Goal: Task Accomplishment & Management: Manage account settings

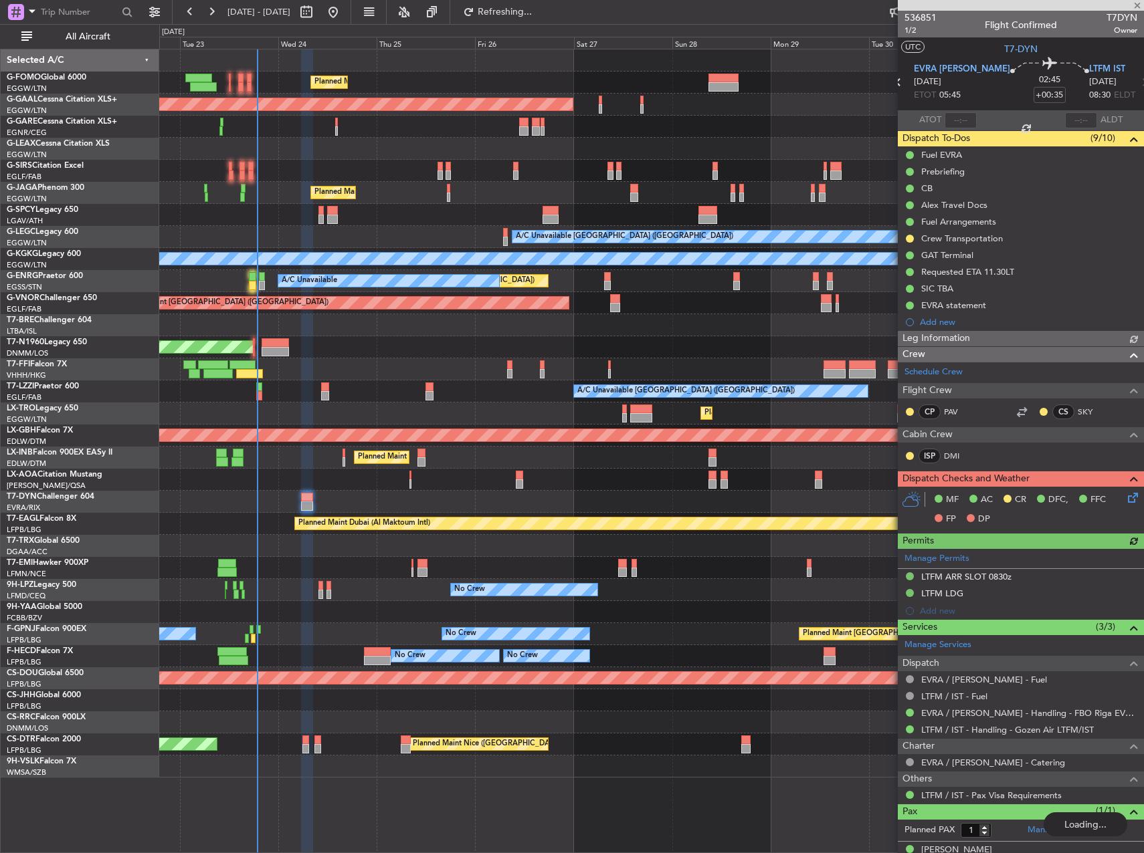
scroll to position [18, 0]
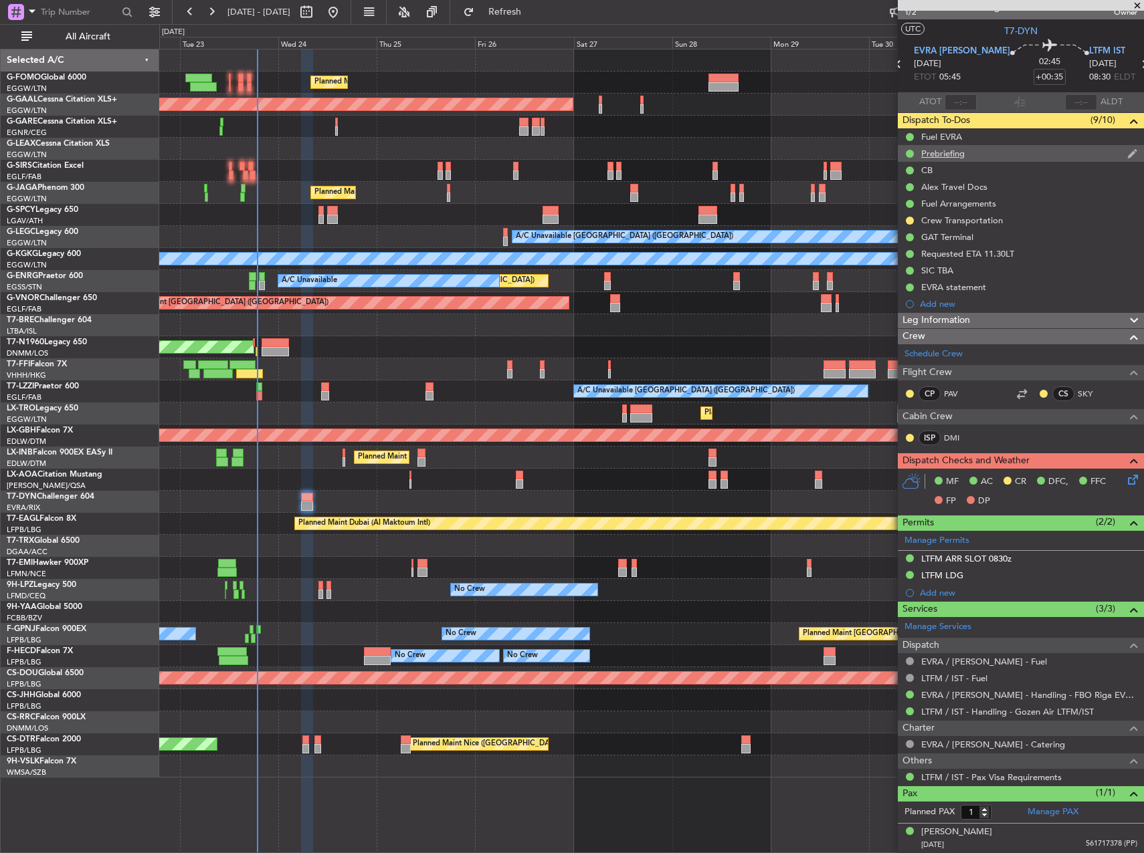
click at [944, 154] on div "Prebriefing" at bounding box center [942, 153] width 43 height 11
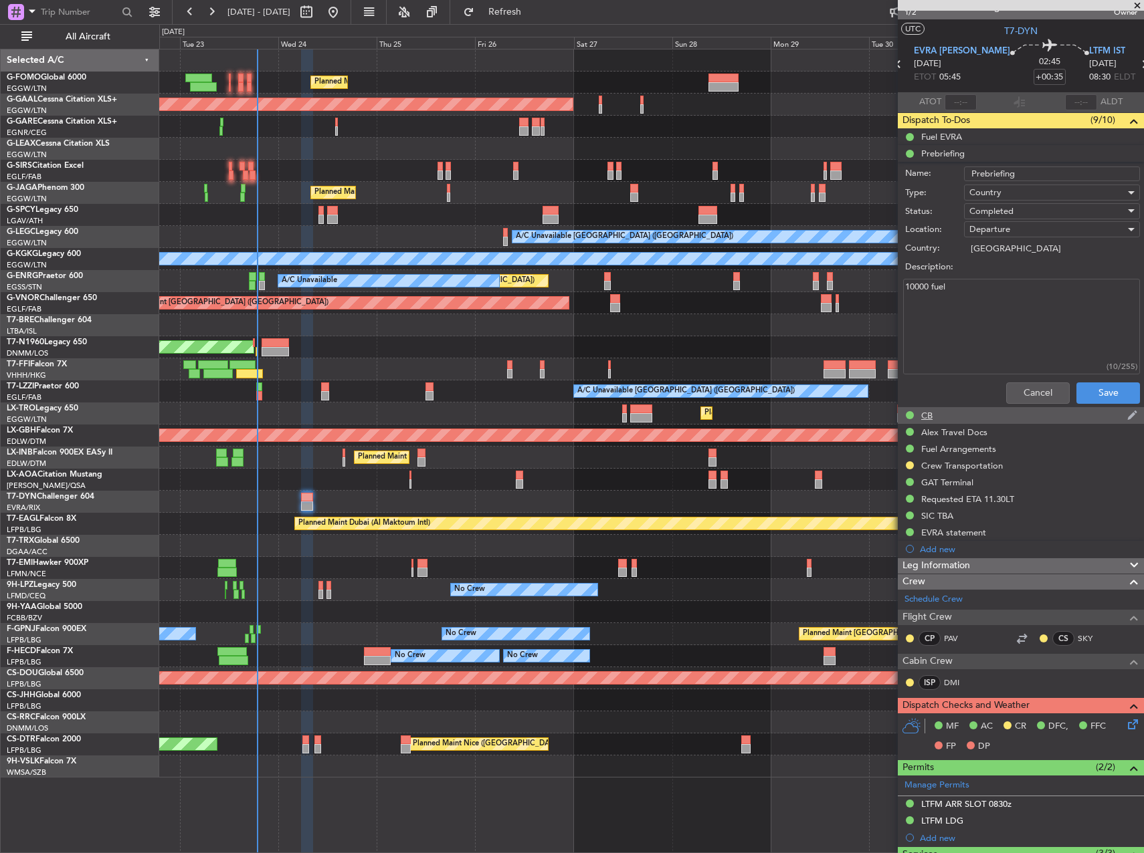
click at [1036, 407] on div "CB" at bounding box center [1021, 415] width 246 height 17
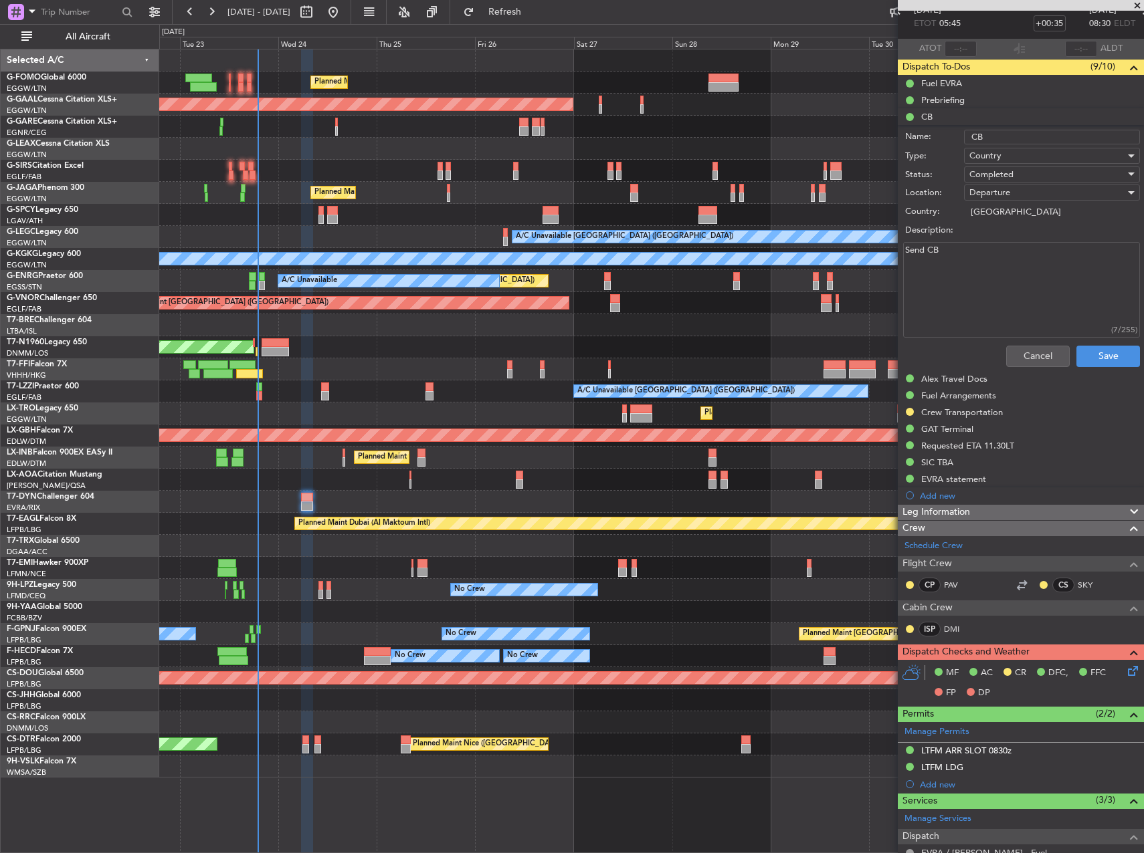
scroll to position [219, 0]
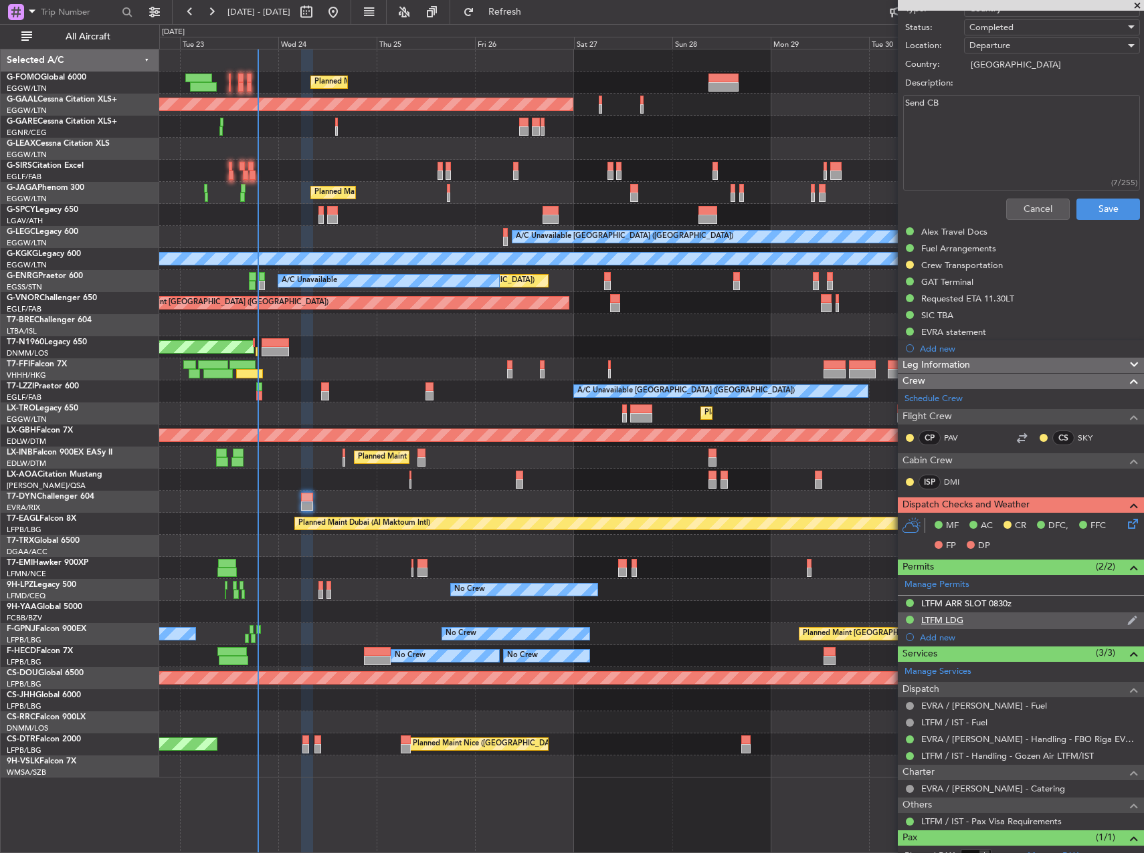
click at [954, 626] on div "LTFM LDG" at bounding box center [1021, 621] width 246 height 17
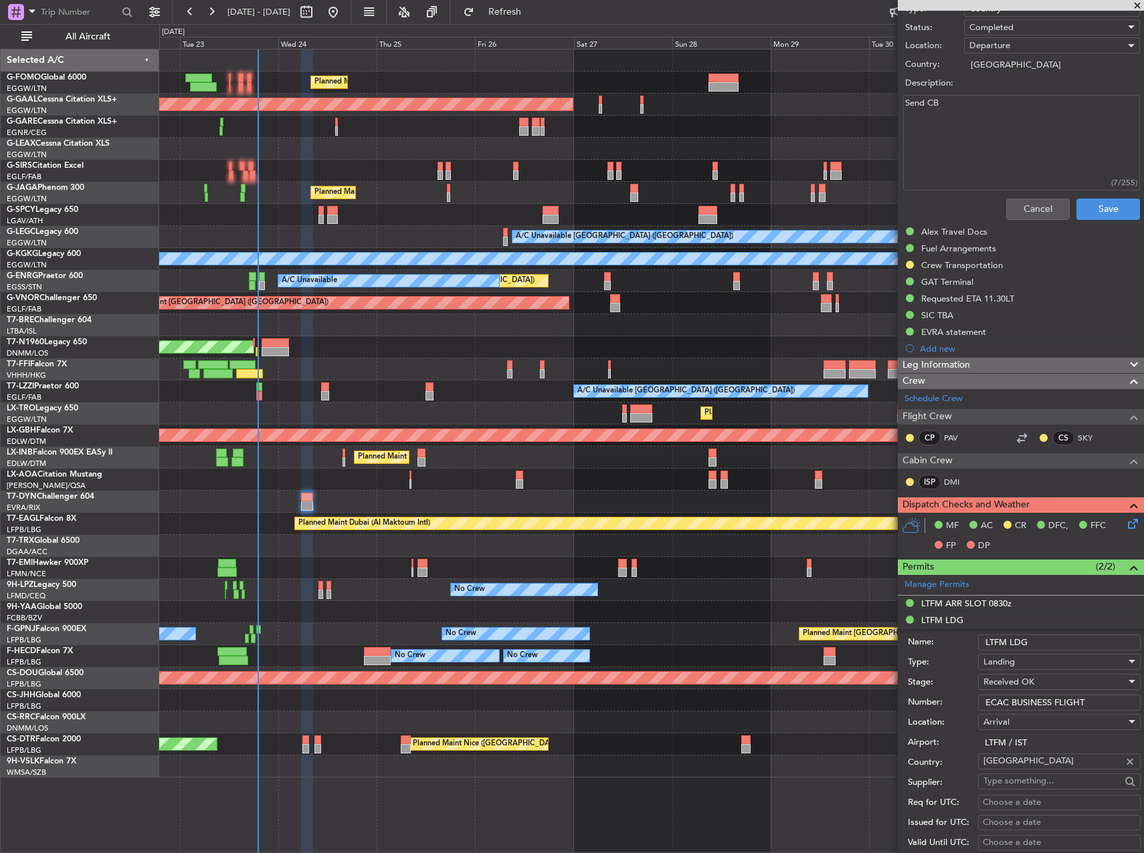
click at [1053, 706] on input "ECAC BUSINESS FLIGHT" at bounding box center [1059, 703] width 163 height 16
click at [963, 604] on div "LTFM ARR SLOT 0830z" at bounding box center [966, 603] width 90 height 11
click at [1053, 682] on input "LTFMAGN2519000" at bounding box center [1059, 686] width 163 height 16
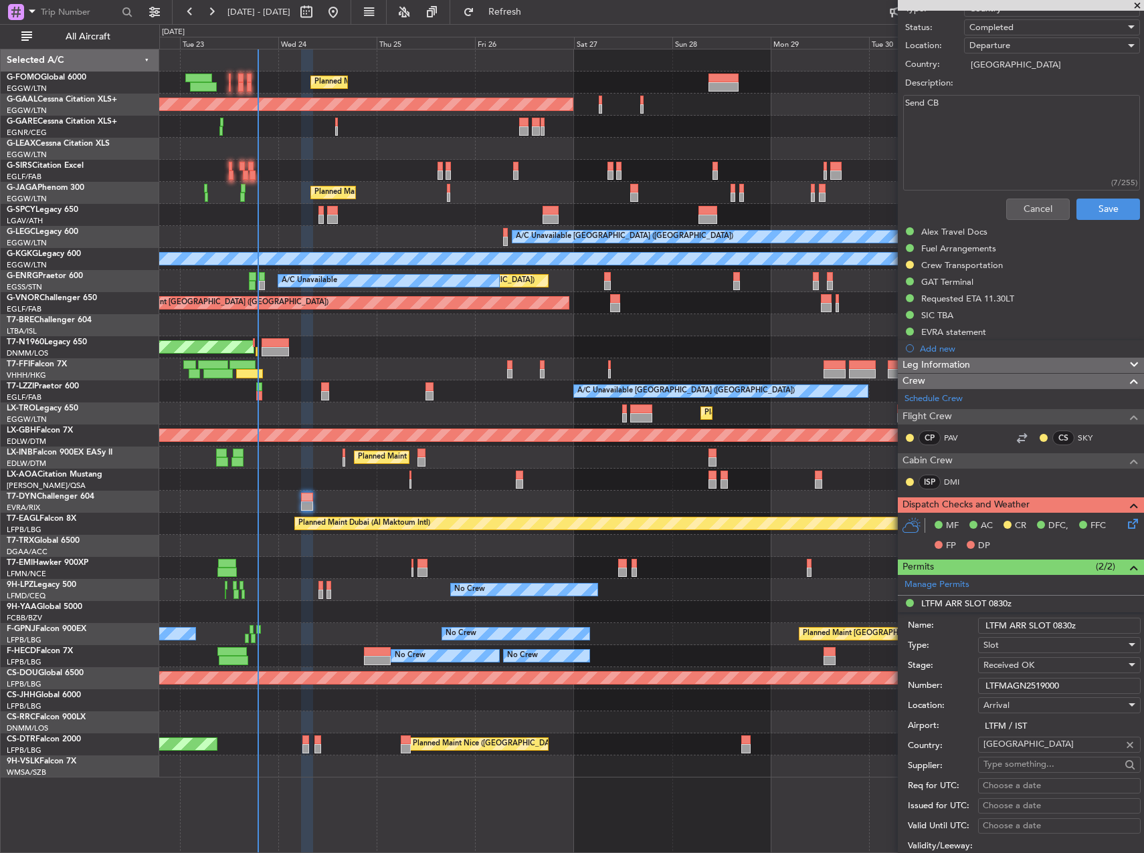
click at [1053, 682] on input "LTFMAGN2519000" at bounding box center [1059, 686] width 163 height 16
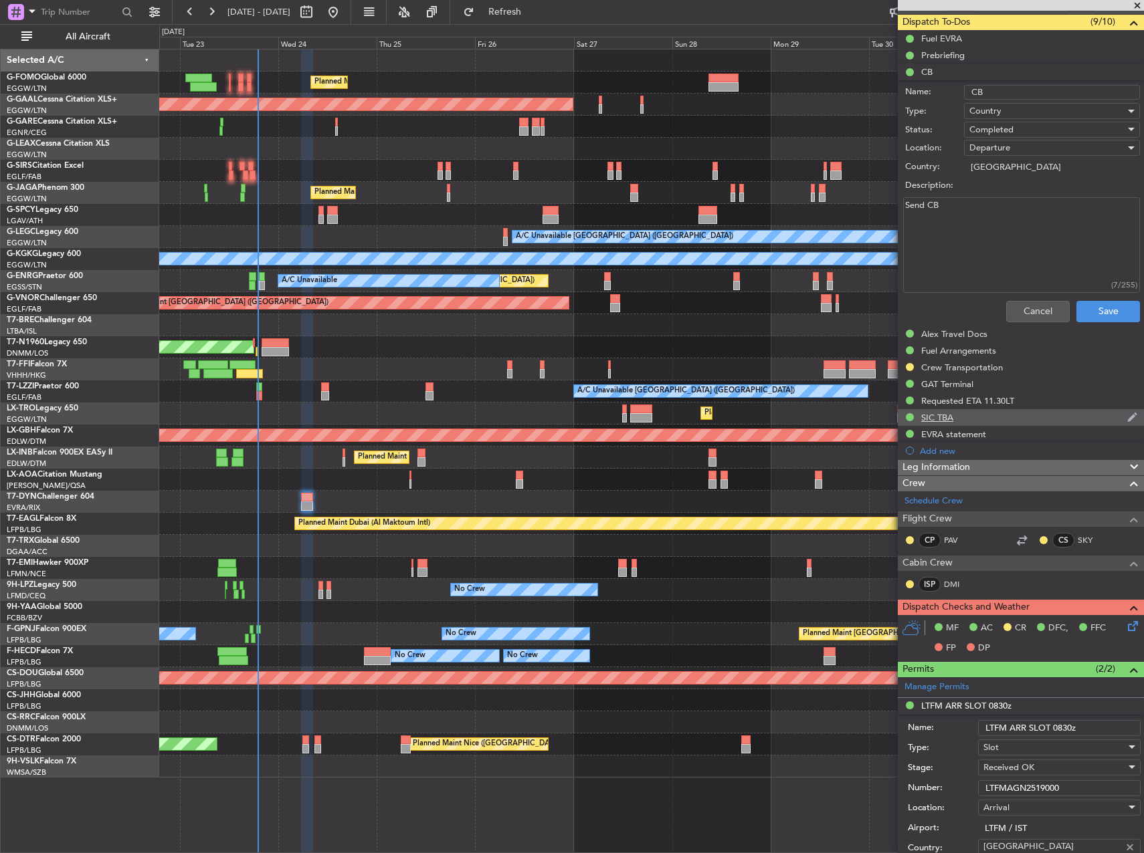
scroll to position [0, 0]
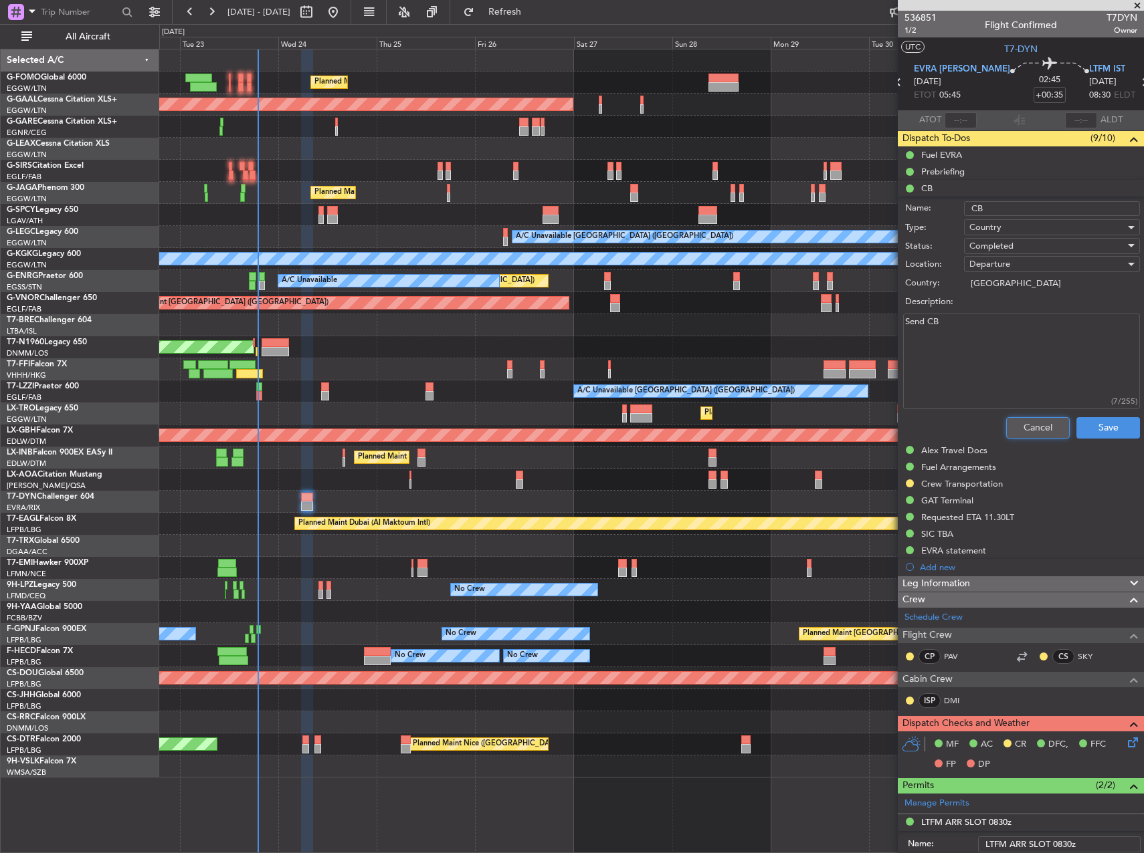
click at [1047, 421] on button "Cancel" at bounding box center [1038, 427] width 64 height 21
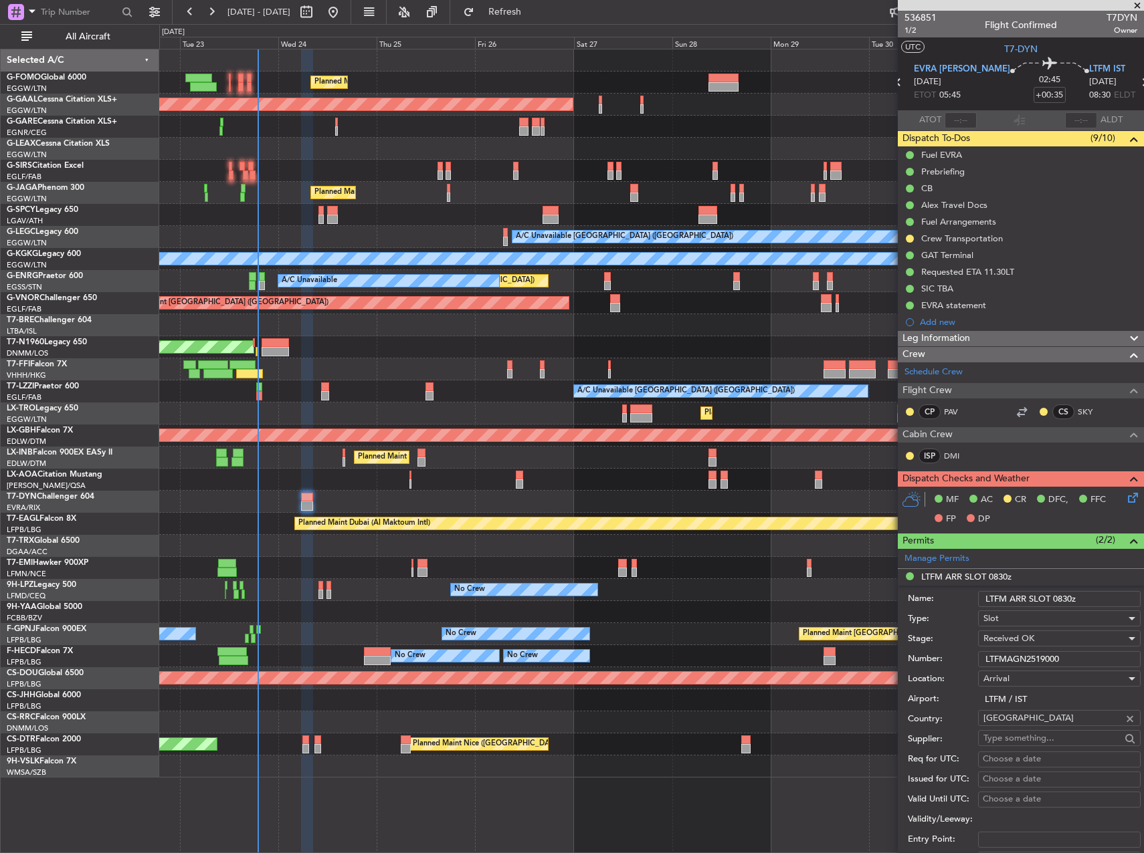
click at [995, 334] on div "Leg Information" at bounding box center [1021, 338] width 246 height 15
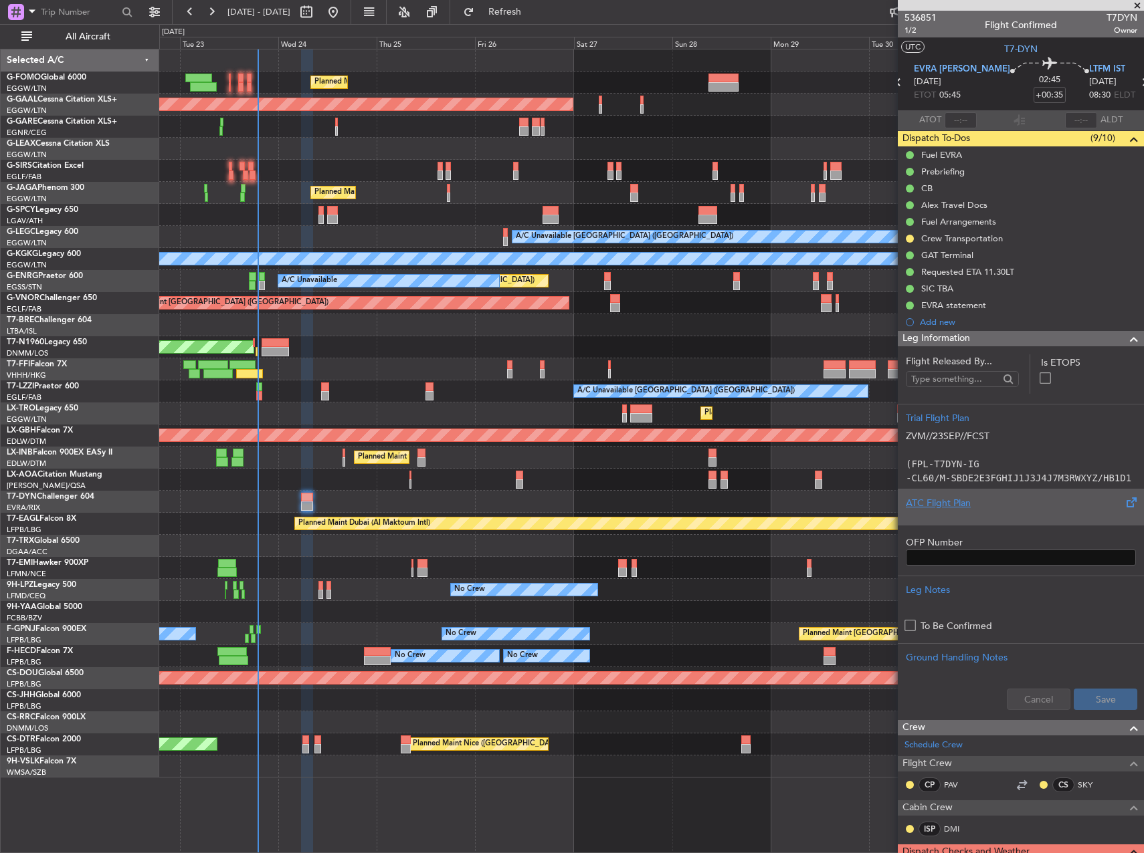
click at [1036, 518] on div at bounding box center [1021, 514] width 230 height 8
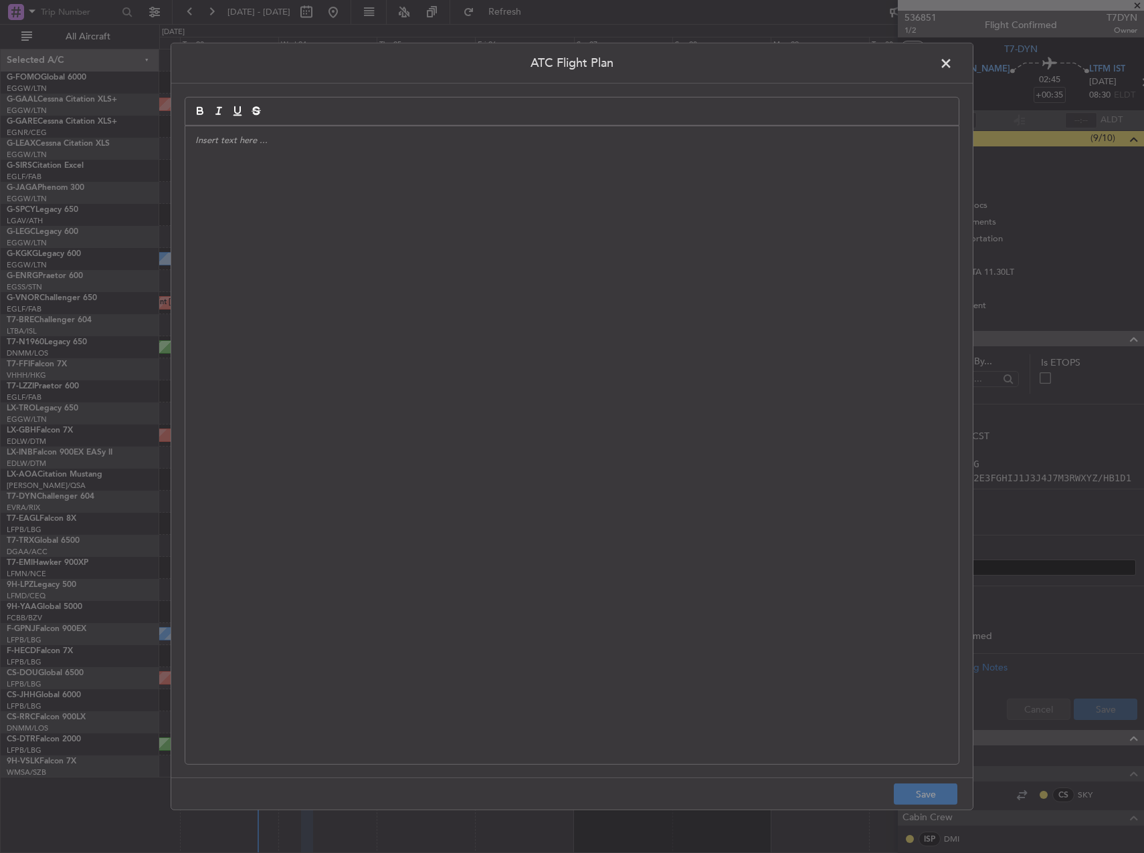
click at [847, 421] on div at bounding box center [571, 445] width 773 height 638
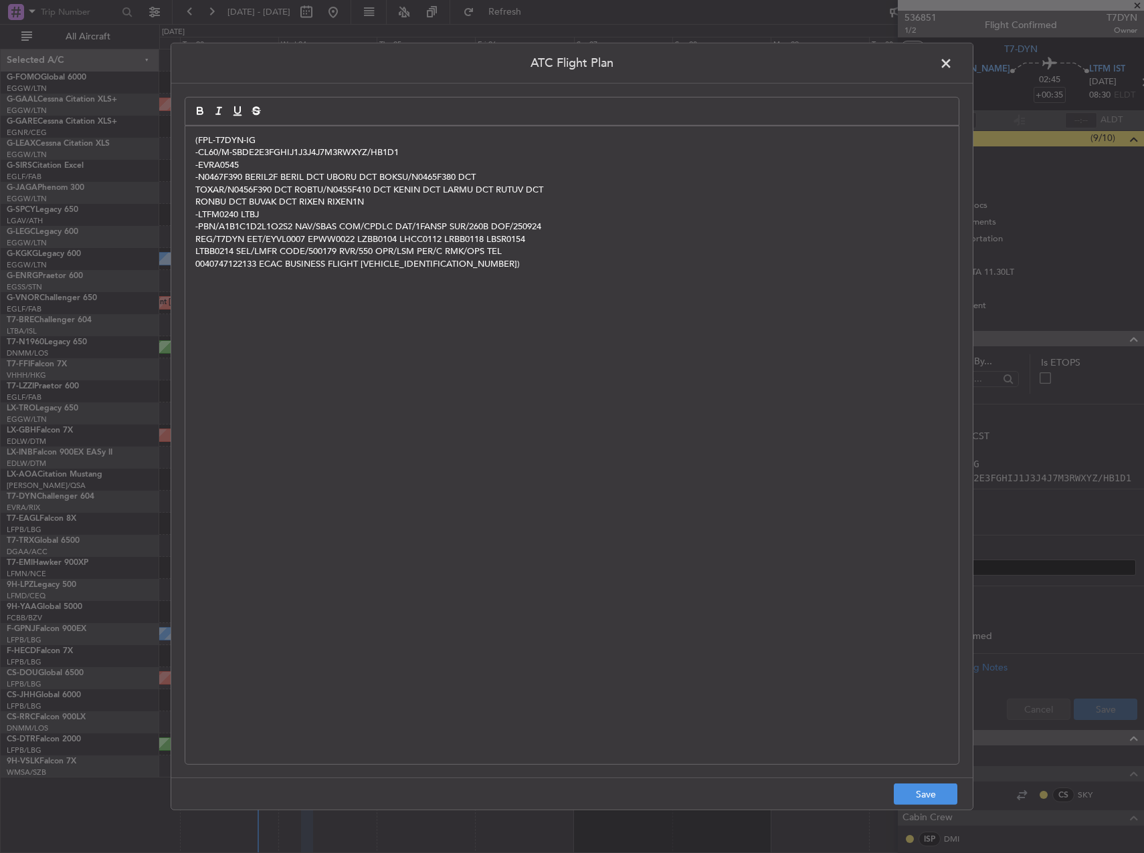
click at [935, 807] on footer "Save" at bounding box center [571, 794] width 801 height 32
click at [927, 796] on button "Save" at bounding box center [926, 794] width 64 height 21
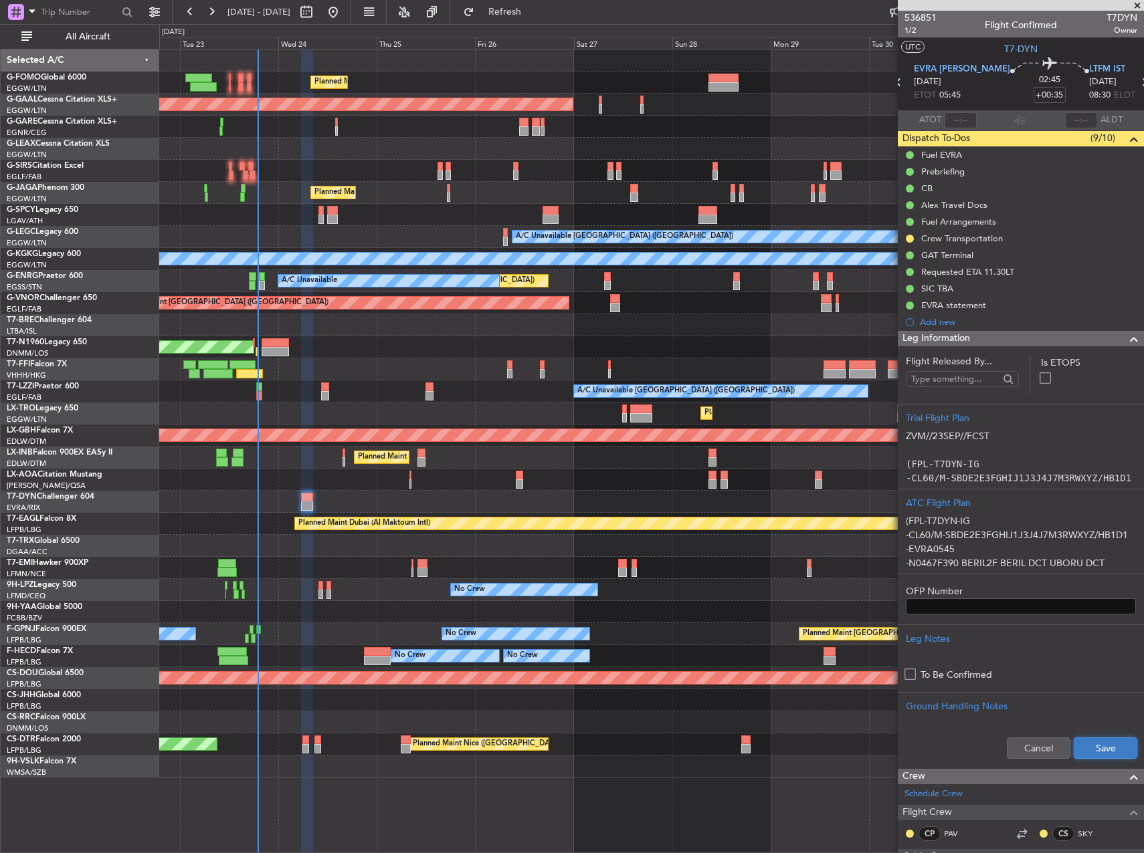
click at [1083, 754] on button "Save" at bounding box center [1105, 748] width 64 height 21
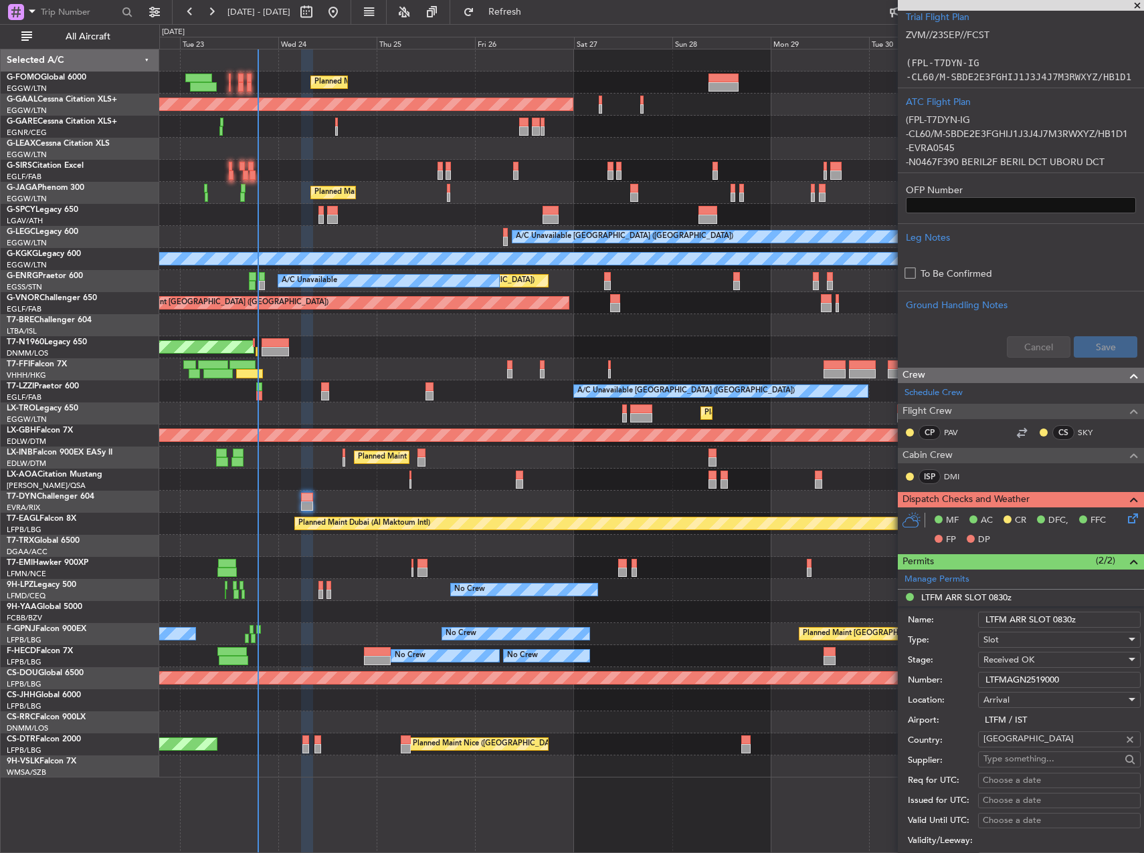
scroll to position [669, 0]
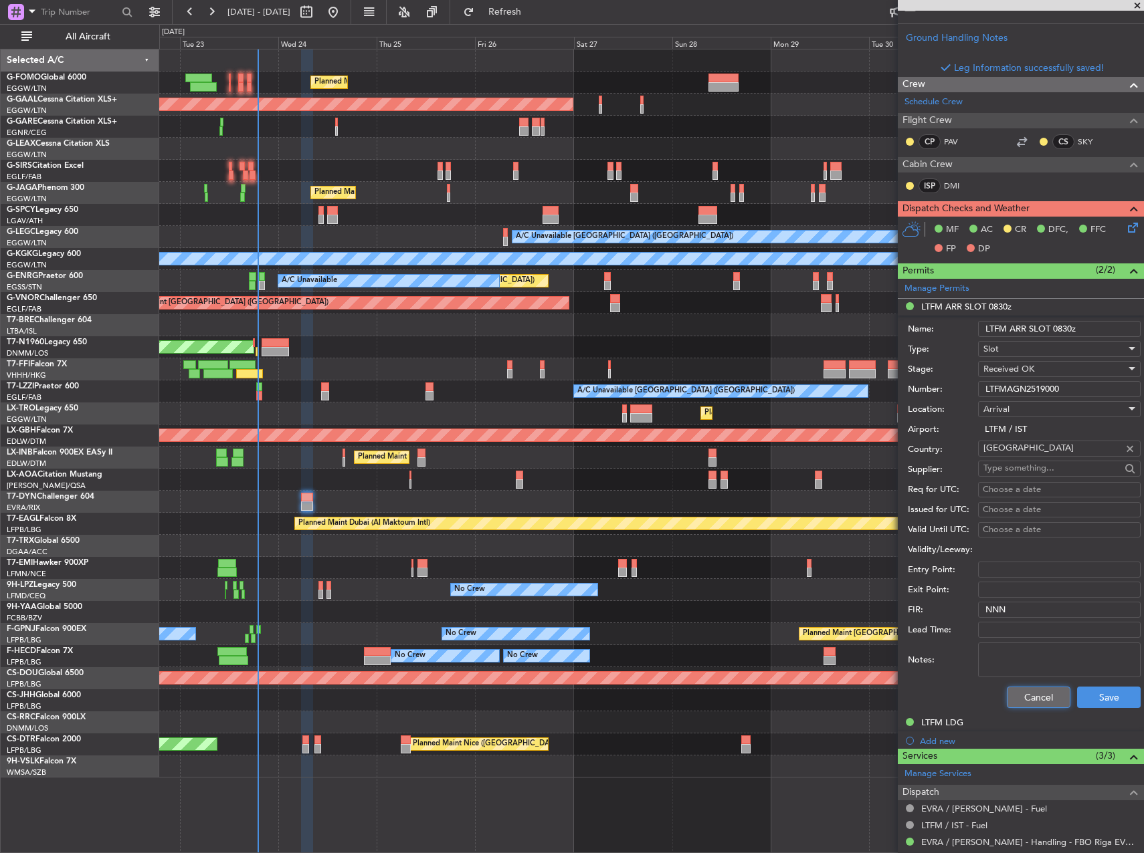
click at [1046, 702] on button "Cancel" at bounding box center [1039, 697] width 64 height 21
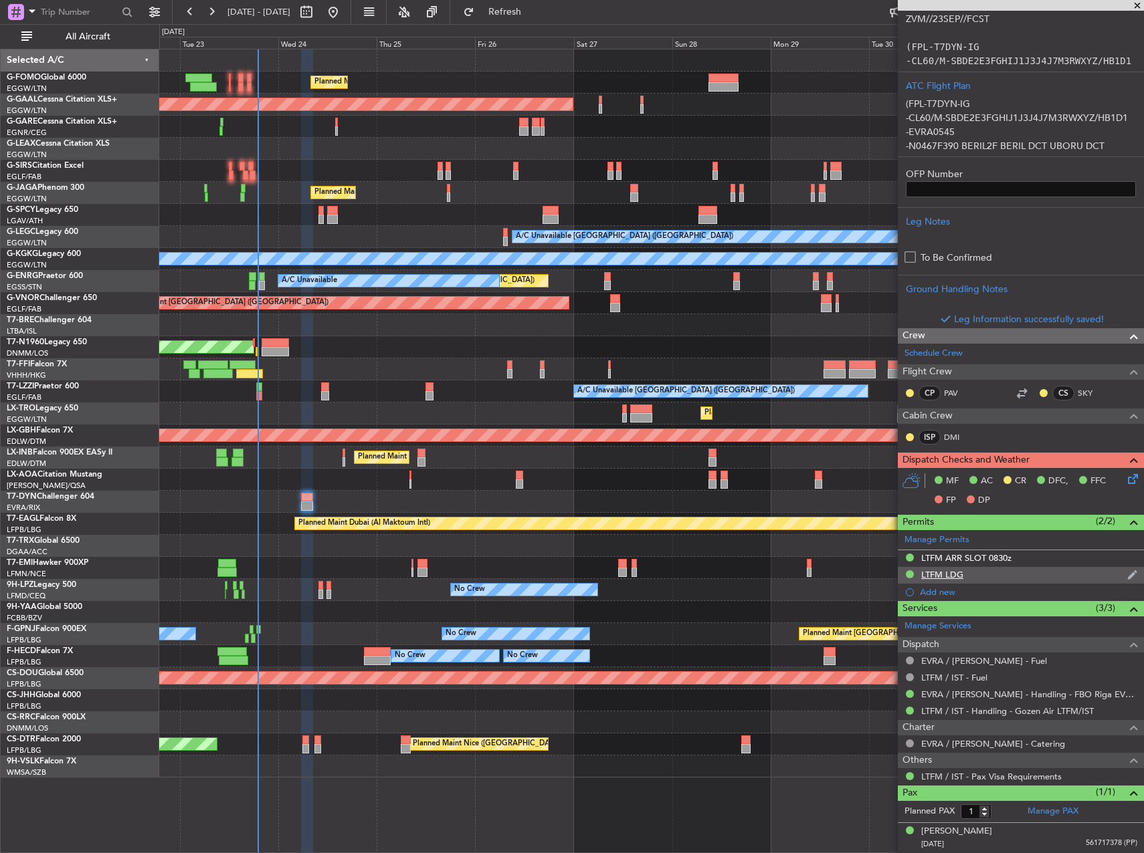
scroll to position [417, 0]
click at [1126, 488] on div "MF AC CR DFC, FFC FP DP" at bounding box center [1021, 492] width 246 height 46
click at [1125, 483] on icon at bounding box center [1130, 477] width 11 height 11
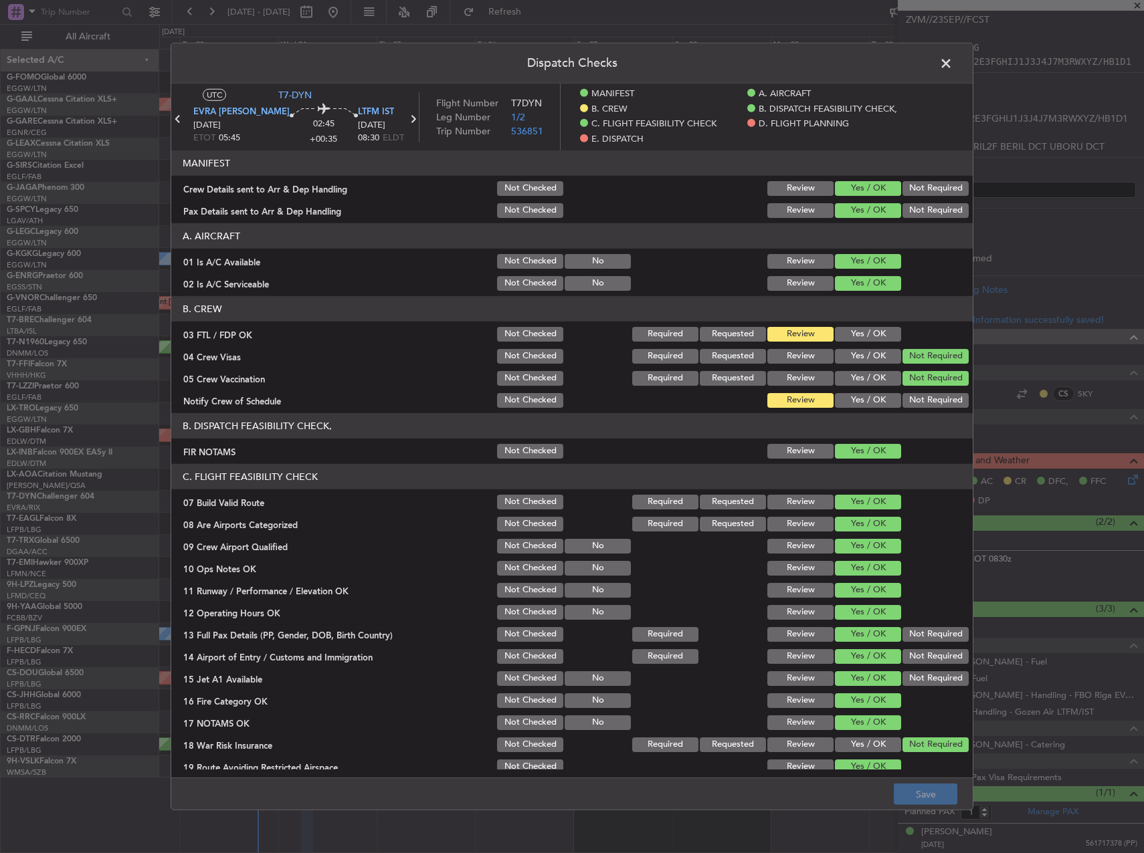
scroll to position [440, 0]
click at [873, 342] on div "Yes / OK" at bounding box center [867, 334] width 68 height 19
click at [854, 329] on button "Yes / OK" at bounding box center [868, 334] width 66 height 15
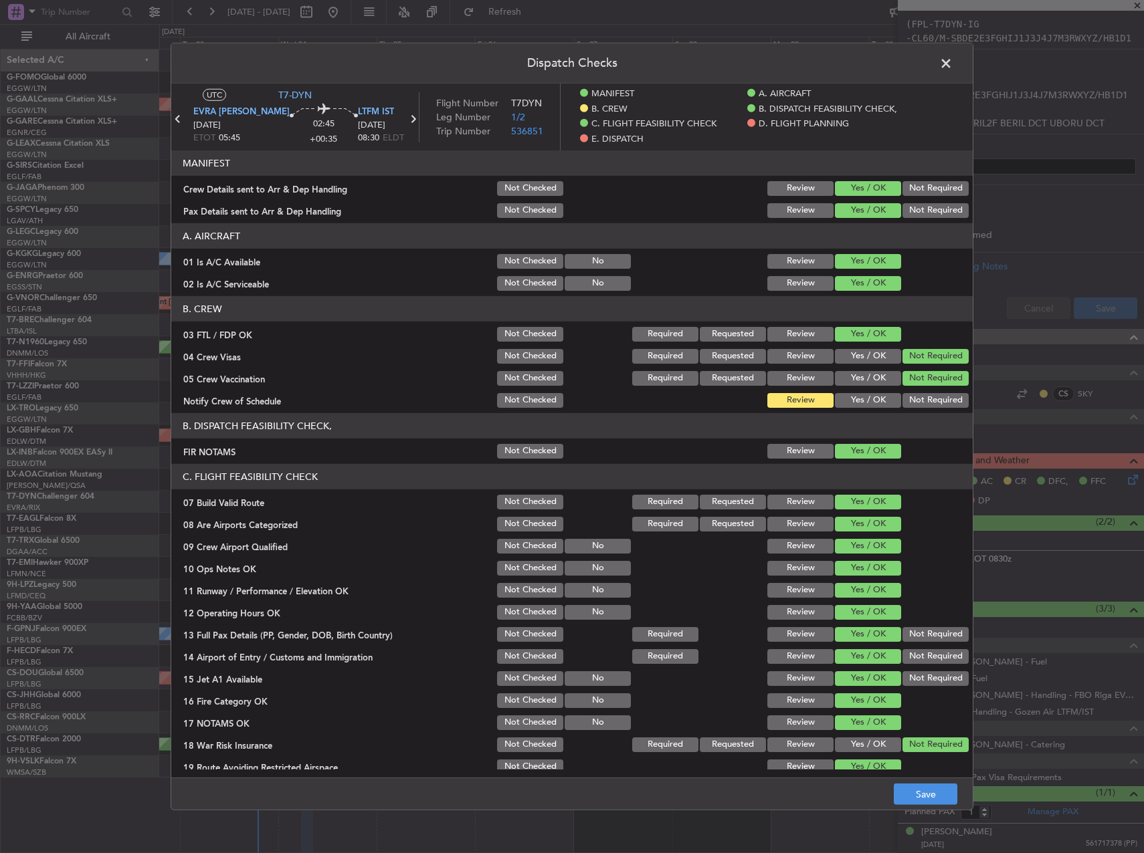
drag, startPoint x: 861, startPoint y: 388, endPoint x: 859, endPoint y: 399, distance: 11.5
click at [859, 392] on section "B. CREW 03 FTL / FDP OK Not Checked Required Requested Review Yes / OK 04 Crew …" at bounding box center [571, 353] width 801 height 114
click at [859, 399] on button "Yes / OK" at bounding box center [868, 400] width 66 height 15
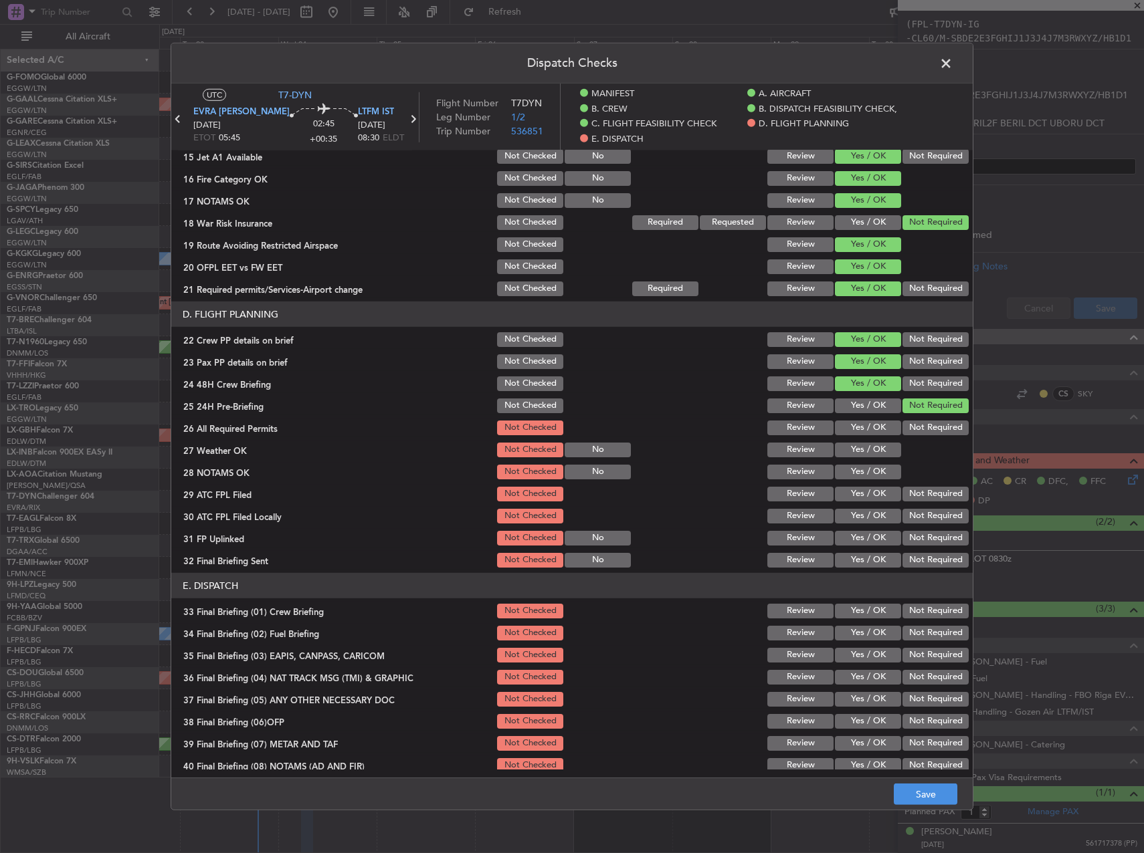
scroll to position [619, 0]
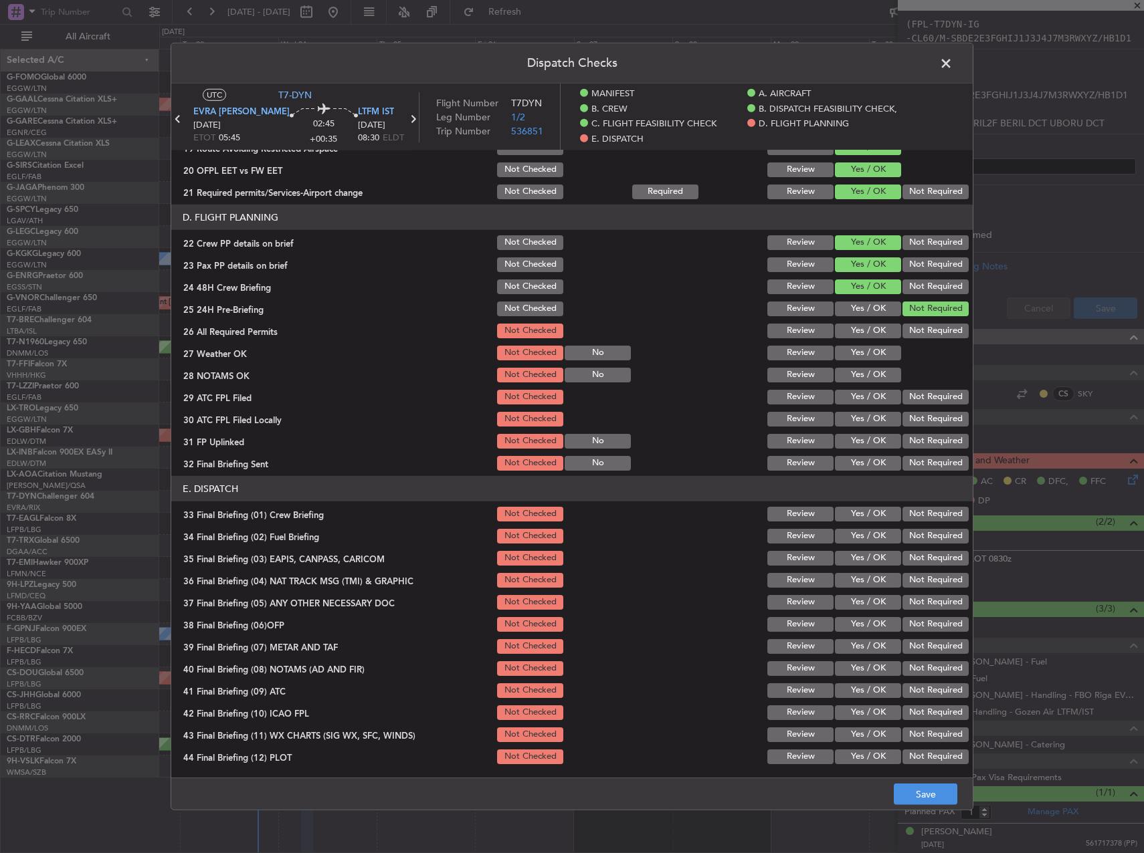
click at [859, 329] on button "Yes / OK" at bounding box center [868, 331] width 66 height 15
click at [861, 360] on button "Yes / OK" at bounding box center [868, 353] width 66 height 15
click at [863, 376] on button "Yes / OK" at bounding box center [868, 375] width 66 height 15
click at [865, 396] on button "Yes / OK" at bounding box center [868, 397] width 66 height 15
click at [915, 435] on button "Not Required" at bounding box center [935, 441] width 66 height 15
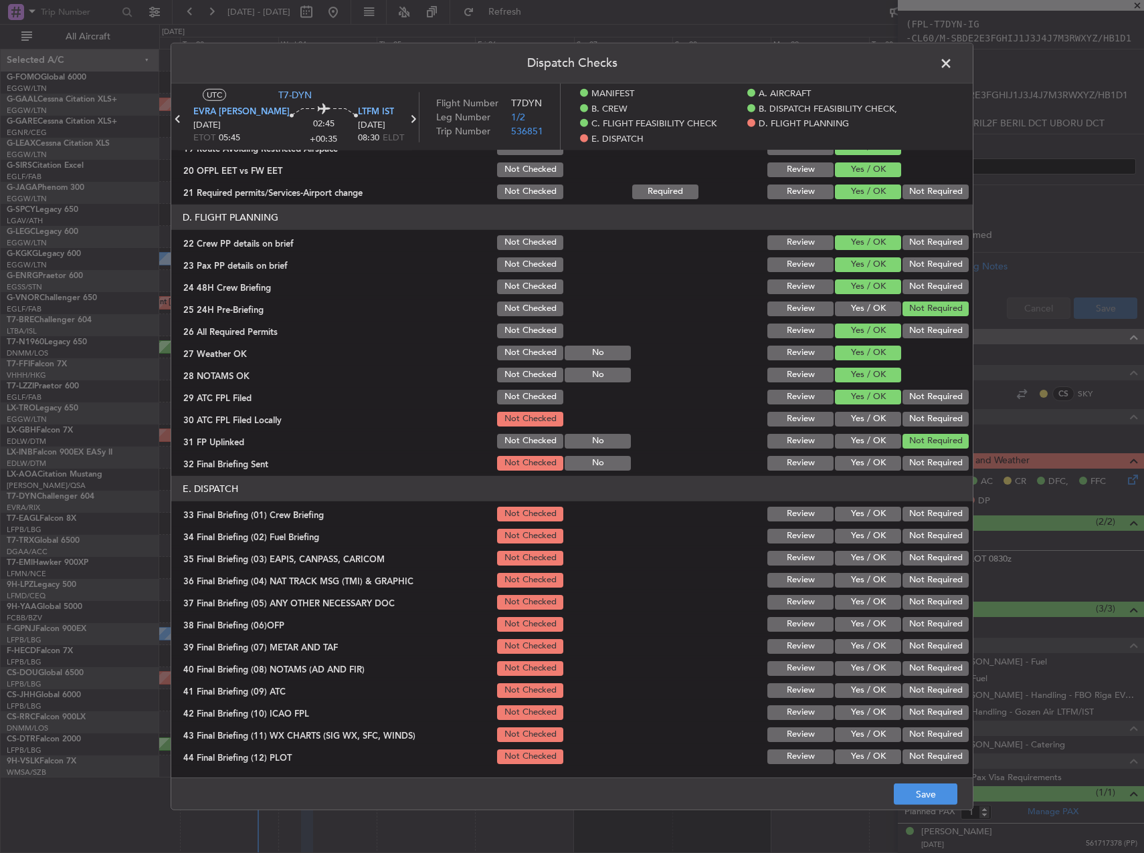
click at [918, 417] on button "Not Required" at bounding box center [935, 419] width 66 height 15
click at [858, 437] on button "Yes / OK" at bounding box center [868, 441] width 66 height 15
drag, startPoint x: 871, startPoint y: 464, endPoint x: 881, endPoint y: 464, distance: 10.0
click at [871, 464] on button "Yes / OK" at bounding box center [868, 463] width 66 height 15
click at [926, 452] on section "D. FLIGHT PLANNING 22 Crew PP details on brief Not Checked Review Yes / OK Not …" at bounding box center [571, 339] width 801 height 268
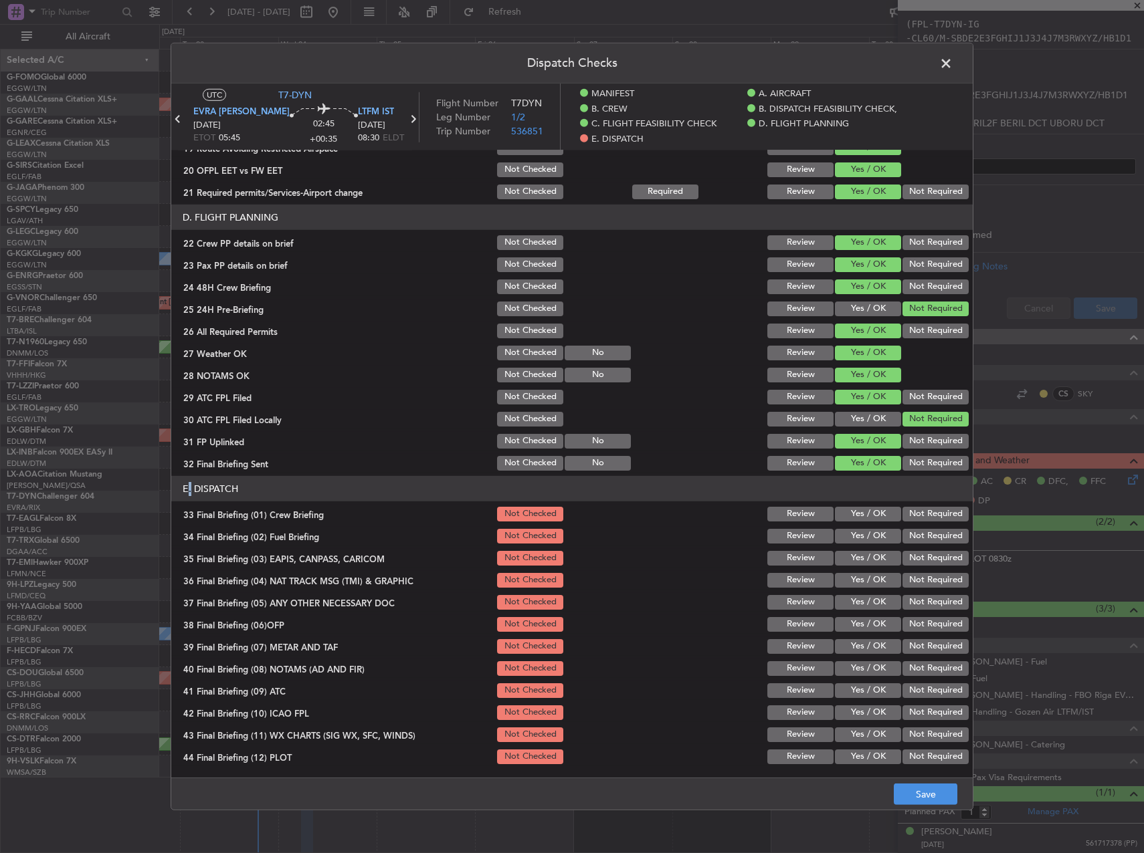
click at [926, 453] on section "D. FLIGHT PLANNING 22 Crew PP details on brief Not Checked Review Yes / OK Not …" at bounding box center [571, 339] width 801 height 268
click at [925, 458] on button "Not Required" at bounding box center [935, 463] width 66 height 15
click at [872, 513] on button "Yes / OK" at bounding box center [868, 514] width 66 height 15
click at [866, 539] on button "Yes / OK" at bounding box center [868, 536] width 66 height 15
click at [910, 556] on button "Not Required" at bounding box center [935, 558] width 66 height 15
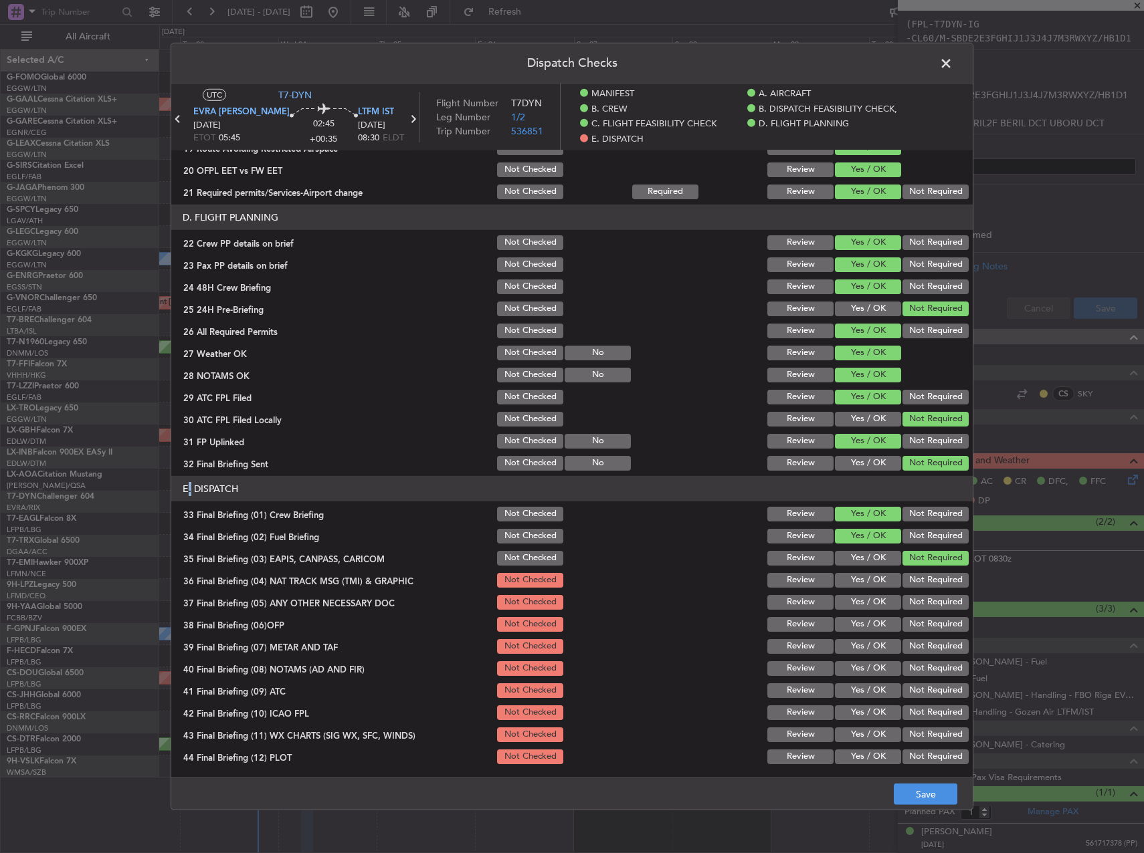
drag, startPoint x: 918, startPoint y: 575, endPoint x: 918, endPoint y: 591, distance: 15.4
click at [918, 576] on button "Not Required" at bounding box center [935, 580] width 66 height 15
click at [919, 599] on button "Not Required" at bounding box center [935, 602] width 66 height 15
click at [875, 625] on button "Yes / OK" at bounding box center [868, 624] width 66 height 15
click at [871, 642] on button "Yes / OK" at bounding box center [868, 646] width 66 height 15
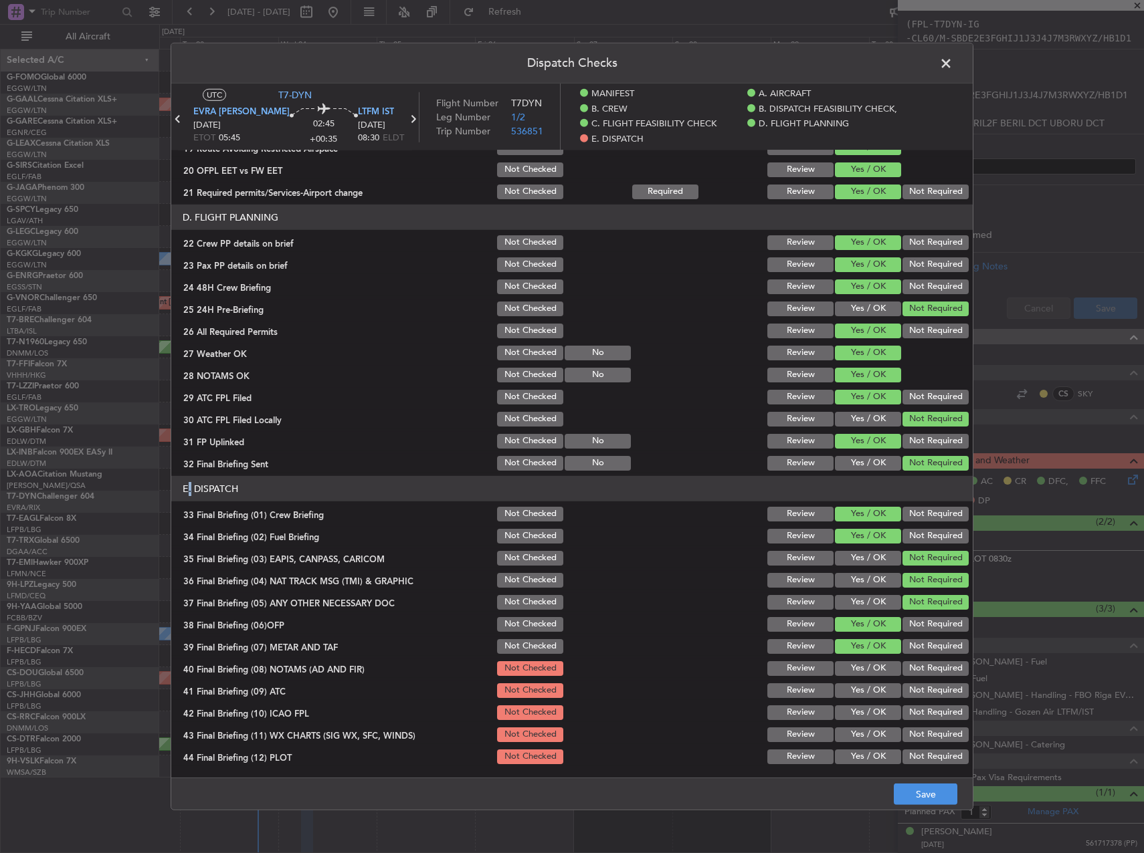
click at [871, 664] on button "Yes / OK" at bounding box center [868, 668] width 66 height 15
click at [873, 690] on button "Yes / OK" at bounding box center [868, 691] width 66 height 15
click at [914, 709] on button "Not Required" at bounding box center [935, 713] width 66 height 15
click at [871, 732] on button "Yes / OK" at bounding box center [868, 735] width 66 height 15
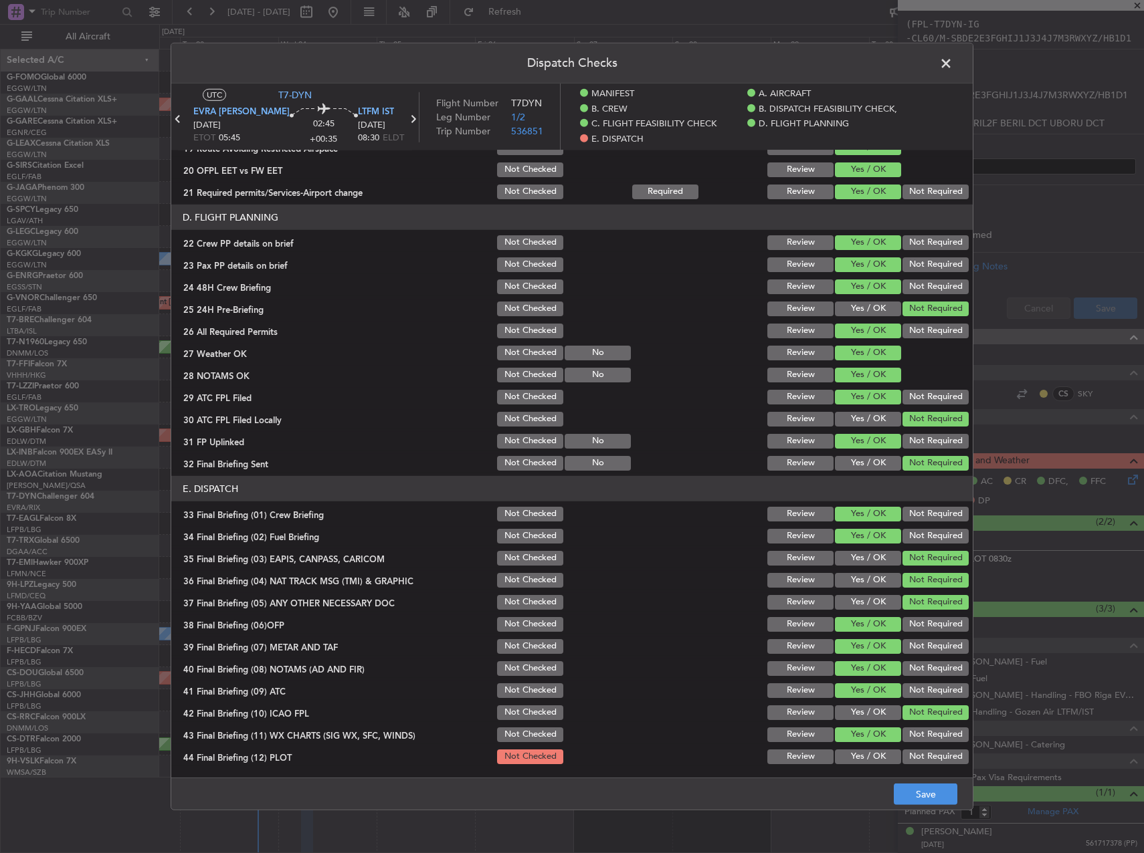
click at [871, 743] on div "Yes / OK" at bounding box center [867, 735] width 68 height 19
click at [874, 750] on button "Yes / OK" at bounding box center [868, 757] width 66 height 15
click at [926, 788] on button "Save" at bounding box center [926, 794] width 64 height 21
click at [956, 62] on header "Dispatch Checks" at bounding box center [571, 63] width 801 height 40
click at [952, 62] on span at bounding box center [952, 67] width 0 height 27
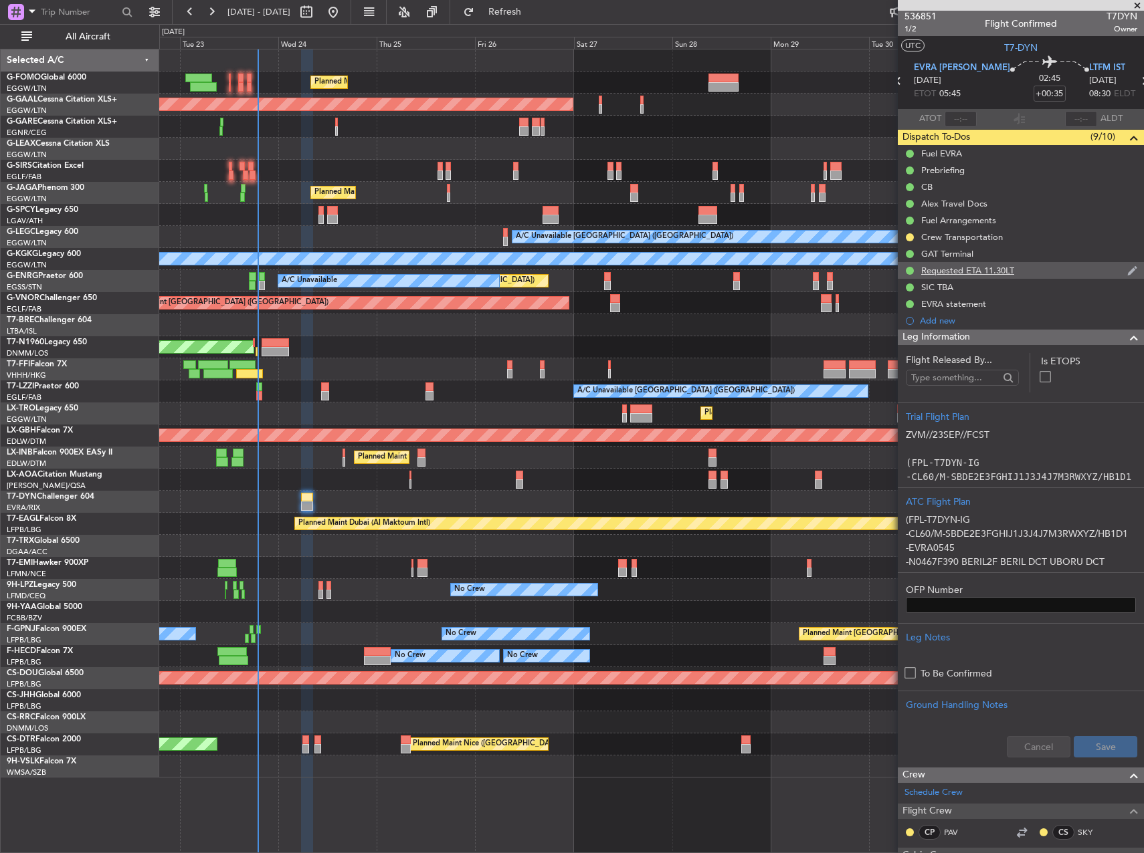
scroll to position [0, 0]
click at [911, 26] on span "1/2" at bounding box center [920, 30] width 32 height 11
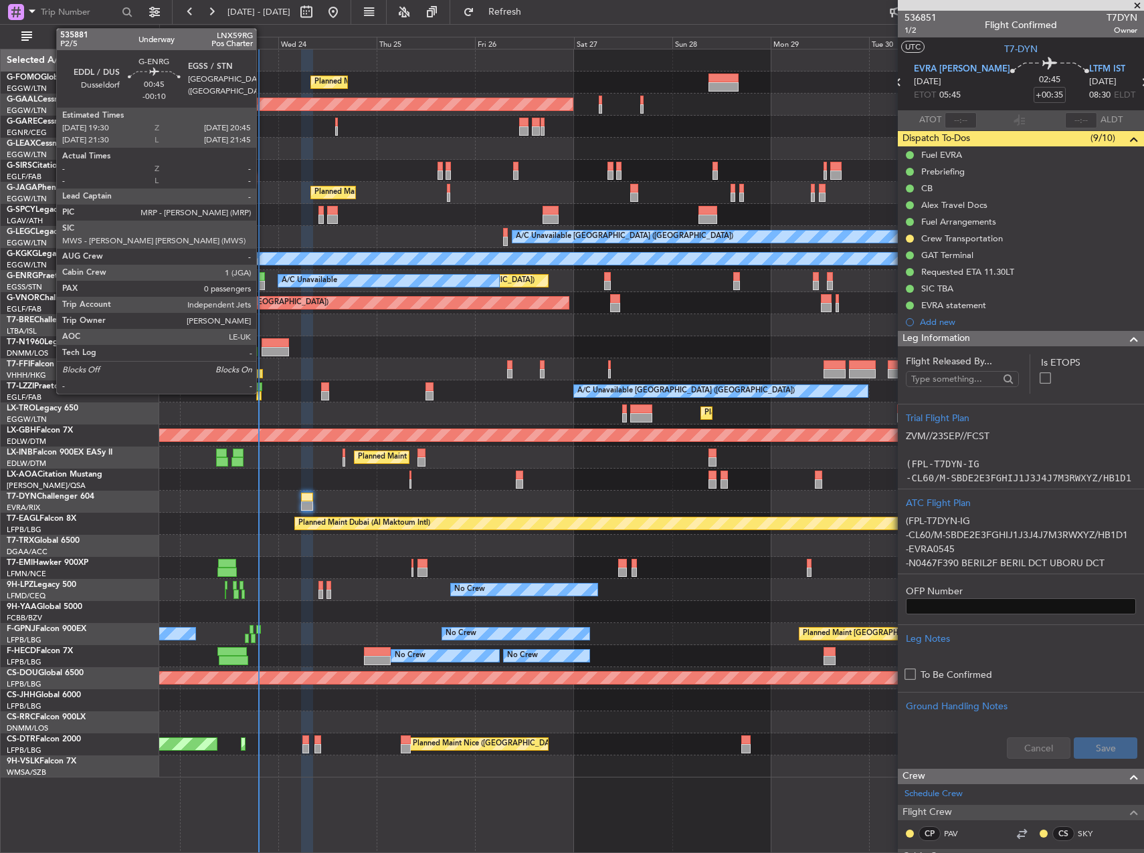
click at [262, 281] on div at bounding box center [261, 285] width 5 height 9
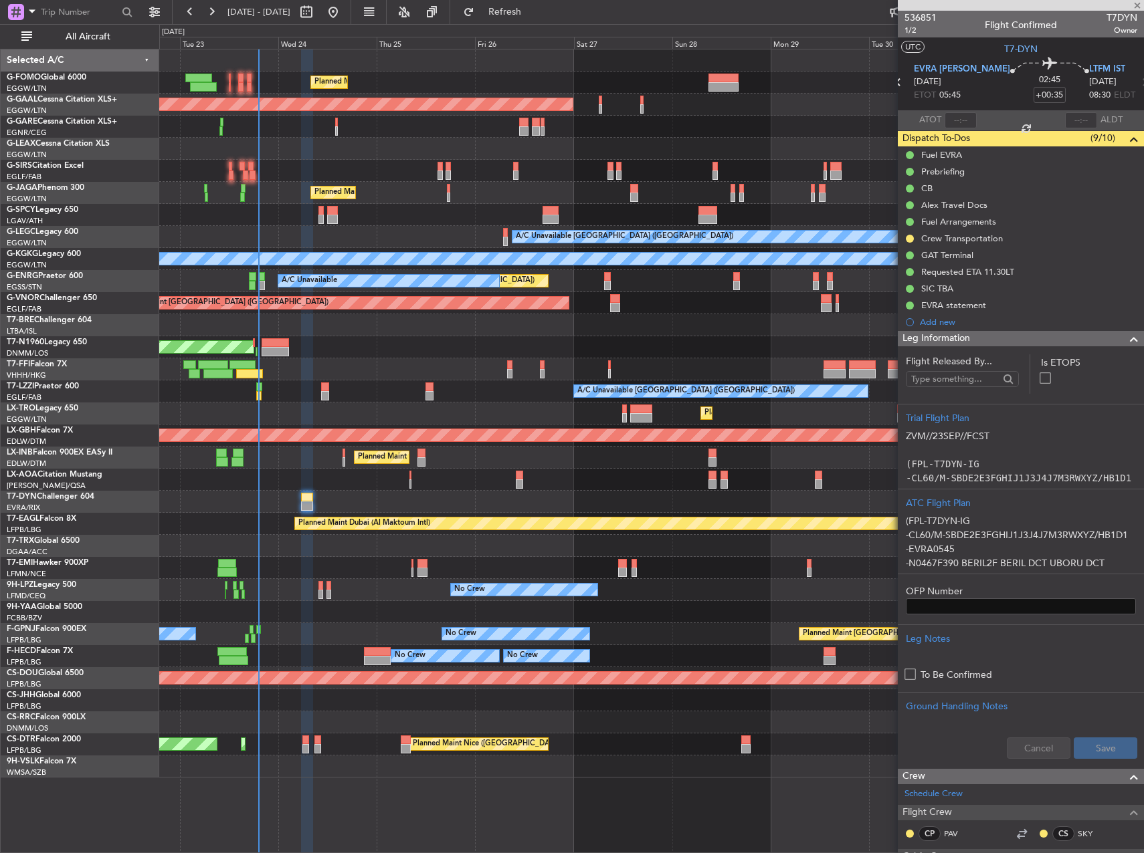
type input "-00:10"
type input "0"
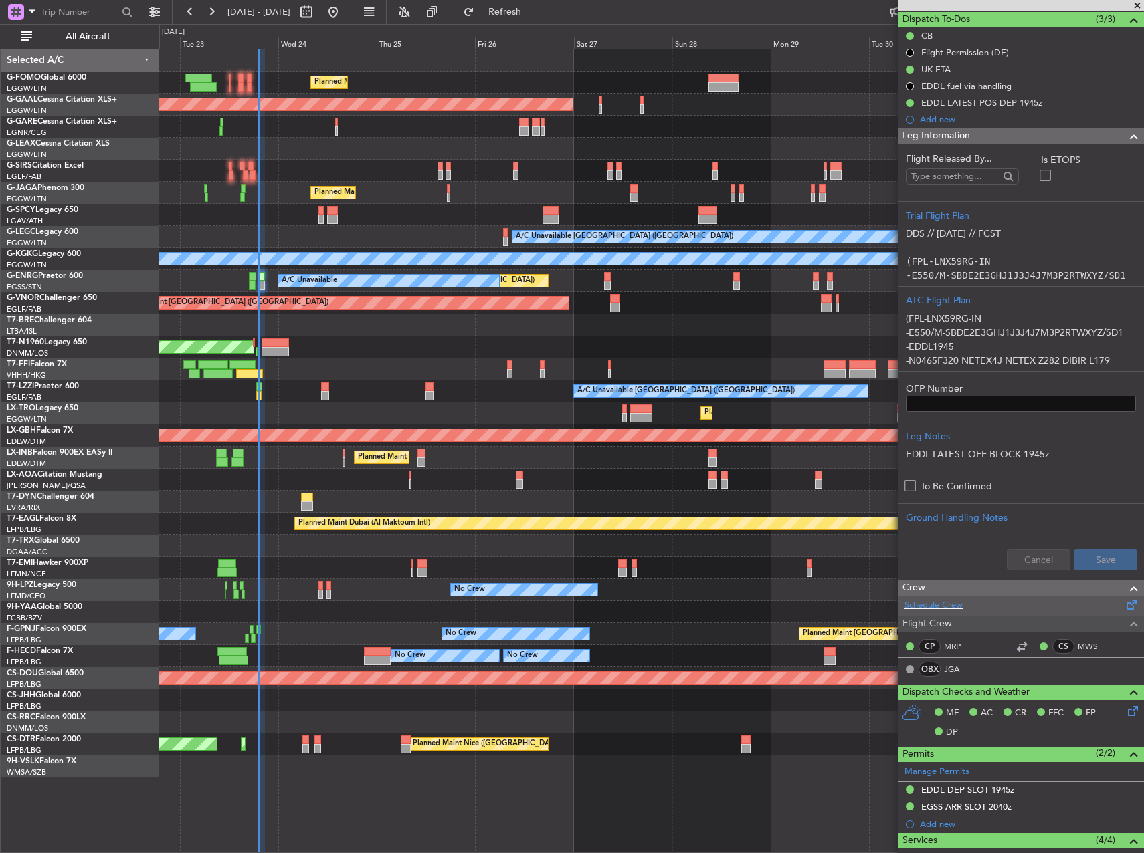
scroll to position [334, 0]
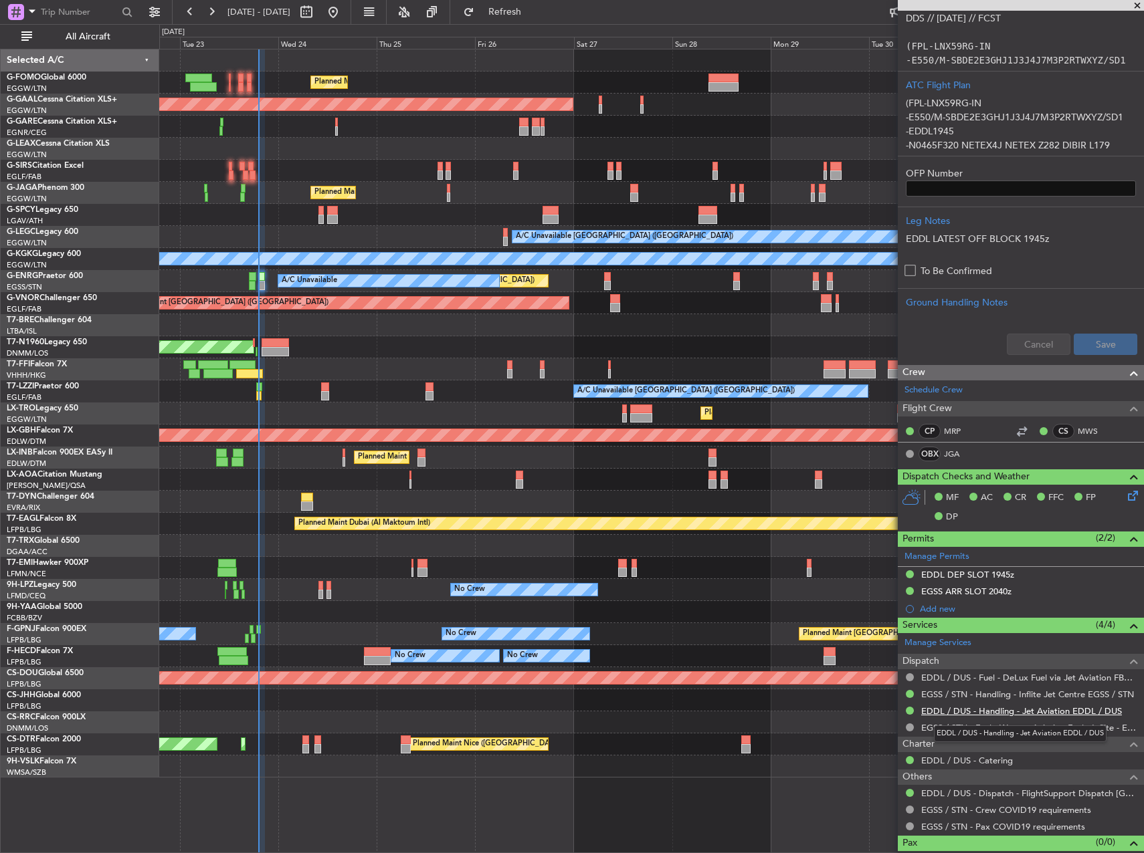
click at [999, 714] on link "EDDL / DUS - Handling - Jet Aviation EDDL / DUS" at bounding box center [1021, 711] width 201 height 11
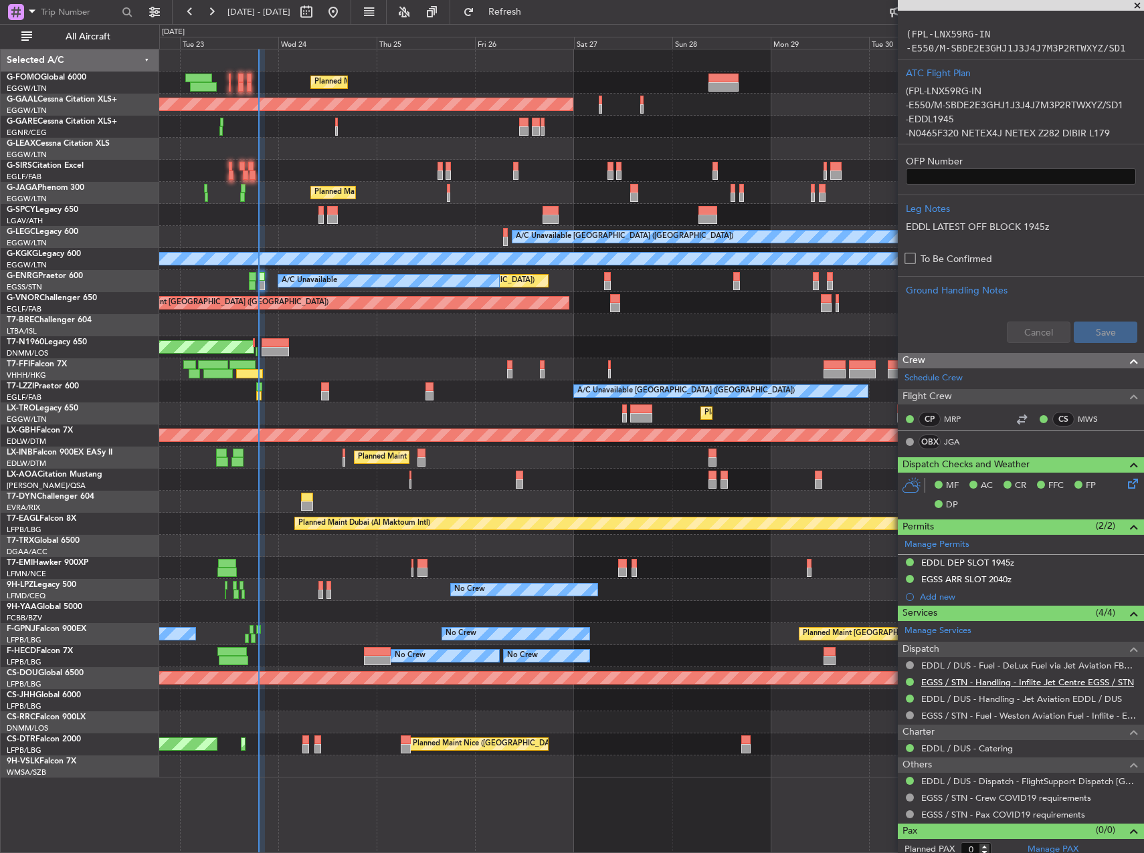
scroll to position [354, 0]
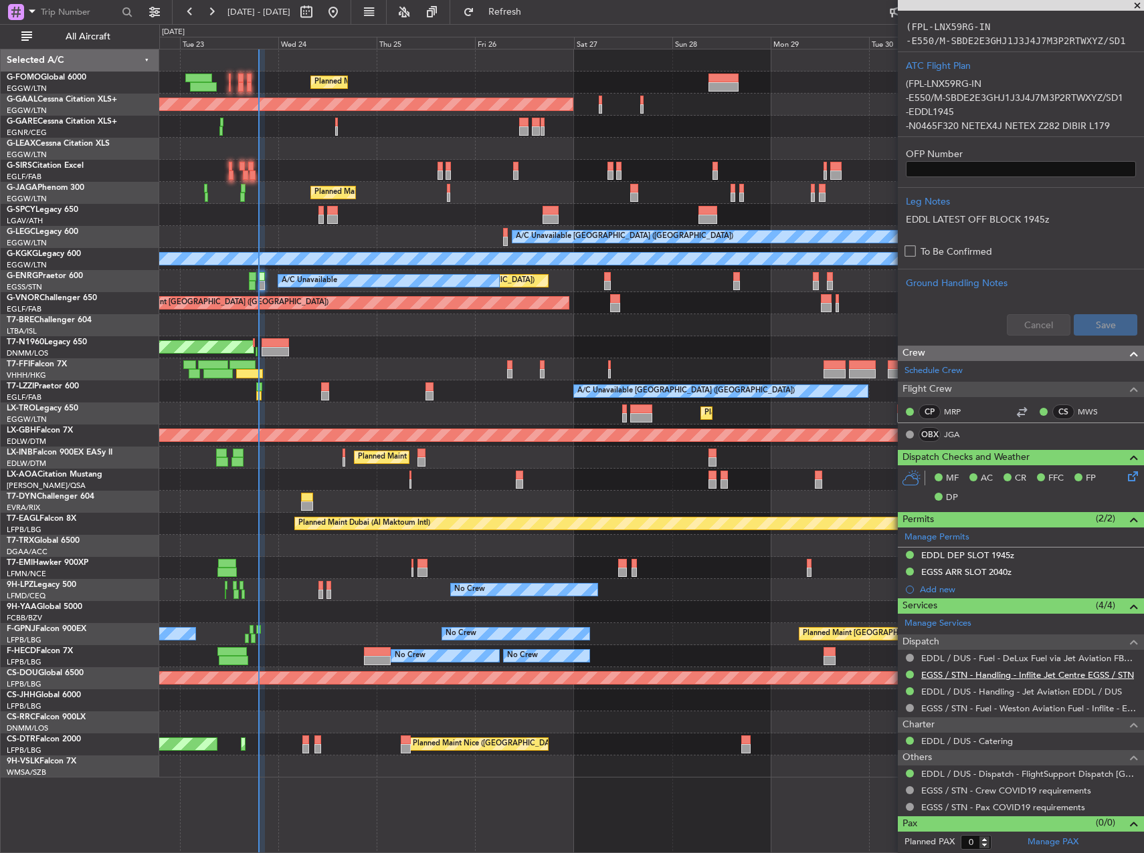
click at [1045, 676] on link "EGSS / STN - Handling - Inflite Jet Centre EGSS / STN" at bounding box center [1027, 674] width 213 height 11
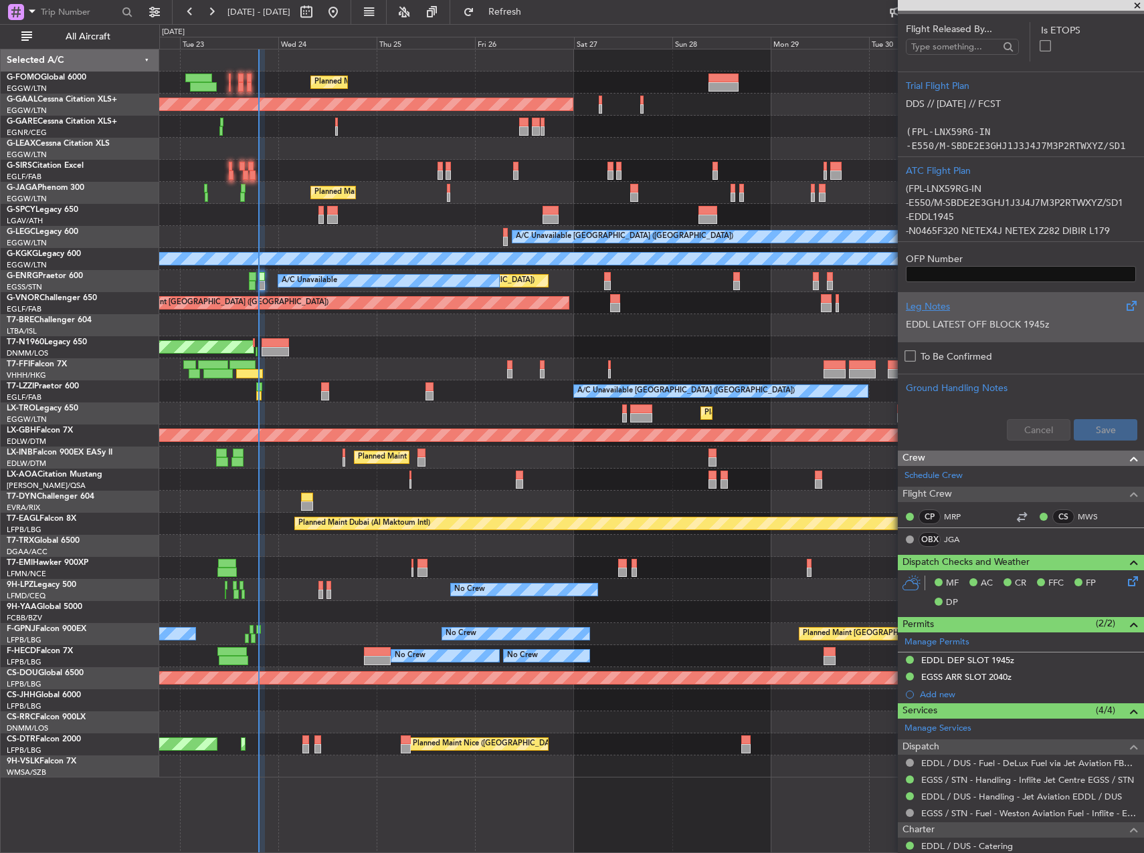
scroll to position [0, 0]
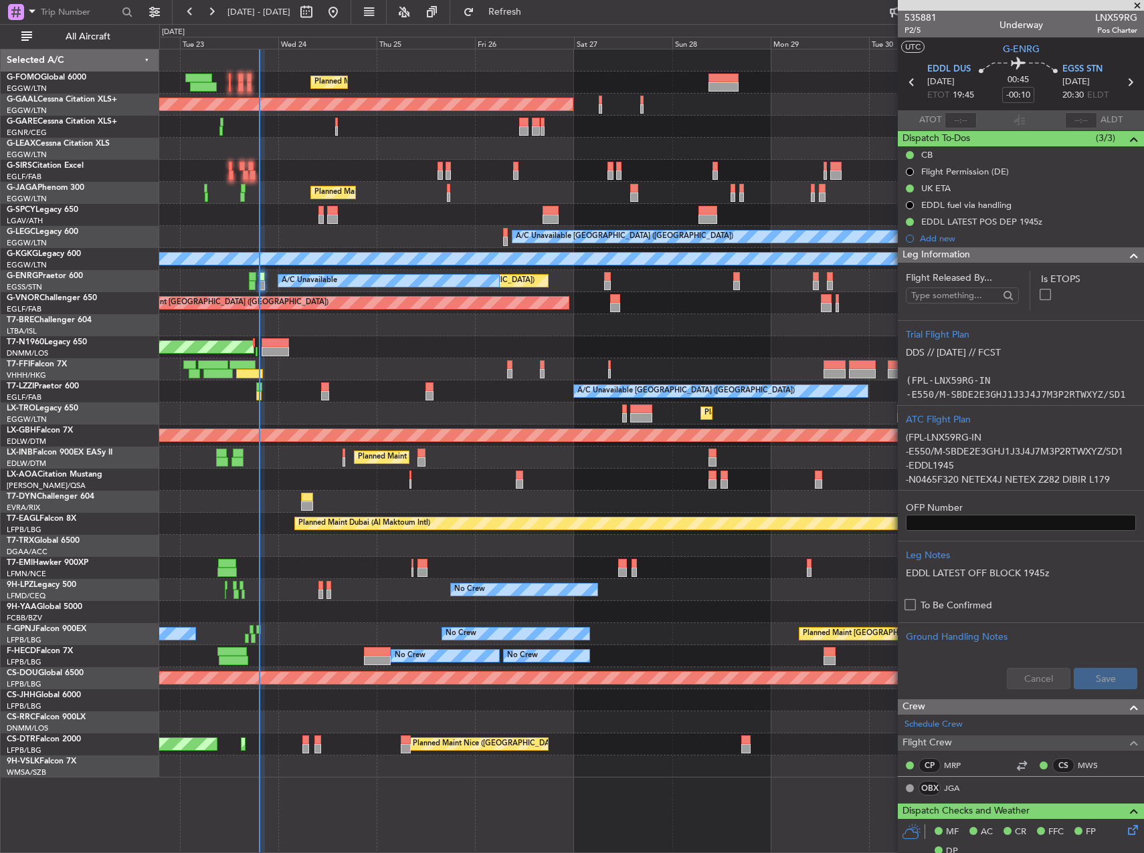
click at [692, 334] on div at bounding box center [651, 325] width 984 height 22
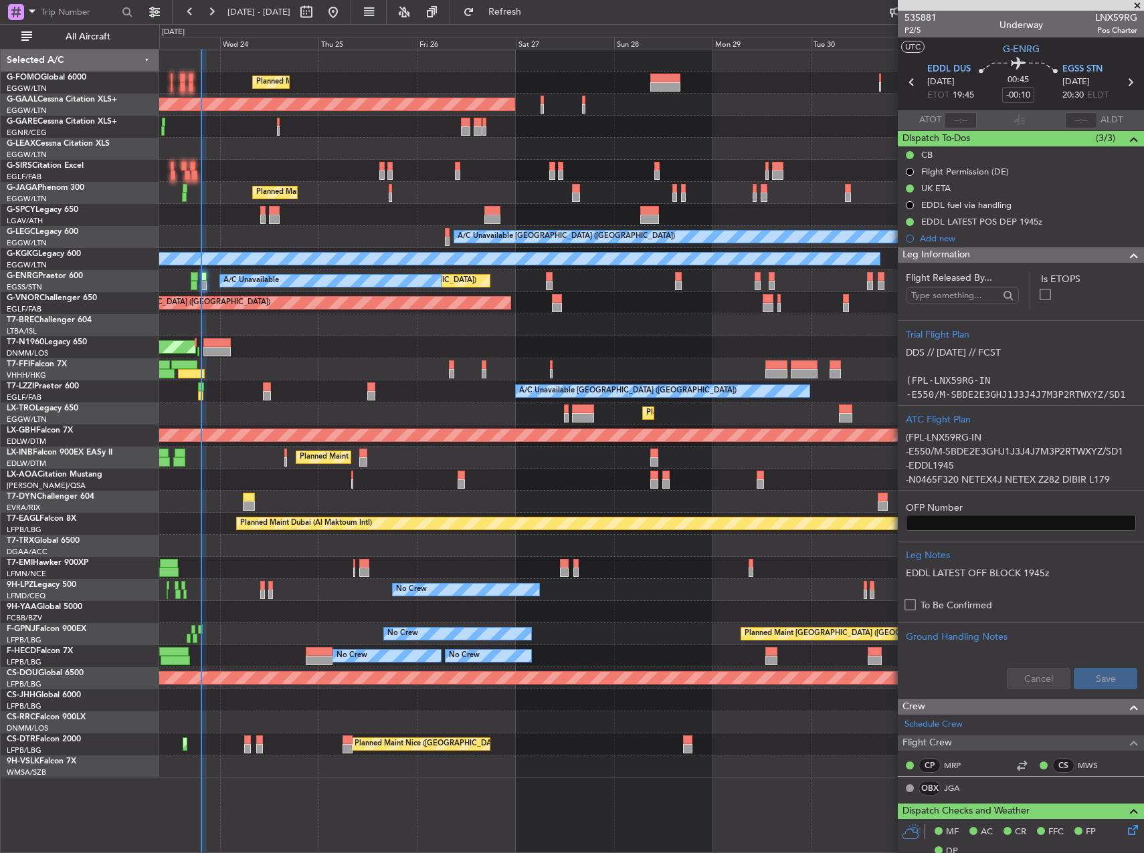
click at [596, 302] on div "Planned Maint [GEOGRAPHIC_DATA] ([GEOGRAPHIC_DATA])" at bounding box center [651, 303] width 984 height 22
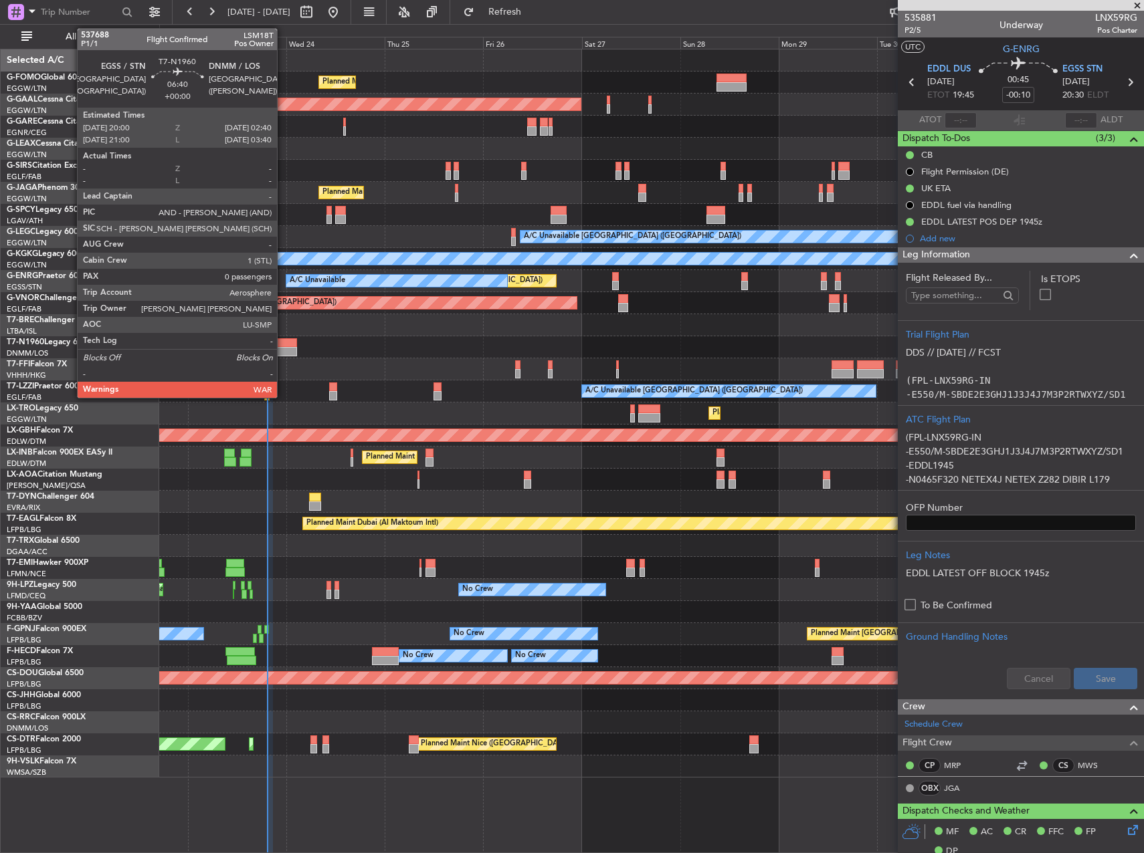
click at [283, 345] on div at bounding box center [283, 342] width 27 height 9
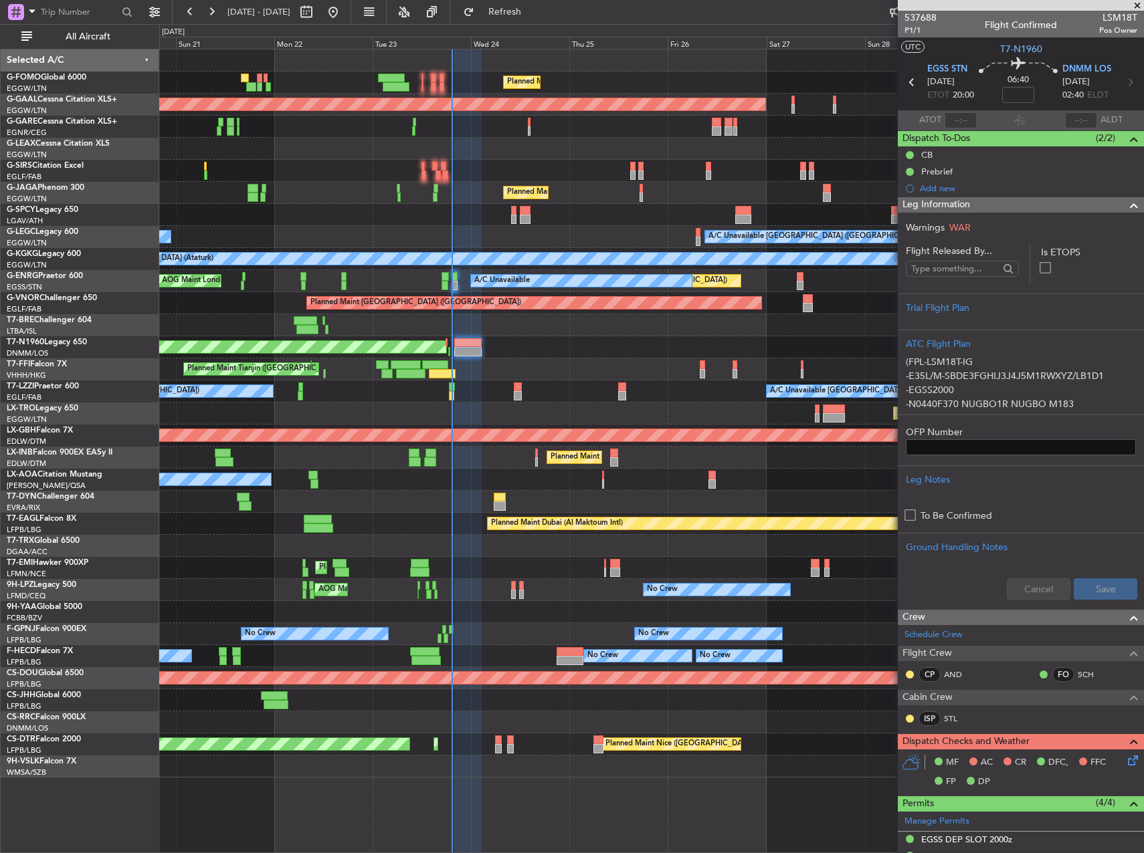
click at [581, 317] on div "Planned Maint London (Luton) Planned Maint Dusseldorf Unplanned Maint London (L…" at bounding box center [651, 413] width 984 height 728
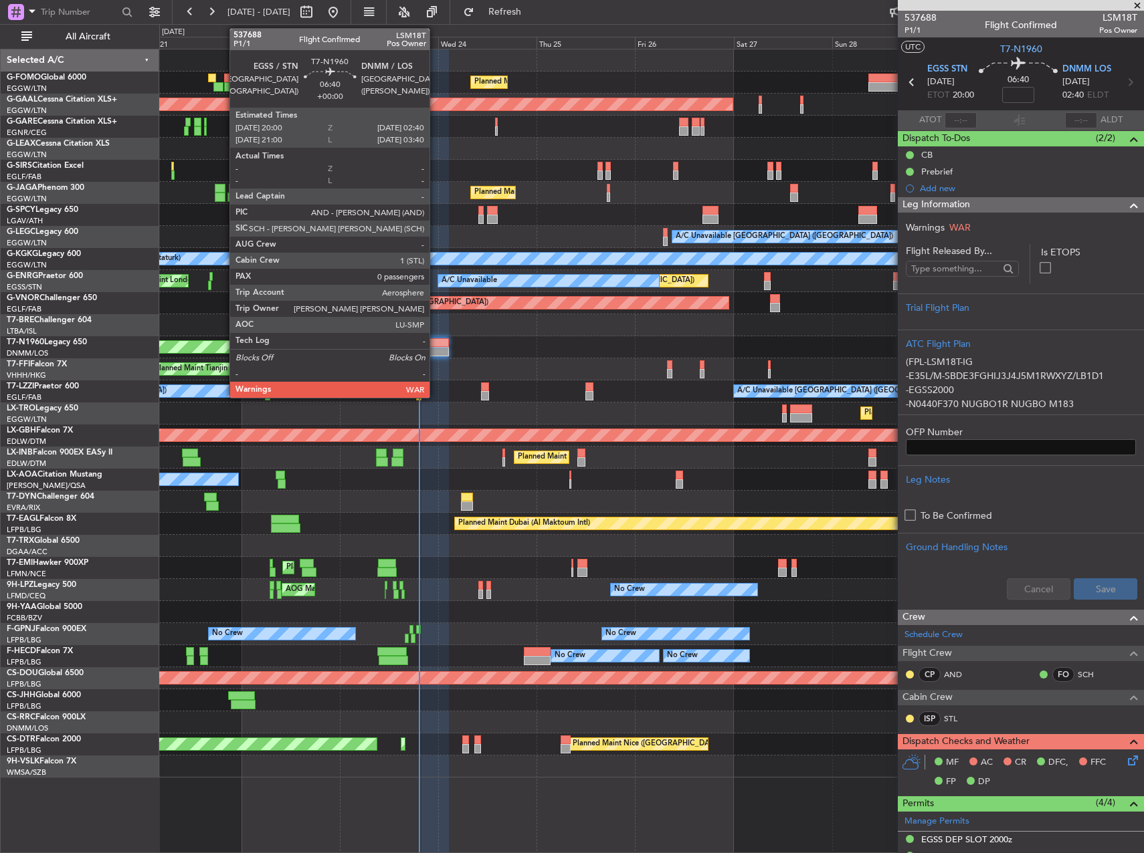
click at [435, 348] on div at bounding box center [434, 351] width 27 height 9
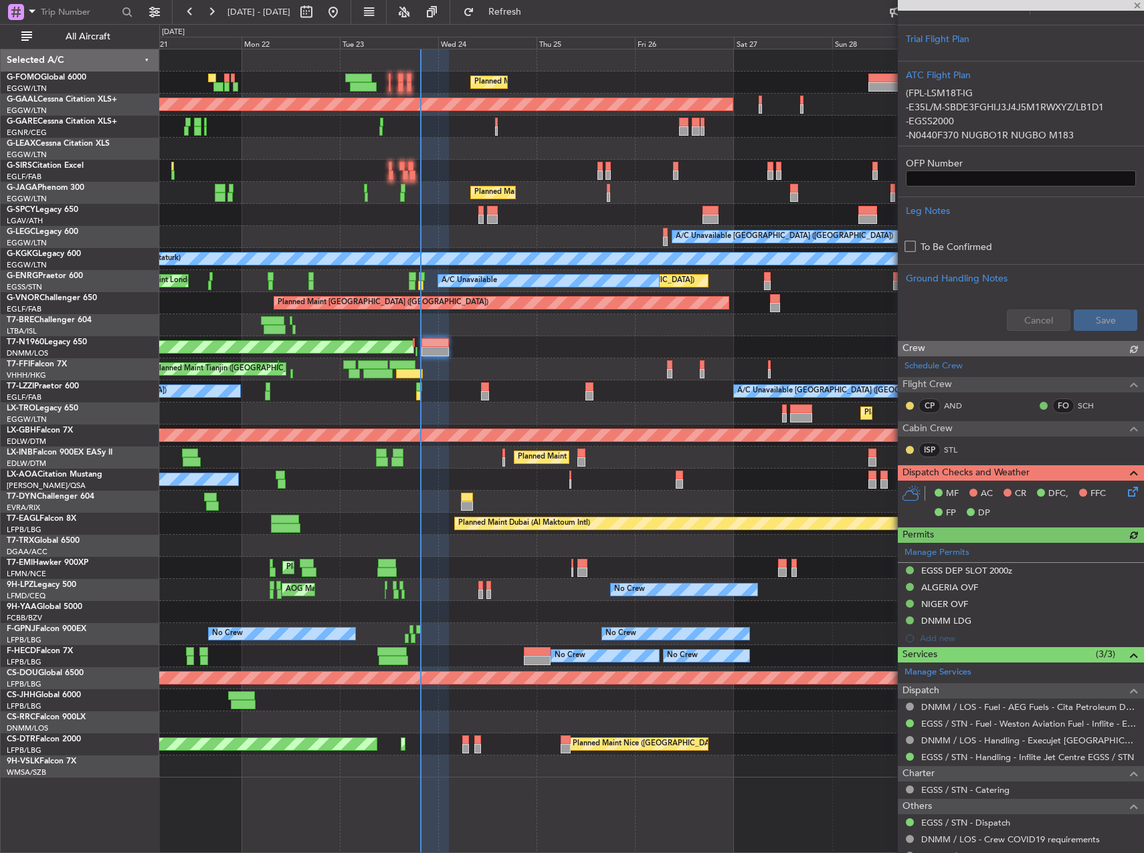
scroll to position [318, 0]
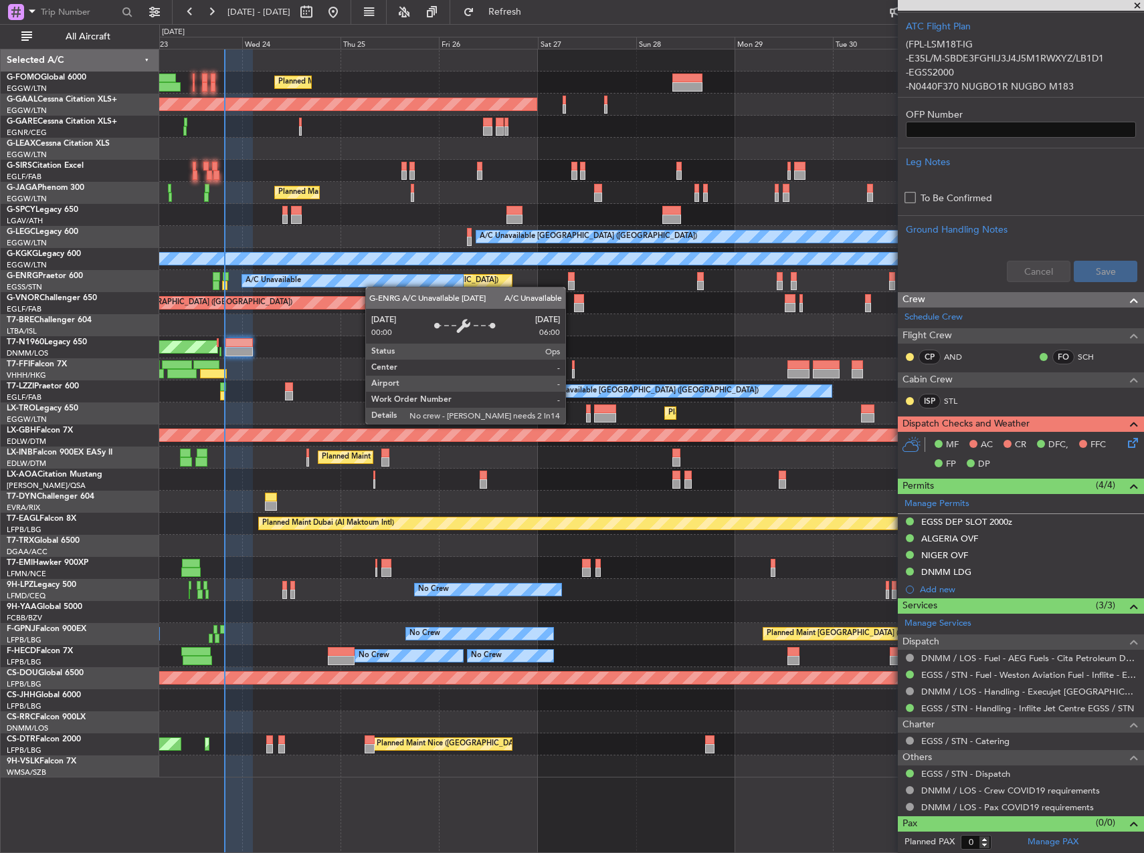
click at [372, 287] on div "Planned Maint London (Luton) Planned Maint Dusseldorf Owner Planned Maint Londo…" at bounding box center [651, 413] width 984 height 728
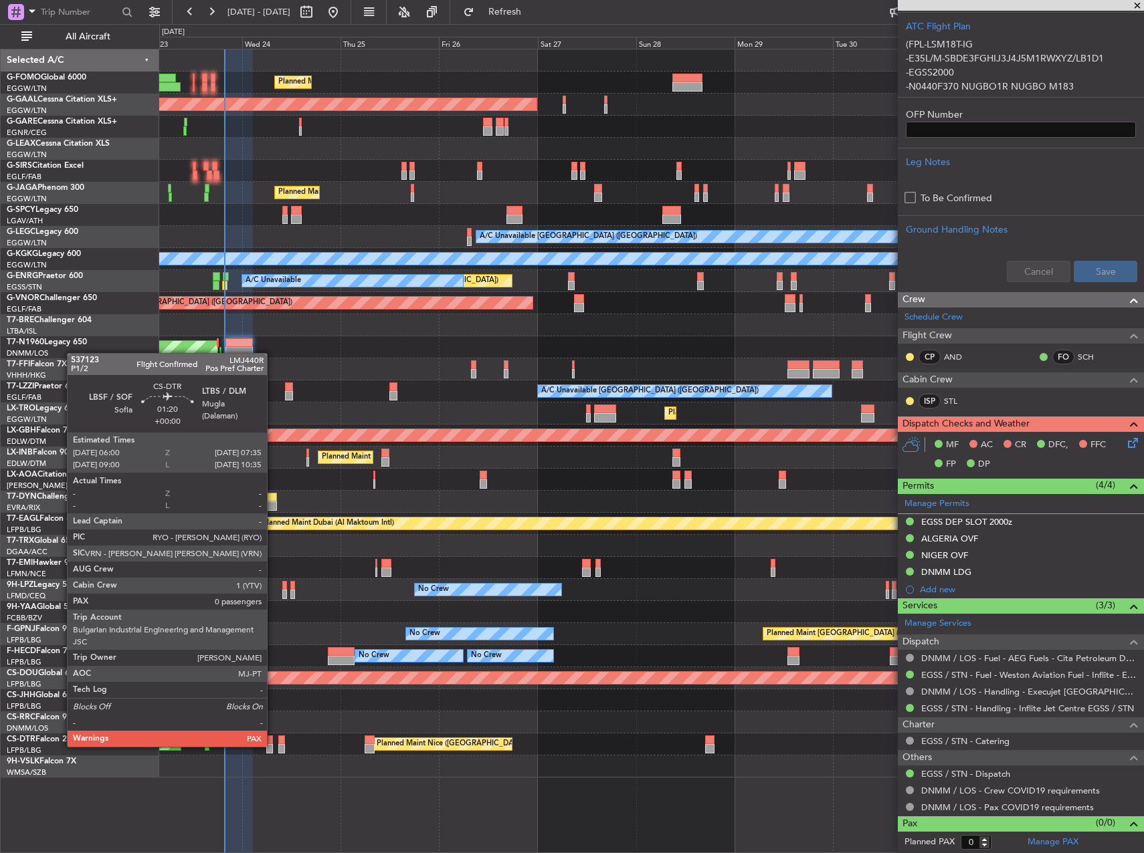
click at [273, 746] on div at bounding box center [269, 748] width 7 height 9
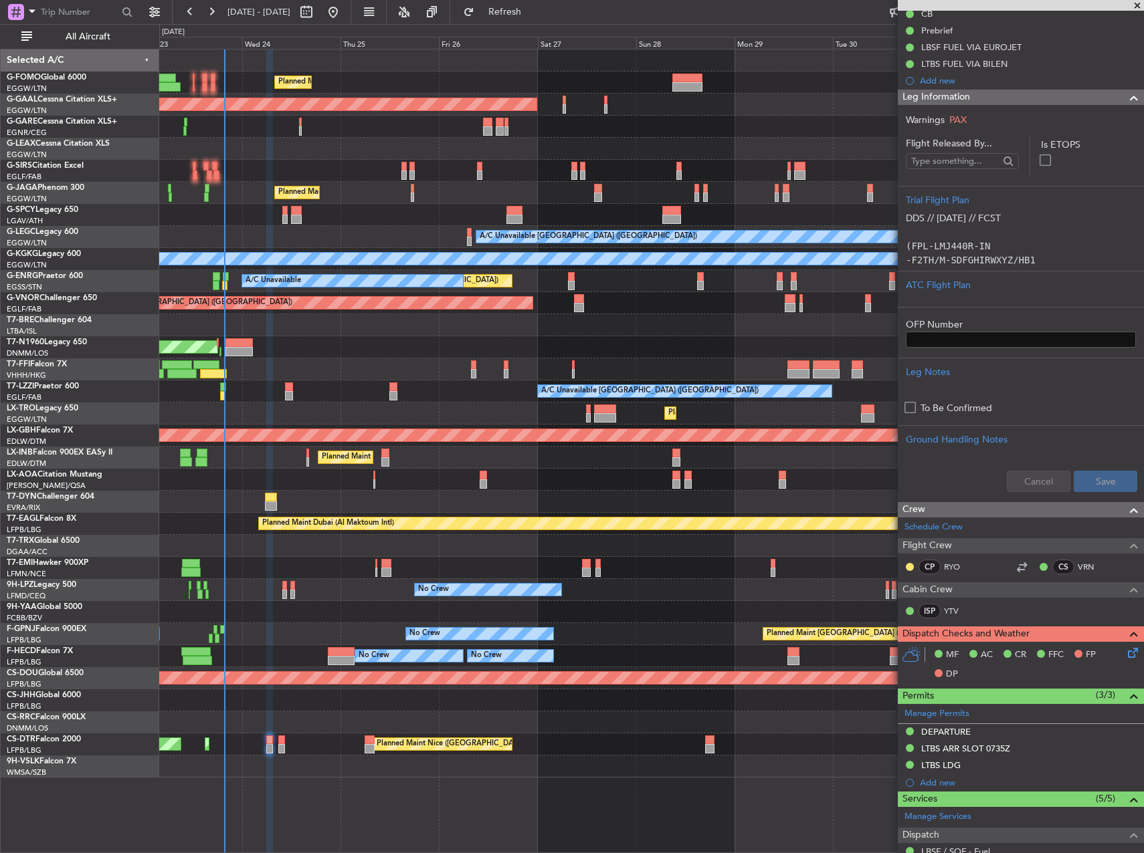
scroll to position [268, 0]
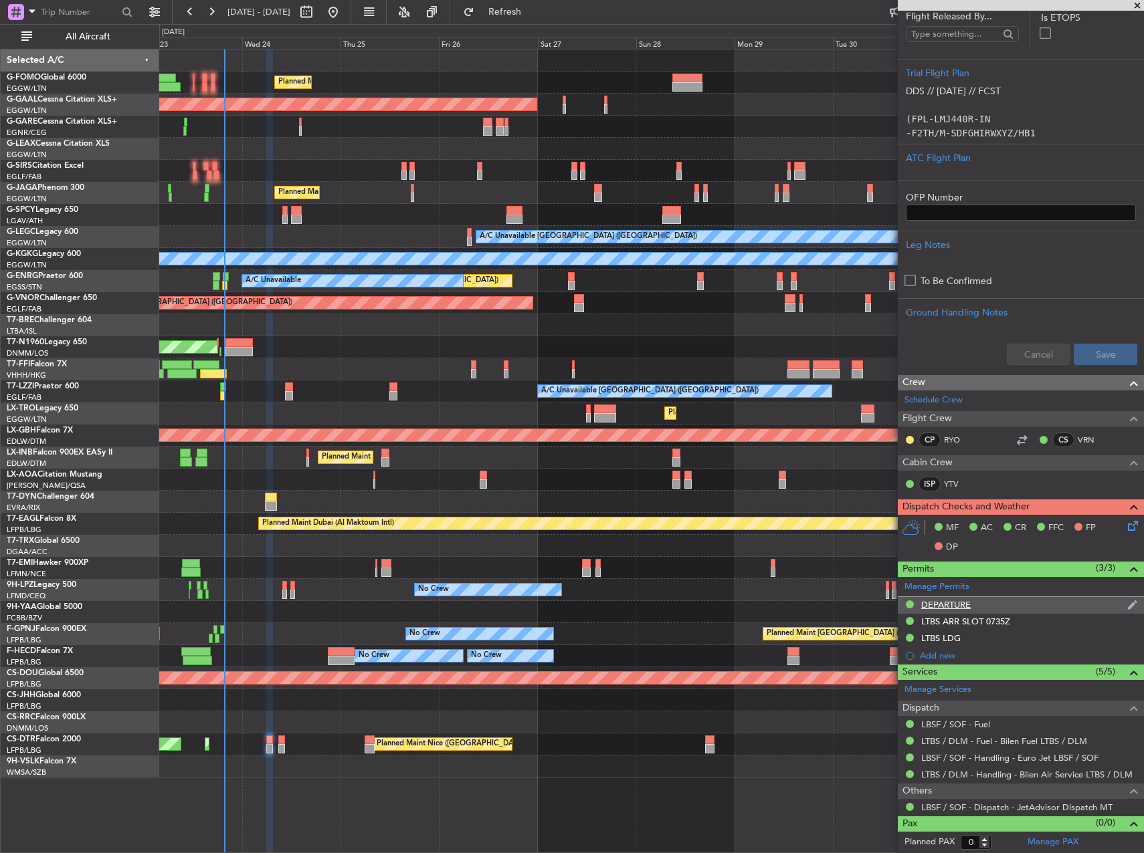
click at [944, 599] on div "DEPARTURE" at bounding box center [945, 604] width 49 height 11
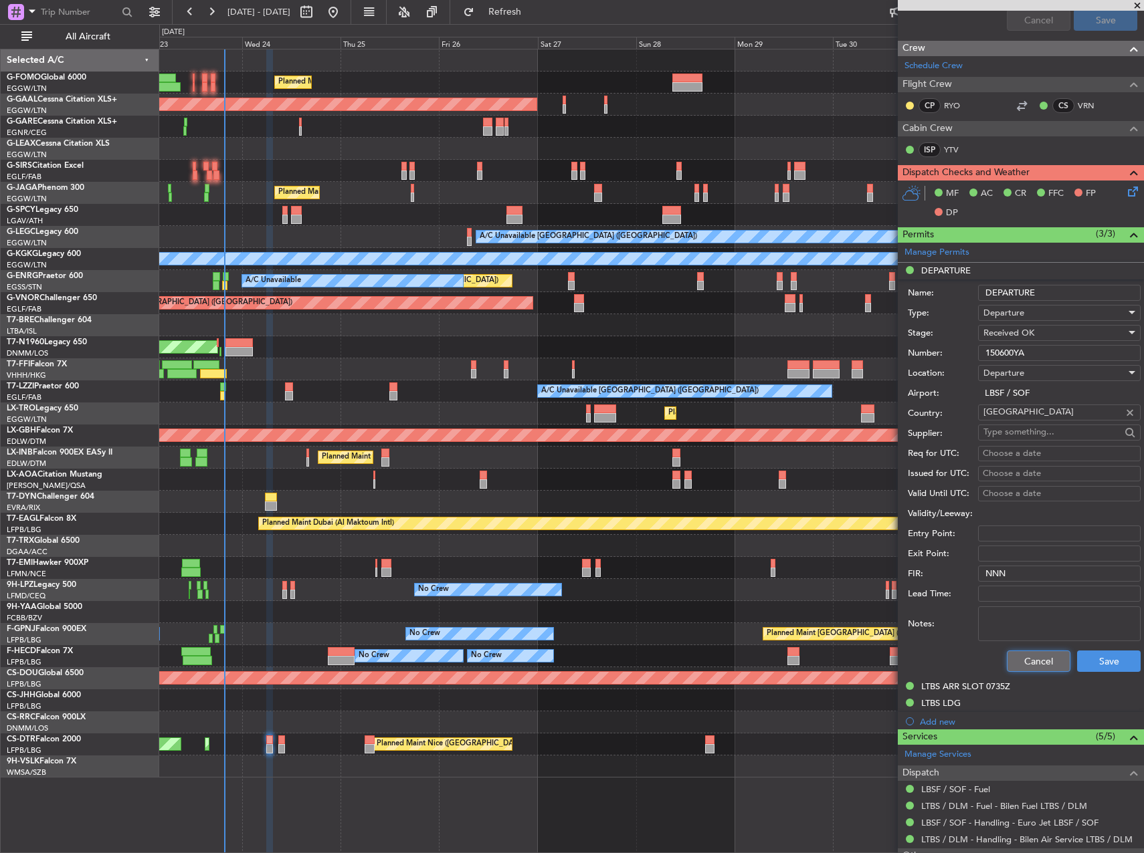
click at [1045, 663] on button "Cancel" at bounding box center [1039, 661] width 64 height 21
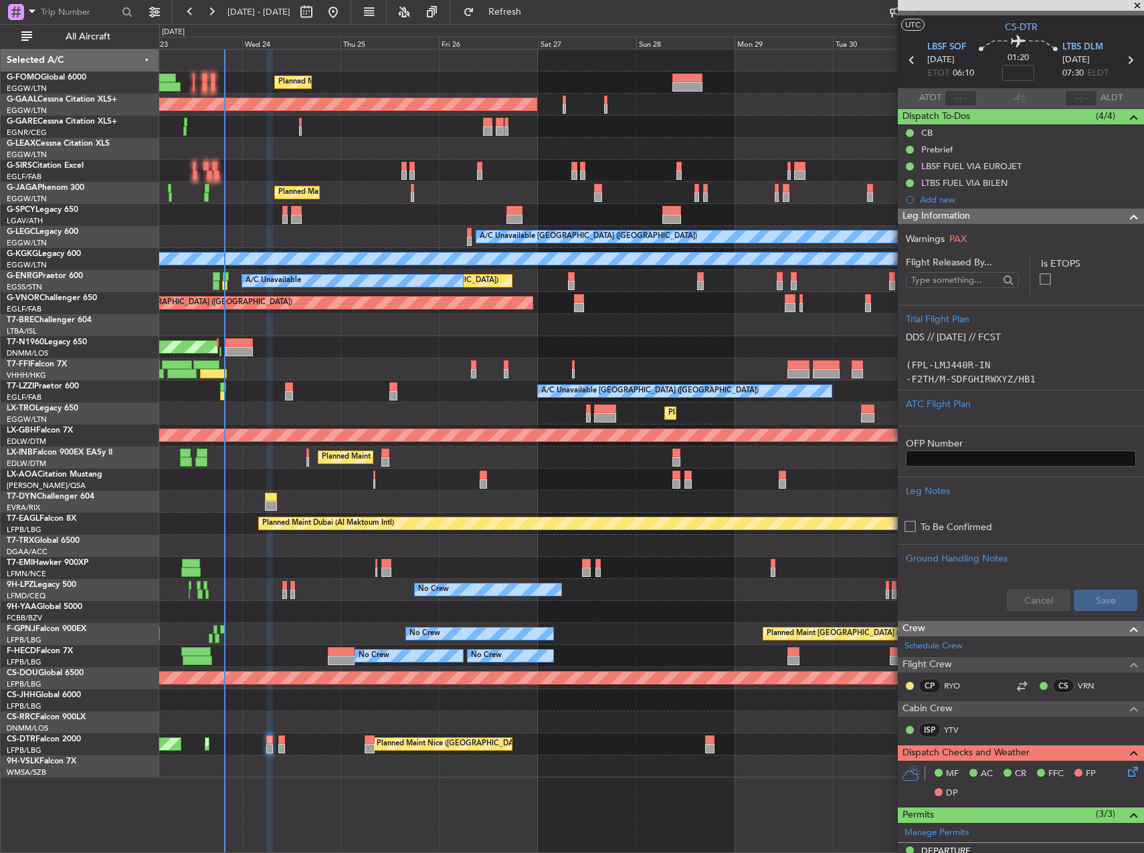
scroll to position [0, 0]
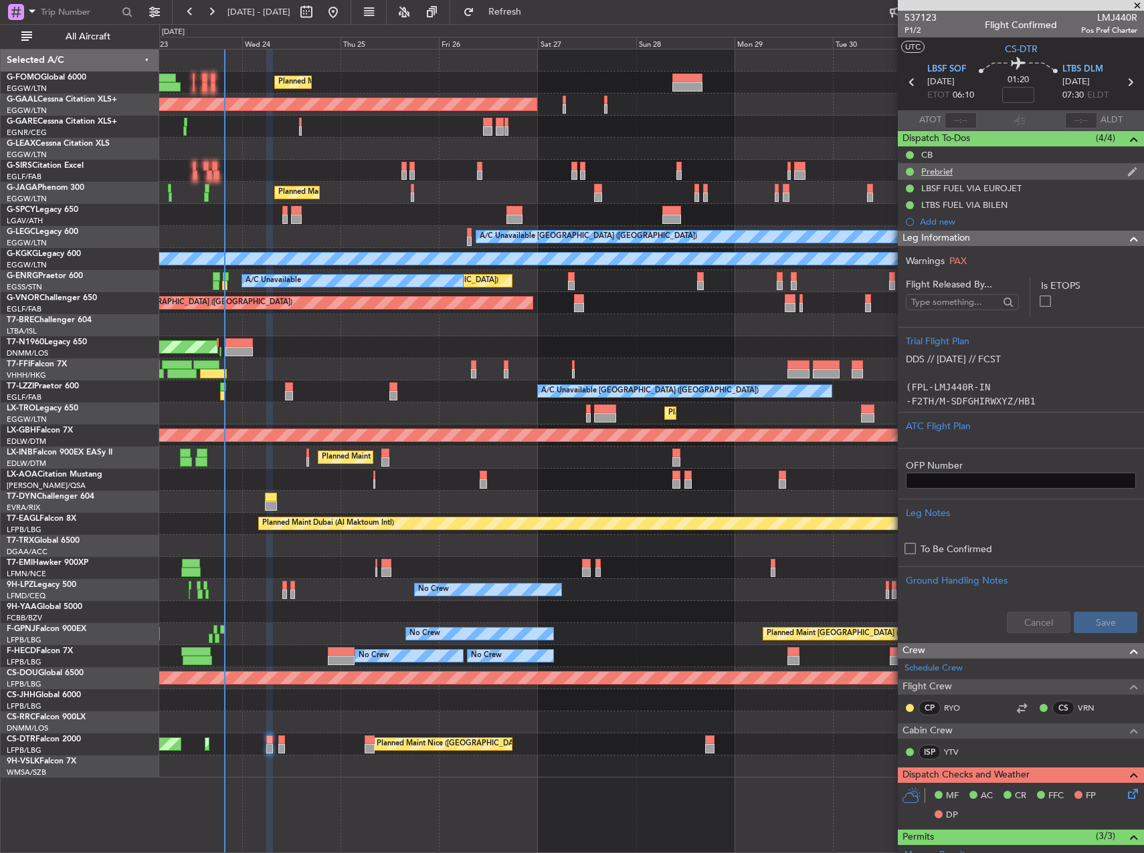
click at [930, 173] on div "Prebrief" at bounding box center [936, 171] width 31 height 11
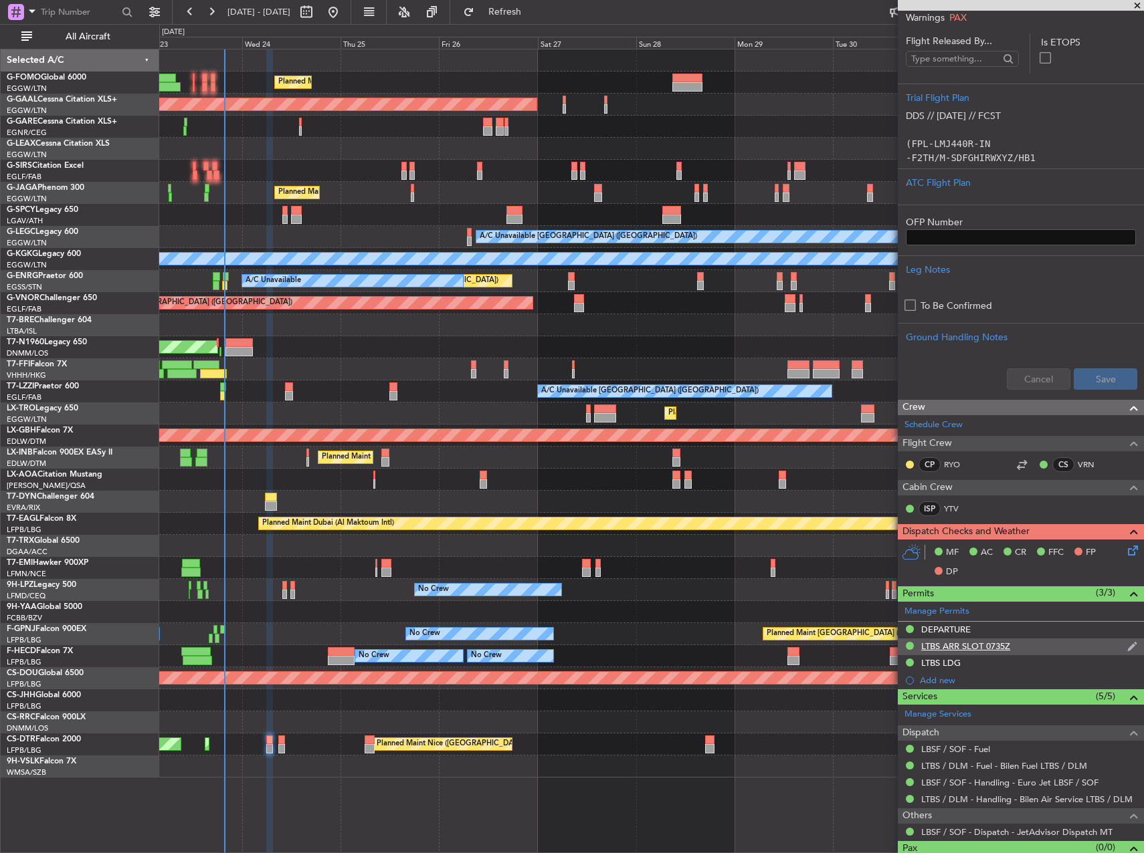
scroll to position [268, 0]
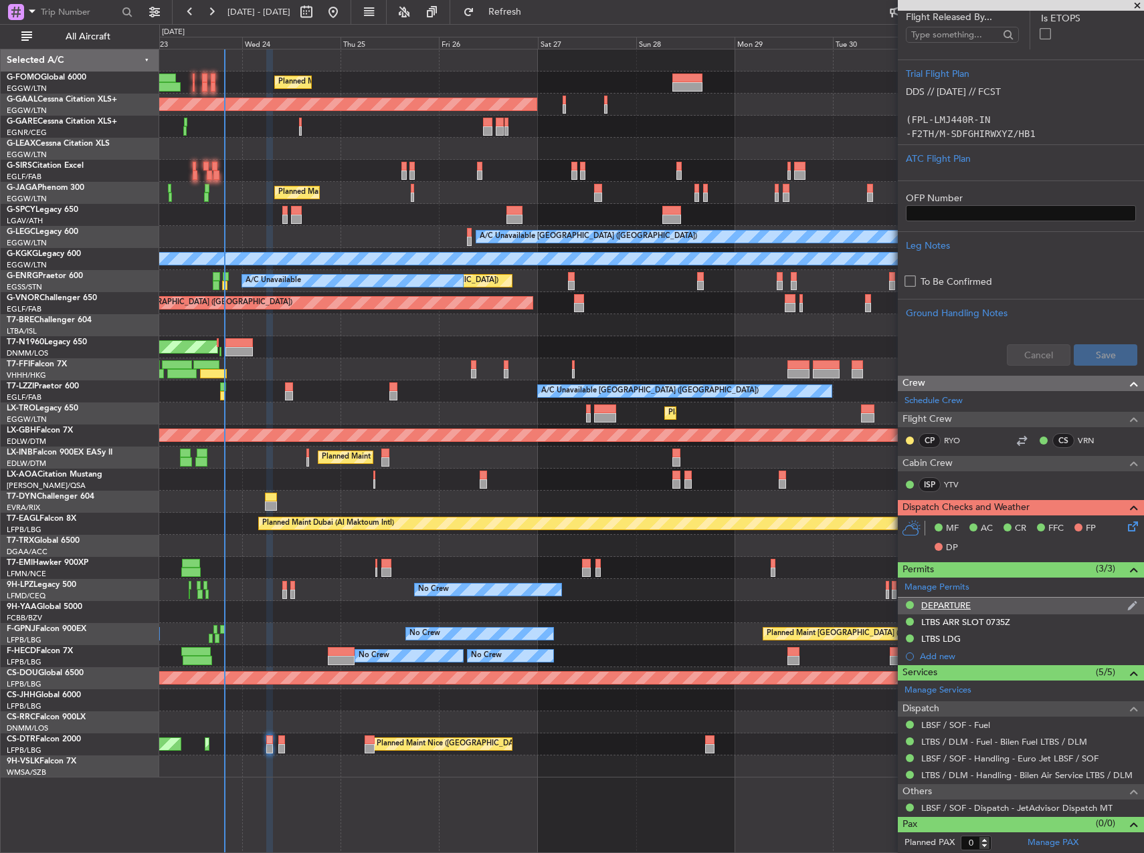
click at [941, 607] on div "DEPARTURE" at bounding box center [945, 605] width 49 height 11
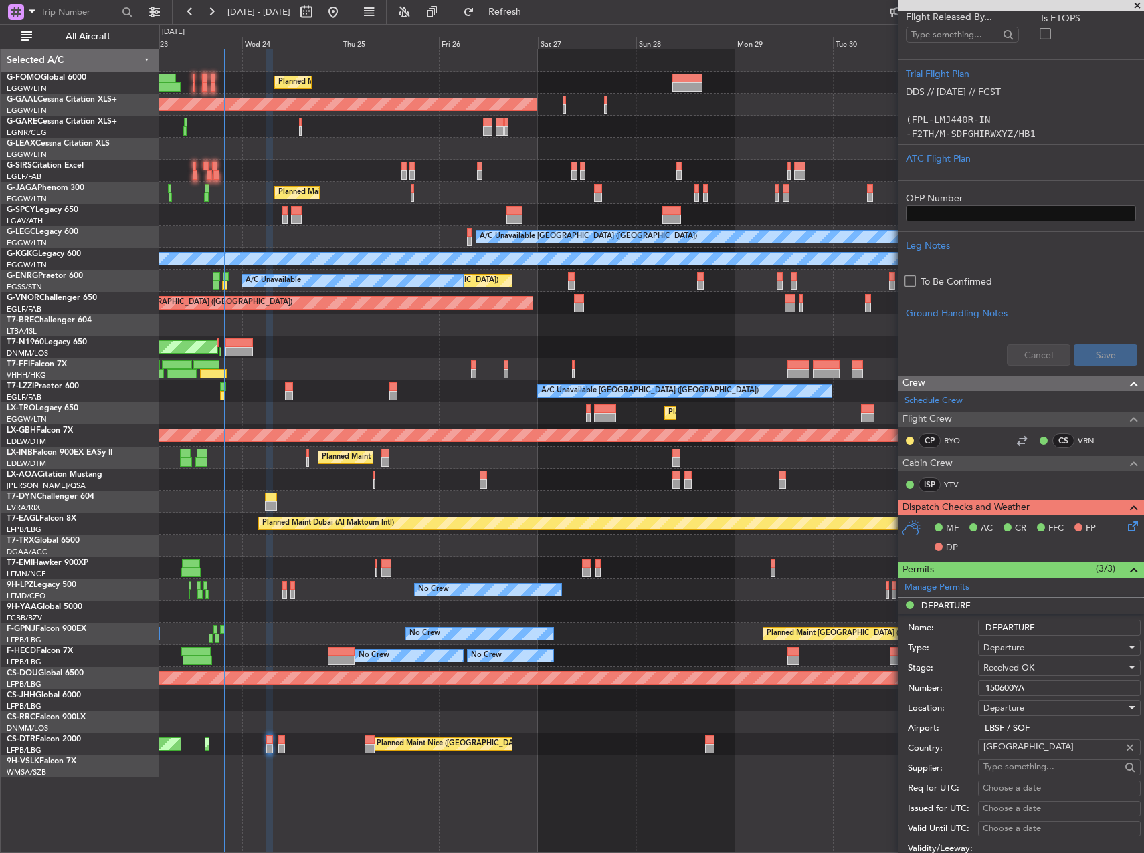
click at [1010, 680] on input "150600YA" at bounding box center [1059, 688] width 163 height 16
click at [966, 635] on div "Name: DEPARTURE" at bounding box center [1024, 628] width 233 height 20
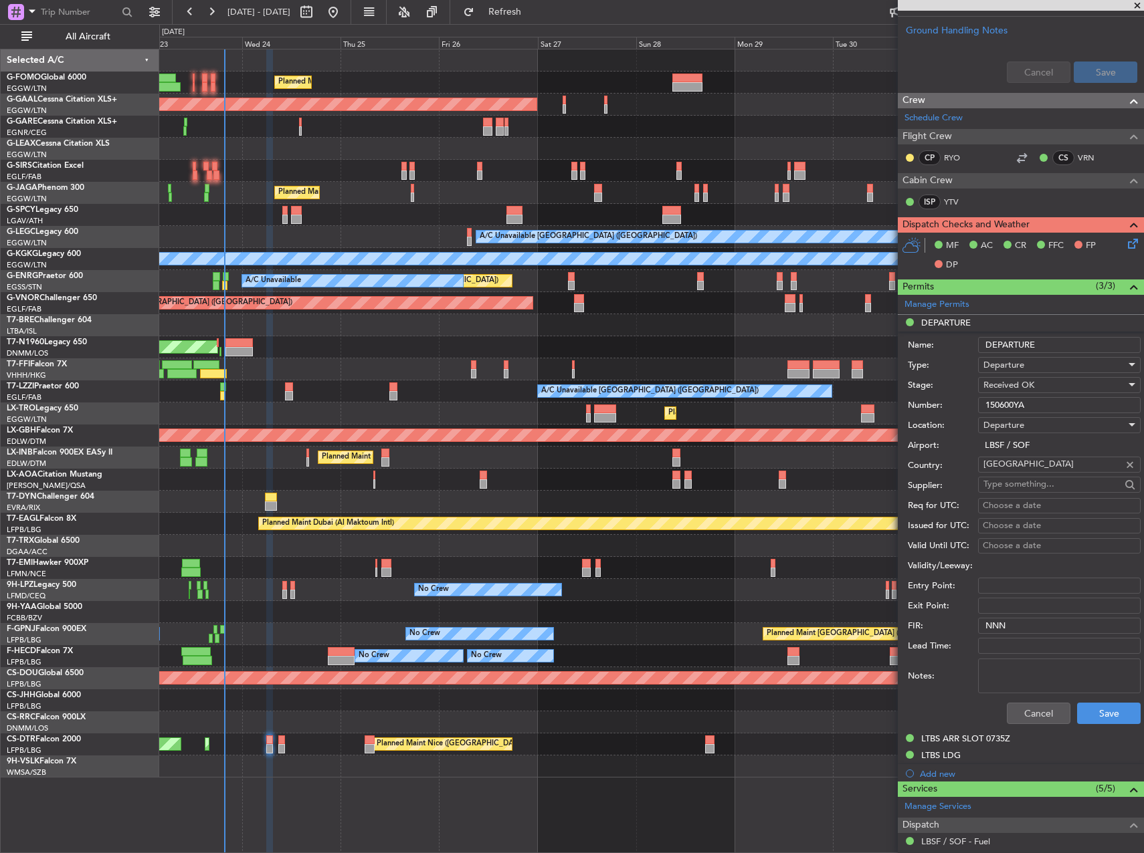
scroll to position [667, 0]
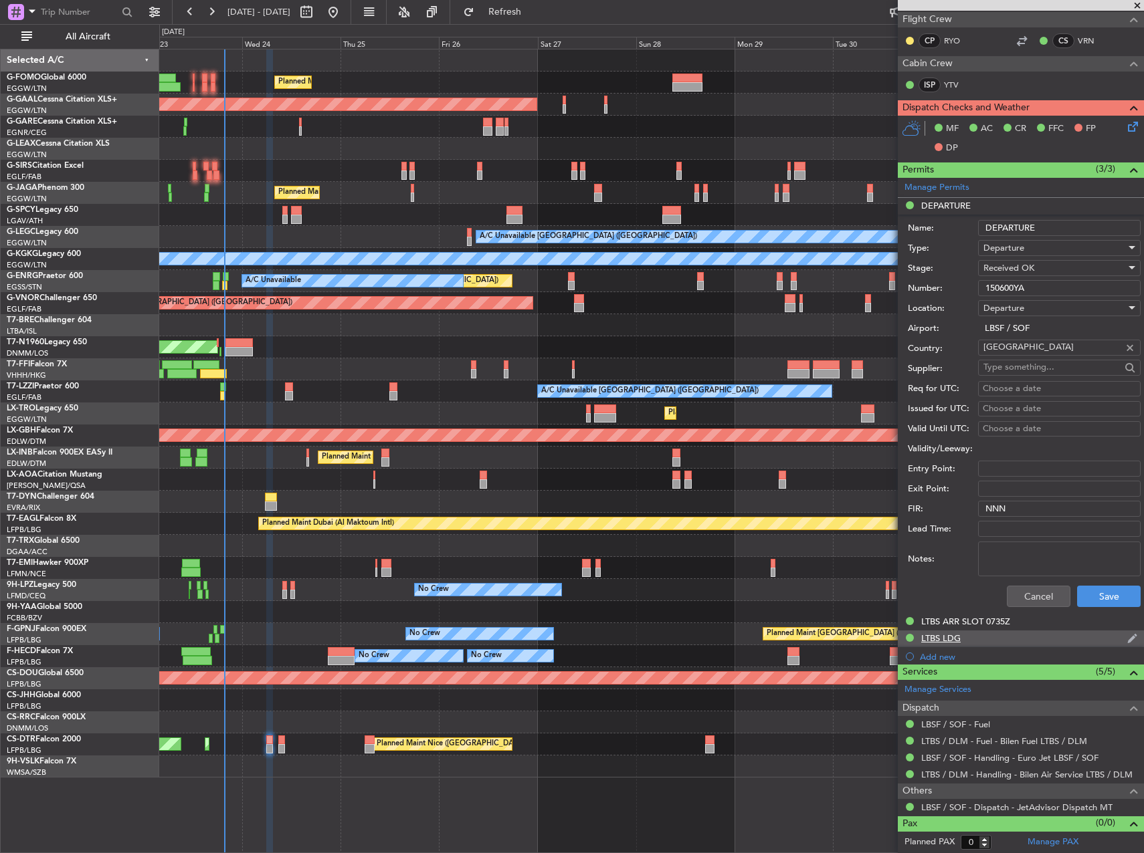
click at [948, 639] on div "LTBS LDG" at bounding box center [940, 638] width 39 height 11
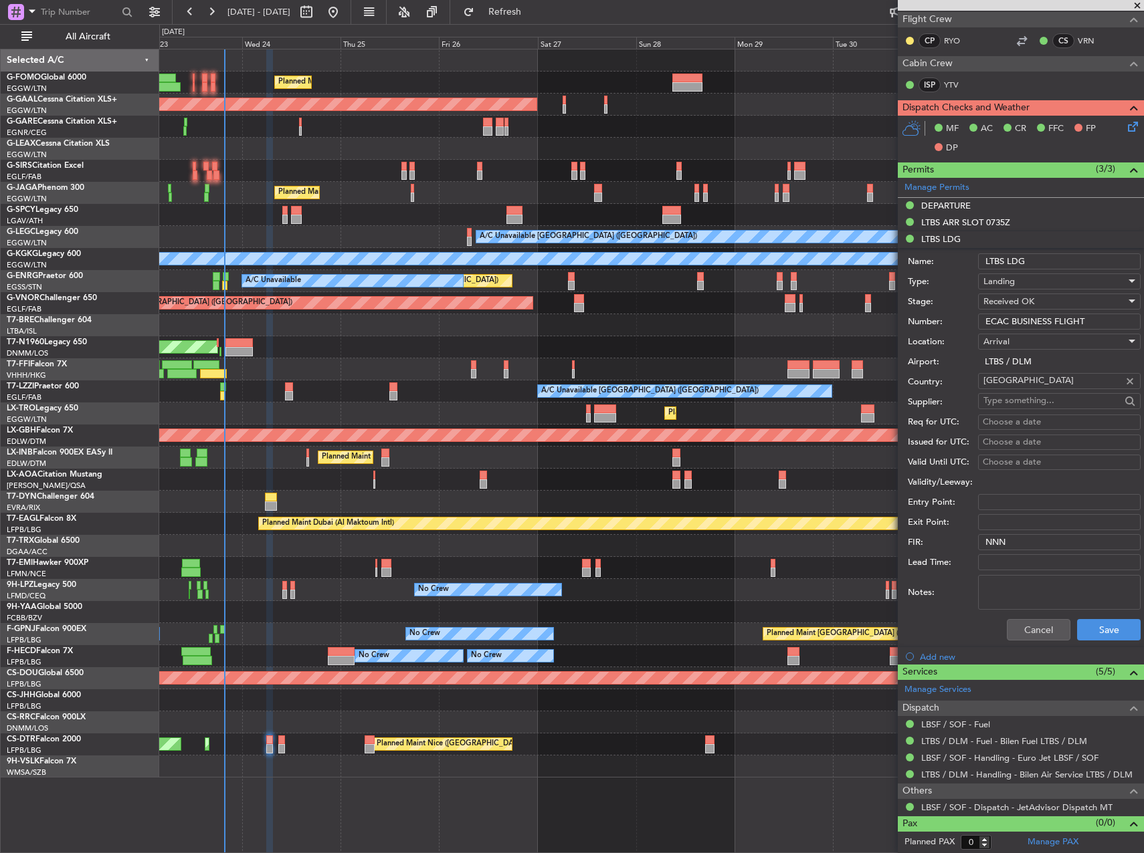
click at [1029, 325] on input "ECAC BUSINESS FLIGHT" at bounding box center [1059, 322] width 163 height 16
click at [1001, 220] on div "LTBS ARR SLOT 0735Z" at bounding box center [965, 222] width 89 height 11
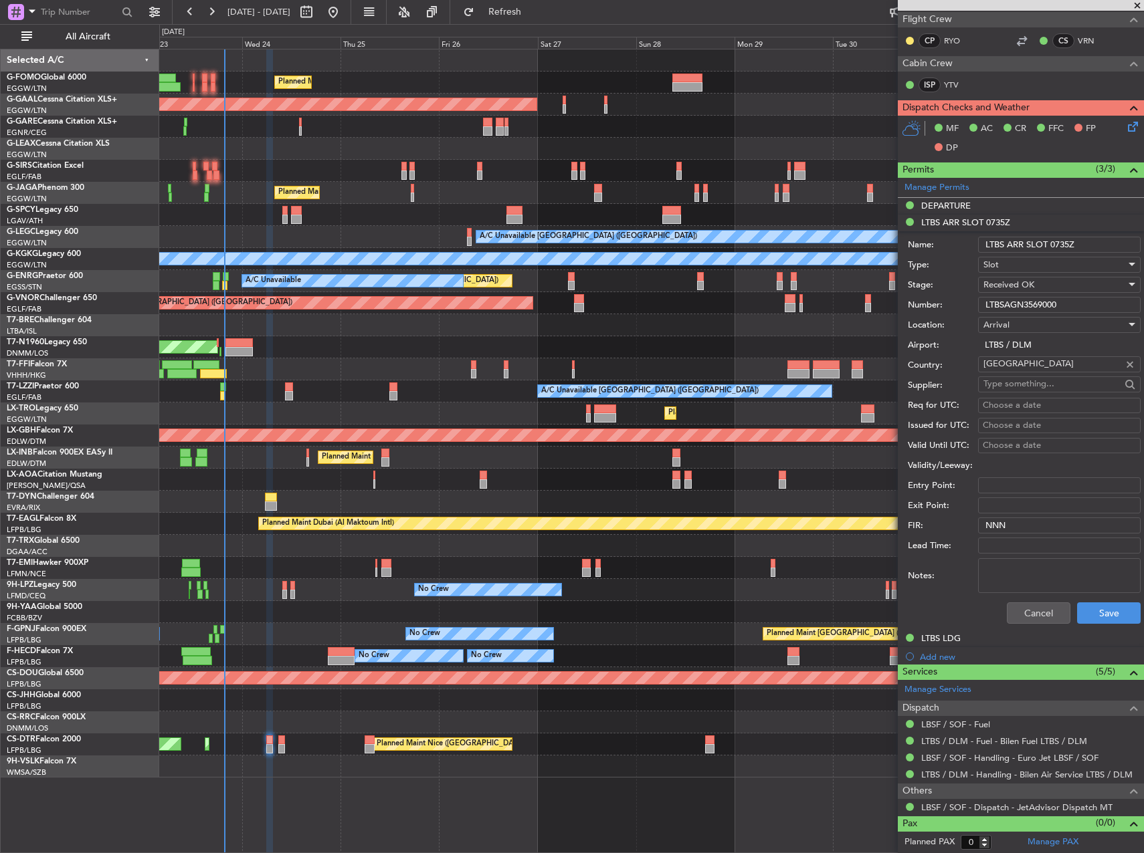
click at [1031, 306] on input "LTBSAGN3569000" at bounding box center [1059, 305] width 163 height 16
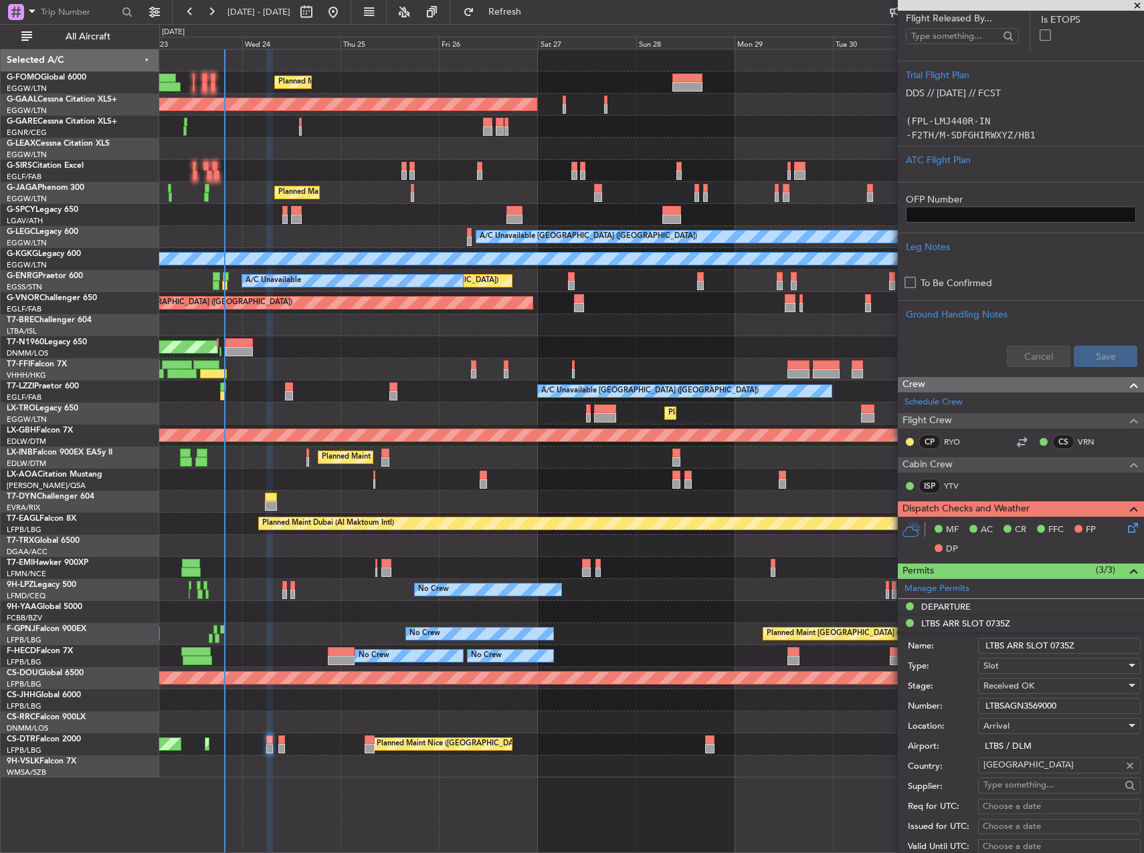
scroll to position [0, 0]
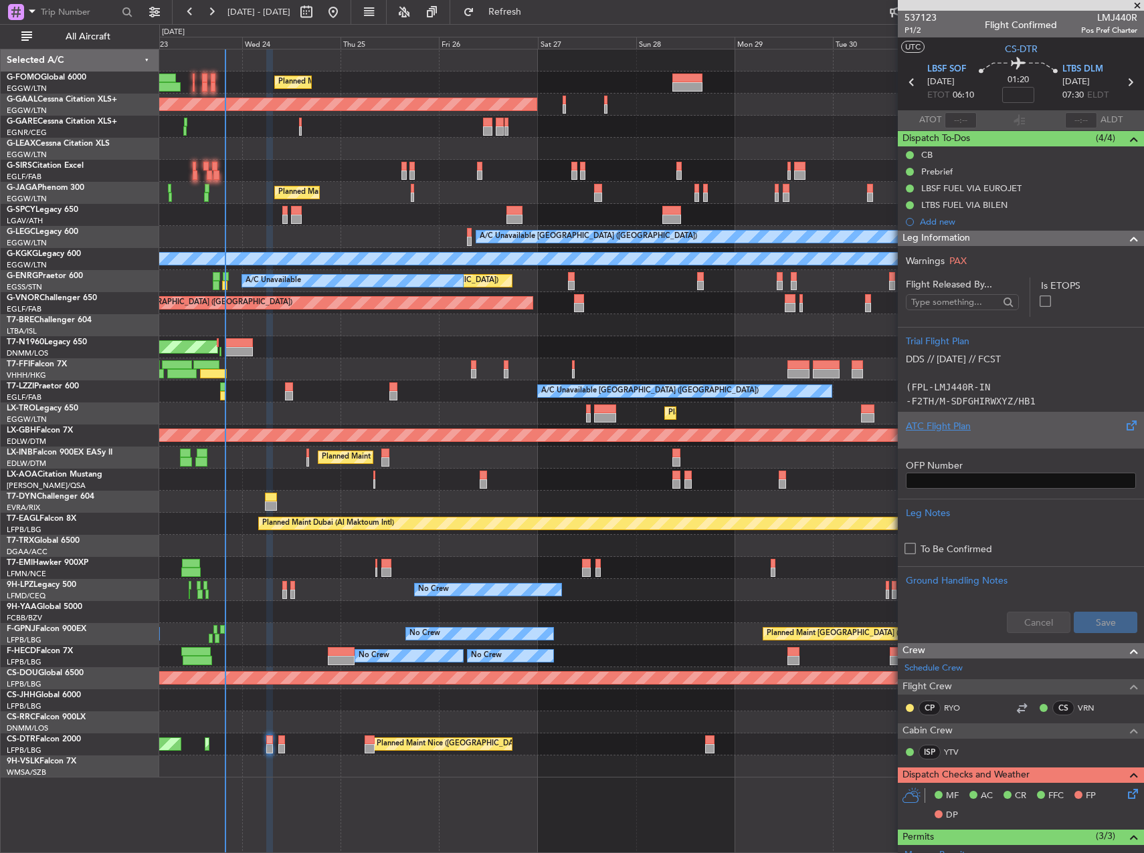
click at [1009, 439] on div at bounding box center [1021, 437] width 230 height 8
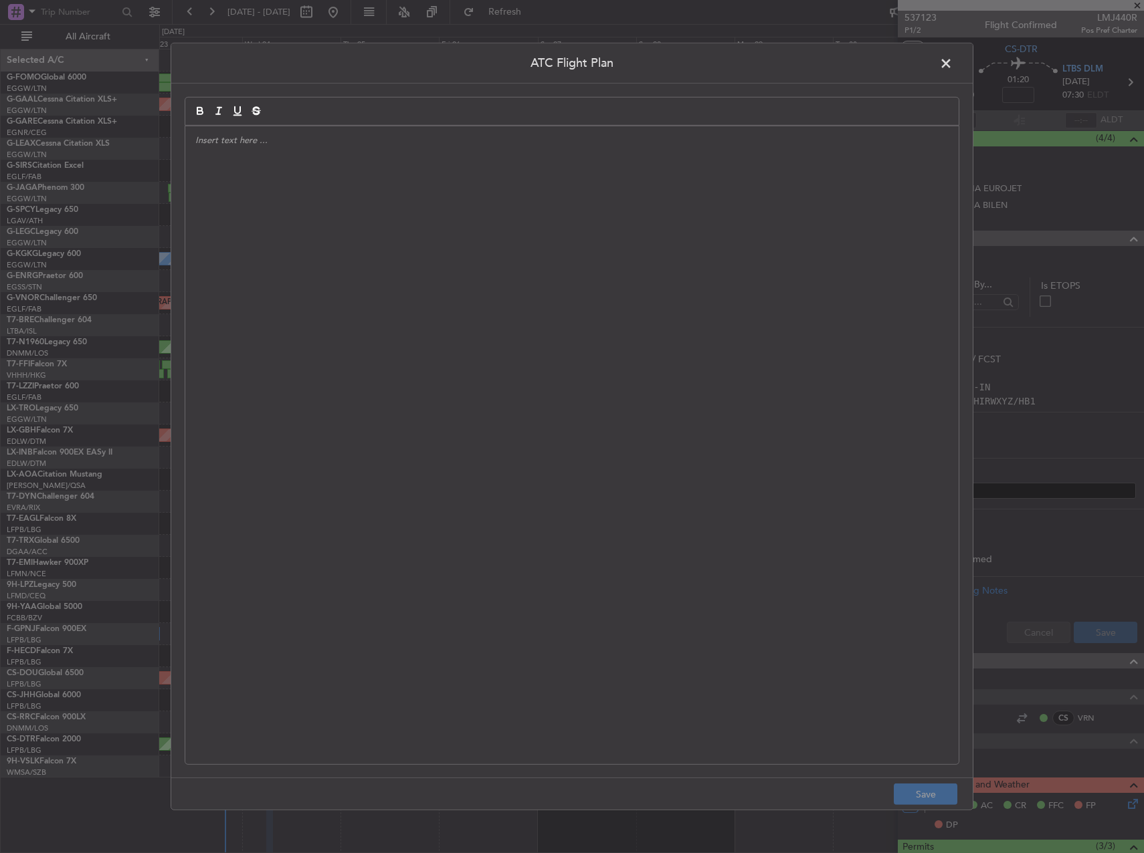
click at [444, 364] on div at bounding box center [571, 445] width 773 height 638
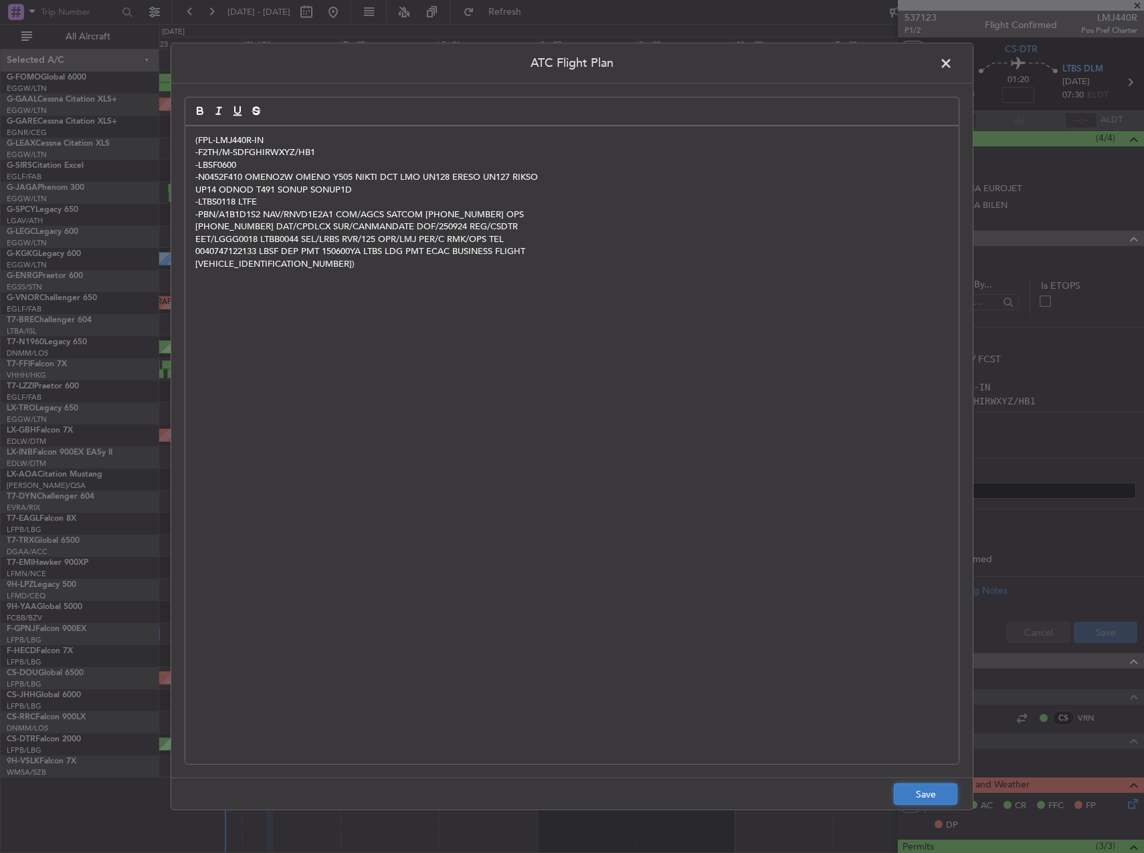
click at [932, 793] on button "Save" at bounding box center [926, 794] width 64 height 21
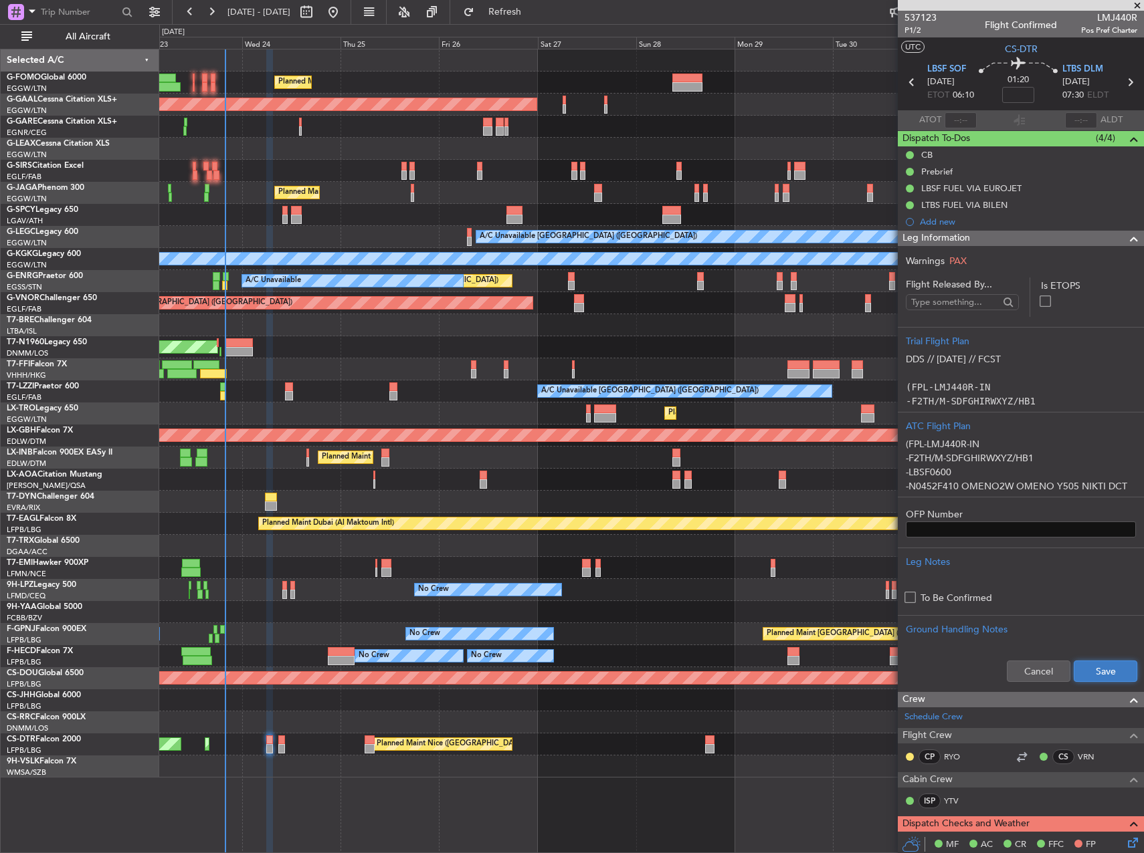
click at [1110, 661] on button "Save" at bounding box center [1105, 671] width 64 height 21
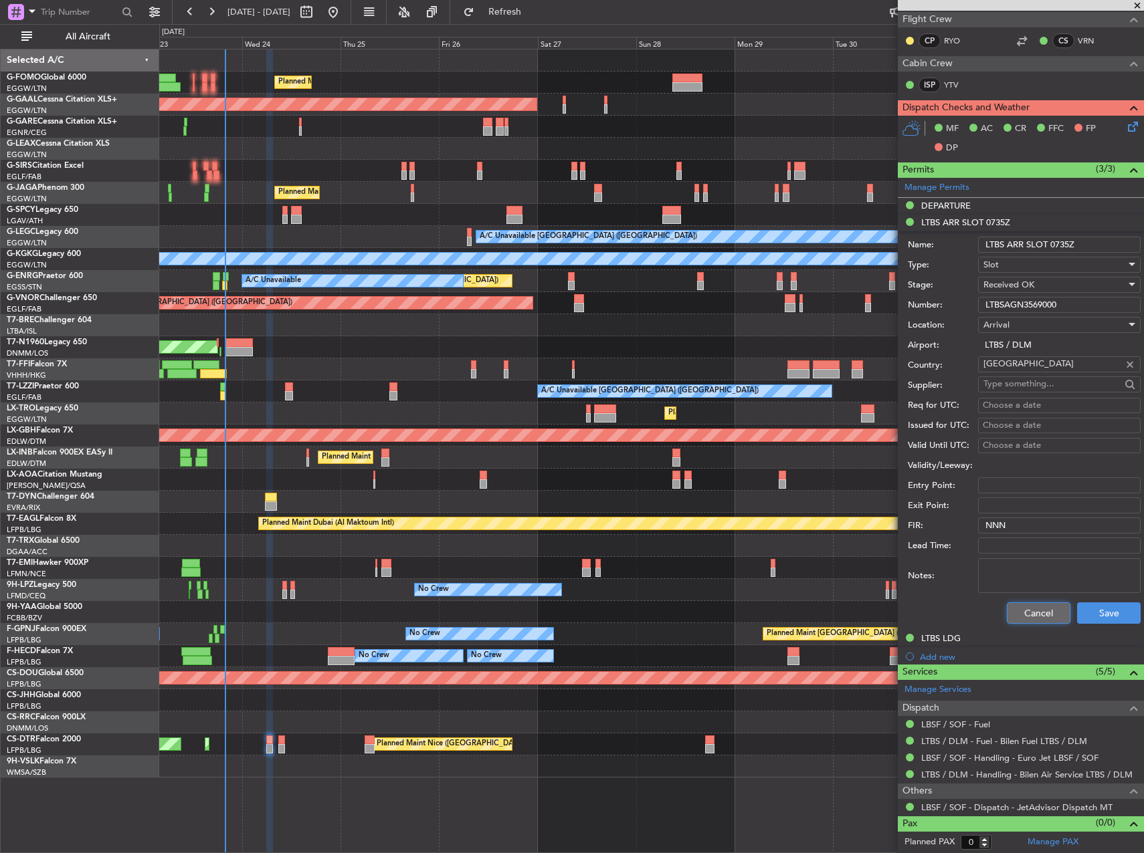
click at [1035, 609] on button "Cancel" at bounding box center [1039, 613] width 64 height 21
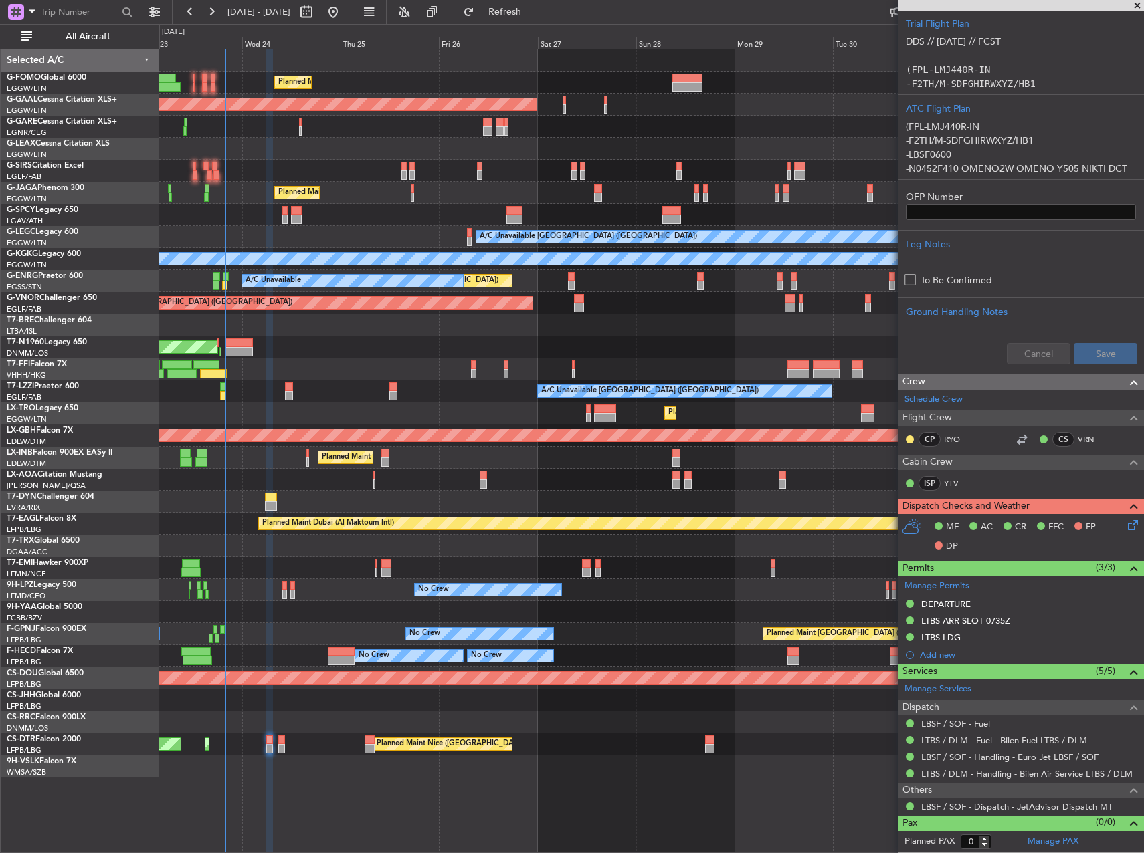
scroll to position [317, 0]
click at [1125, 524] on icon at bounding box center [1130, 523] width 11 height 11
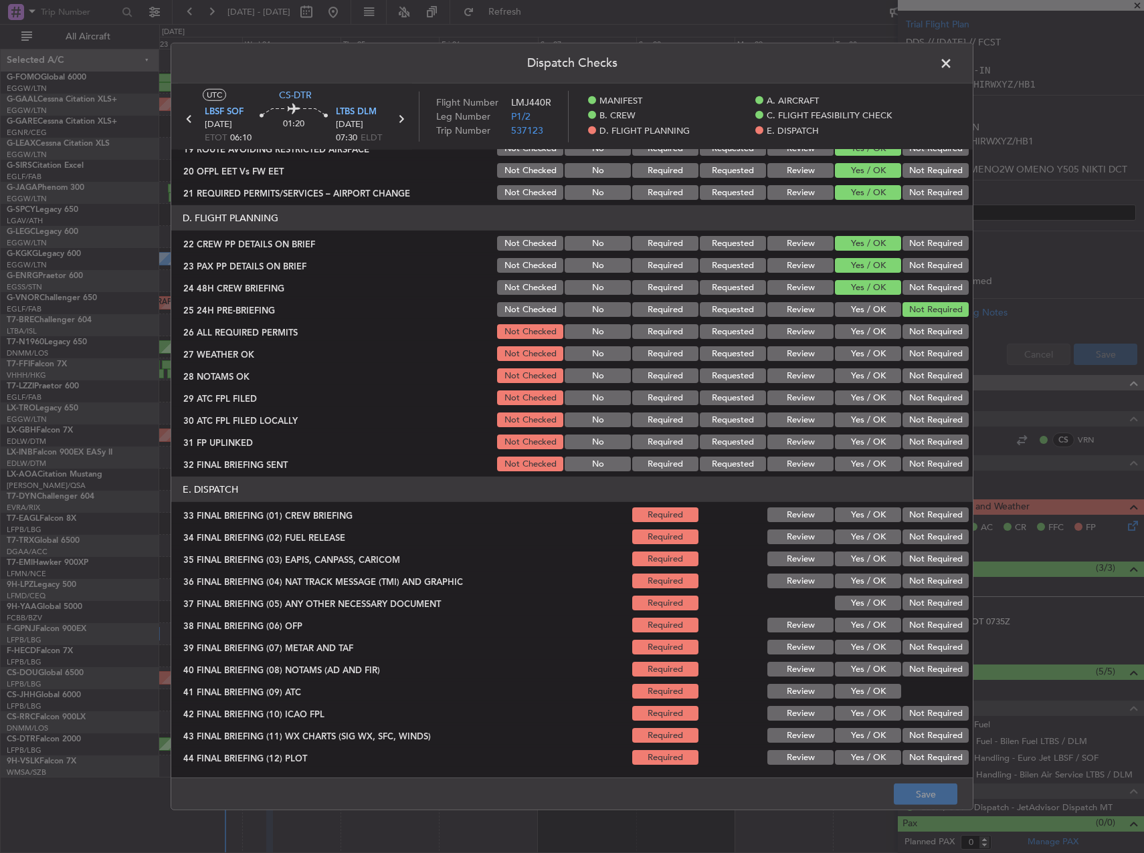
scroll to position [590, 0]
click at [860, 321] on section "D. FLIGHT PLANNING 22 CREW PP DETAILS ON BRIEF Not Checked No Required Requeste…" at bounding box center [571, 339] width 801 height 268
click at [860, 327] on button "Yes / OK" at bounding box center [868, 331] width 66 height 15
click at [860, 342] on section "D. FLIGHT PLANNING 22 CREW PP DETAILS ON BRIEF Not Checked No Required Requeste…" at bounding box center [571, 339] width 801 height 268
click at [813, 350] on button "Review" at bounding box center [800, 353] width 66 height 15
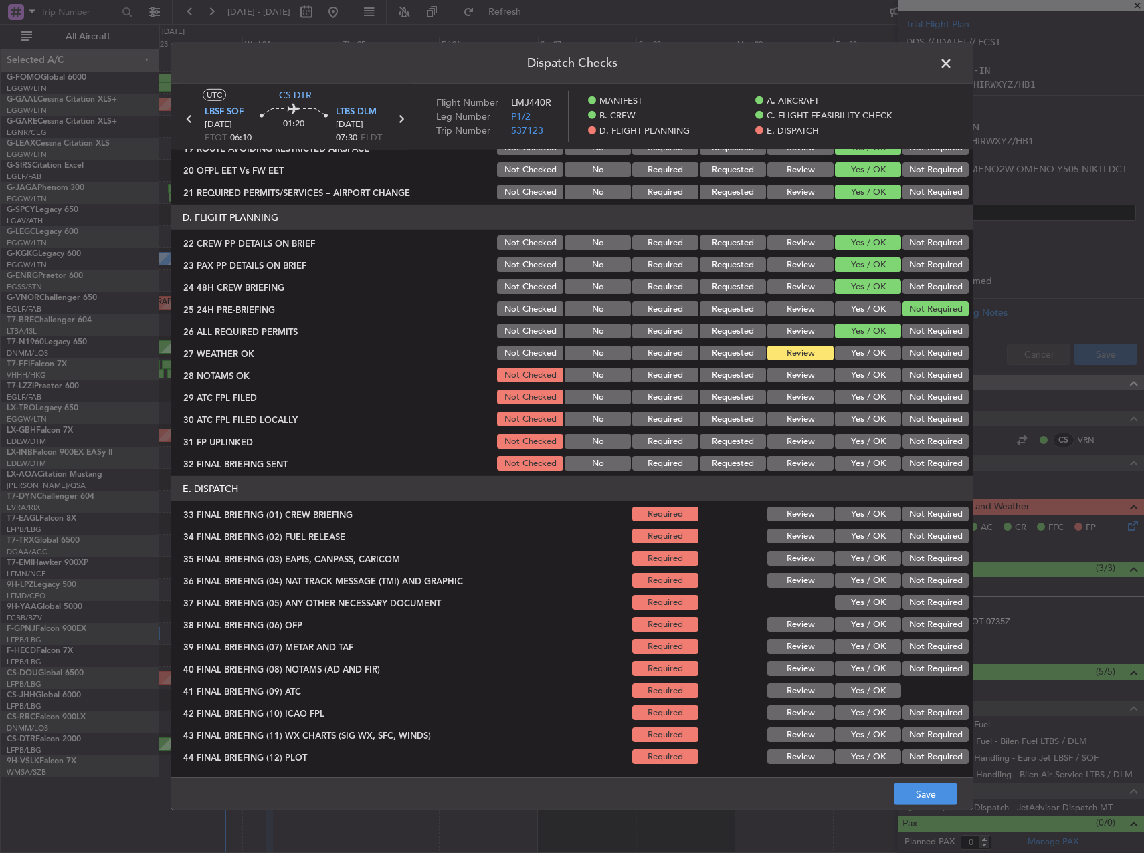
click at [811, 365] on section "D. FLIGHT PLANNING 22 CREW PP DETAILS ON BRIEF Not Checked No Required Requeste…" at bounding box center [571, 339] width 801 height 268
click at [811, 373] on button "Review" at bounding box center [800, 375] width 66 height 15
click at [839, 391] on button "Yes / OK" at bounding box center [868, 397] width 66 height 15
drag, startPoint x: 851, startPoint y: 403, endPoint x: 857, endPoint y: 415, distance: 13.8
click at [851, 404] on button "Yes / OK" at bounding box center [868, 397] width 66 height 15
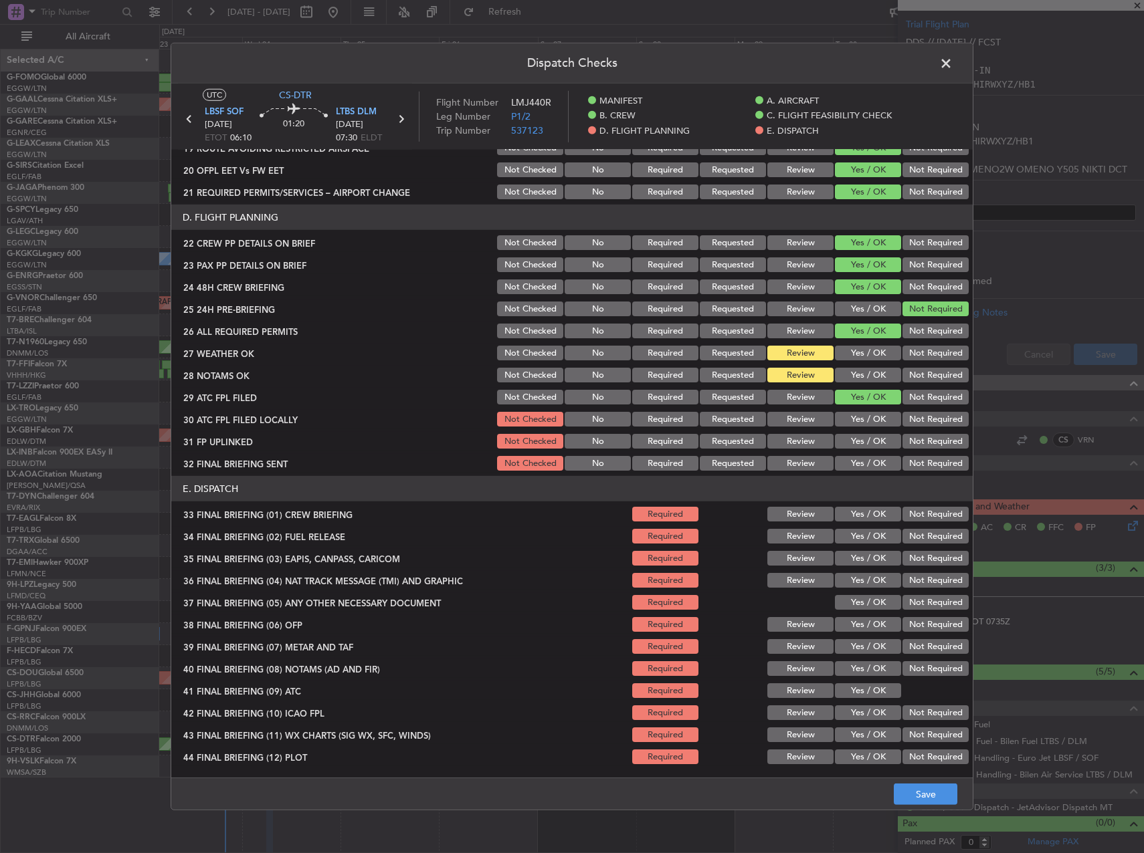
click at [857, 415] on button "Yes / OK" at bounding box center [868, 419] width 66 height 15
click at [867, 429] on section "D. FLIGHT PLANNING 22 CREW PP DETAILS ON BRIEF Not Checked No Required Requeste…" at bounding box center [571, 339] width 801 height 268
click at [926, 417] on button "Not Required" at bounding box center [935, 419] width 66 height 15
click at [884, 430] on section "D. FLIGHT PLANNING 22 CREW PP DETAILS ON BRIEF Not Checked No Required Requeste…" at bounding box center [571, 339] width 801 height 268
drag, startPoint x: 884, startPoint y: 436, endPoint x: 909, endPoint y: 459, distance: 34.6
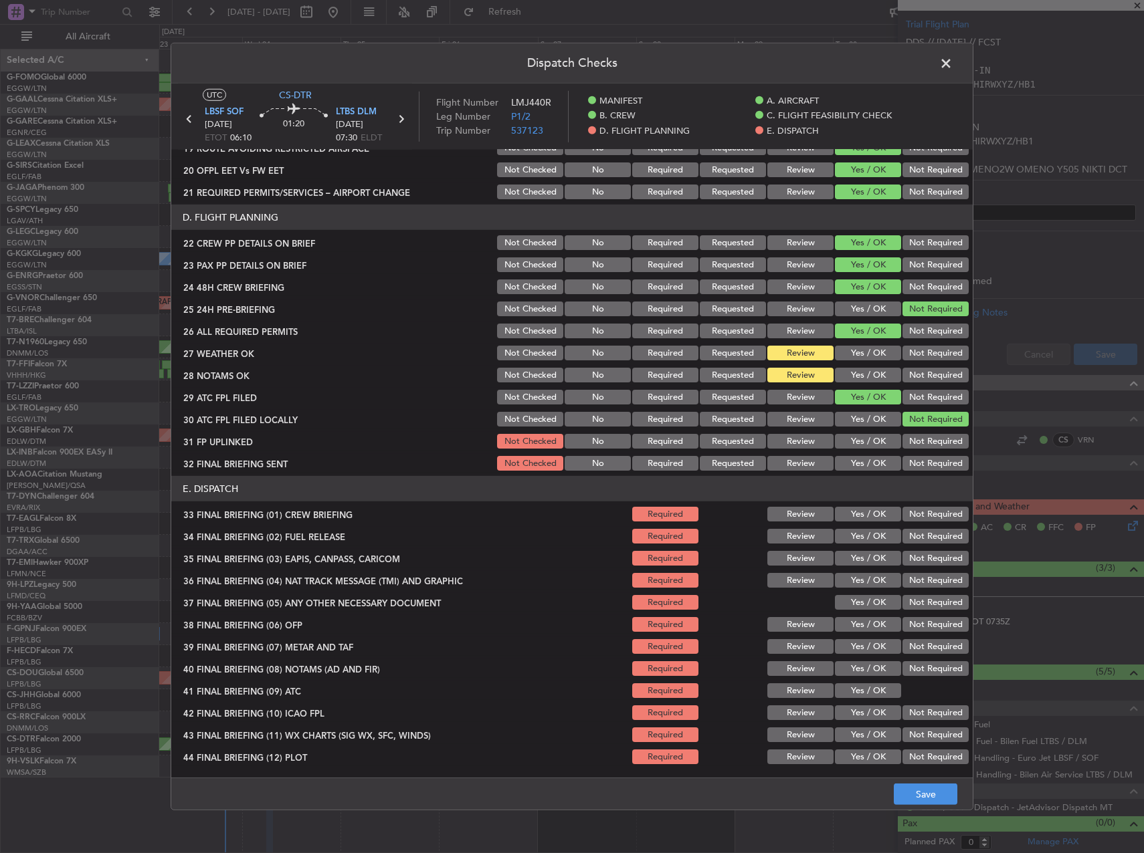
click at [884, 437] on button "Yes / OK" at bounding box center [868, 441] width 66 height 15
click at [909, 459] on button "Not Required" at bounding box center [935, 463] width 66 height 15
drag, startPoint x: 876, startPoint y: 508, endPoint x: 873, endPoint y: 525, distance: 16.9
click at [875, 508] on button "Yes / OK" at bounding box center [868, 514] width 66 height 15
click at [872, 531] on button "Yes / OK" at bounding box center [868, 536] width 66 height 15
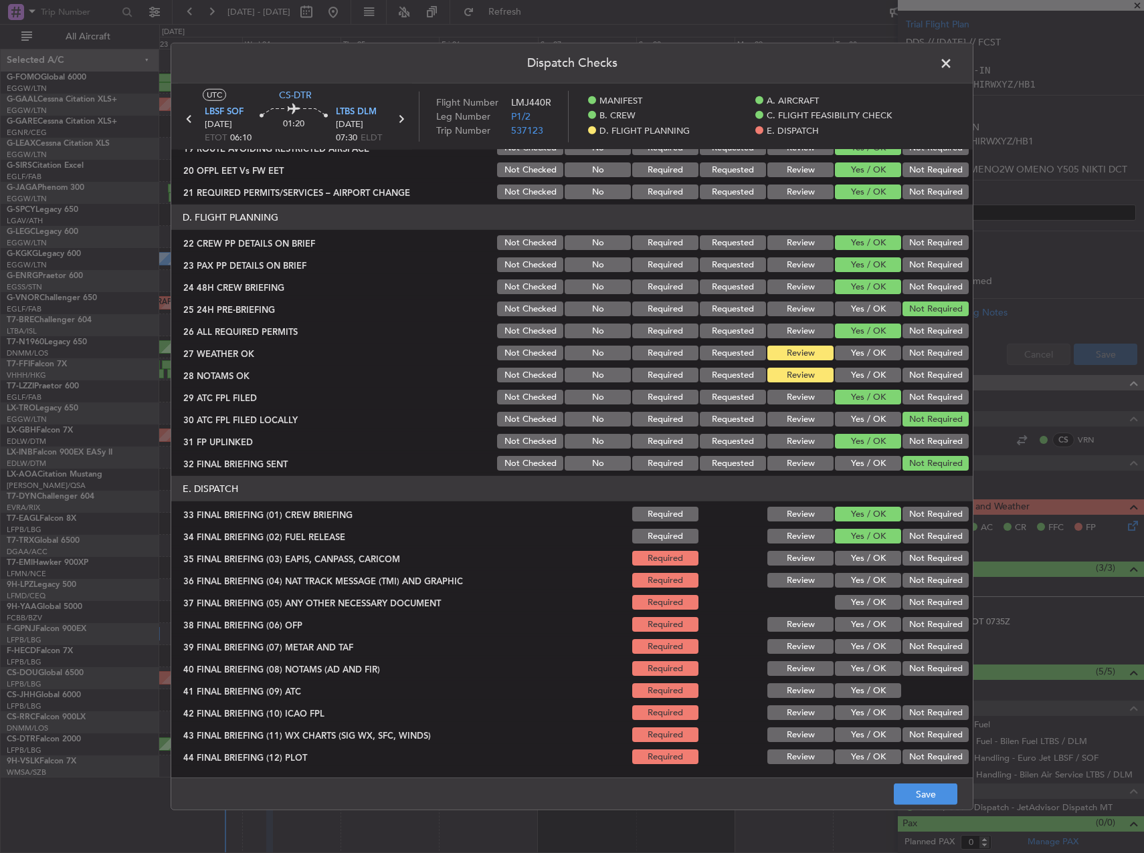
click at [904, 555] on button "Not Required" at bounding box center [935, 558] width 66 height 15
drag, startPoint x: 912, startPoint y: 576, endPoint x: 914, endPoint y: 586, distance: 10.2
click at [912, 577] on button "Not Required" at bounding box center [935, 580] width 66 height 15
click at [915, 600] on button "Not Required" at bounding box center [935, 602] width 66 height 15
click at [888, 629] on button "Yes / OK" at bounding box center [868, 624] width 66 height 15
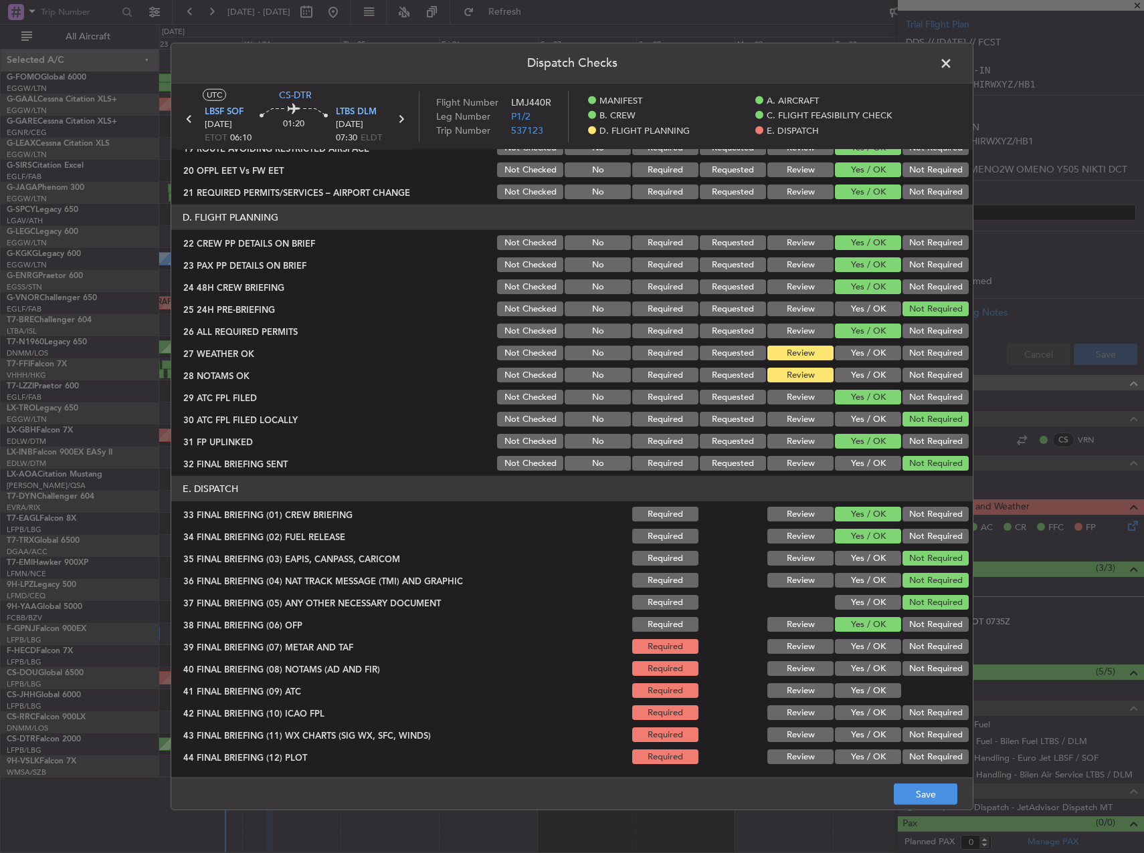
click at [879, 642] on button "Yes / OK" at bounding box center [868, 646] width 66 height 15
click at [872, 669] on button "Yes / OK" at bounding box center [868, 668] width 66 height 15
drag, startPoint x: 866, startPoint y: 690, endPoint x: 866, endPoint y: 702, distance: 12.0
click at [866, 691] on button "Yes / OK" at bounding box center [868, 691] width 66 height 15
click at [865, 706] on button "Yes / OK" at bounding box center [868, 713] width 66 height 15
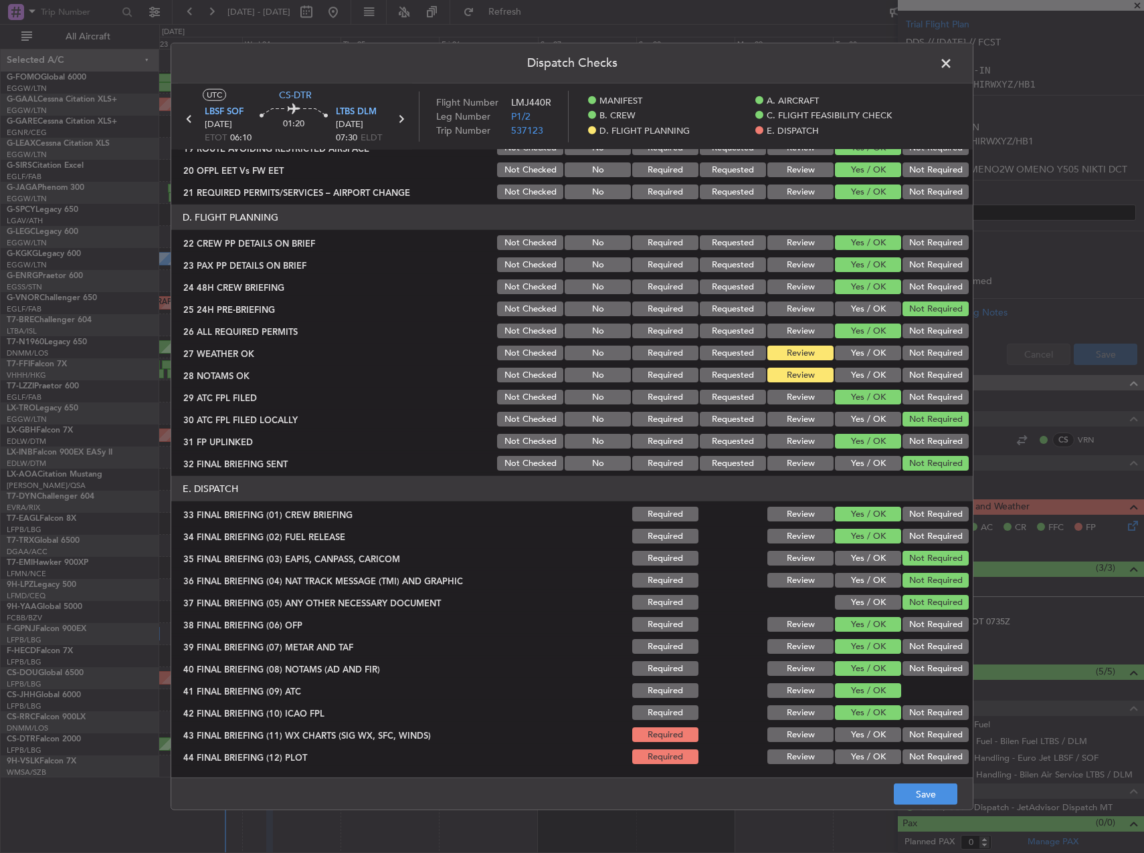
click at [922, 740] on button "Not Required" at bounding box center [935, 735] width 66 height 15
drag, startPoint x: 904, startPoint y: 716, endPoint x: 899, endPoint y: 721, distance: 7.1
click at [905, 716] on button "Not Required" at bounding box center [935, 713] width 66 height 15
click at [865, 738] on button "Yes / OK" at bounding box center [868, 735] width 66 height 15
click at [862, 749] on div "Yes / OK" at bounding box center [867, 757] width 68 height 19
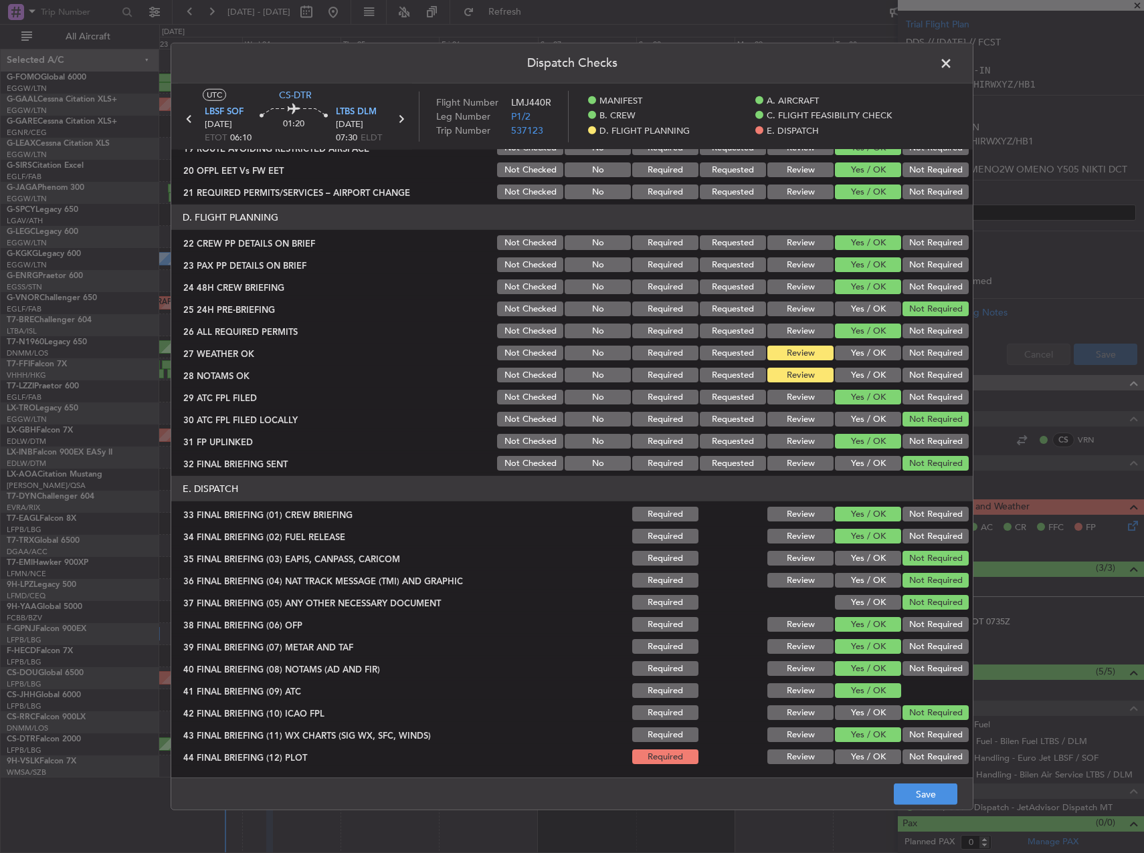
click at [863, 757] on button "Yes / OK" at bounding box center [868, 757] width 66 height 15
click at [934, 790] on button "Save" at bounding box center [926, 794] width 64 height 21
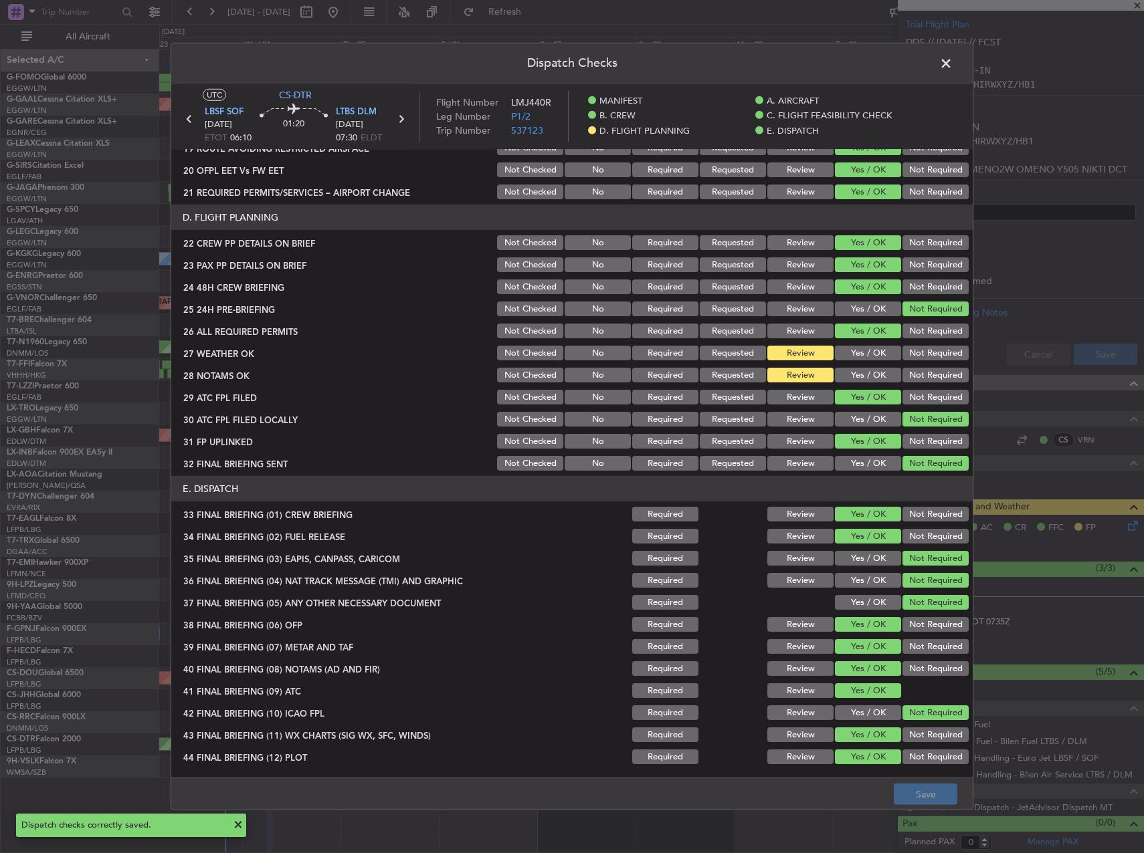
click at [952, 67] on span at bounding box center [952, 67] width 0 height 27
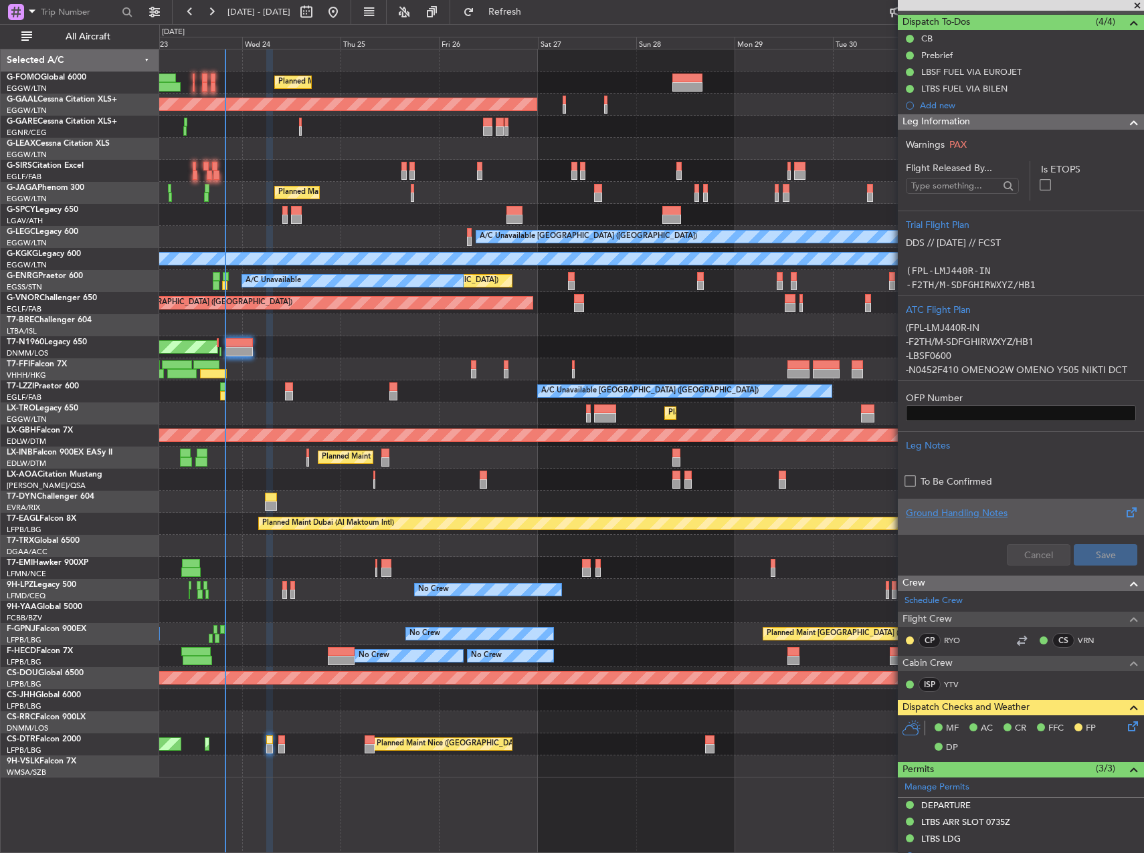
scroll to position [0, 0]
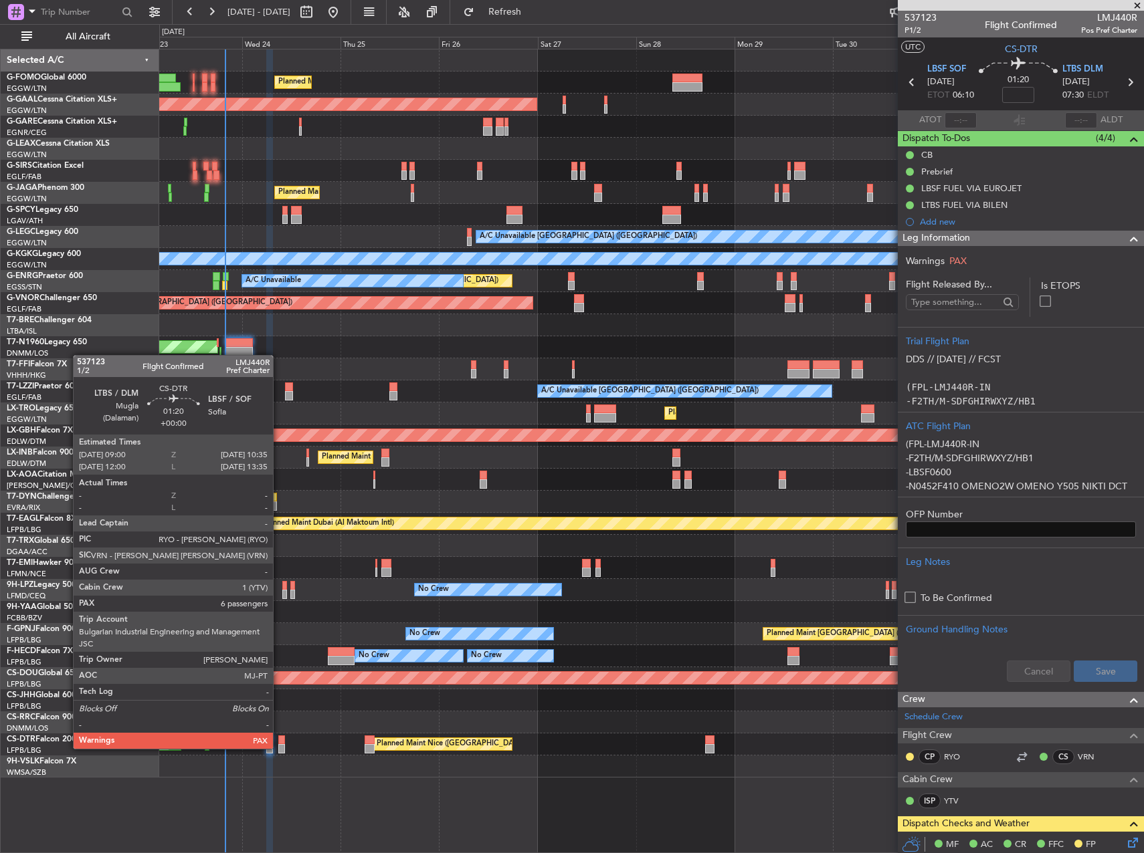
click at [280, 748] on div at bounding box center [281, 748] width 7 height 9
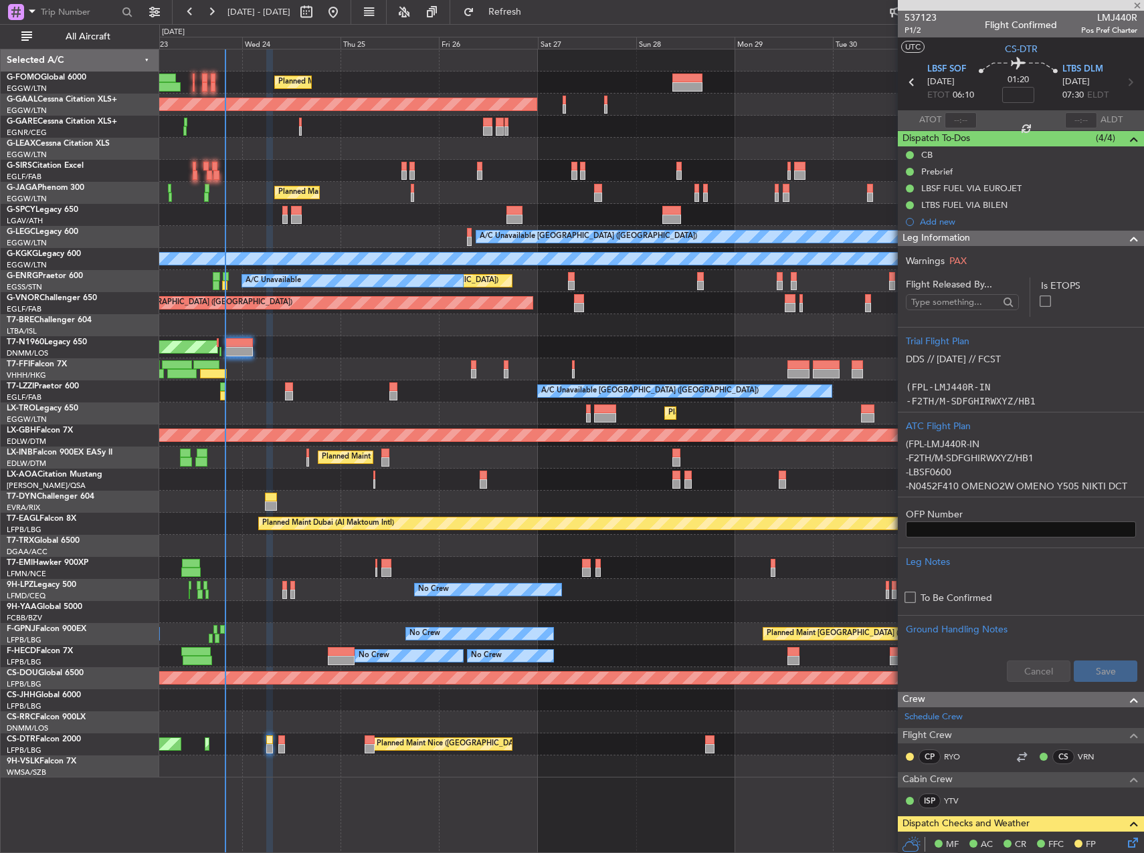
type input "6"
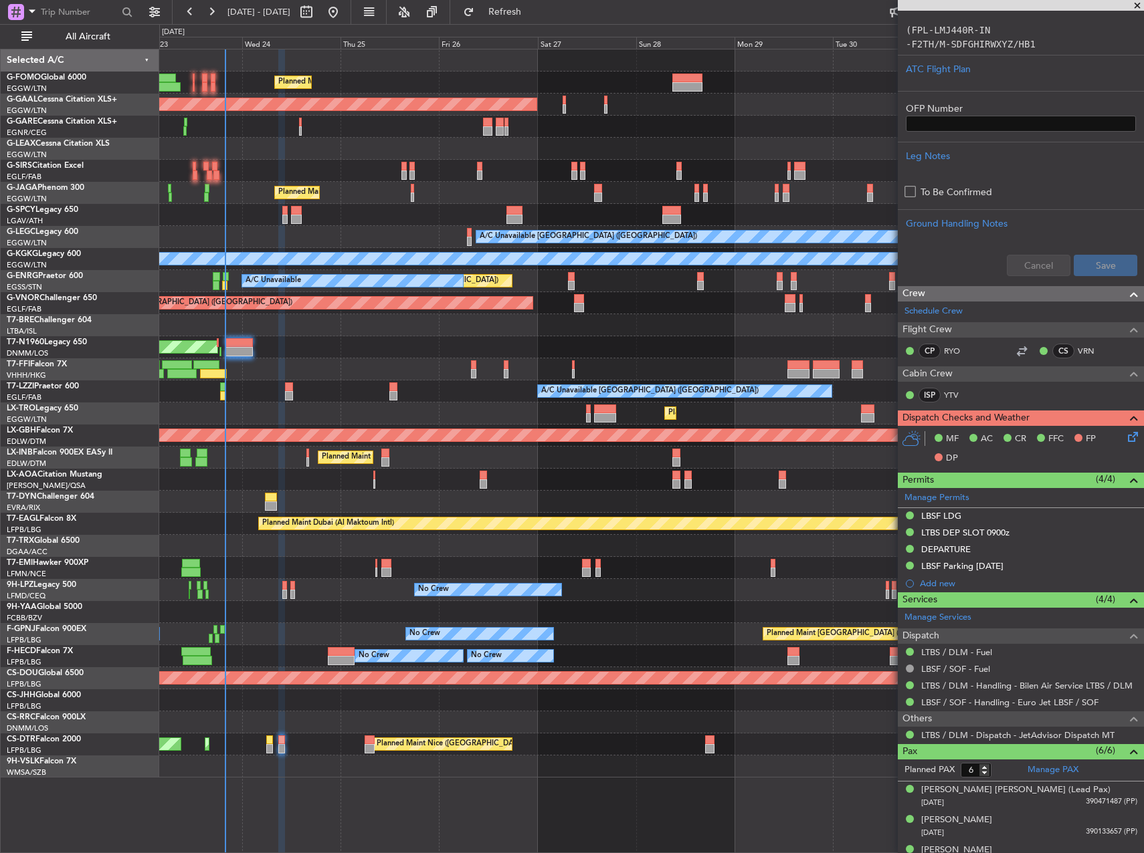
scroll to position [401, 0]
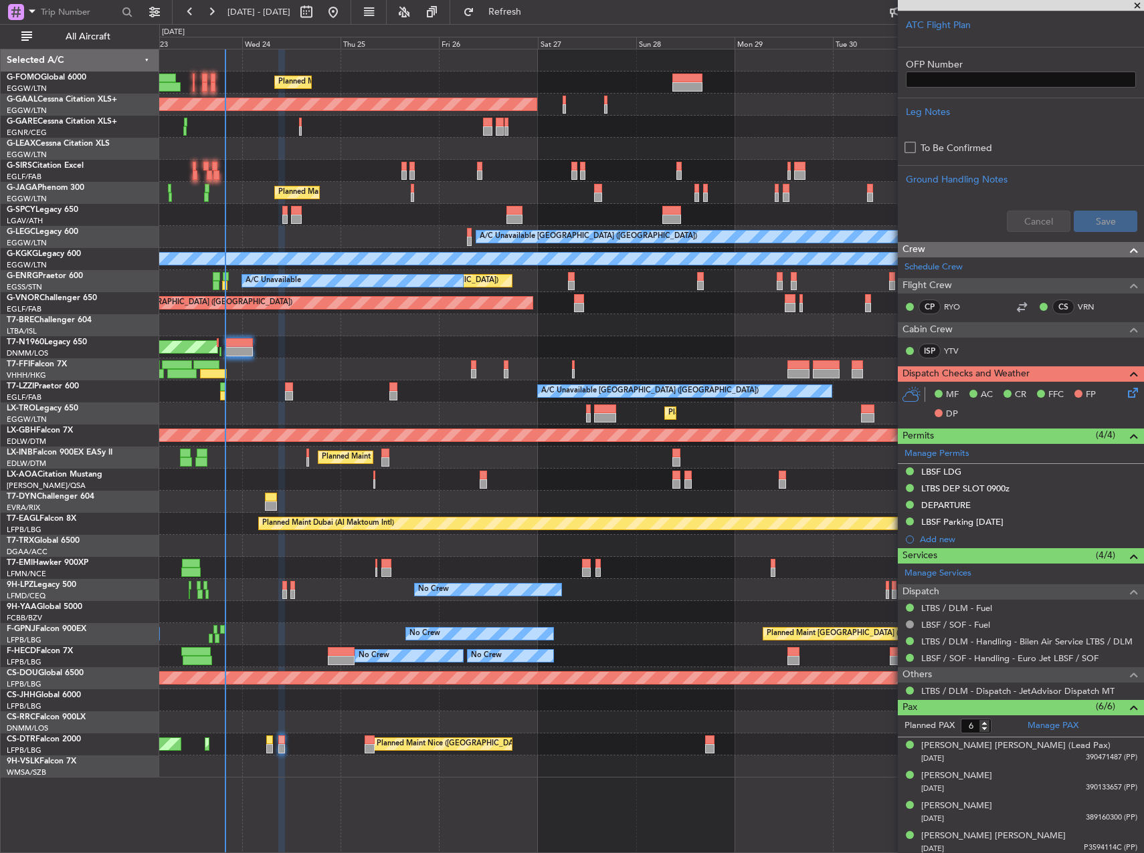
drag, startPoint x: 942, startPoint y: 488, endPoint x: 952, endPoint y: 490, distance: 10.9
click at [942, 488] on div "LTBS DEP SLOT 0900z" at bounding box center [965, 488] width 88 height 11
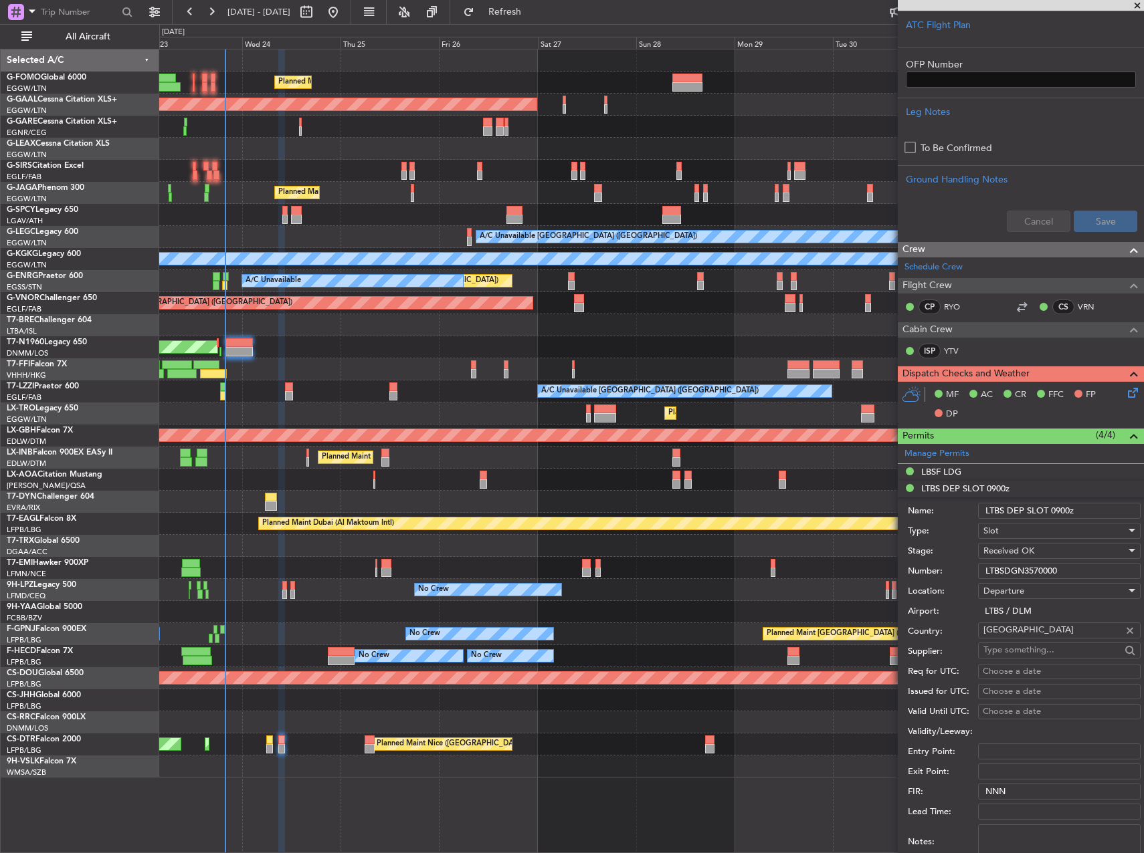
click at [1035, 573] on input "LTBSDGN3570000" at bounding box center [1059, 571] width 163 height 16
click at [952, 476] on div "LBSF LDG" at bounding box center [941, 471] width 40 height 11
click at [1006, 555] on input "161040YA" at bounding box center [1059, 554] width 163 height 16
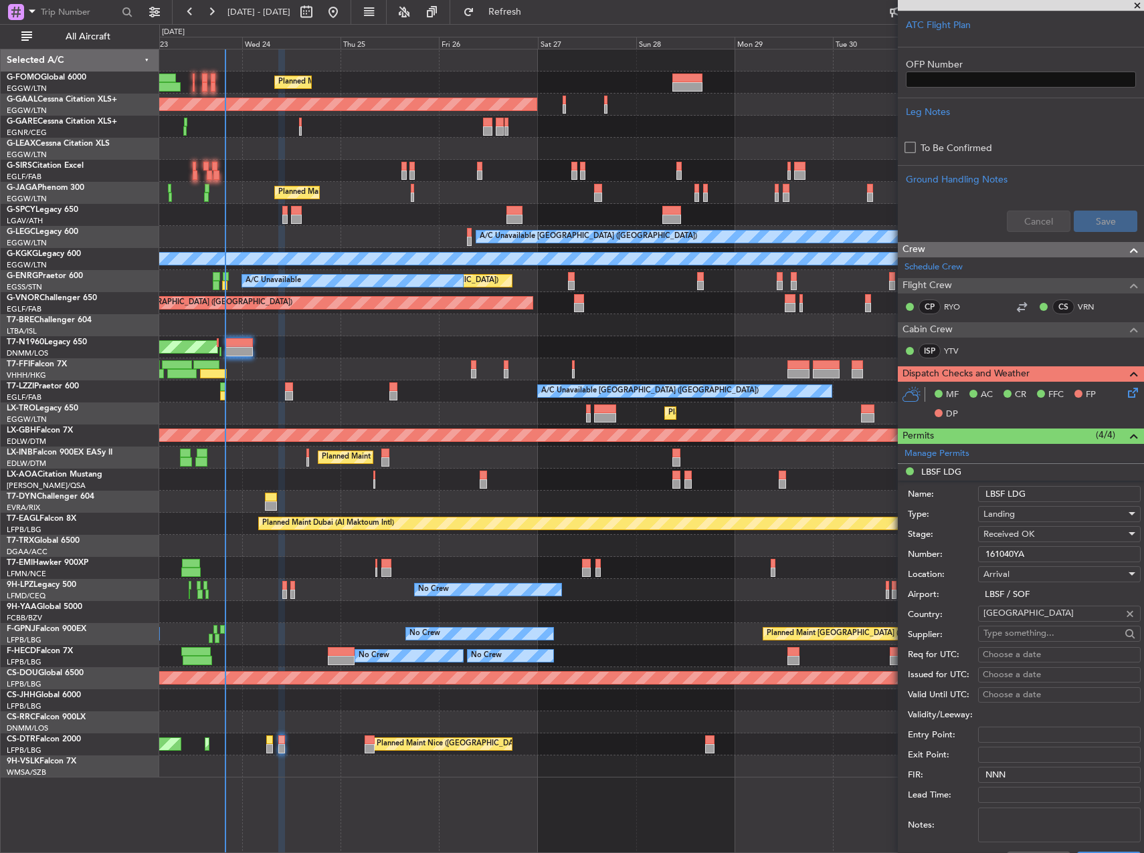
click at [1006, 555] on input "161040YA" at bounding box center [1059, 554] width 163 height 16
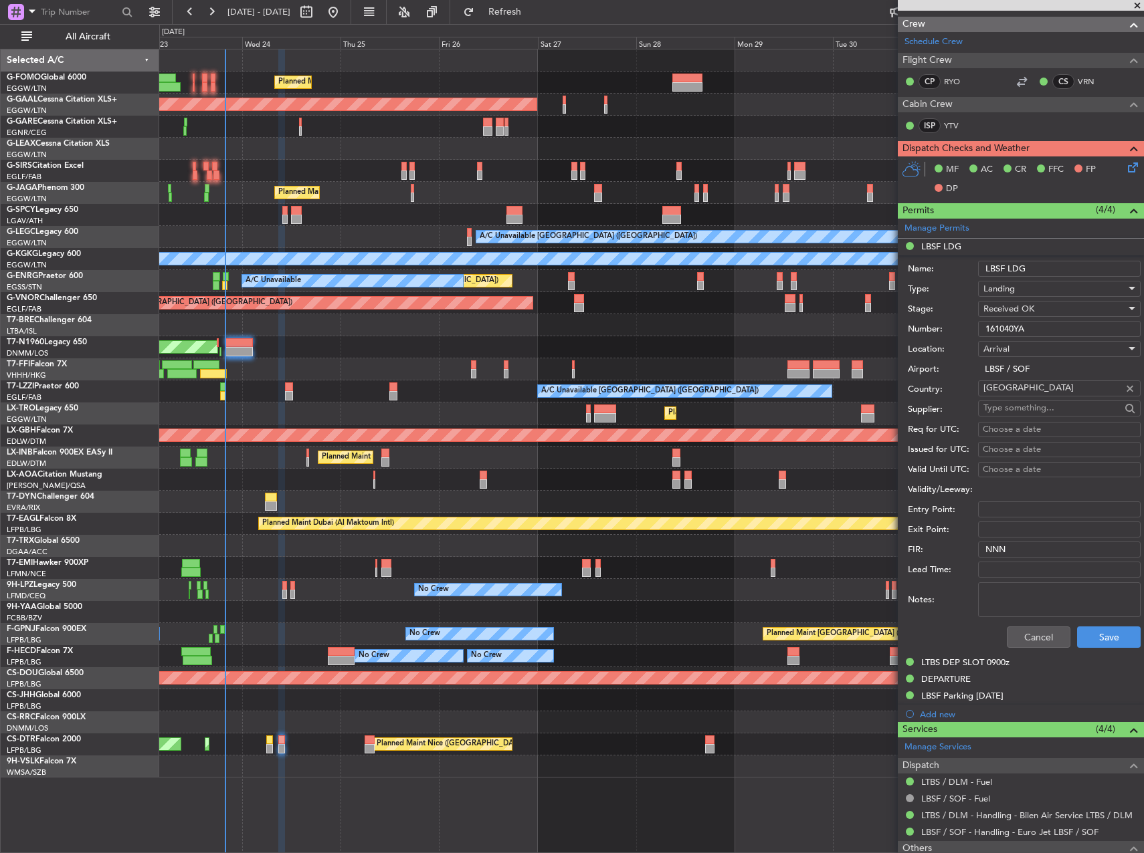
scroll to position [865, 0]
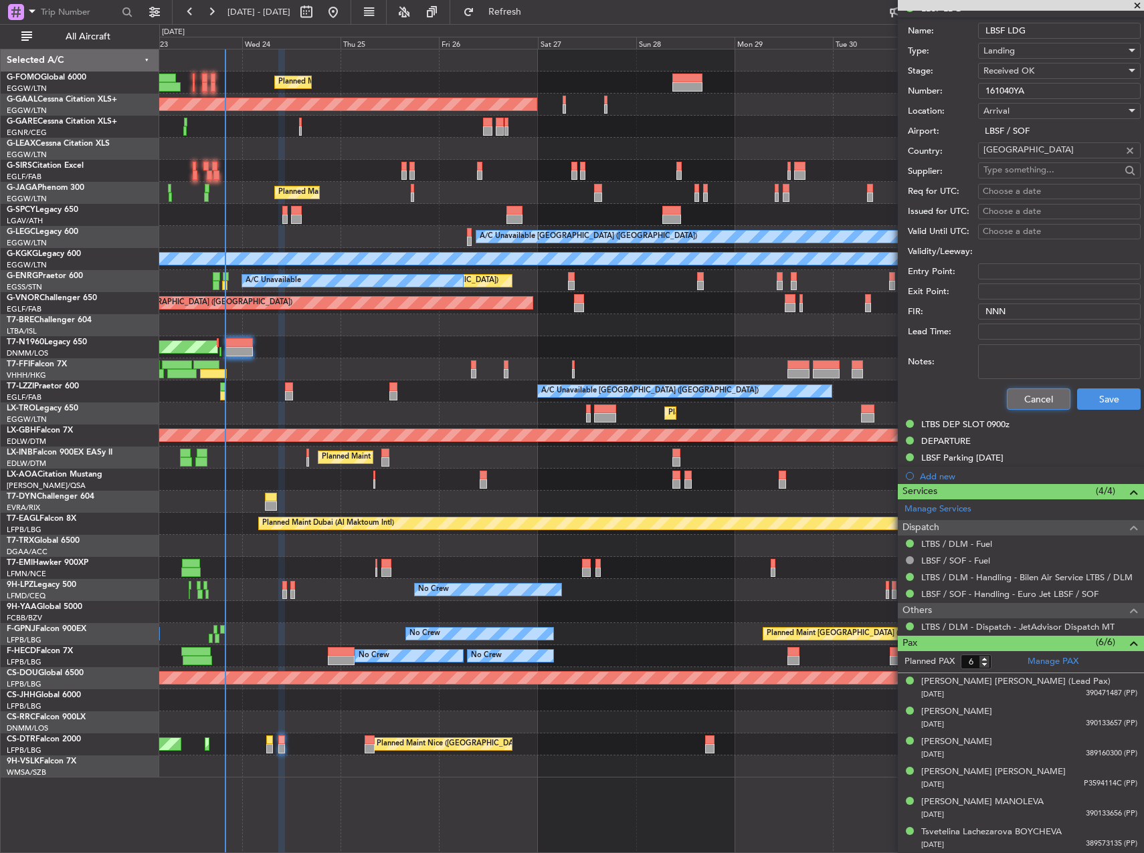
click at [1025, 400] on button "Cancel" at bounding box center [1039, 399] width 64 height 21
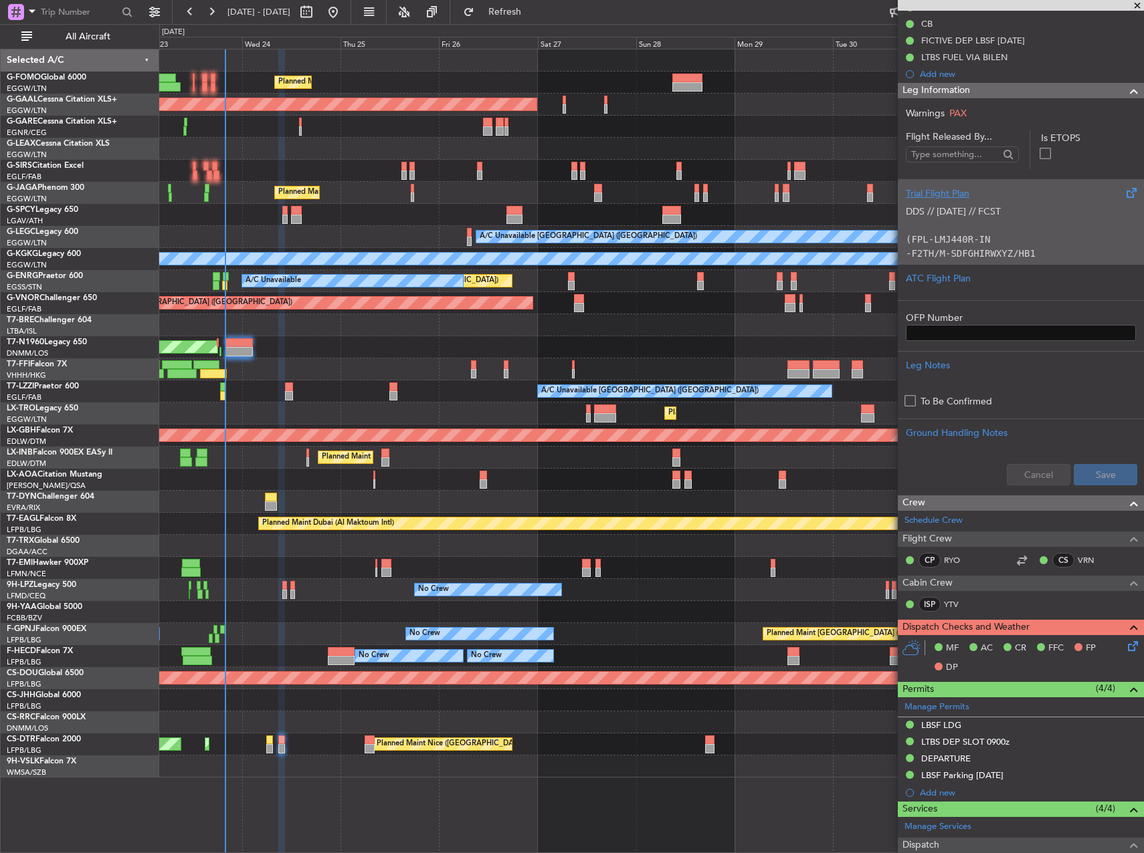
scroll to position [131, 0]
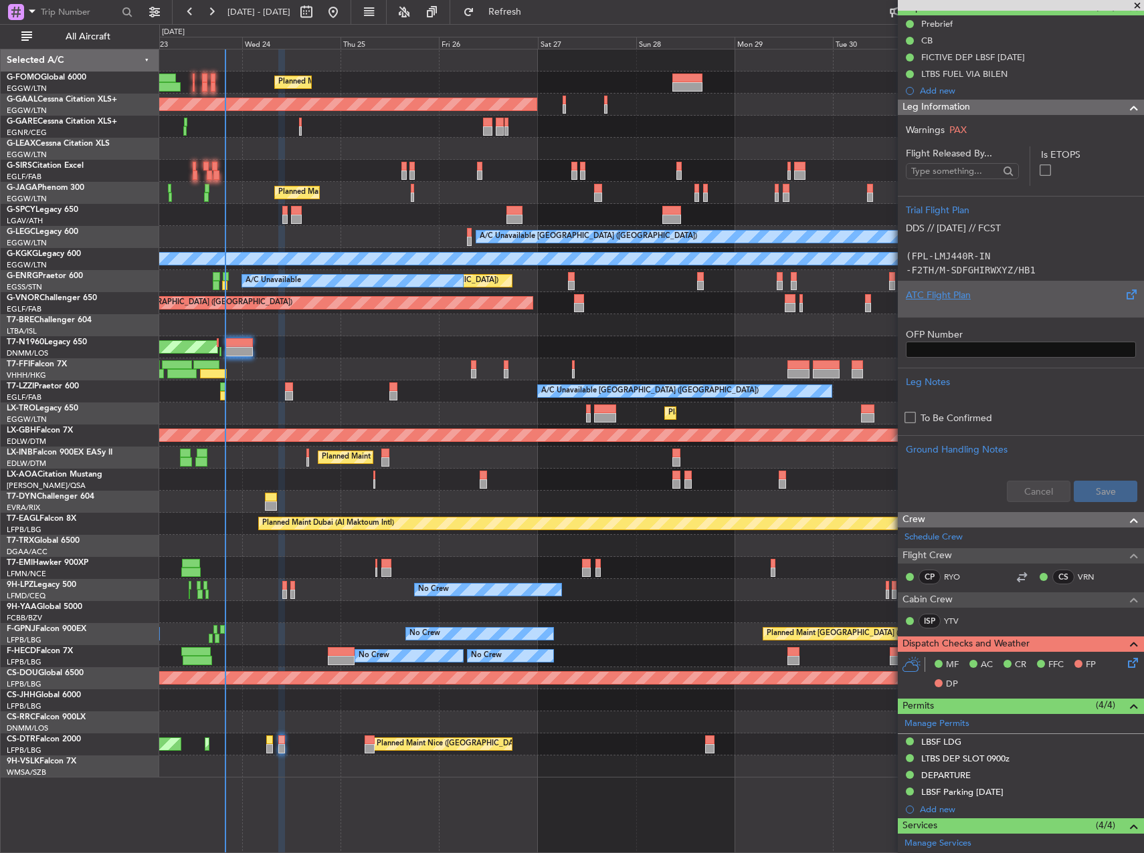
click at [1021, 314] on div "ATC Flight Plan" at bounding box center [1021, 299] width 246 height 36
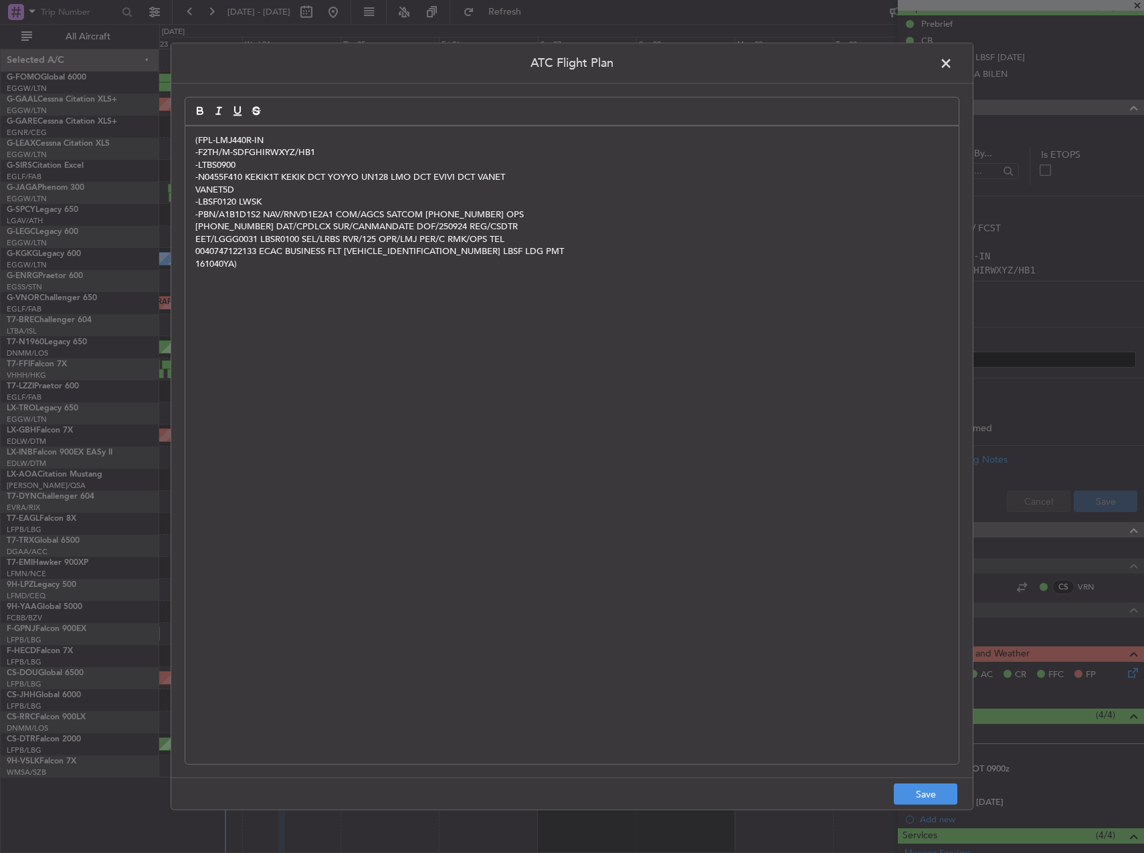
scroll to position [0, 0]
click at [920, 785] on button "Save" at bounding box center [926, 794] width 64 height 21
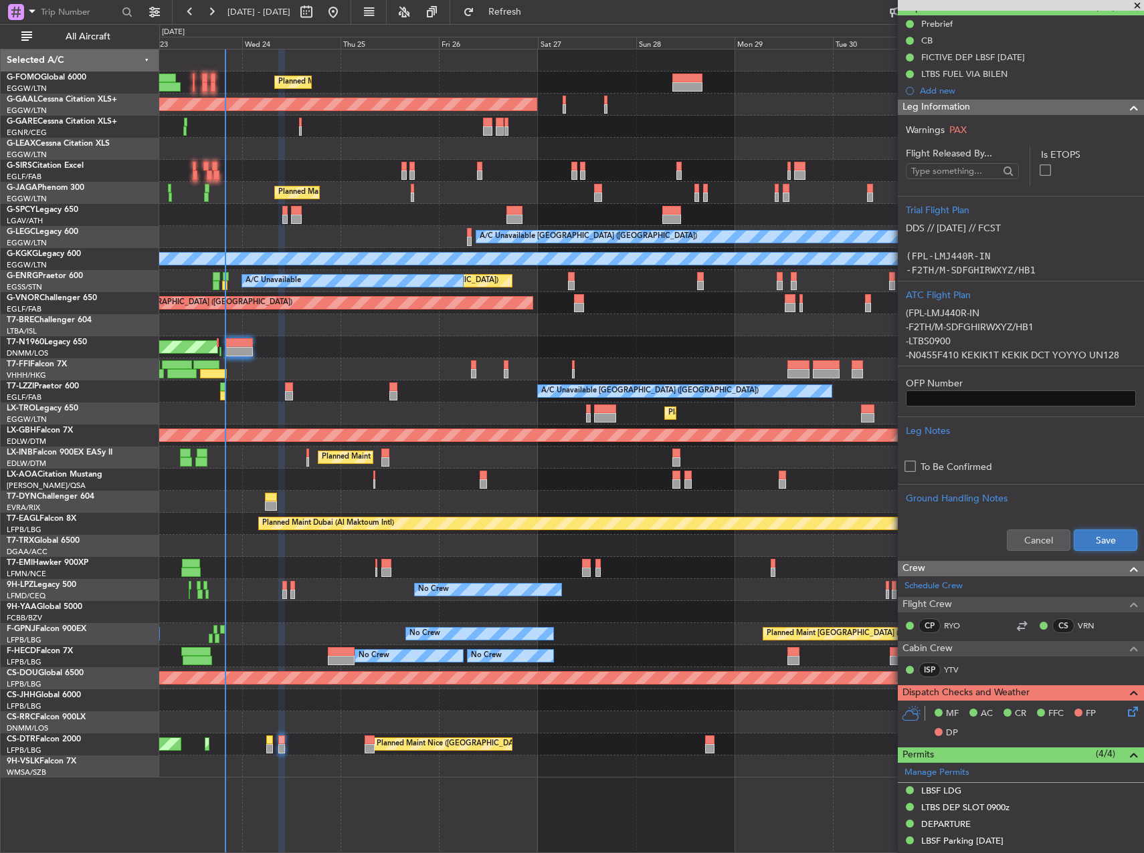
click at [1088, 534] on button "Save" at bounding box center [1105, 540] width 64 height 21
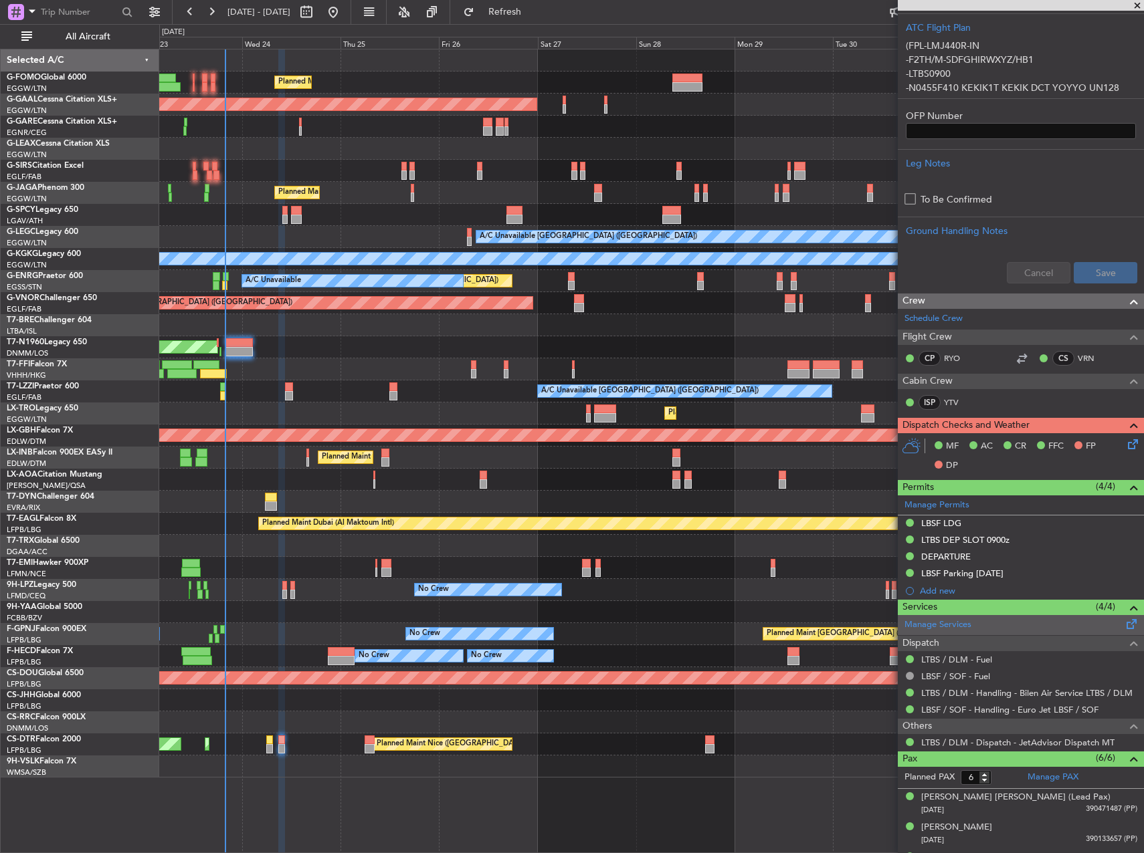
scroll to position [514, 0]
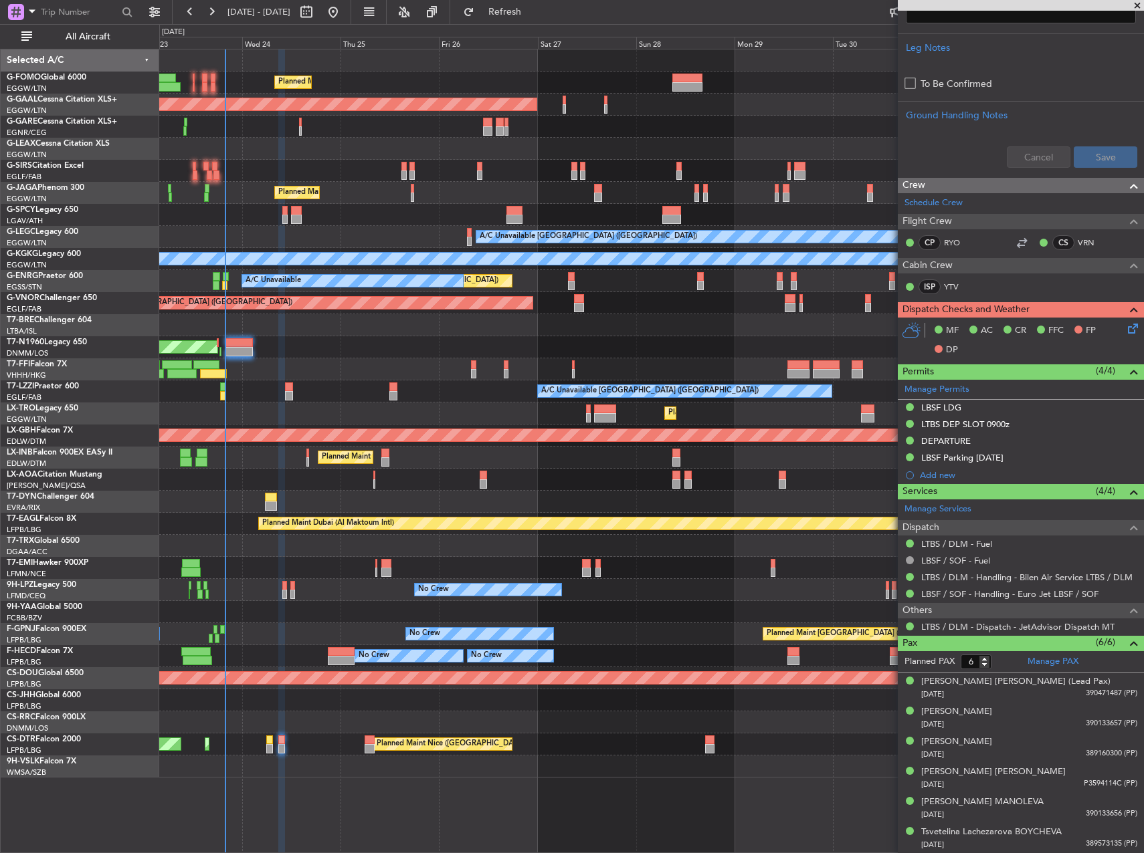
click at [1130, 322] on icon at bounding box center [1130, 326] width 11 height 11
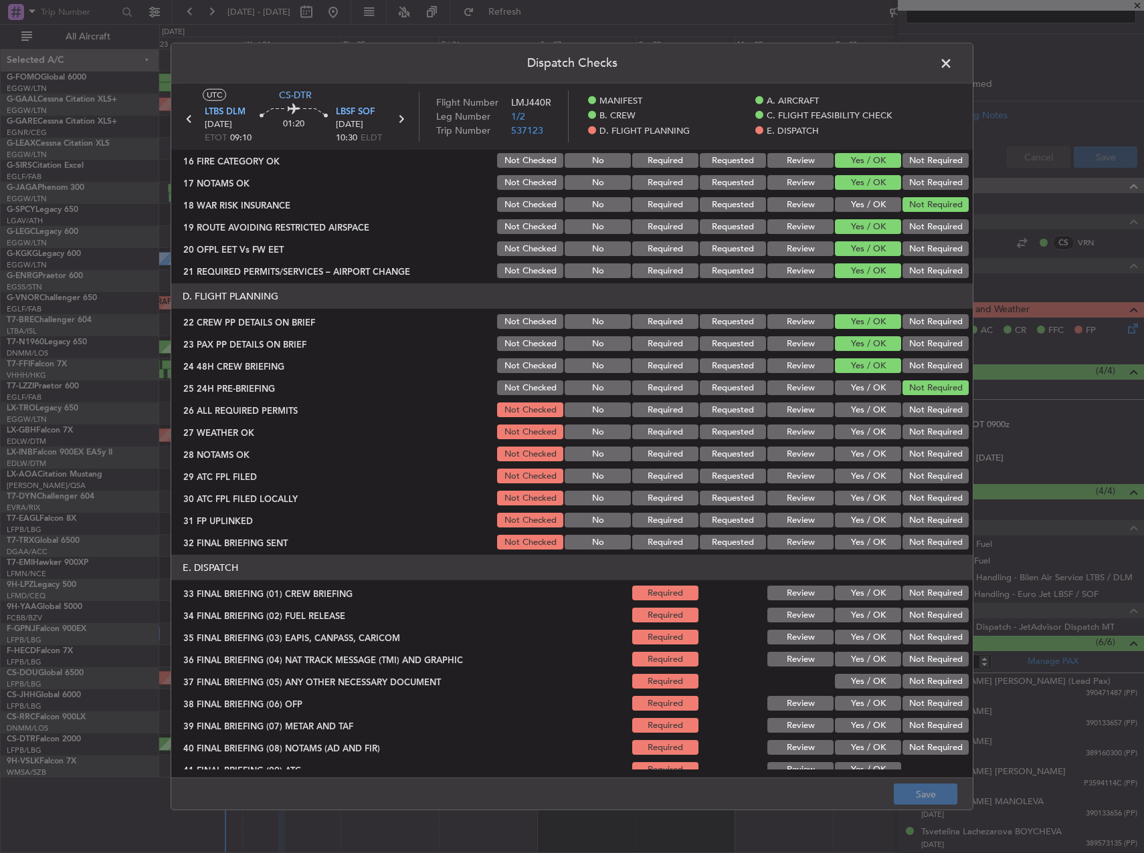
scroll to position [590, 0]
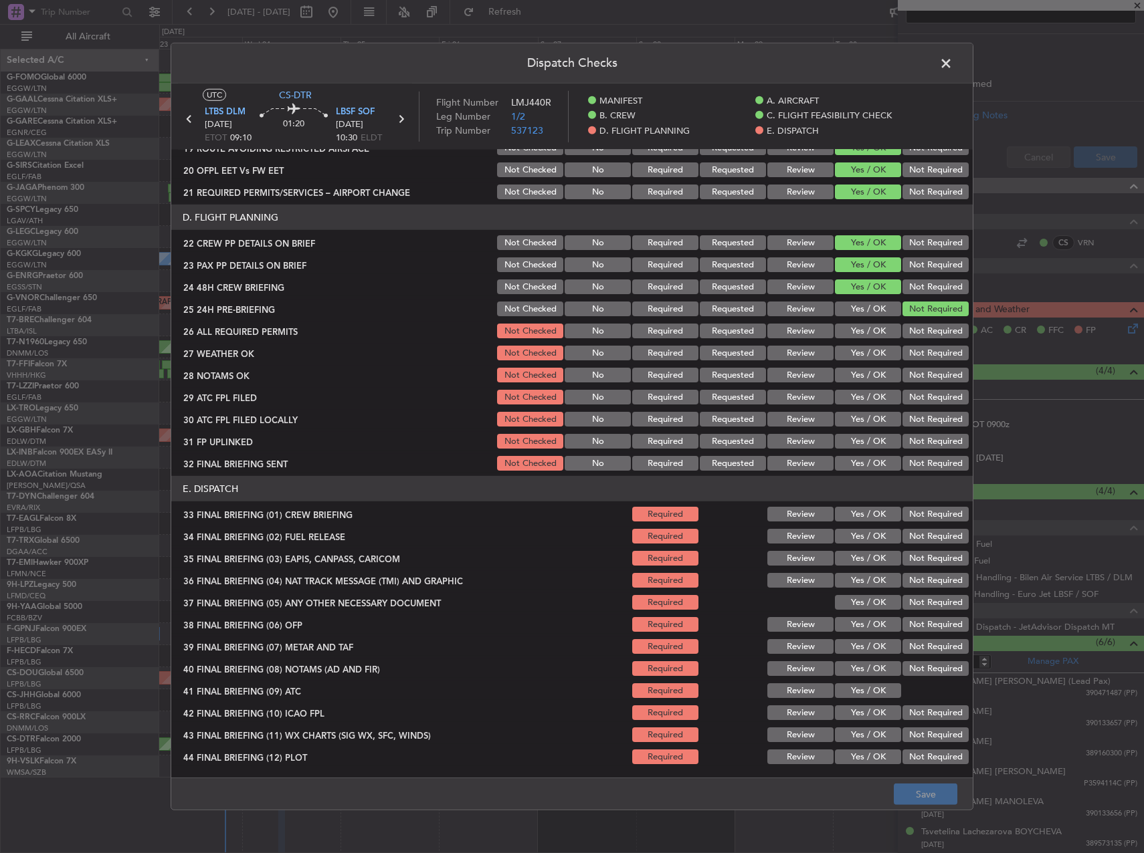
click at [875, 338] on button "Yes / OK" at bounding box center [868, 331] width 66 height 15
click at [873, 348] on button "Yes / OK" at bounding box center [868, 353] width 66 height 15
click at [872, 369] on button "Yes / OK" at bounding box center [868, 375] width 66 height 15
click at [864, 393] on button "Yes / OK" at bounding box center [868, 397] width 66 height 15
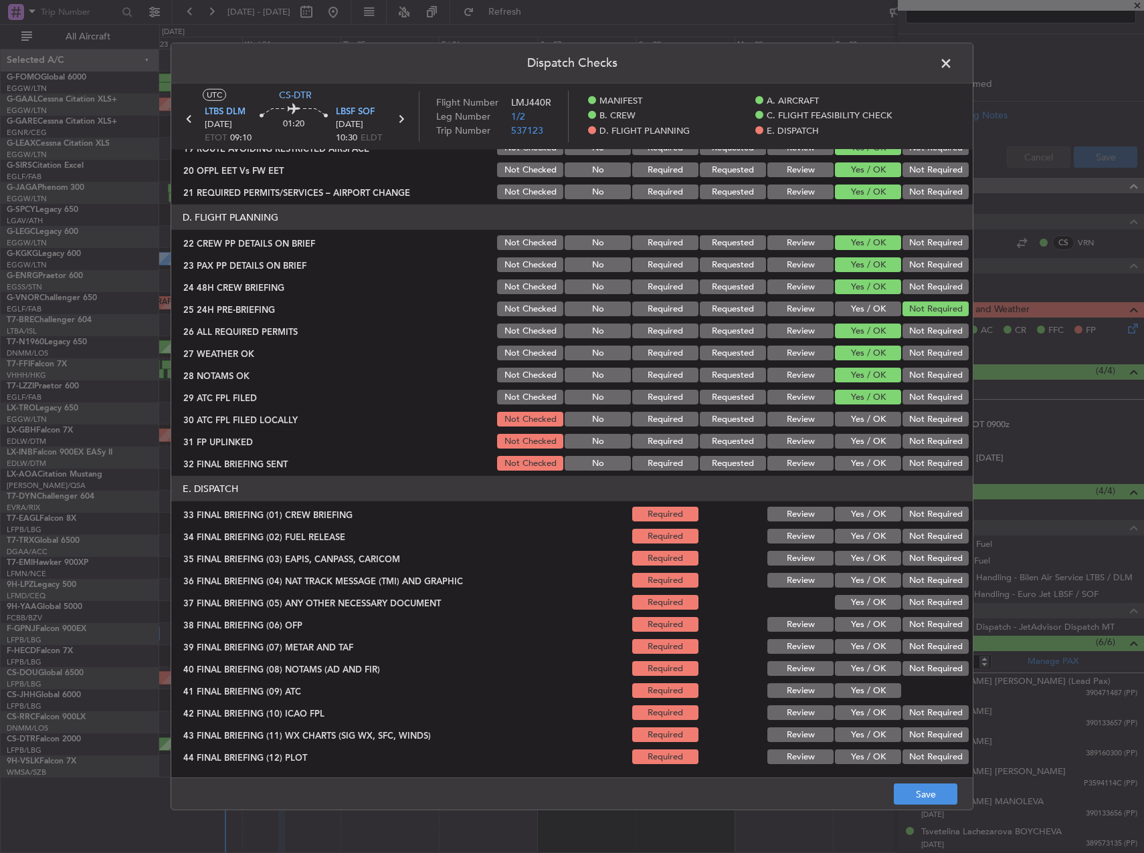
click at [900, 411] on div "Not Required" at bounding box center [934, 419] width 68 height 19
click at [904, 415] on button "Not Required" at bounding box center [935, 419] width 66 height 15
click at [855, 447] on button "Yes / OK" at bounding box center [868, 441] width 66 height 15
click at [915, 461] on button "Not Required" at bounding box center [935, 463] width 66 height 15
click at [855, 520] on button "Yes / OK" at bounding box center [868, 514] width 66 height 15
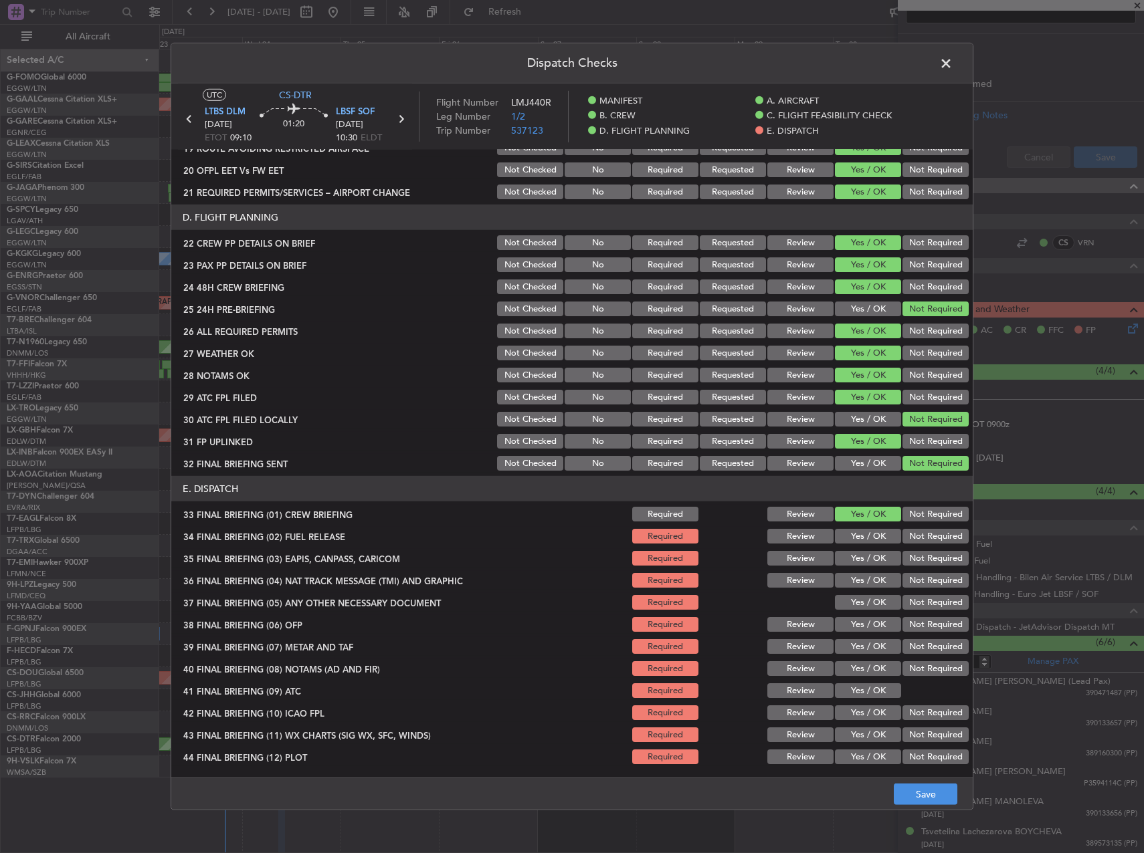
click at [861, 532] on button "Yes / OK" at bounding box center [868, 536] width 66 height 15
click at [897, 548] on section "E. DISPATCH 33 FINAL BRIEFING (01) CREW BRIEFING Required Review Yes / OK Not R…" at bounding box center [571, 621] width 801 height 290
click at [904, 555] on button "Not Required" at bounding box center [935, 558] width 66 height 15
click at [916, 581] on button "Not Required" at bounding box center [935, 580] width 66 height 15
click at [900, 611] on div "Not Required" at bounding box center [934, 602] width 68 height 19
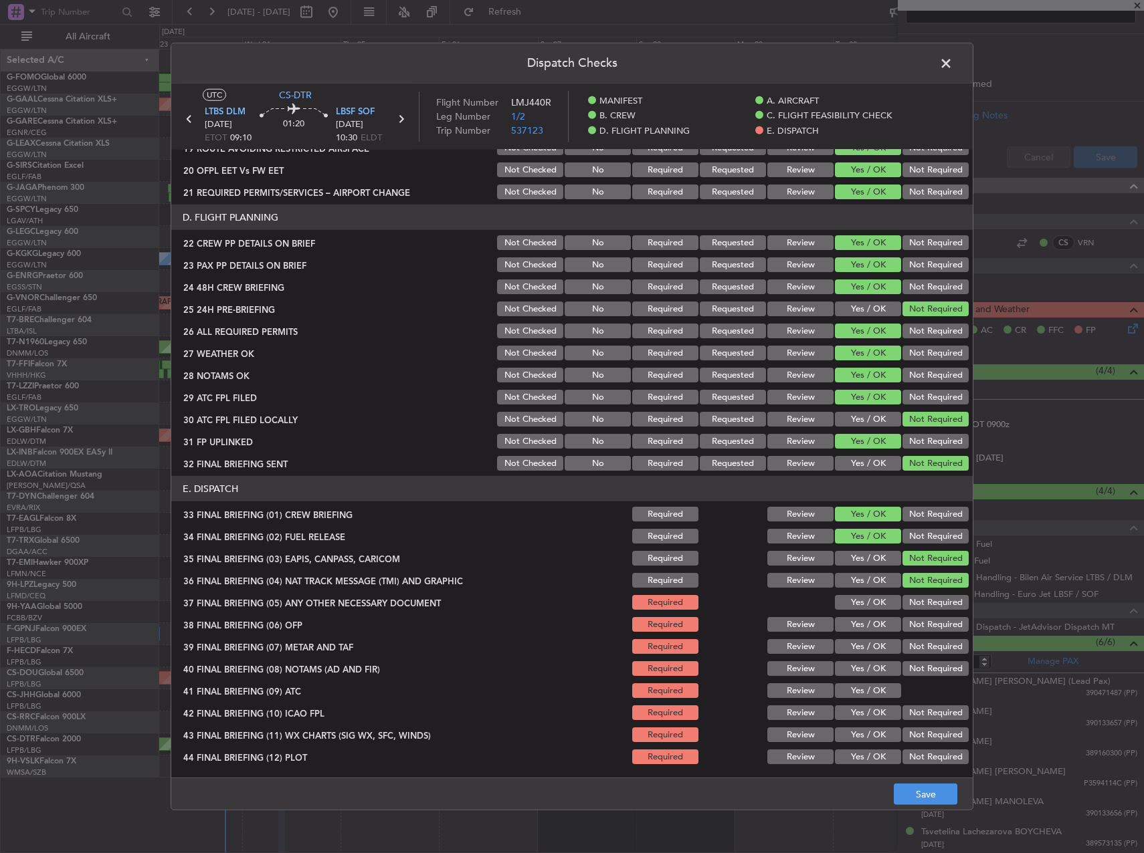
click at [902, 607] on button "Not Required" at bounding box center [935, 602] width 66 height 15
click at [880, 621] on button "Yes / OK" at bounding box center [868, 624] width 66 height 15
click at [875, 641] on button "Yes / OK" at bounding box center [868, 646] width 66 height 15
drag, startPoint x: 872, startPoint y: 653, endPoint x: 869, endPoint y: 663, distance: 10.6
click at [869, 659] on section "E. DISPATCH 33 FINAL BRIEFING (01) CREW BRIEFING Required Review Yes / OK Not R…" at bounding box center [571, 621] width 801 height 290
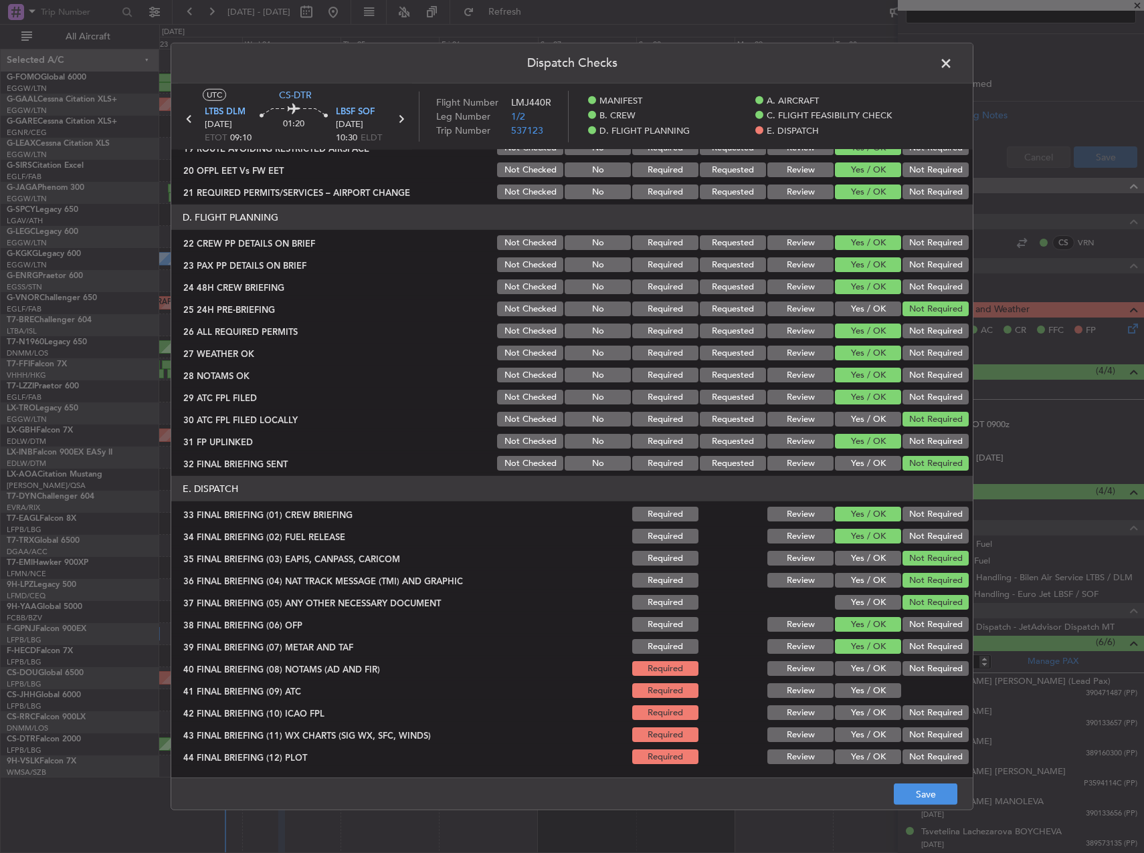
click at [869, 663] on button "Yes / OK" at bounding box center [868, 668] width 66 height 15
click at [857, 692] on button "Yes / OK" at bounding box center [868, 691] width 66 height 15
click at [912, 719] on button "Not Required" at bounding box center [935, 713] width 66 height 15
click at [885, 730] on button "Yes / OK" at bounding box center [868, 735] width 66 height 15
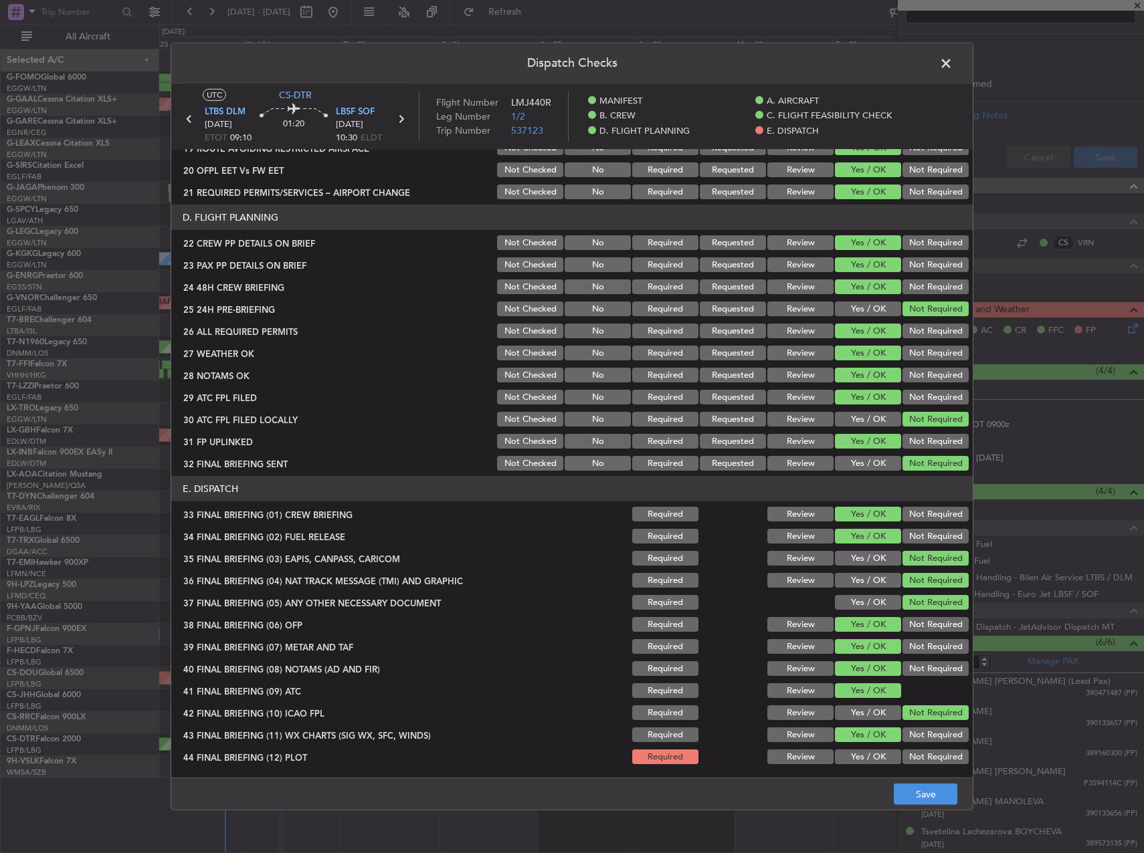
click at [870, 750] on button "Yes / OK" at bounding box center [868, 757] width 66 height 15
click at [918, 788] on button "Save" at bounding box center [926, 794] width 64 height 21
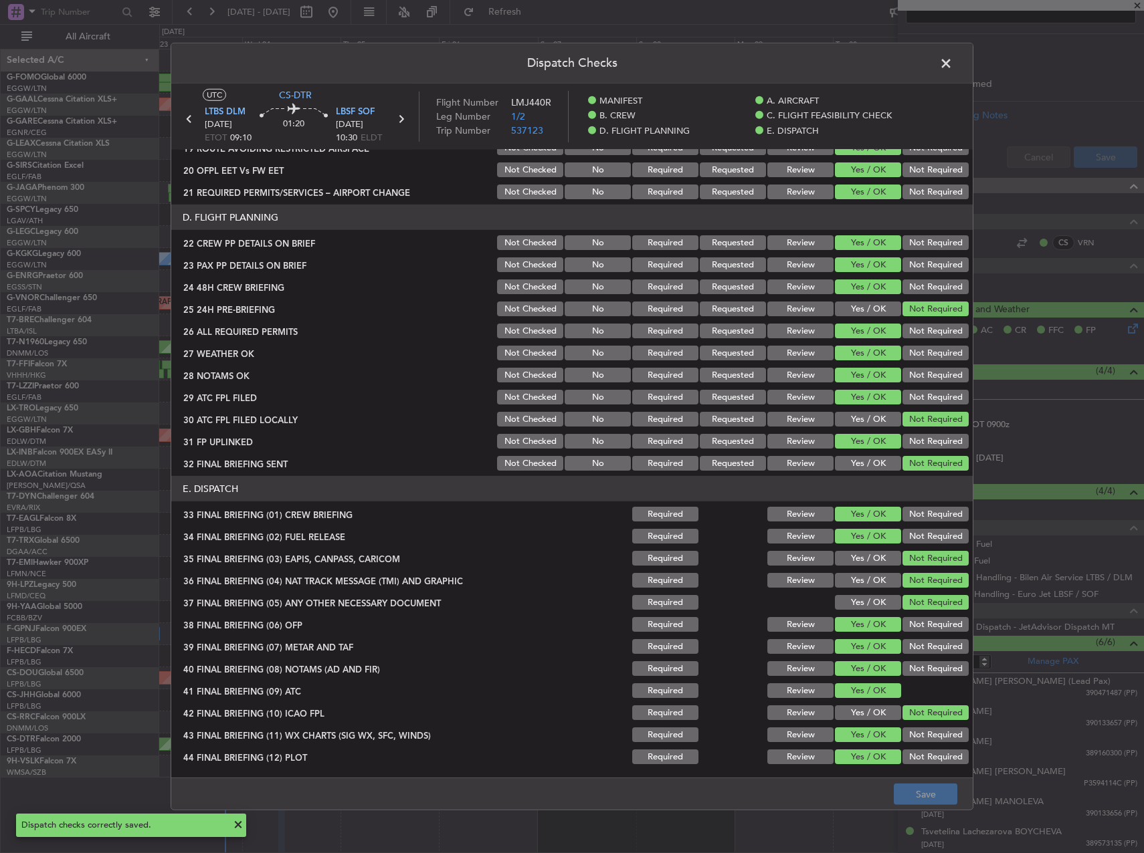
click at [820, 375] on button "Review" at bounding box center [800, 375] width 66 height 15
click at [811, 350] on button "Review" at bounding box center [800, 353] width 66 height 15
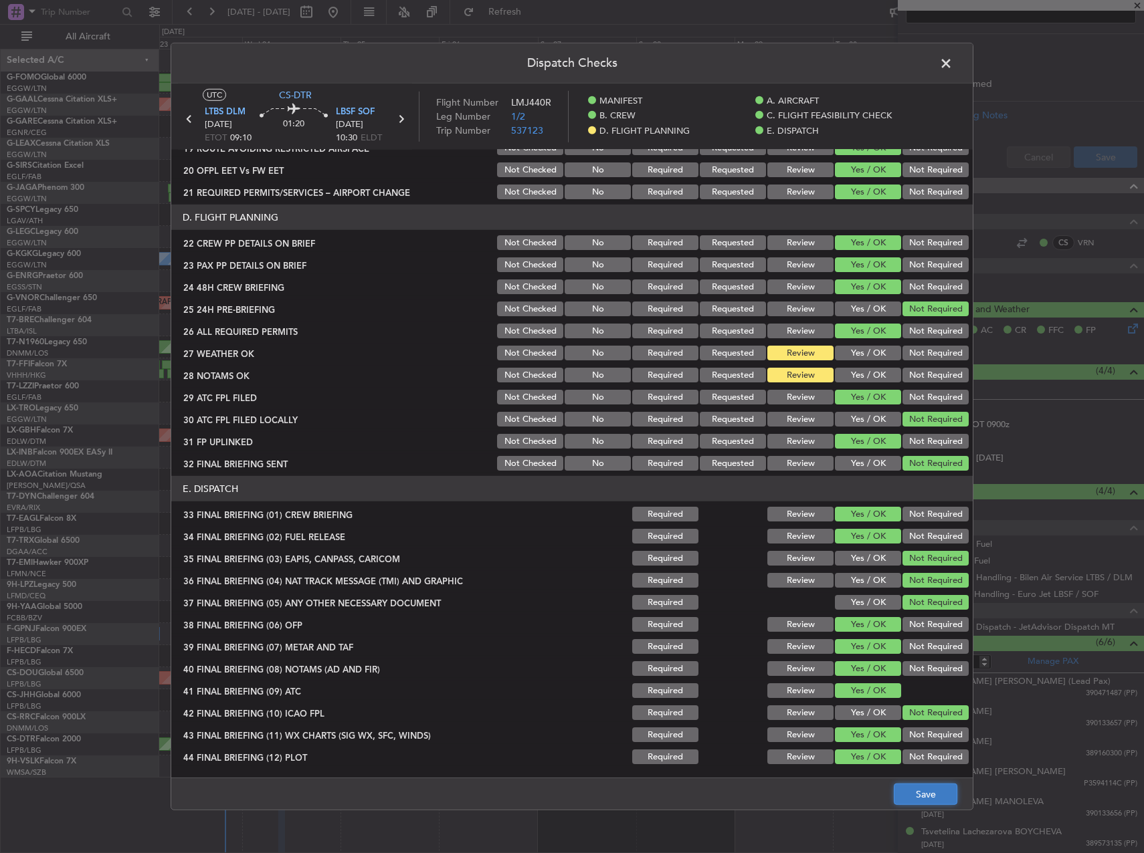
click at [942, 795] on button "Save" at bounding box center [926, 794] width 64 height 21
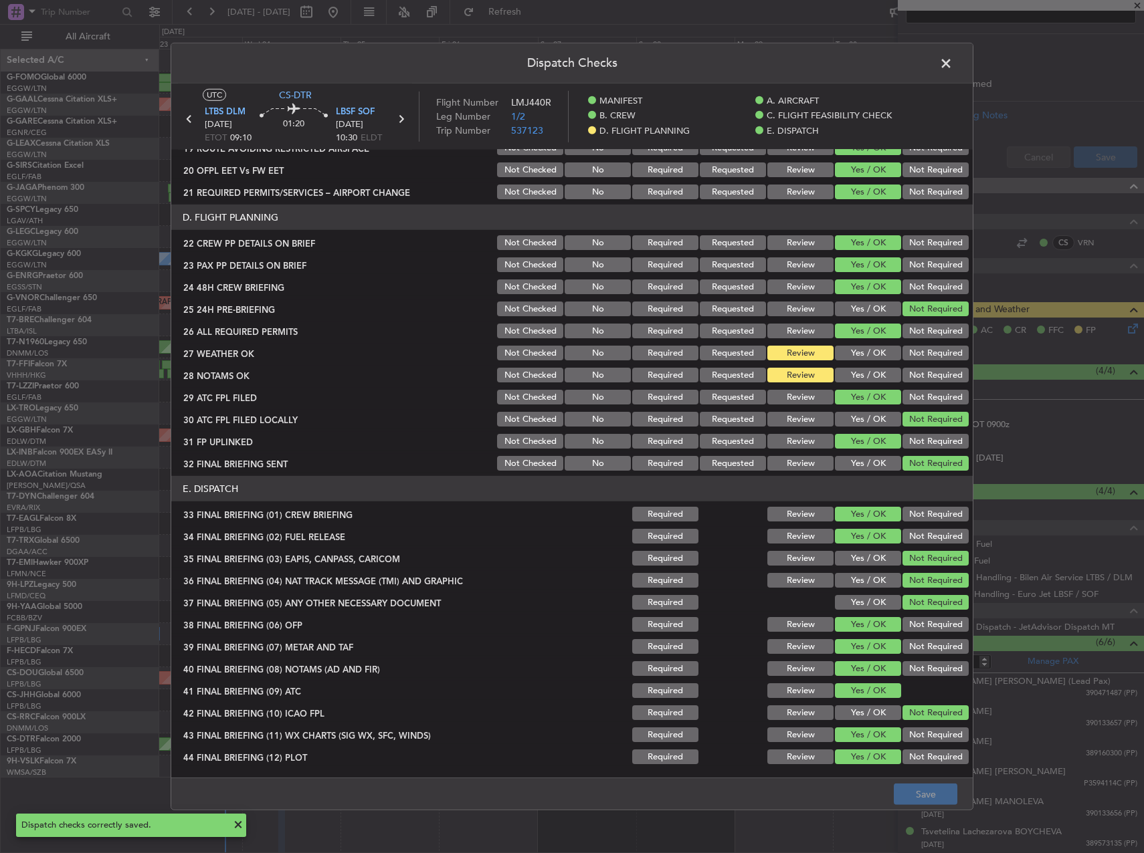
click at [952, 59] on span at bounding box center [952, 67] width 0 height 27
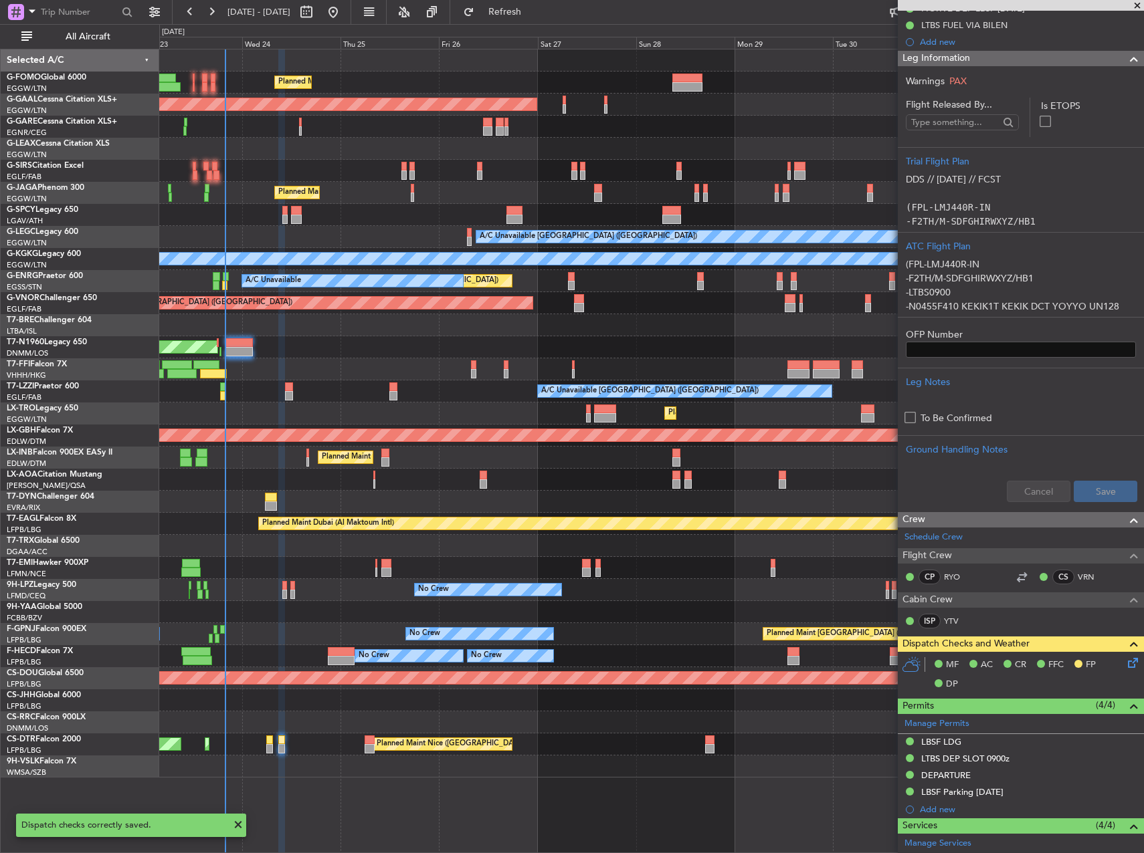
scroll to position [0, 0]
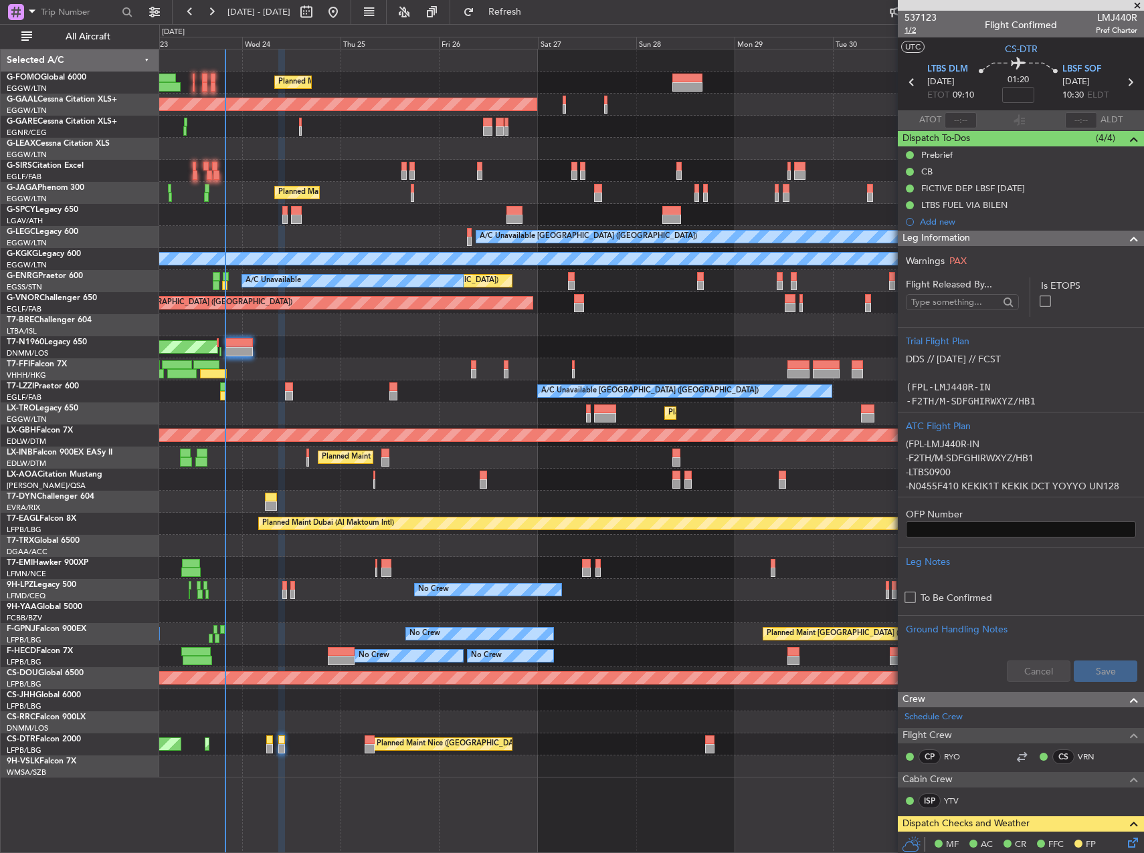
click at [912, 29] on span "1/2" at bounding box center [920, 30] width 32 height 11
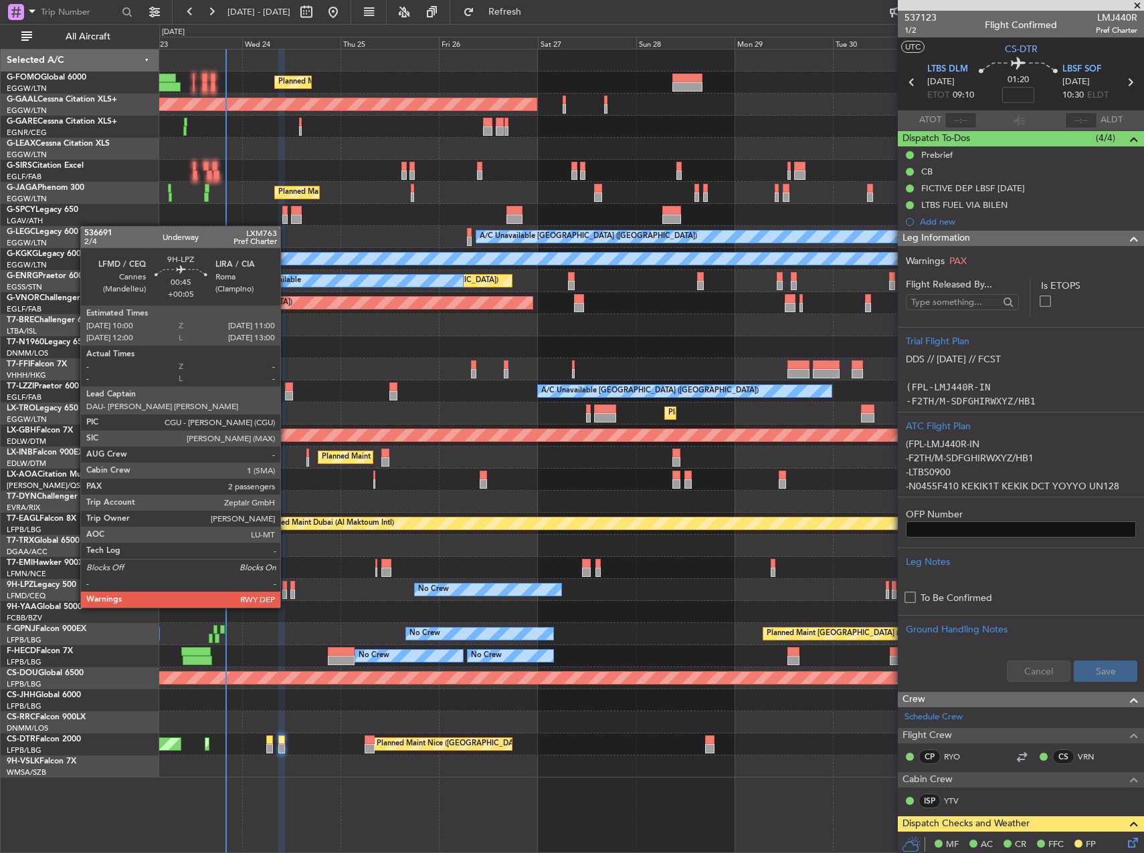
click at [286, 595] on div at bounding box center [284, 594] width 5 height 9
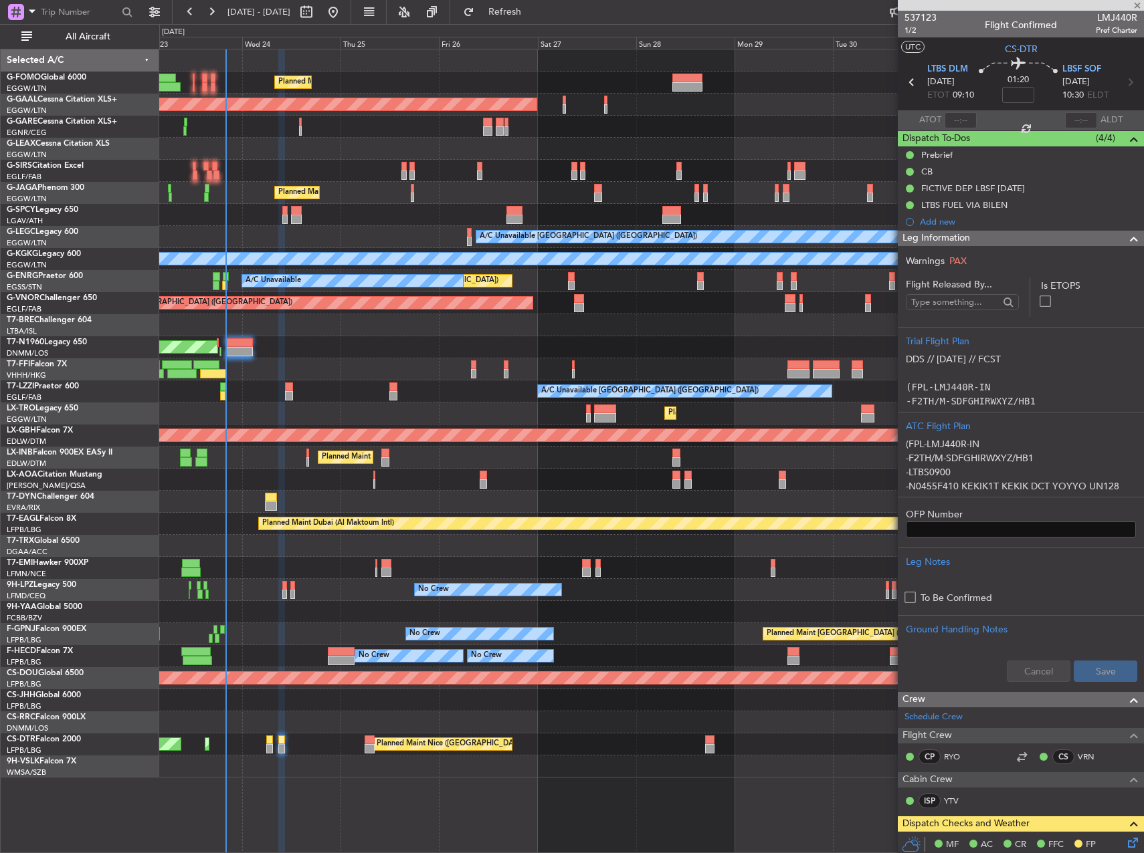
type input "+00:05"
type input "2"
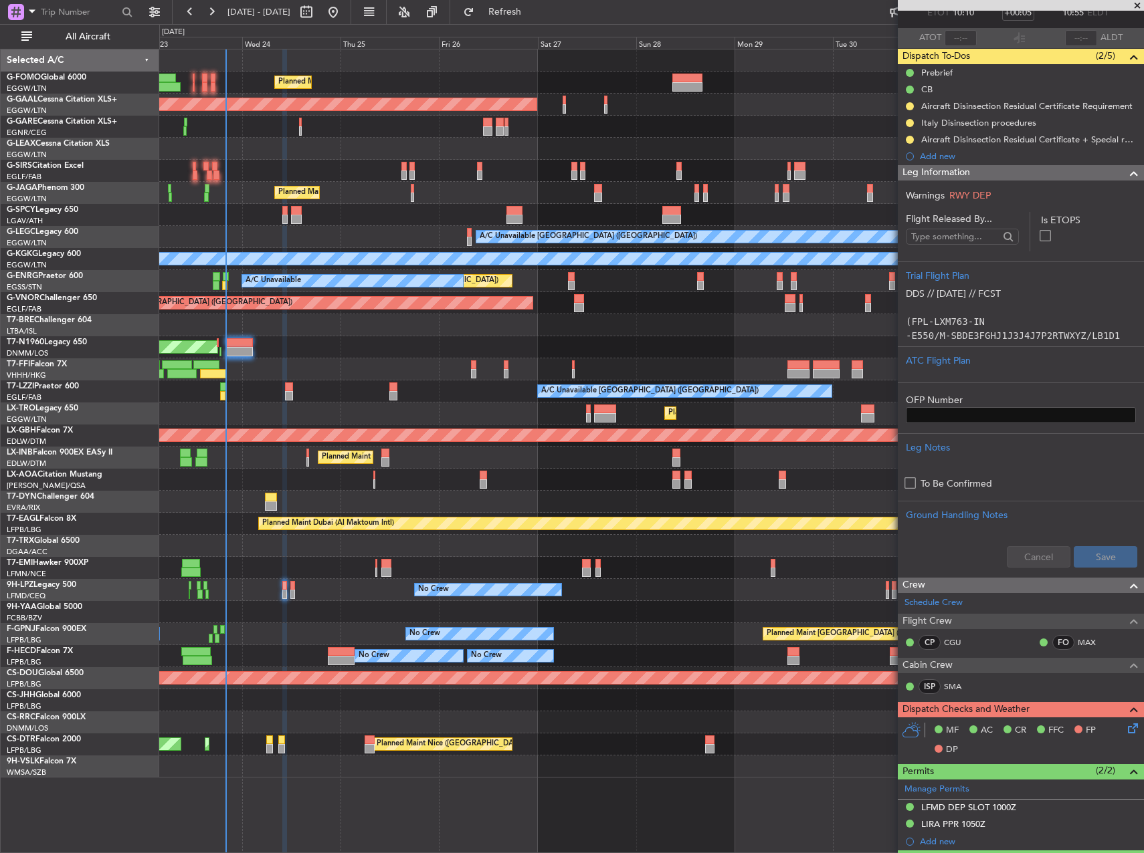
scroll to position [334, 0]
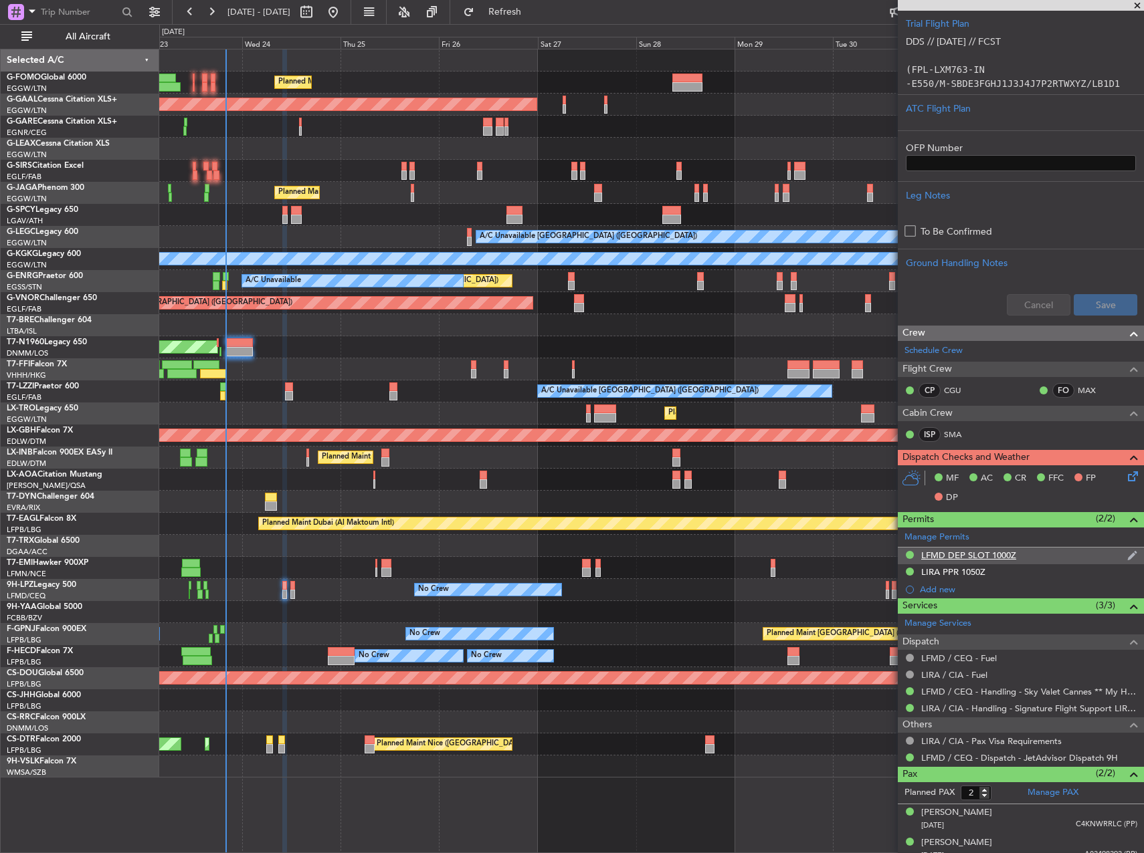
click at [968, 551] on div "LFMD DEP SLOT 1000Z" at bounding box center [968, 555] width 95 height 11
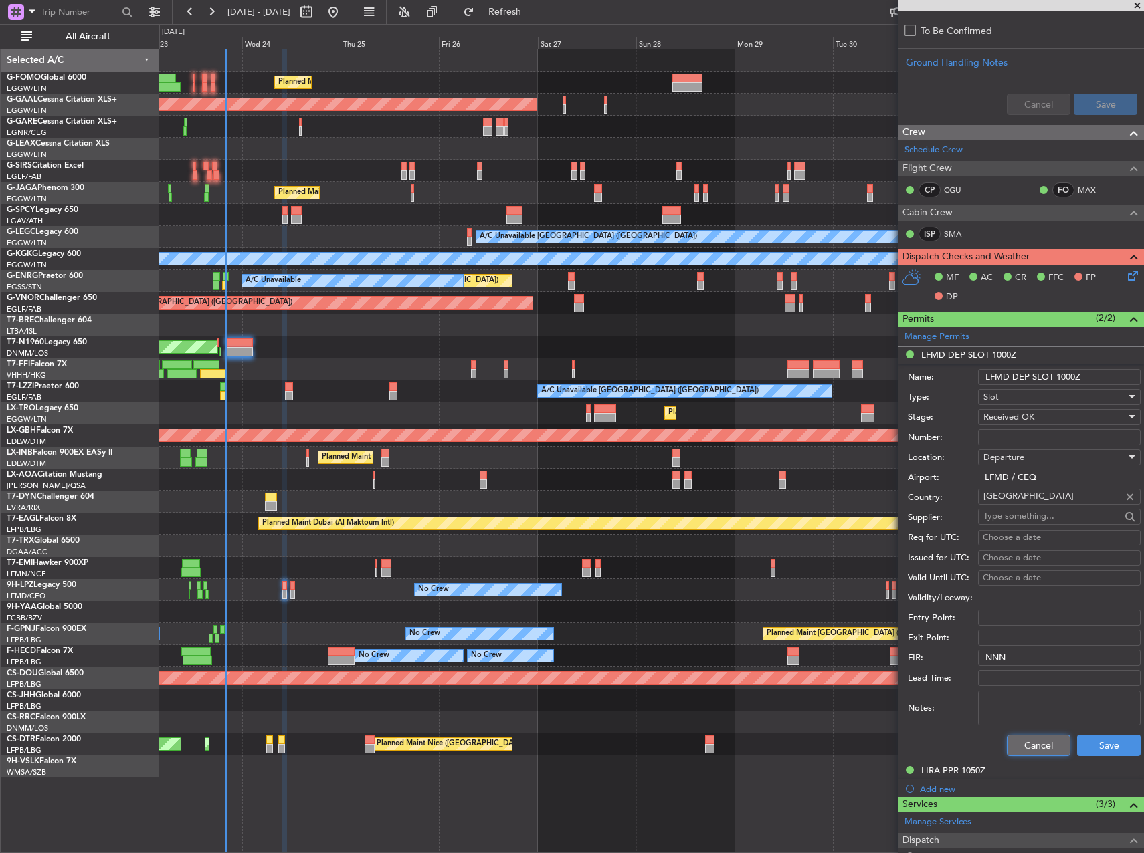
click at [1028, 746] on button "Cancel" at bounding box center [1039, 745] width 64 height 21
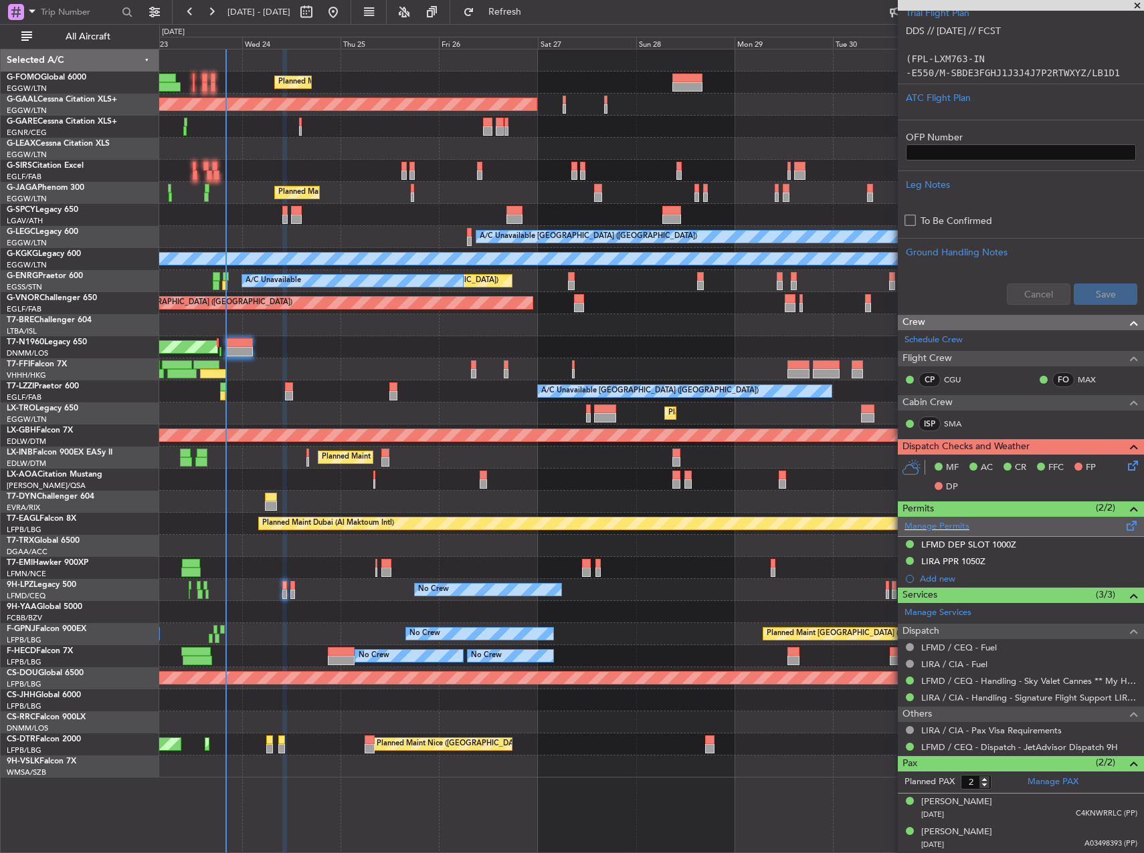
click at [1124, 522] on span at bounding box center [1132, 523] width 16 height 10
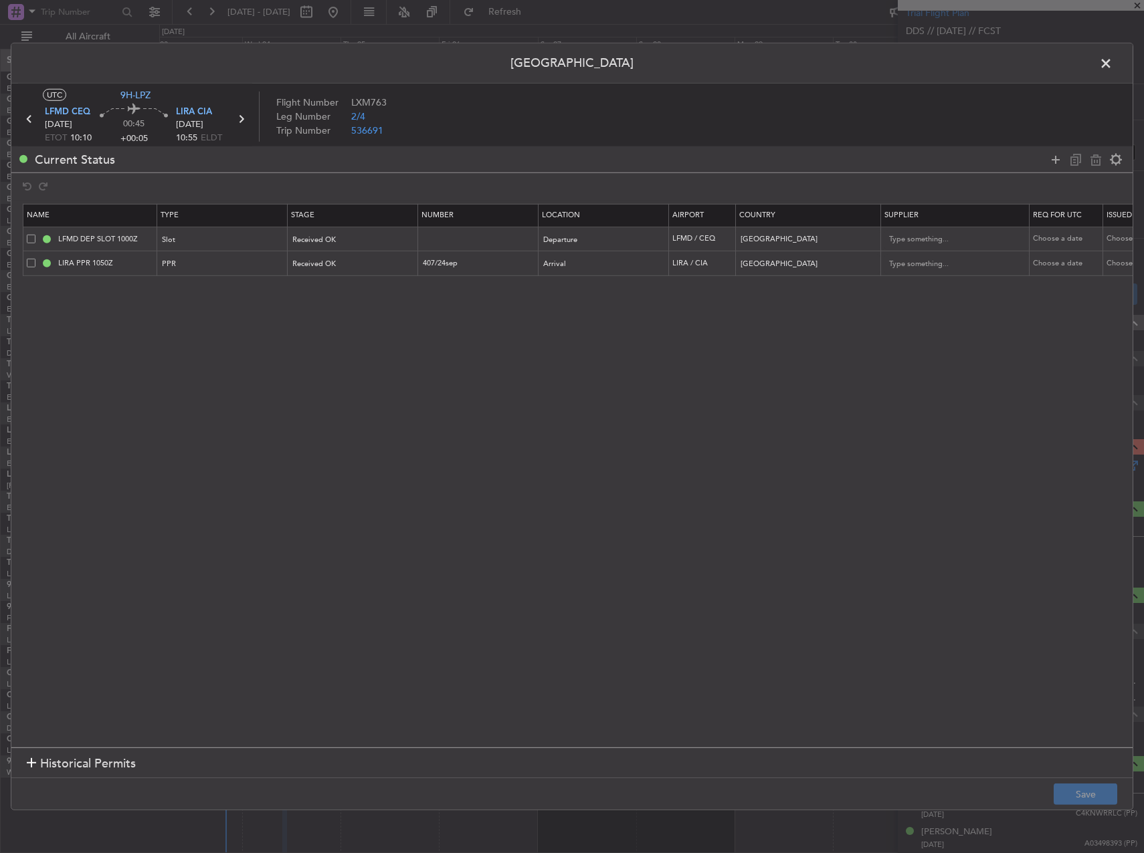
click at [25, 239] on td "LFMD DEP SLOT 1000Z" at bounding box center [90, 239] width 134 height 25
click at [28, 239] on span at bounding box center [31, 238] width 9 height 9
click at [36, 234] on input "checkbox" at bounding box center [36, 234] width 0 height 0
click at [1095, 161] on icon at bounding box center [1096, 159] width 16 height 16
type input "LIRA PPR 1050Z"
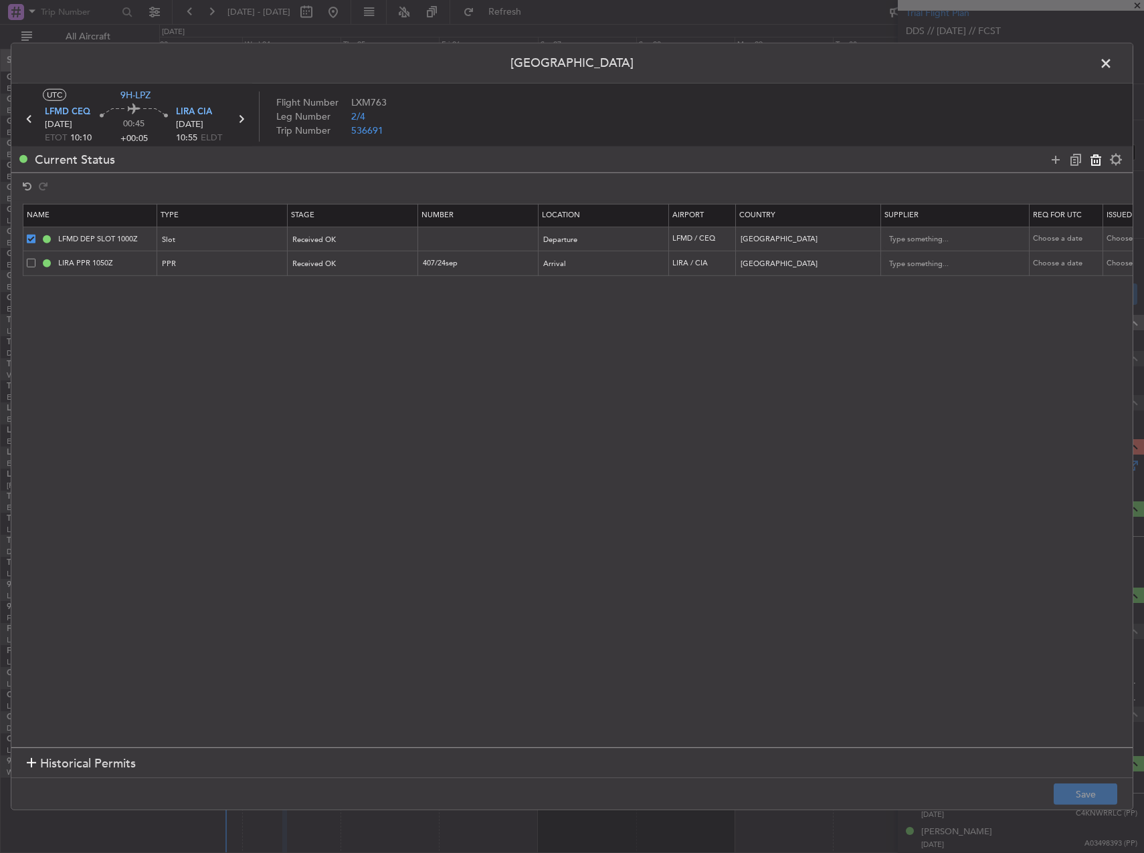
type input "407/24sep"
type input "Italy"
click at [1088, 789] on button "Save" at bounding box center [1085, 794] width 64 height 21
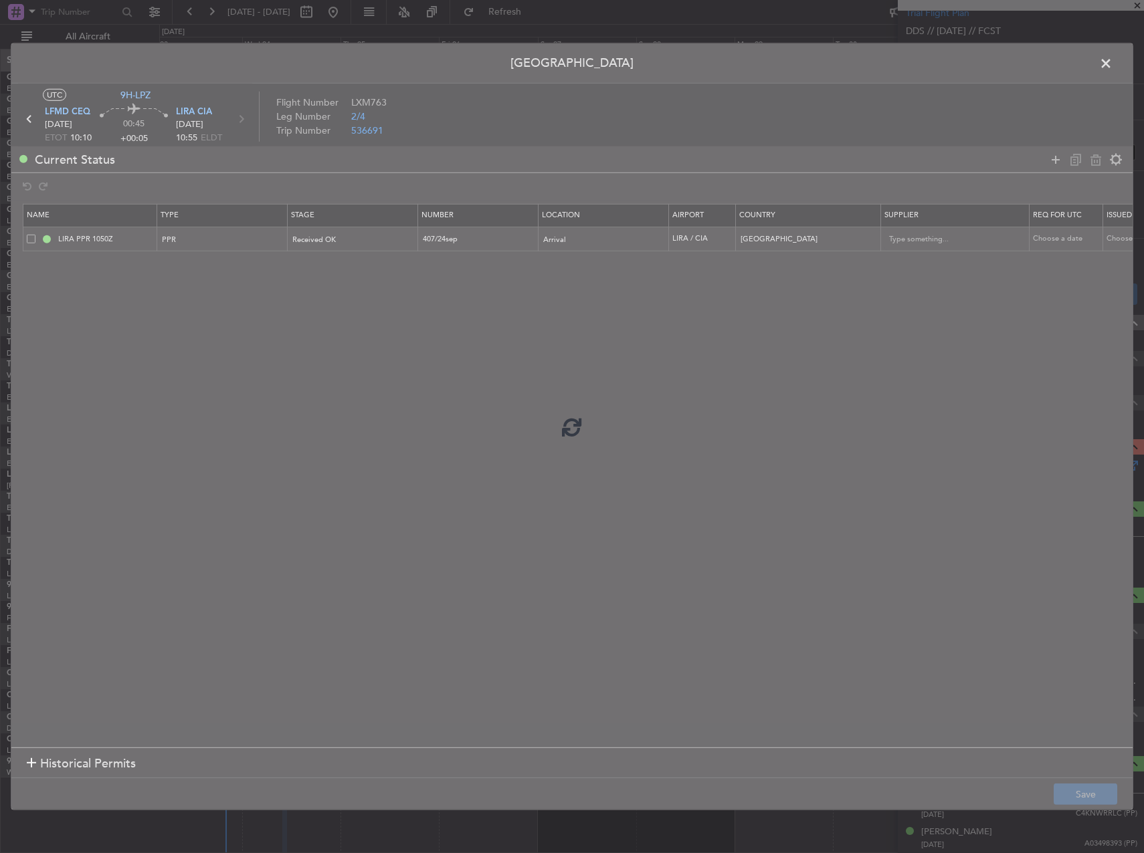
scroll to position [328, 0]
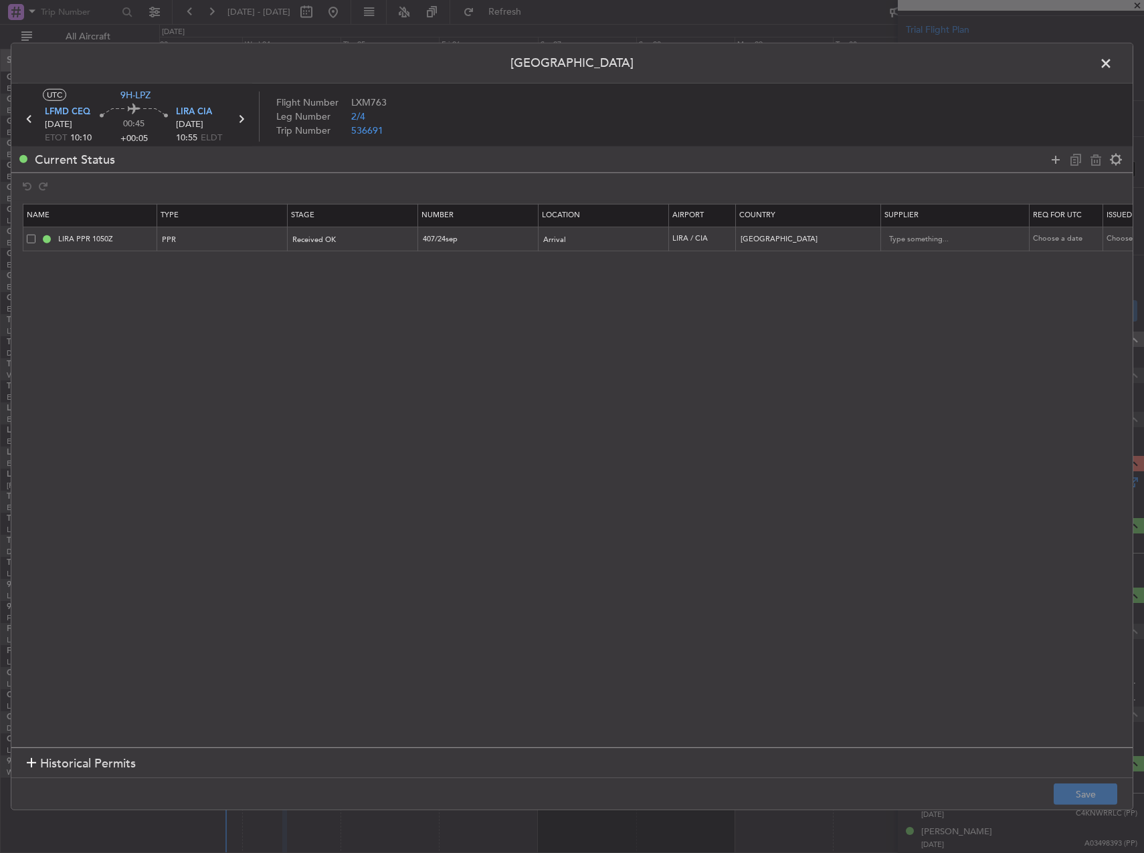
click at [1112, 64] on span at bounding box center [1112, 67] width 0 height 27
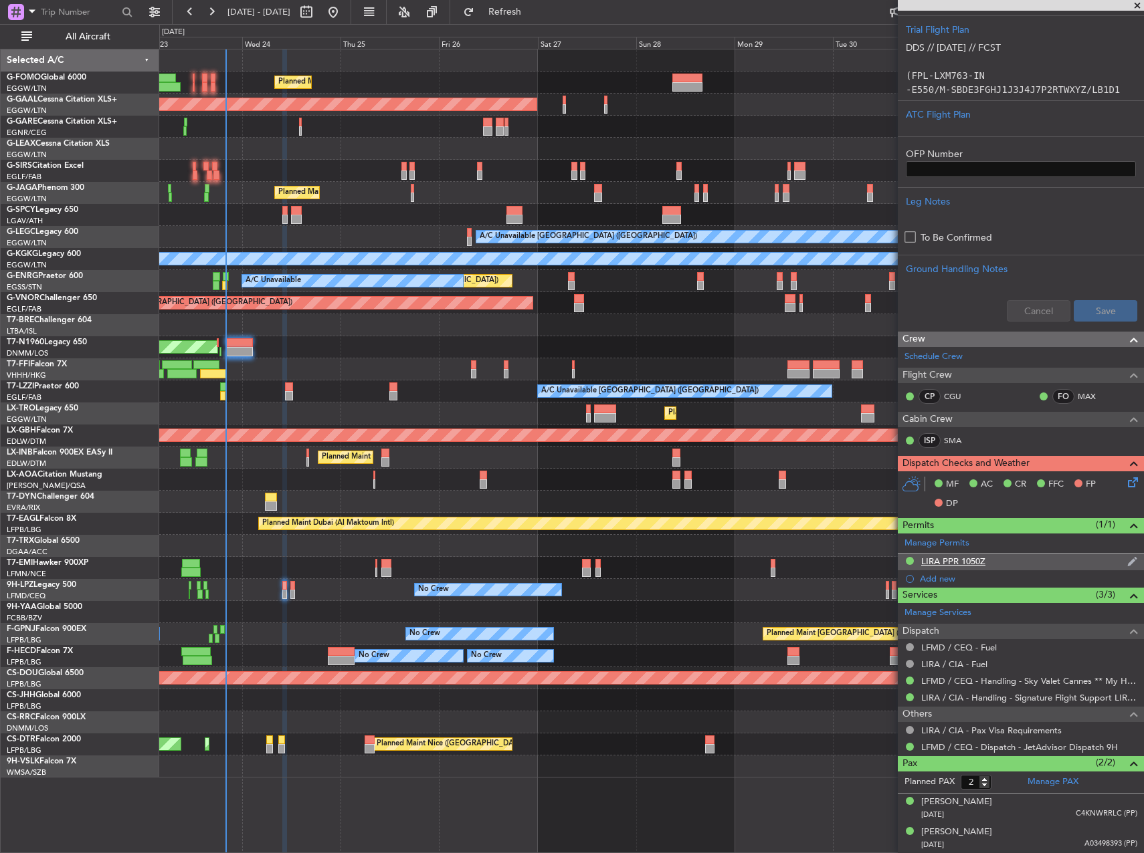
click at [964, 562] on div "LIRA PPR 1050Z" at bounding box center [953, 561] width 64 height 11
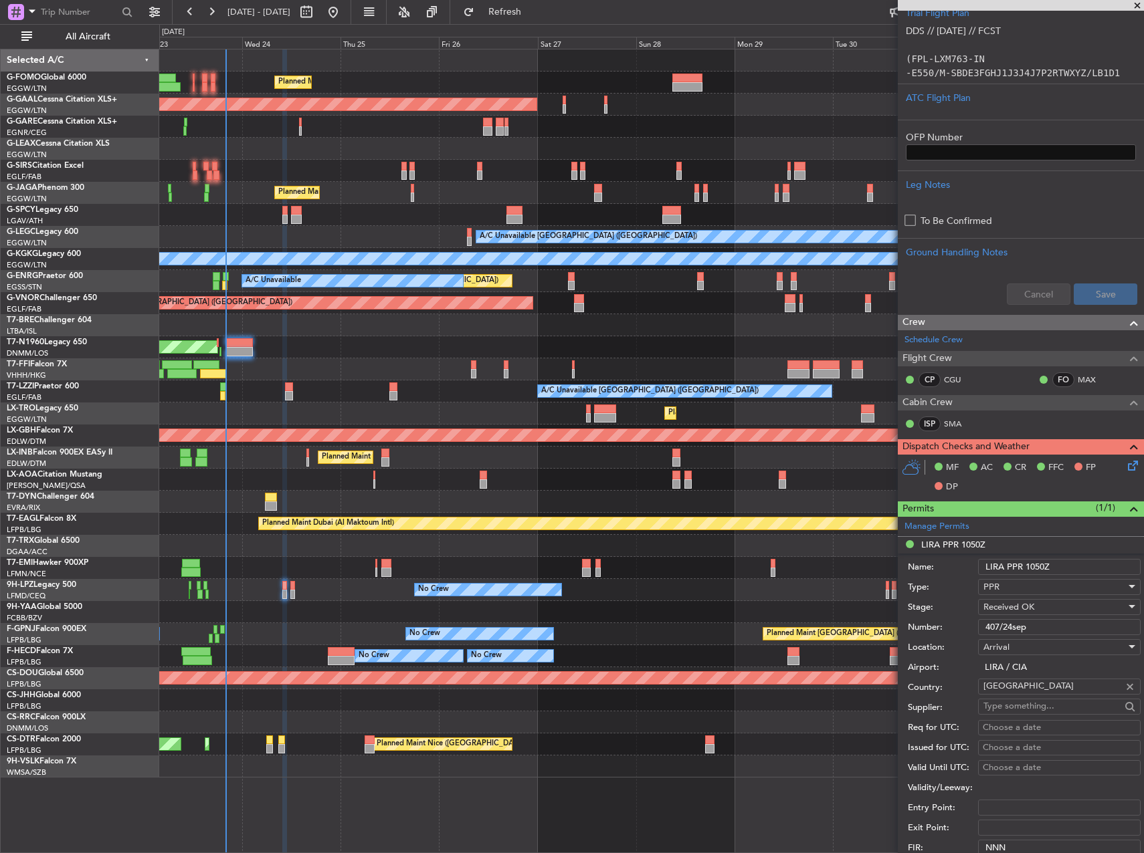
click at [1011, 623] on input "407/24sep" at bounding box center [1059, 627] width 163 height 16
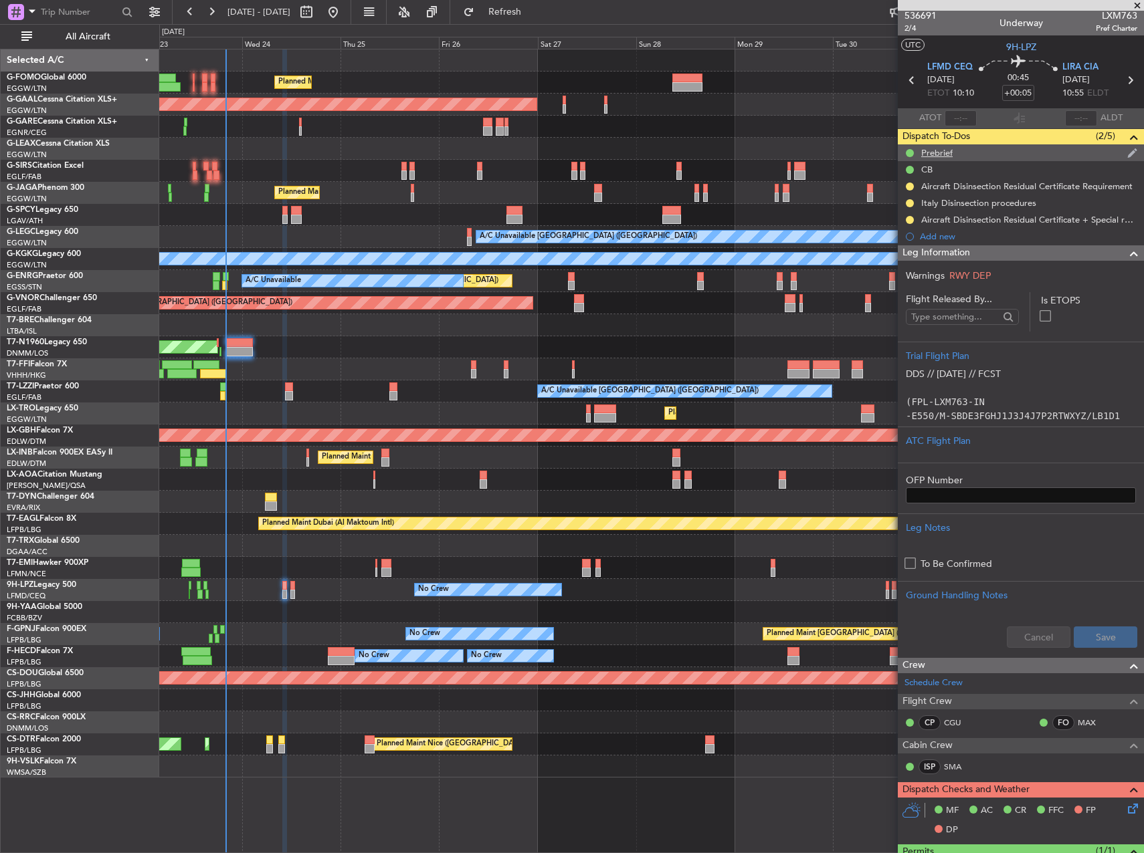
scroll to position [0, 0]
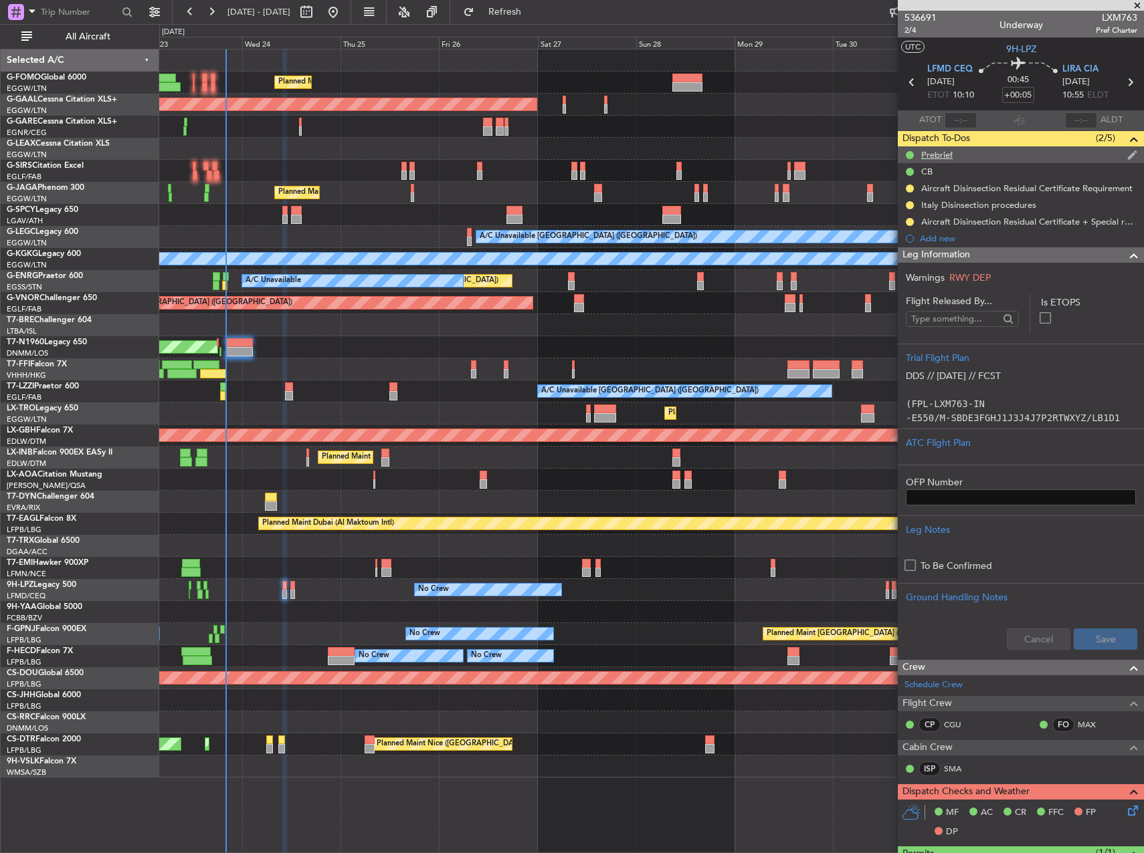
click at [941, 155] on div "Prebrief" at bounding box center [936, 154] width 31 height 11
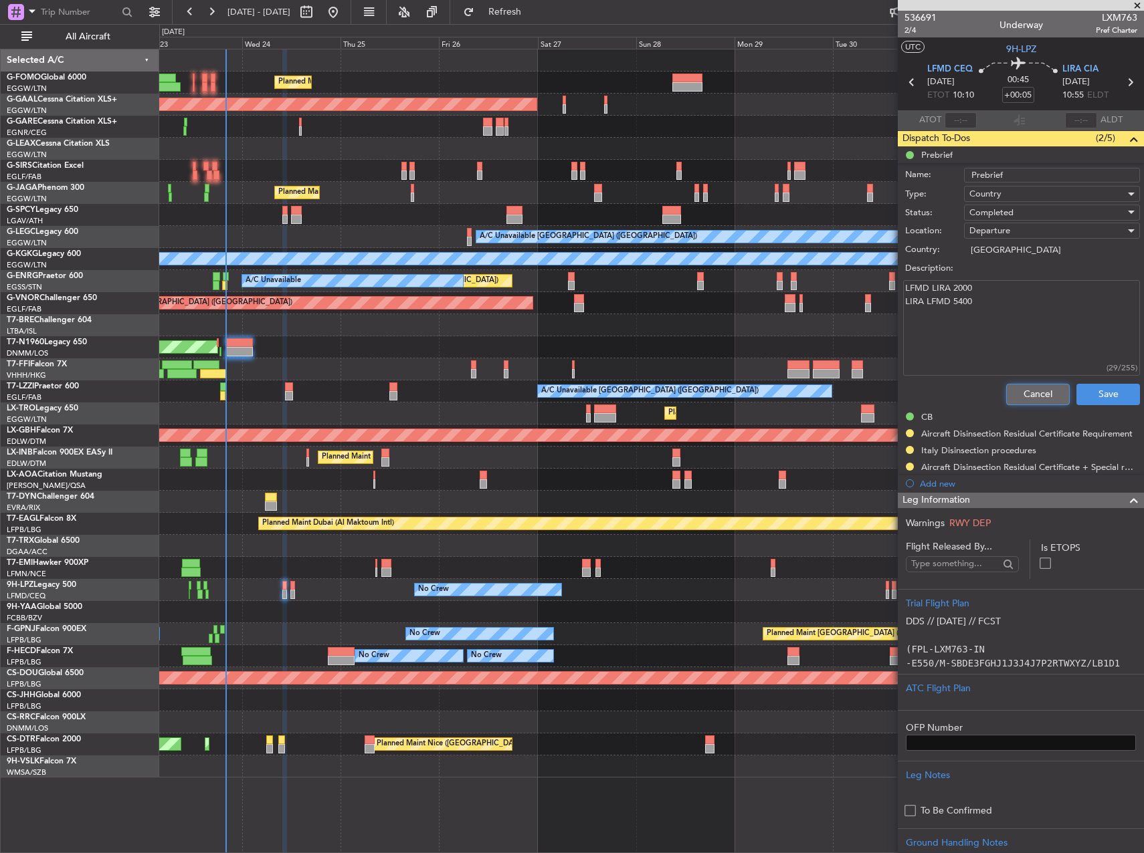
click at [1031, 387] on button "Cancel" at bounding box center [1038, 394] width 64 height 21
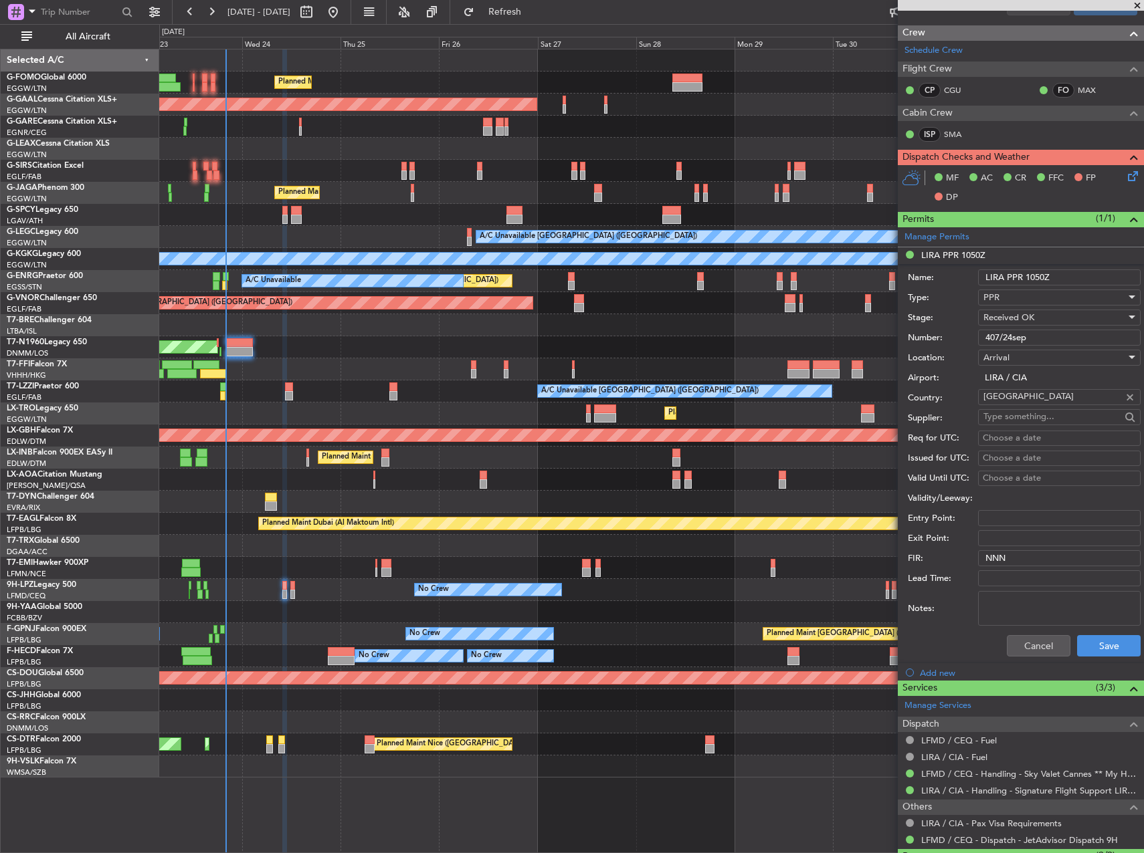
scroll to position [728, 0]
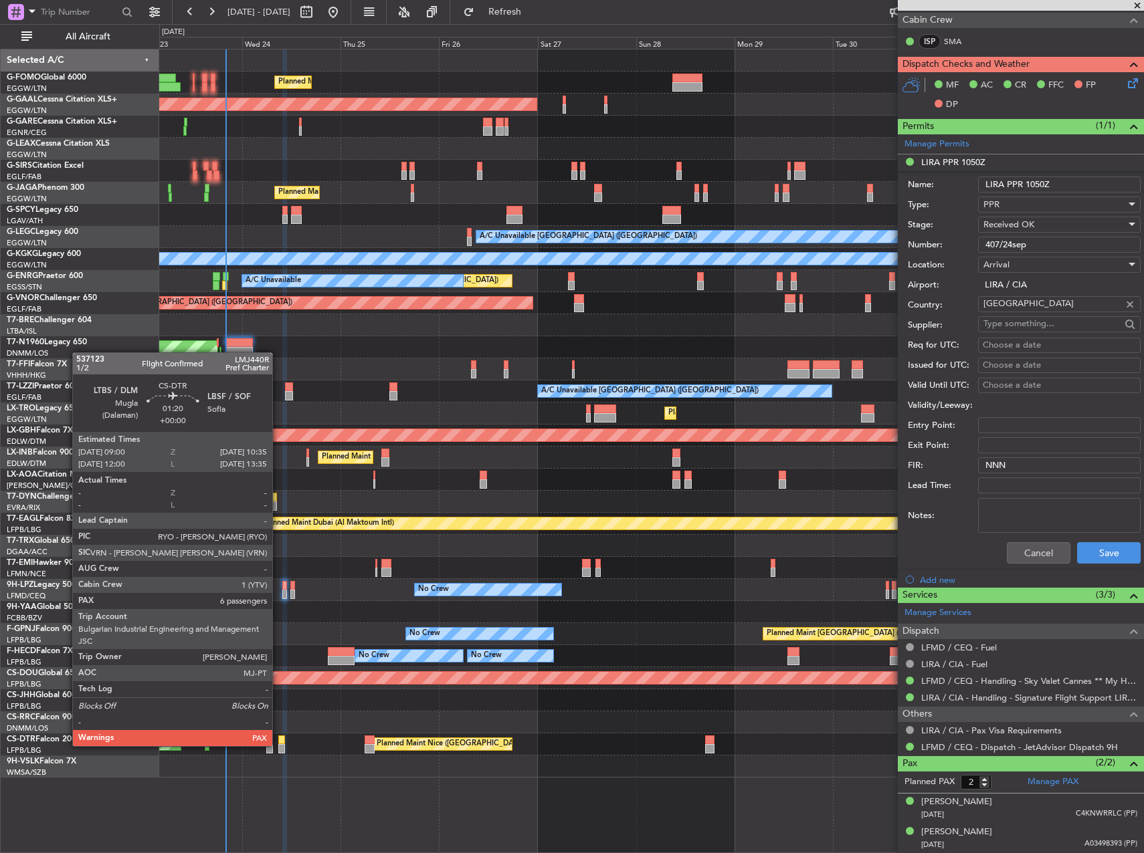
click at [278, 745] on div at bounding box center [281, 748] width 7 height 9
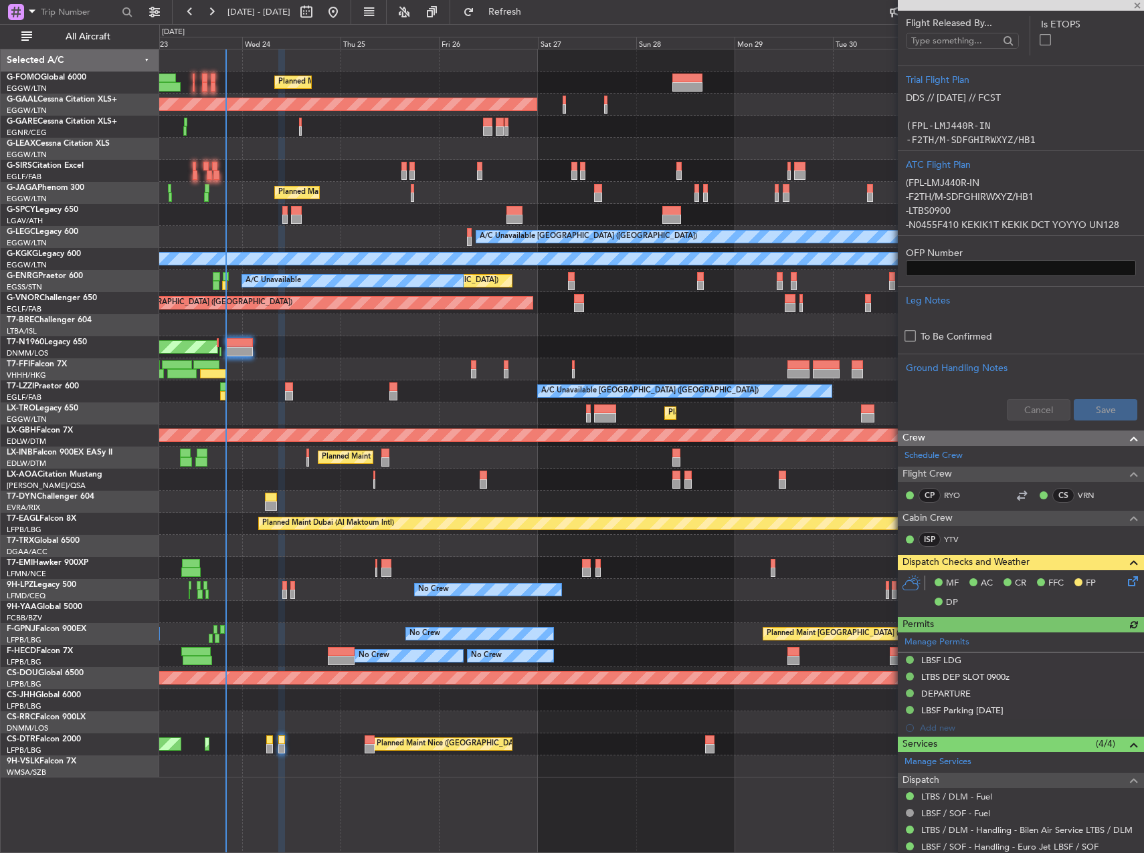
scroll to position [268, 0]
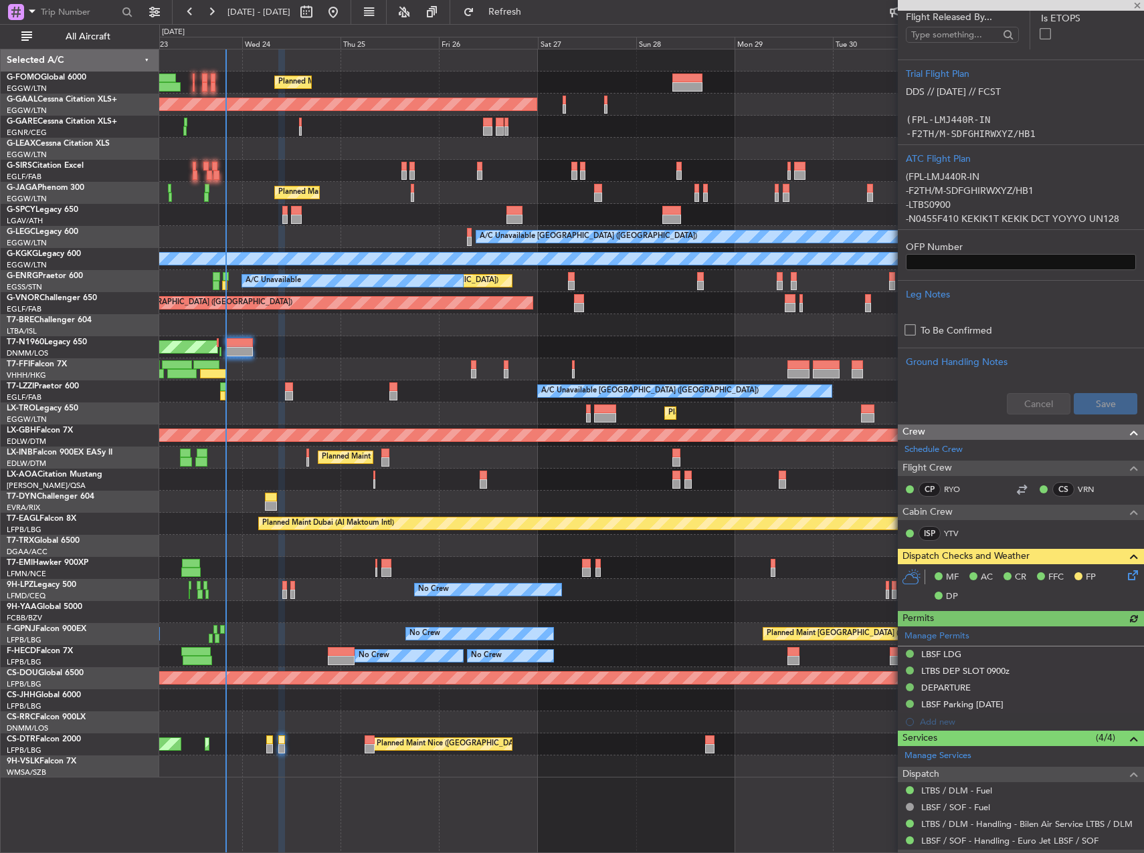
click at [1125, 579] on icon at bounding box center [1130, 573] width 11 height 11
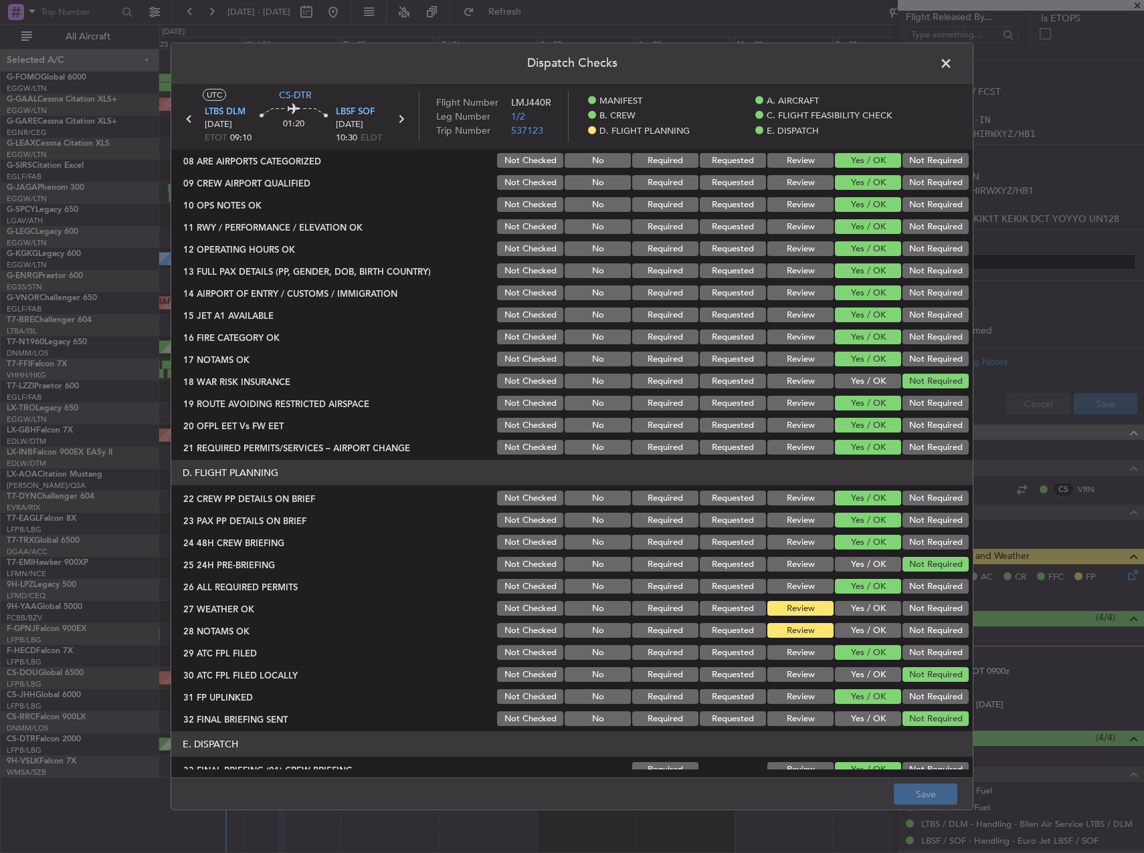
scroll to position [468, 0]
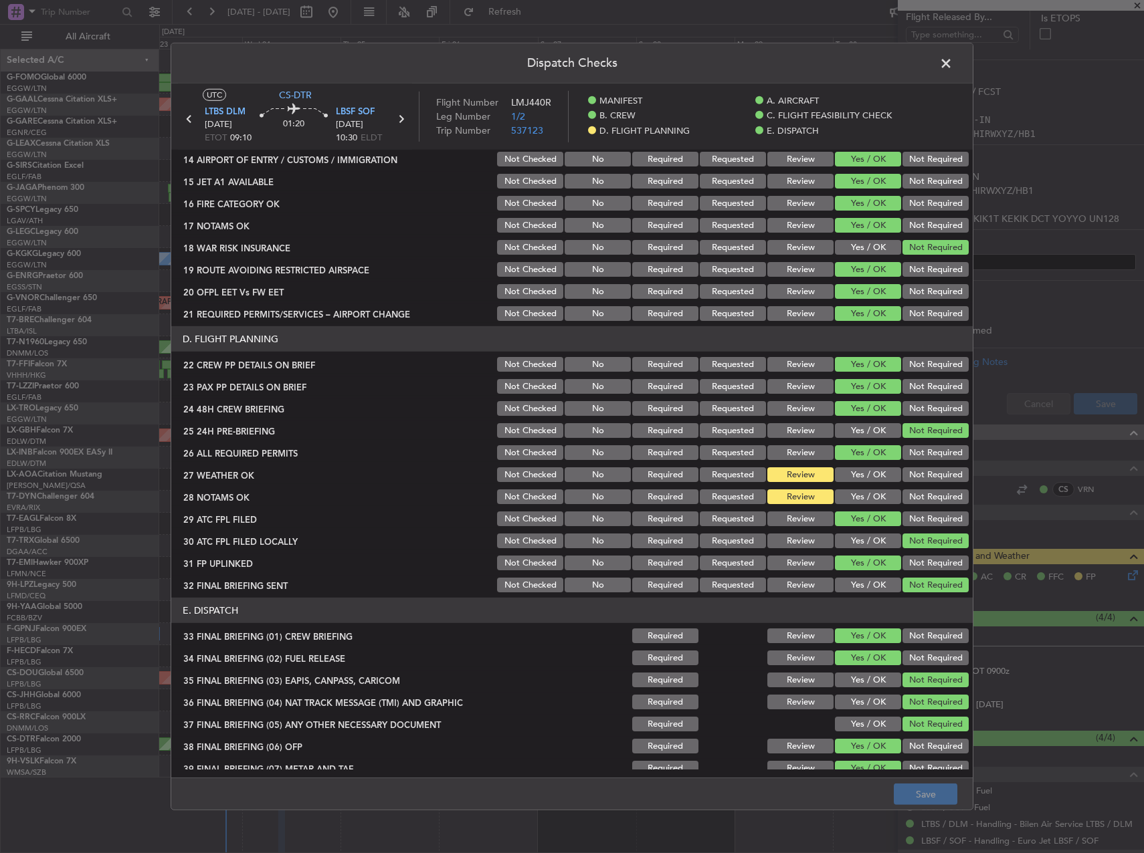
drag, startPoint x: 847, startPoint y: 476, endPoint x: 851, endPoint y: 494, distance: 19.0
click at [847, 476] on button "Yes / OK" at bounding box center [868, 475] width 66 height 15
click at [851, 496] on button "Yes / OK" at bounding box center [868, 497] width 66 height 15
click at [938, 794] on button "Save" at bounding box center [926, 794] width 64 height 21
click at [952, 64] on span at bounding box center [952, 67] width 0 height 27
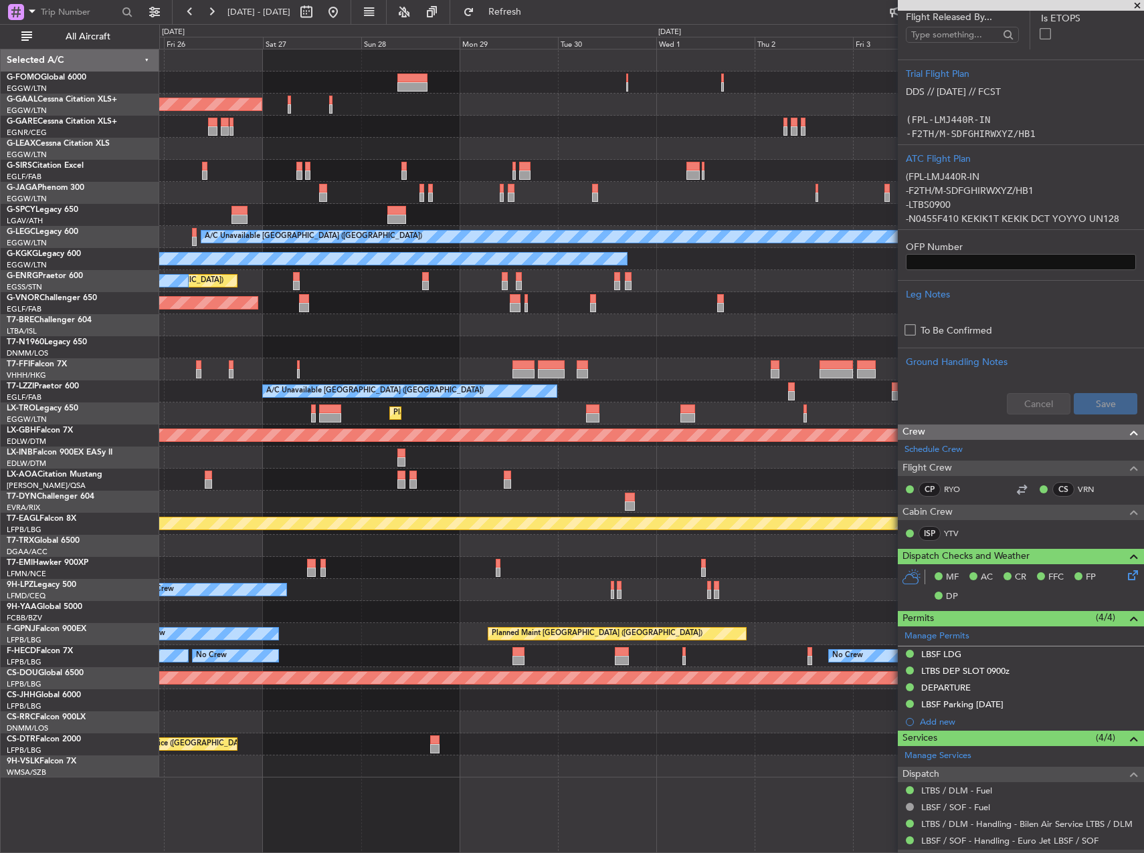
click at [261, 508] on div at bounding box center [651, 502] width 984 height 22
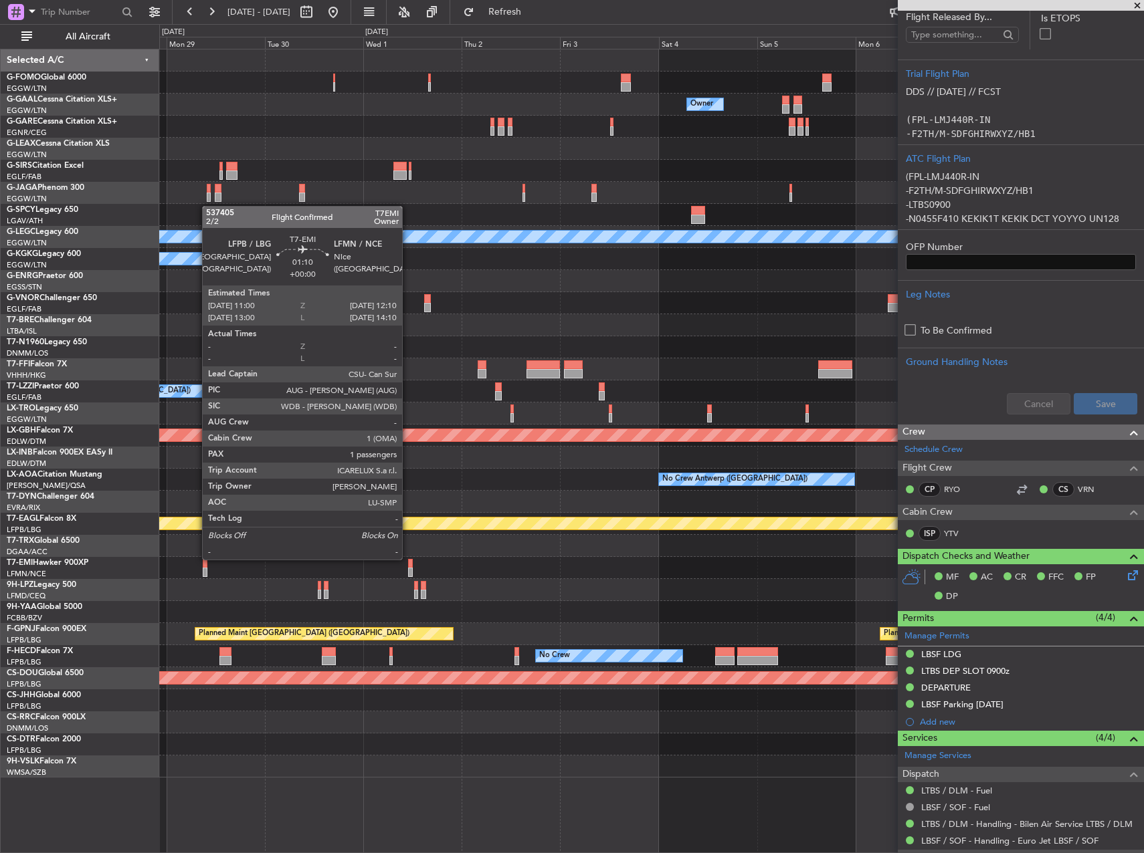
click at [408, 559] on div at bounding box center [410, 563] width 5 height 9
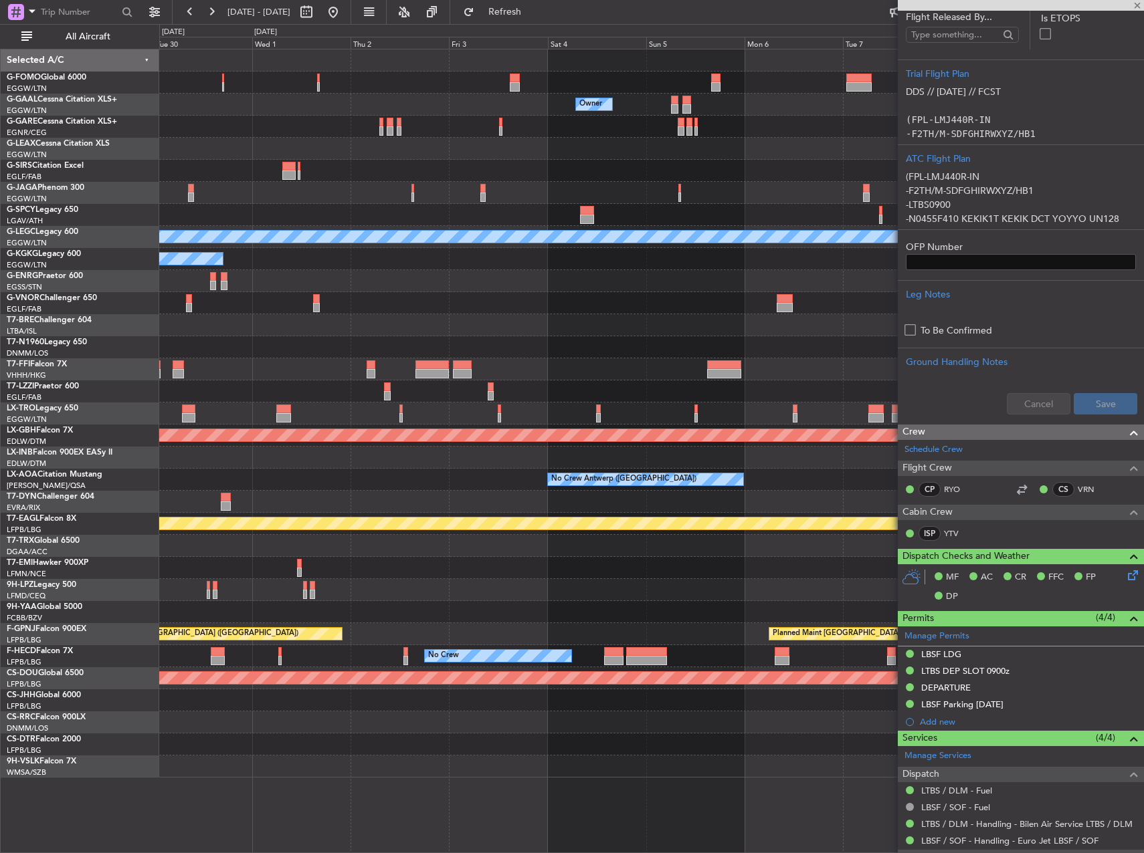
click at [399, 554] on div "Owner Owner Owner A/C Unavailable London (Luton) A/C Unavailable Istanbul (Atat…" at bounding box center [651, 413] width 984 height 728
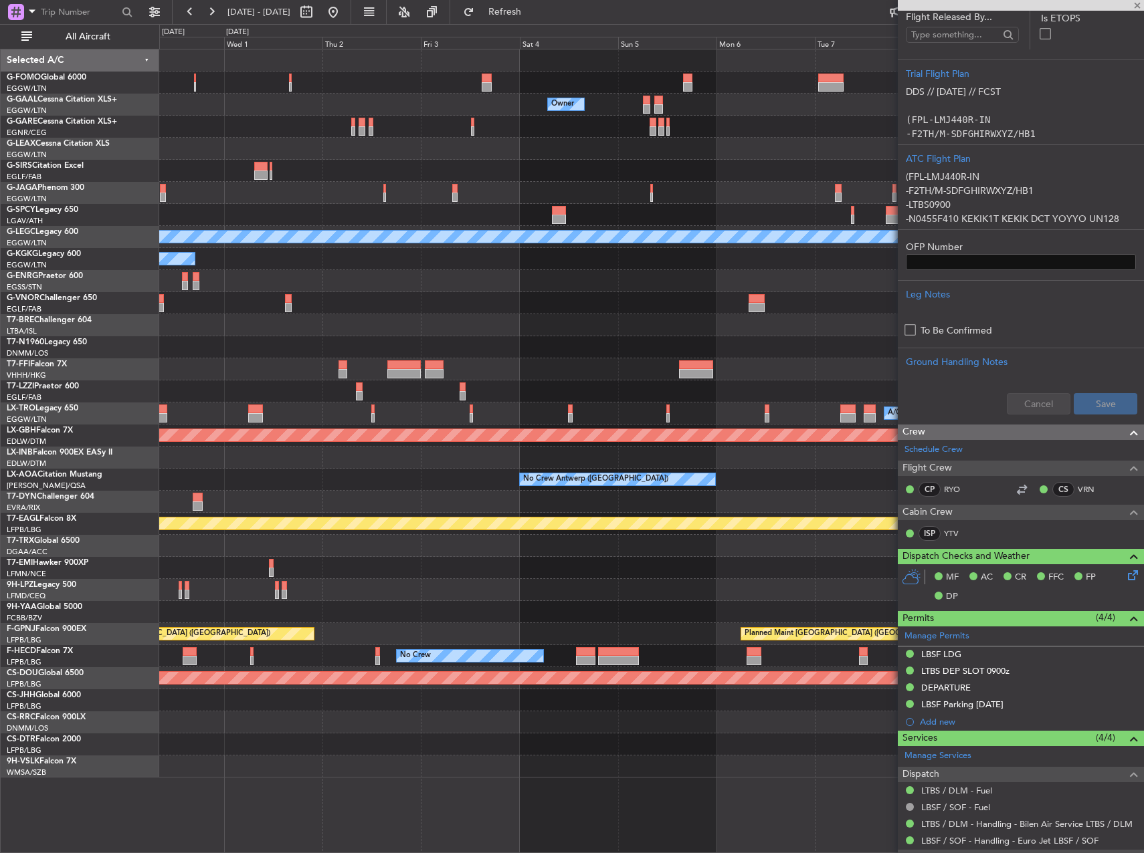
type input "1"
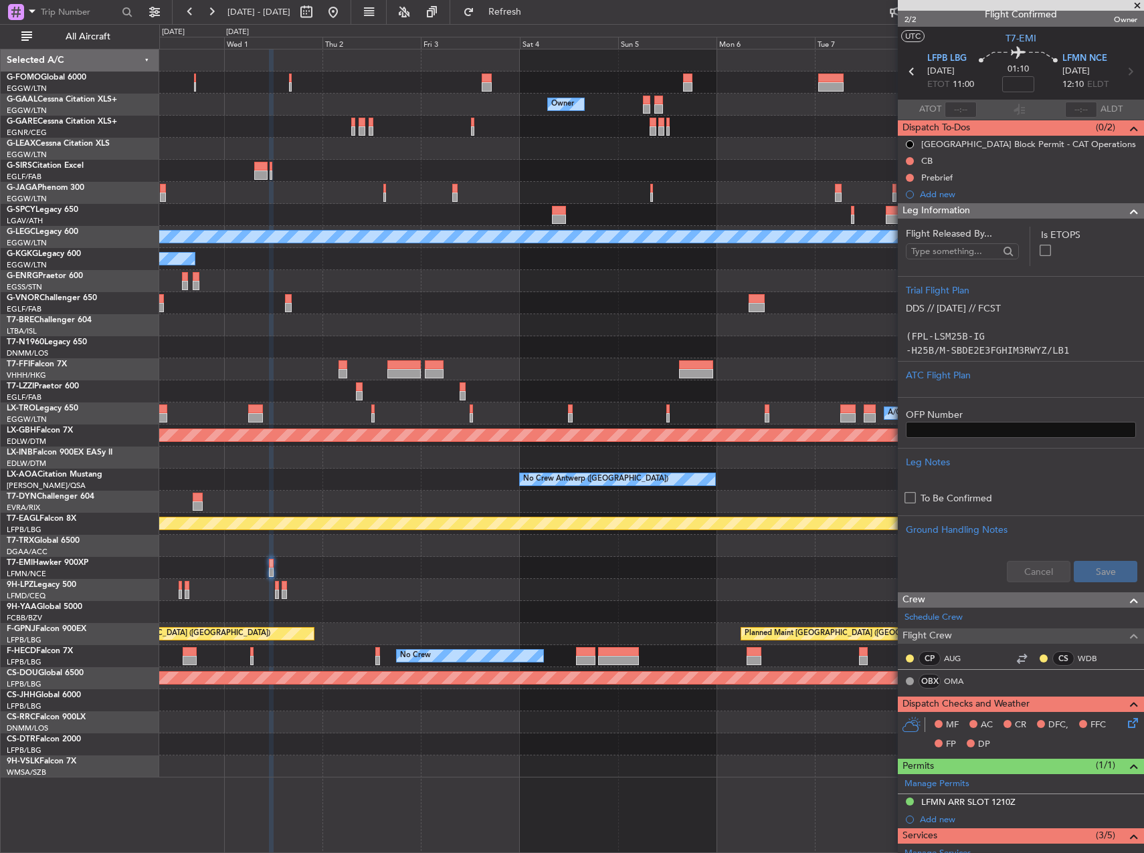
scroll to position [0, 0]
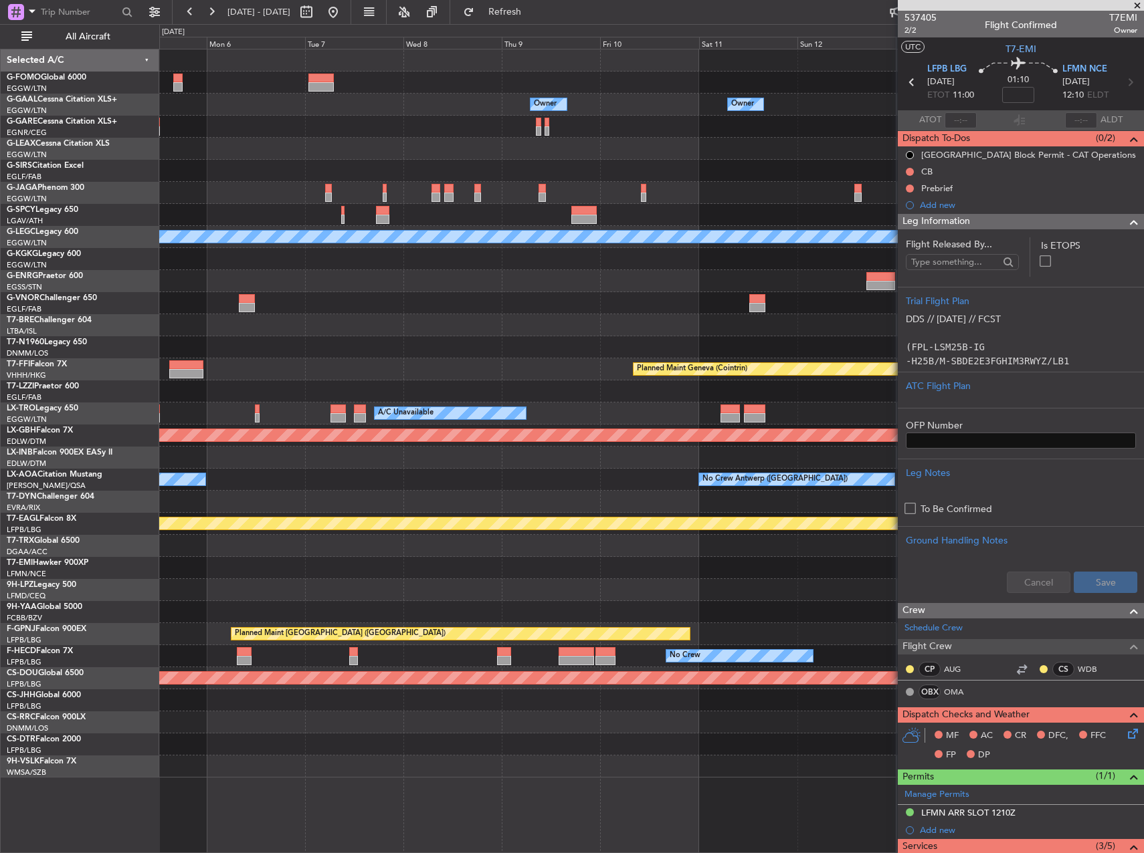
click at [315, 566] on div "Owner Owner Owner Owner A/C Unavailable London (Luton) Planned Maint Geneva (Co…" at bounding box center [651, 413] width 984 height 728
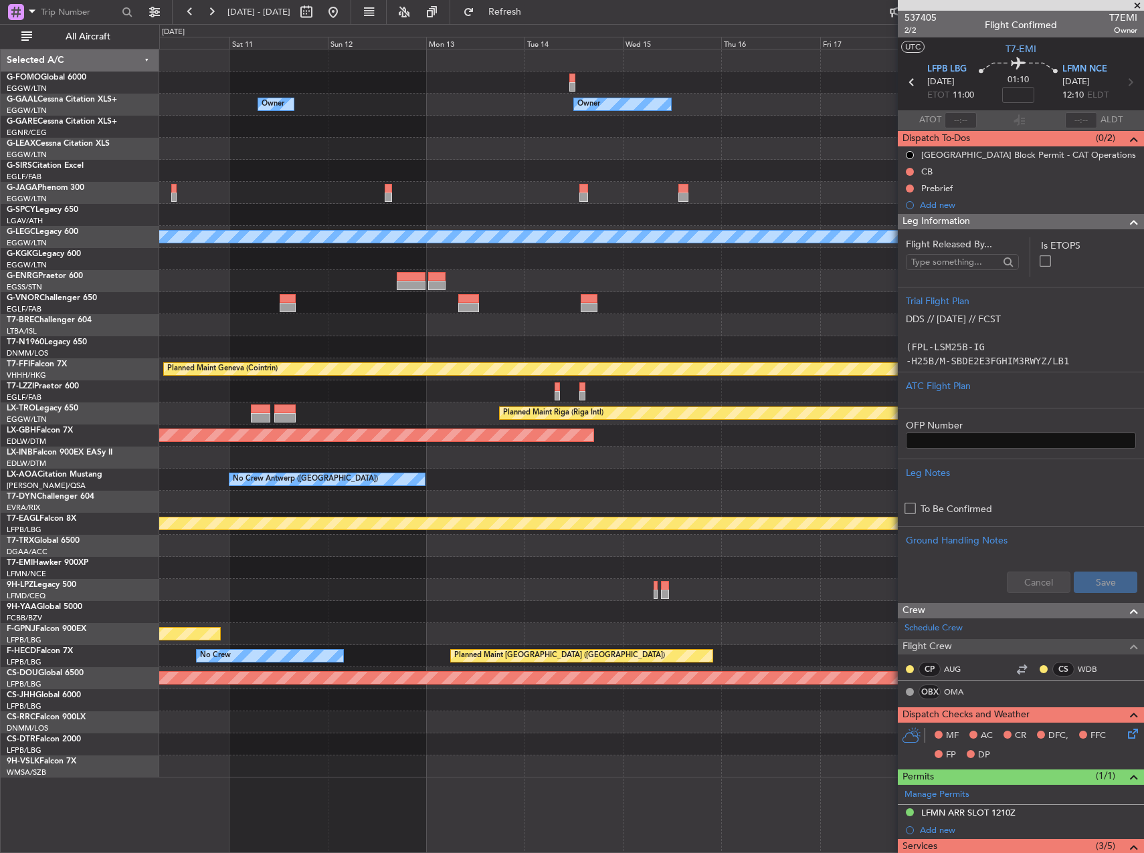
click at [228, 568] on div "Owner Owner Owner A/C Unavailable London (Luton) Planned Maint Geneva (Cointrin…" at bounding box center [651, 413] width 984 height 728
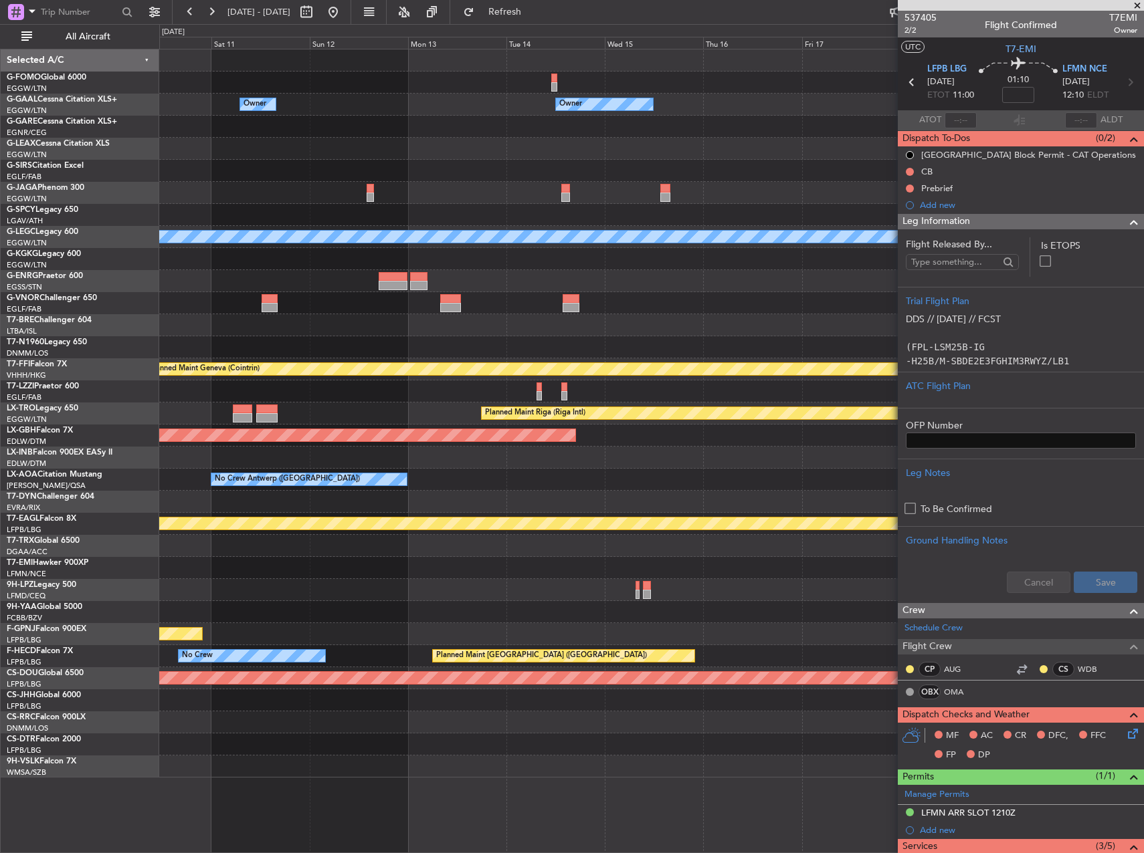
click at [111, 566] on div "Owner Owner Owner A/C Unavailable London (Luton) Planned Maint Geneva (Cointrin…" at bounding box center [572, 438] width 1144 height 829
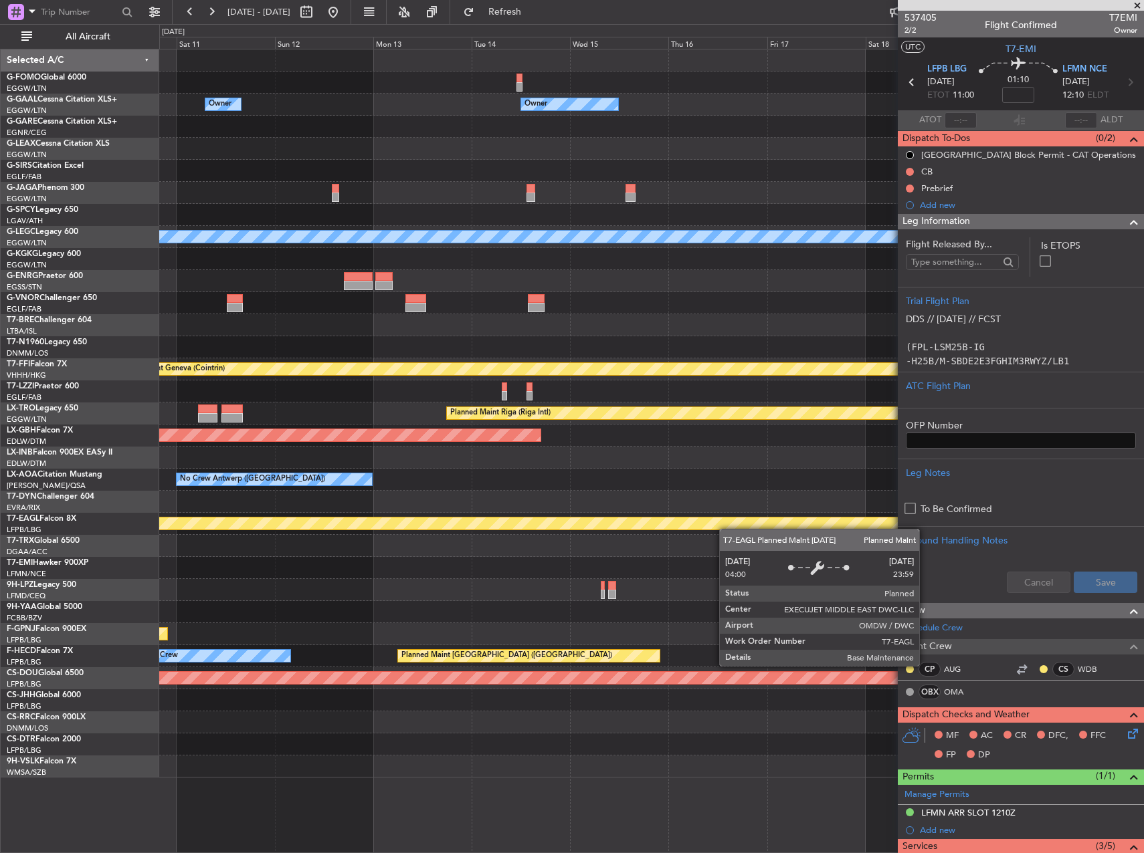
click at [1143, 506] on html "30 Sep 2025 - 10 Oct 2025 Refresh Quick Links All Aircraft Owner Owner Owner A/…" at bounding box center [572, 426] width 1144 height 853
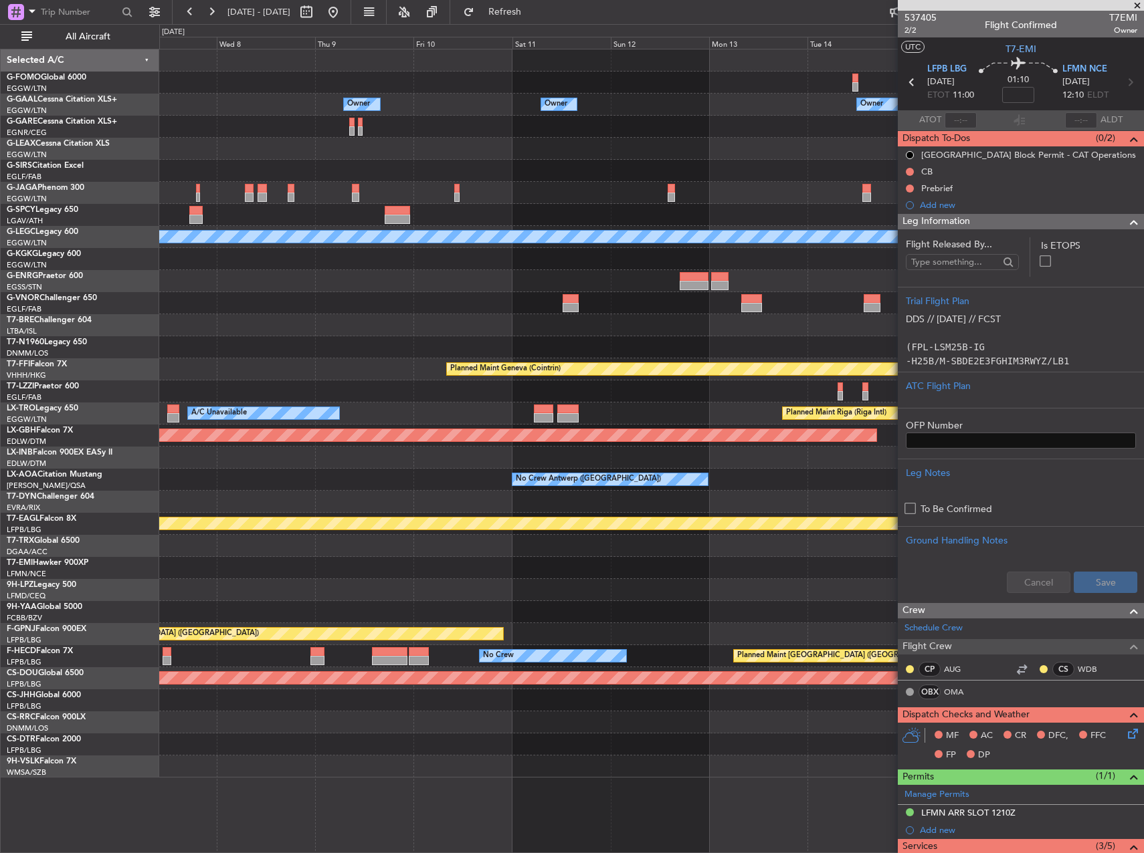
click at [1073, 485] on fb-app "30 Sep 2025 - 10 Oct 2025 Refresh Quick Links All Aircraft Owner Owner Owner A/…" at bounding box center [572, 431] width 1144 height 843
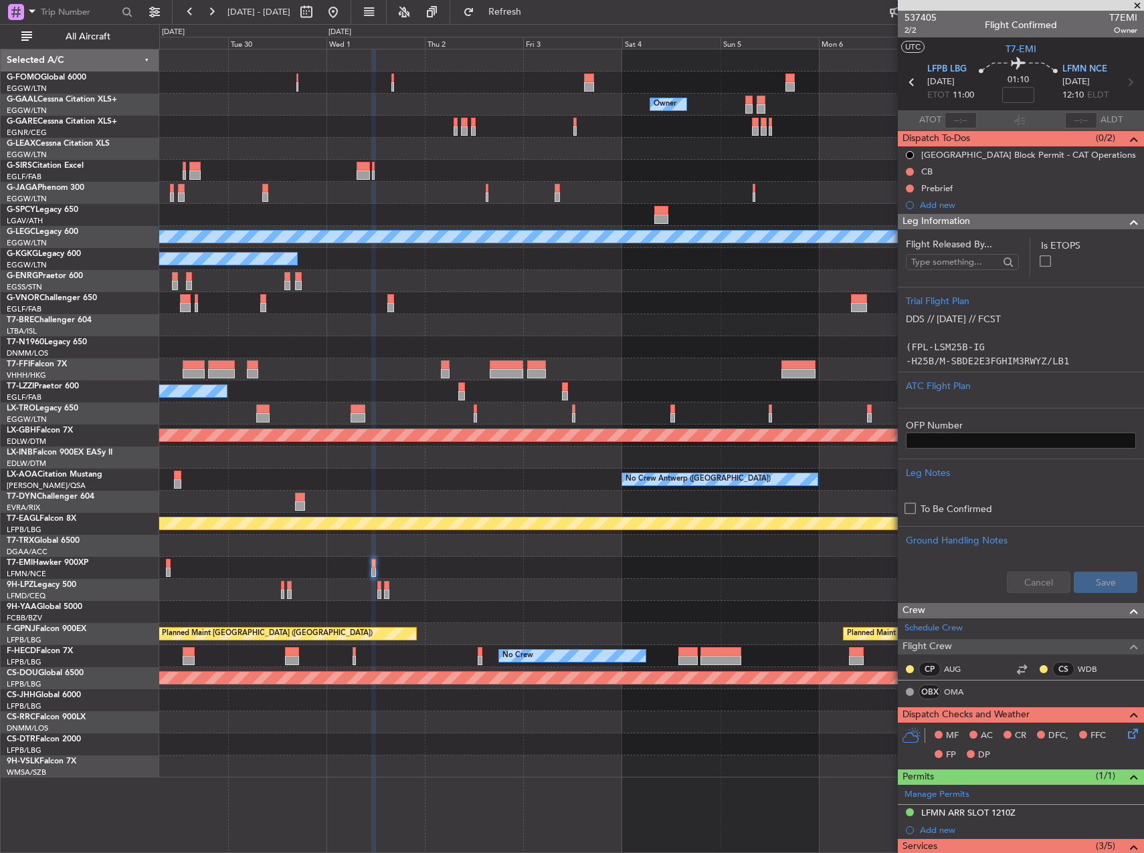
click at [608, 547] on div at bounding box center [651, 546] width 984 height 22
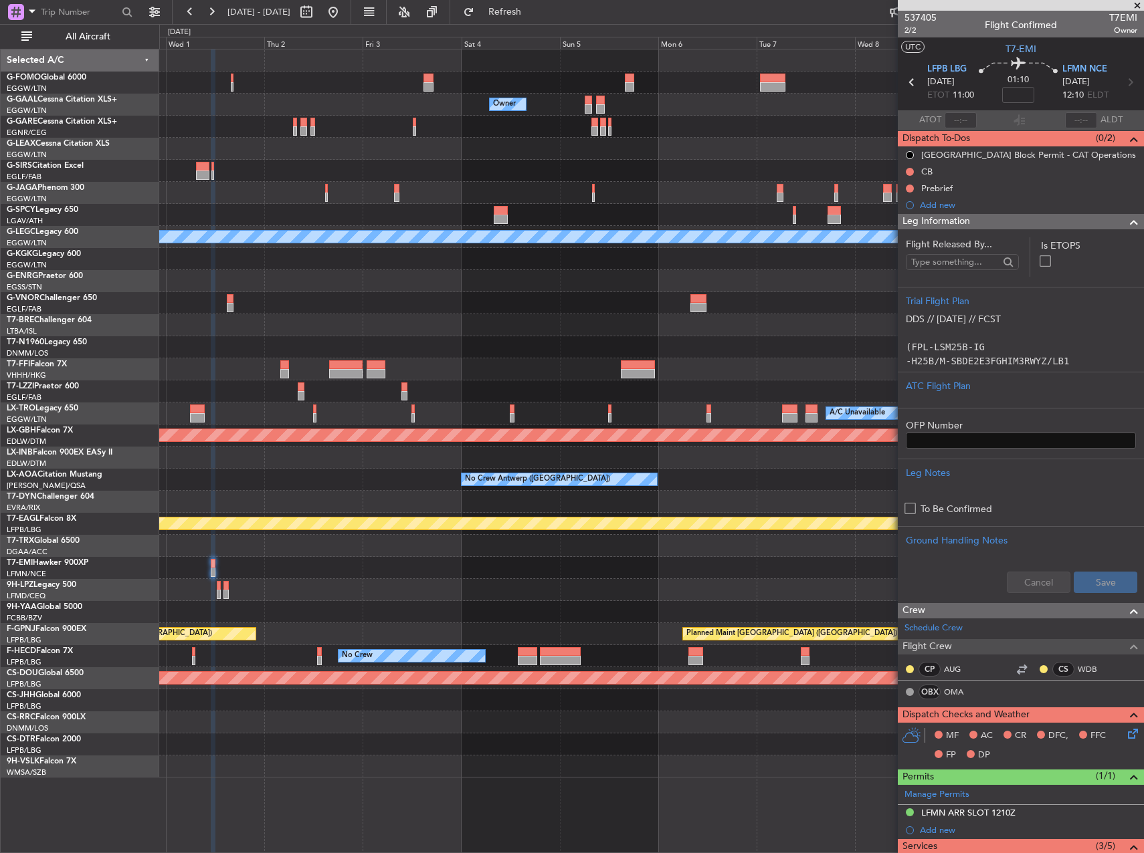
click at [621, 565] on div at bounding box center [651, 568] width 984 height 22
click at [500, 566] on div at bounding box center [651, 568] width 984 height 22
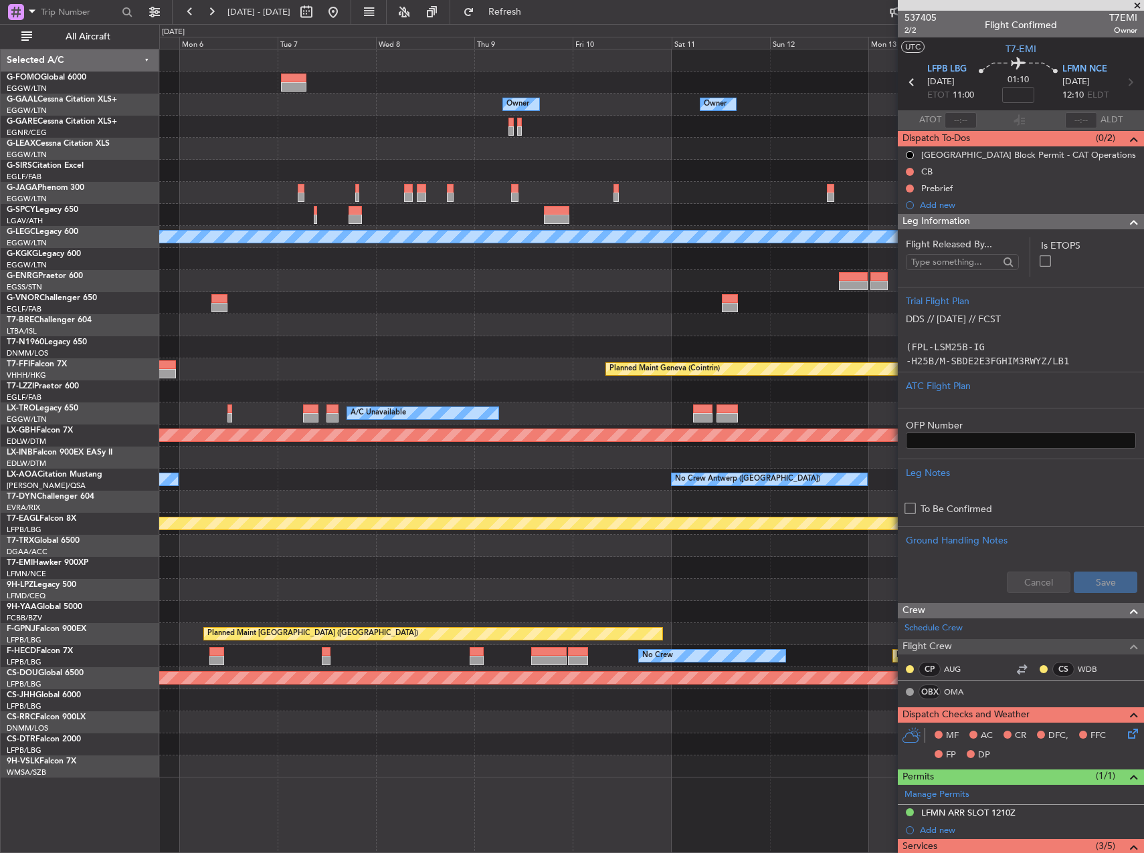
click at [459, 564] on div at bounding box center [651, 568] width 984 height 22
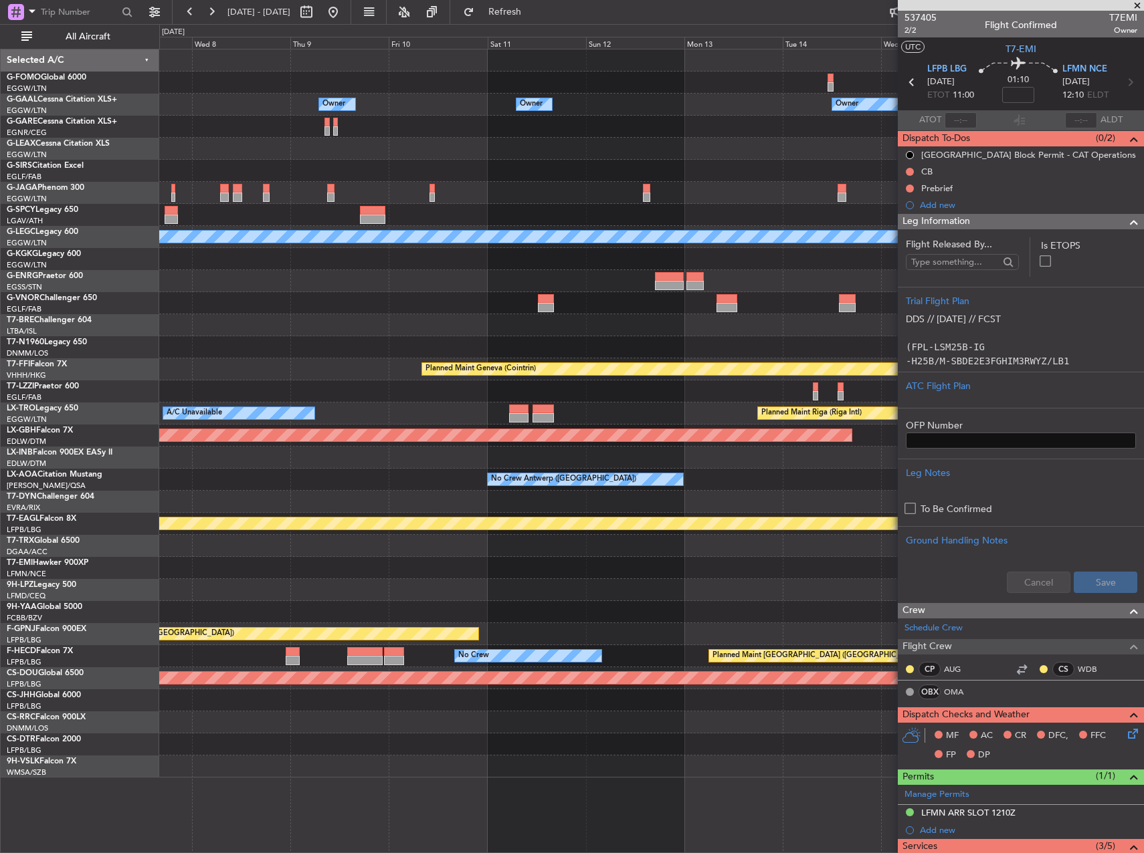
click at [435, 563] on div at bounding box center [651, 568] width 984 height 22
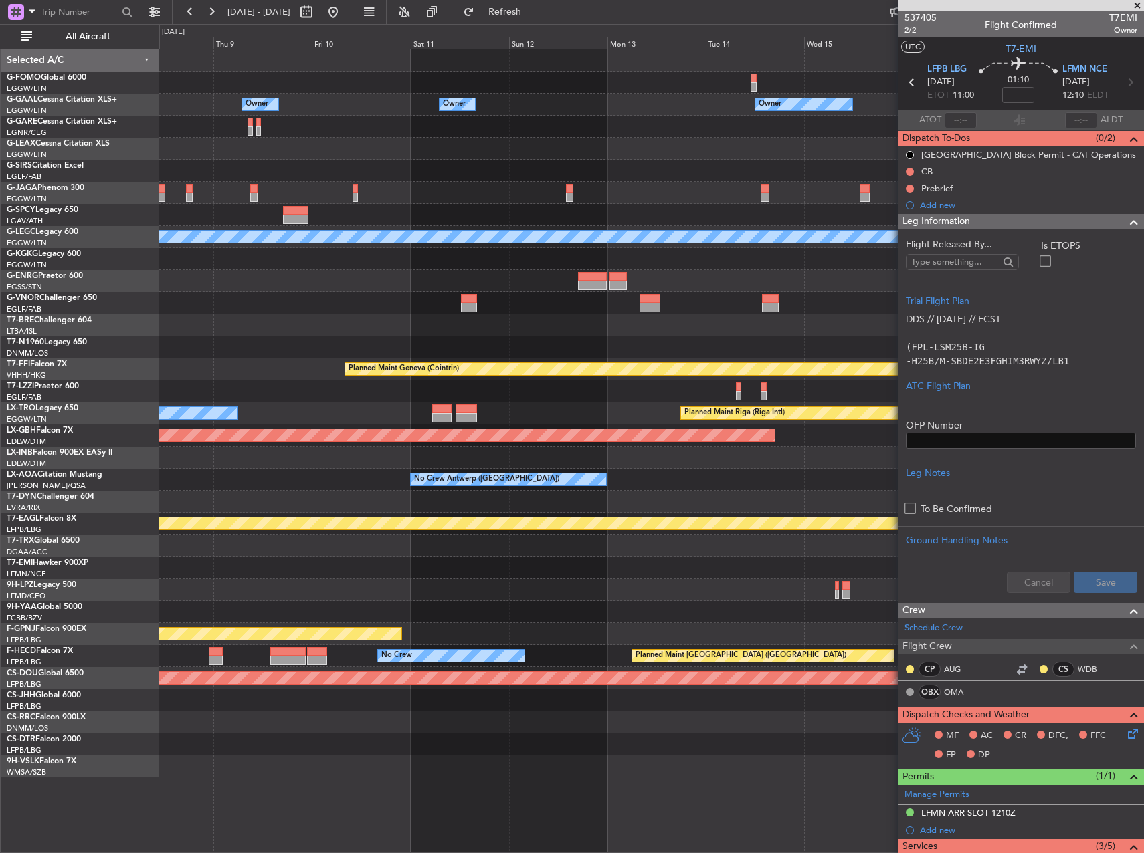
click at [526, 559] on div at bounding box center [651, 568] width 984 height 22
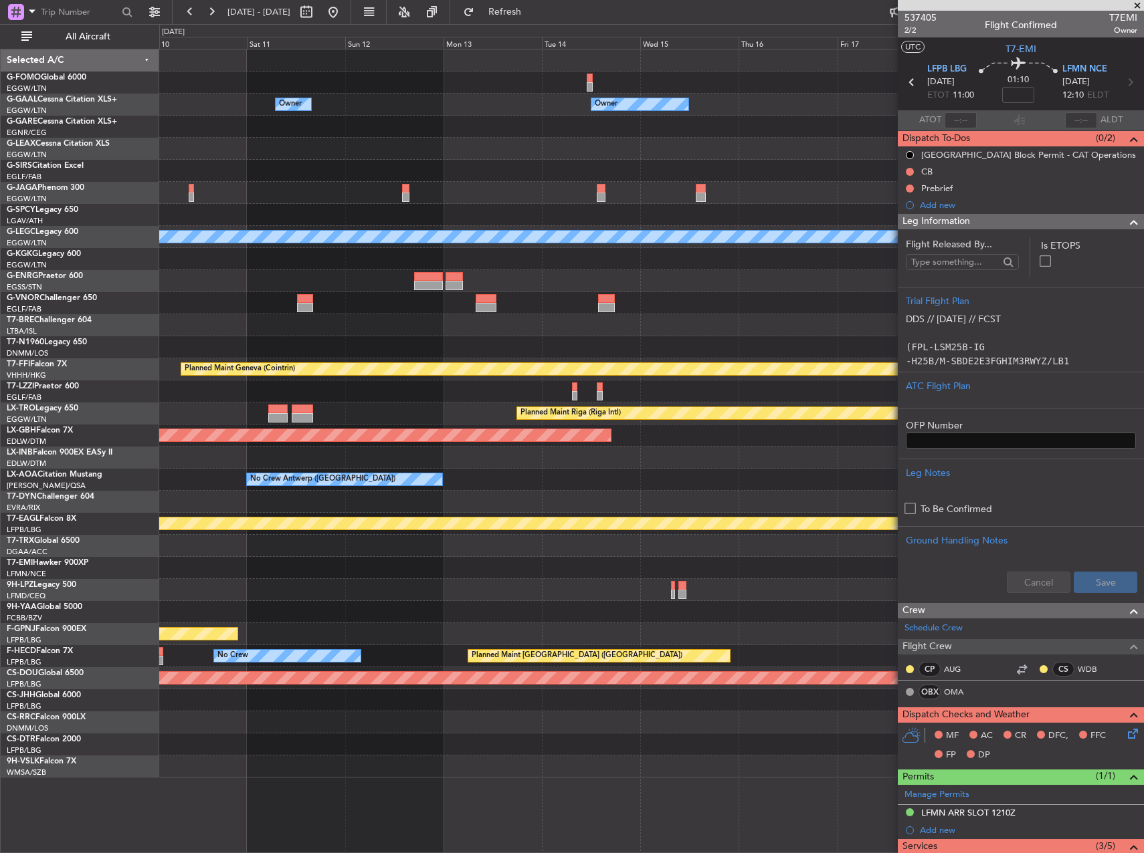
click at [374, 559] on div at bounding box center [651, 568] width 984 height 22
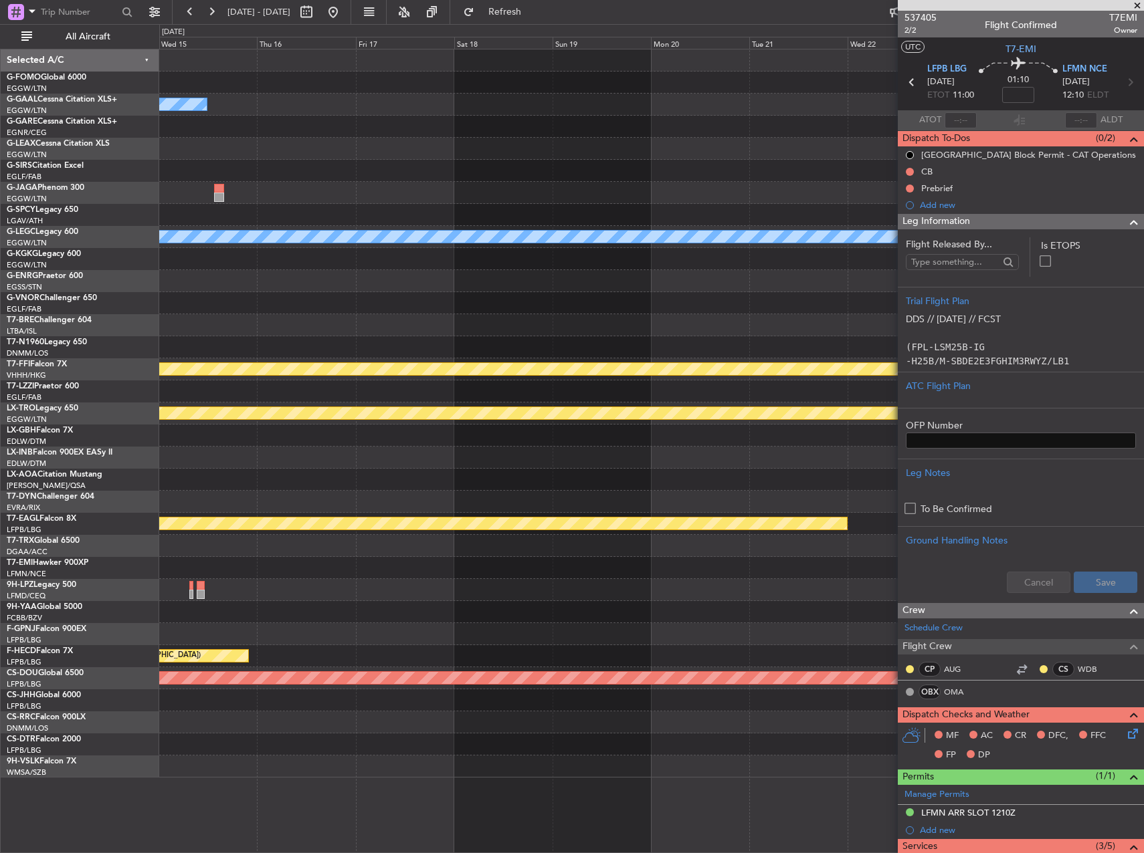
click at [325, 560] on div at bounding box center [651, 568] width 984 height 22
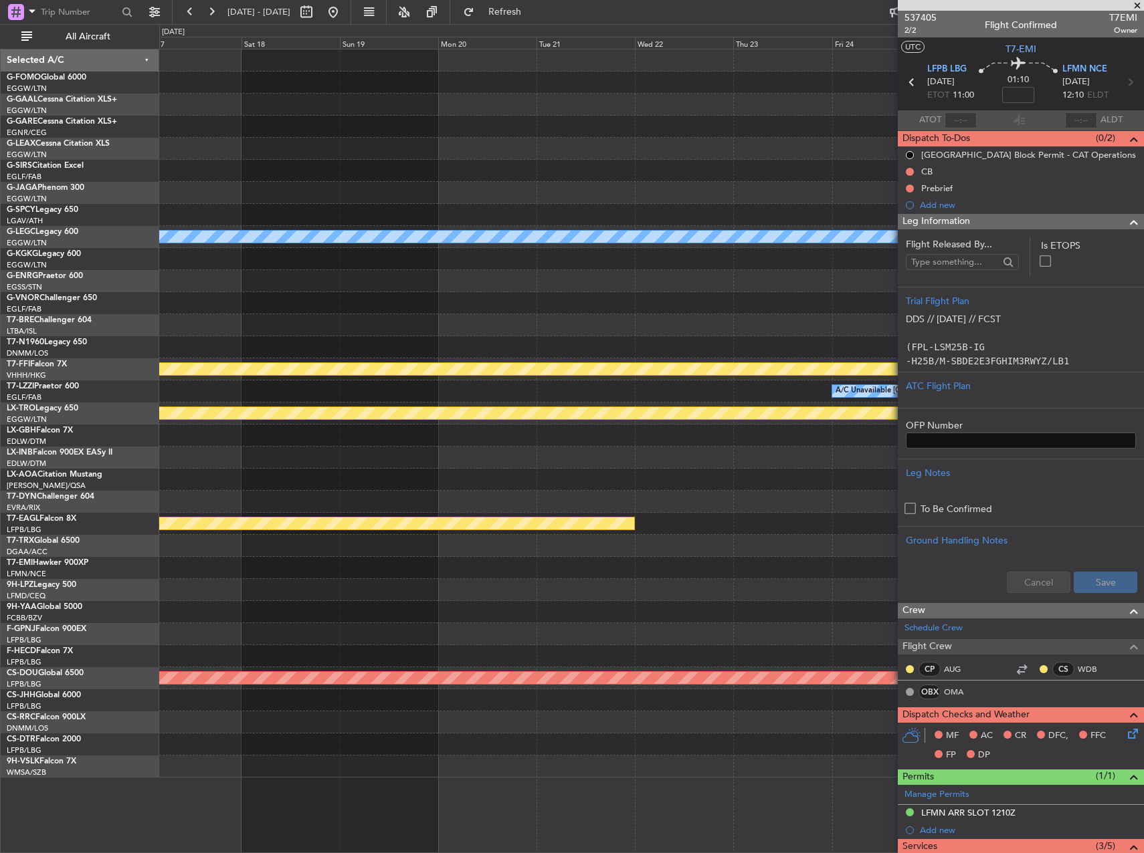
click at [294, 560] on div "Owner Owner A/C Unavailable London (Luton) Planned Maint Geneva (Cointrin) A/C …" at bounding box center [651, 413] width 984 height 728
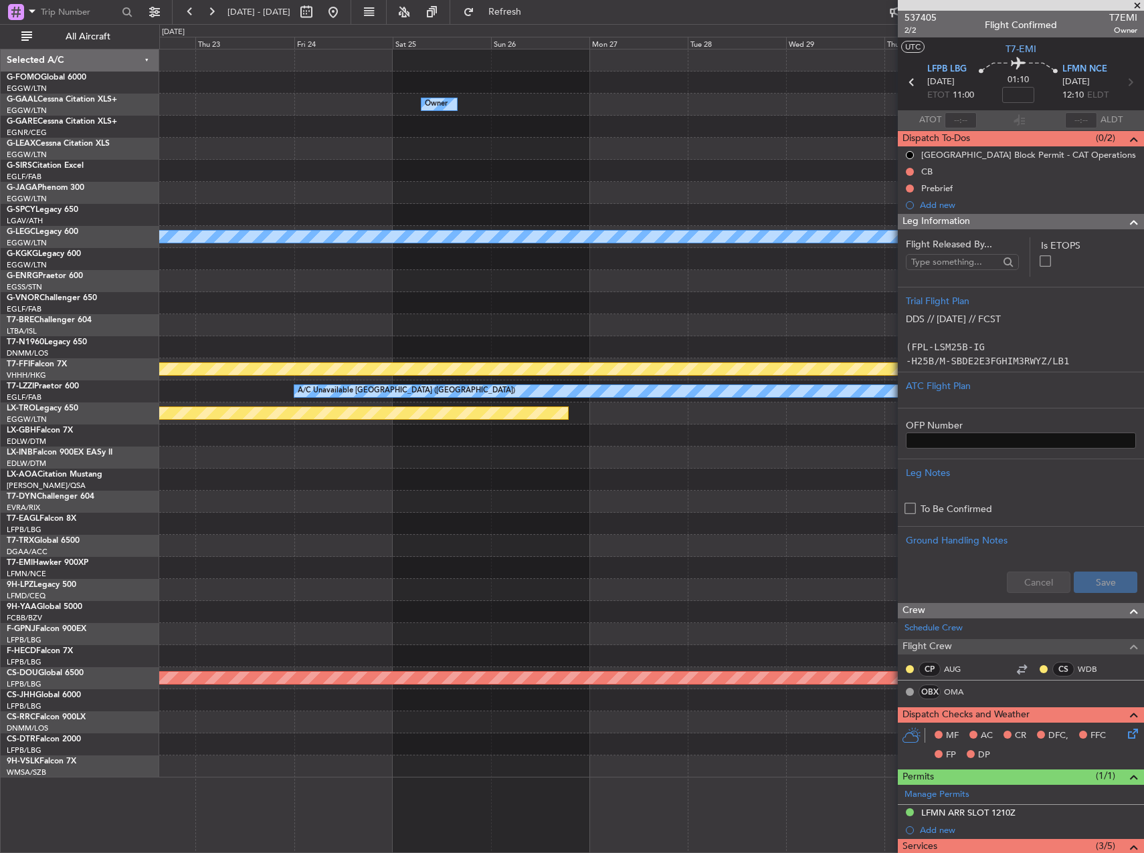
click at [428, 552] on div at bounding box center [651, 546] width 984 height 22
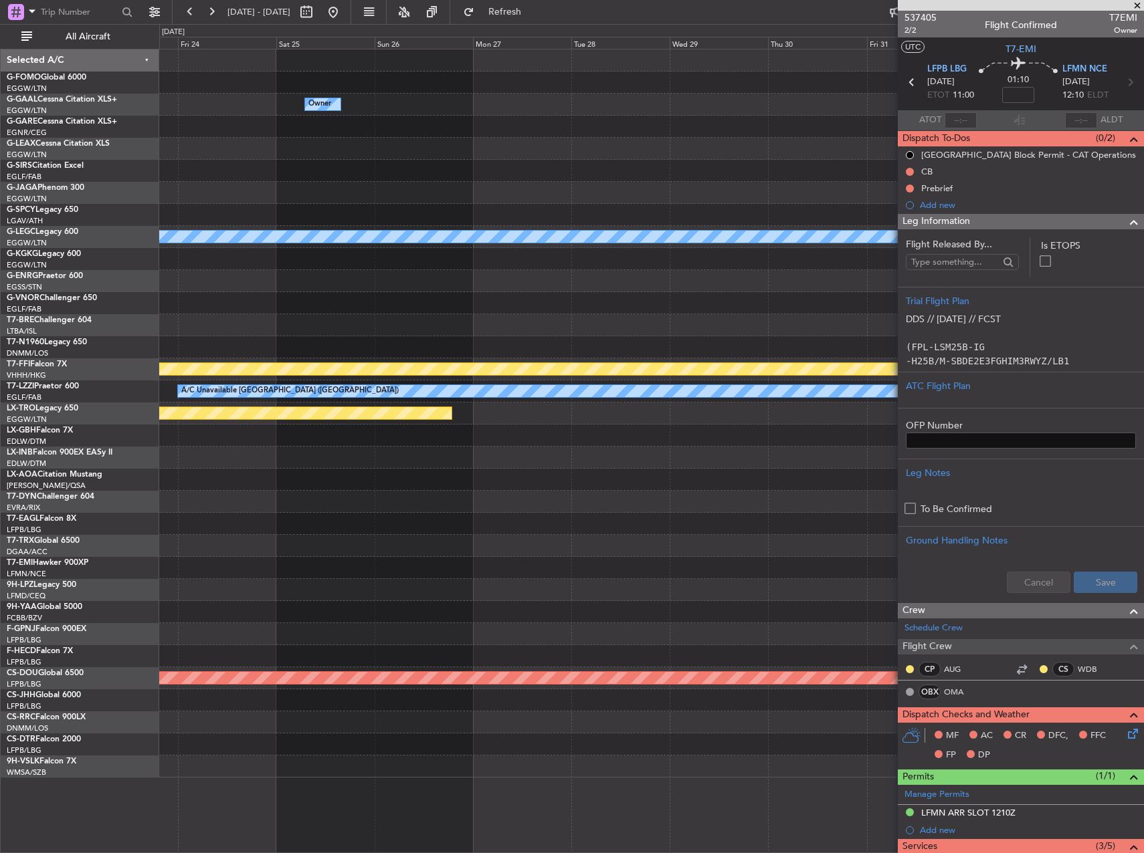
click at [1030, 516] on fb-app "29 Sep 2025 - 09 Oct 2025 Refresh Quick Links All Aircraft Owner Planned Maint …" at bounding box center [572, 431] width 1144 height 843
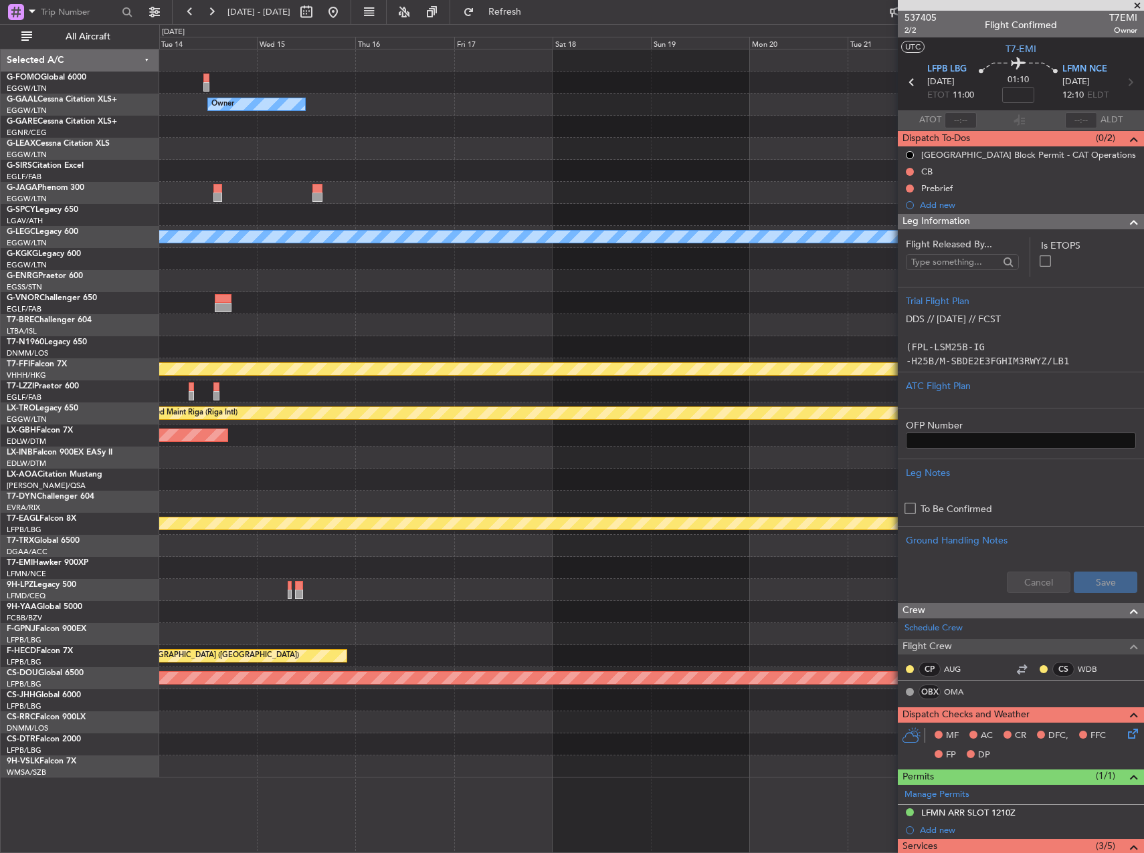
click at [1035, 490] on fb-app "29 Sep 2025 - 09 Oct 2025 Refresh Quick Links All Aircraft Owner Owner Owner A/…" at bounding box center [572, 431] width 1144 height 843
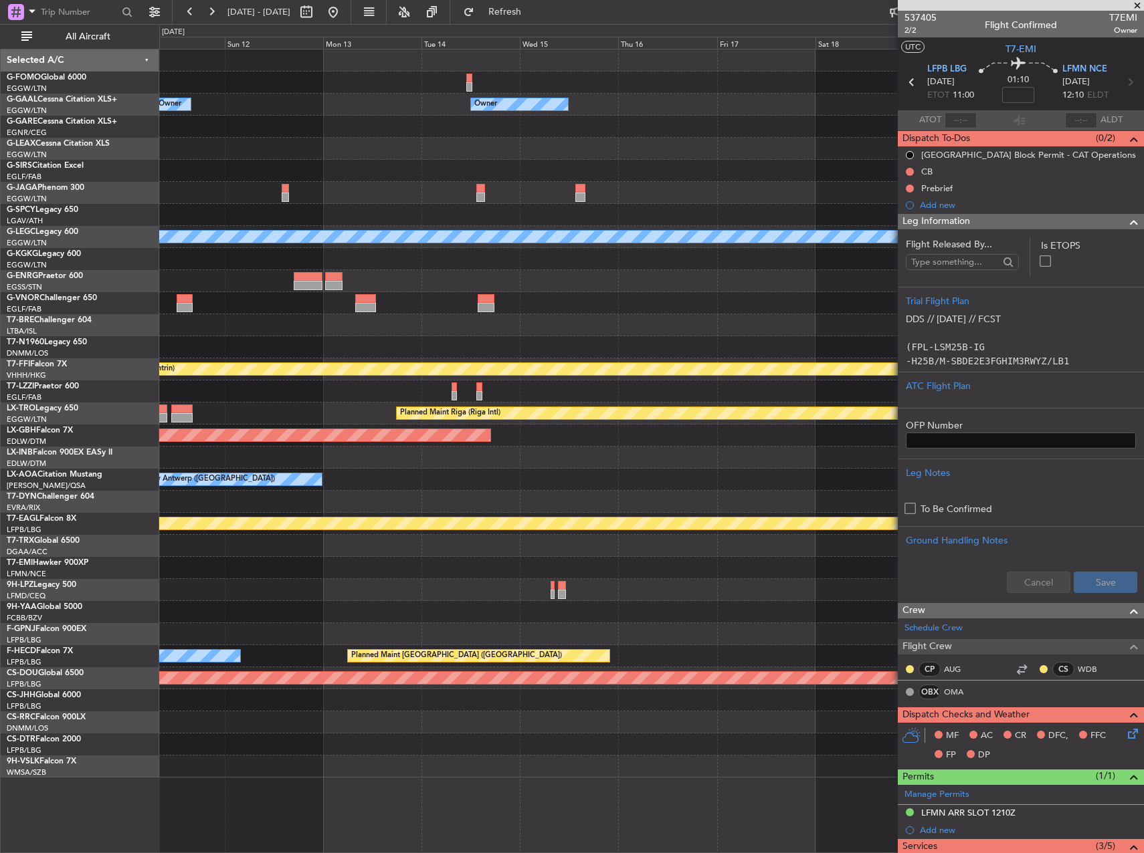
click at [1047, 490] on fb-app "29 Sep 2025 - 09 Oct 2025 Refresh Quick Links All Aircraft Owner Owner Owner A/…" at bounding box center [572, 431] width 1144 height 843
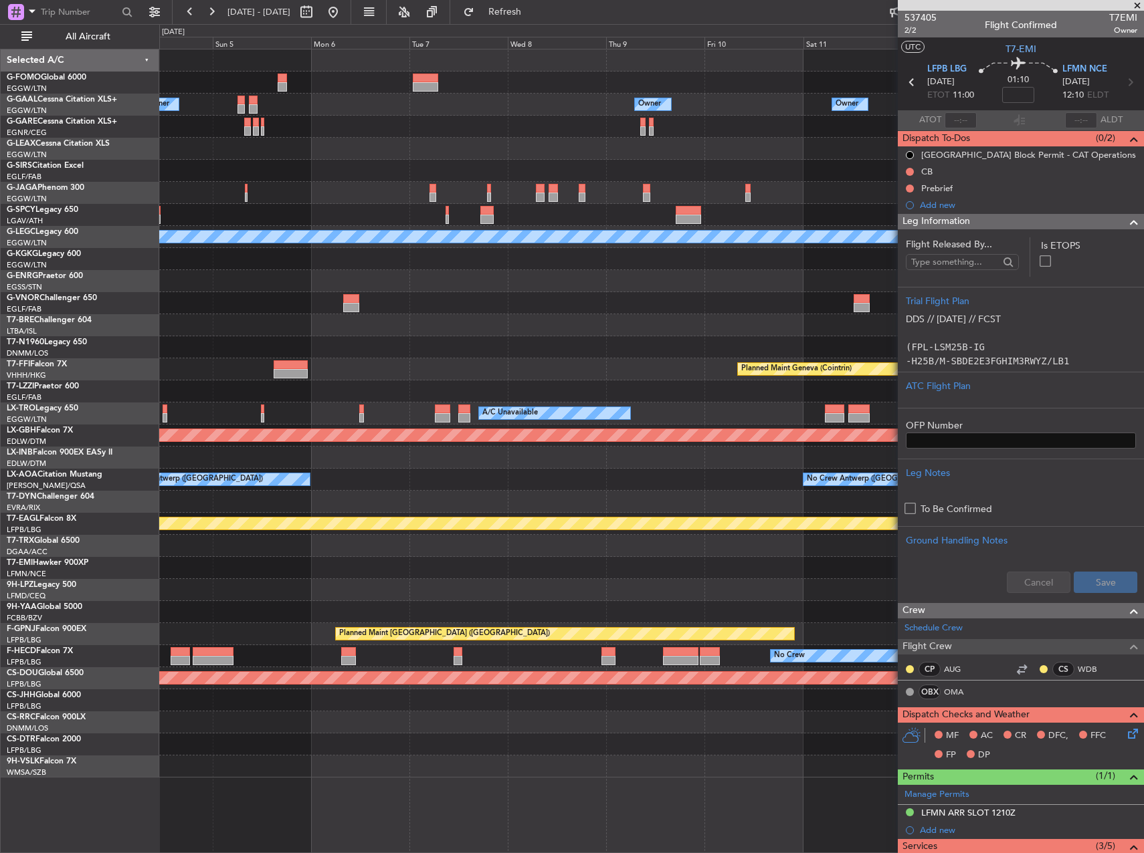
click at [1075, 490] on fb-app "29 Sep 2025 - 09 Oct 2025 Refresh Quick Links All Aircraft Owner Owner Owner Ow…" at bounding box center [572, 431] width 1144 height 843
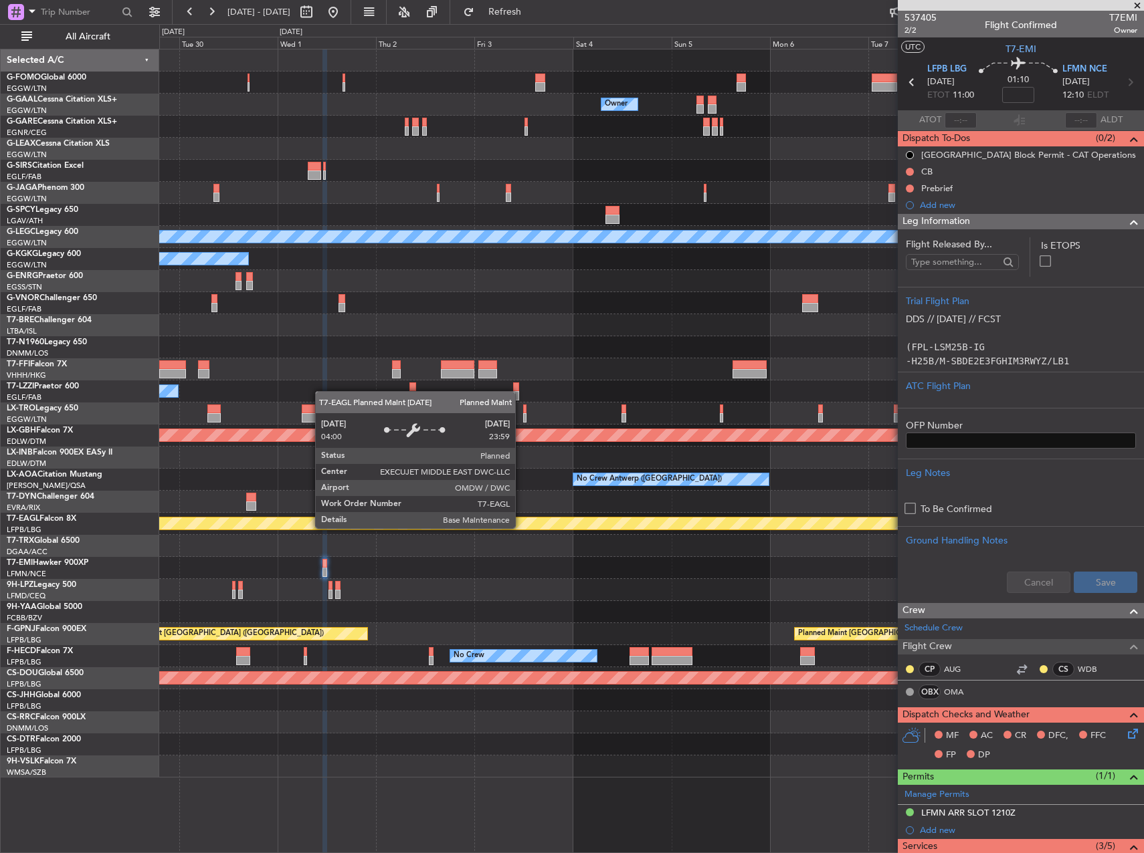
click at [765, 513] on div "Planned Maint Dubai (Al Maktoum Intl)" at bounding box center [651, 524] width 984 height 22
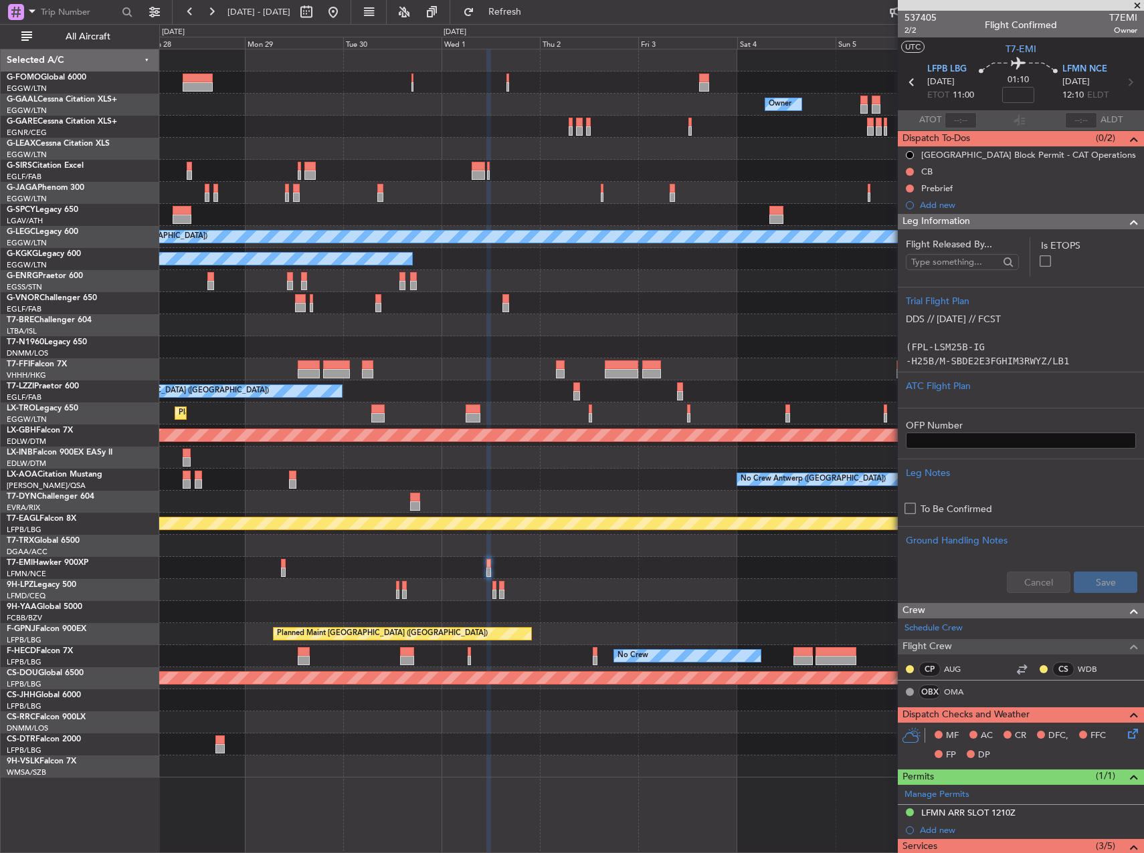
click at [562, 587] on div "No Crew" at bounding box center [651, 590] width 984 height 22
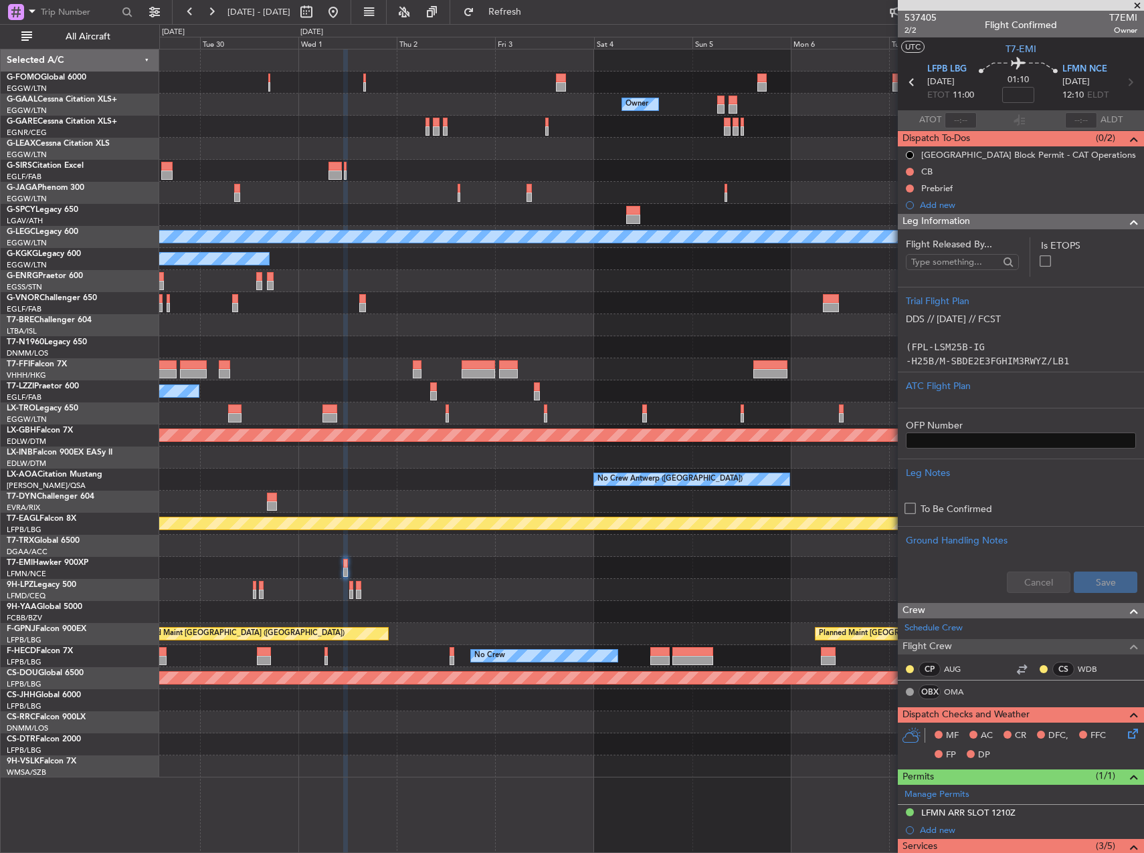
click at [586, 583] on div "No Crew" at bounding box center [651, 590] width 984 height 22
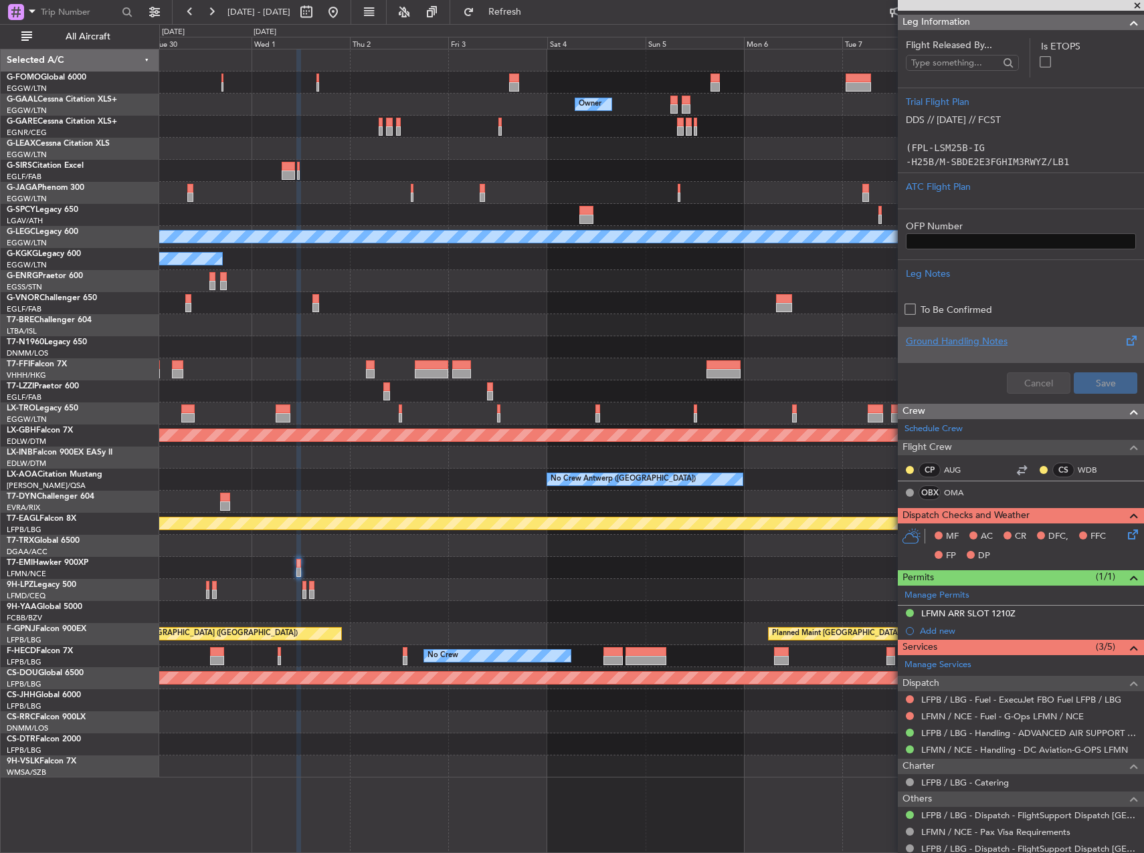
scroll to position [201, 0]
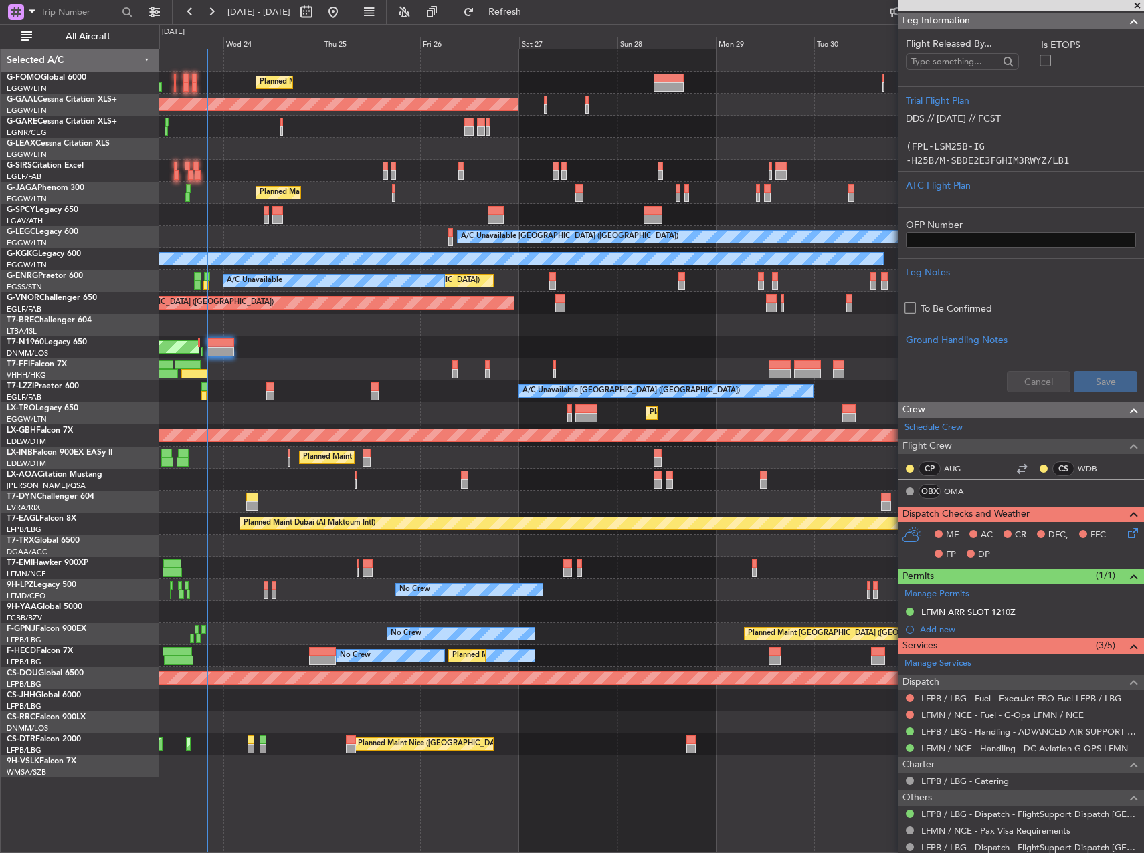
click at [1065, 492] on fb-app "30 Sep 2025 - 10 Oct 2025 Refresh Quick Links All Aircraft Planned Maint London…" at bounding box center [572, 431] width 1144 height 843
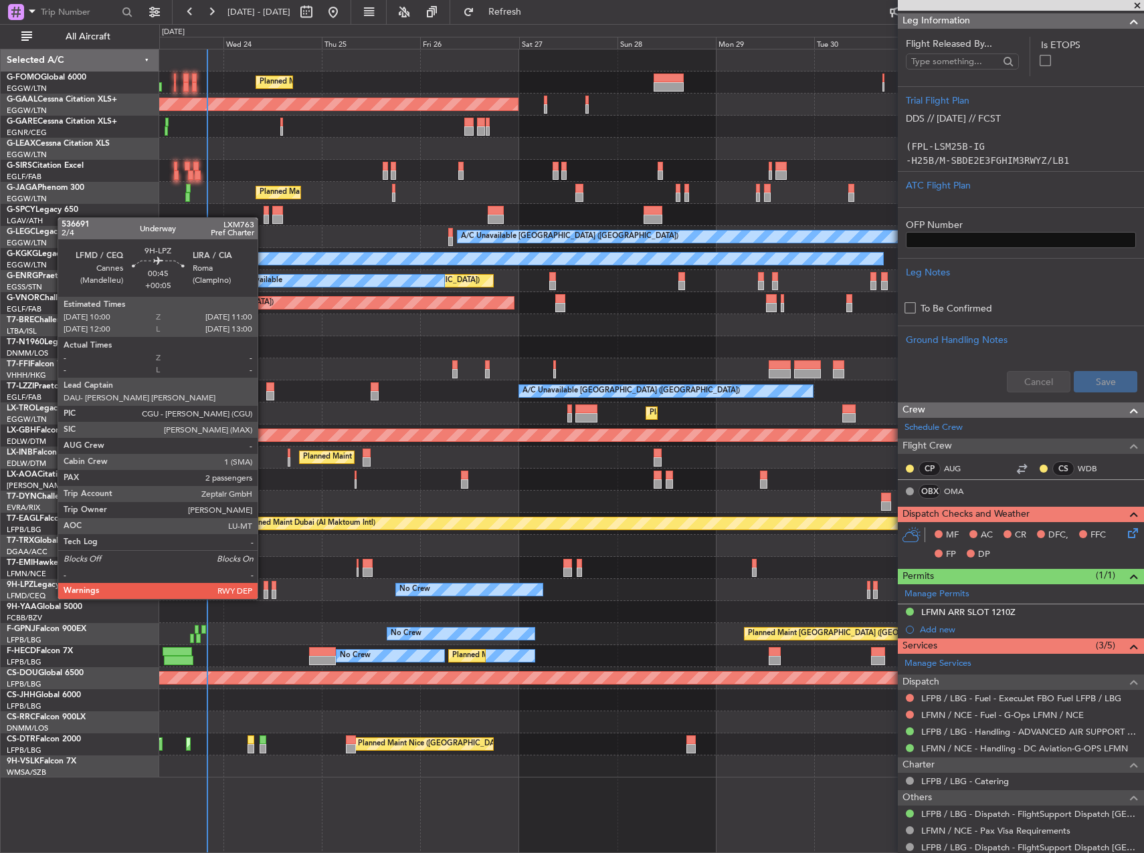
click at [264, 586] on div at bounding box center [266, 585] width 5 height 9
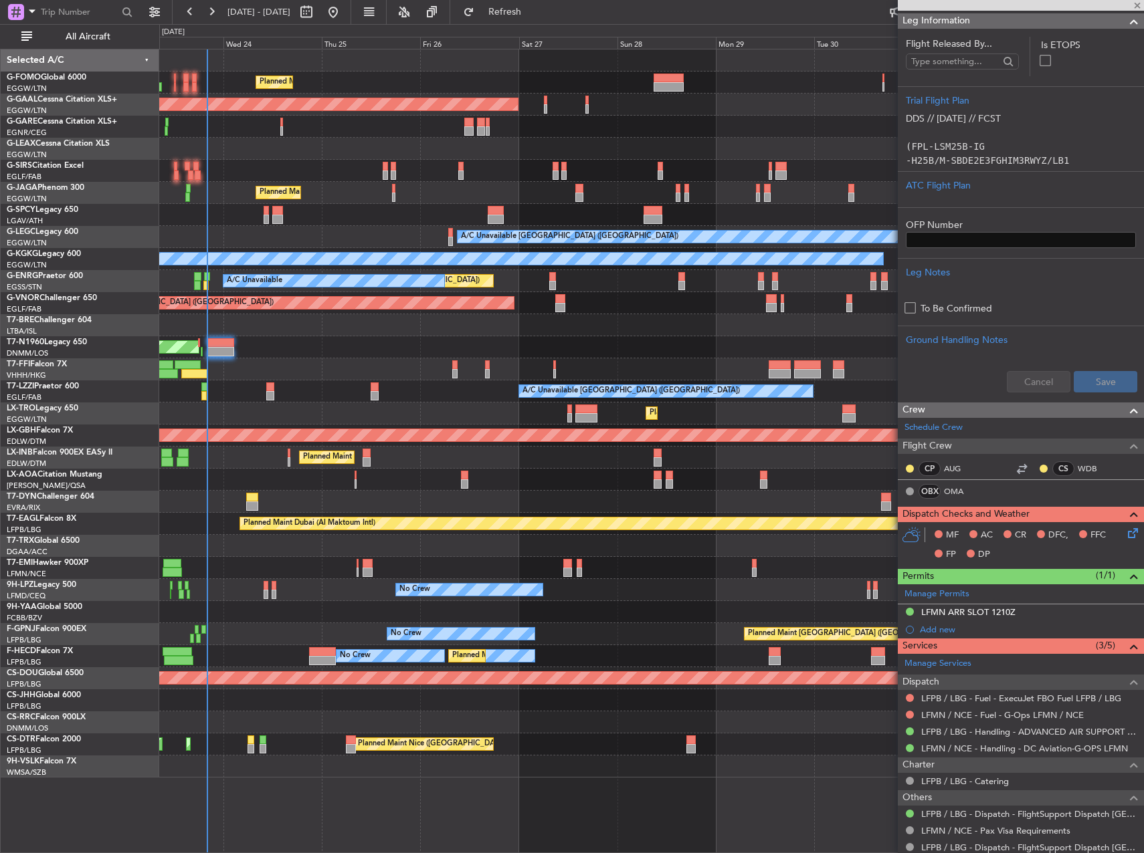
type input "+00:05"
type input "2"
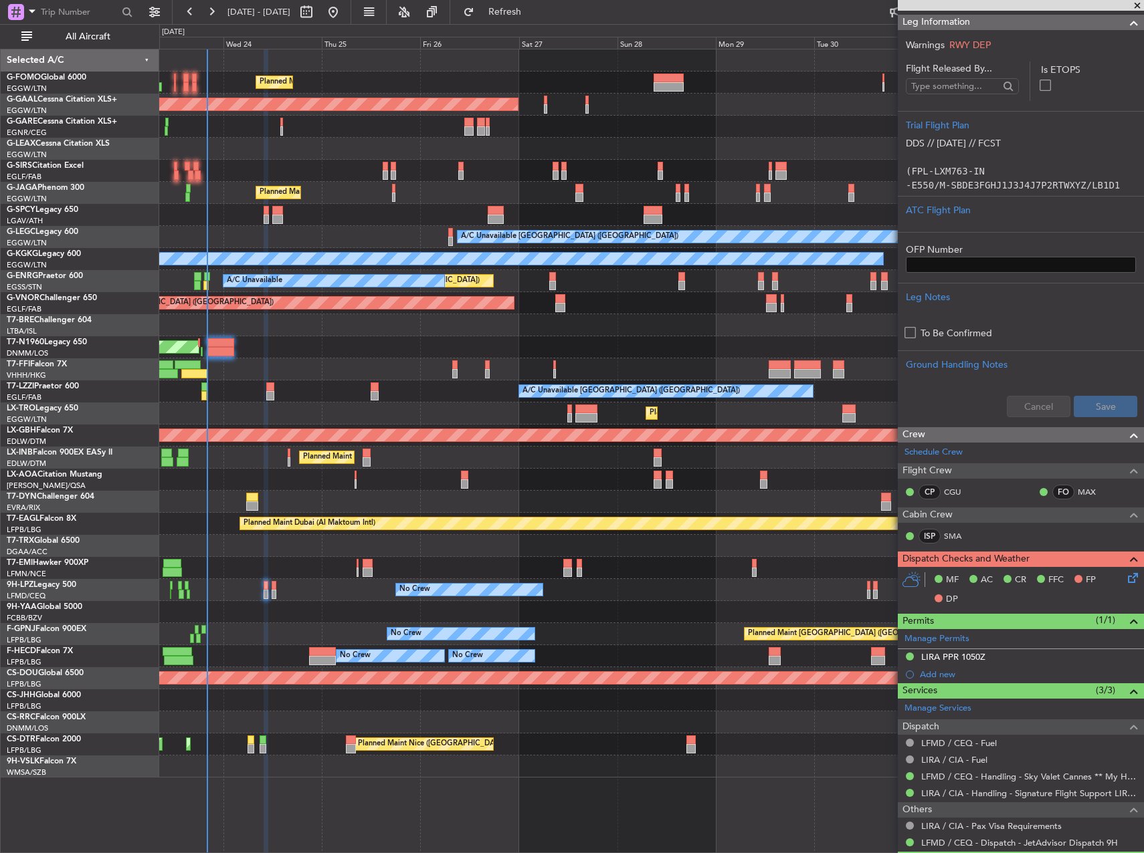
scroll to position [328, 0]
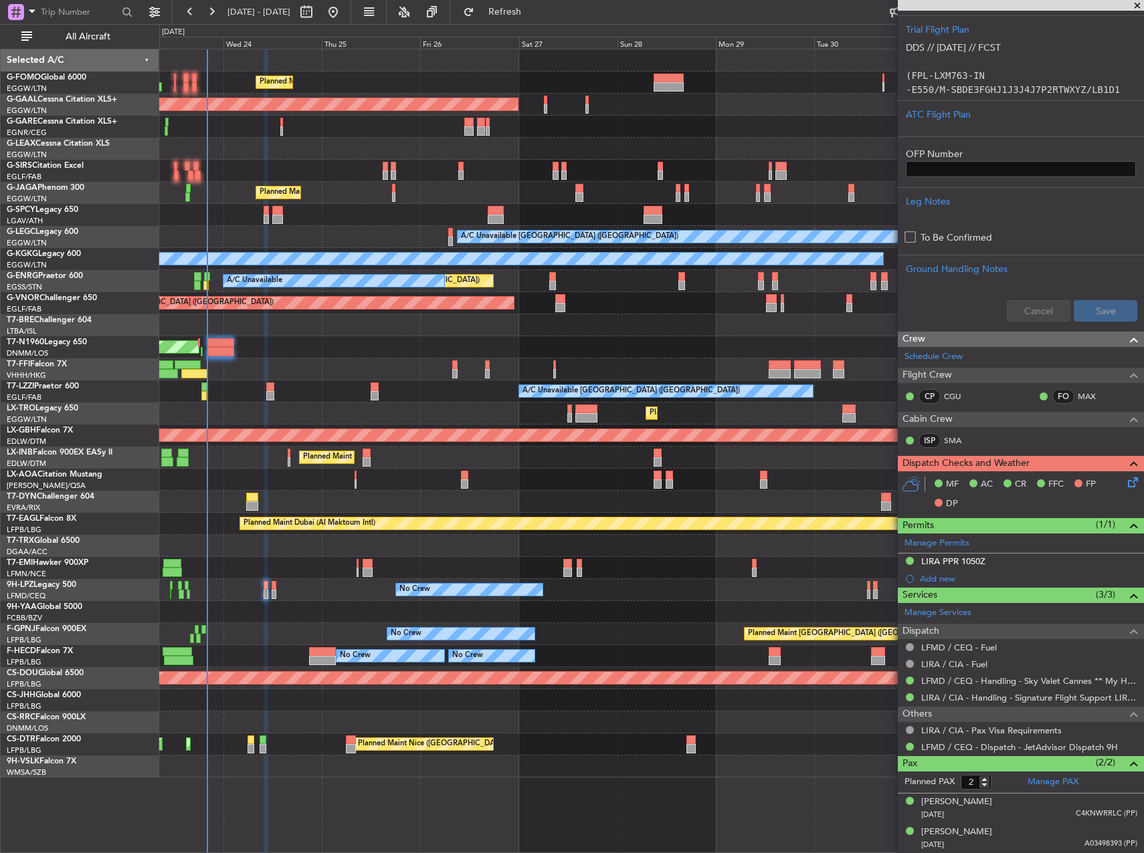
click at [1124, 473] on div "MF AC CR FFC FP DP" at bounding box center [1021, 495] width 246 height 46
click at [1125, 478] on icon at bounding box center [1130, 480] width 11 height 11
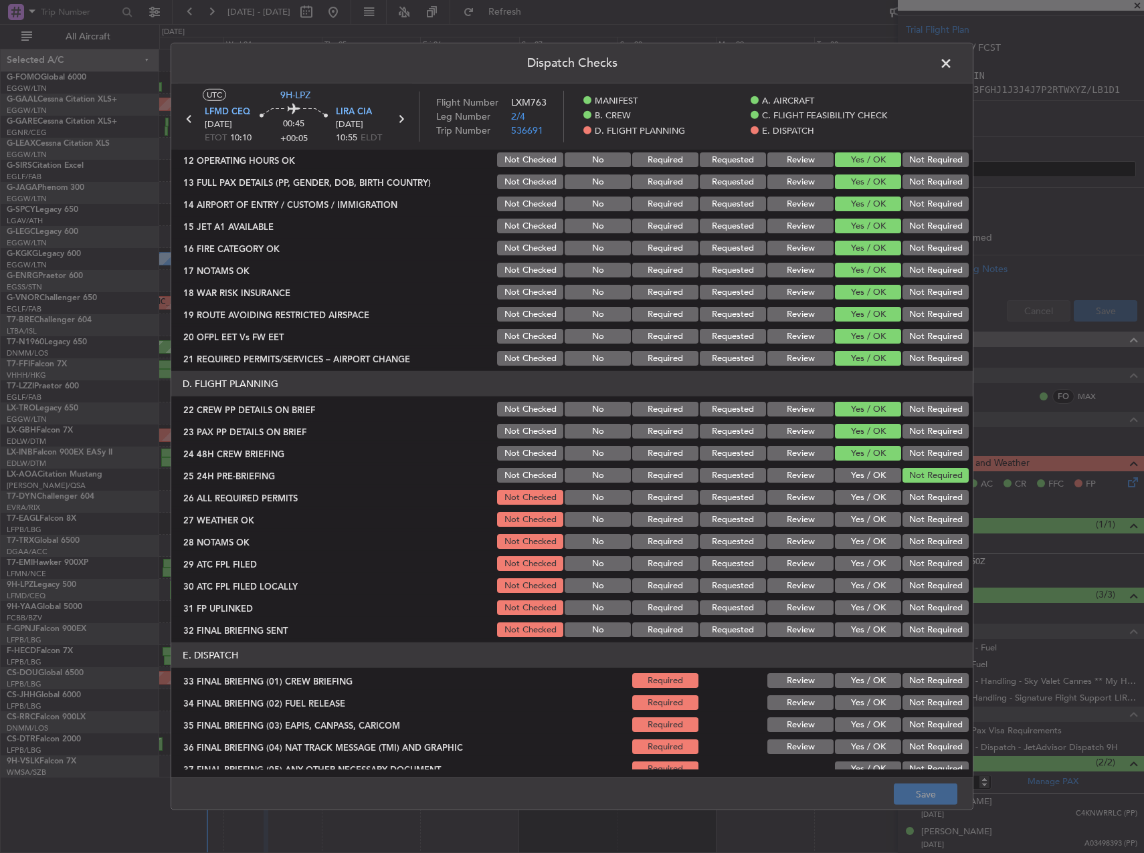
scroll to position [568, 0]
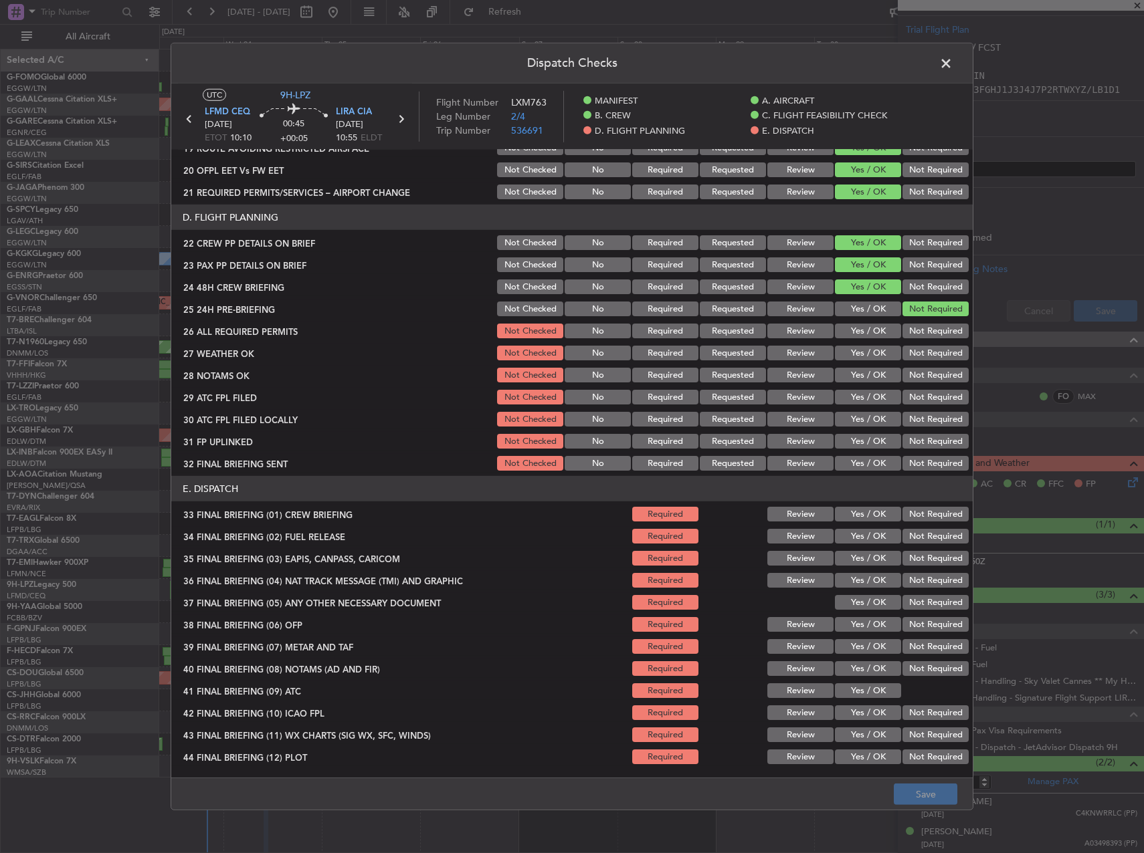
click at [861, 331] on button "Yes / OK" at bounding box center [868, 331] width 66 height 15
click at [863, 349] on button "Yes / OK" at bounding box center [868, 353] width 66 height 15
click at [865, 377] on button "Yes / OK" at bounding box center [868, 375] width 66 height 15
click at [870, 394] on button "Yes / OK" at bounding box center [868, 397] width 66 height 15
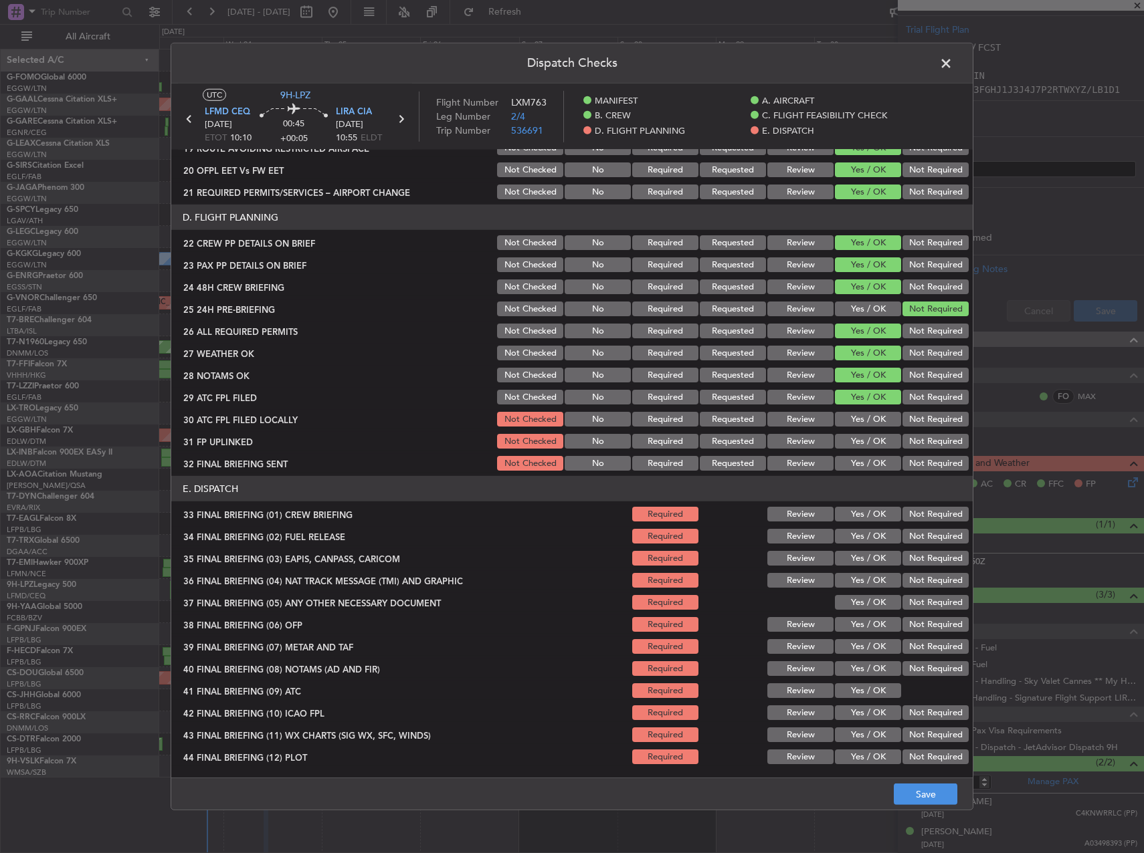
click at [922, 419] on button "Not Required" at bounding box center [935, 419] width 66 height 15
click at [856, 442] on button "Yes / OK" at bounding box center [868, 441] width 66 height 15
click at [916, 466] on button "Not Required" at bounding box center [935, 463] width 66 height 15
click at [862, 536] on button "Yes / OK" at bounding box center [868, 536] width 66 height 15
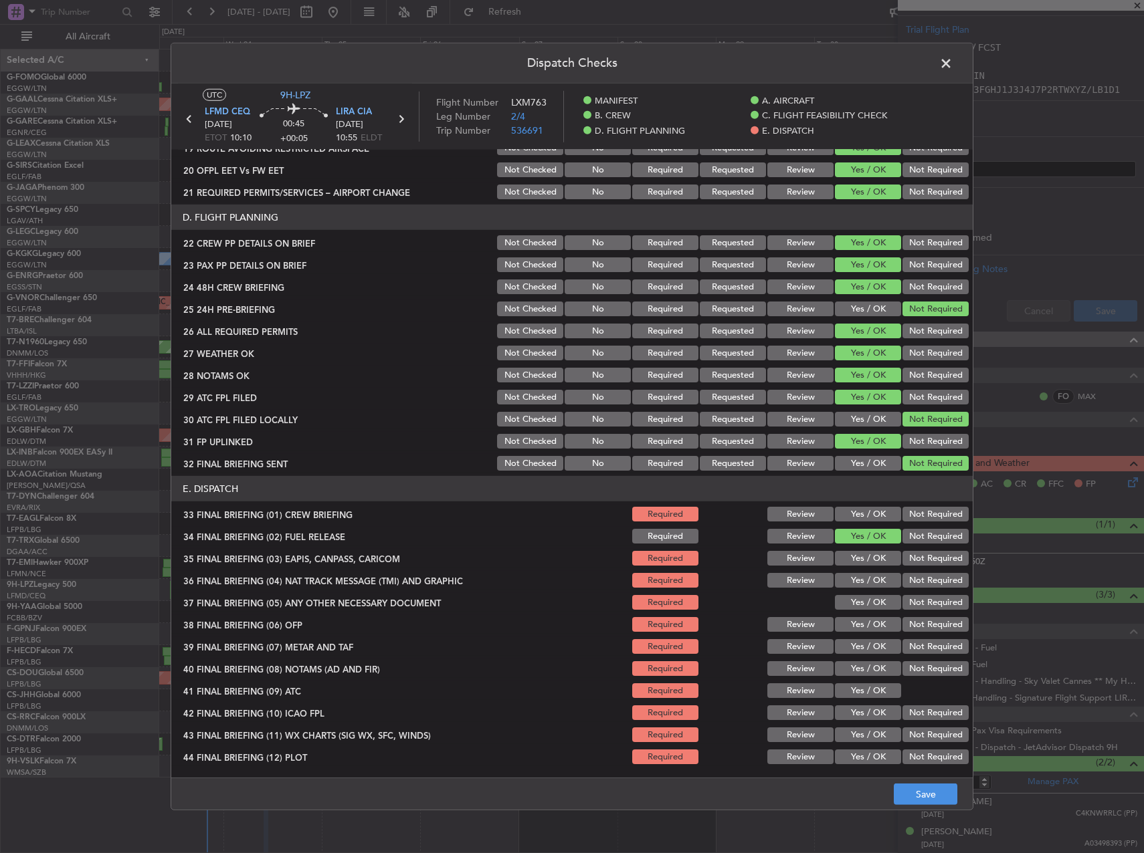
click at [853, 517] on button "Yes / OK" at bounding box center [868, 514] width 66 height 15
click at [913, 581] on button "Not Required" at bounding box center [935, 580] width 66 height 15
click at [914, 566] on div "Not Required" at bounding box center [934, 558] width 68 height 19
click at [914, 560] on button "Not Required" at bounding box center [935, 558] width 66 height 15
click at [915, 593] on div "Not Required" at bounding box center [934, 602] width 68 height 19
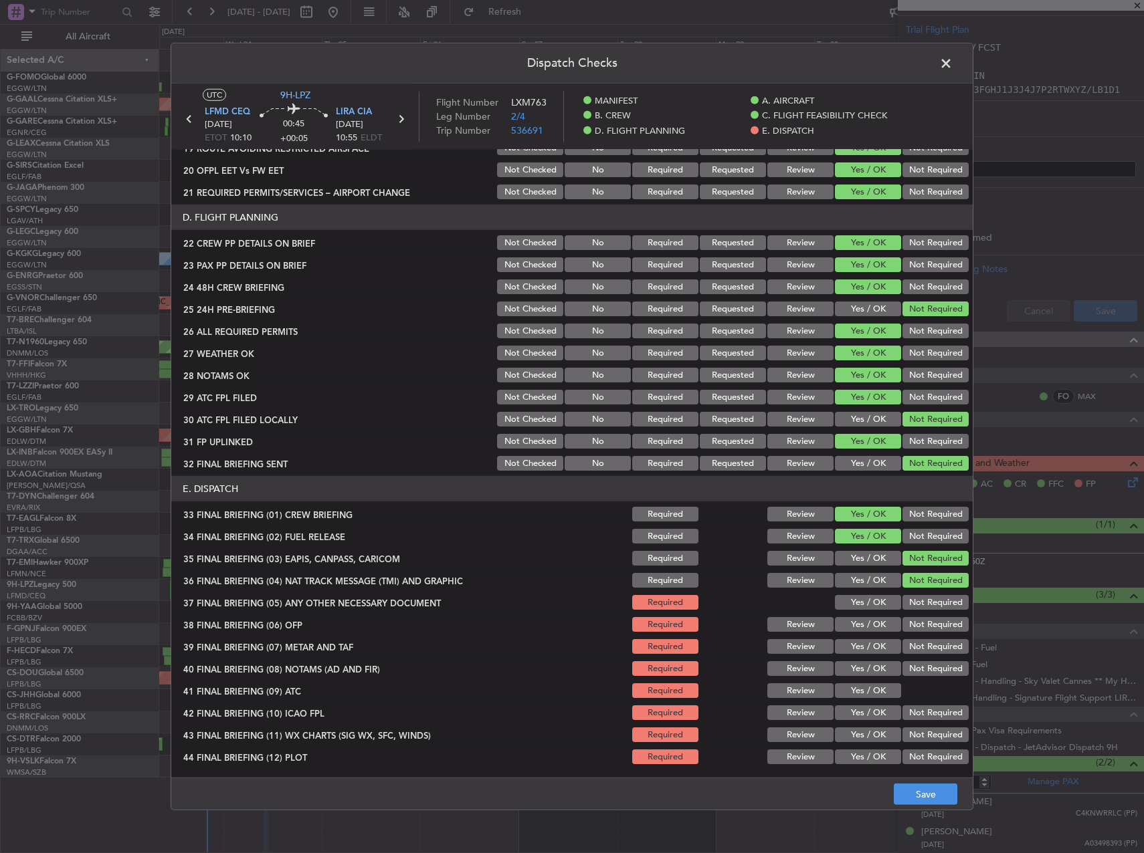
click at [916, 601] on button "Not Required" at bounding box center [935, 602] width 66 height 15
click at [878, 618] on button "Yes / OK" at bounding box center [868, 624] width 66 height 15
drag, startPoint x: 875, startPoint y: 639, endPoint x: 873, endPoint y: 649, distance: 10.1
click at [875, 641] on button "Yes / OK" at bounding box center [868, 646] width 66 height 15
drag, startPoint x: 873, startPoint y: 655, endPoint x: 873, endPoint y: 663, distance: 8.7
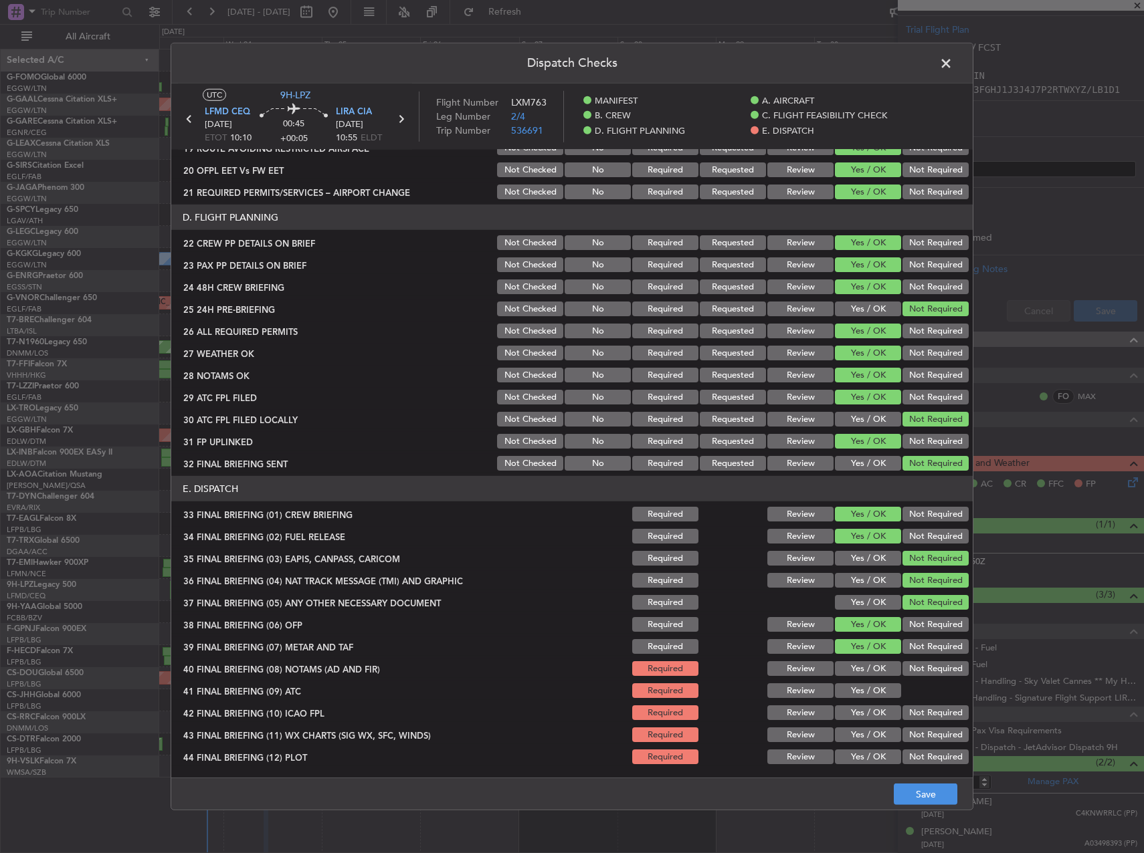
click at [873, 656] on div "Yes / OK" at bounding box center [867, 646] width 68 height 19
click at [875, 671] on button "Yes / OK" at bounding box center [868, 668] width 66 height 15
drag, startPoint x: 875, startPoint y: 692, endPoint x: 902, endPoint y: 710, distance: 32.1
click at [875, 692] on button "Yes / OK" at bounding box center [868, 691] width 66 height 15
click at [906, 713] on button "Not Required" at bounding box center [935, 713] width 66 height 15
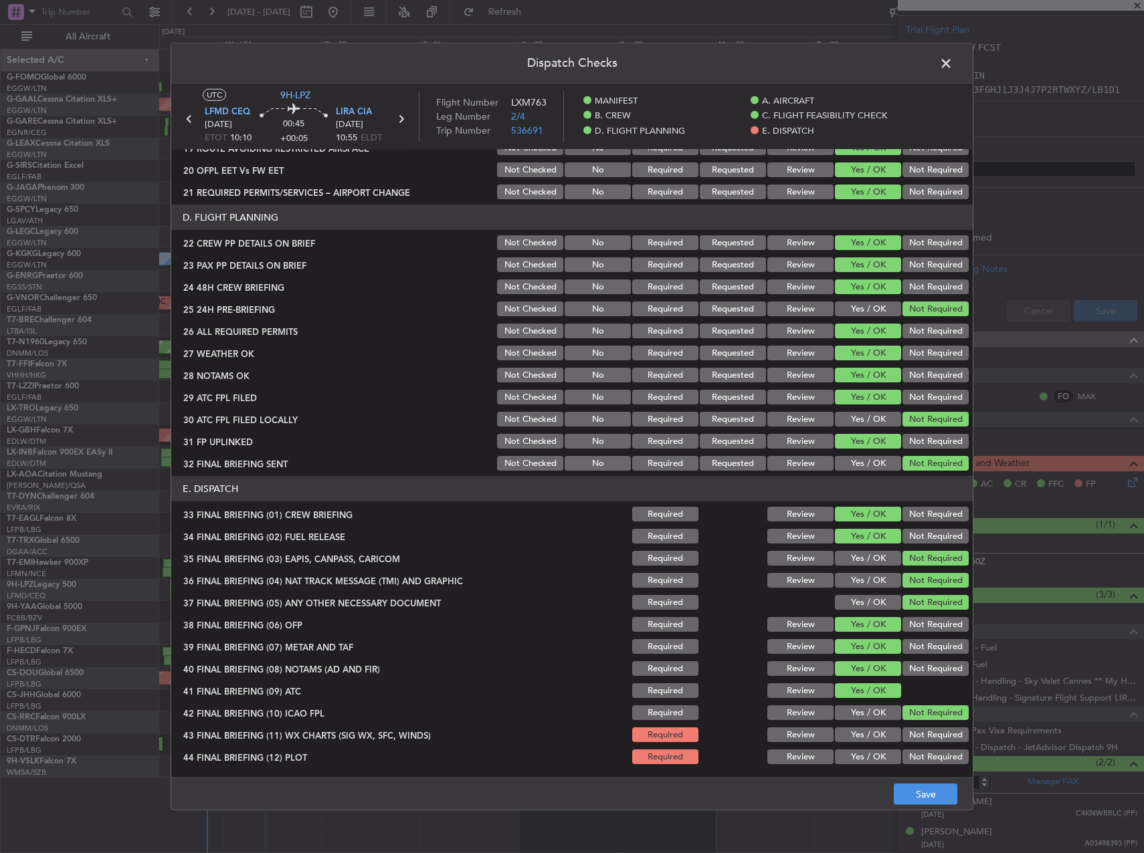
click at [880, 728] on button "Yes / OK" at bounding box center [868, 735] width 66 height 15
click at [871, 752] on button "Yes / OK" at bounding box center [868, 757] width 66 height 15
click at [797, 345] on div "Review" at bounding box center [799, 353] width 68 height 19
click at [797, 357] on button "Review" at bounding box center [800, 353] width 66 height 15
click at [797, 377] on button "Review" at bounding box center [800, 375] width 66 height 15
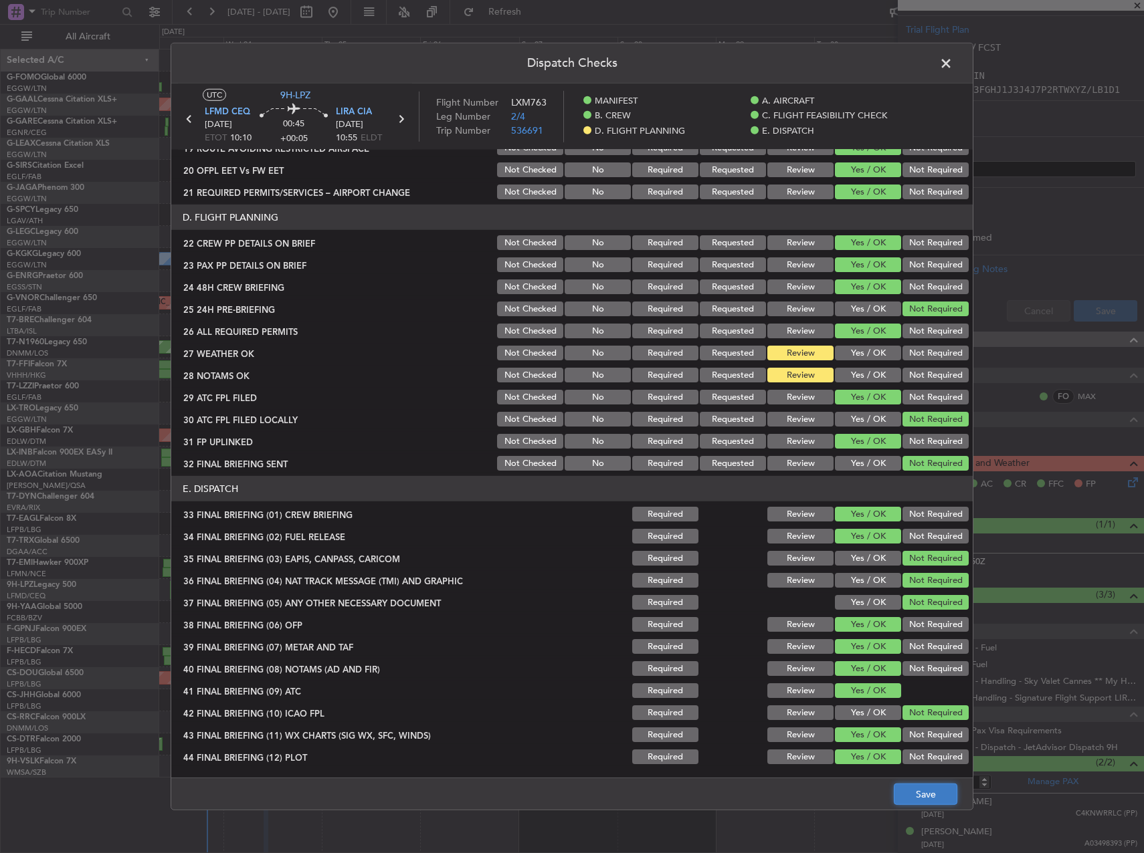
click at [934, 793] on button "Save" at bounding box center [926, 794] width 64 height 21
click at [952, 58] on span at bounding box center [952, 67] width 0 height 27
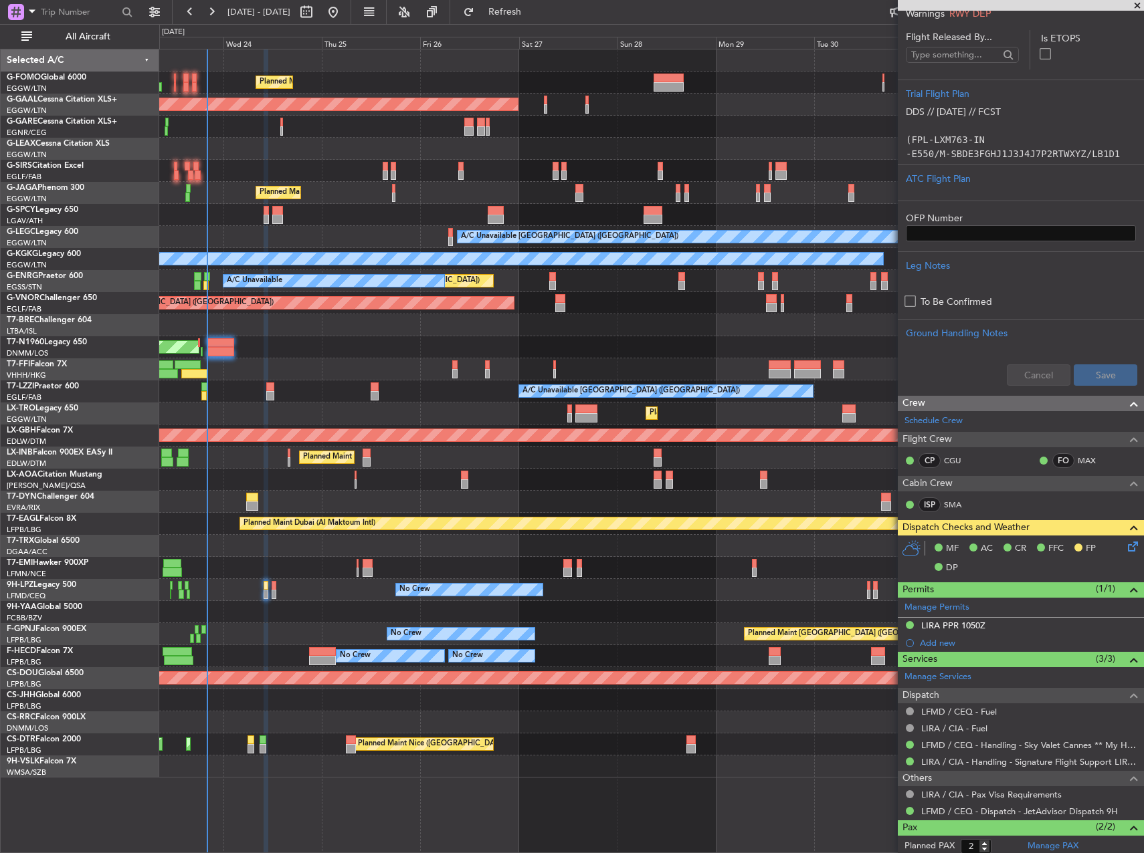
scroll to position [195, 0]
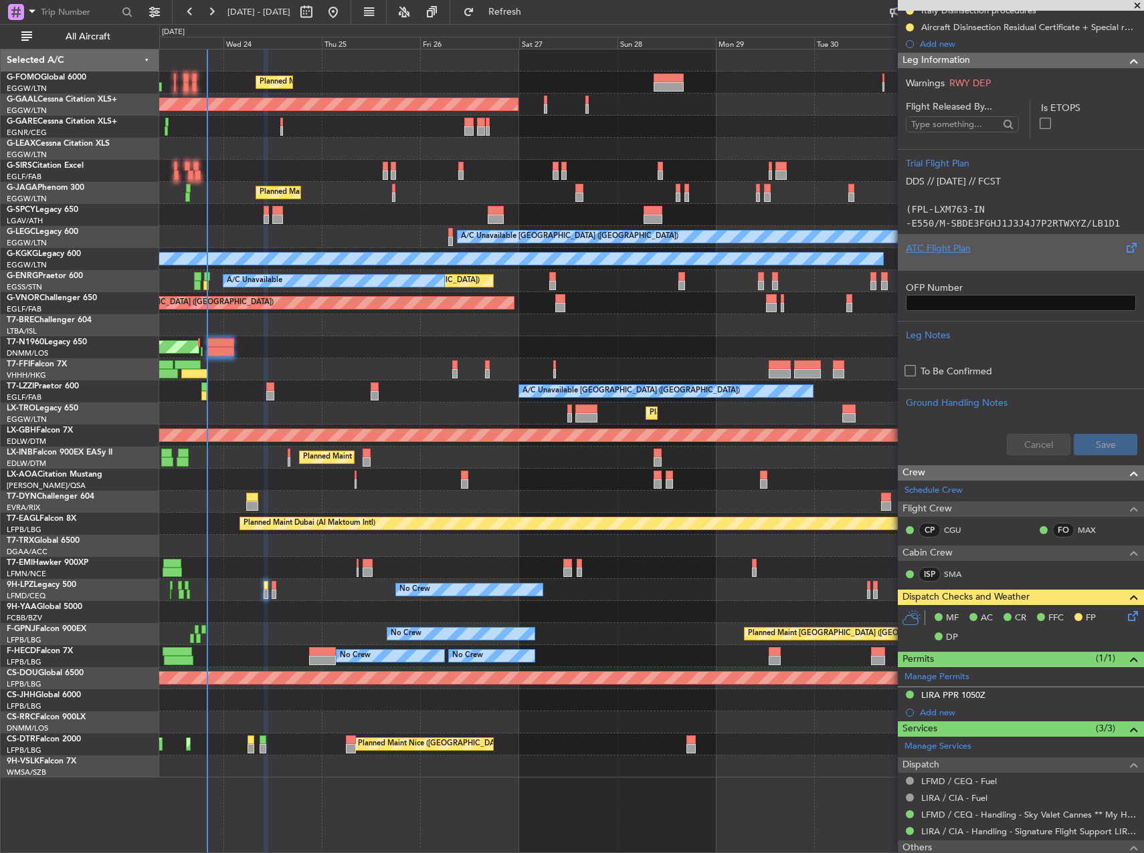
click at [985, 249] on div "ATC Flight Plan" at bounding box center [1021, 248] width 230 height 14
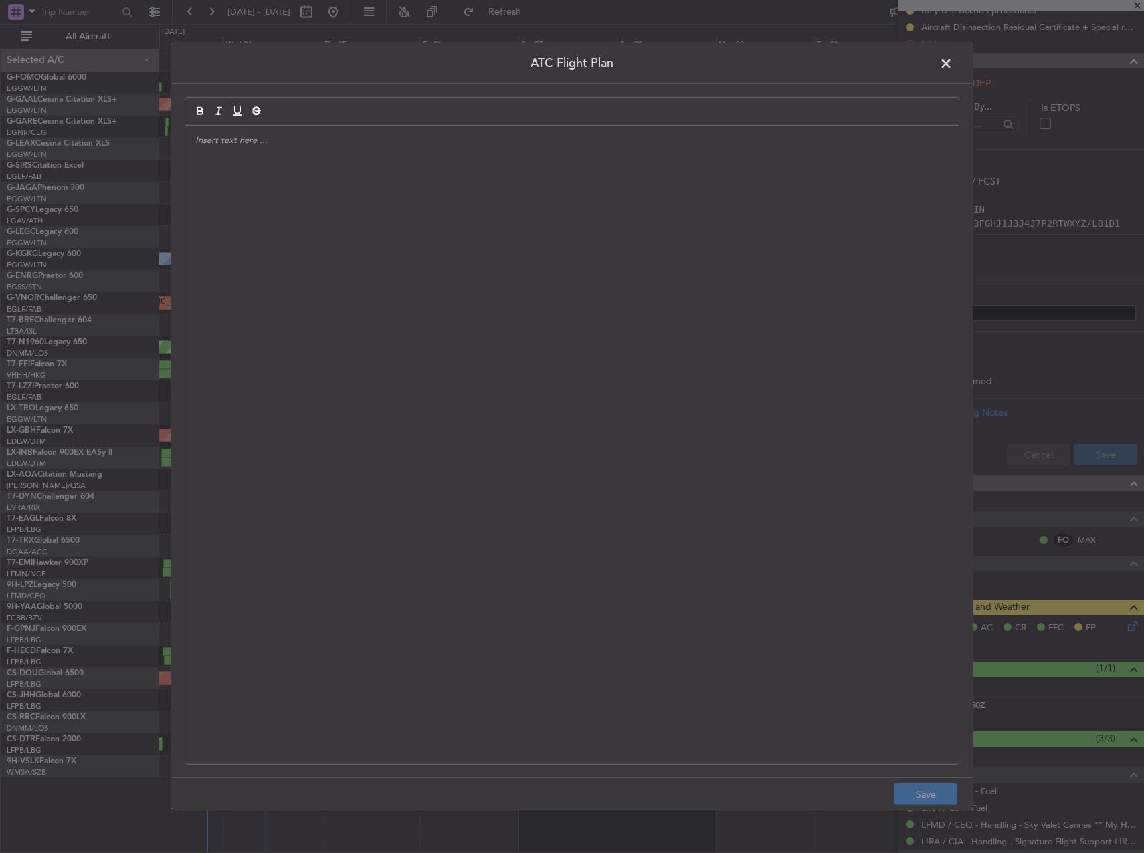
click at [700, 296] on div at bounding box center [571, 445] width 773 height 638
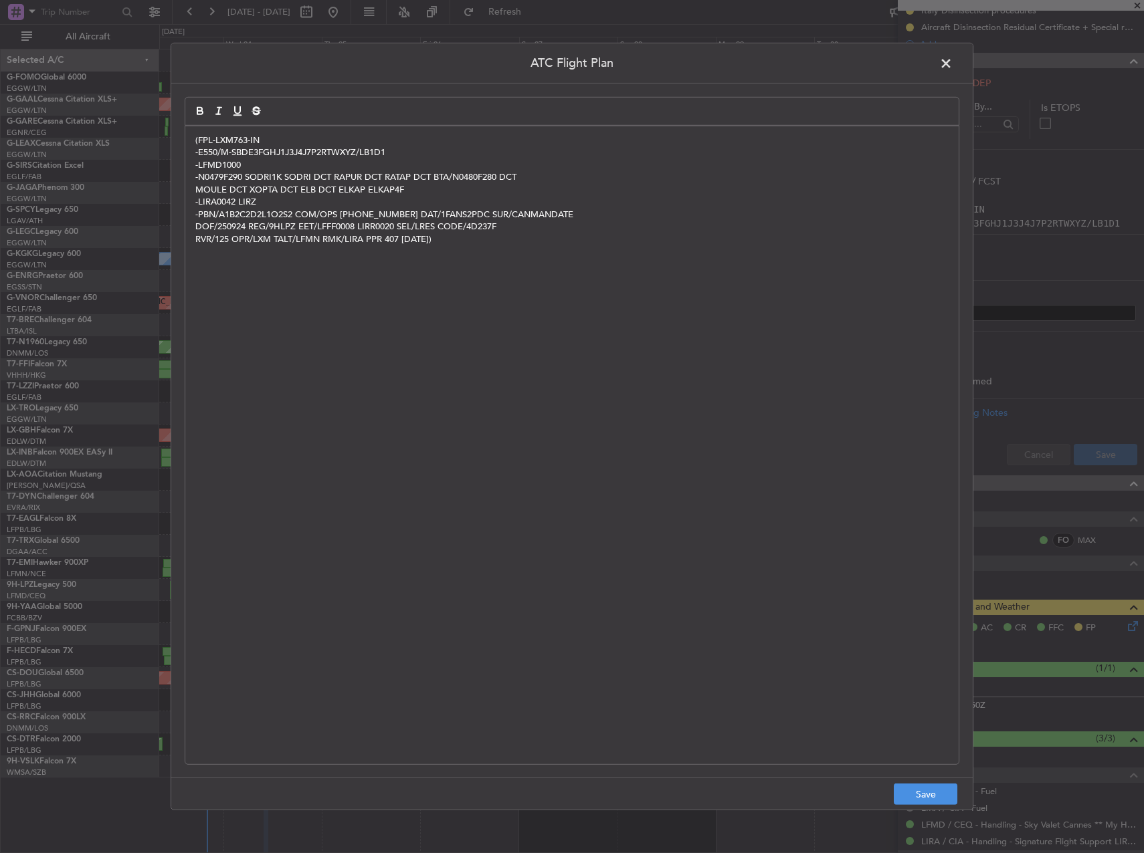
scroll to position [0, 0]
click at [940, 794] on button "Save" at bounding box center [926, 794] width 64 height 21
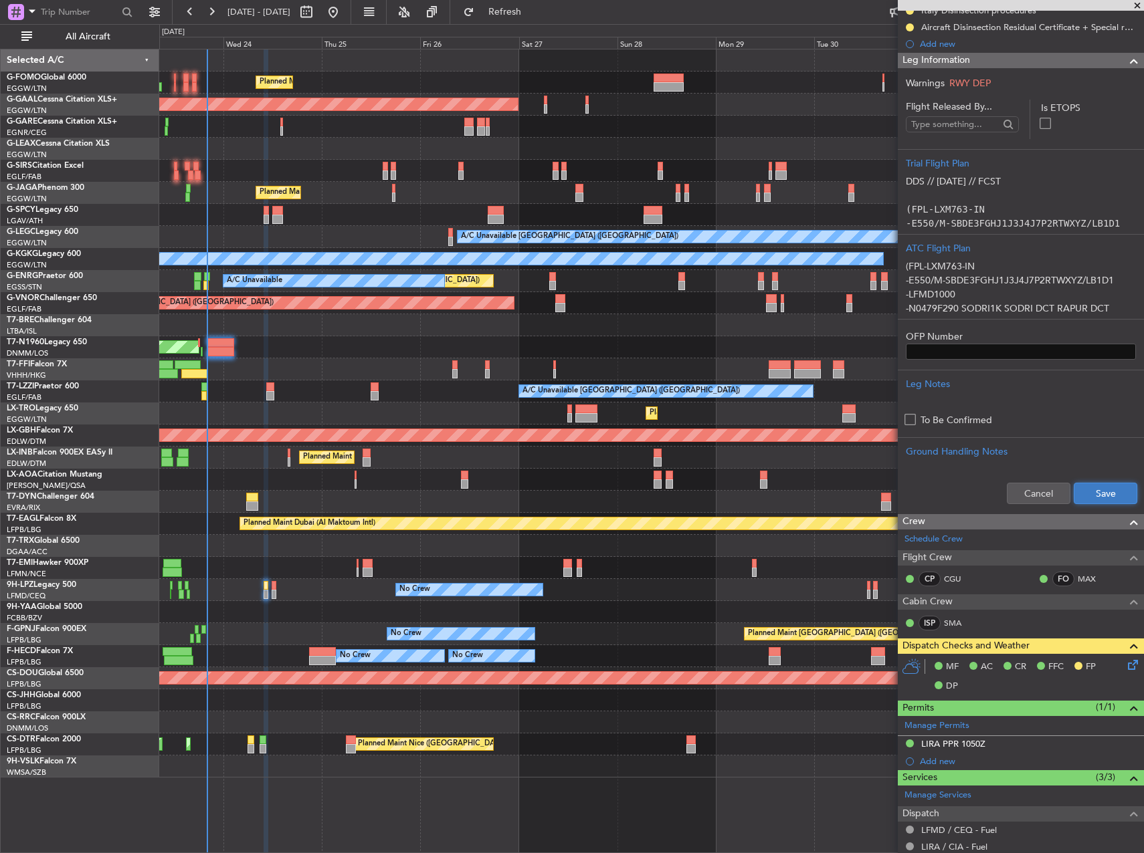
click at [1104, 490] on button "Save" at bounding box center [1105, 493] width 64 height 21
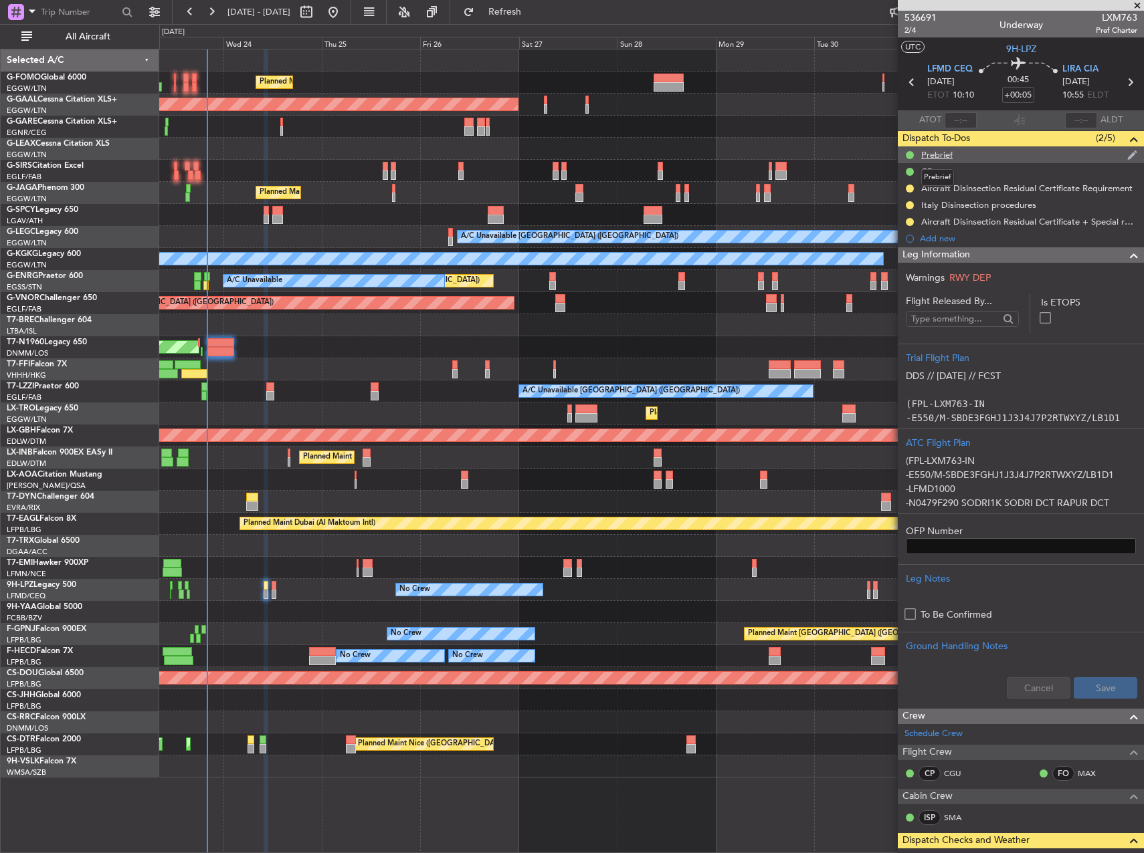
click at [936, 155] on div "Prebrief" at bounding box center [936, 154] width 31 height 11
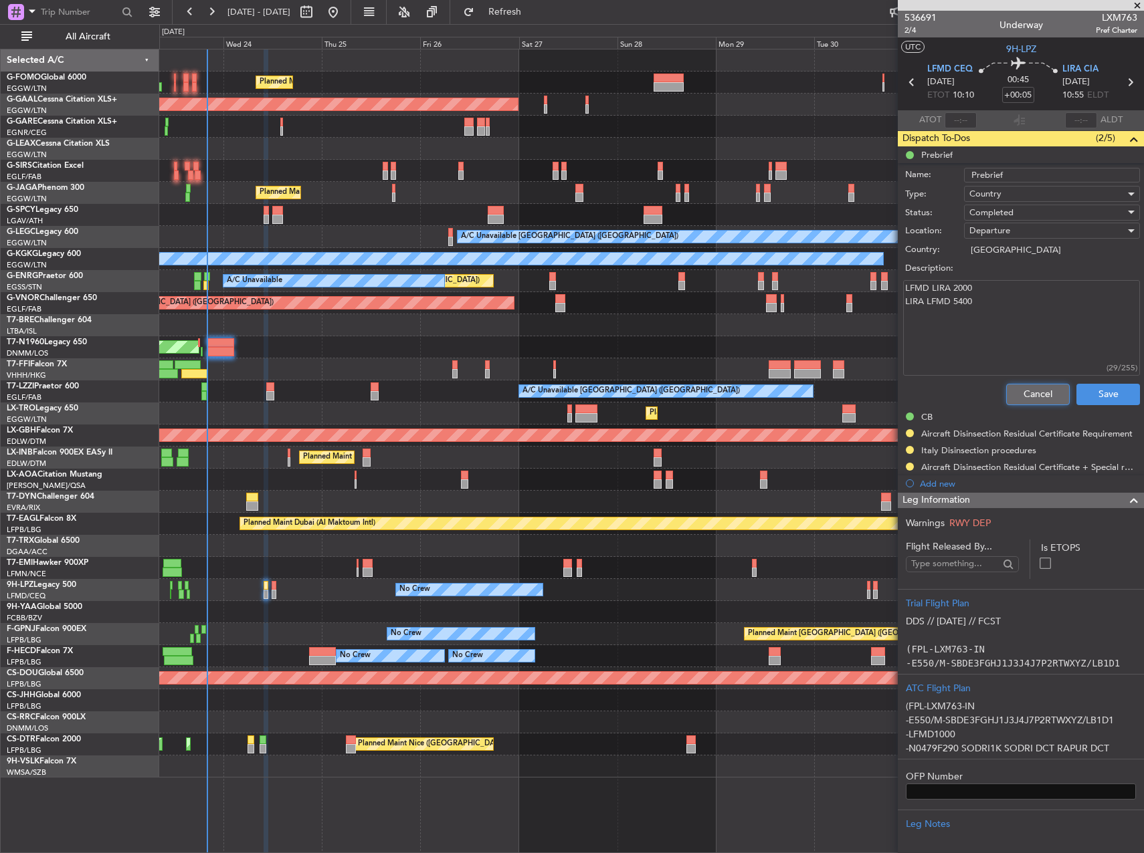
click at [1035, 394] on button "Cancel" at bounding box center [1038, 394] width 64 height 21
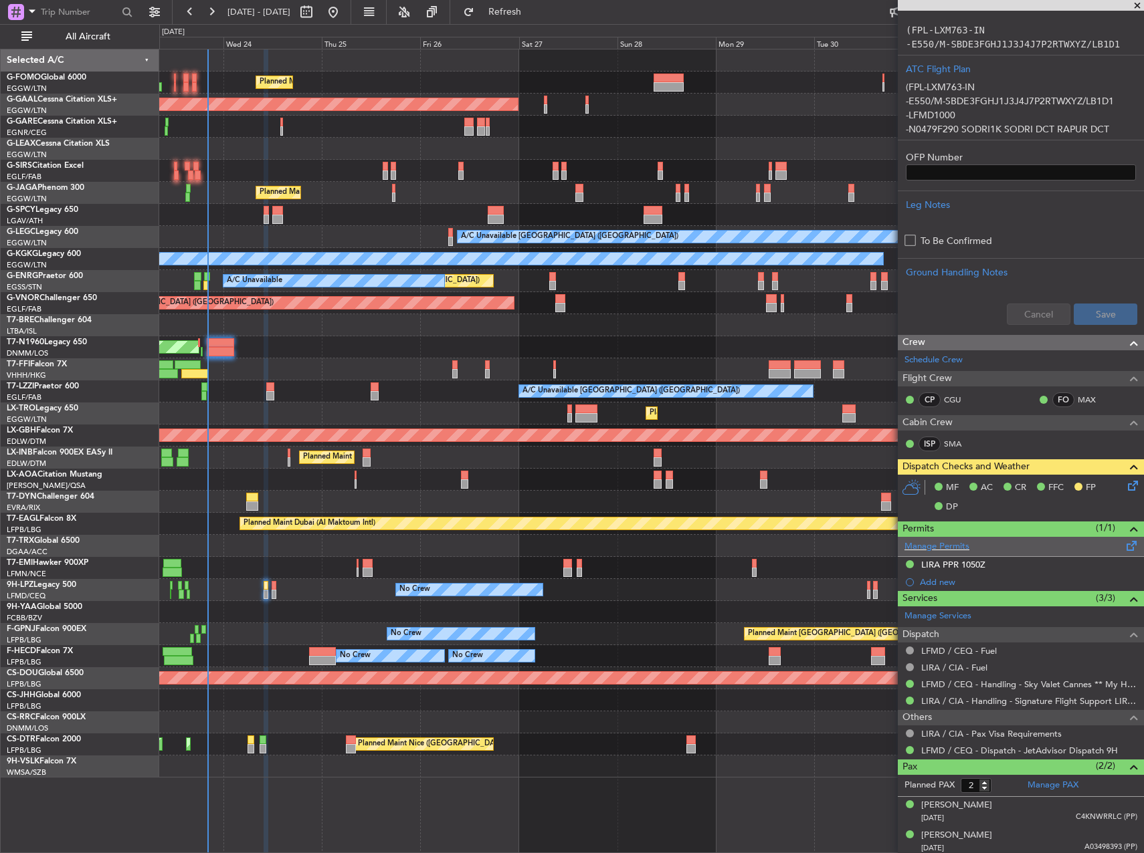
scroll to position [377, 0]
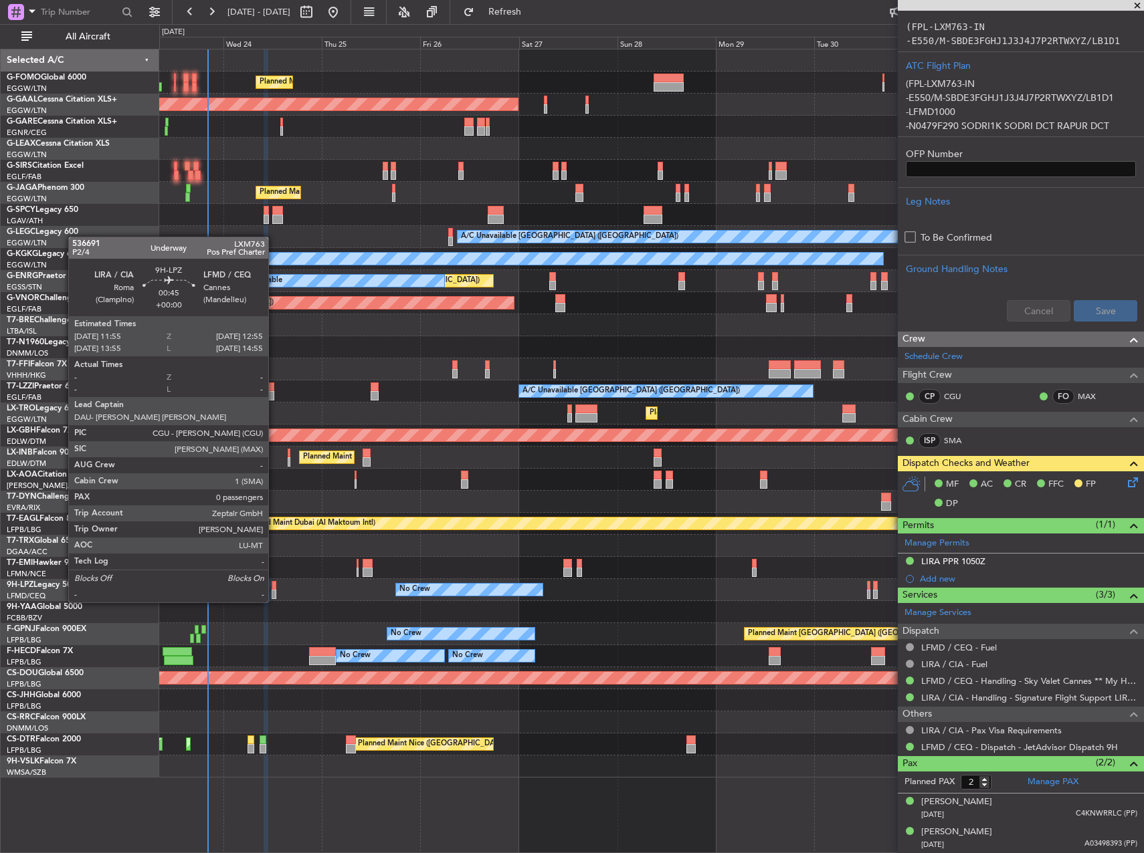
click at [274, 589] on div at bounding box center [274, 585] width 5 height 9
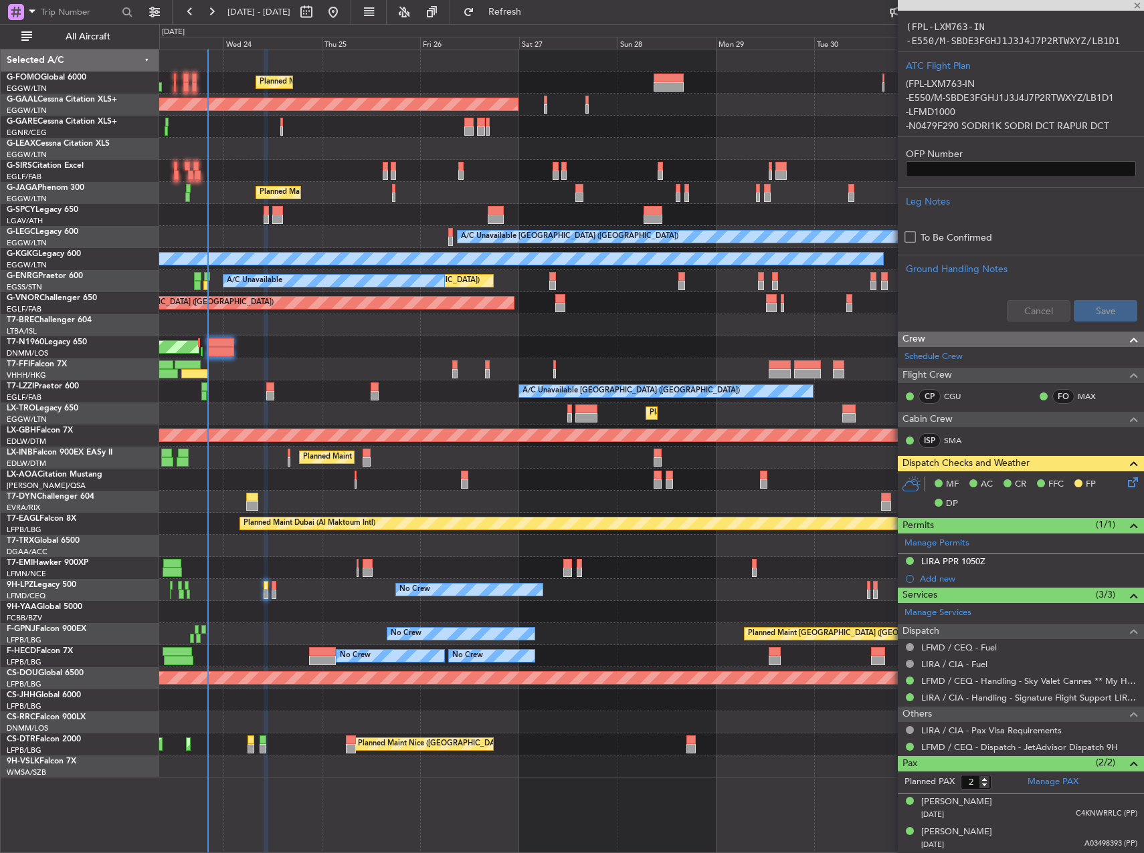
type input "0"
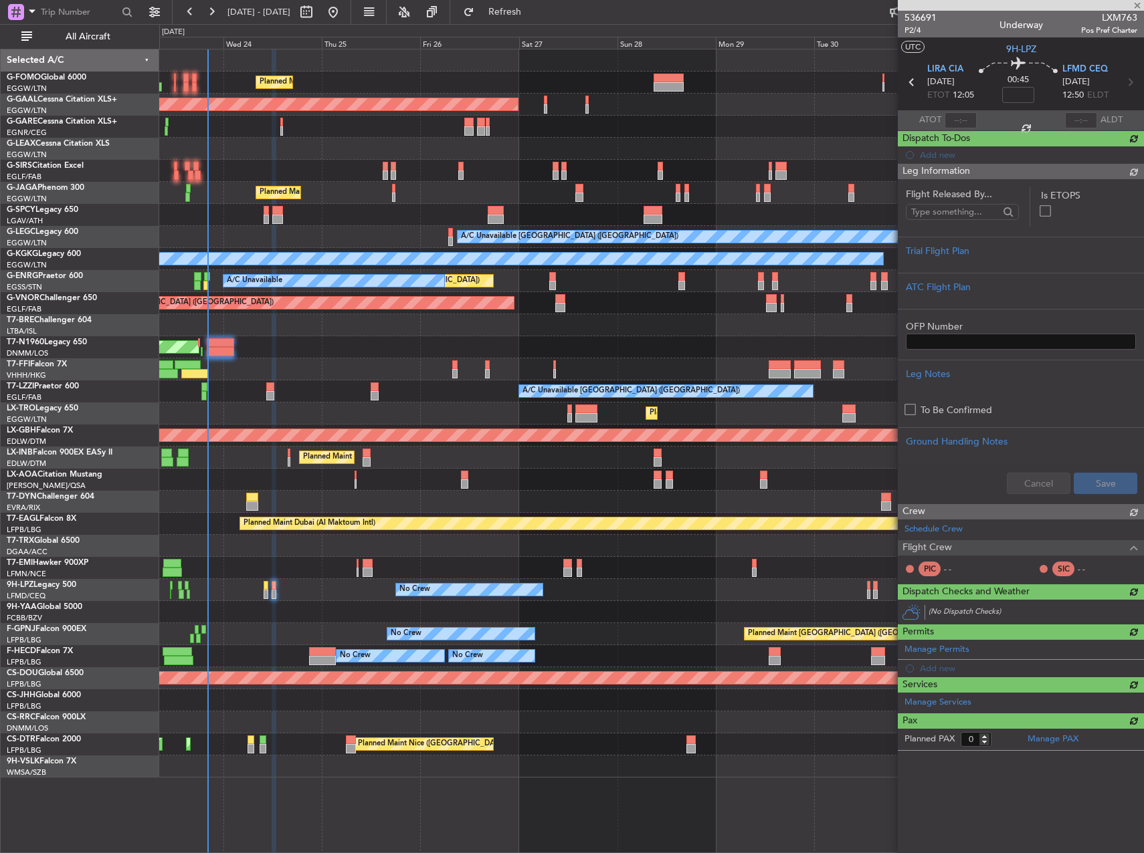
scroll to position [0, 0]
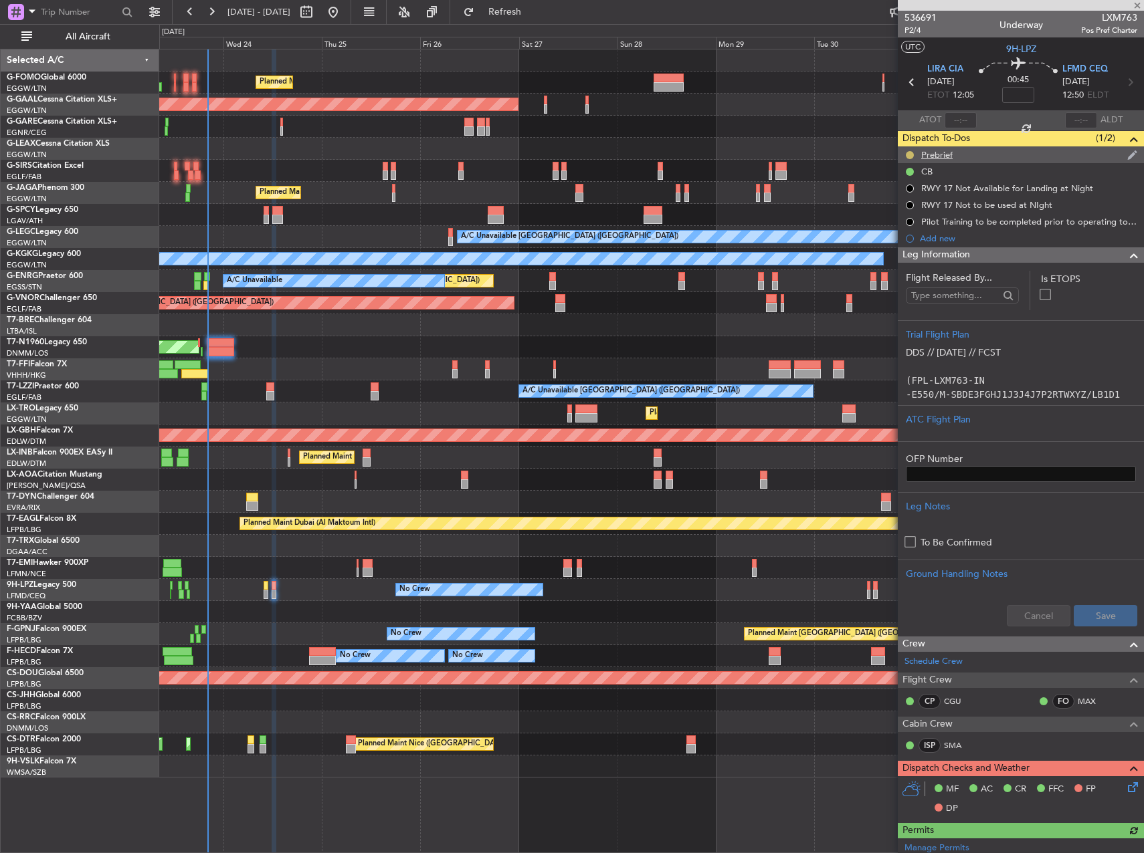
click at [912, 154] on button at bounding box center [910, 155] width 8 height 8
click at [911, 233] on span "Cancelled" at bounding box center [912, 233] width 38 height 13
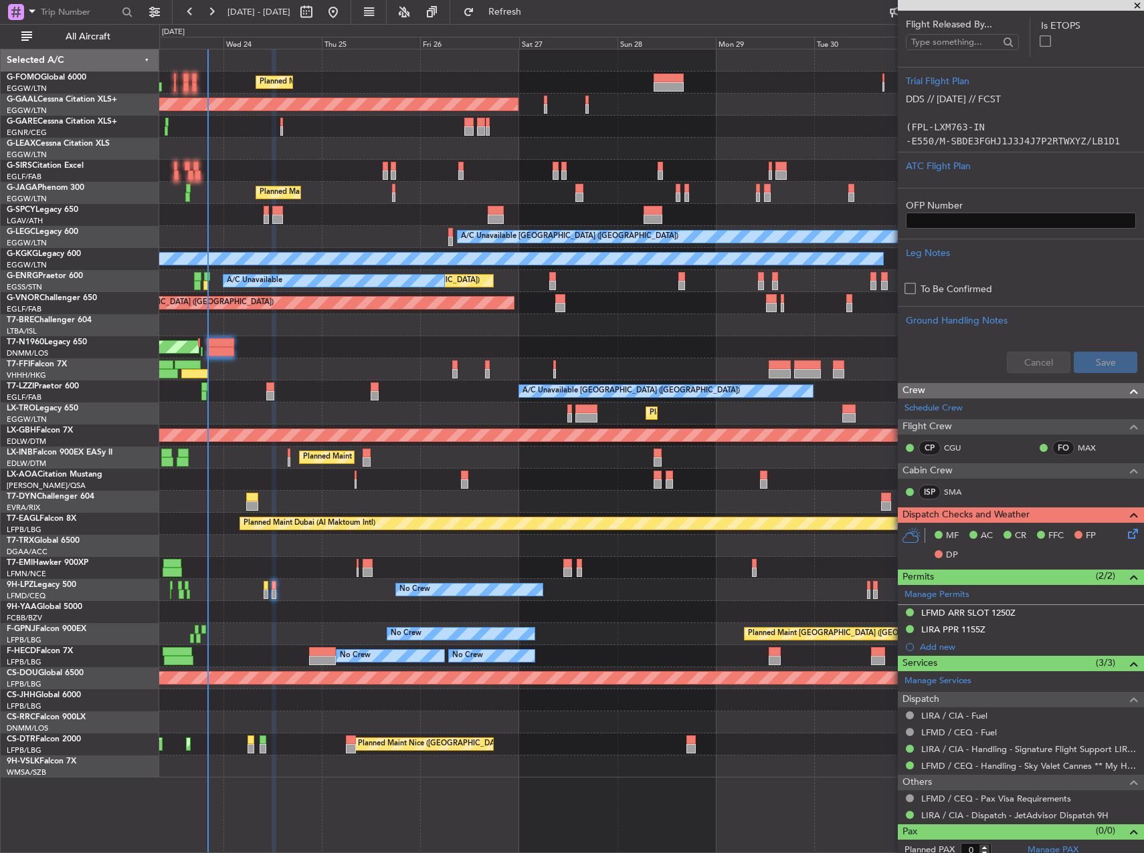
scroll to position [262, 0]
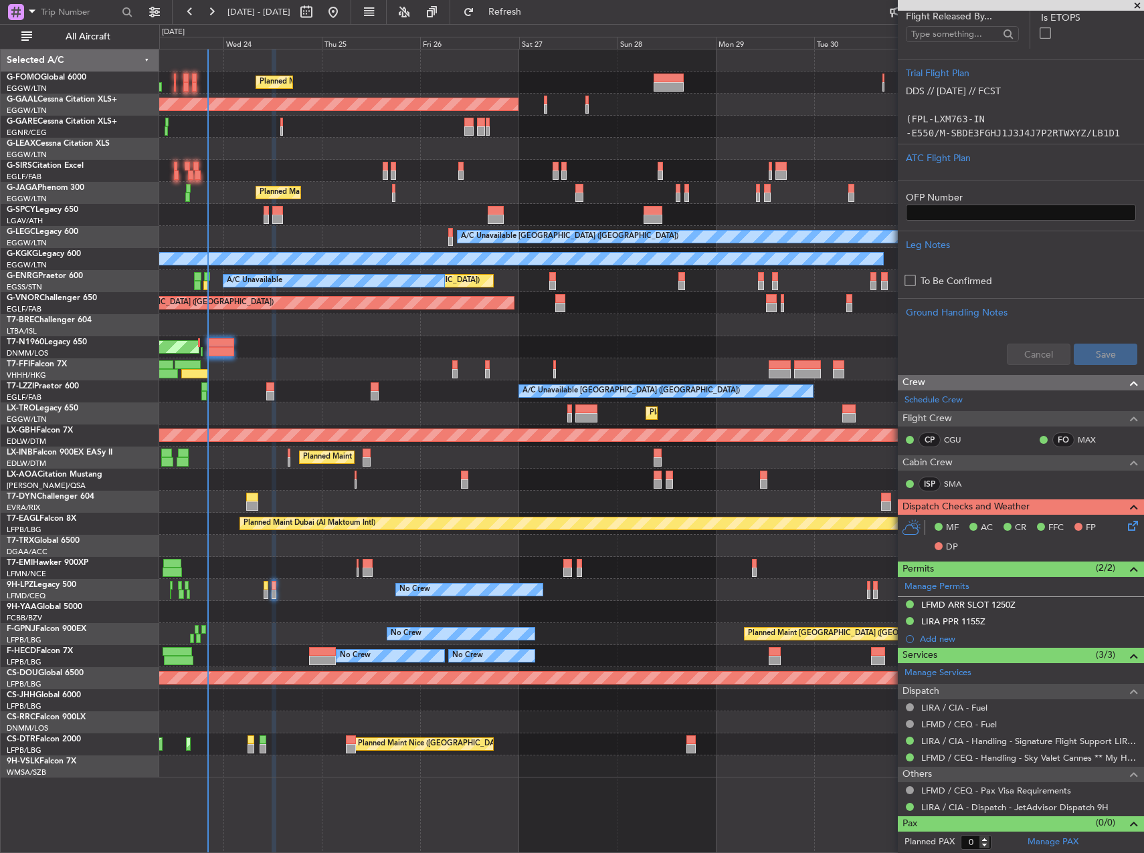
click at [1125, 523] on icon at bounding box center [1130, 523] width 11 height 11
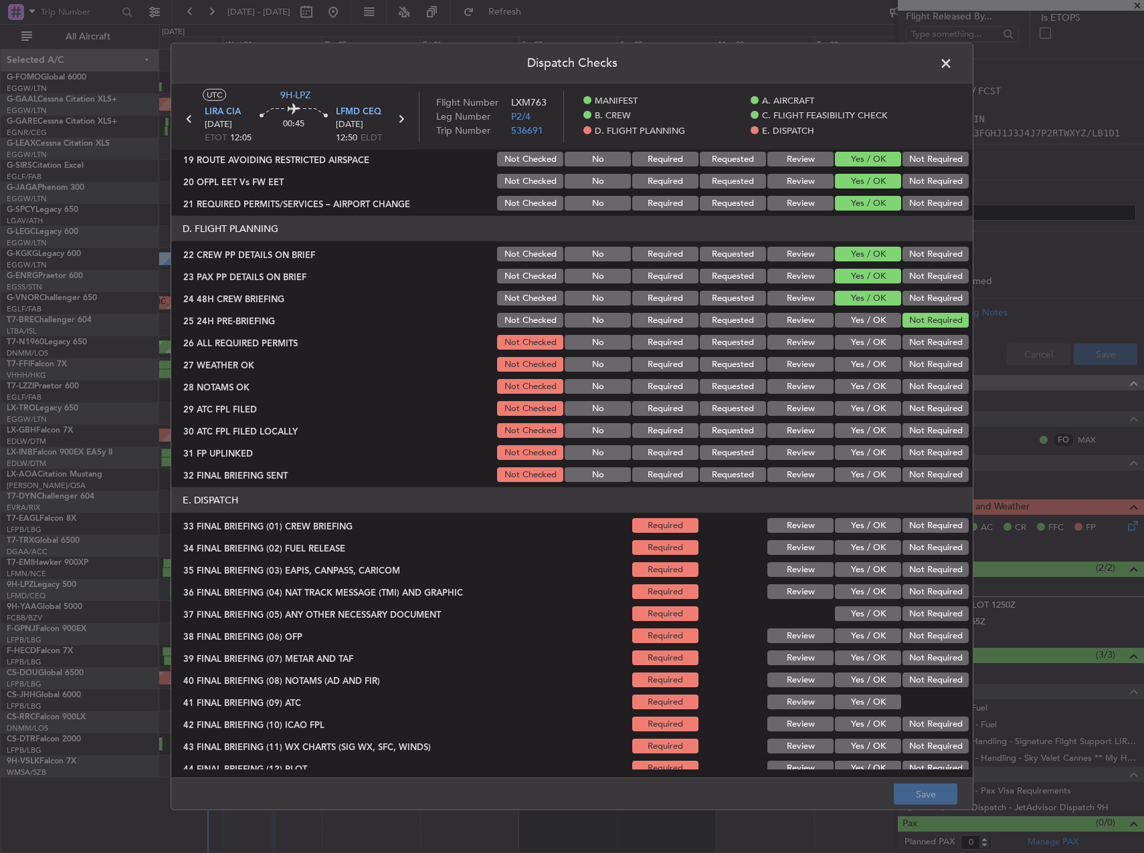
scroll to position [568, 0]
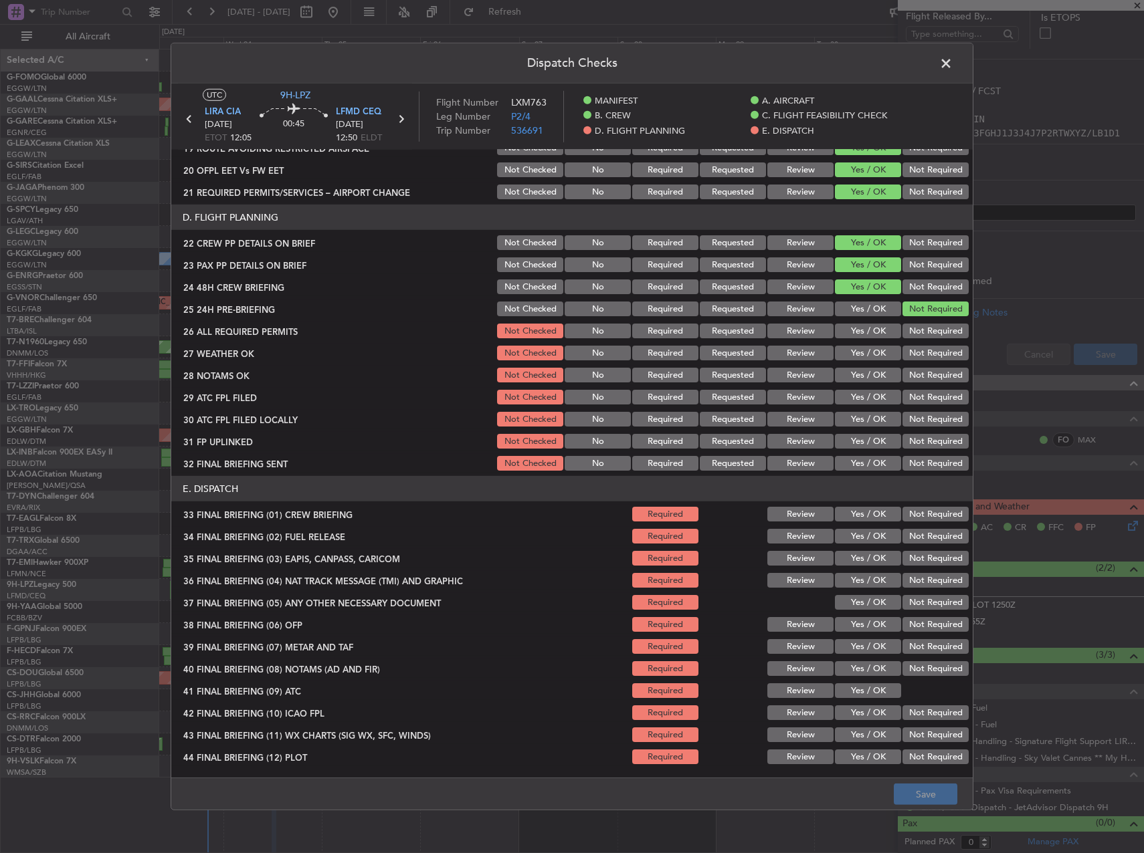
drag, startPoint x: 863, startPoint y: 328, endPoint x: 861, endPoint y: 350, distance: 22.8
click at [863, 328] on button "Yes / OK" at bounding box center [868, 331] width 66 height 15
click at [861, 352] on button "Yes / OK" at bounding box center [868, 353] width 66 height 15
click at [861, 378] on button "Yes / OK" at bounding box center [868, 375] width 66 height 15
click at [862, 387] on section "D. FLIGHT PLANNING 22 CREW PP DETAILS ON BRIEF Not Checked No Required Requeste…" at bounding box center [571, 339] width 801 height 268
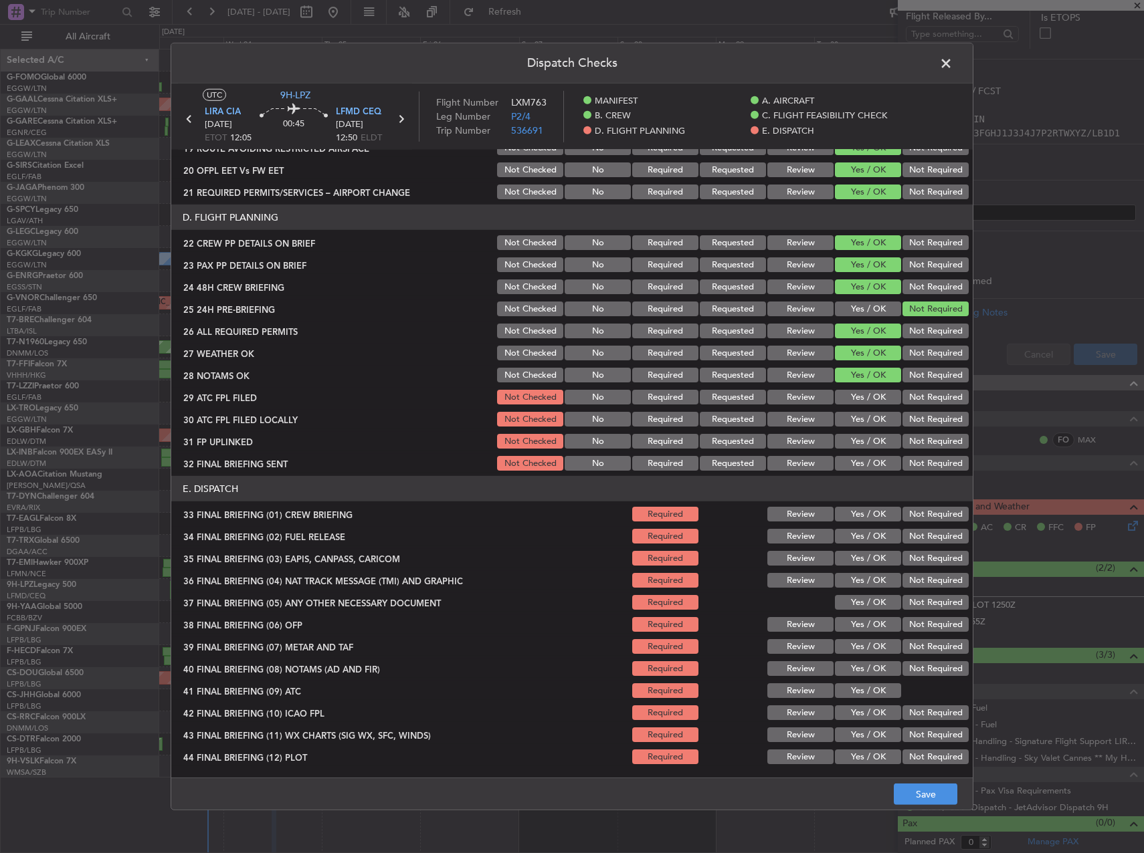
click at [863, 391] on button "Yes / OK" at bounding box center [868, 397] width 66 height 15
drag, startPoint x: 896, startPoint y: 419, endPoint x: 907, endPoint y: 419, distance: 10.7
click at [903, 419] on button "Not Required" at bounding box center [935, 419] width 66 height 15
click at [907, 419] on button "Not Required" at bounding box center [935, 419] width 66 height 15
click at [871, 432] on div "Yes / OK" at bounding box center [867, 441] width 68 height 19
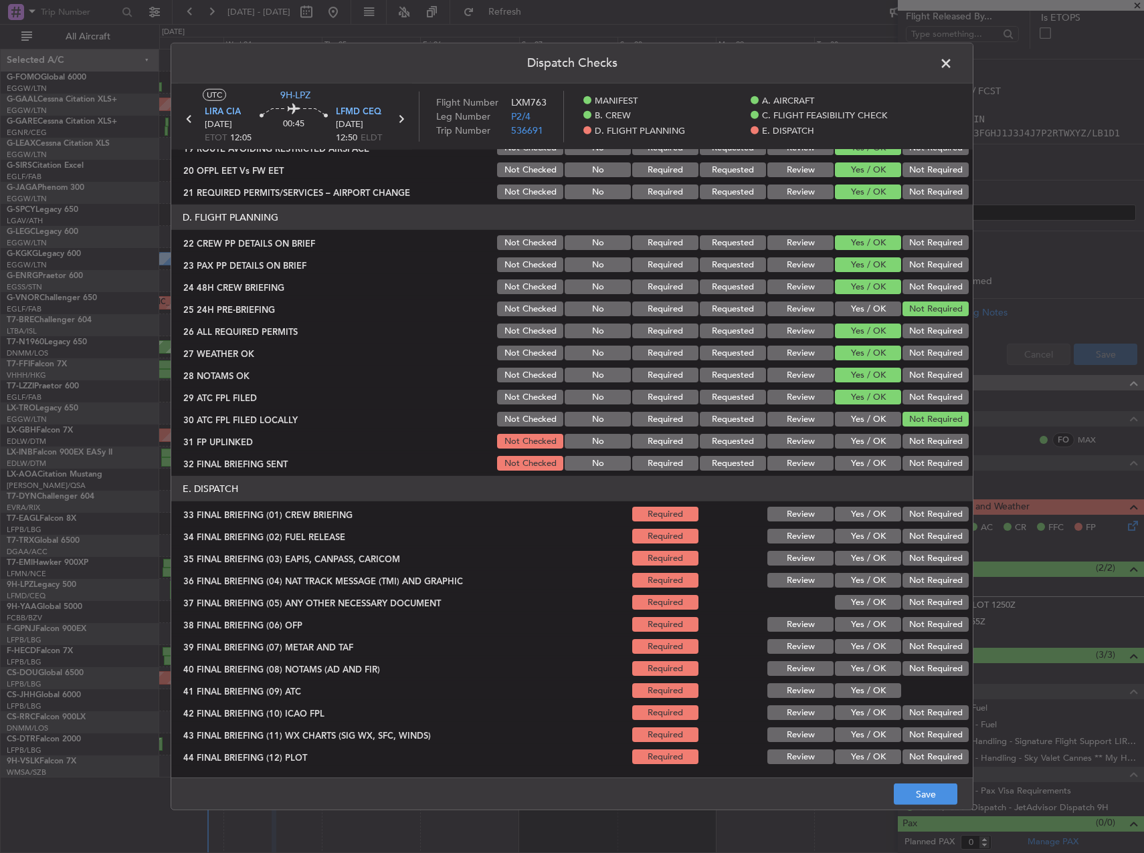
drag, startPoint x: 869, startPoint y: 434, endPoint x: 869, endPoint y: 443, distance: 8.7
click at [869, 441] on button "Yes / OK" at bounding box center [868, 441] width 66 height 15
click at [869, 443] on button "Yes / OK" at bounding box center [868, 441] width 66 height 15
click at [900, 454] on div "Not Required" at bounding box center [934, 463] width 68 height 19
click at [908, 464] on button "Not Required" at bounding box center [935, 463] width 66 height 15
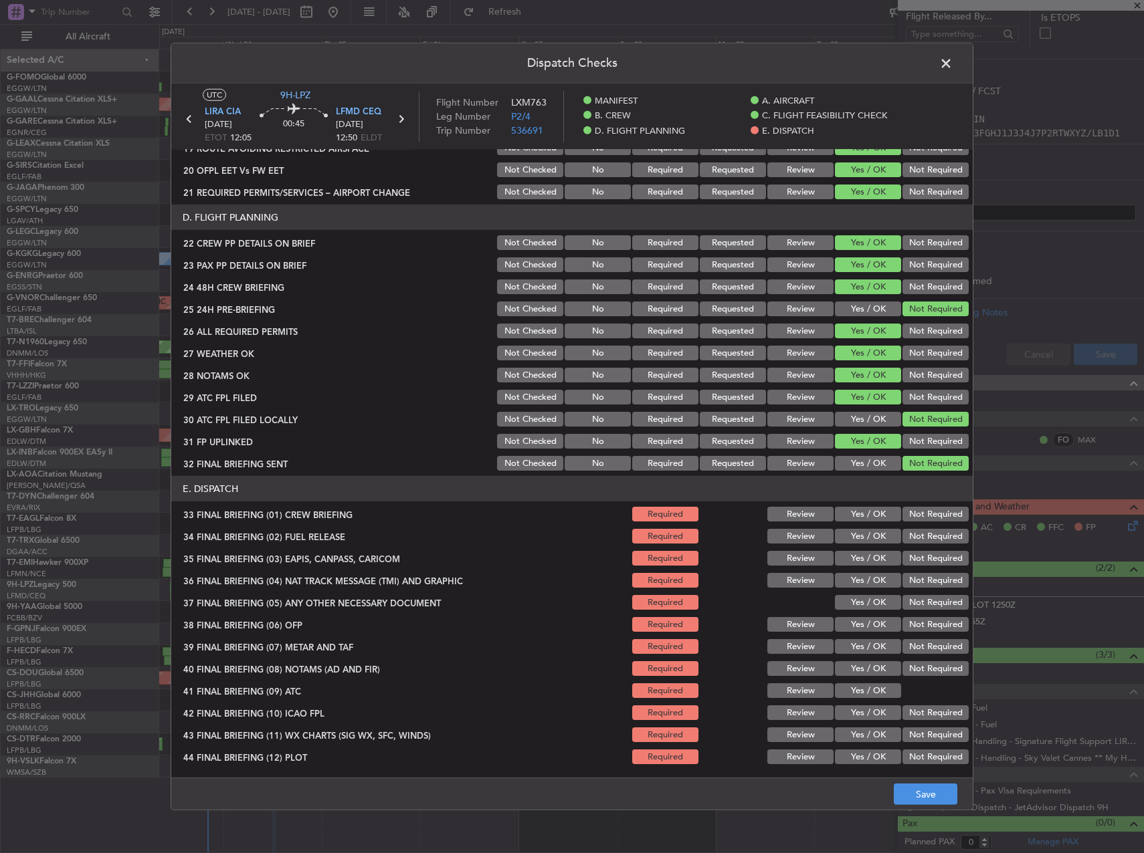
drag, startPoint x: 883, startPoint y: 505, endPoint x: 875, endPoint y: 520, distance: 16.8
click at [882, 505] on div "Yes / OK" at bounding box center [867, 514] width 68 height 19
click at [875, 525] on section "E. DISPATCH 33 FINAL BRIEFING (01) CREW BRIEFING Required Review Yes / OK Not R…" at bounding box center [571, 621] width 801 height 290
click at [877, 531] on button "Yes / OK" at bounding box center [868, 536] width 66 height 15
click at [867, 509] on button "Yes / OK" at bounding box center [868, 514] width 66 height 15
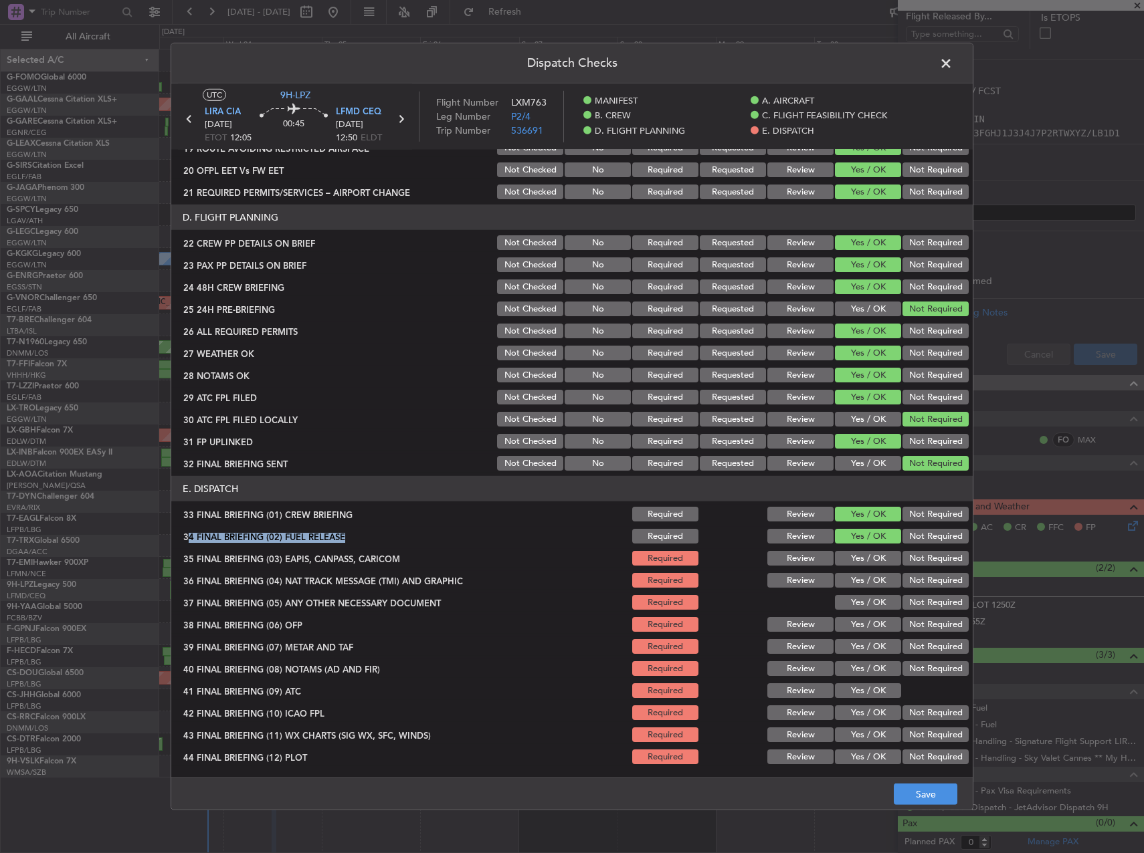
drag, startPoint x: 910, startPoint y: 544, endPoint x: 914, endPoint y: 552, distance: 8.4
click at [911, 546] on div "Not Required" at bounding box center [934, 536] width 68 height 19
click at [916, 554] on button "Not Required" at bounding box center [935, 558] width 66 height 15
click at [710, 534] on div at bounding box center [732, 536] width 68 height 19
drag, startPoint x: 916, startPoint y: 568, endPoint x: 923, endPoint y: 579, distance: 12.4
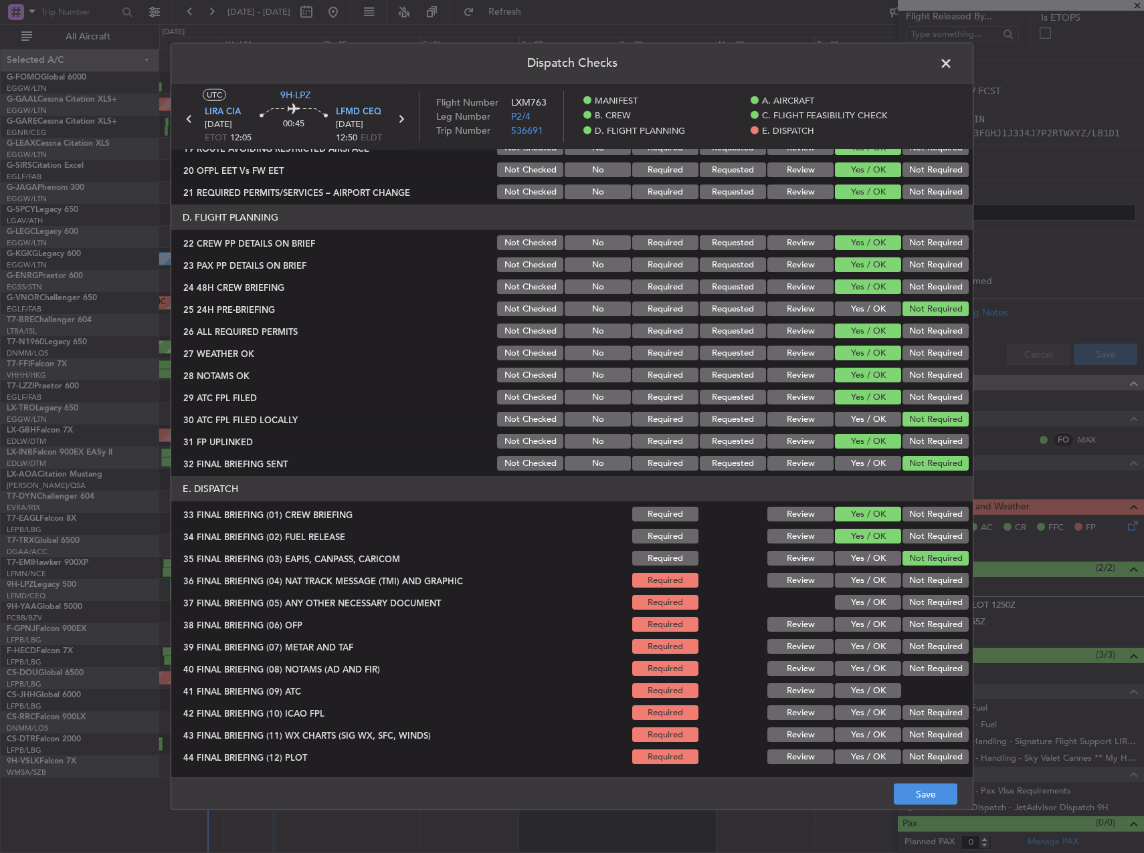
click at [916, 570] on section "E. DISPATCH 33 FINAL BRIEFING (01) CREW BRIEFING Required Review Yes / OK Not R…" at bounding box center [571, 621] width 801 height 290
drag, startPoint x: 923, startPoint y: 579, endPoint x: 924, endPoint y: 599, distance: 20.1
click at [923, 580] on button "Not Required" at bounding box center [935, 580] width 66 height 15
click at [926, 605] on button "Not Required" at bounding box center [935, 602] width 66 height 15
click at [855, 625] on button "Yes / OK" at bounding box center [868, 624] width 66 height 15
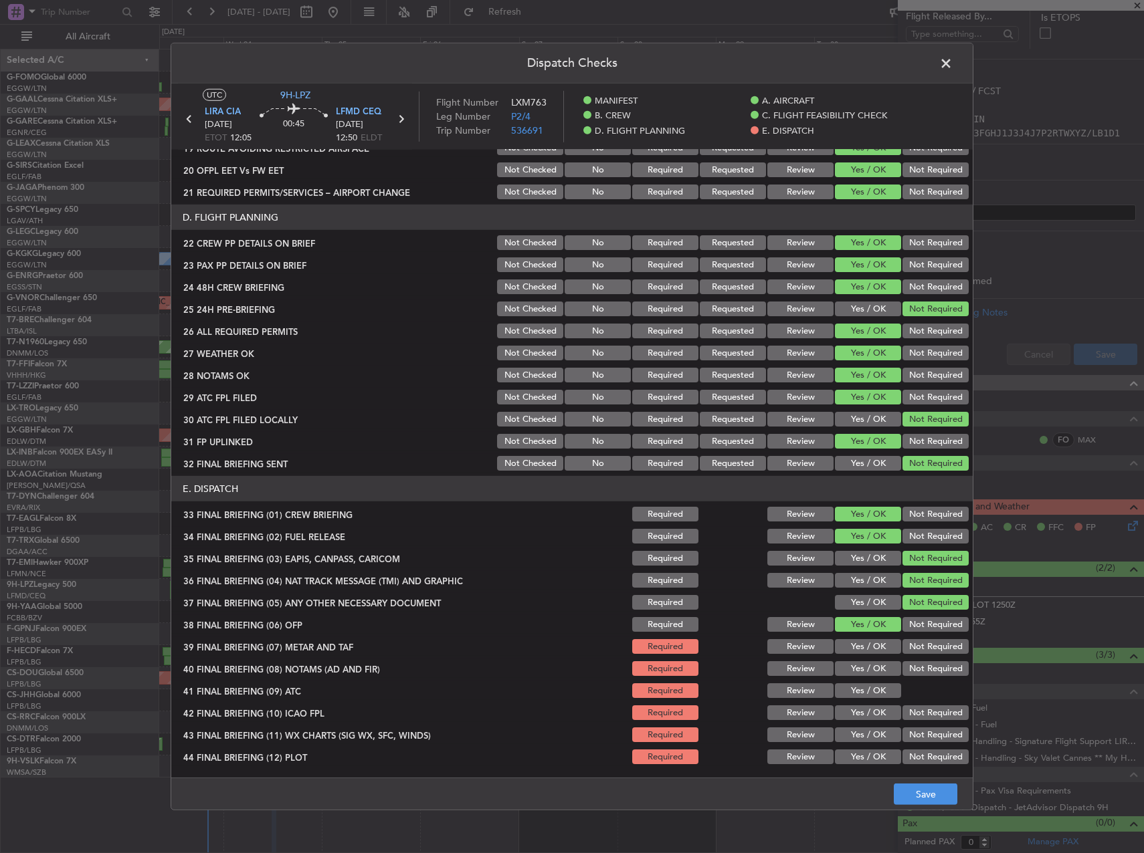
click at [851, 653] on button "Yes / OK" at bounding box center [868, 646] width 66 height 15
click at [855, 667] on button "Yes / OK" at bounding box center [868, 668] width 66 height 15
click at [857, 690] on button "Yes / OK" at bounding box center [868, 691] width 66 height 15
drag, startPoint x: 918, startPoint y: 713, endPoint x: 902, endPoint y: 736, distance: 28.4
click at [918, 715] on button "Not Required" at bounding box center [935, 713] width 66 height 15
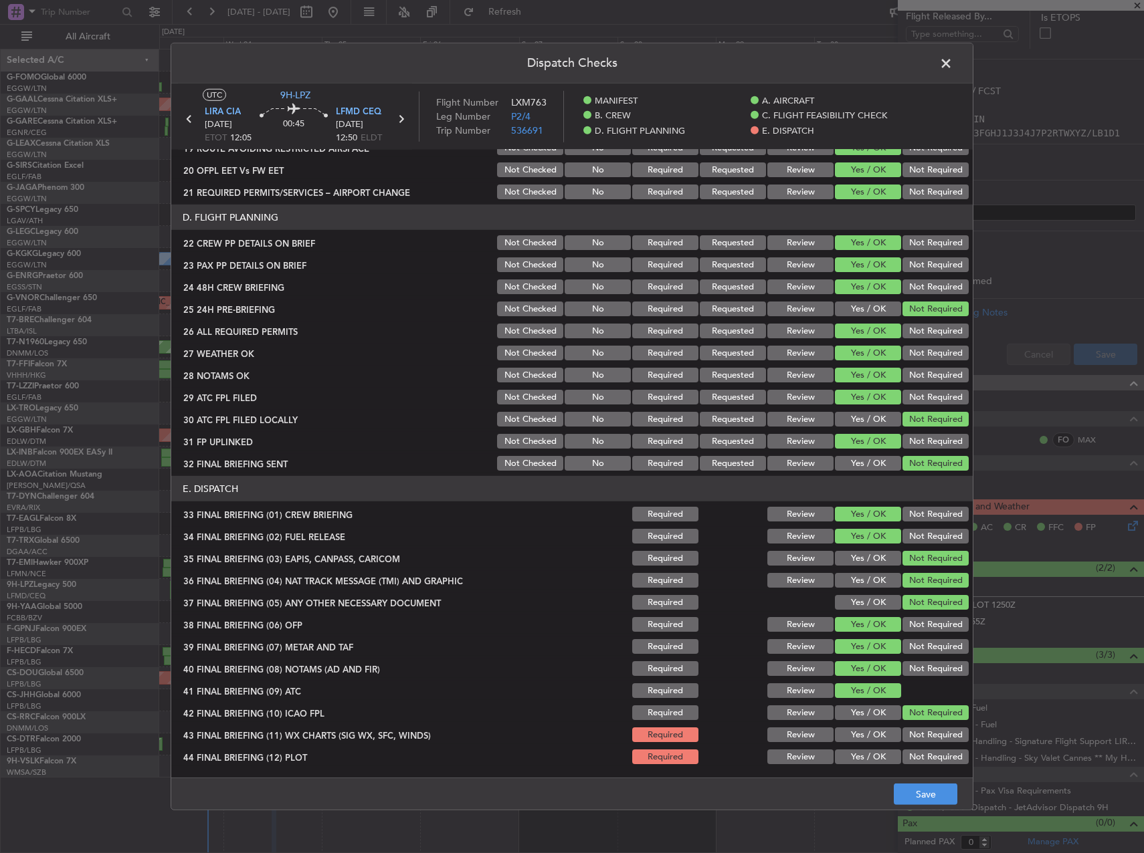
click at [875, 737] on button "Yes / OK" at bounding box center [868, 735] width 66 height 15
click at [877, 749] on div "Yes / OK" at bounding box center [867, 757] width 68 height 19
click at [870, 756] on button "Yes / OK" at bounding box center [868, 757] width 66 height 15
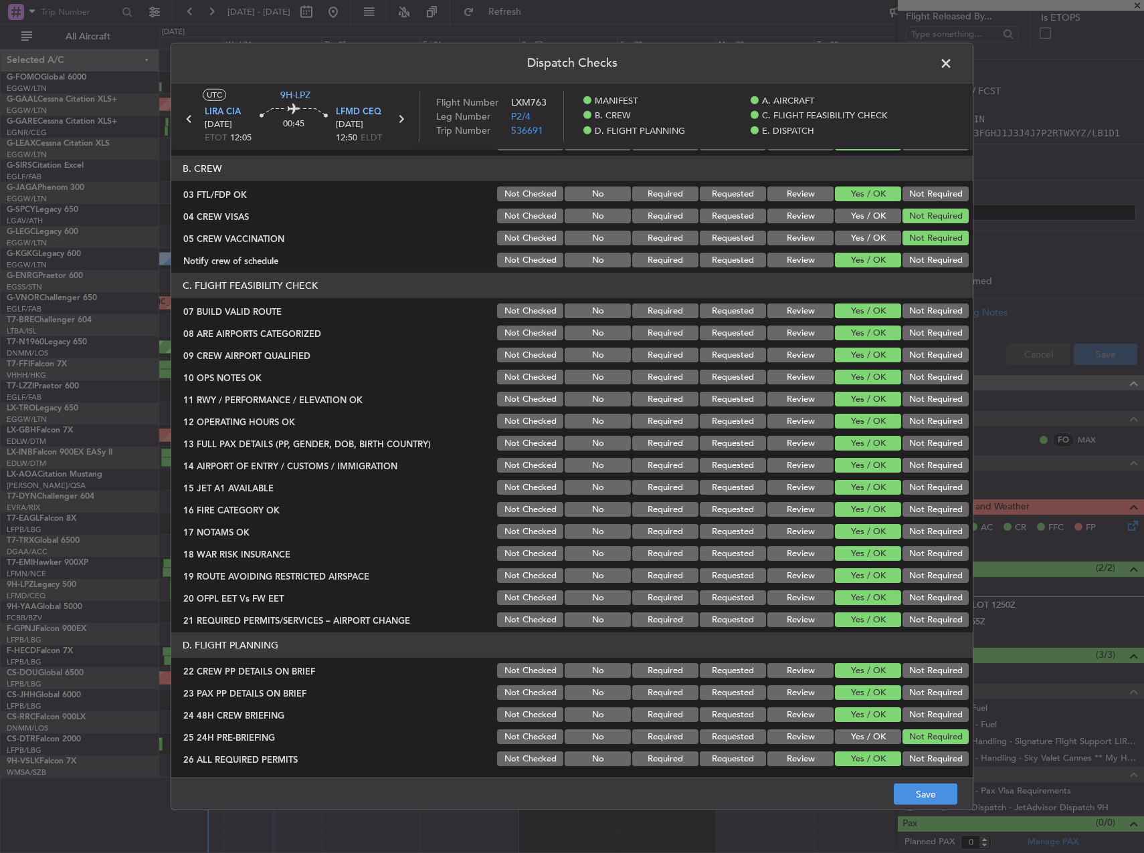
scroll to position [0, 0]
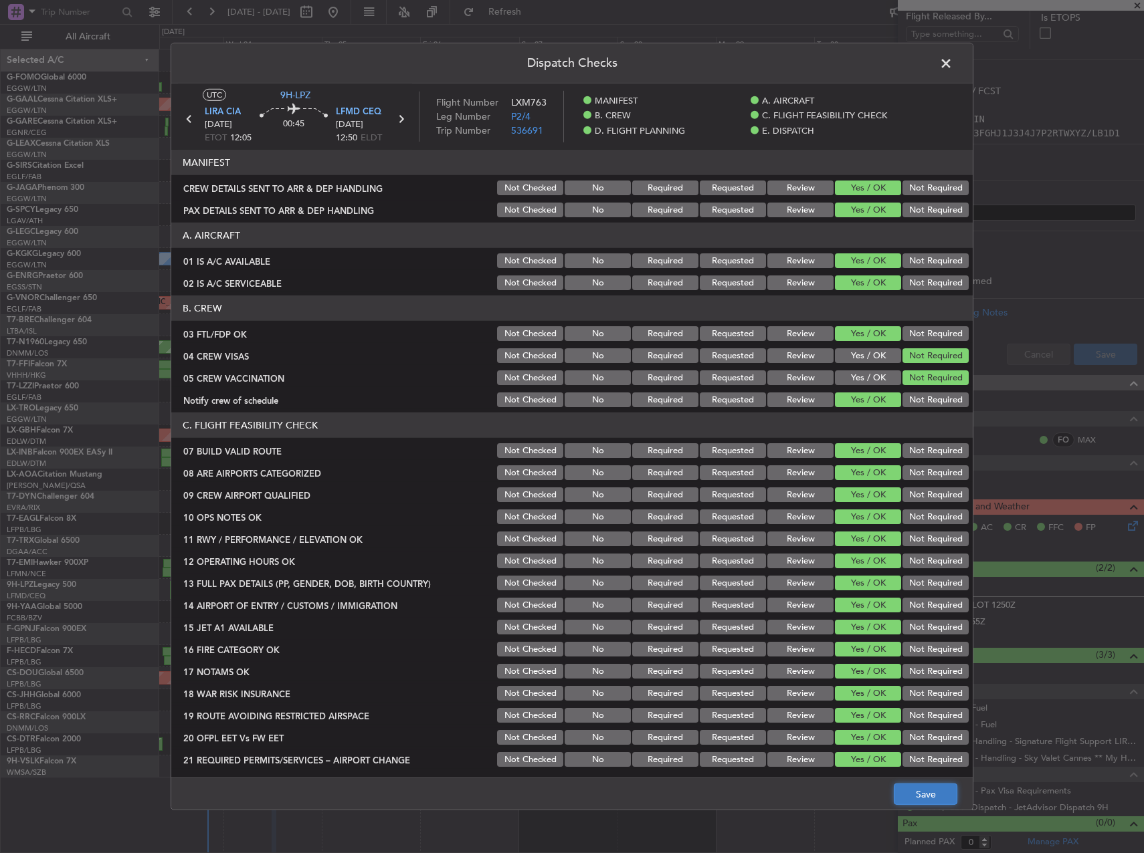
click at [934, 795] on button "Save" at bounding box center [926, 794] width 64 height 21
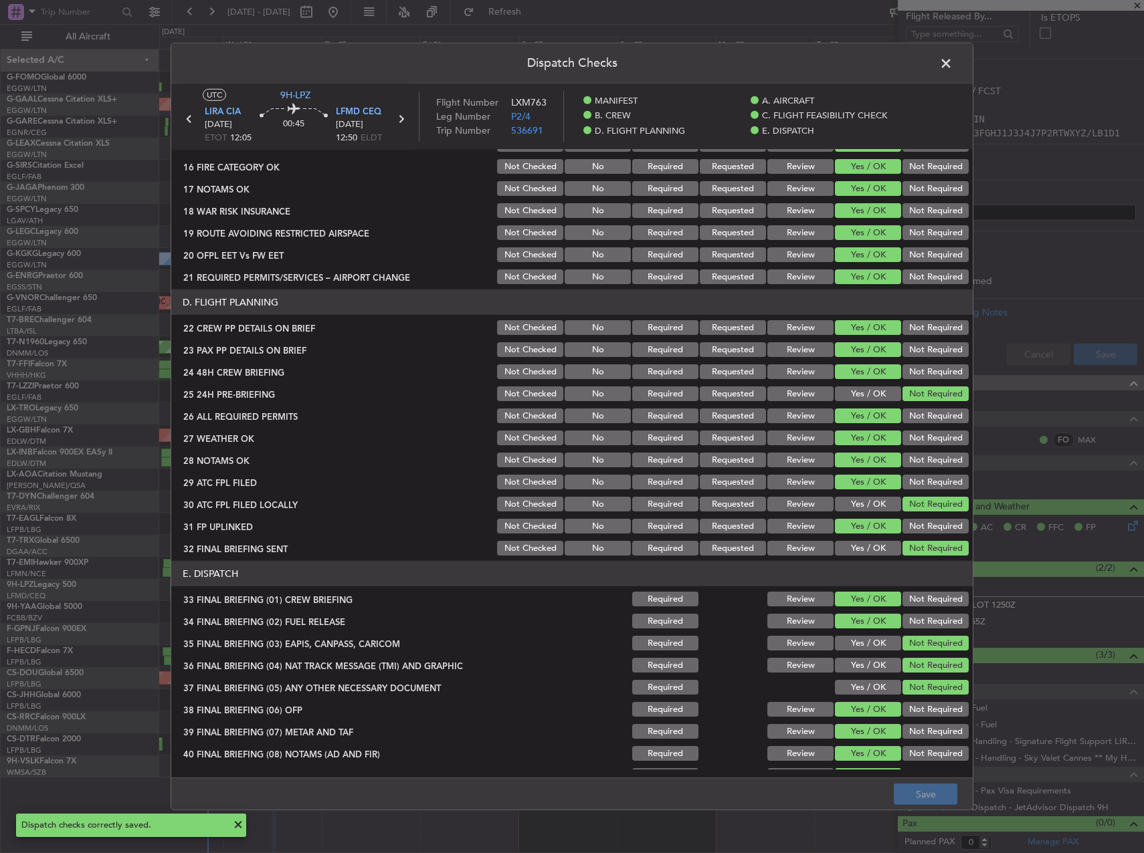
scroll to position [568, 0]
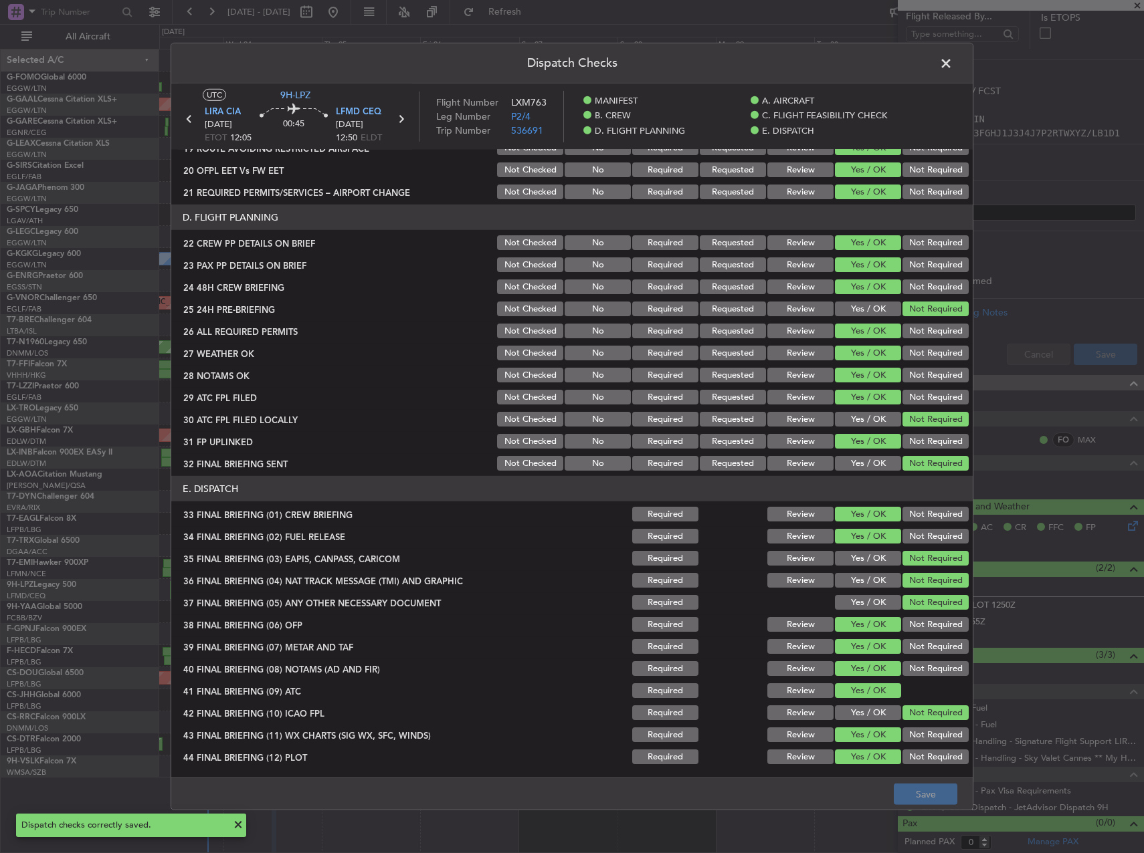
click at [952, 60] on span at bounding box center [952, 67] width 0 height 27
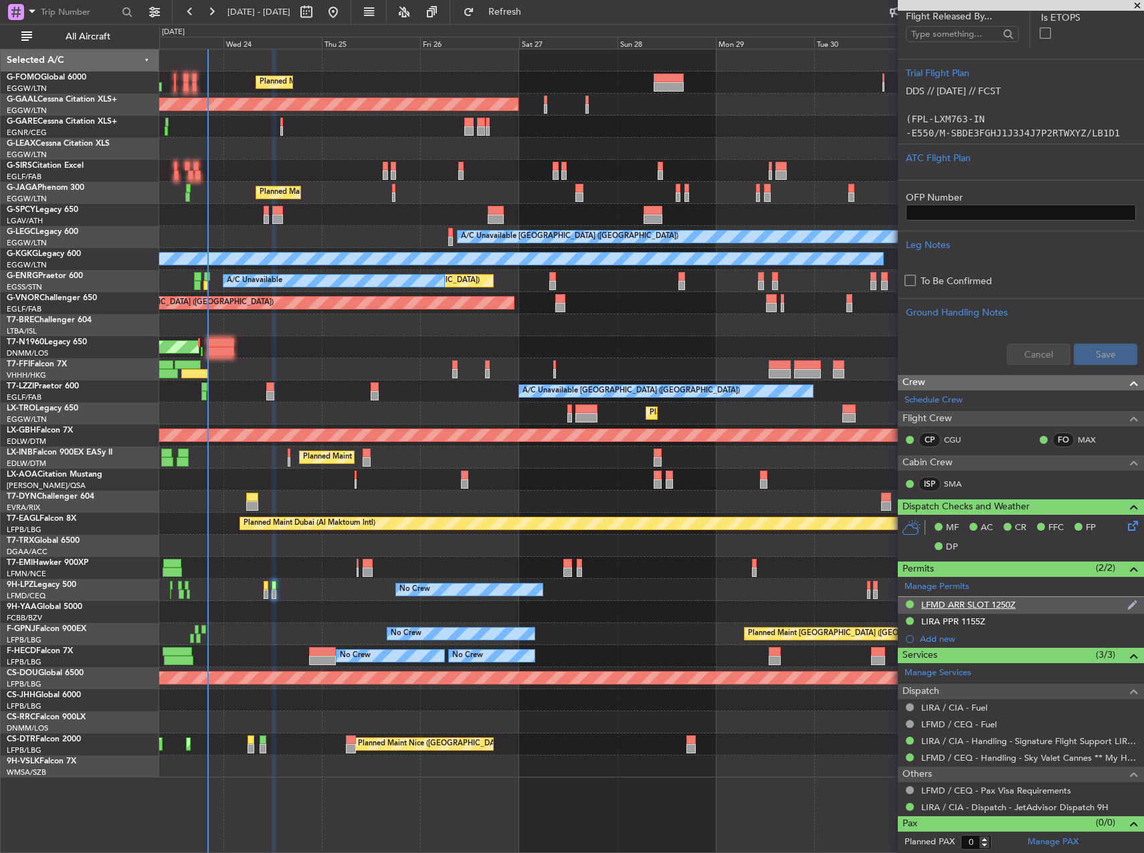
click at [956, 609] on div "LFMD ARR SLOT 1250Z" at bounding box center [968, 604] width 94 height 11
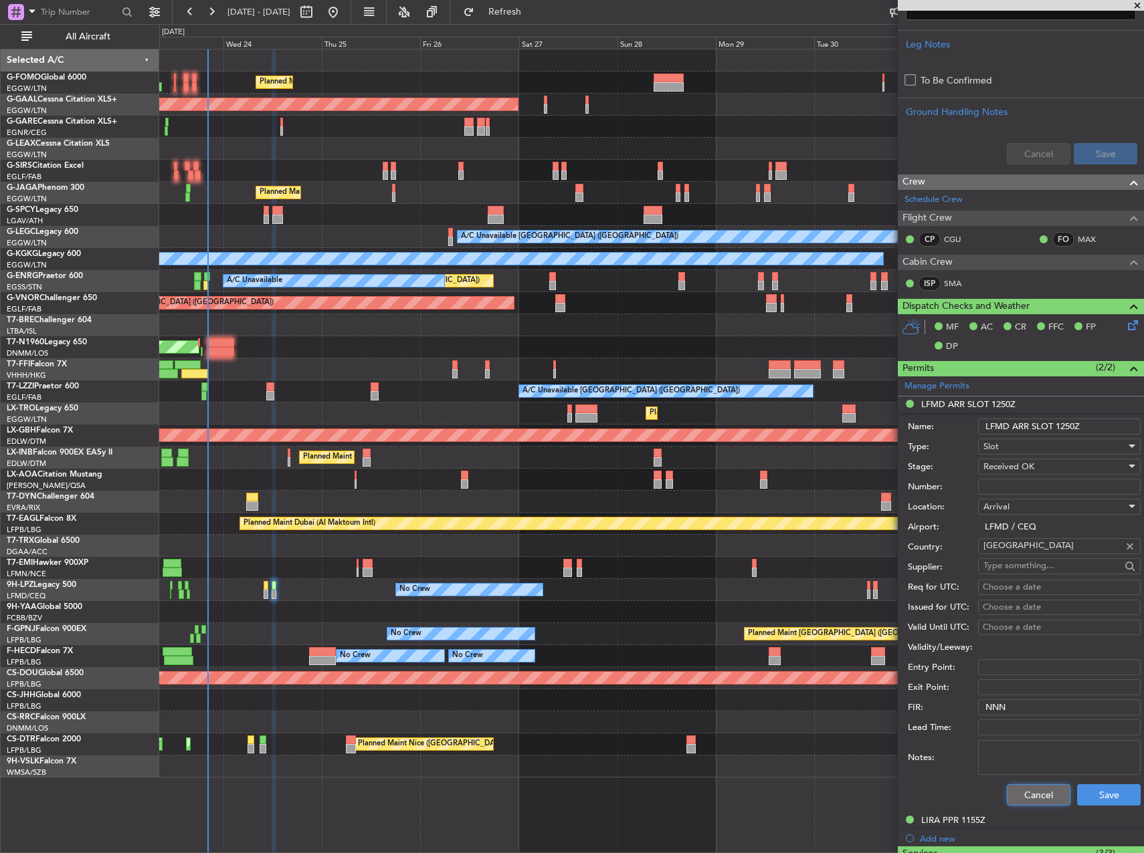
click at [1035, 795] on button "Cancel" at bounding box center [1039, 795] width 64 height 21
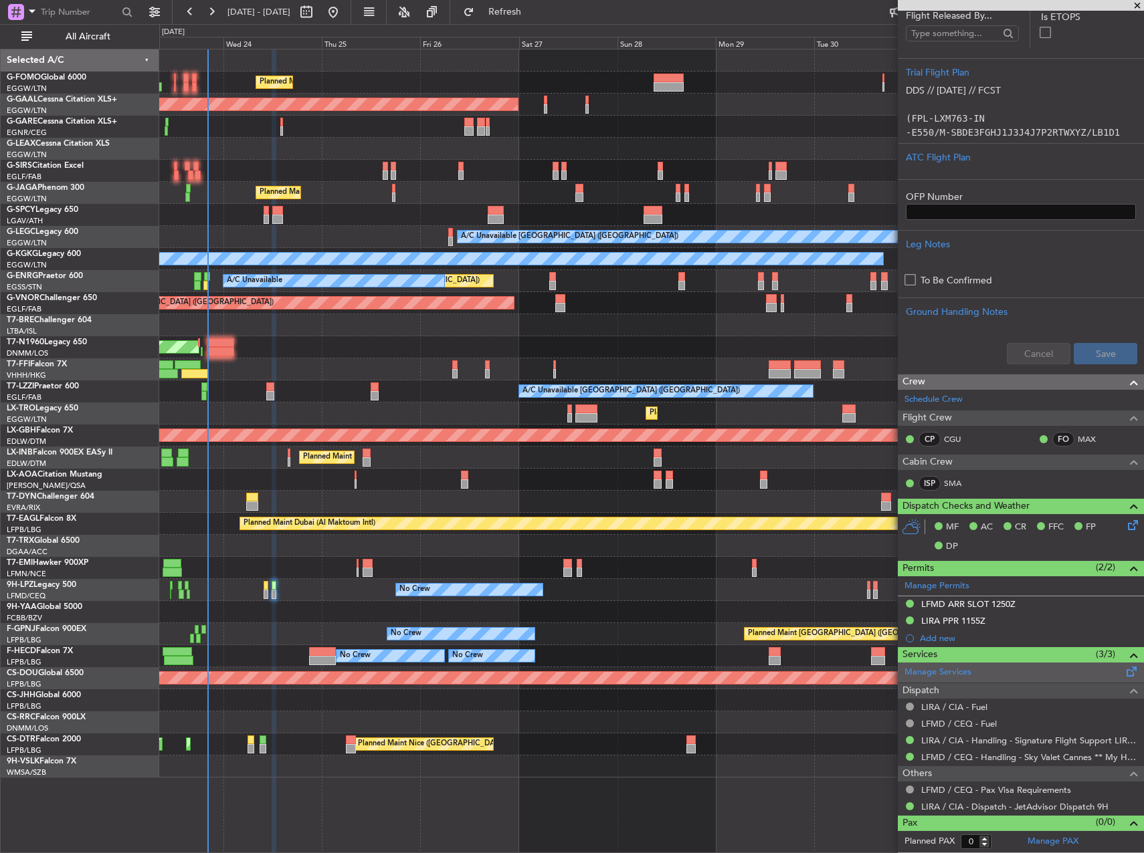
scroll to position [262, 0]
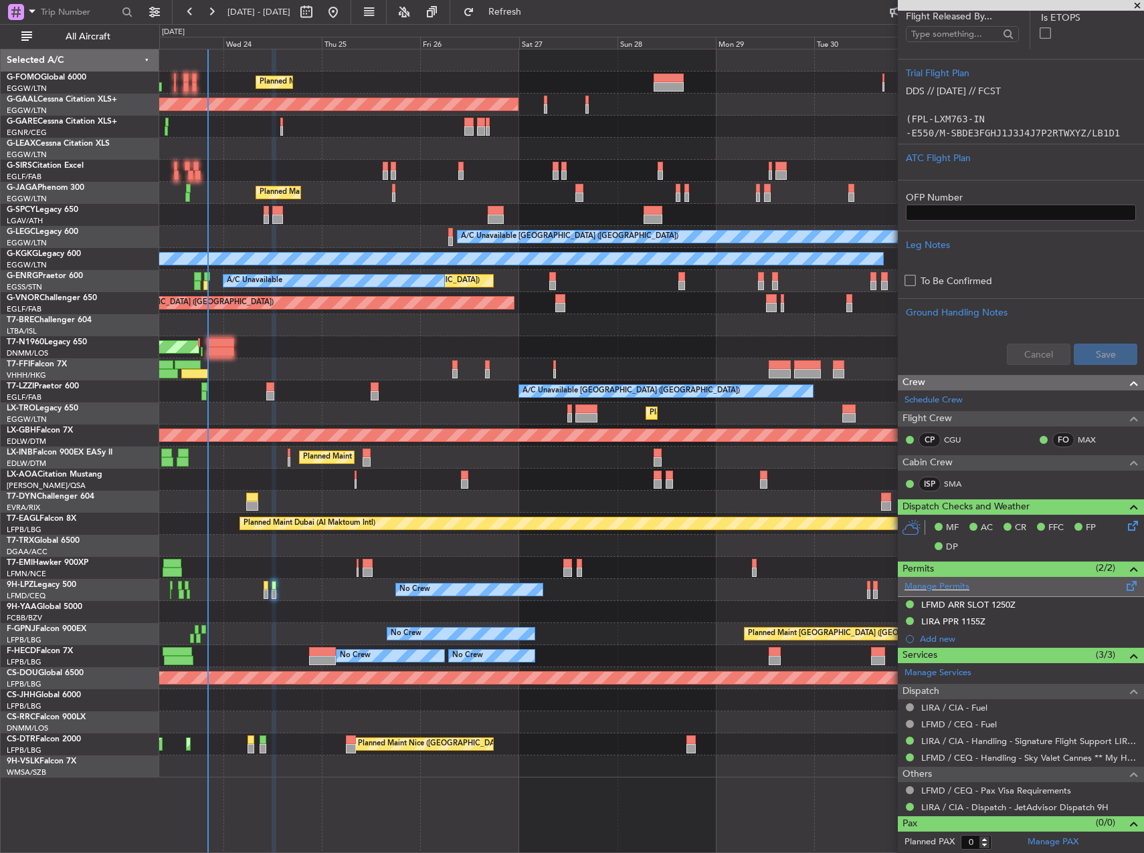
click at [1126, 587] on span at bounding box center [1132, 584] width 16 height 10
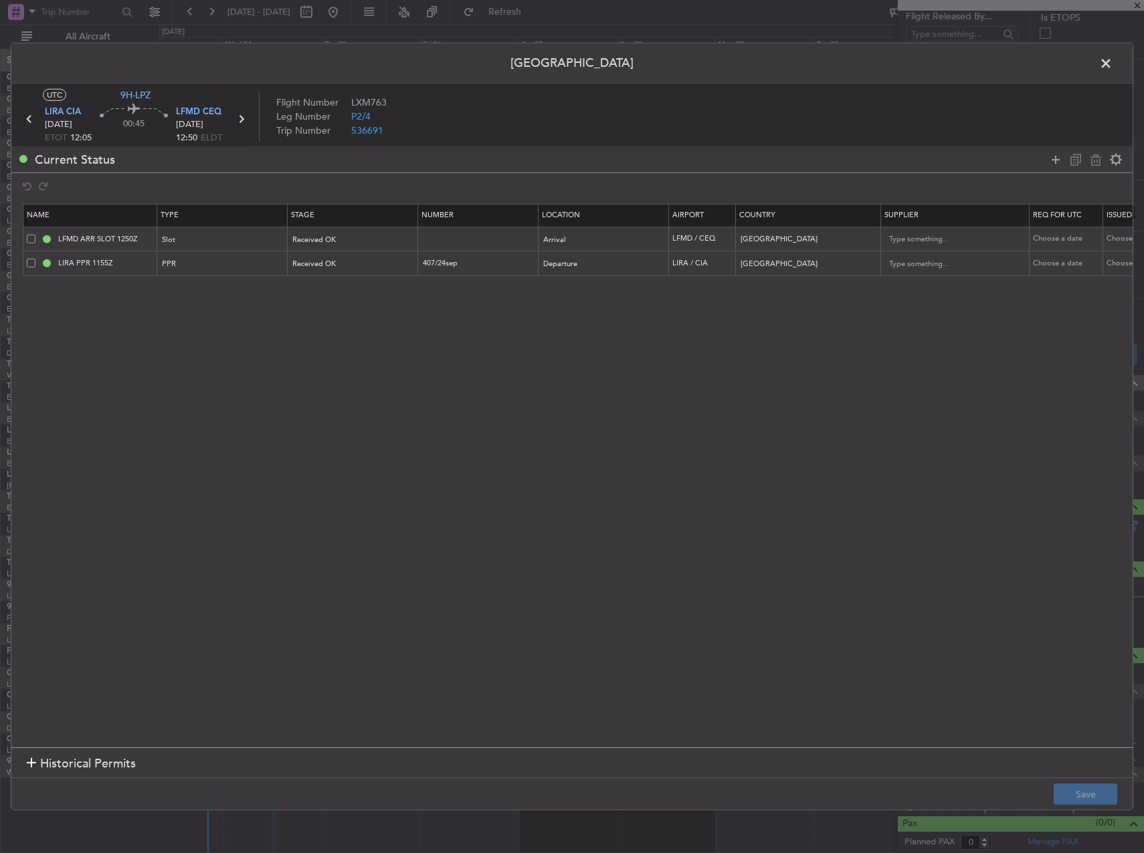
click at [34, 239] on span at bounding box center [31, 238] width 9 height 9
click at [36, 234] on input "checkbox" at bounding box center [36, 234] width 0 height 0
click at [1092, 160] on icon at bounding box center [1096, 159] width 16 height 16
type input "LIRA PPR 1155Z"
type input "407/24sep"
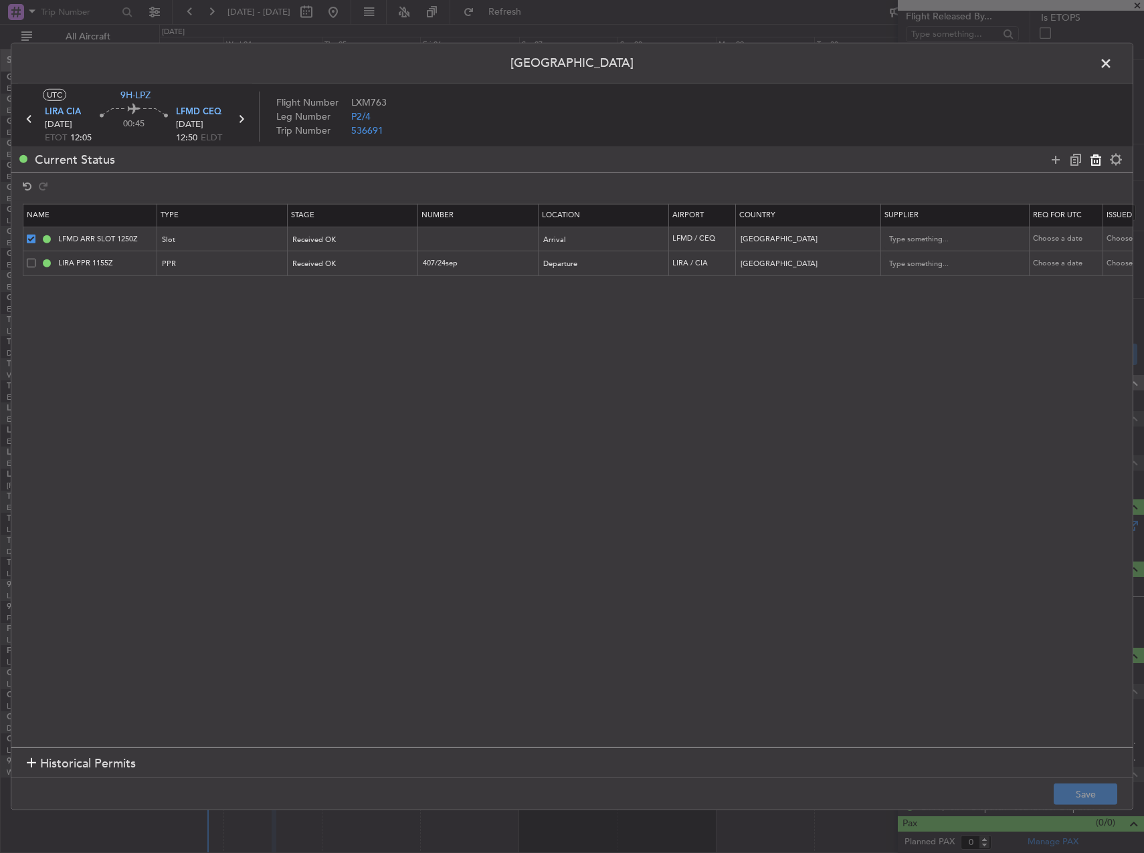
type input "Italy"
click at [1095, 791] on button "Save" at bounding box center [1085, 794] width 64 height 21
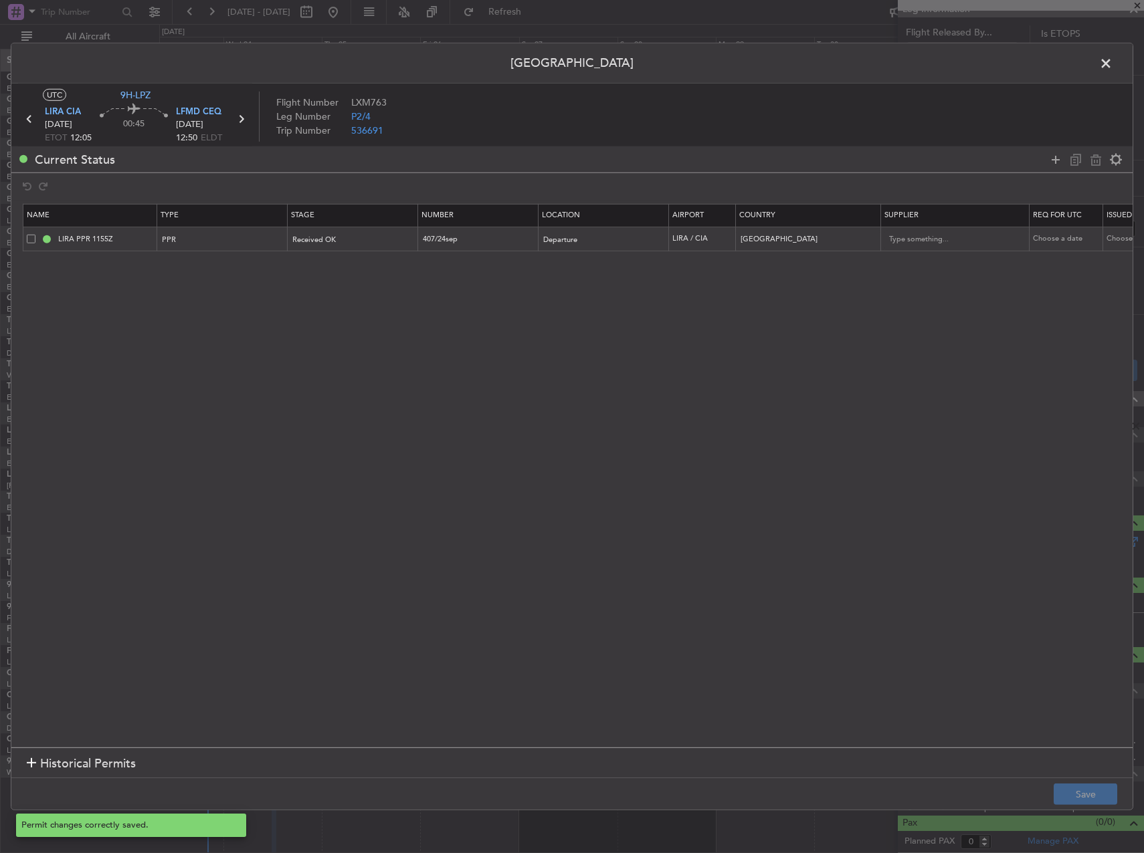
scroll to position [245, 0]
click at [439, 242] on input "407/24sep" at bounding box center [479, 238] width 116 height 11
click at [1112, 58] on span at bounding box center [1112, 67] width 0 height 27
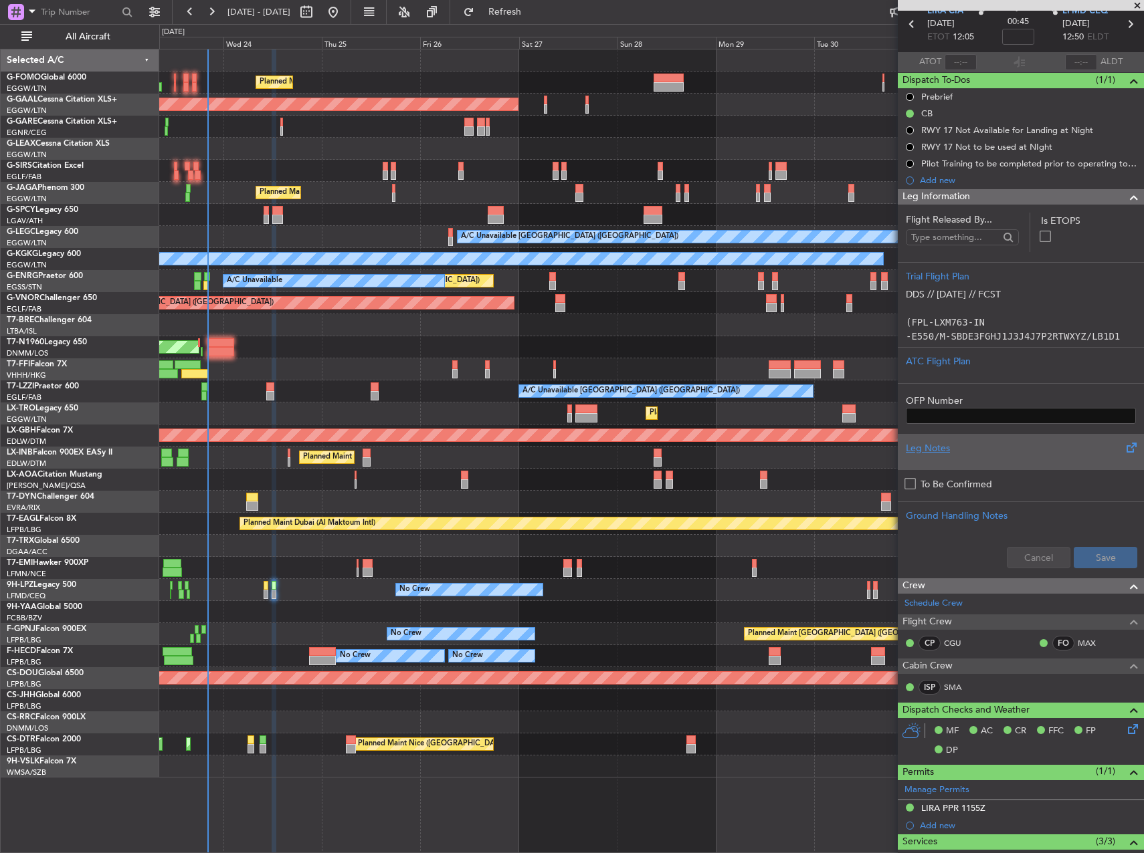
scroll to position [44, 0]
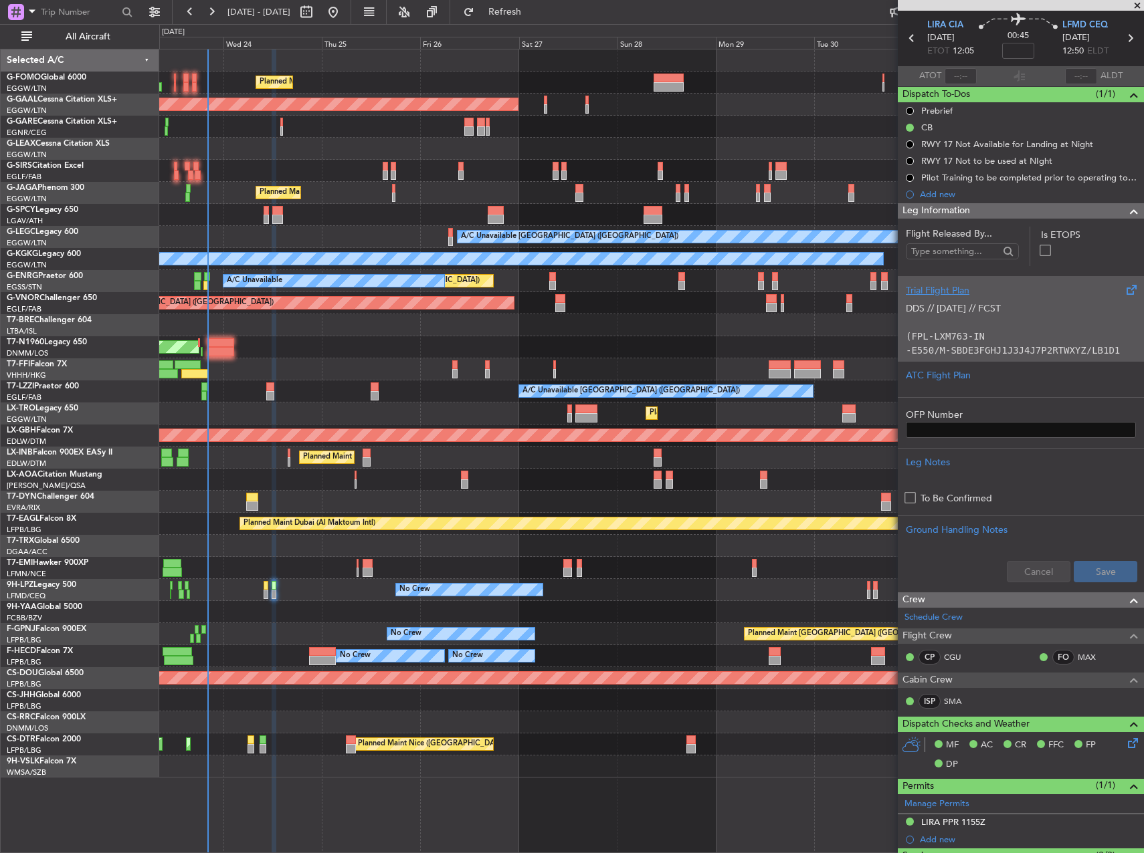
click at [1026, 360] on div "Trial Flight Plan DDS // 23SEP // FCST (FPL-LXM763-IN -E550/M-SBDE3FGHJ1J3J4J7P…" at bounding box center [1021, 318] width 246 height 85
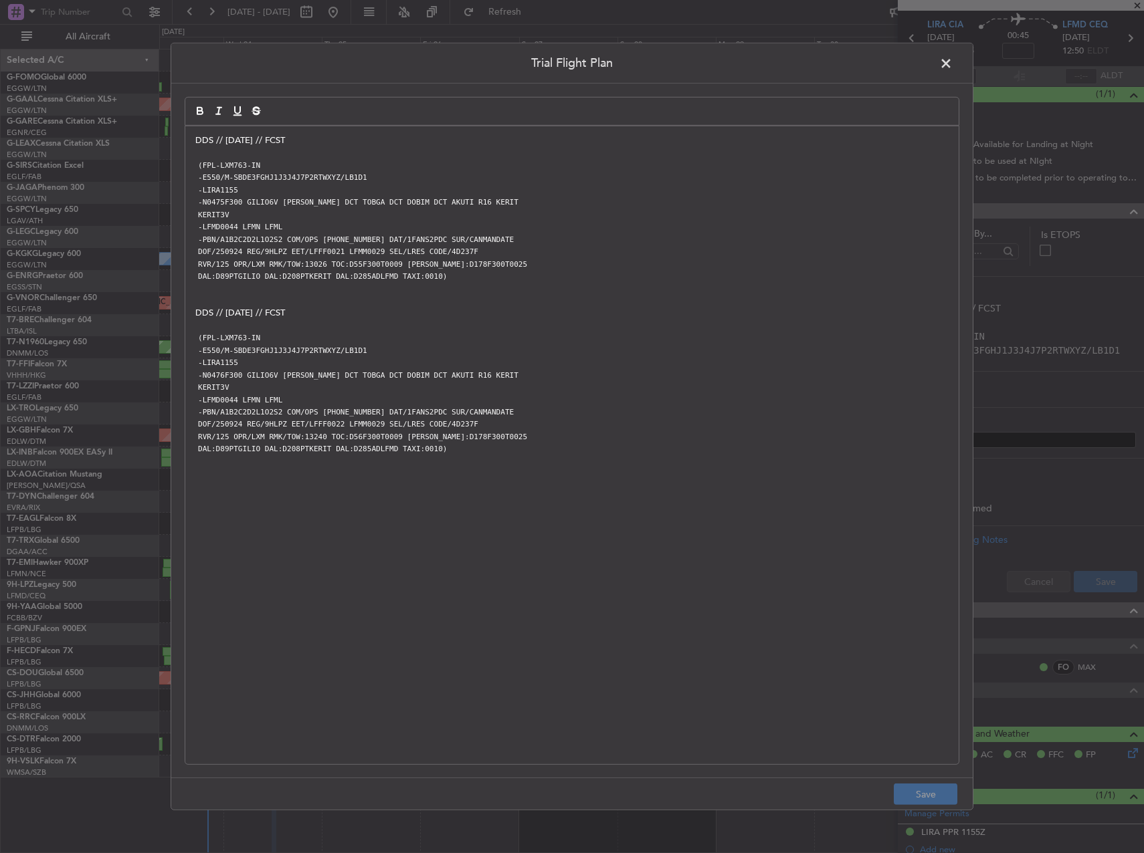
click at [952, 58] on span at bounding box center [952, 67] width 0 height 27
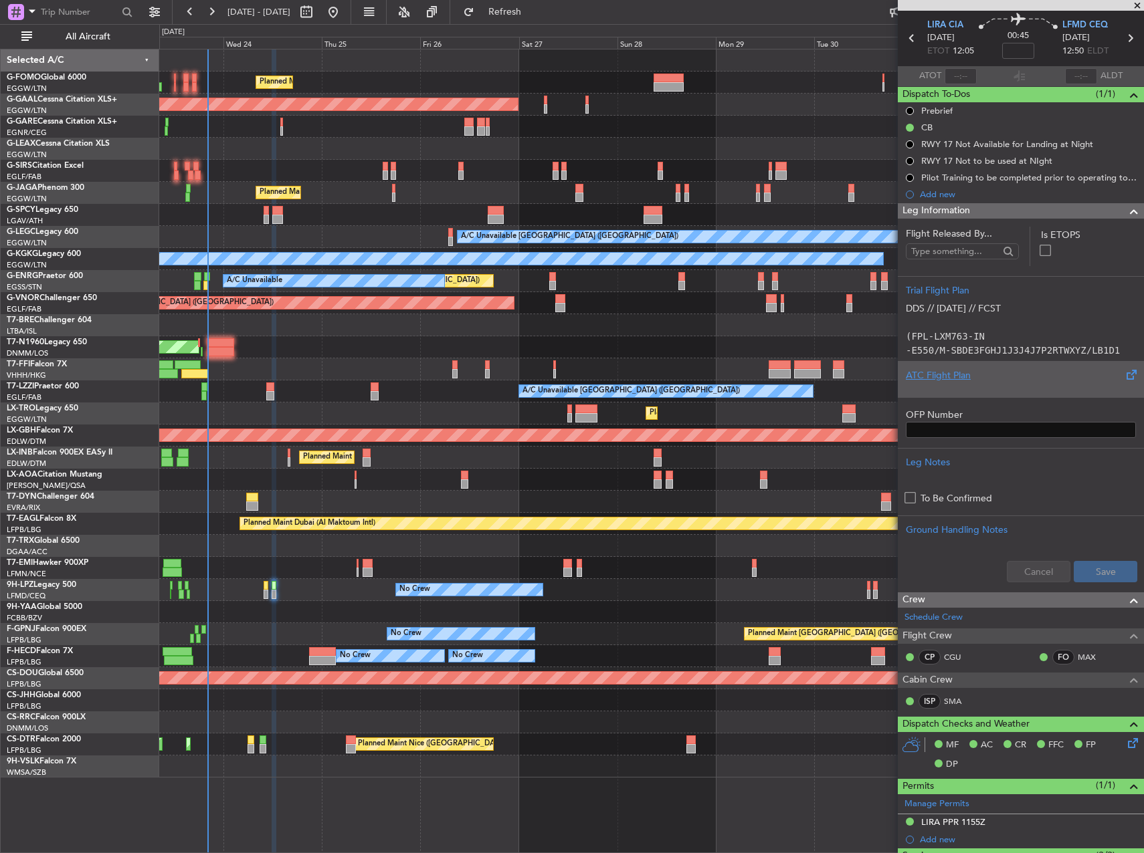
click at [1045, 379] on div "ATC Flight Plan" at bounding box center [1021, 376] width 230 height 14
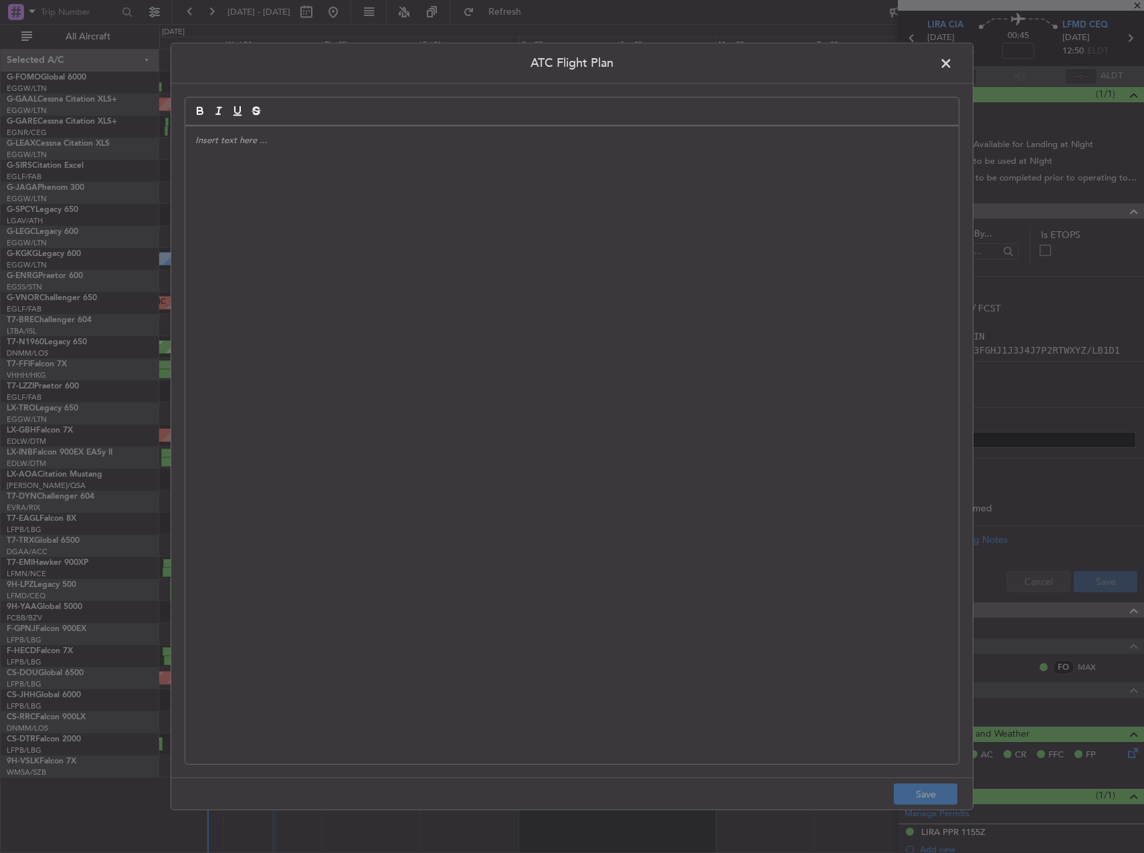
click at [561, 304] on div at bounding box center [571, 445] width 773 height 638
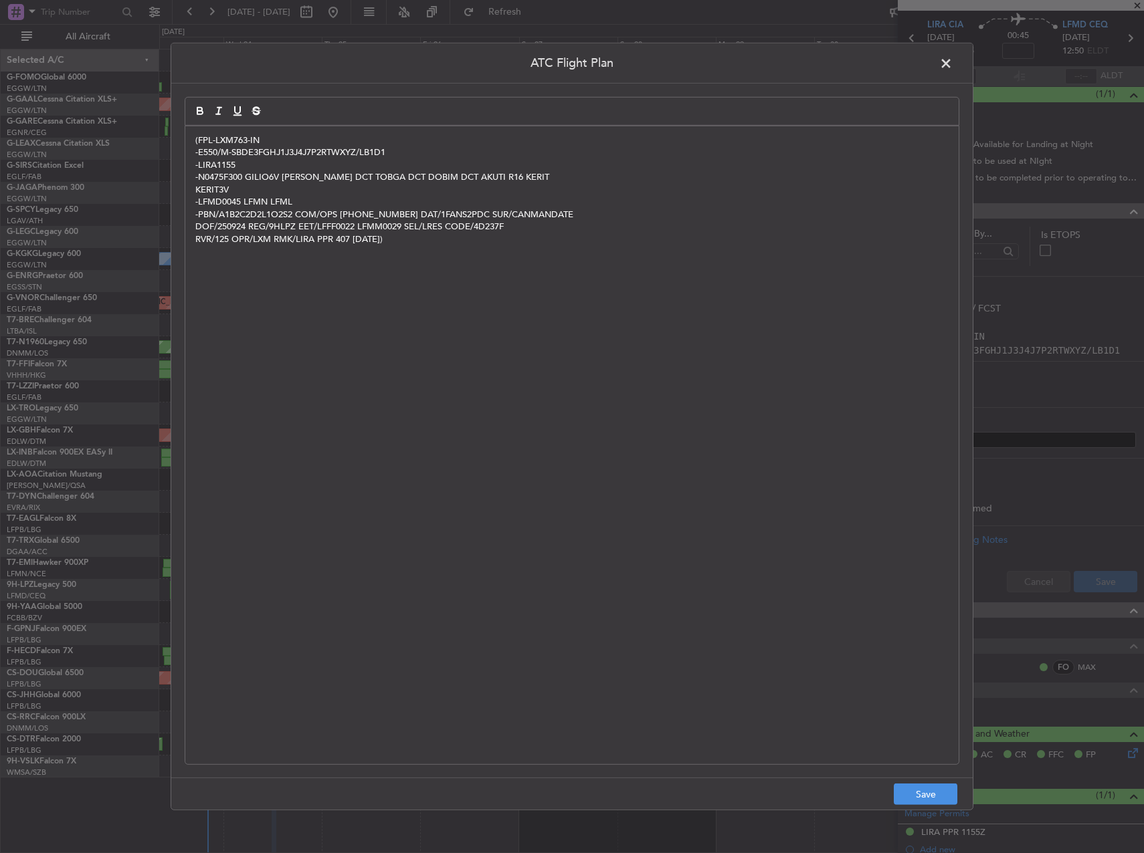
scroll to position [0, 0]
click at [927, 792] on button "Save" at bounding box center [926, 794] width 64 height 21
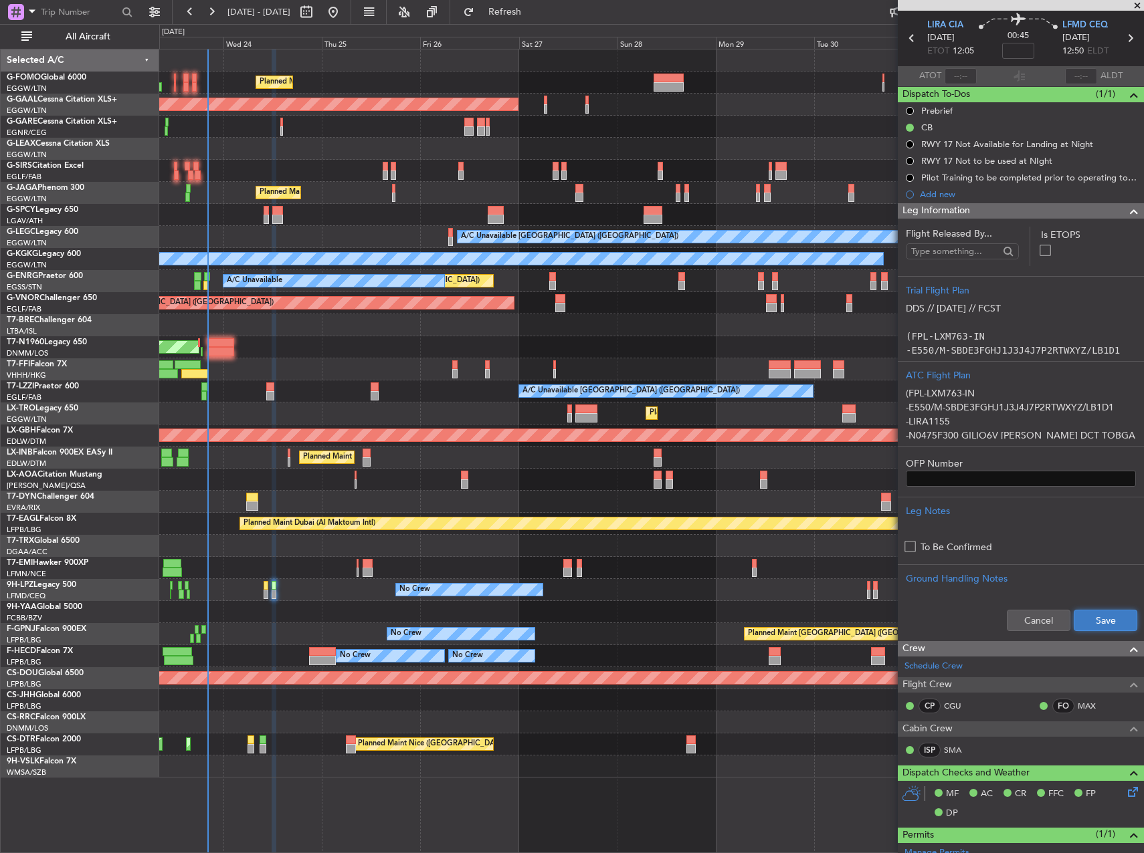
click at [1097, 621] on button "Save" at bounding box center [1105, 620] width 64 height 21
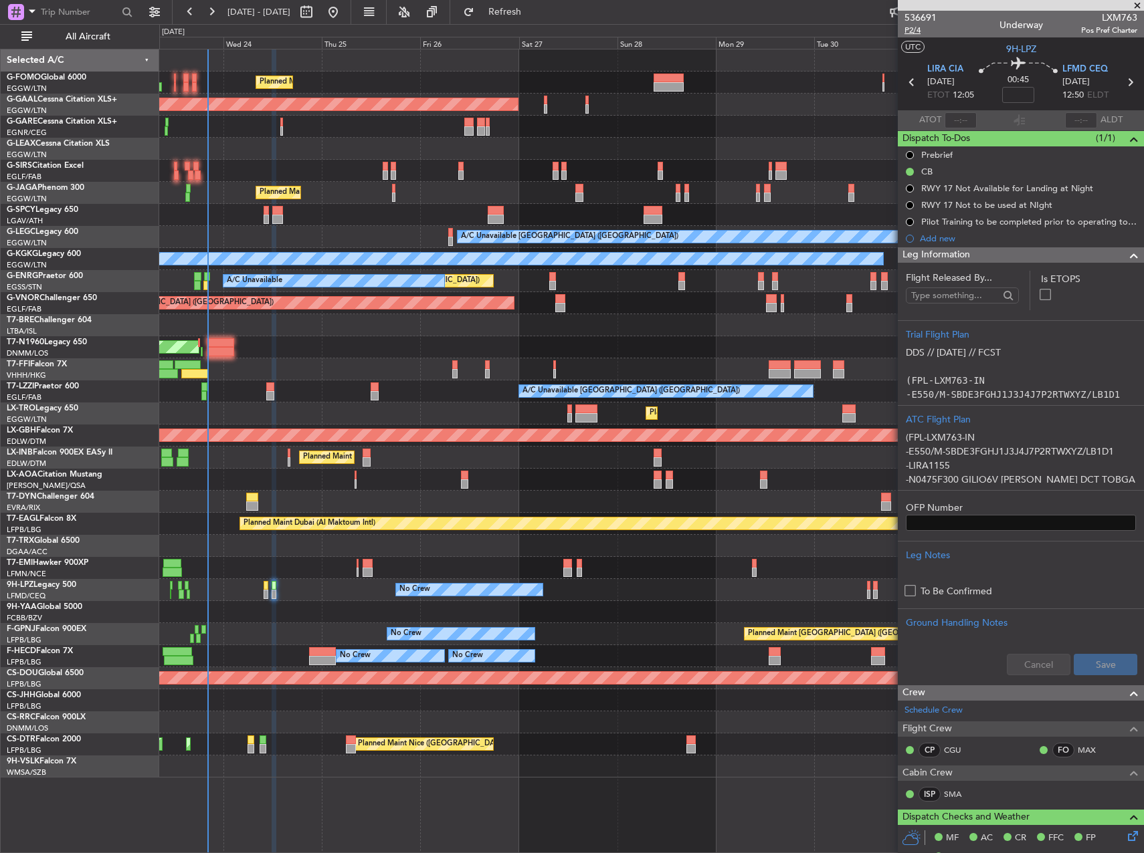
click at [914, 33] on span "P2/4" at bounding box center [920, 30] width 32 height 11
click at [312, 375] on div "Planned Maint Tianjin ([GEOGRAPHIC_DATA])" at bounding box center [651, 369] width 984 height 22
click at [265, 402] on div "A/C Unavailable London (Farnborough) A/C Unavailable London (Farnborough)" at bounding box center [651, 392] width 984 height 22
click at [266, 396] on div "A/C Unavailable London (Farnborough) A/C Unavailable London (Farnborough)" at bounding box center [651, 392] width 984 height 22
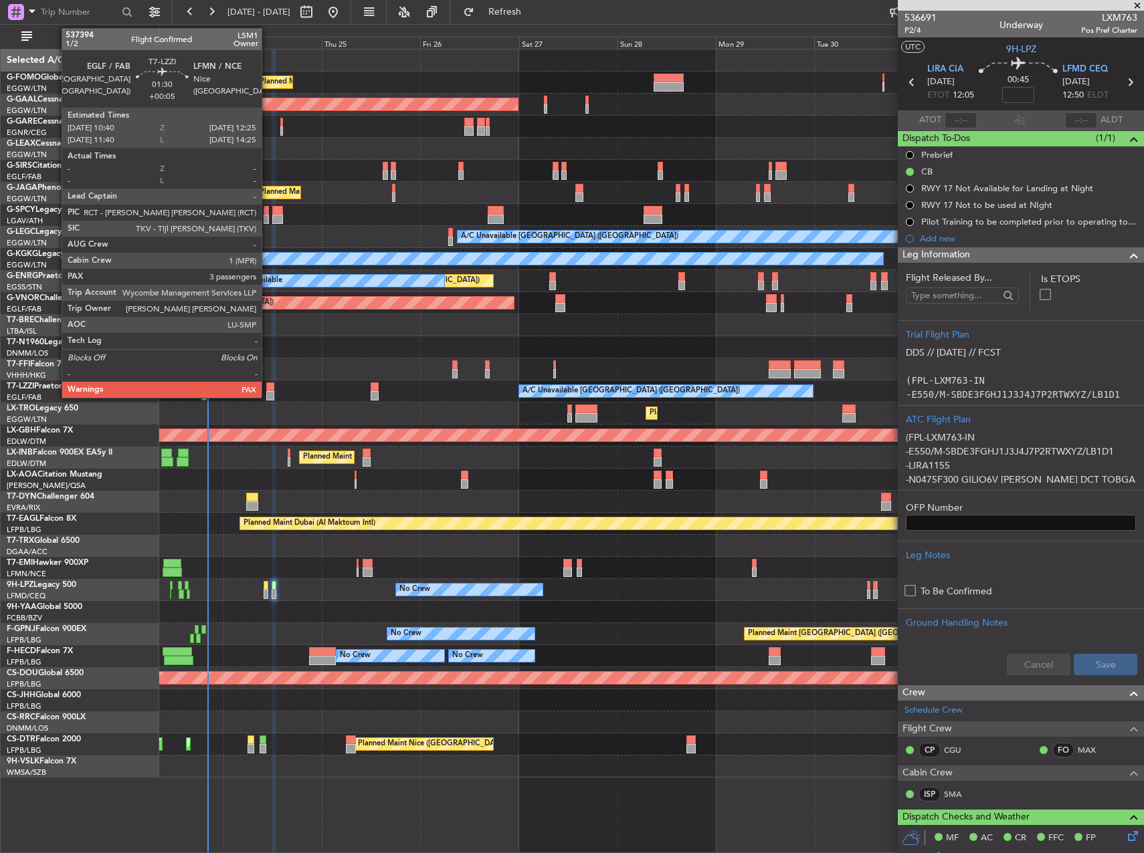
click at [268, 395] on div at bounding box center [269, 395] width 7 height 9
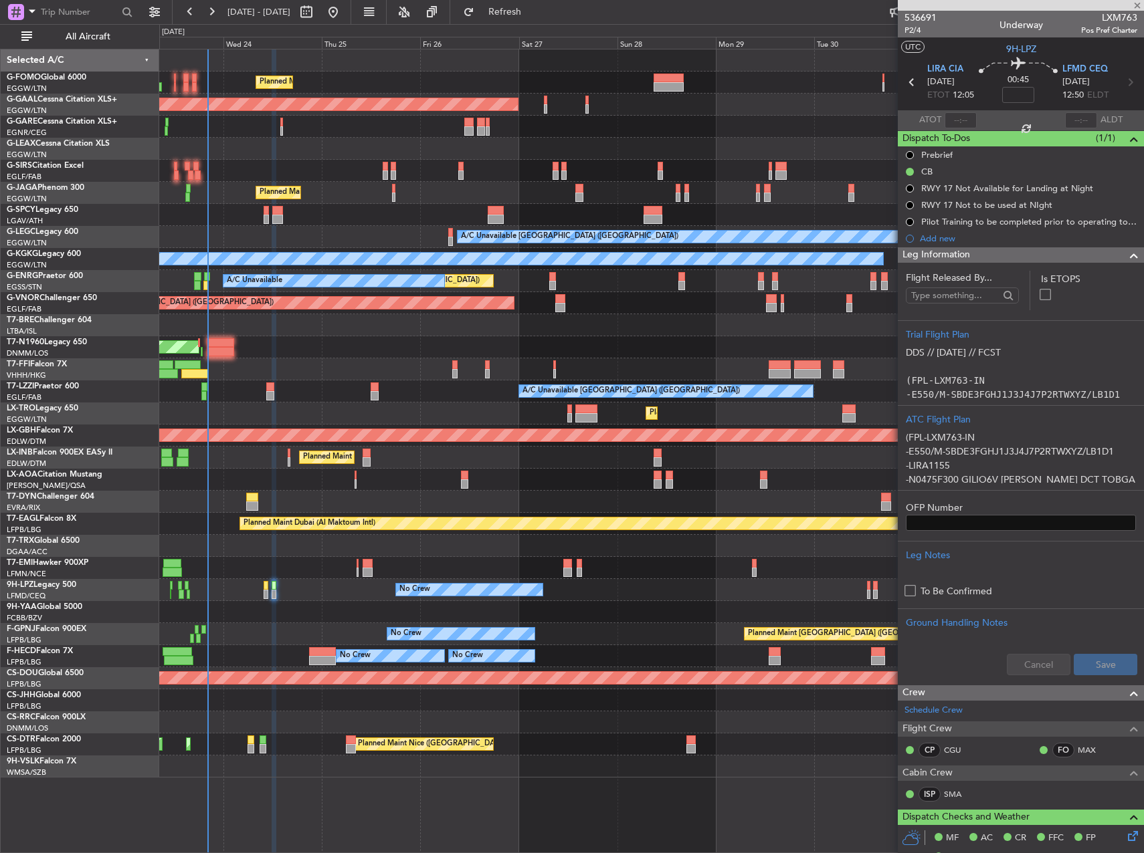
type input "+00:05"
type input "3"
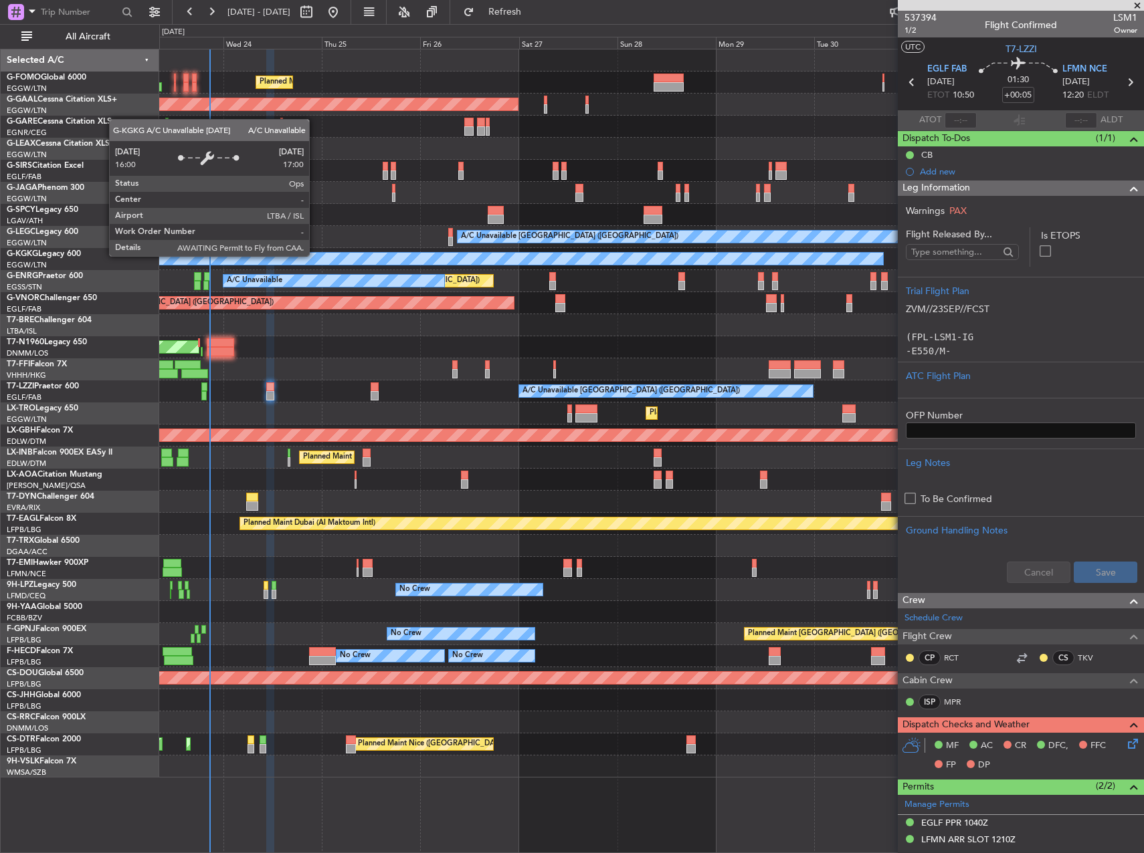
click at [315, 255] on div "A/C Unavailable [GEOGRAPHIC_DATA] (Ataturk)" at bounding box center [339, 259] width 1085 height 12
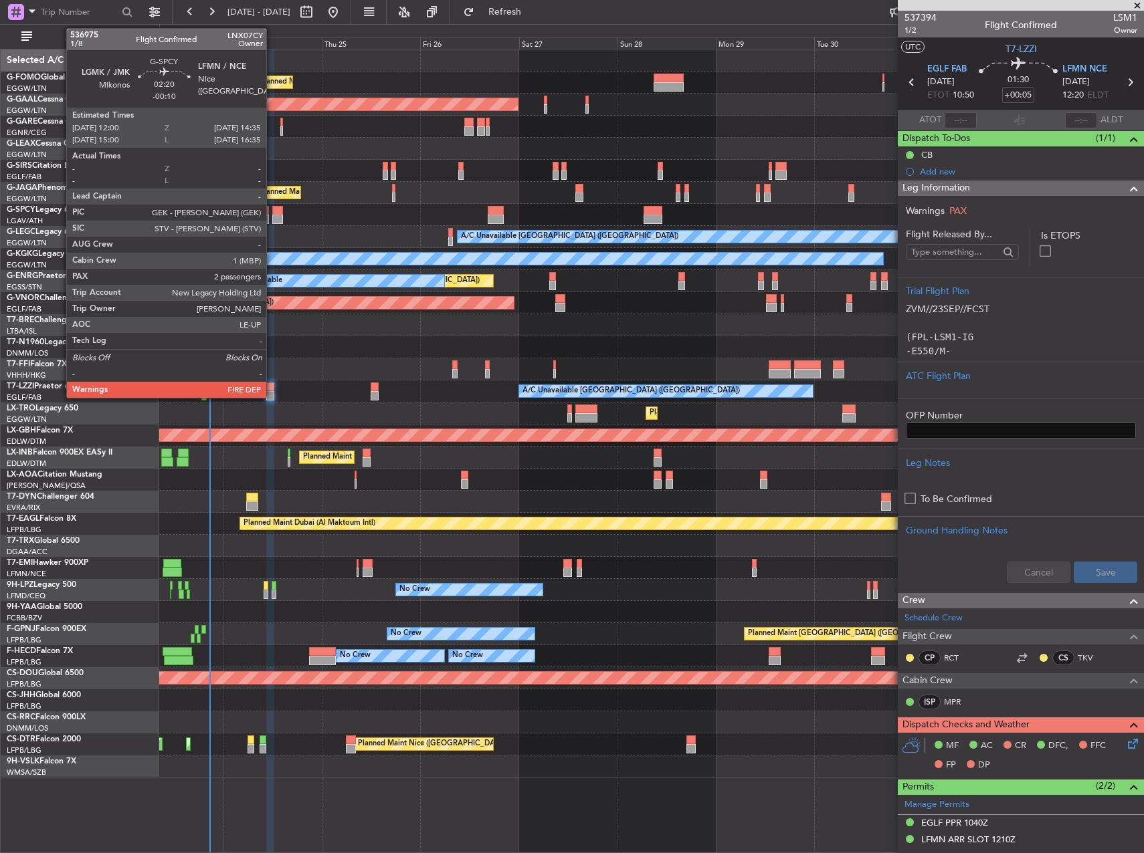
click at [272, 217] on div at bounding box center [277, 219] width 11 height 9
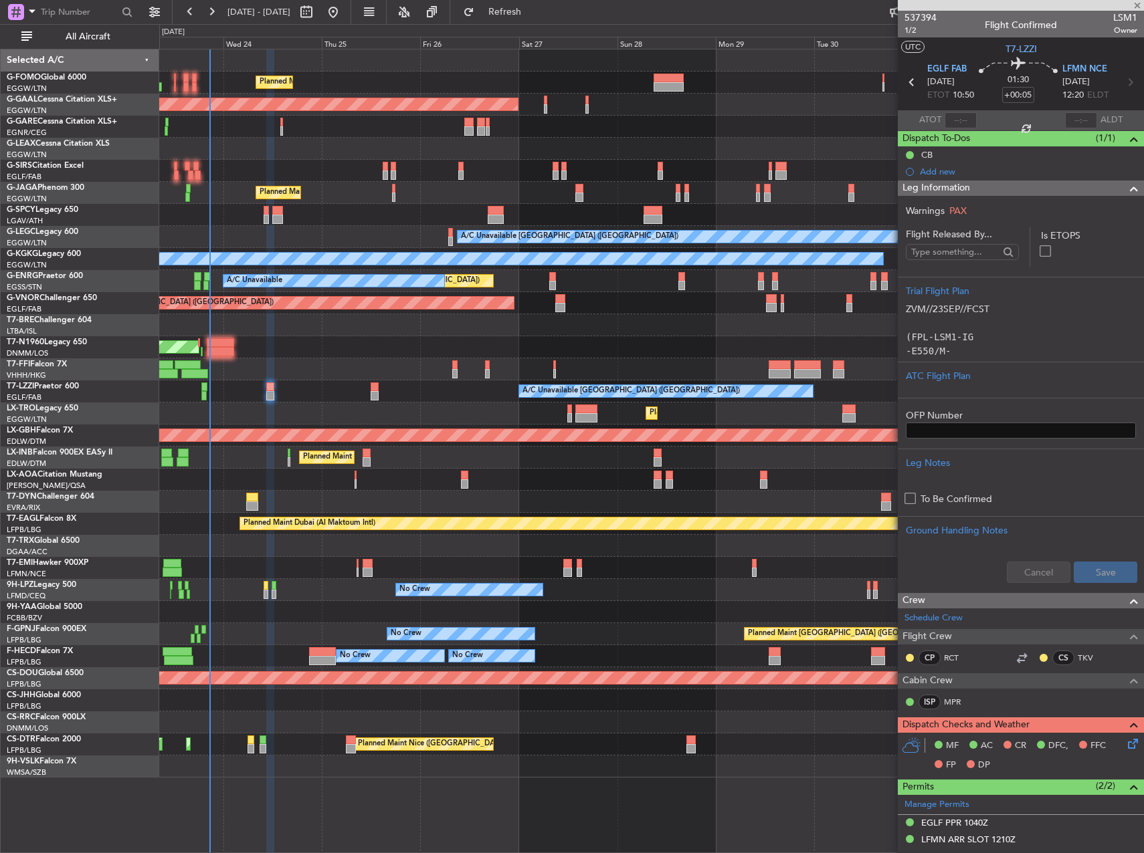
click at [270, 217] on div at bounding box center [651, 215] width 984 height 22
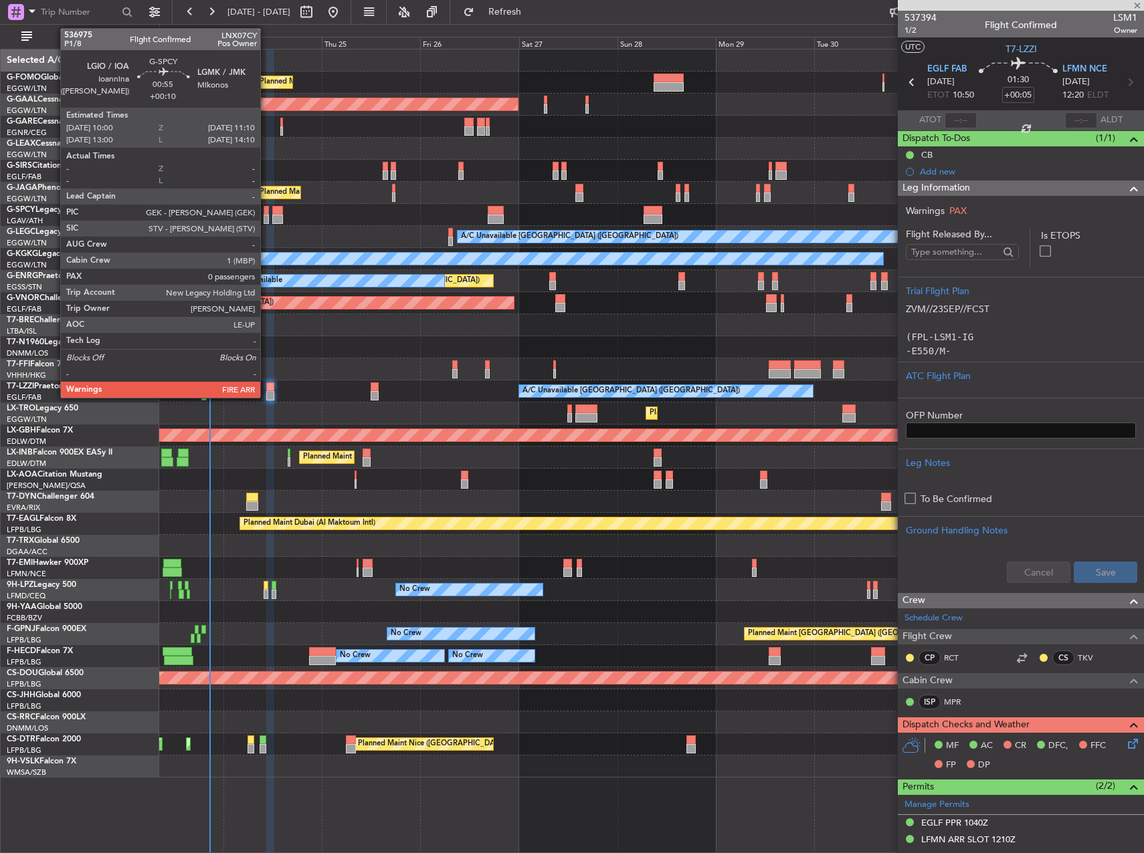
click at [266, 219] on div at bounding box center [266, 219] width 5 height 9
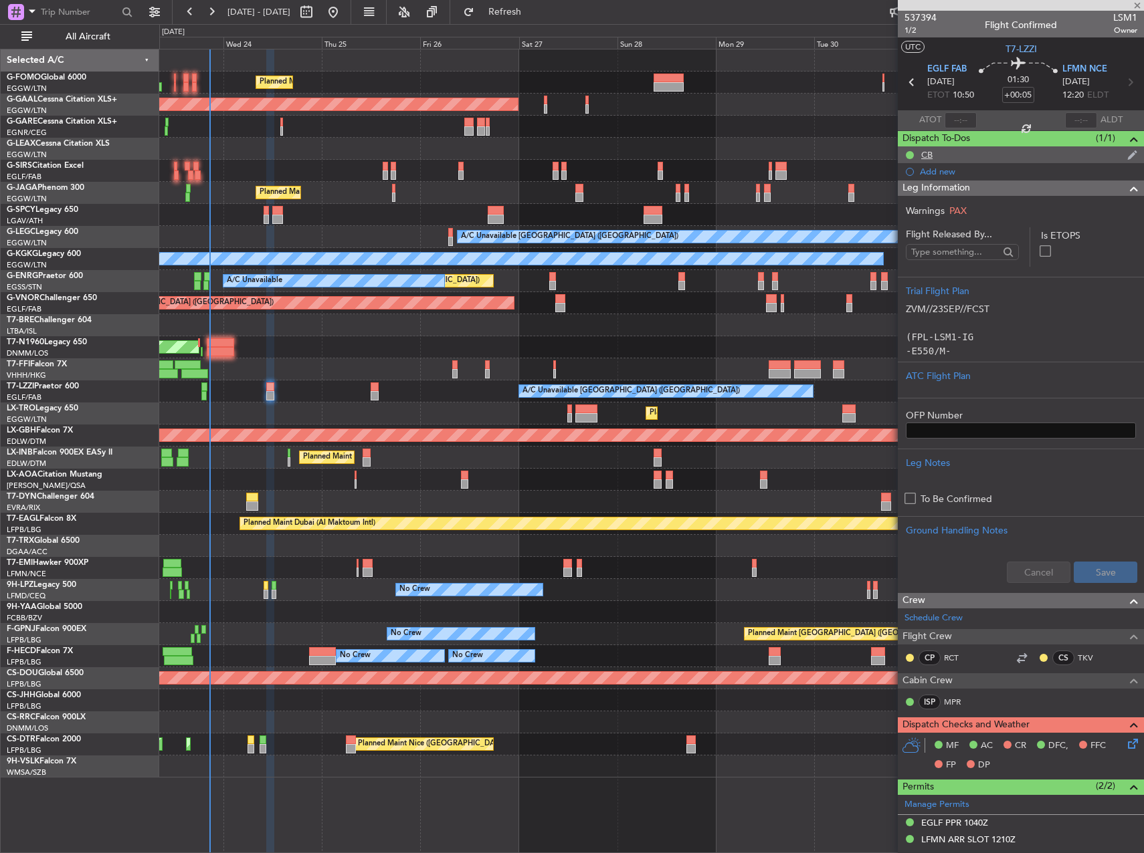
type input "+00:10"
type input "0"
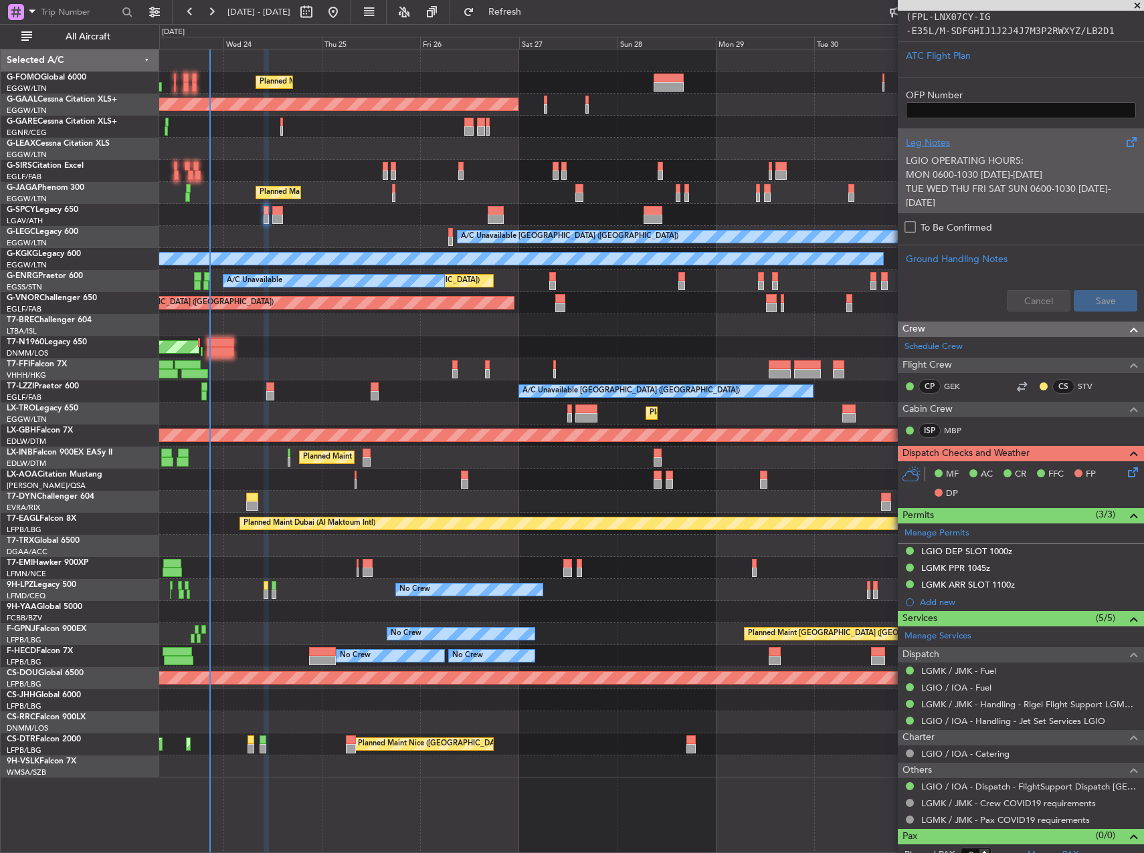
scroll to position [427, 0]
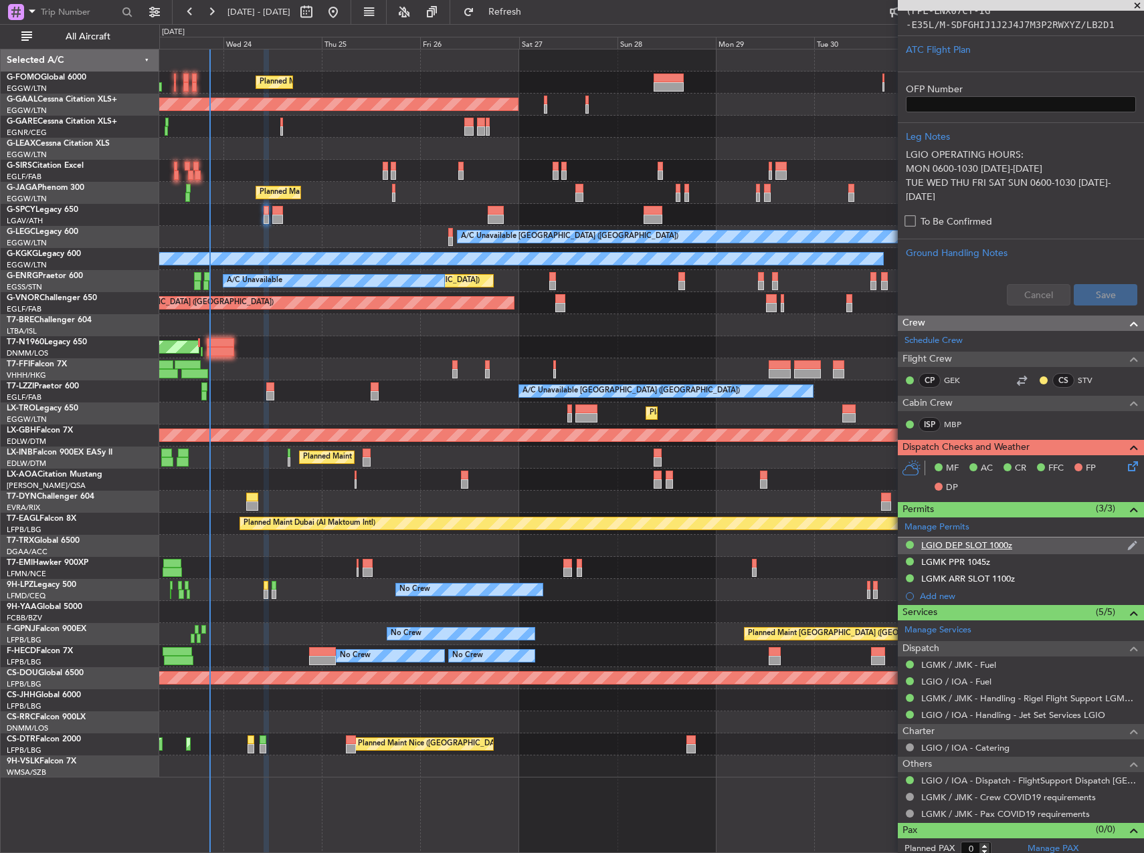
click at [957, 540] on div "LGIO DEP SLOT 1000z" at bounding box center [966, 545] width 91 height 11
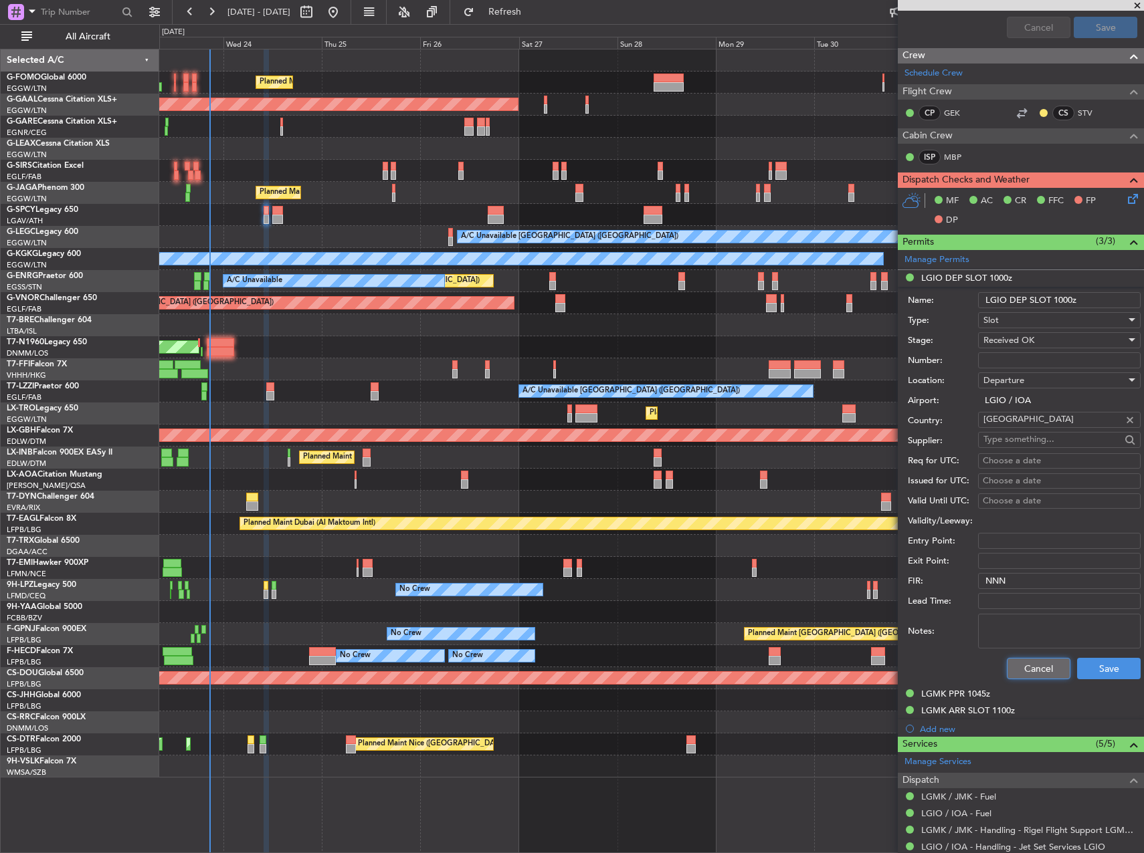
click at [1020, 658] on button "Cancel" at bounding box center [1039, 668] width 64 height 21
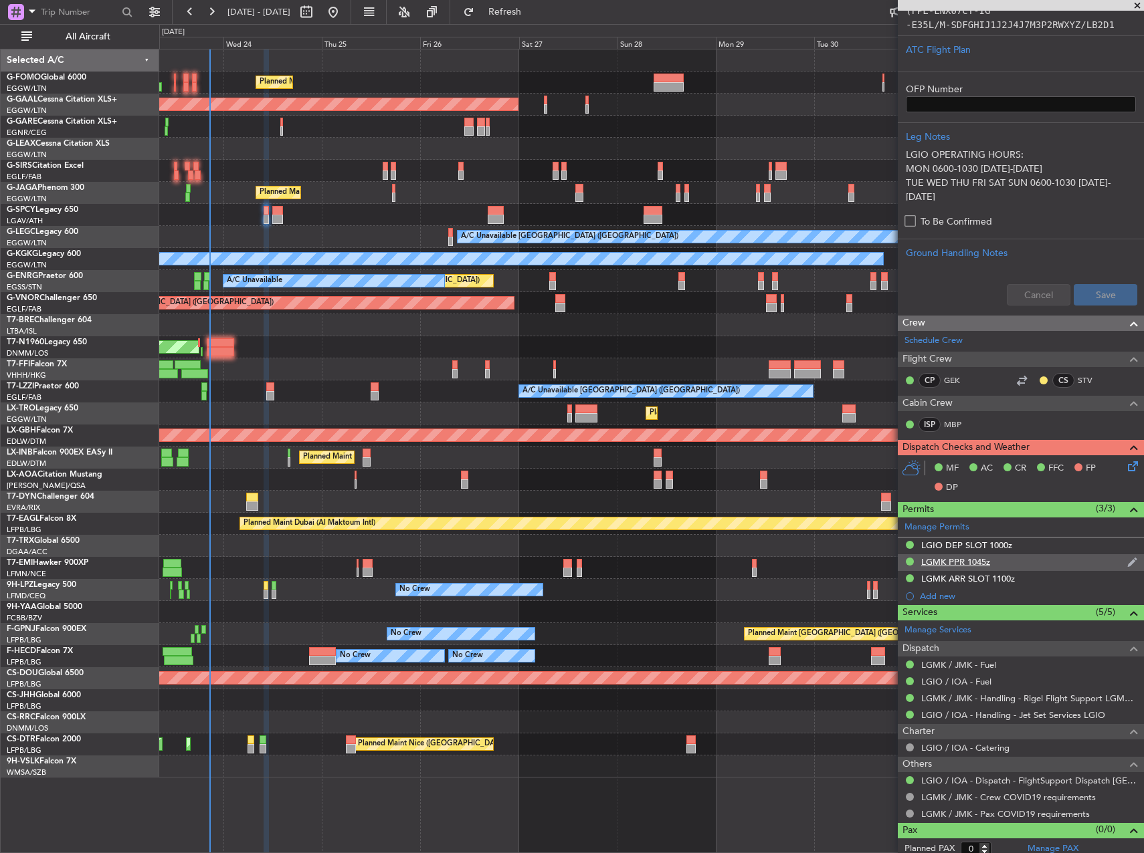
click at [966, 558] on div "LGMK PPR 1045z" at bounding box center [955, 561] width 69 height 11
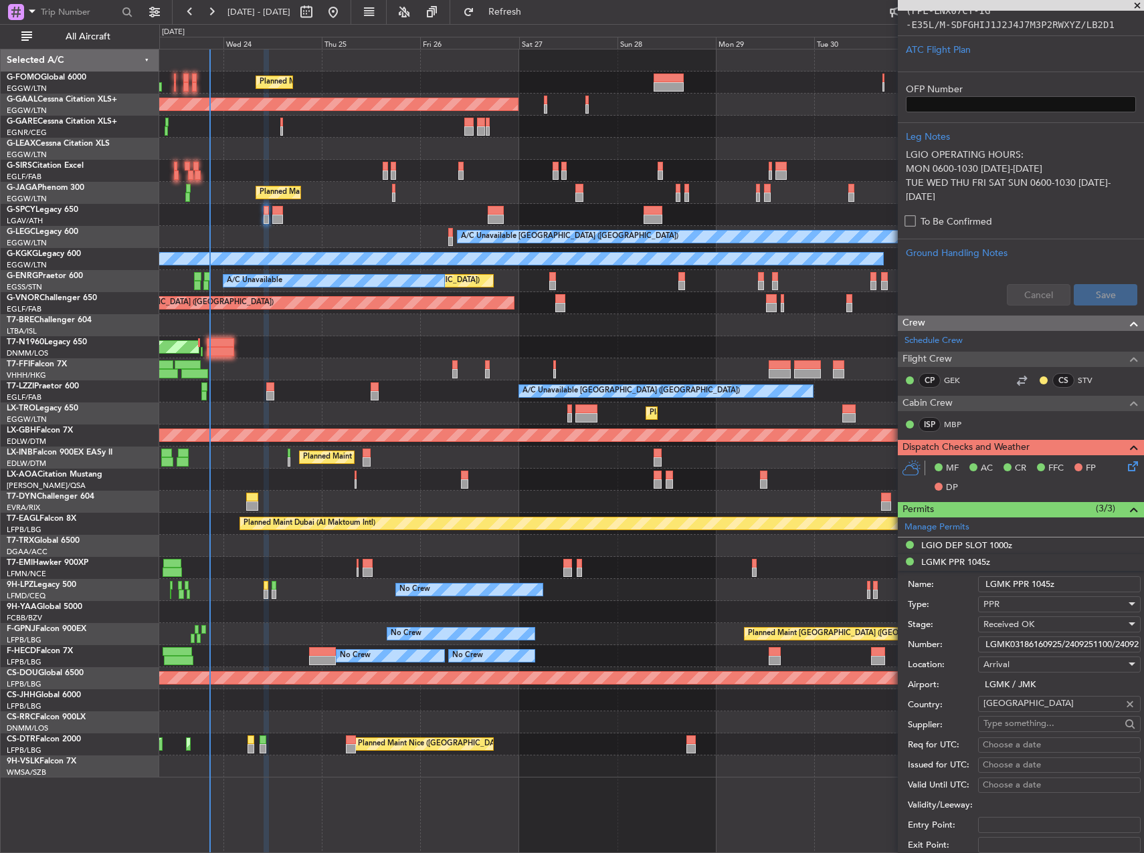
scroll to position [694, 0]
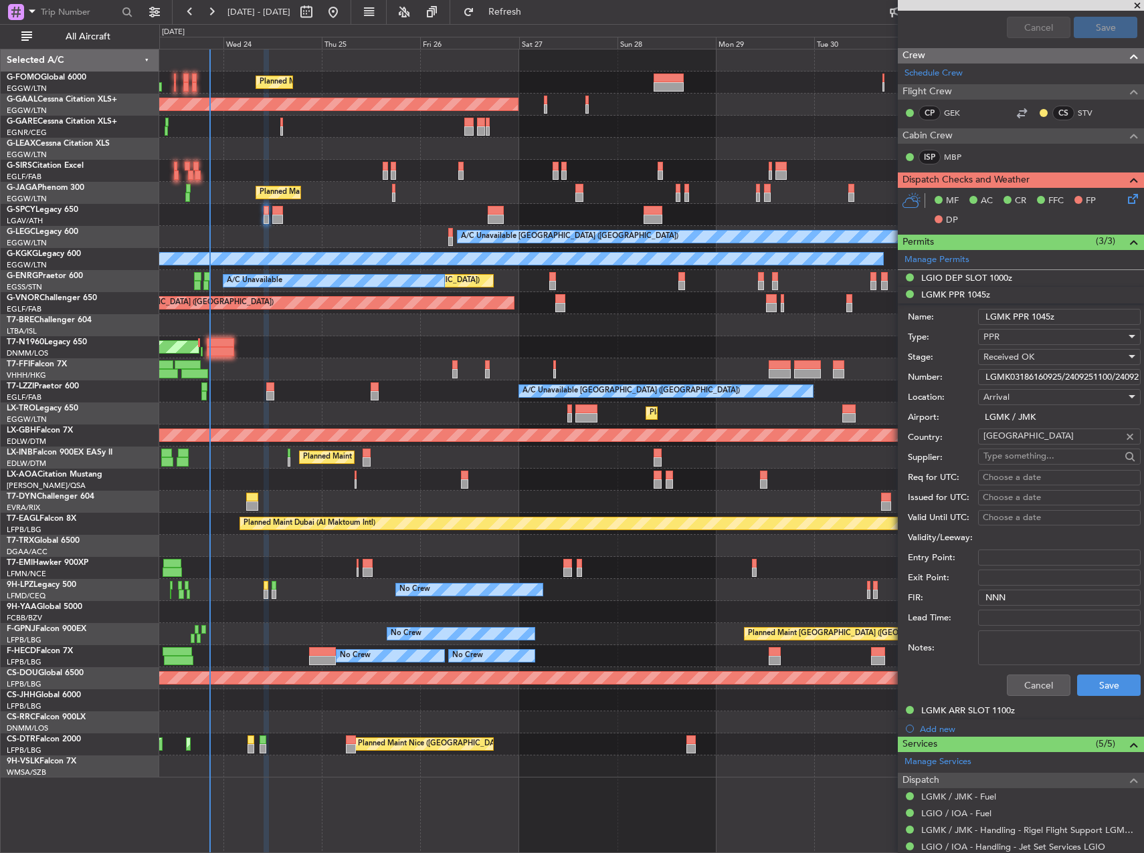
click at [1009, 372] on input "LGMK03186160925/2409251100/2409251200" at bounding box center [1059, 377] width 163 height 16
click at [983, 707] on div "LGMK ARR SLOT 1100z" at bounding box center [968, 710] width 94 height 11
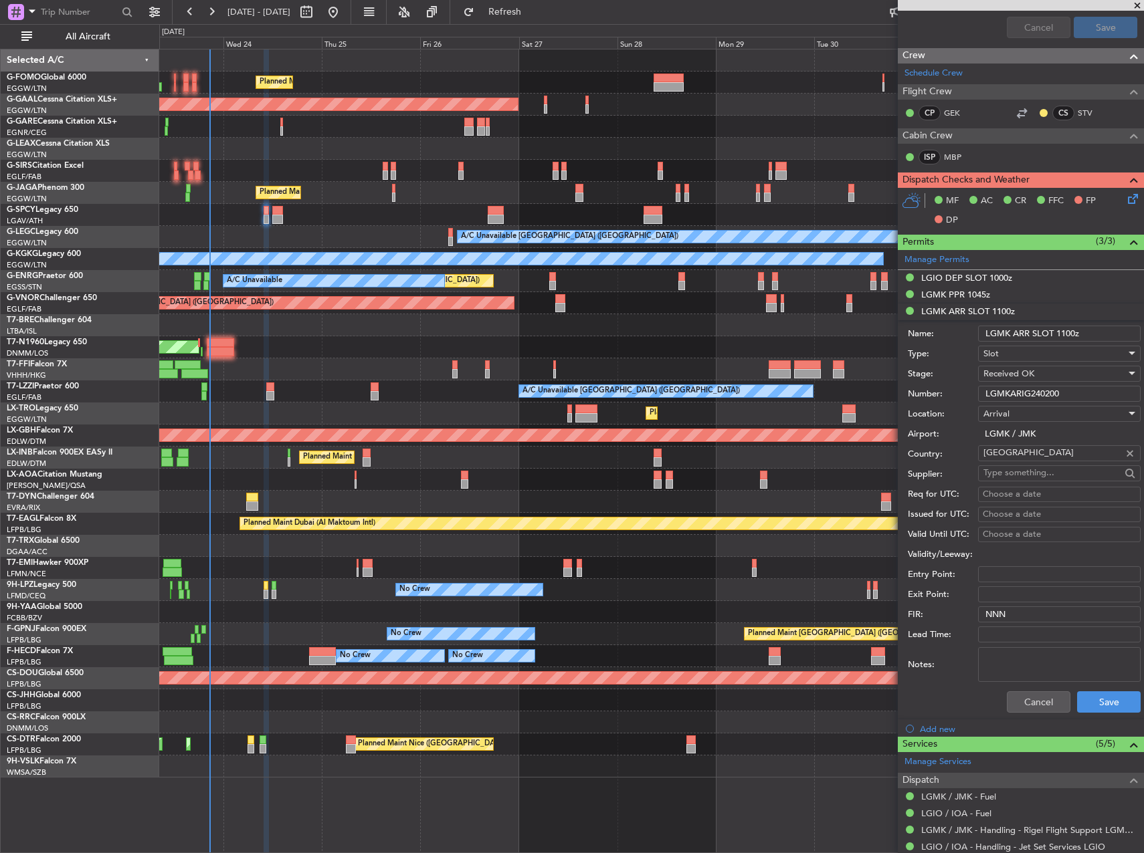
click at [1031, 391] on input "LGMKARIG240200" at bounding box center [1059, 394] width 163 height 16
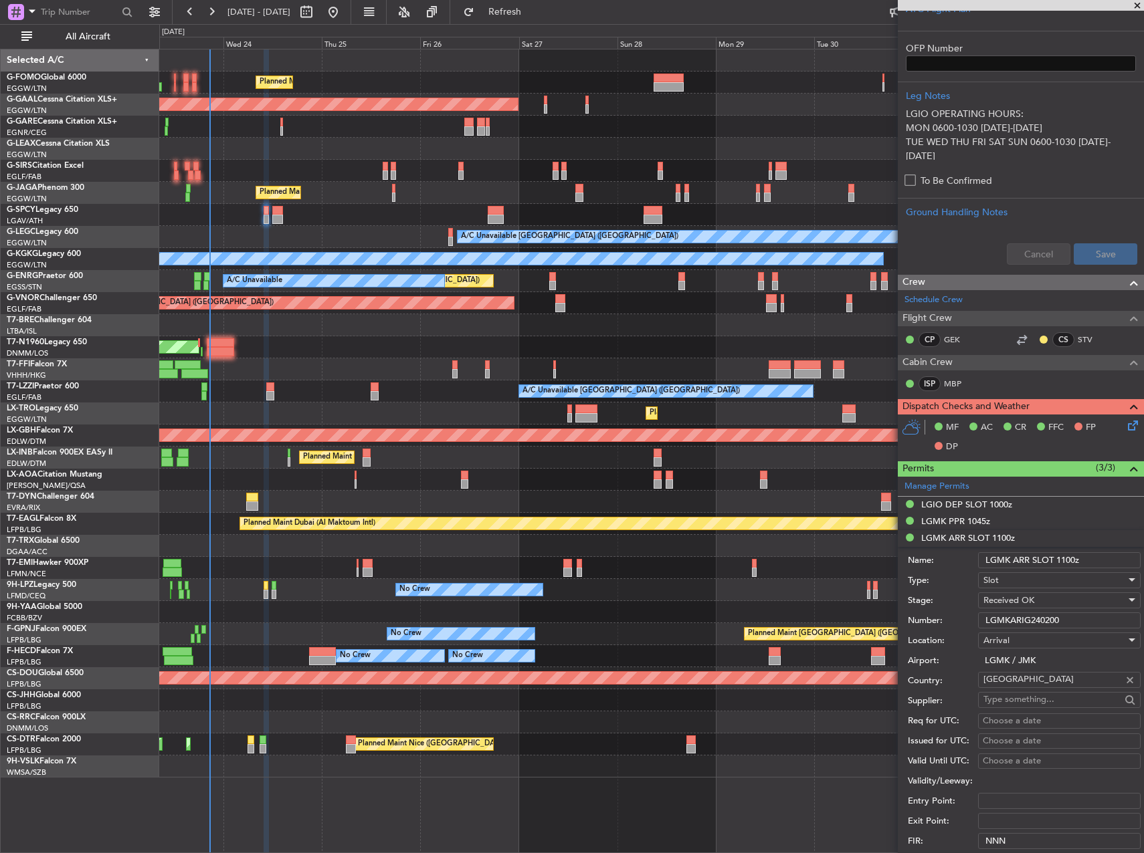
scroll to position [468, 0]
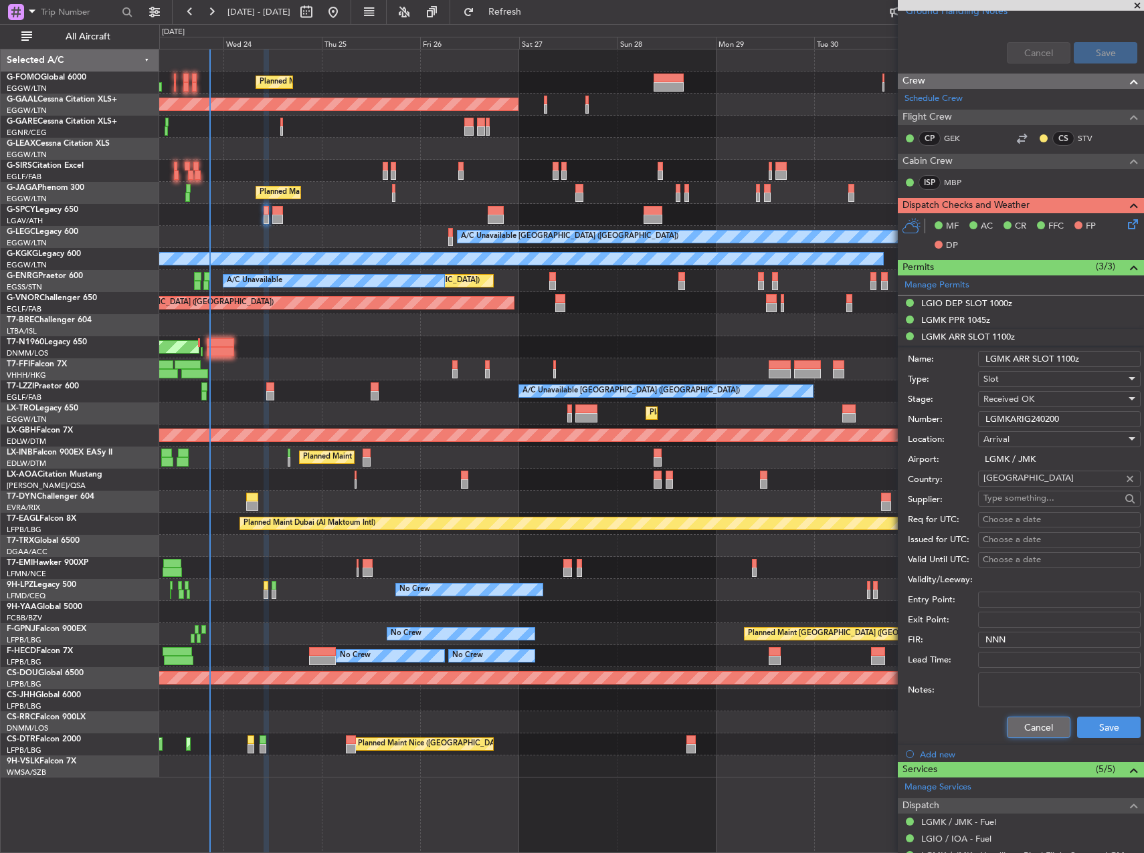
click at [1017, 720] on button "Cancel" at bounding box center [1039, 727] width 64 height 21
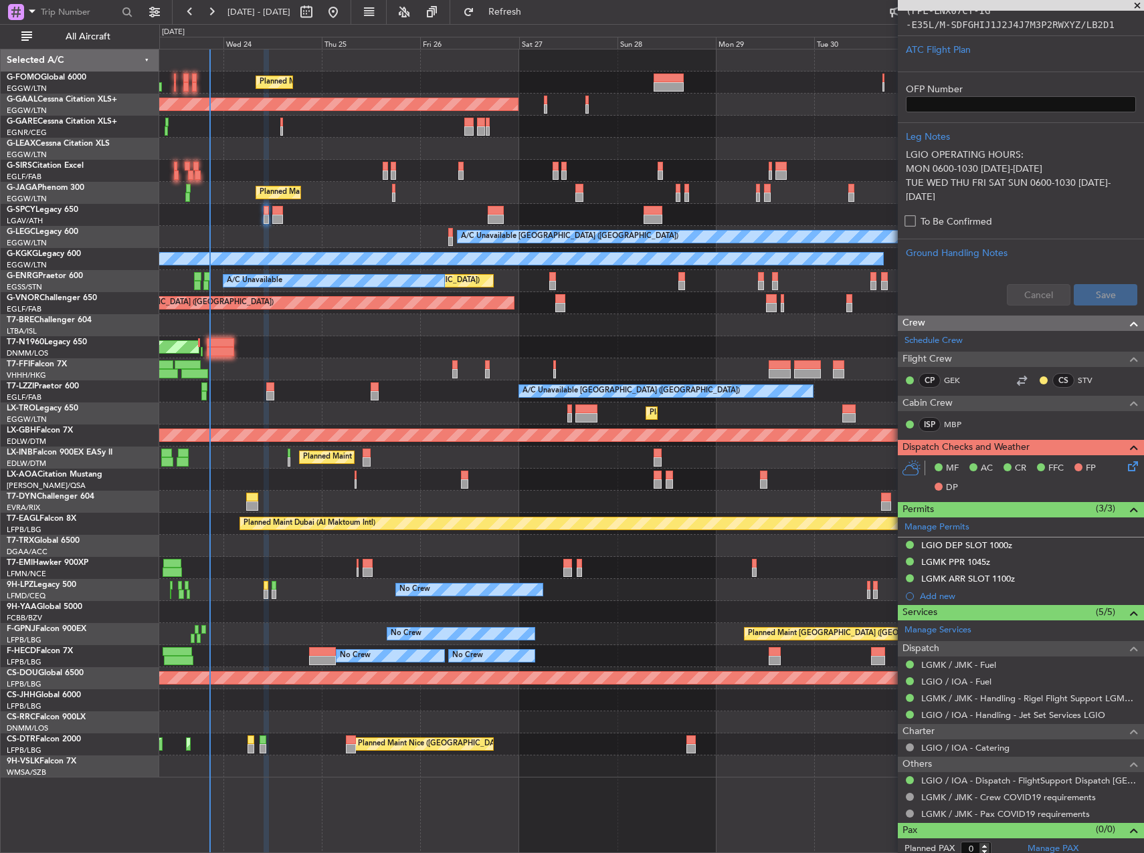
click at [1125, 461] on icon at bounding box center [1130, 464] width 11 height 11
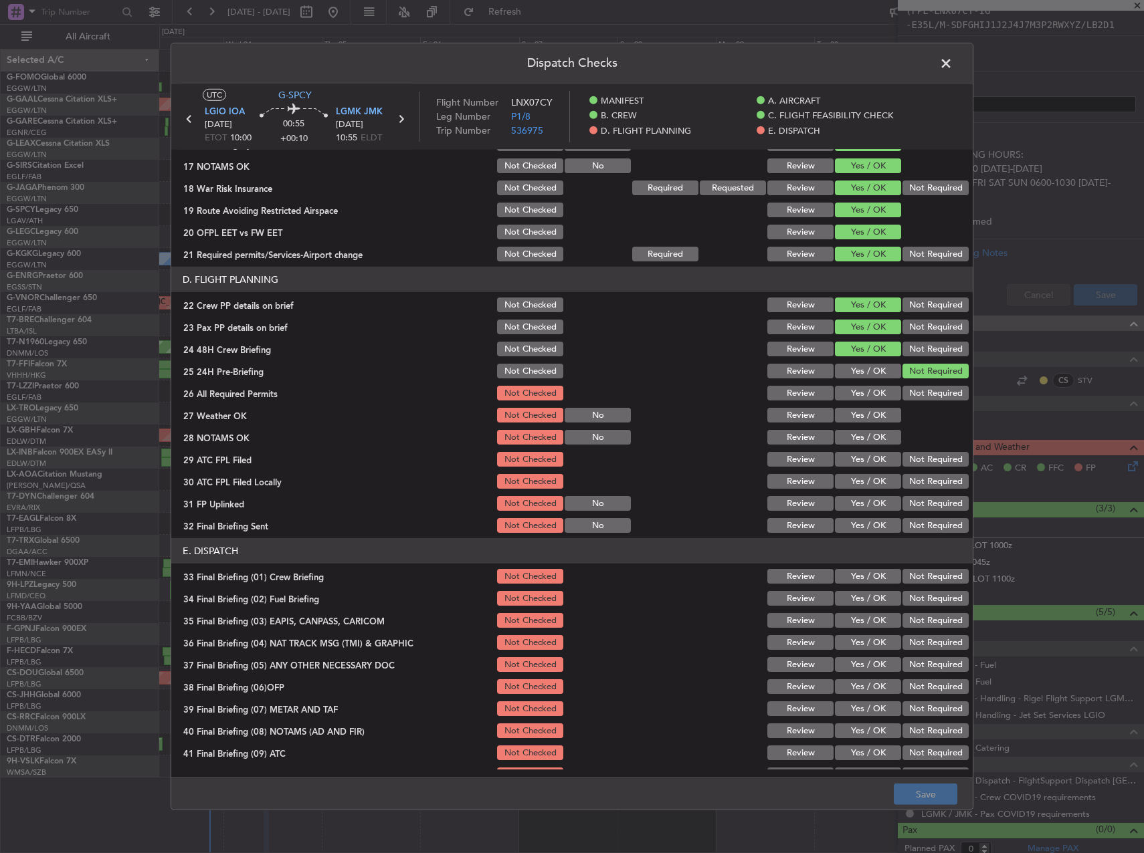
scroll to position [568, 0]
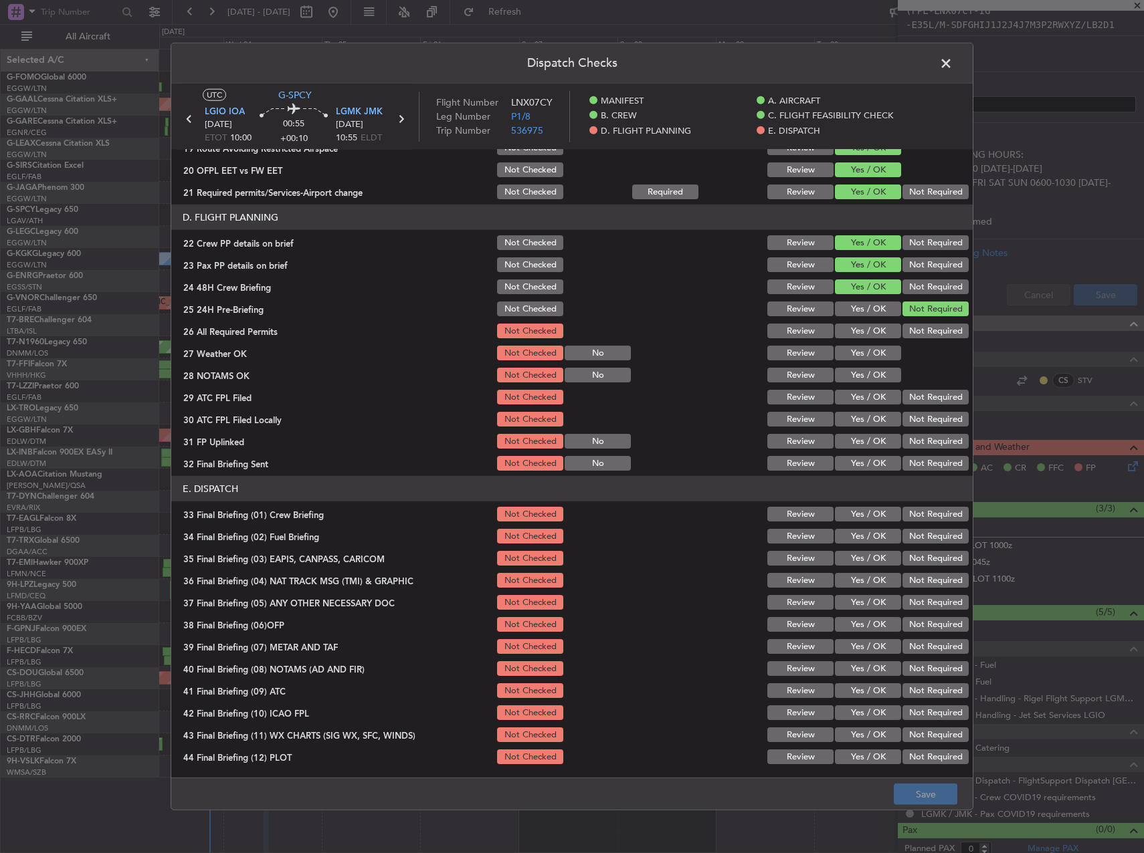
click at [851, 335] on button "Yes / OK" at bounding box center [868, 331] width 66 height 15
drag, startPoint x: 853, startPoint y: 345, endPoint x: 854, endPoint y: 353, distance: 8.1
click at [854, 348] on div "Yes / OK" at bounding box center [867, 353] width 68 height 19
click at [855, 359] on button "Yes / OK" at bounding box center [868, 353] width 66 height 15
click at [855, 372] on button "Yes / OK" at bounding box center [868, 375] width 66 height 15
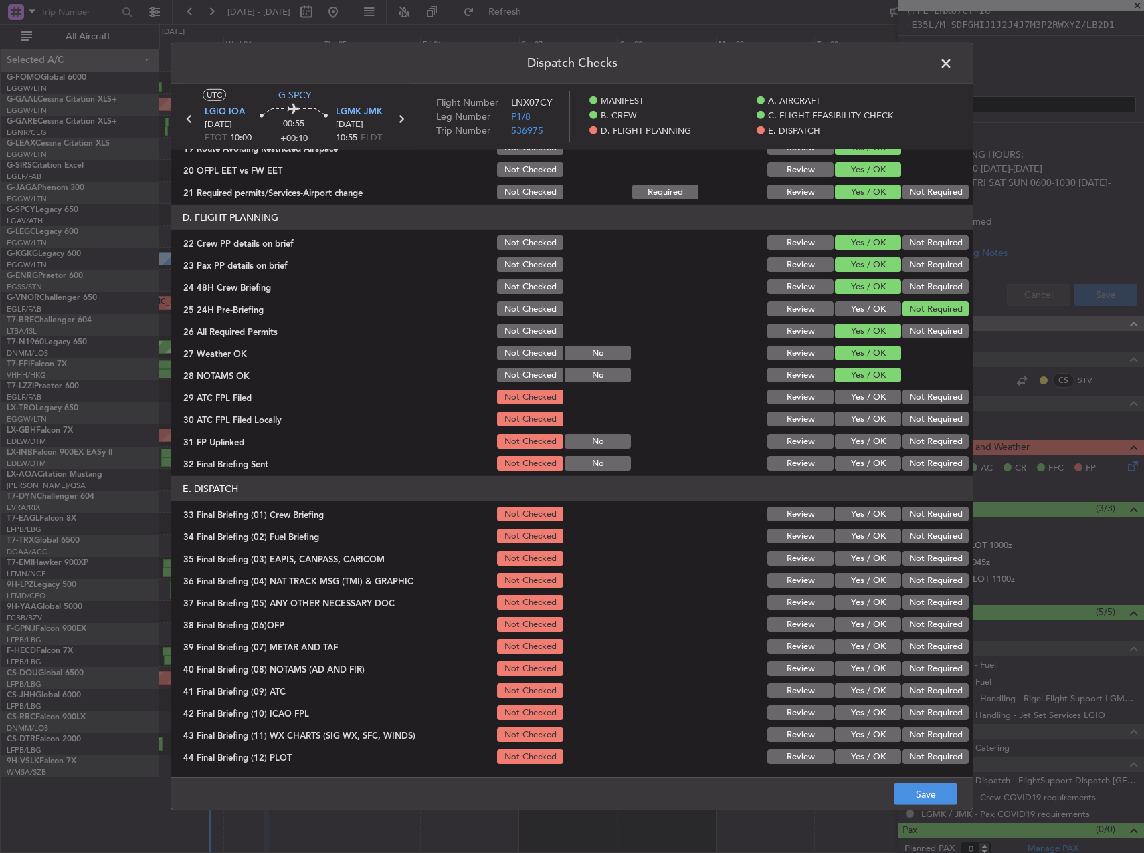
click at [859, 391] on div "Yes / OK" at bounding box center [867, 397] width 68 height 19
click at [862, 395] on button "Yes / OK" at bounding box center [868, 397] width 66 height 15
click at [919, 417] on button "Not Required" at bounding box center [935, 419] width 66 height 15
click at [870, 442] on button "Yes / OK" at bounding box center [868, 441] width 66 height 15
click at [904, 461] on button "Not Required" at bounding box center [935, 463] width 66 height 15
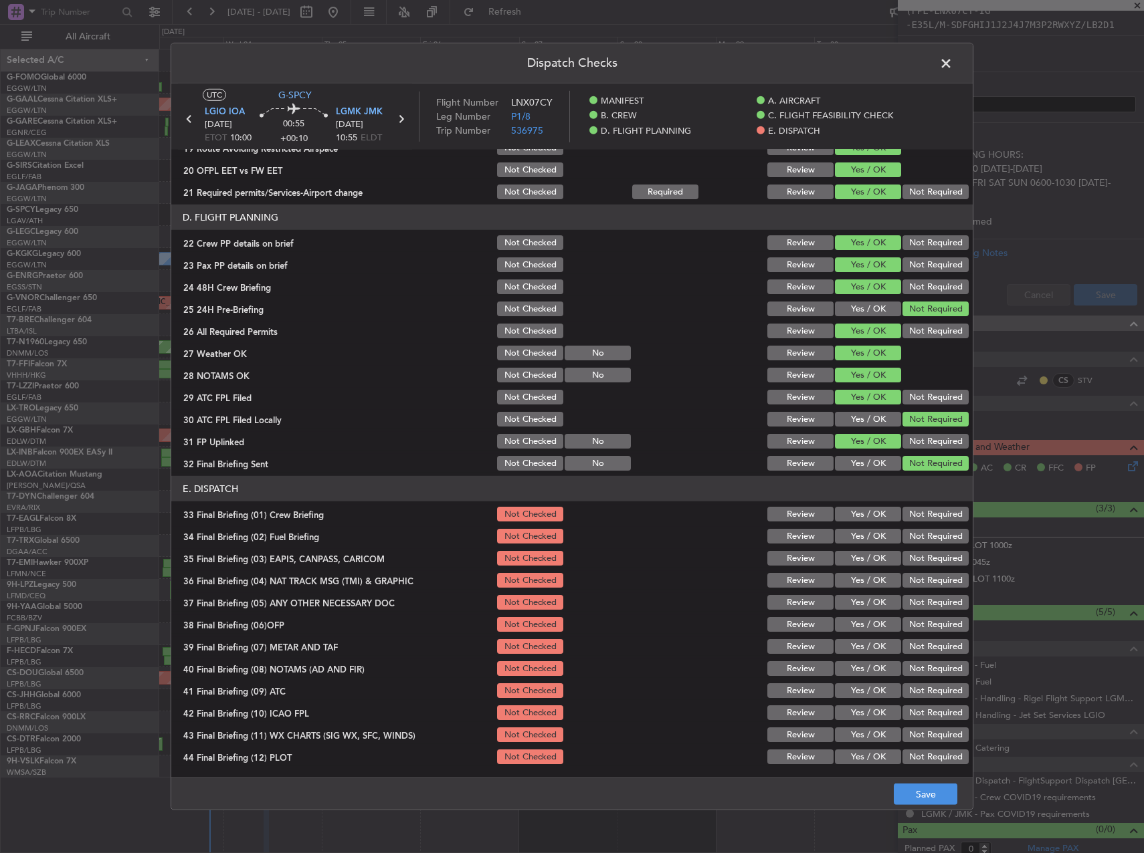
click at [873, 506] on div "Yes / OK" at bounding box center [867, 514] width 68 height 19
click at [873, 508] on button "Yes / OK" at bounding box center [868, 514] width 66 height 15
click at [875, 536] on button "Yes / OK" at bounding box center [868, 536] width 66 height 15
click at [906, 555] on button "Not Required" at bounding box center [935, 558] width 66 height 15
drag, startPoint x: 914, startPoint y: 576, endPoint x: 918, endPoint y: 591, distance: 15.3
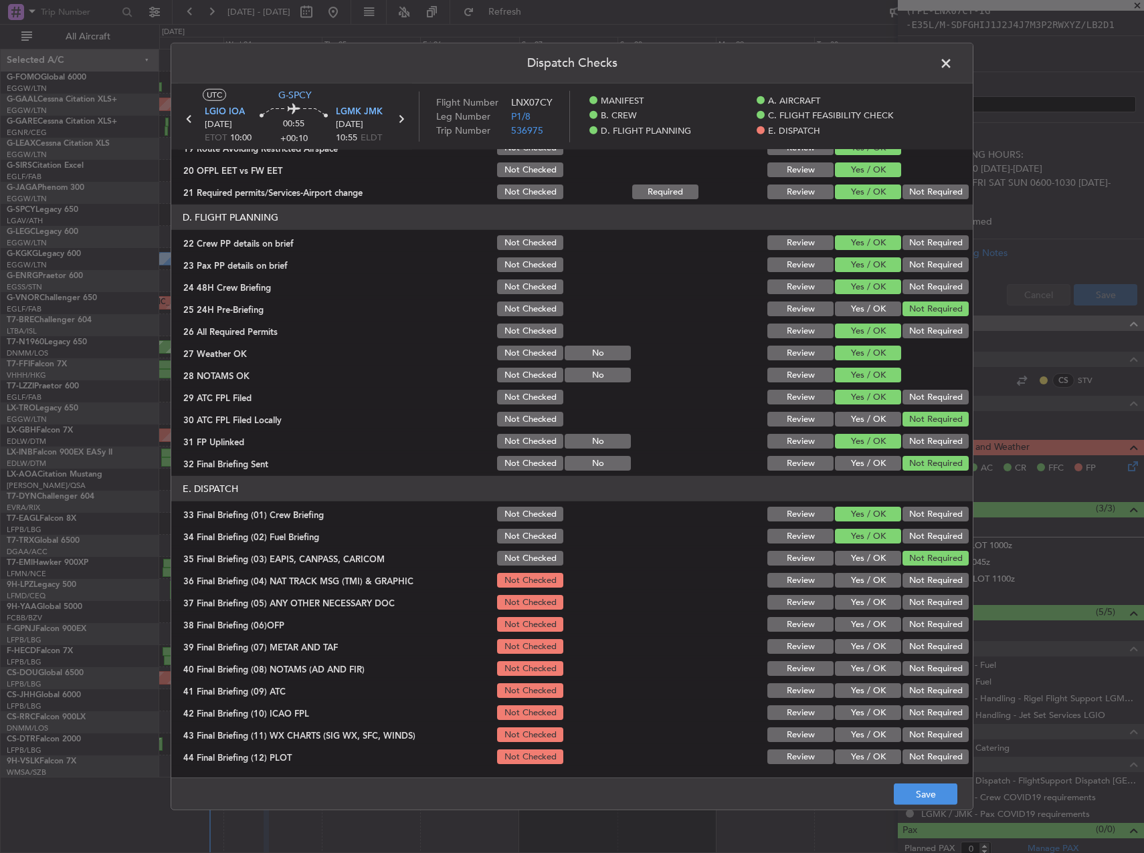
click at [914, 577] on button "Not Required" at bounding box center [935, 580] width 66 height 15
click at [919, 598] on button "Not Required" at bounding box center [935, 602] width 66 height 15
click at [859, 627] on button "Yes / OK" at bounding box center [868, 624] width 66 height 15
click at [862, 635] on section "E. DISPATCH 33 Final Briefing (01) Crew Briefing Not Checked Review Yes / OK No…" at bounding box center [571, 621] width 801 height 290
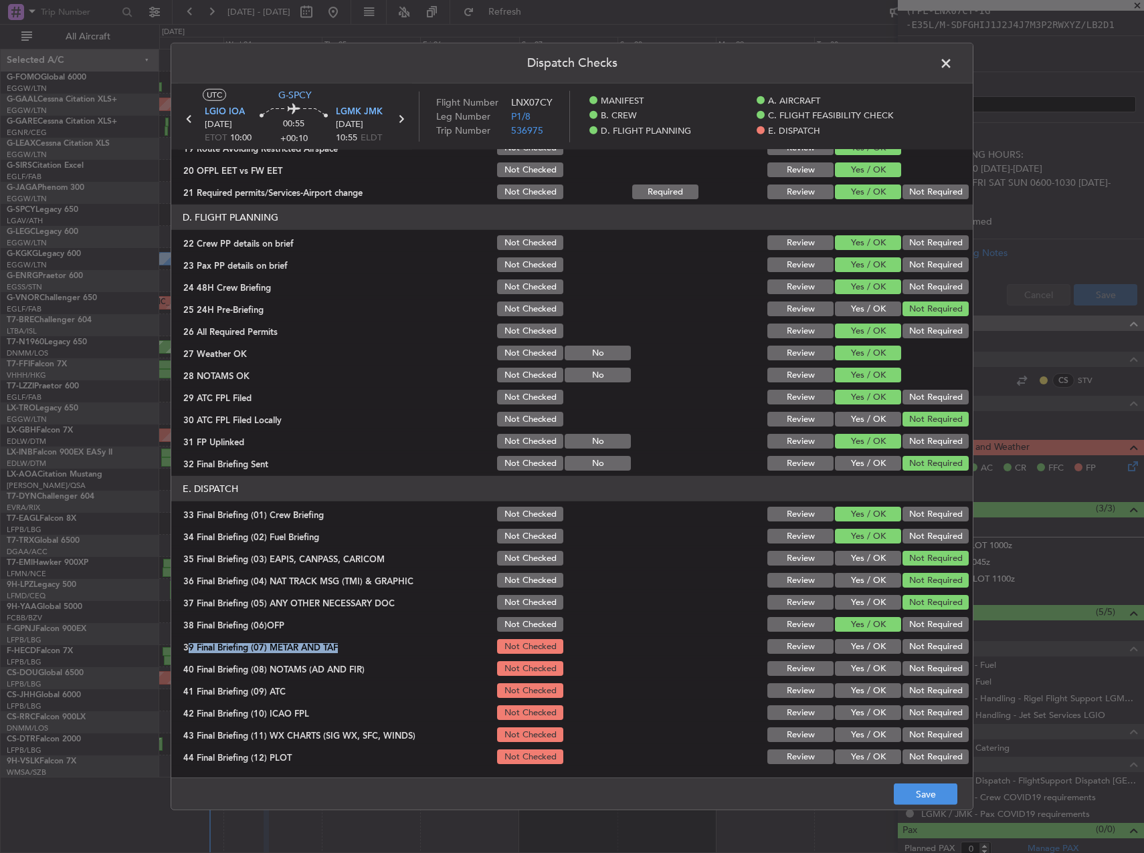
click at [864, 639] on button "Yes / OK" at bounding box center [868, 646] width 66 height 15
click at [864, 670] on button "Yes / OK" at bounding box center [868, 668] width 66 height 15
click at [871, 684] on button "Yes / OK" at bounding box center [868, 691] width 66 height 15
click at [916, 708] on button "Not Required" at bounding box center [935, 713] width 66 height 15
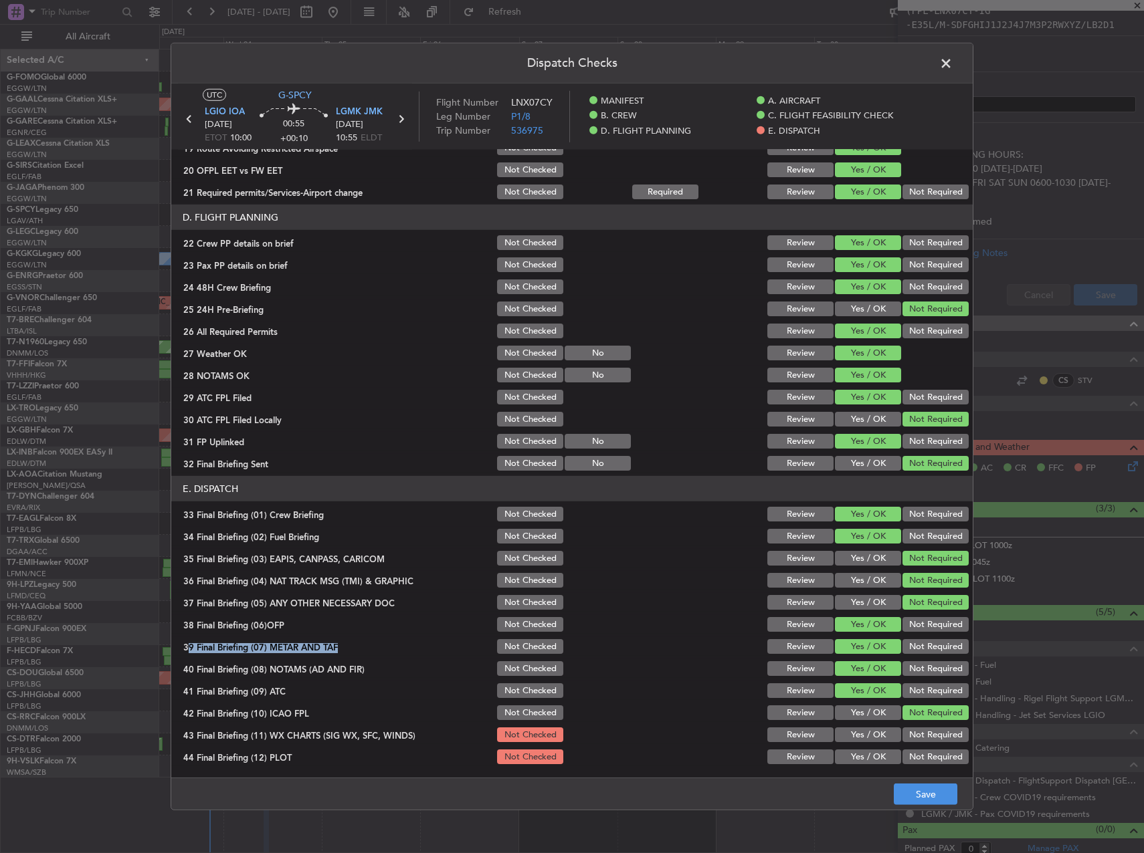
click at [882, 728] on button "Yes / OK" at bounding box center [868, 735] width 66 height 15
click at [877, 753] on button "Yes / OK" at bounding box center [868, 757] width 66 height 15
click at [929, 792] on button "Save" at bounding box center [926, 794] width 64 height 21
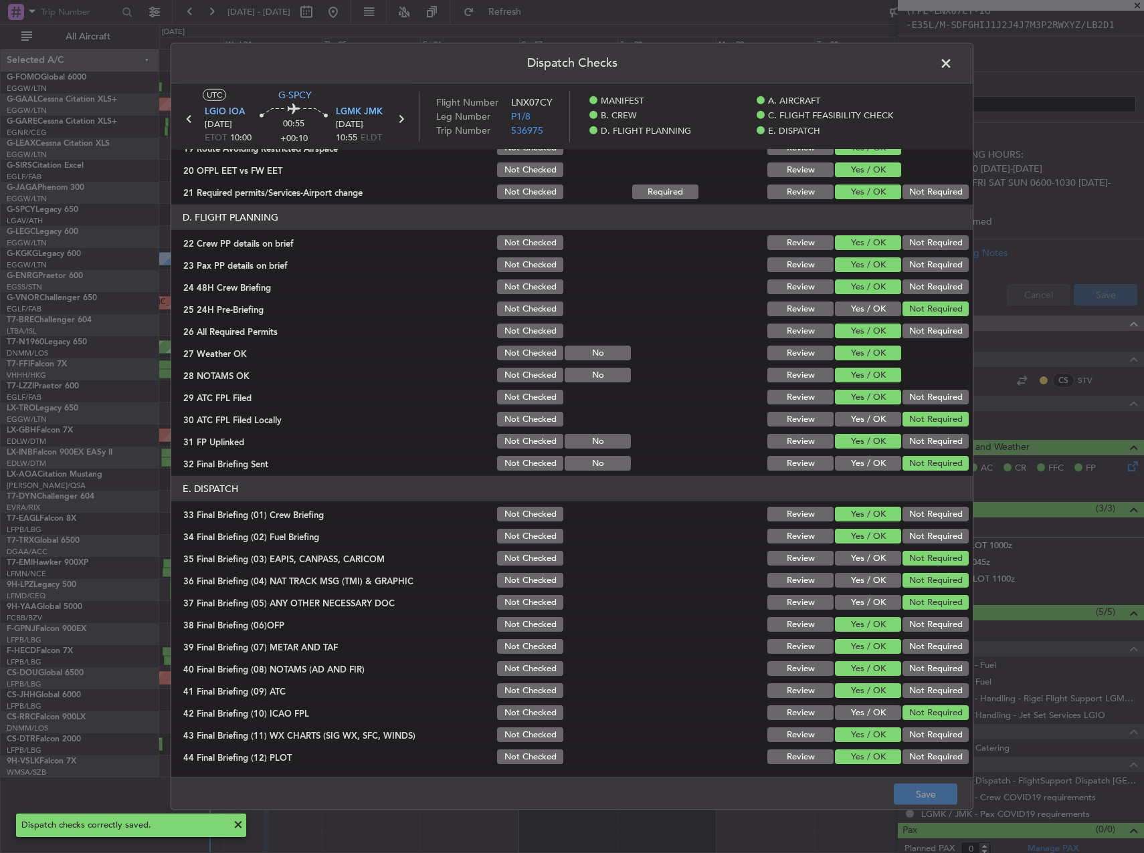
click at [952, 59] on span at bounding box center [952, 67] width 0 height 27
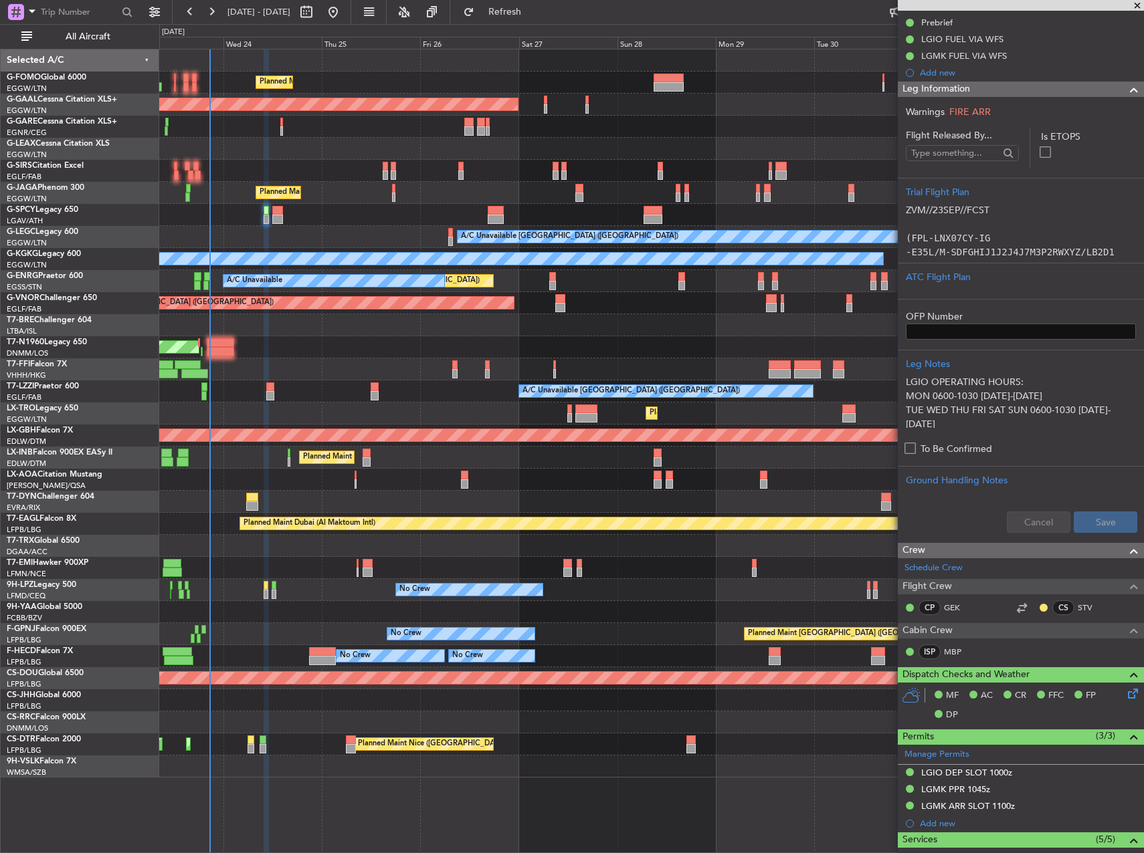
scroll to position [159, 0]
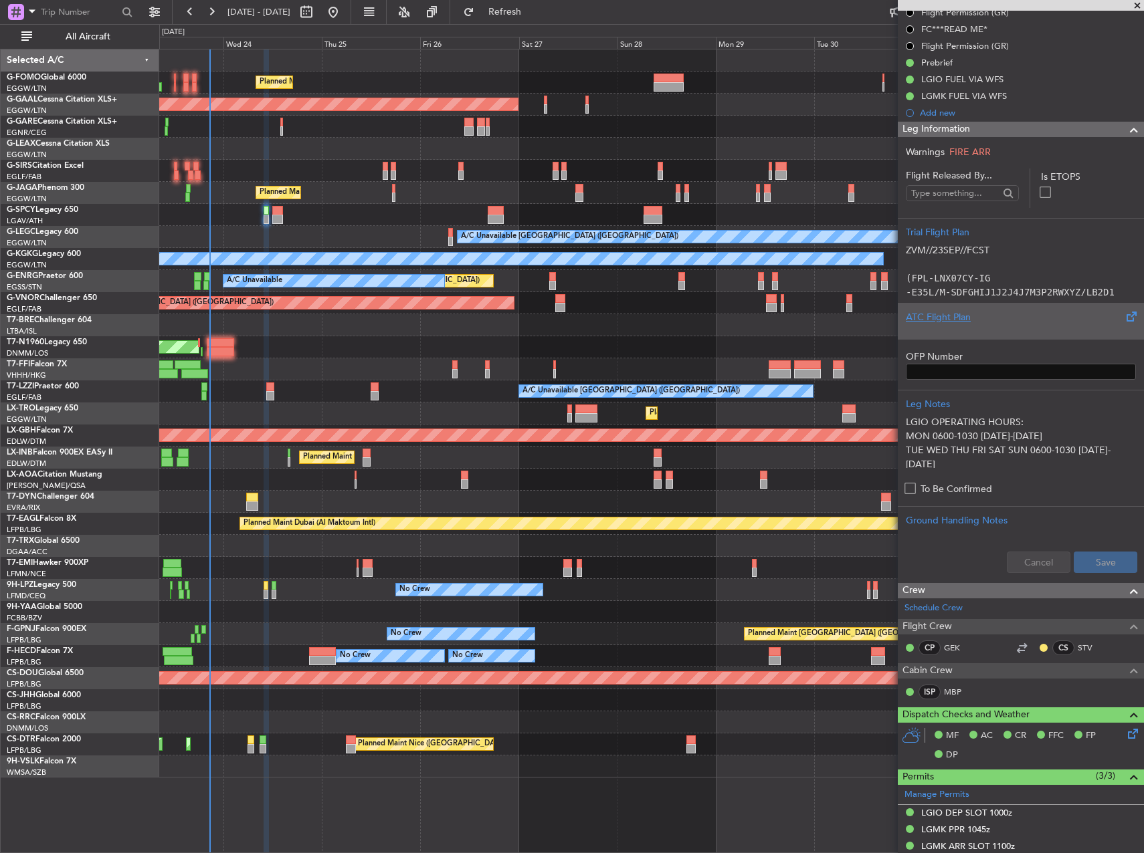
click at [1027, 319] on div "ATC Flight Plan" at bounding box center [1021, 317] width 230 height 14
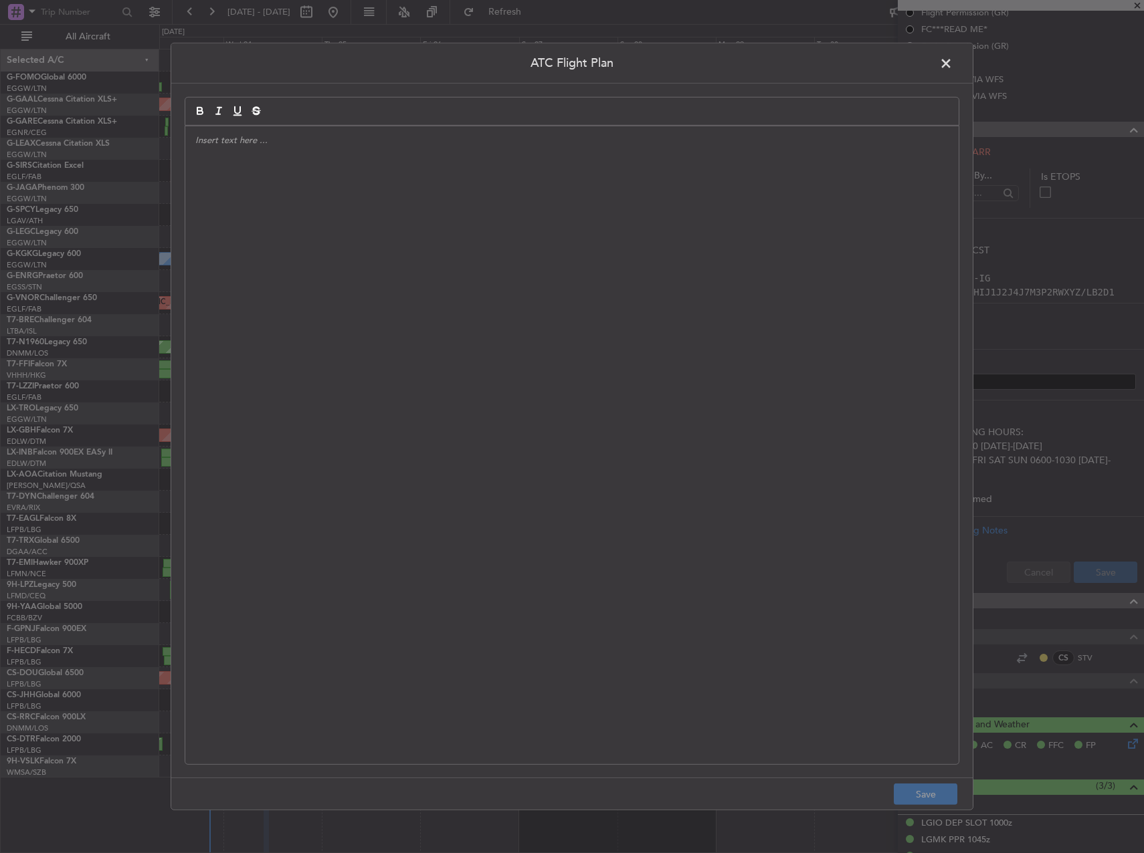
click at [548, 348] on div at bounding box center [571, 445] width 773 height 638
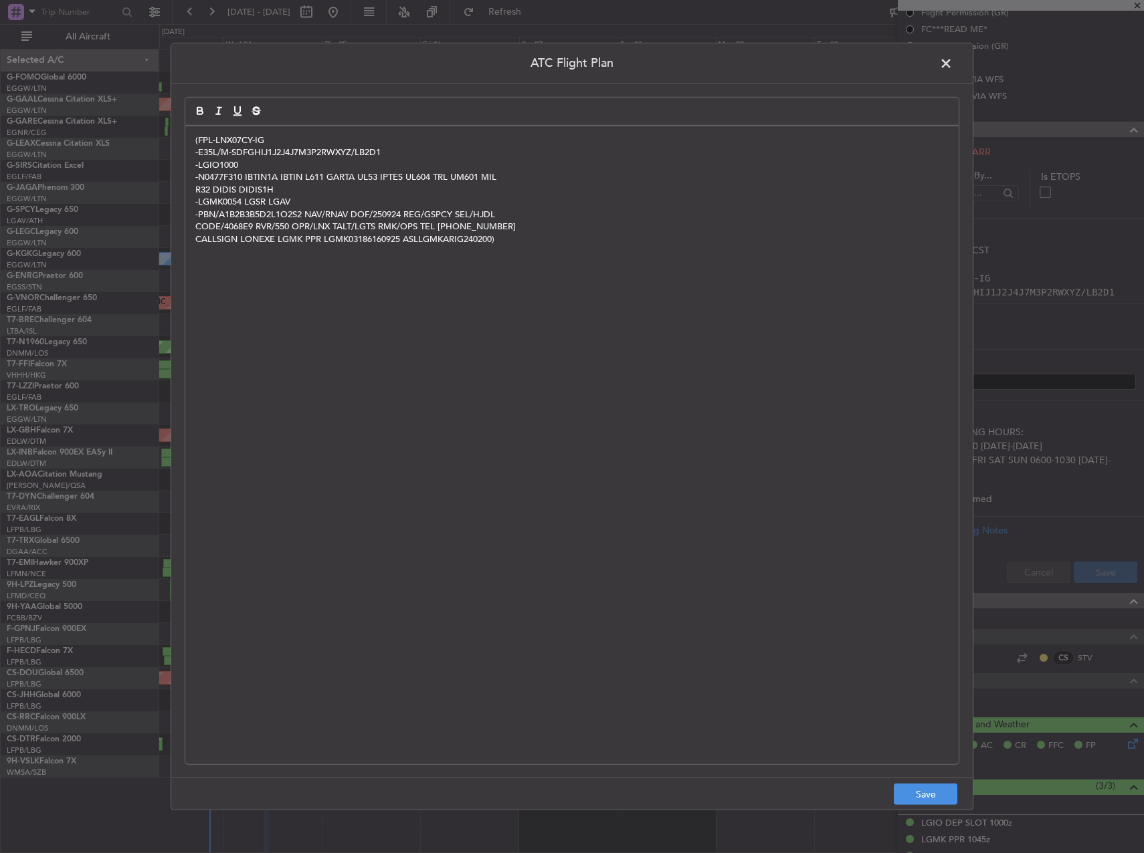
scroll to position [0, 0]
click at [952, 64] on span at bounding box center [952, 67] width 0 height 27
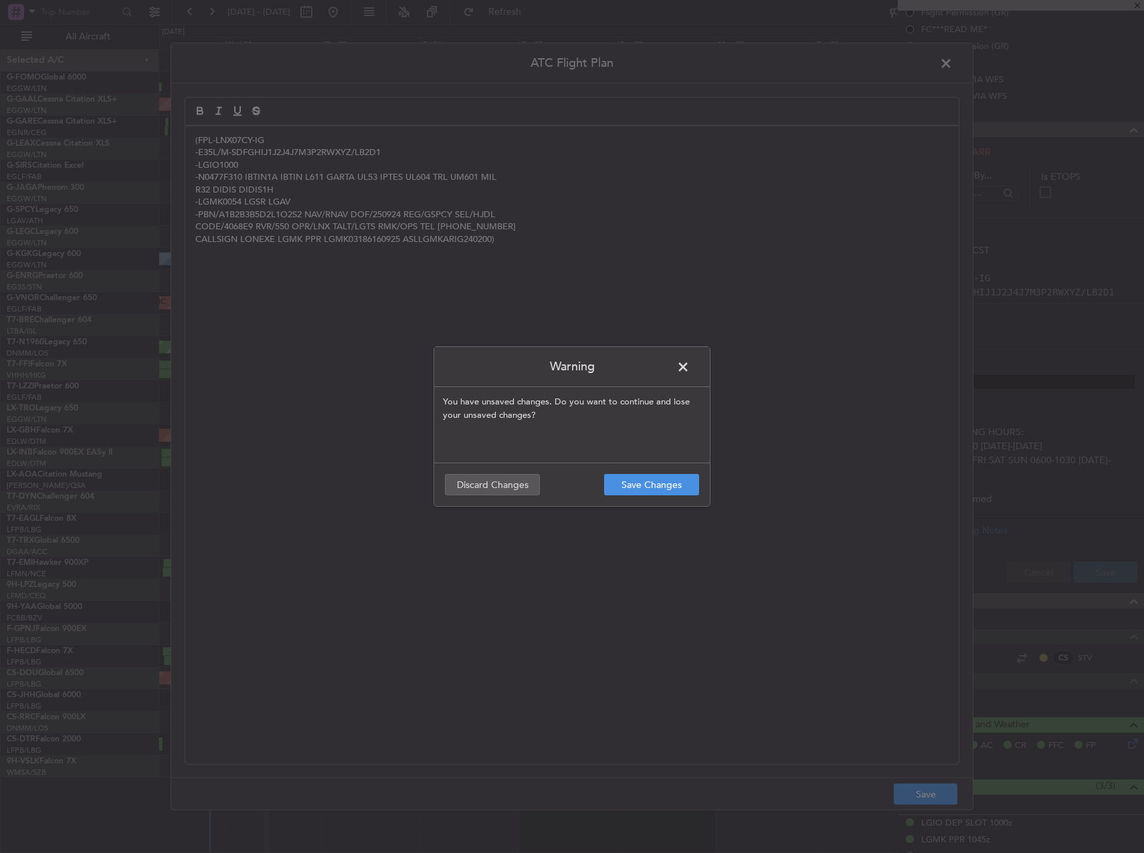
click at [690, 363] on span at bounding box center [690, 370] width 0 height 27
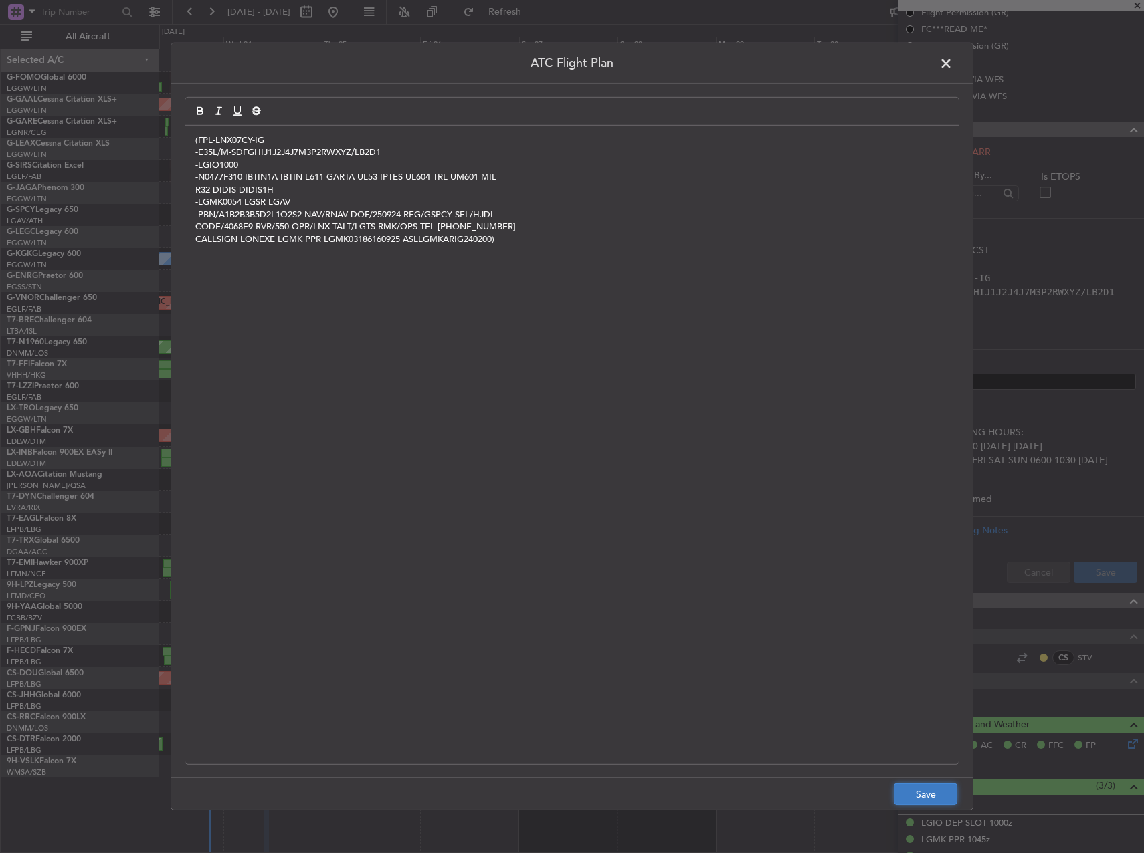
click at [931, 799] on button "Save" at bounding box center [926, 794] width 64 height 21
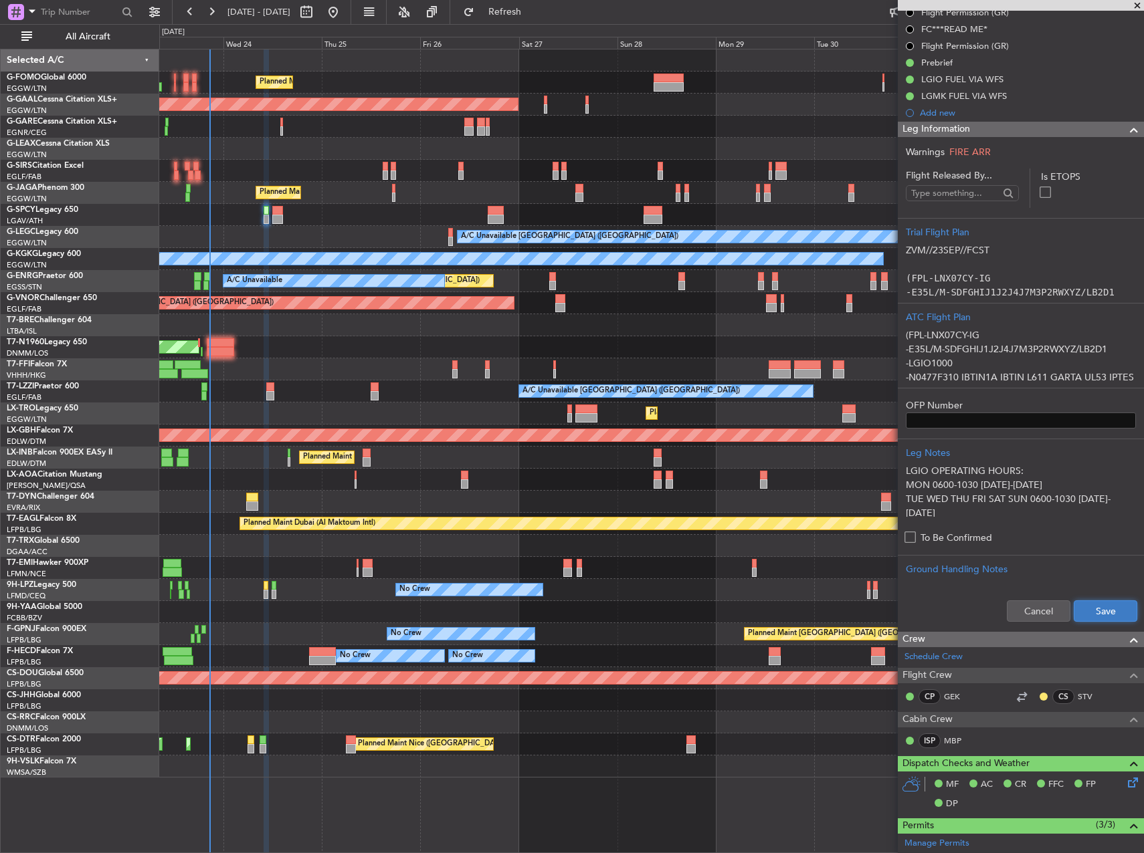
click at [1088, 601] on button "Save" at bounding box center [1105, 611] width 64 height 21
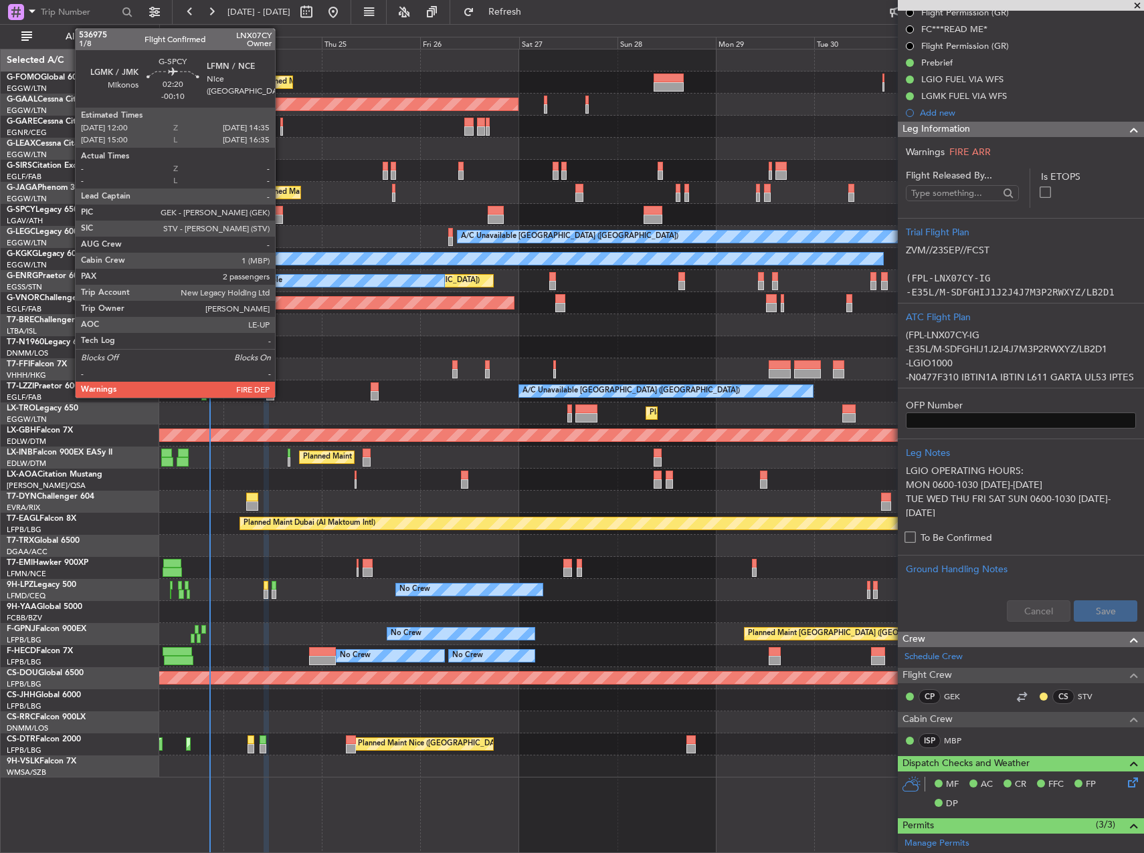
click at [281, 217] on div at bounding box center [277, 219] width 11 height 9
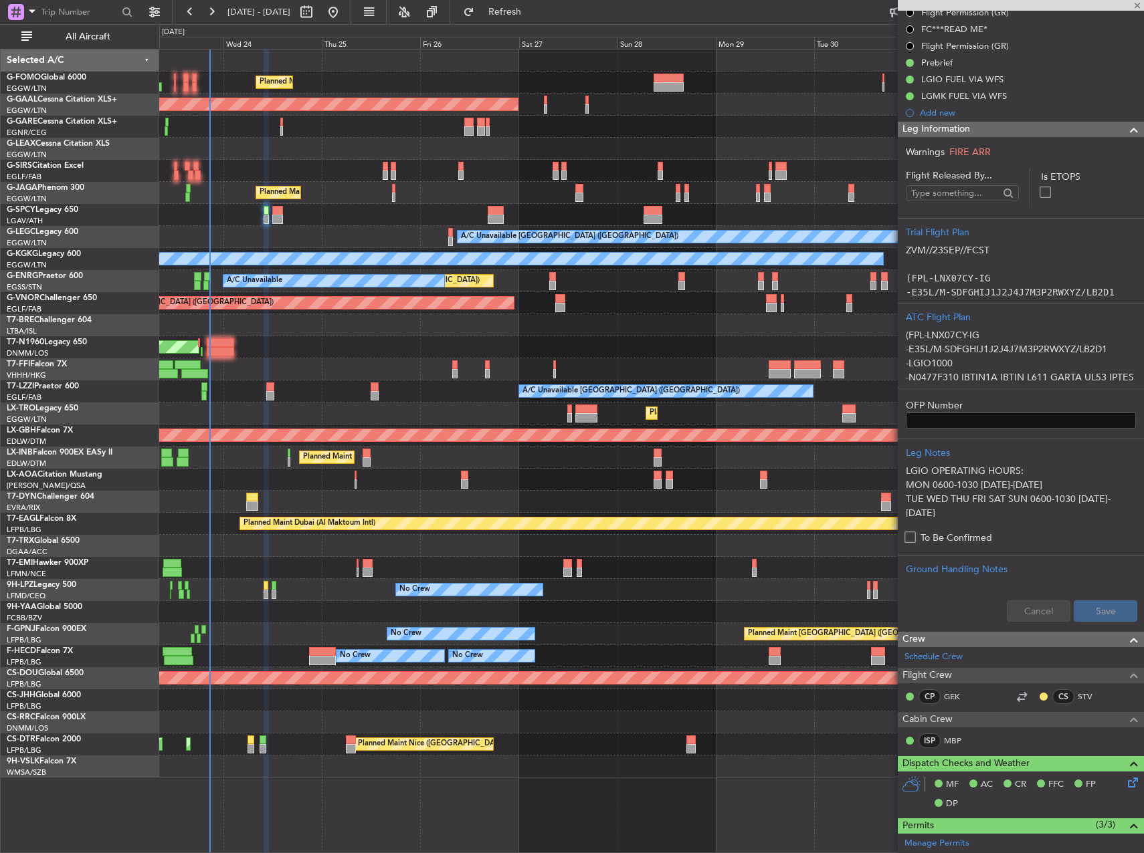
type input "-00:10"
type input "2"
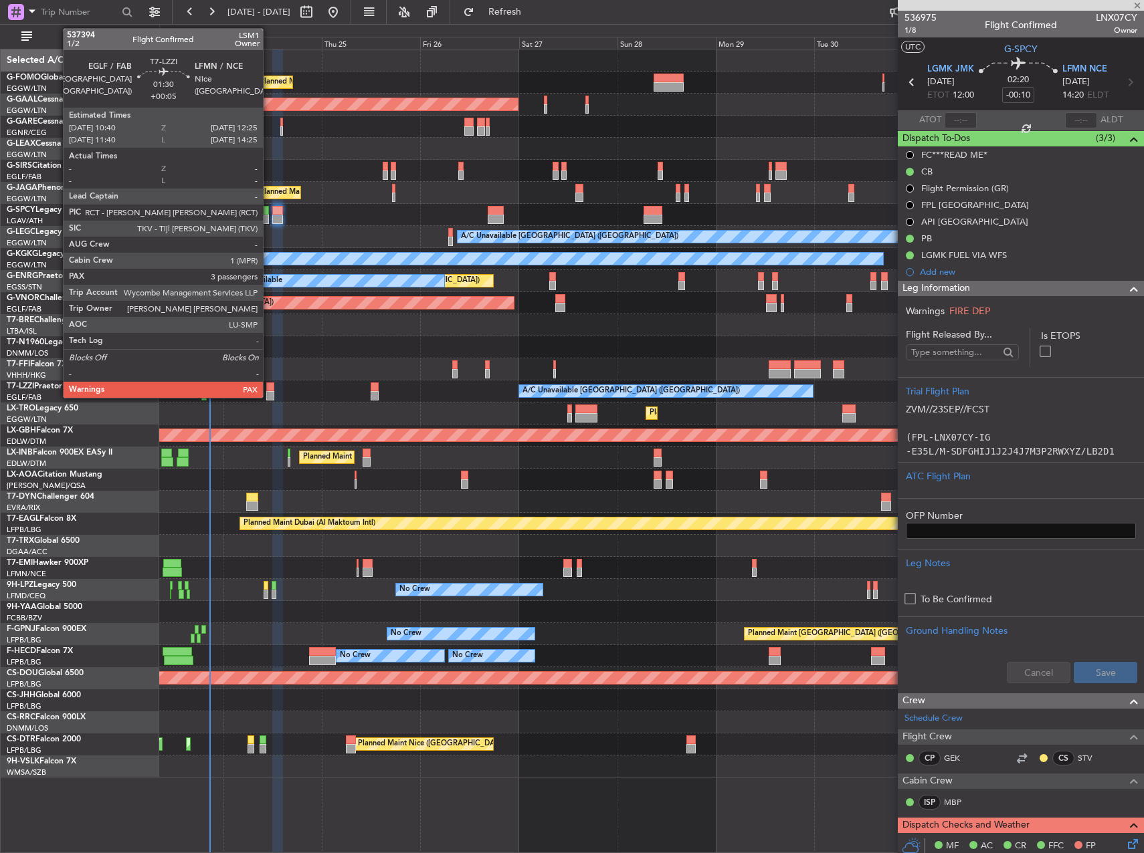
click at [269, 390] on div at bounding box center [269, 387] width 7 height 9
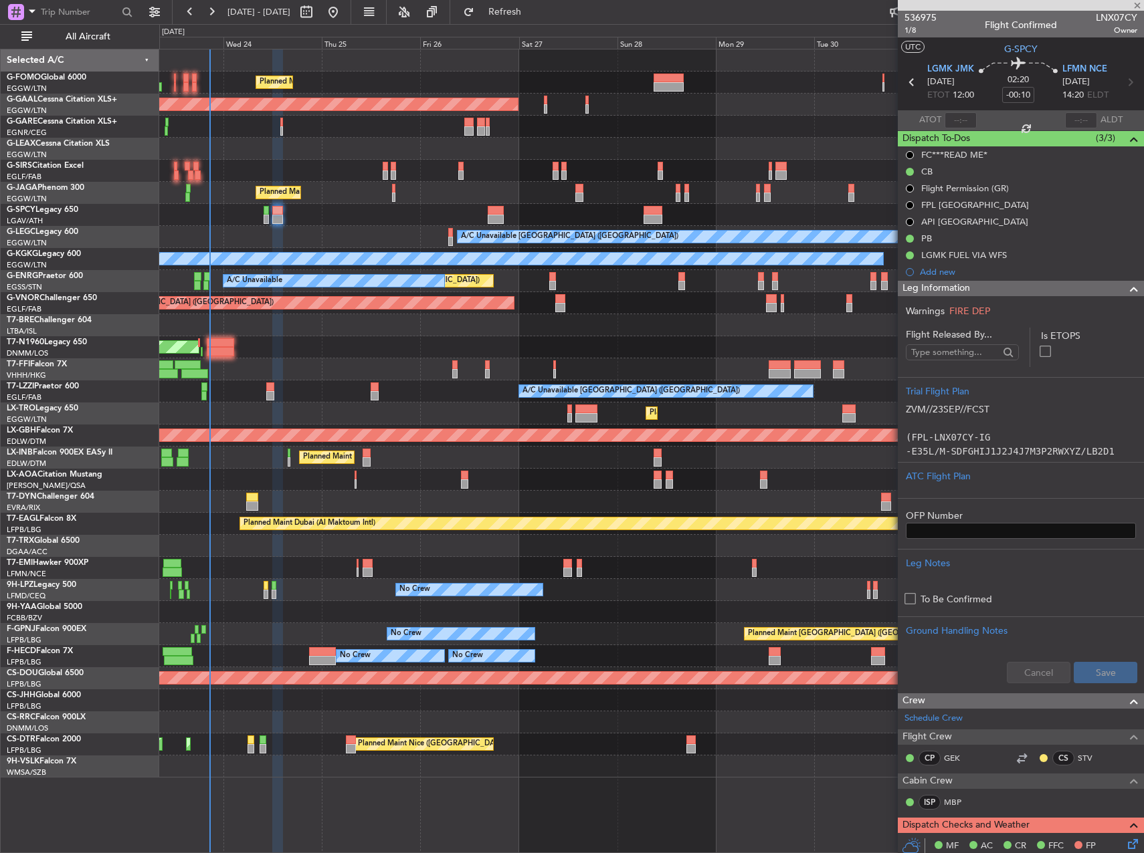
type input "+00:05"
type input "3"
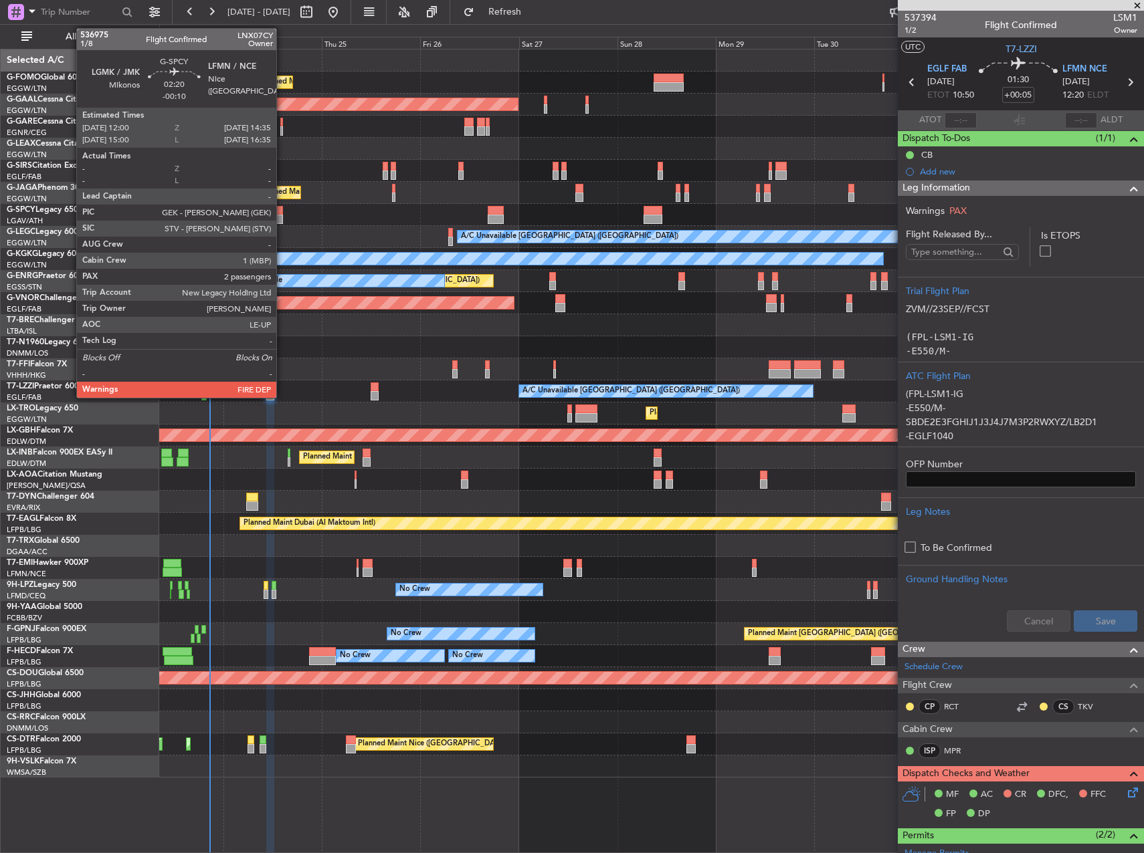
click at [282, 211] on div at bounding box center [277, 210] width 11 height 9
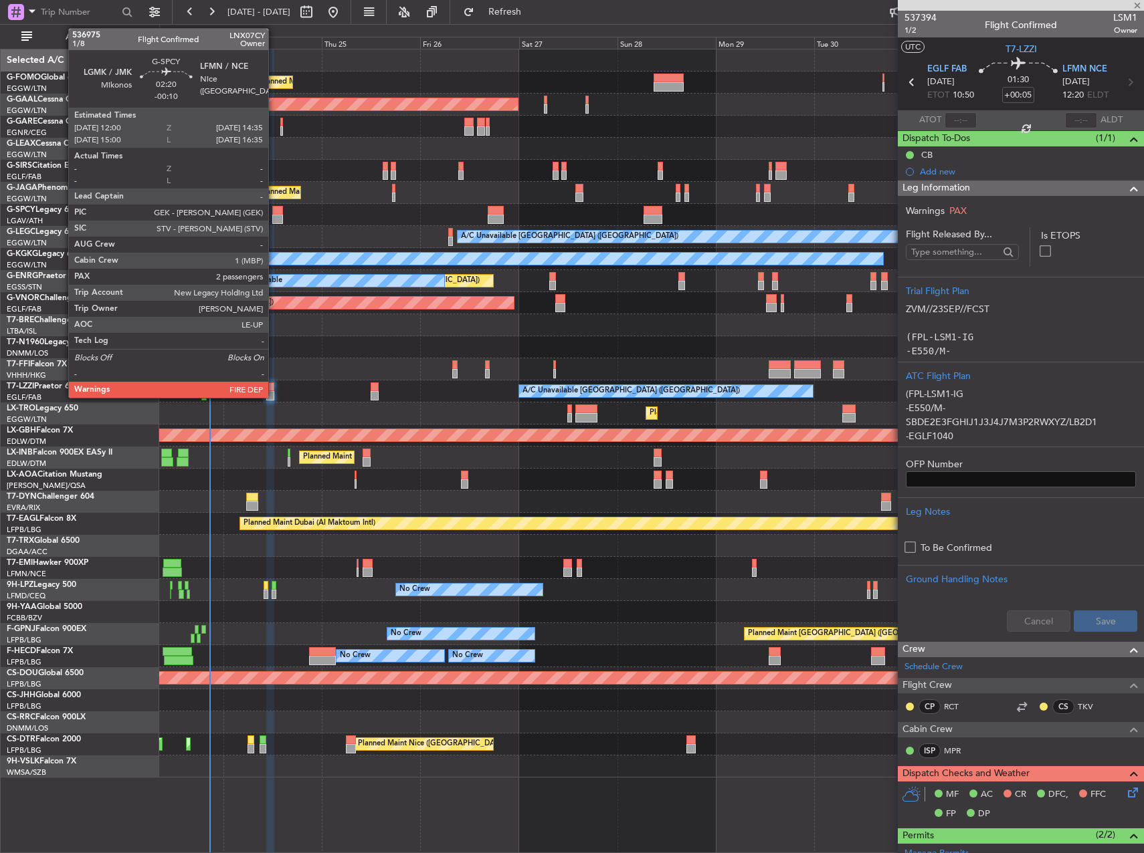
type input "-00:10"
type input "2"
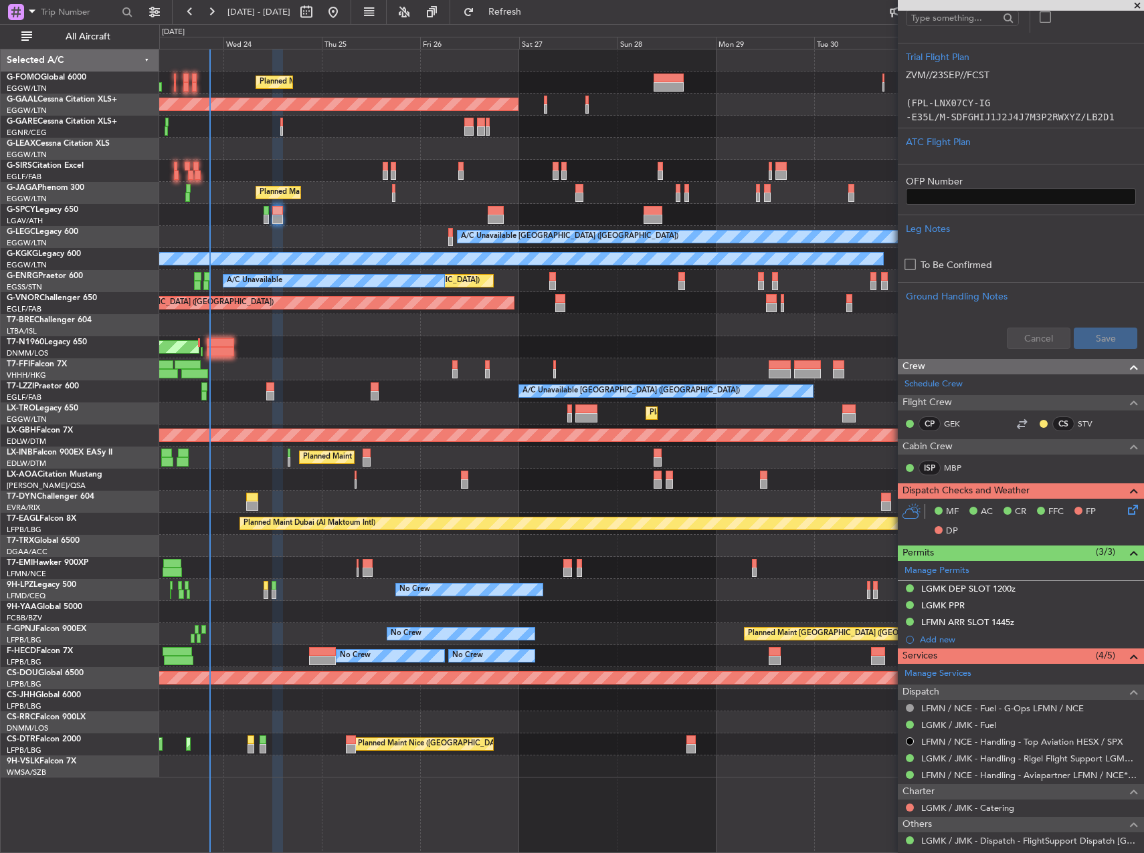
scroll to position [461, 0]
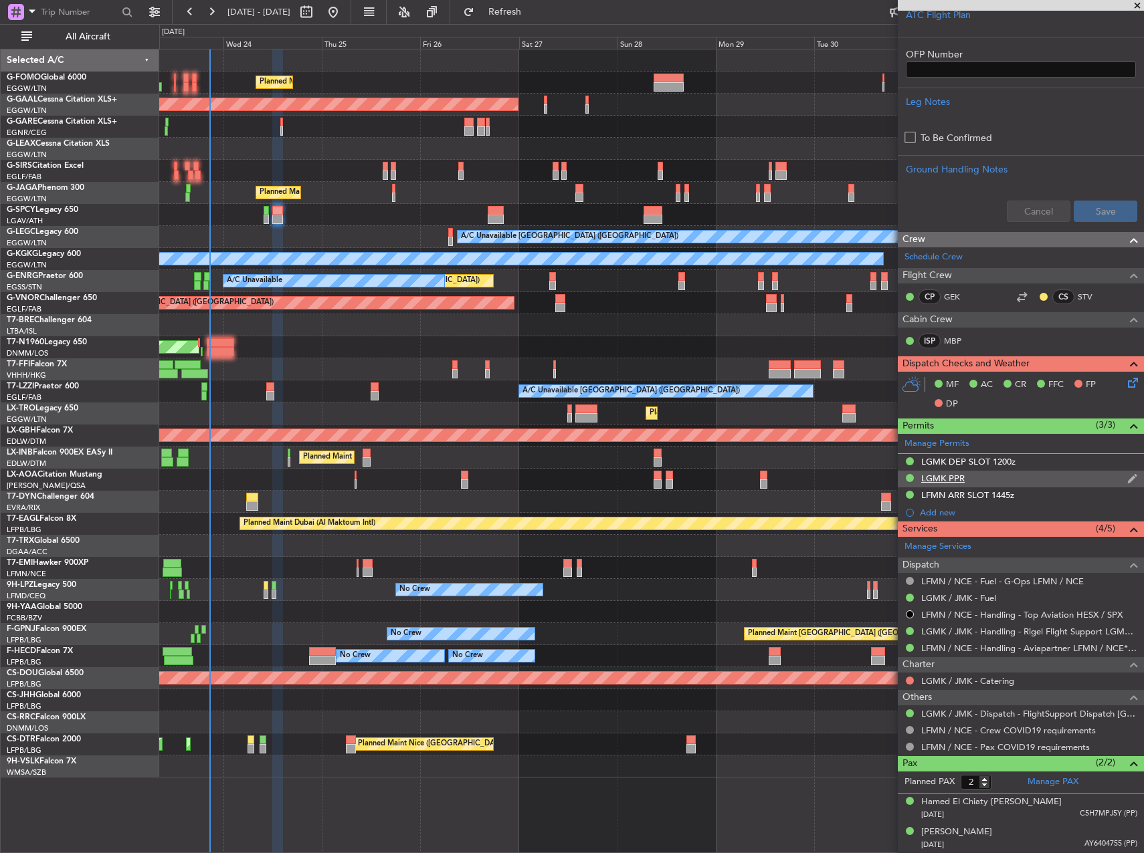
click at [958, 478] on div "LGMK PPR" at bounding box center [942, 478] width 43 height 11
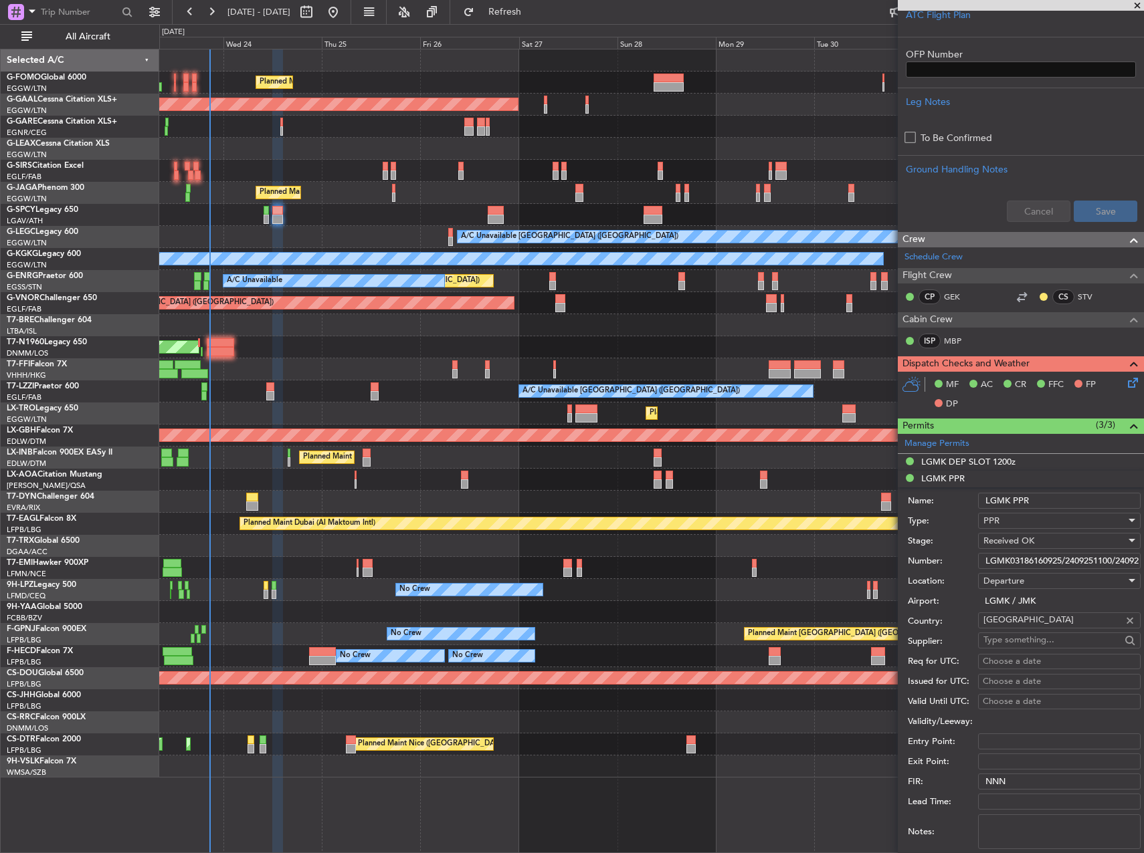
click at [1011, 553] on input "LGMK03186160925/2409251100/2409251200" at bounding box center [1059, 561] width 163 height 16
click at [954, 460] on div "LGMK DEP SLOT 1200z" at bounding box center [968, 461] width 94 height 11
click at [1033, 548] on input "LGMKDRIG240200" at bounding box center [1059, 544] width 163 height 16
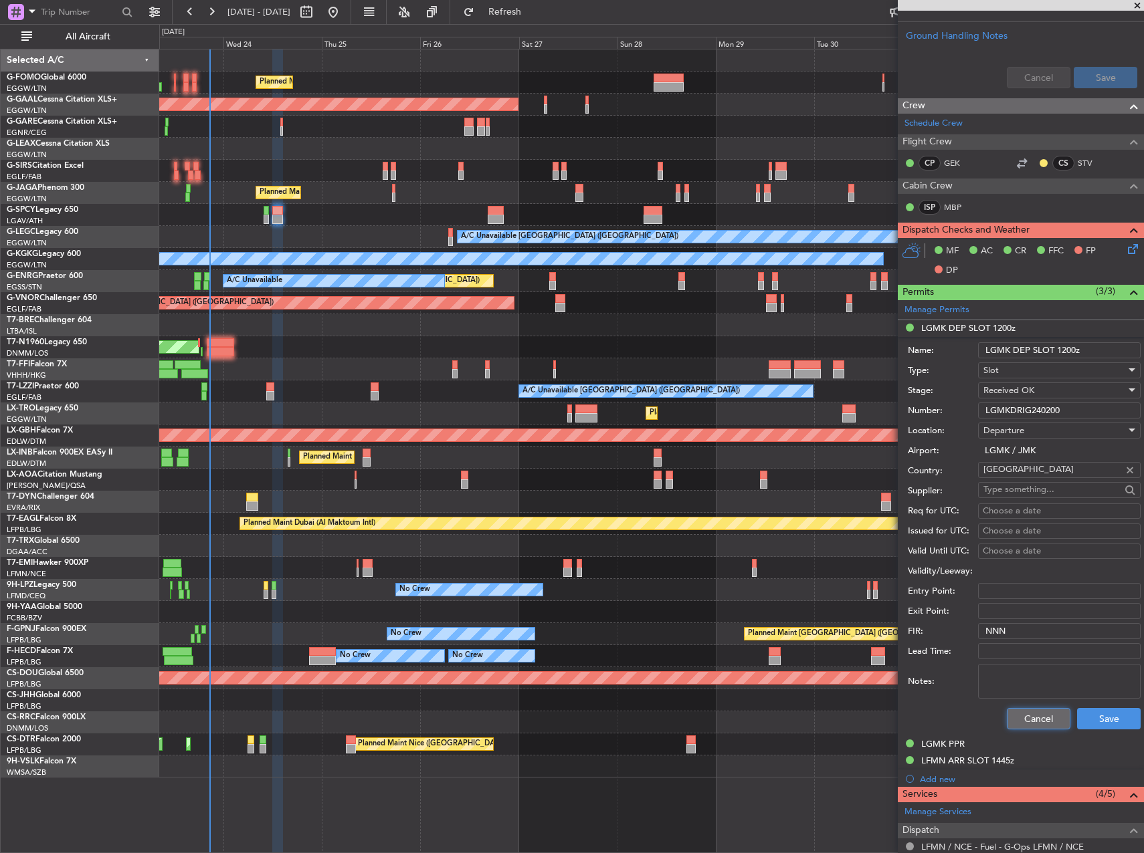
click at [1041, 727] on button "Cancel" at bounding box center [1039, 718] width 64 height 21
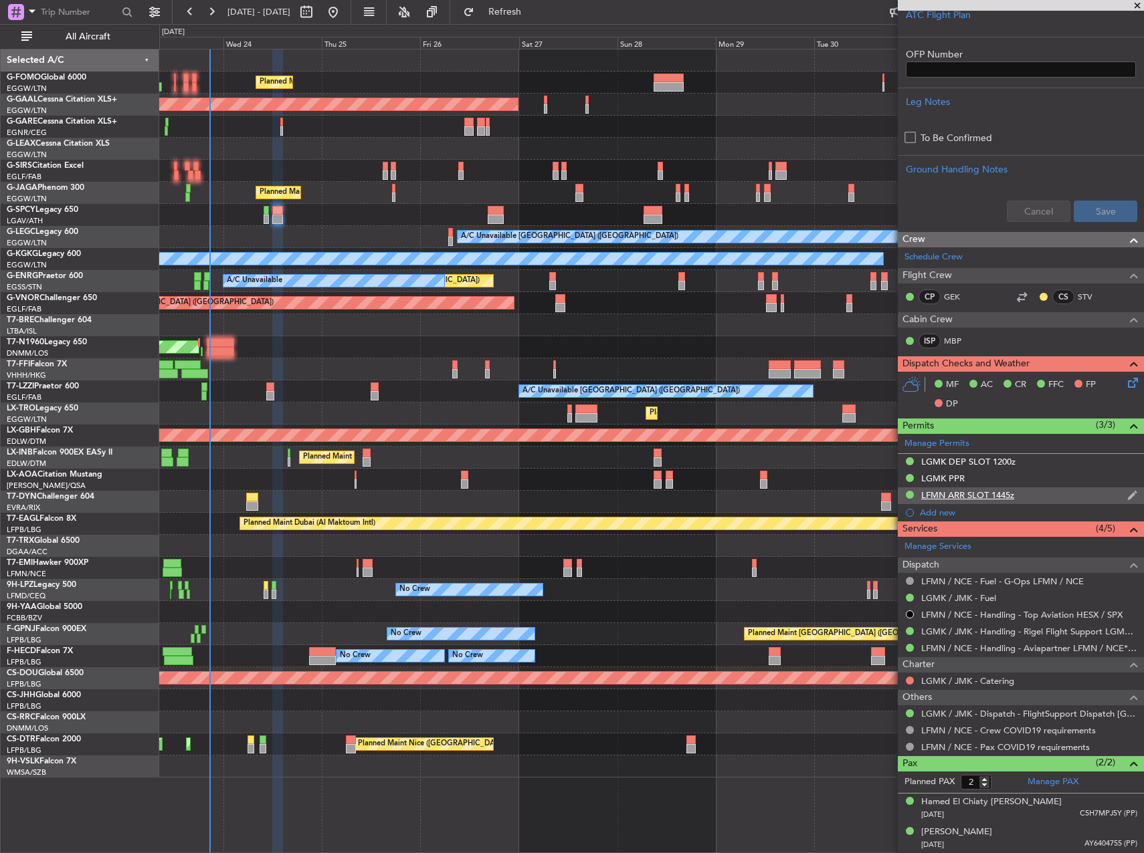
click at [956, 500] on div "LFMN ARR SLOT 1445z" at bounding box center [967, 495] width 93 height 11
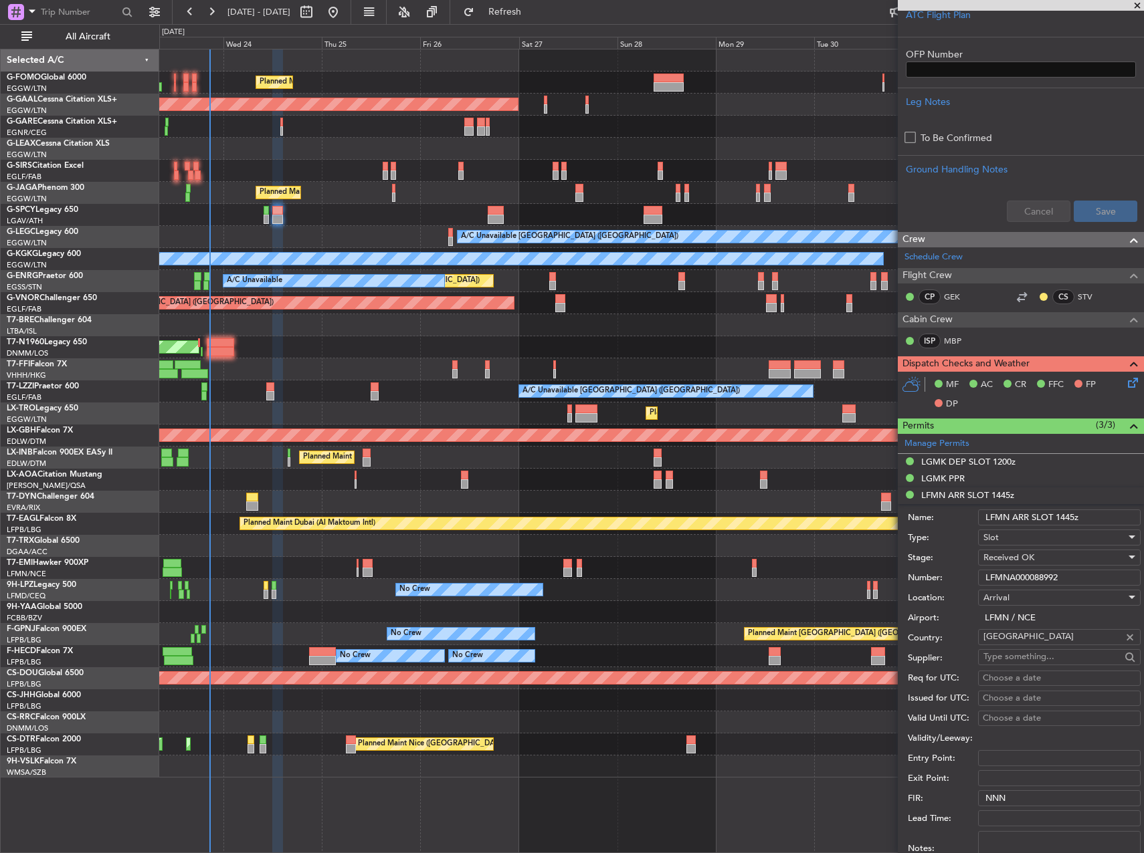
scroll to position [595, 0]
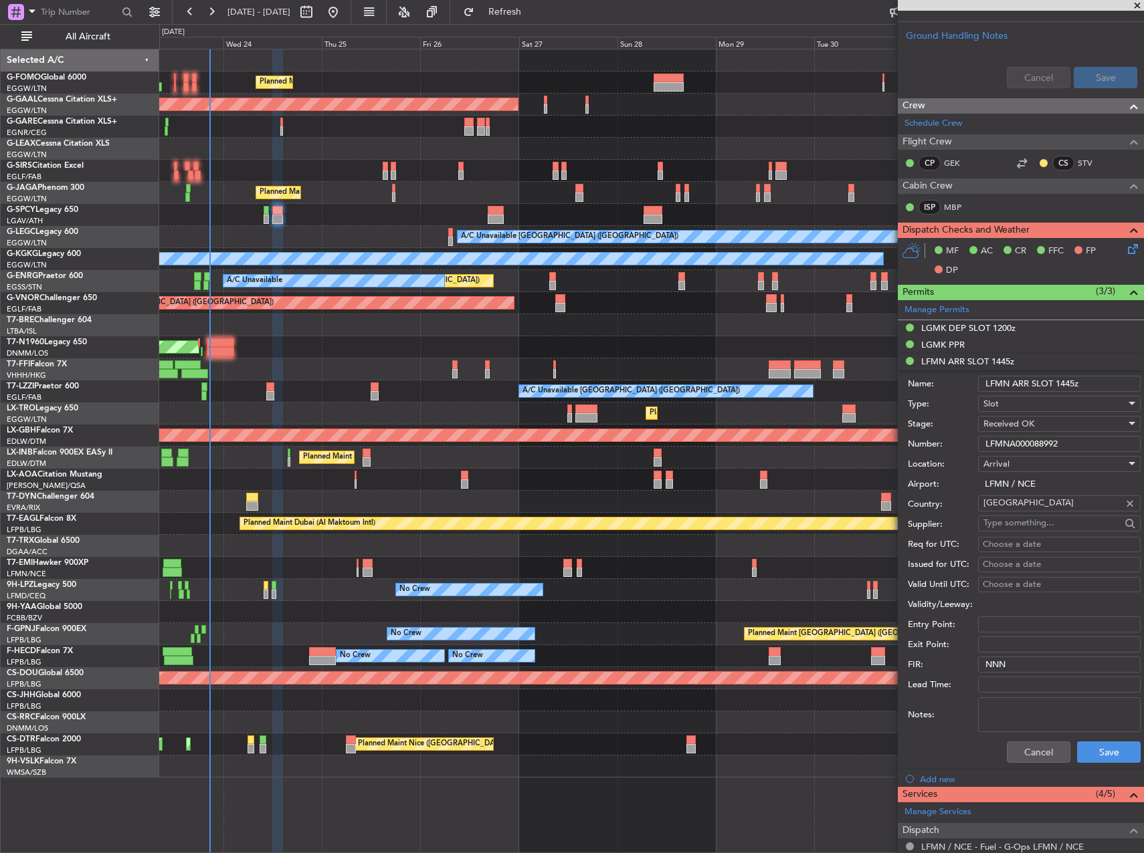
click at [1041, 445] on input "LFMNA000088992" at bounding box center [1059, 444] width 163 height 16
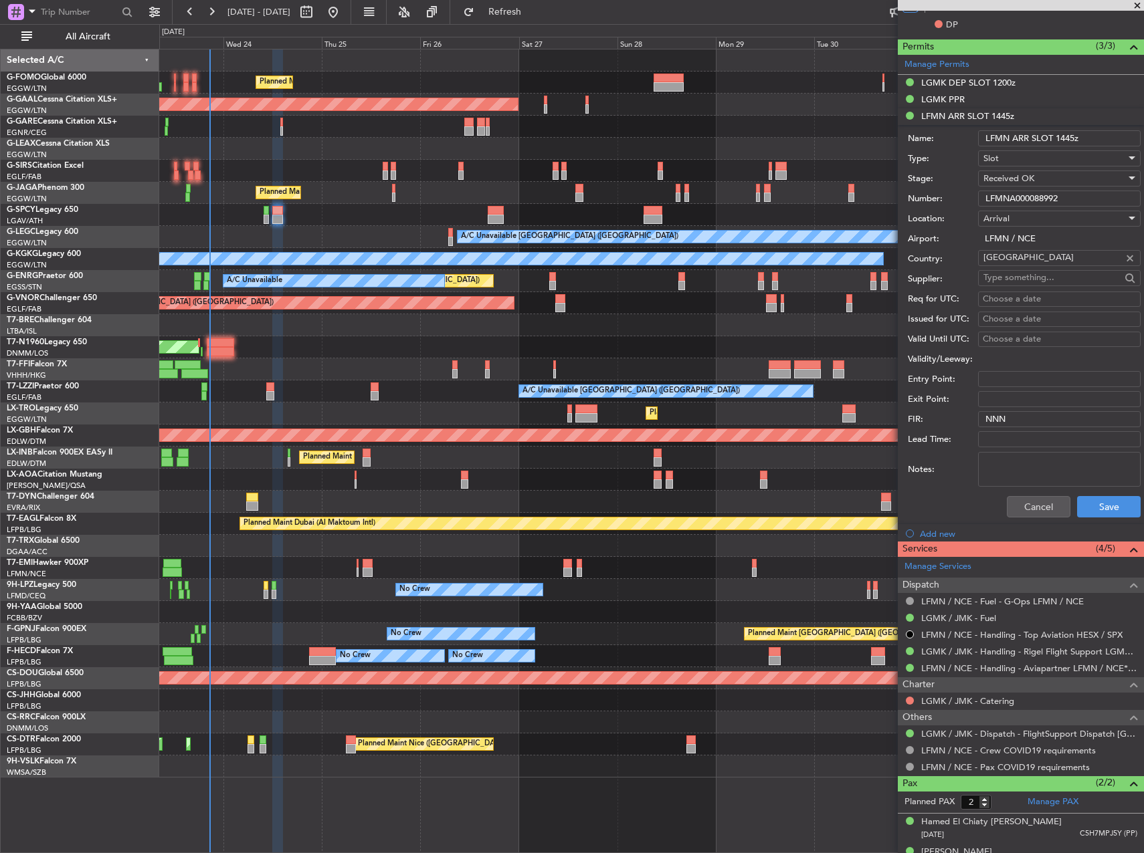
scroll to position [861, 0]
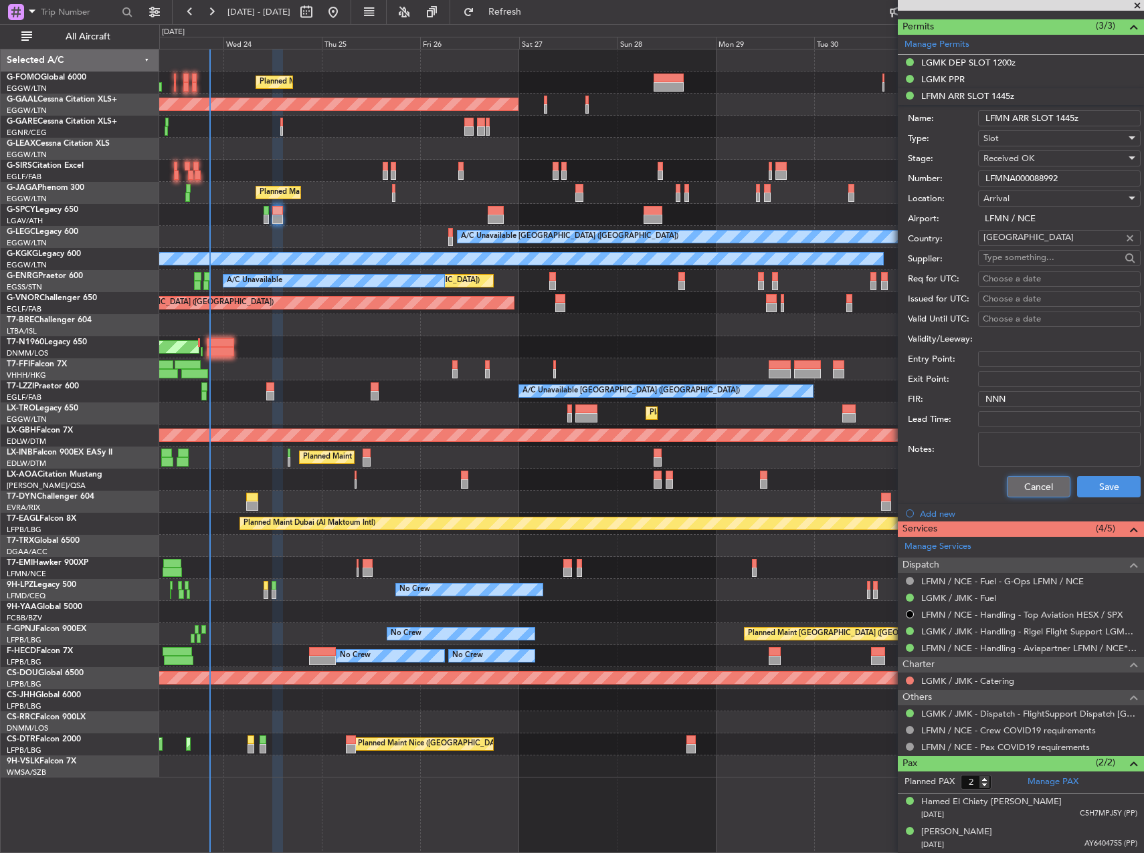
click at [1033, 483] on button "Cancel" at bounding box center [1039, 486] width 64 height 21
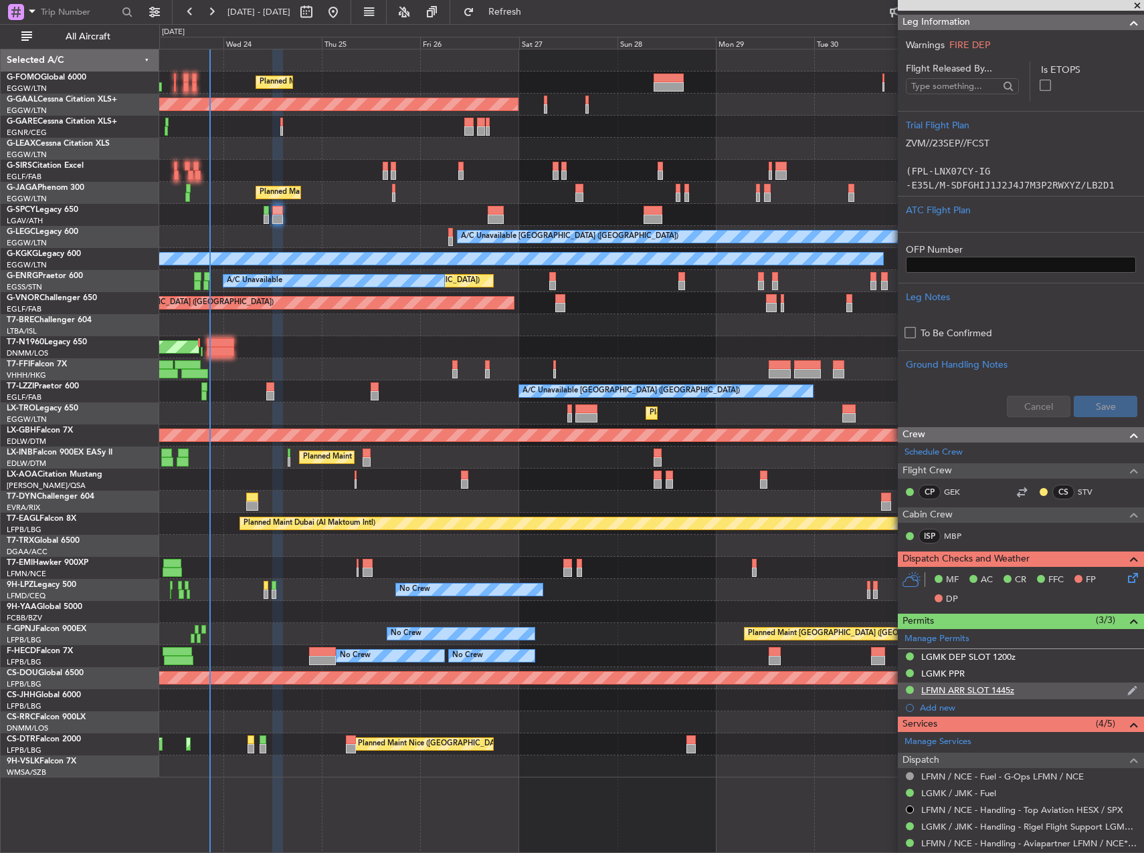
scroll to position [261, 0]
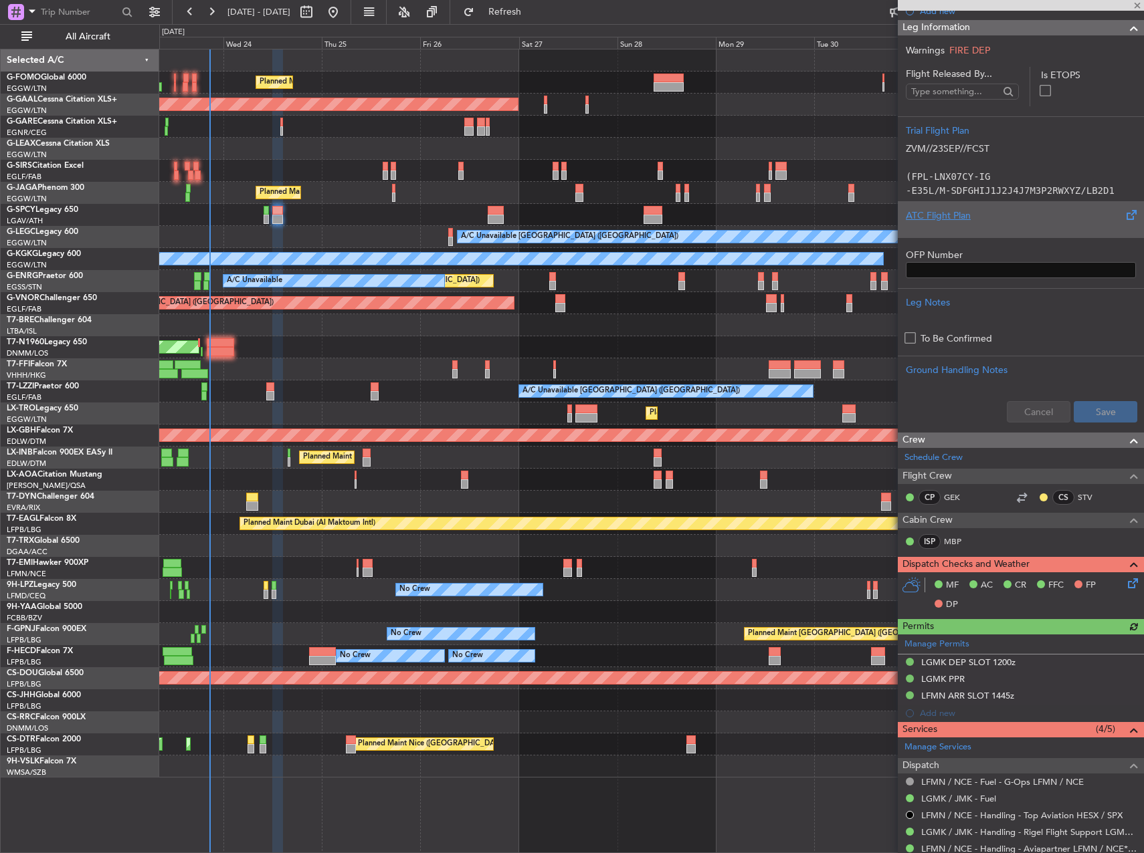
click at [976, 223] on div at bounding box center [1021, 227] width 230 height 8
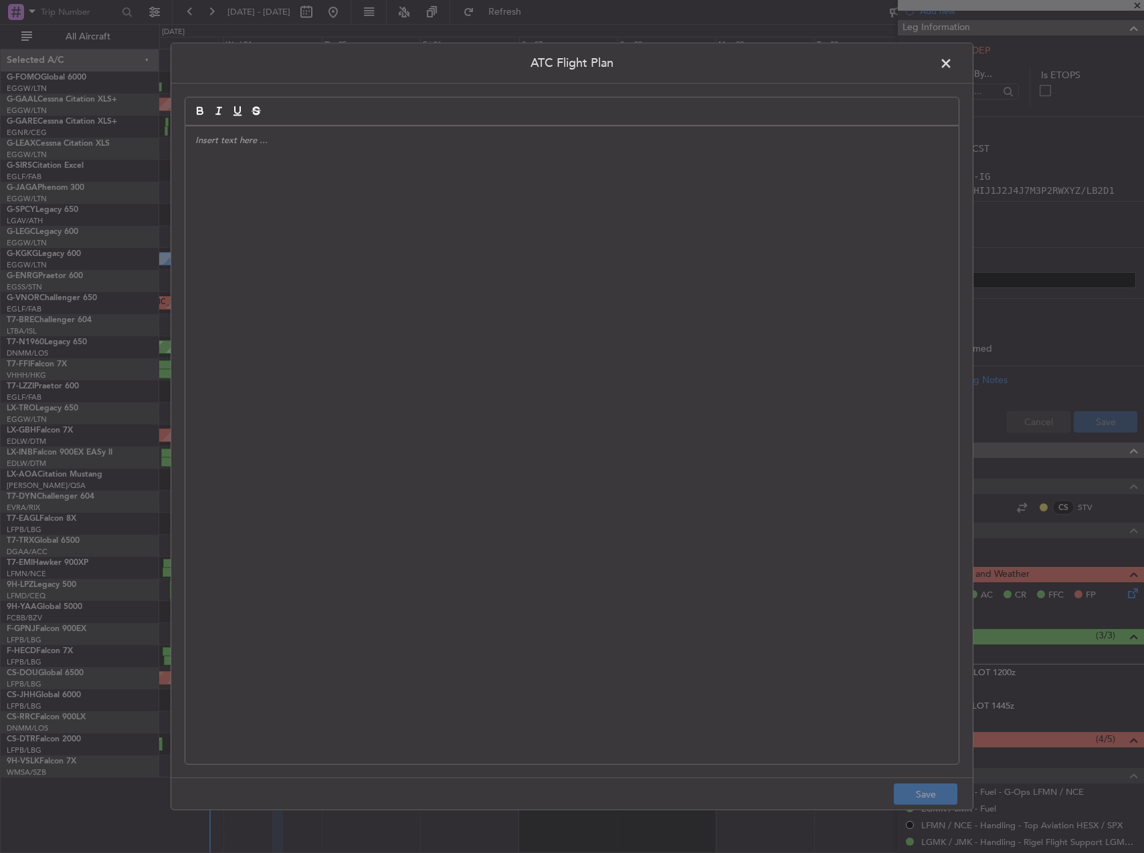
click at [630, 246] on div at bounding box center [571, 445] width 773 height 638
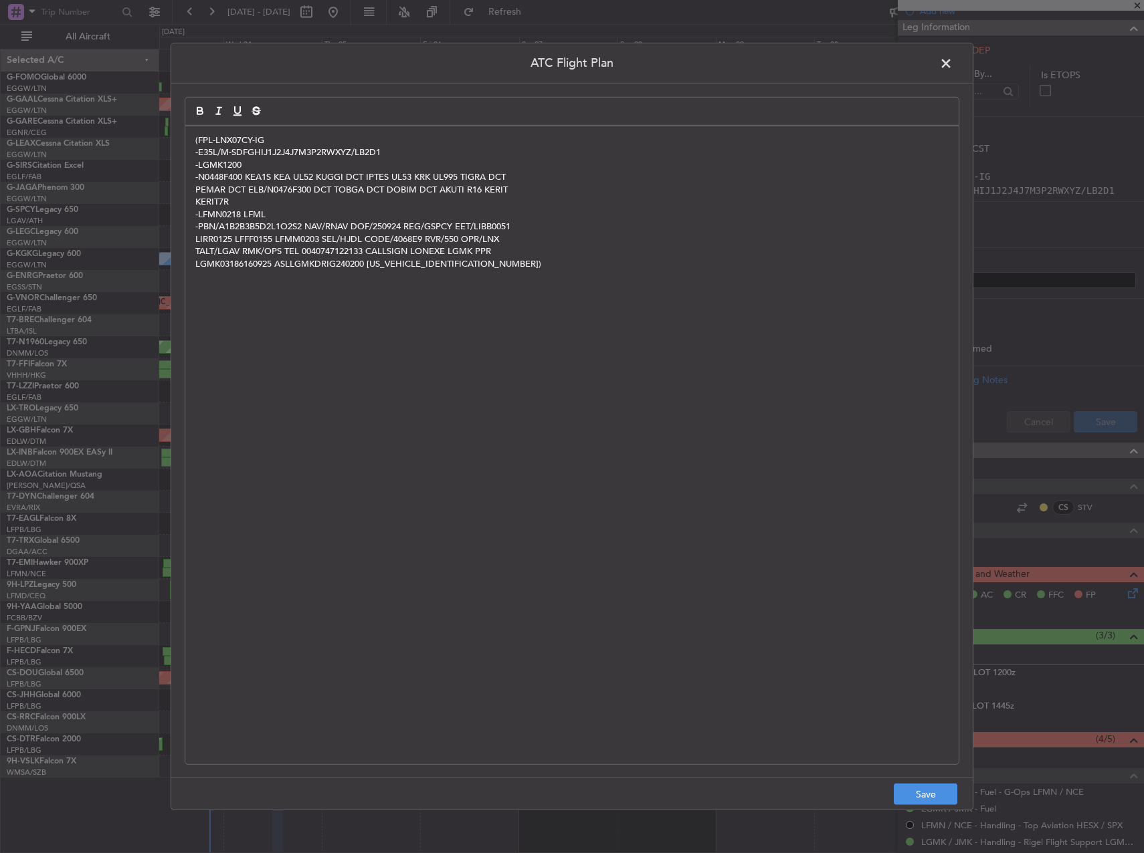
scroll to position [0, 0]
click at [944, 795] on button "Save" at bounding box center [926, 794] width 64 height 21
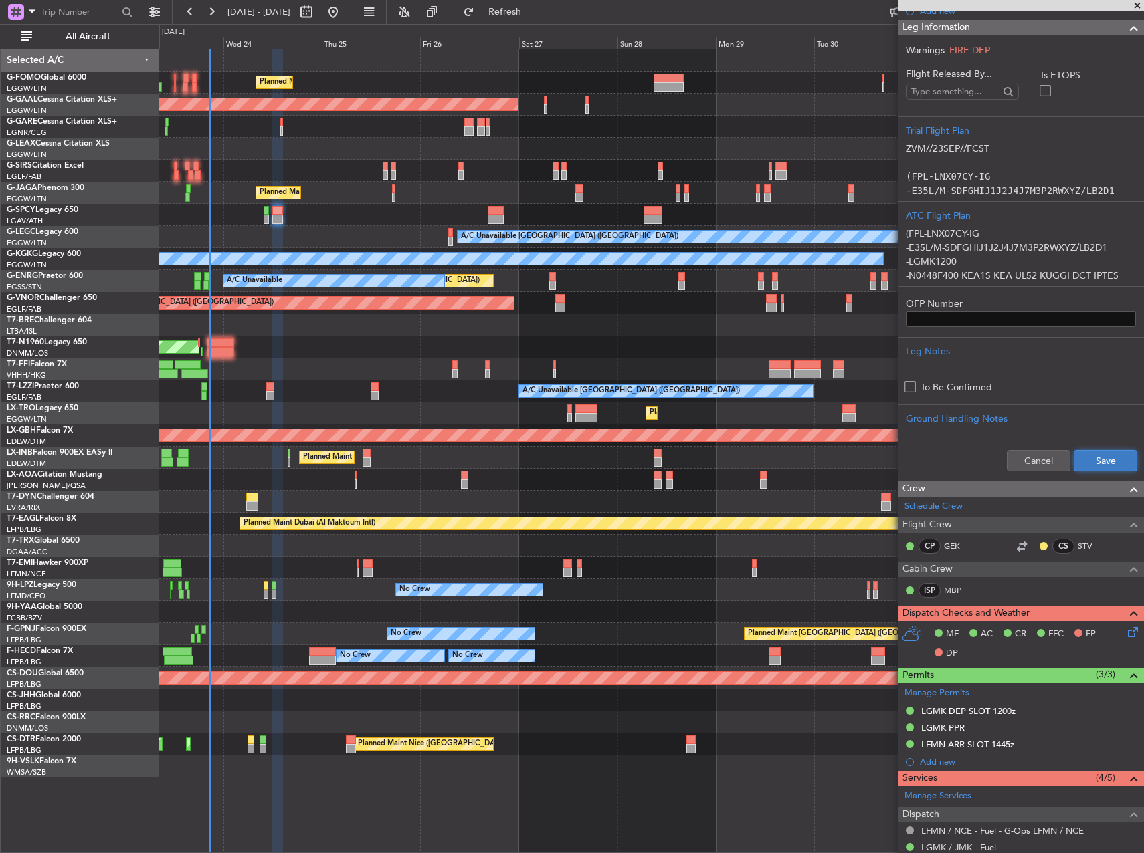
click at [1102, 455] on button "Save" at bounding box center [1105, 460] width 64 height 21
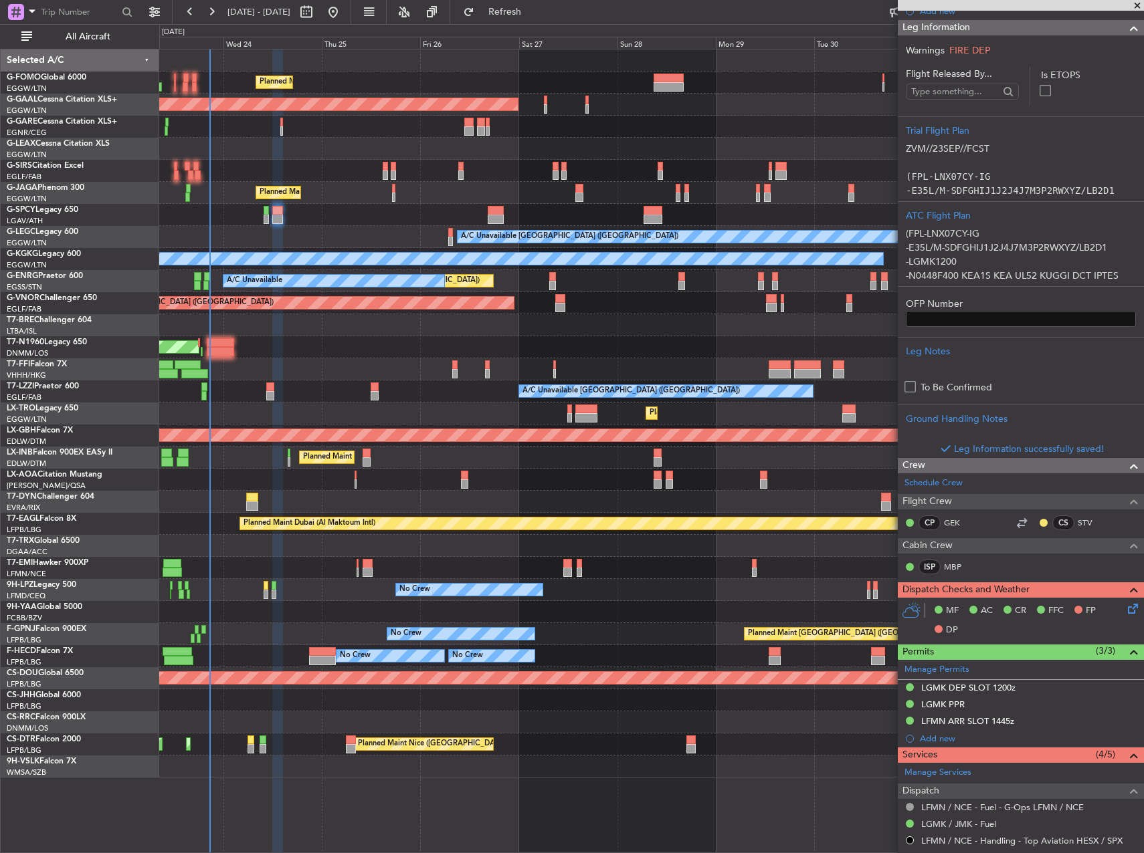
click at [1125, 607] on icon at bounding box center [1130, 606] width 11 height 11
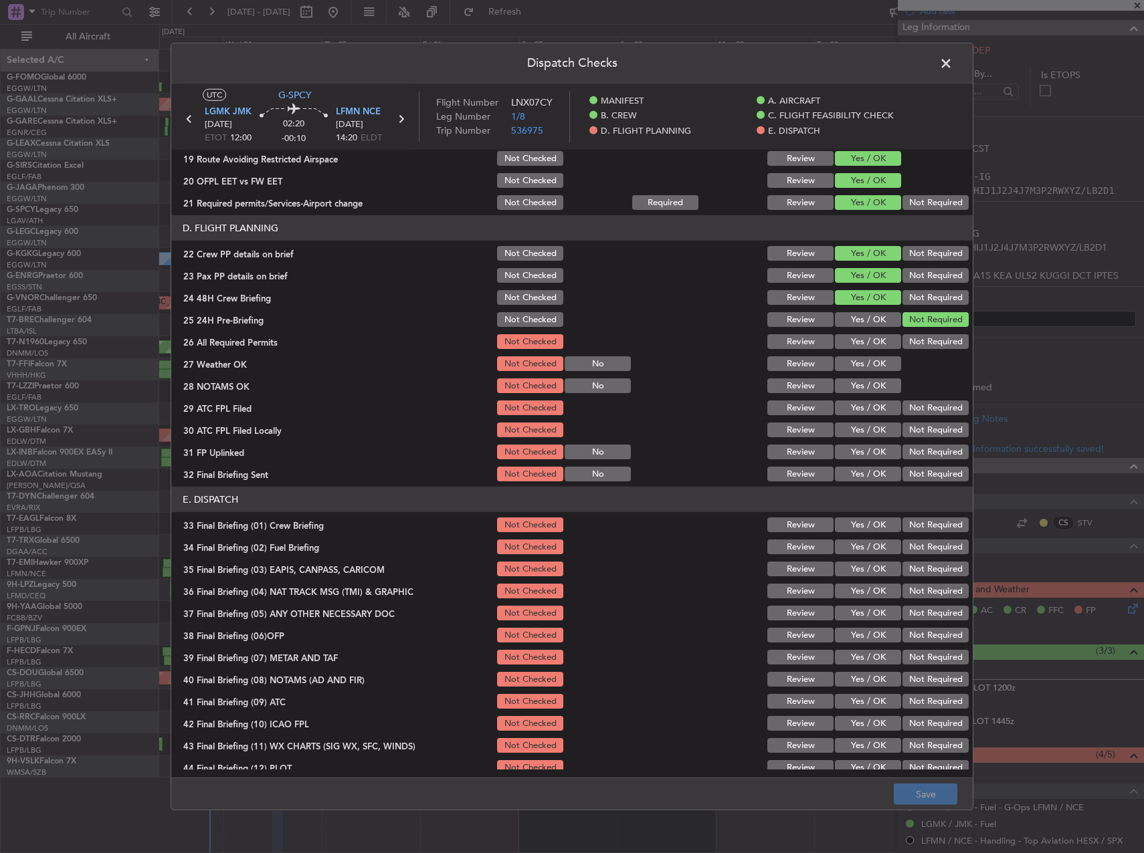
scroll to position [568, 0]
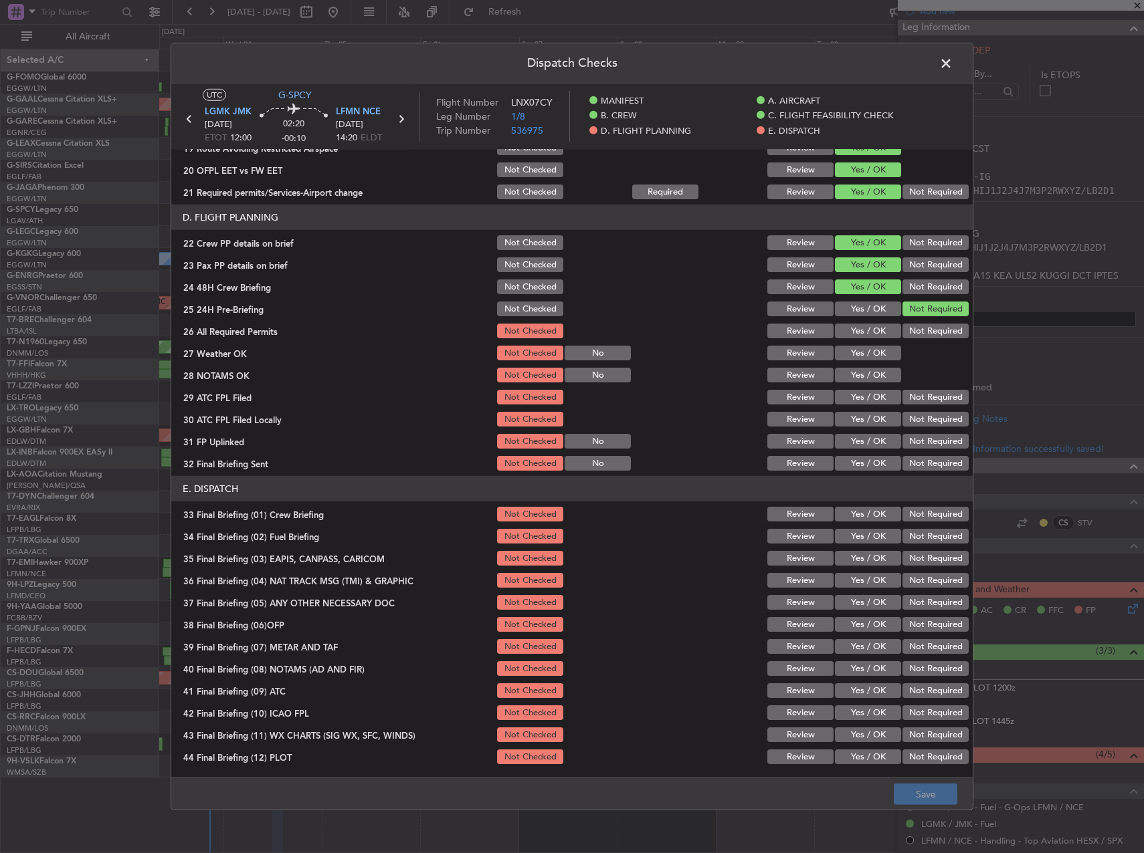
click at [849, 324] on button "Yes / OK" at bounding box center [868, 331] width 66 height 15
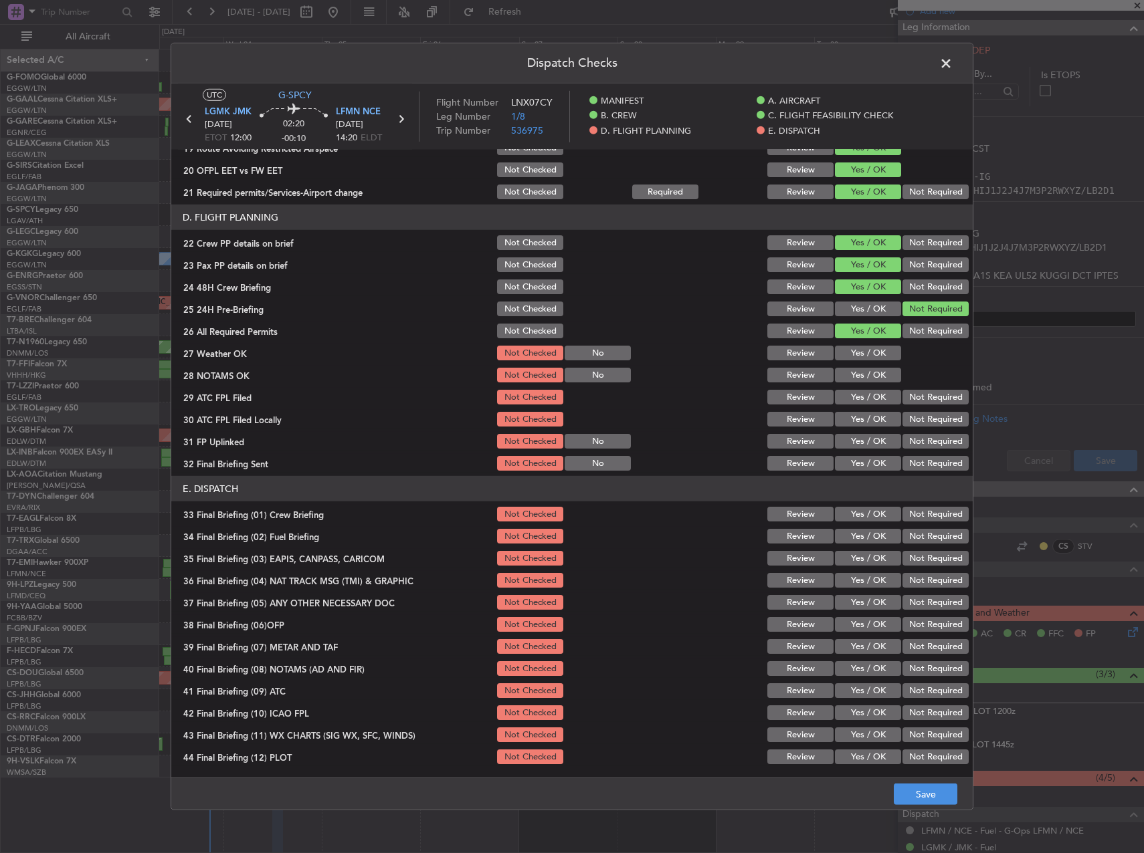
click at [852, 353] on button "Yes / OK" at bounding box center [868, 353] width 66 height 15
click at [856, 376] on button "Yes / OK" at bounding box center [868, 375] width 66 height 15
click at [857, 393] on button "Yes / OK" at bounding box center [868, 397] width 66 height 15
click at [903, 421] on button "Not Required" at bounding box center [935, 419] width 66 height 15
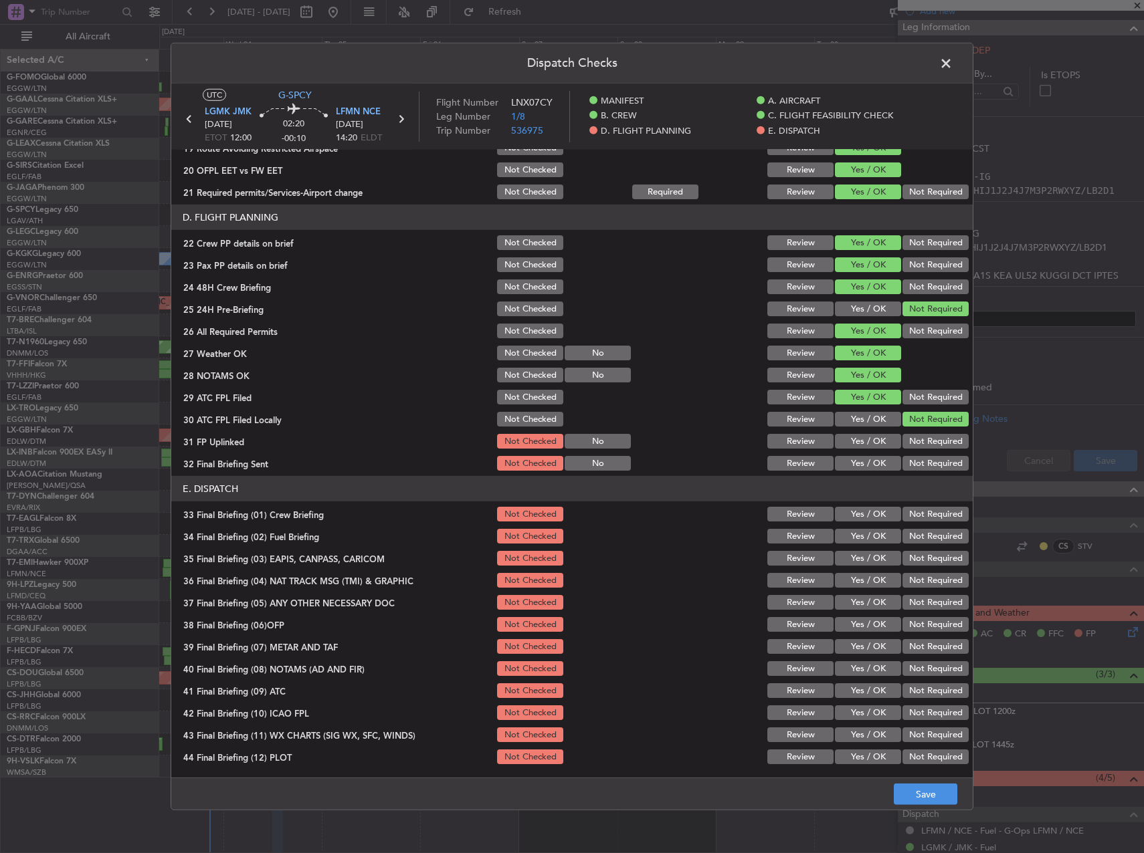
click at [859, 448] on button "Yes / OK" at bounding box center [868, 441] width 66 height 15
click at [902, 463] on button "Not Required" at bounding box center [935, 463] width 66 height 15
click at [867, 528] on div "Yes / OK" at bounding box center [867, 536] width 68 height 19
click at [867, 542] on button "Yes / OK" at bounding box center [868, 536] width 66 height 15
click at [866, 513] on button "Yes / OK" at bounding box center [868, 514] width 66 height 15
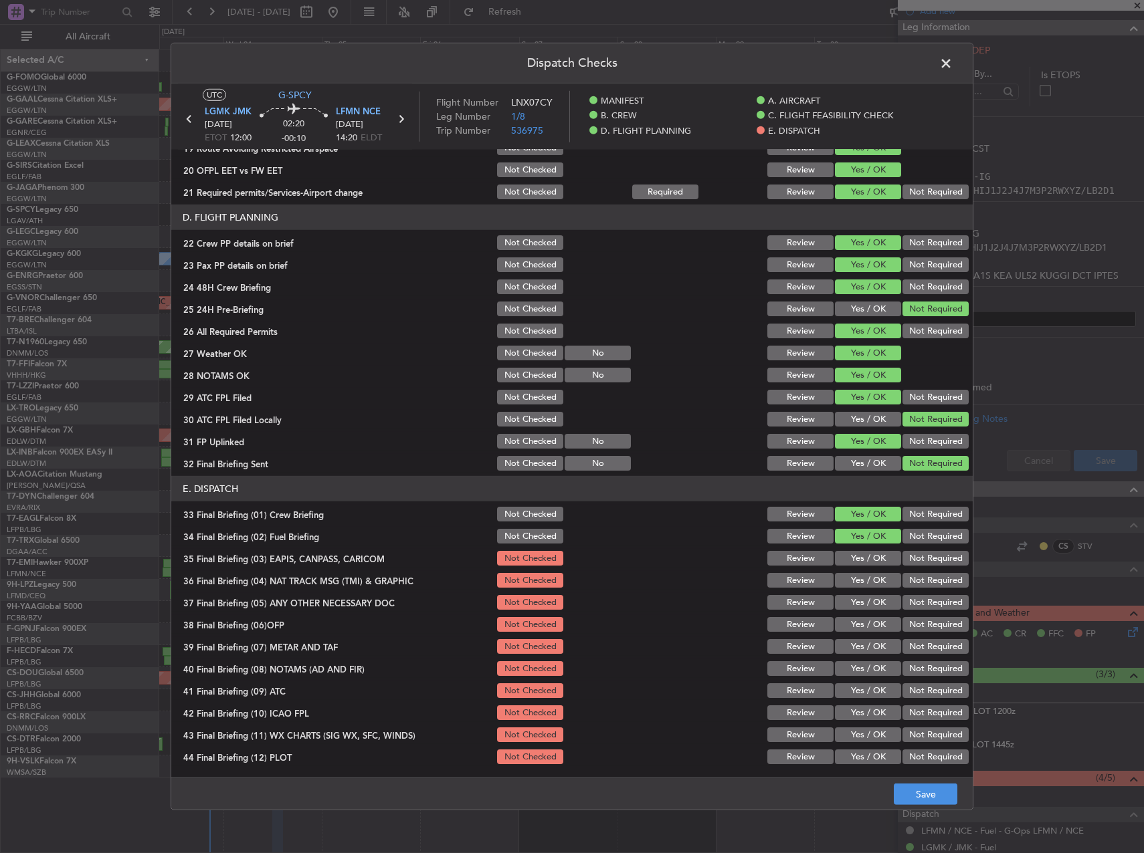
click at [902, 553] on button "Not Required" at bounding box center [935, 558] width 66 height 15
click at [910, 584] on button "Not Required" at bounding box center [935, 580] width 66 height 15
click at [910, 598] on button "Not Required" at bounding box center [935, 602] width 66 height 15
click at [886, 615] on div "Yes / OK" at bounding box center [867, 624] width 68 height 19
click at [886, 619] on button "Yes / OK" at bounding box center [868, 624] width 66 height 15
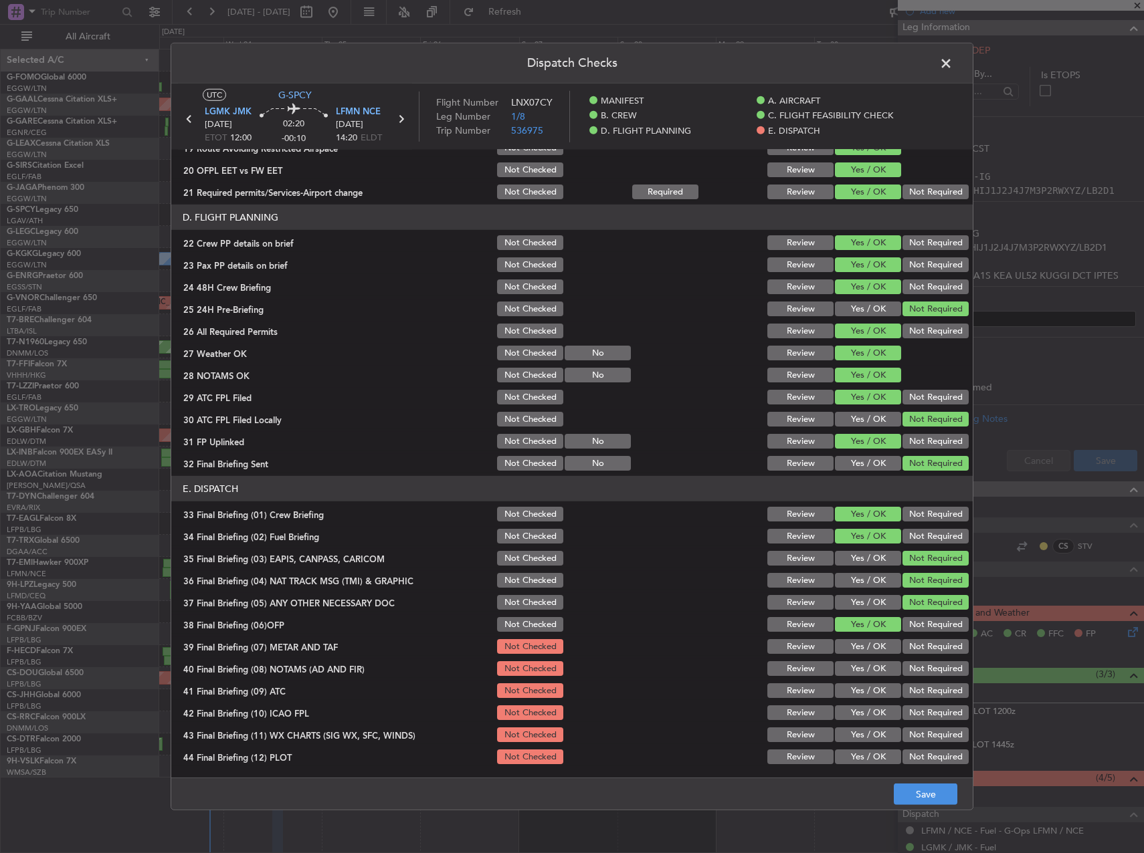
click at [880, 642] on button "Yes / OK" at bounding box center [868, 646] width 66 height 15
click at [877, 663] on button "Yes / OK" at bounding box center [868, 668] width 66 height 15
click at [877, 688] on button "Yes / OK" at bounding box center [868, 691] width 66 height 15
click at [902, 706] on button "Not Required" at bounding box center [935, 713] width 66 height 15
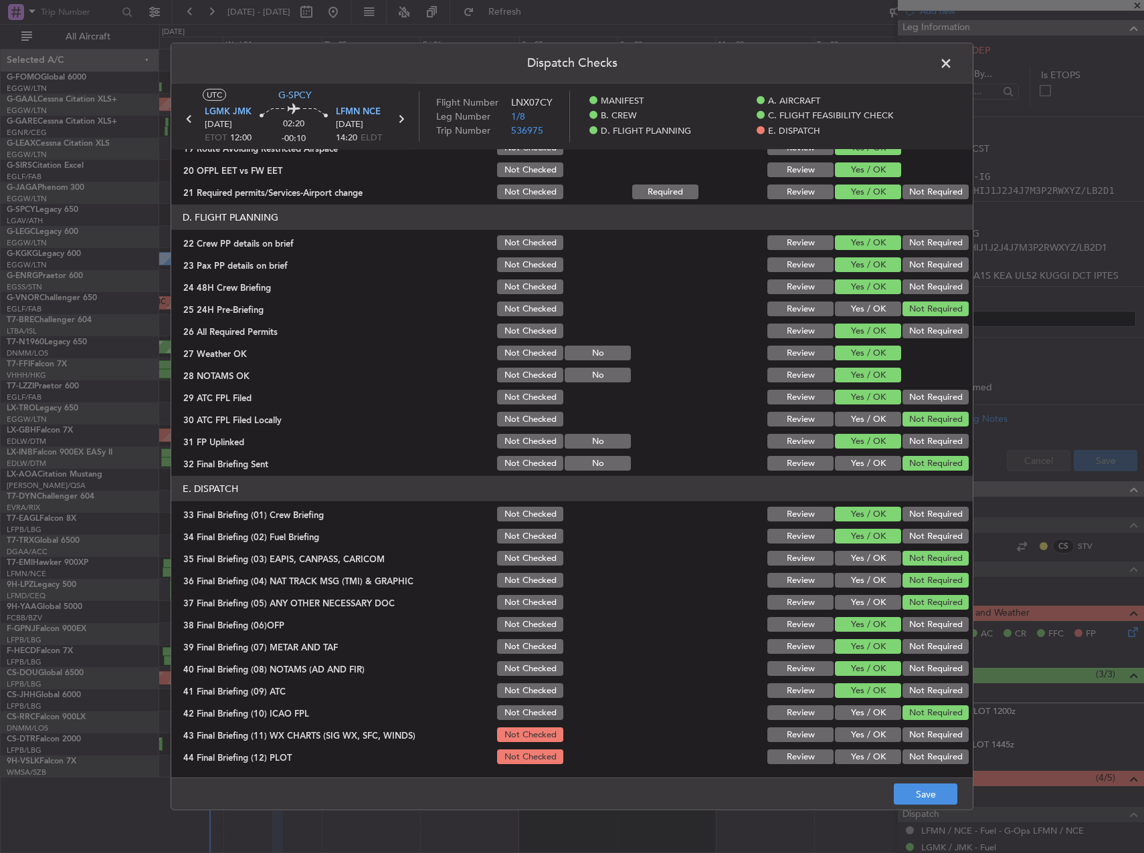
click at [882, 726] on div "Yes / OK" at bounding box center [867, 735] width 68 height 19
click at [881, 727] on div "Yes / OK" at bounding box center [867, 735] width 68 height 19
click at [880, 730] on button "Yes / OK" at bounding box center [868, 735] width 66 height 15
click at [875, 748] on div "Yes / OK" at bounding box center [867, 757] width 68 height 19
click at [875, 758] on button "Yes / OK" at bounding box center [868, 757] width 66 height 15
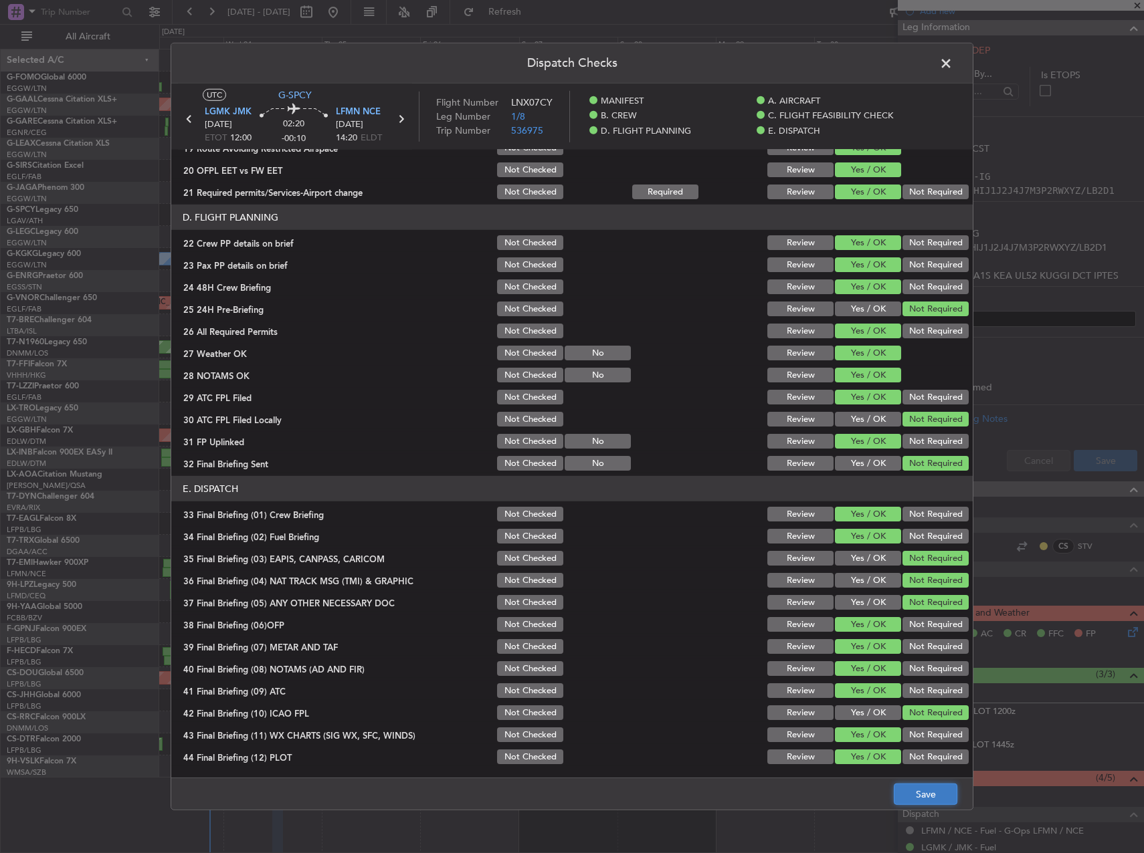
click at [918, 793] on button "Save" at bounding box center [926, 794] width 64 height 21
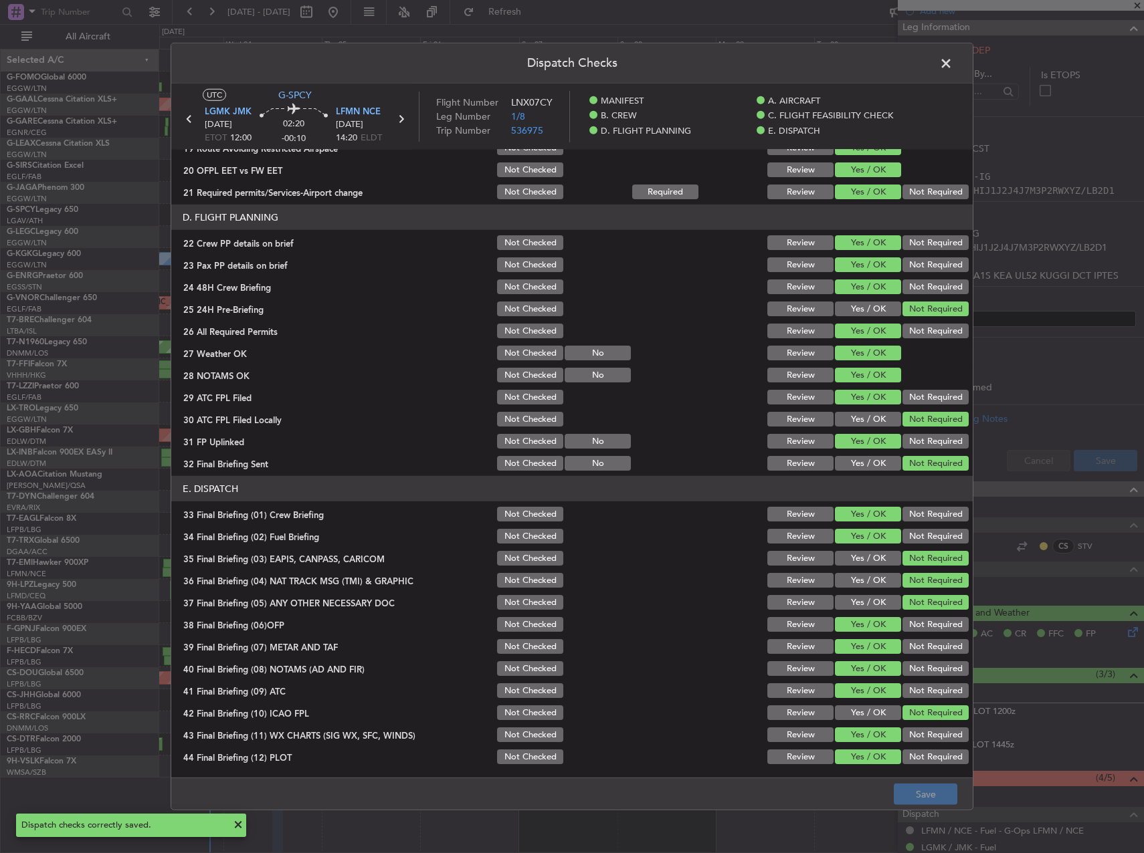
click at [952, 62] on span at bounding box center [952, 67] width 0 height 27
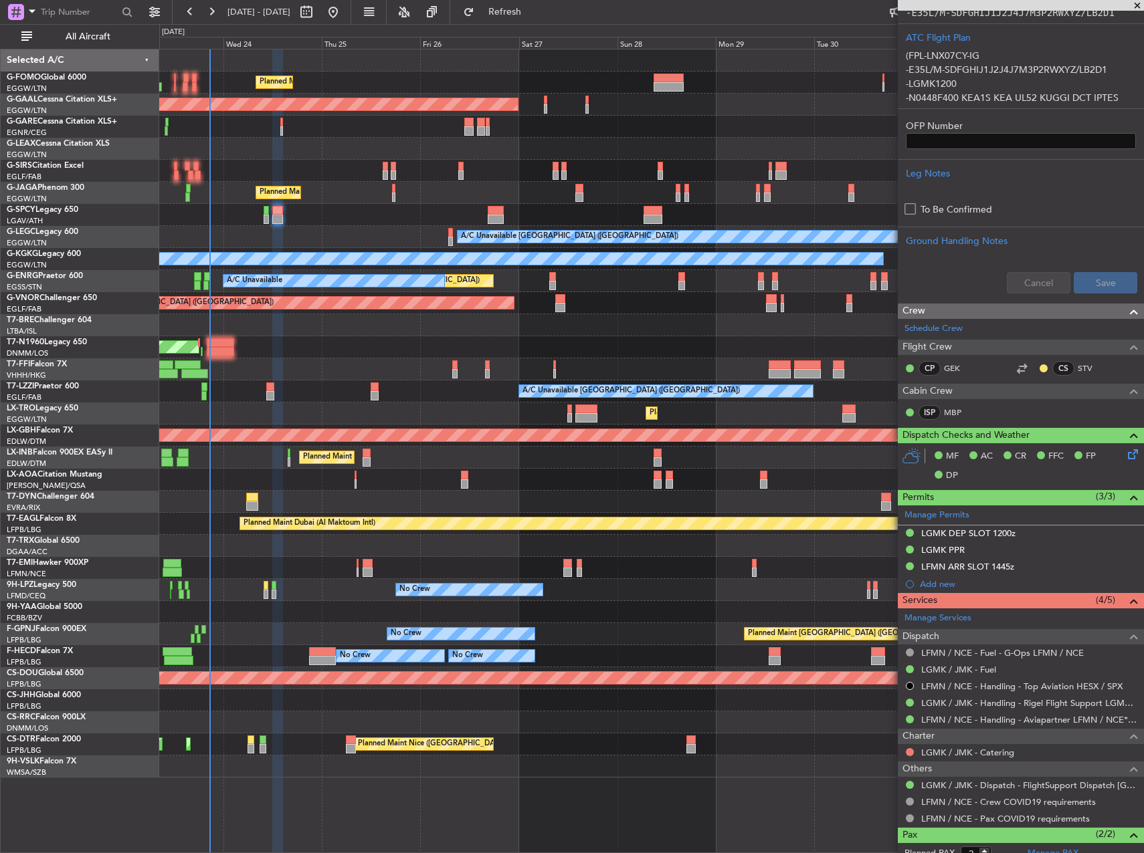
scroll to position [510, 0]
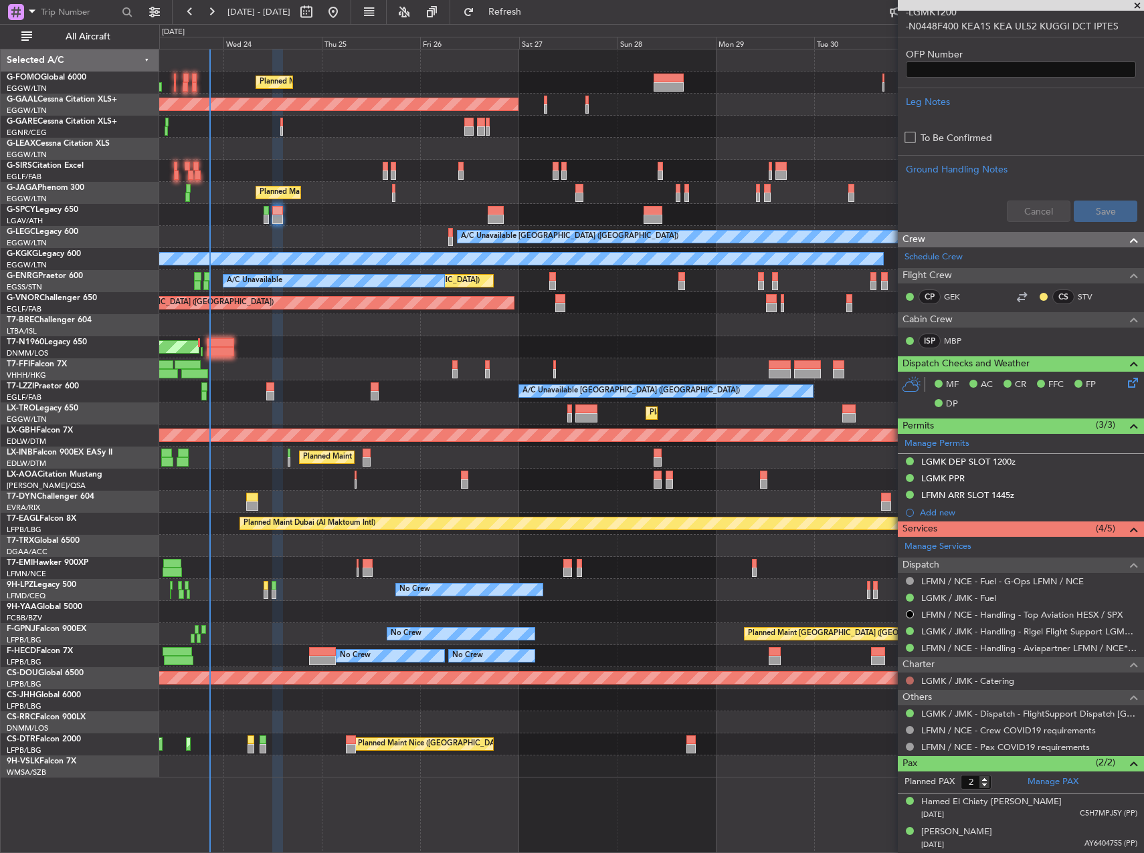
click at [908, 682] on button at bounding box center [910, 681] width 8 height 8
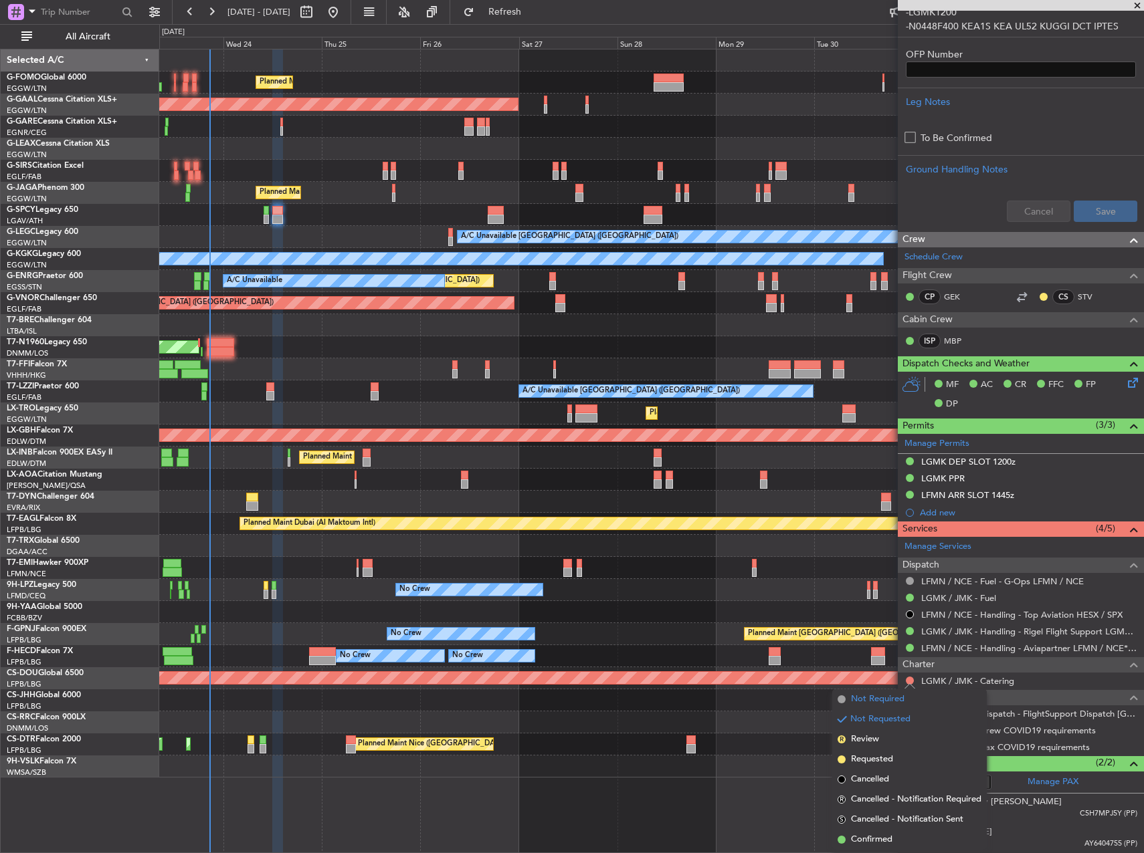
click at [867, 701] on span "Not Required" at bounding box center [878, 699] width 54 height 13
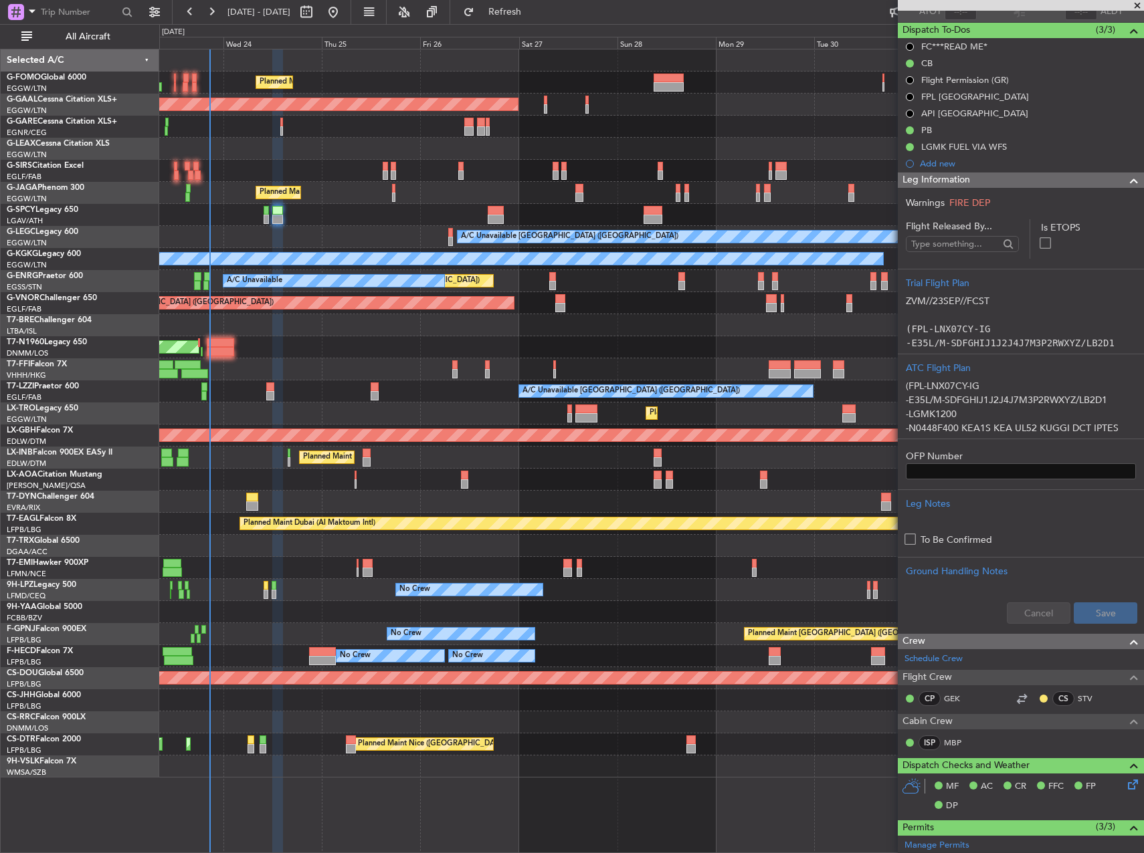
scroll to position [0, 0]
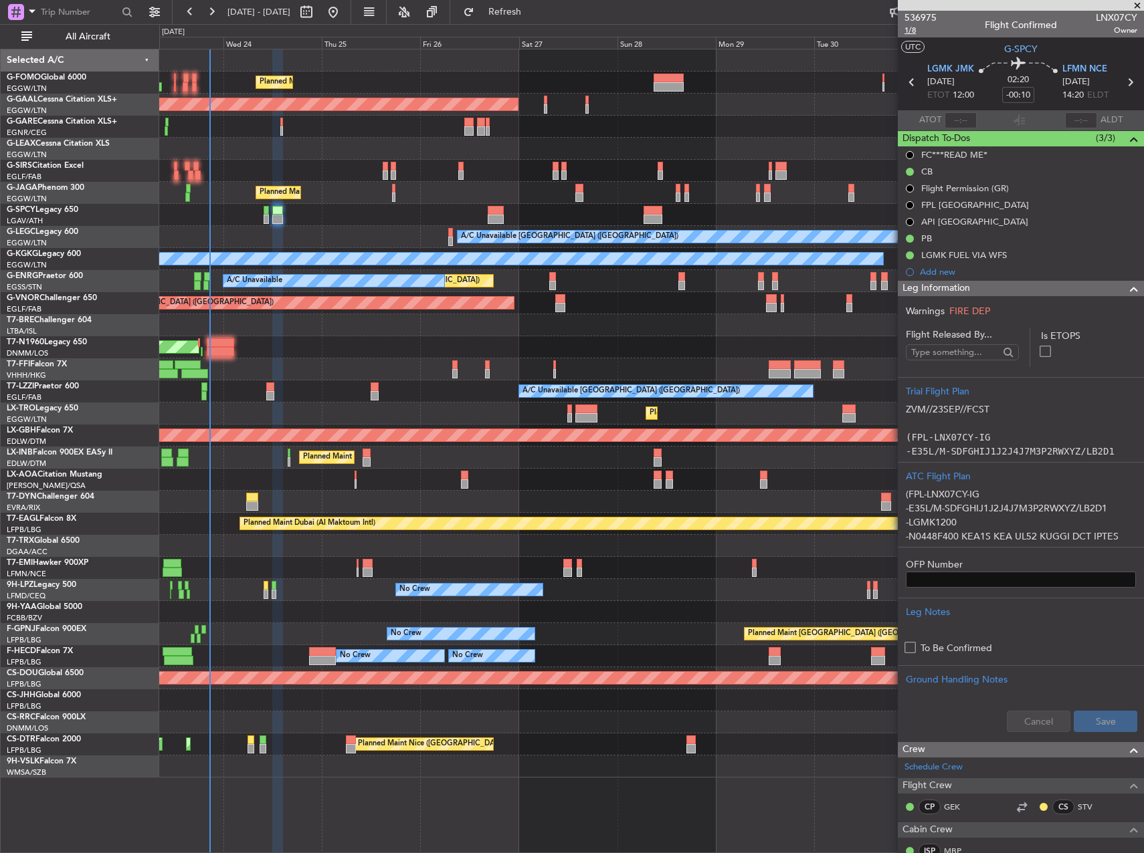
click at [914, 30] on span "1/8" at bounding box center [920, 30] width 32 height 11
click at [930, 241] on div "API Egypt" at bounding box center [970, 244] width 96 height 17
click at [928, 233] on div "PB" at bounding box center [926, 238] width 11 height 11
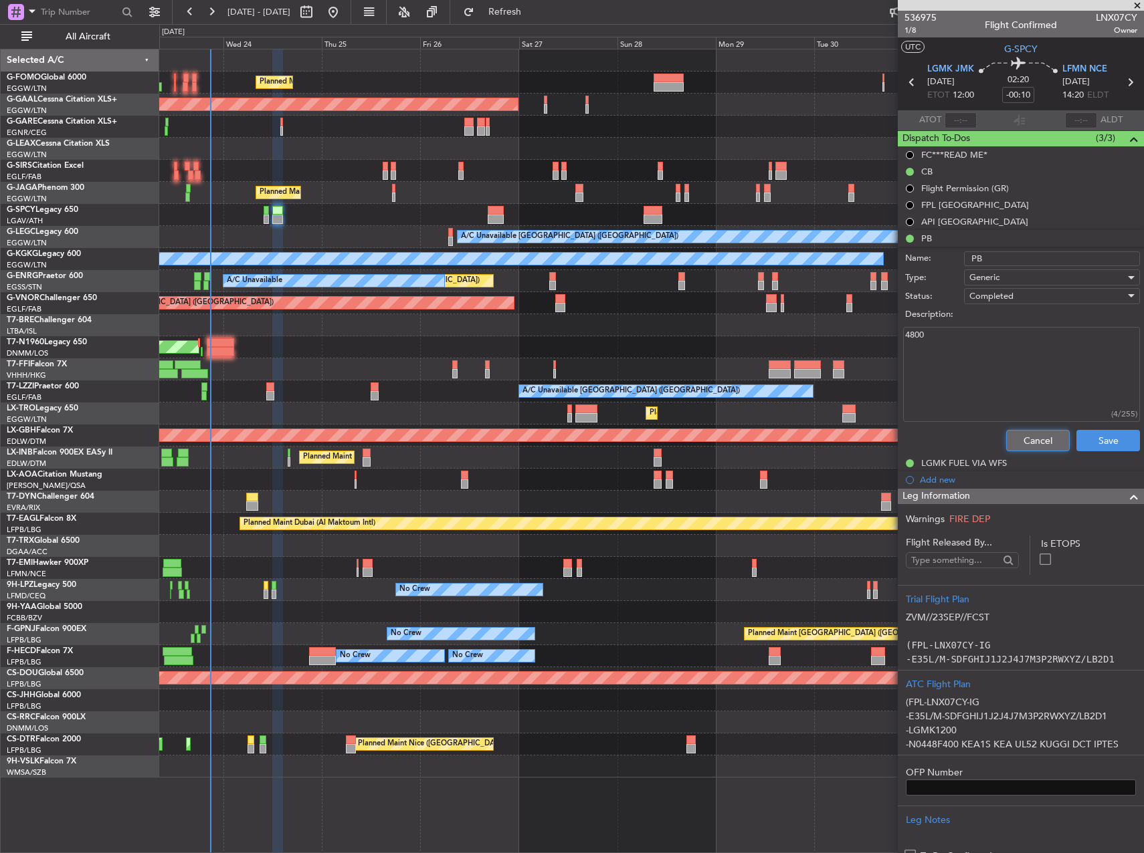
click at [1026, 444] on button "Cancel" at bounding box center [1038, 440] width 64 height 21
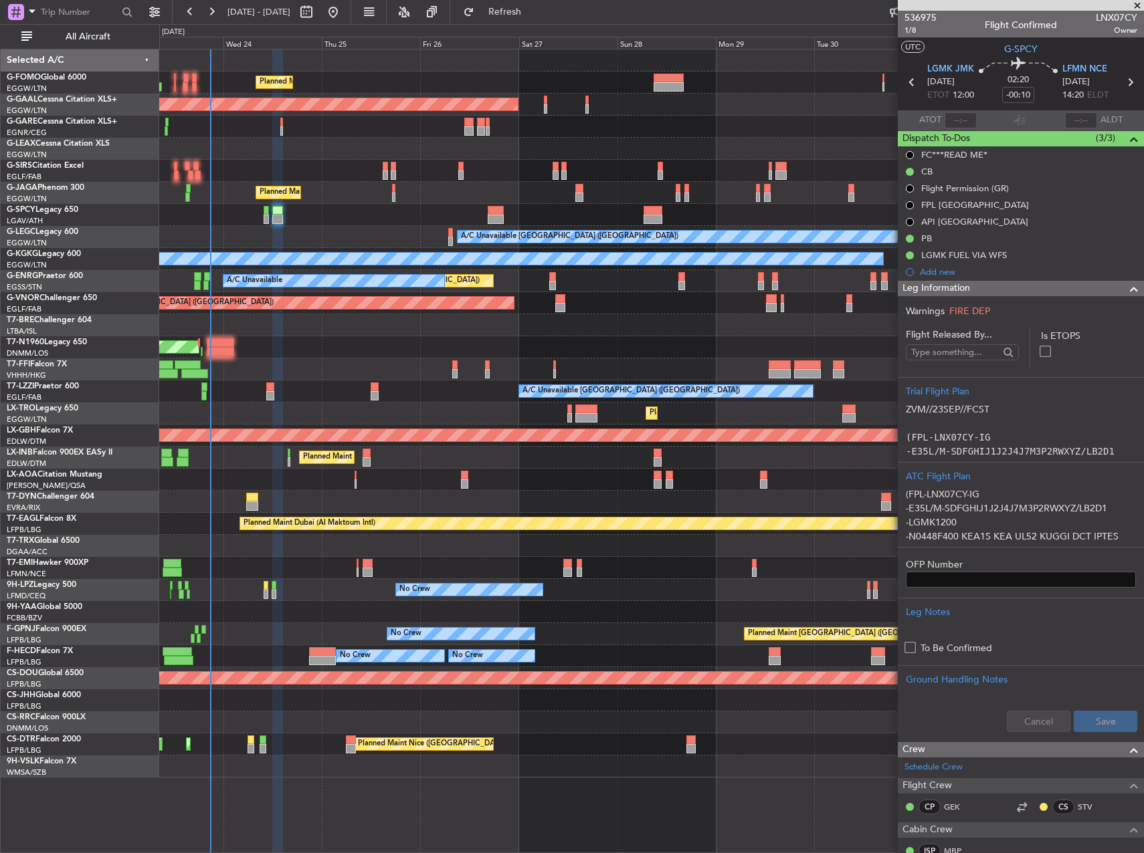
click at [635, 327] on div at bounding box center [651, 325] width 984 height 22
click at [909, 29] on span "1/8" at bounding box center [920, 30] width 32 height 11
click at [912, 32] on span "1/8" at bounding box center [920, 30] width 32 height 11
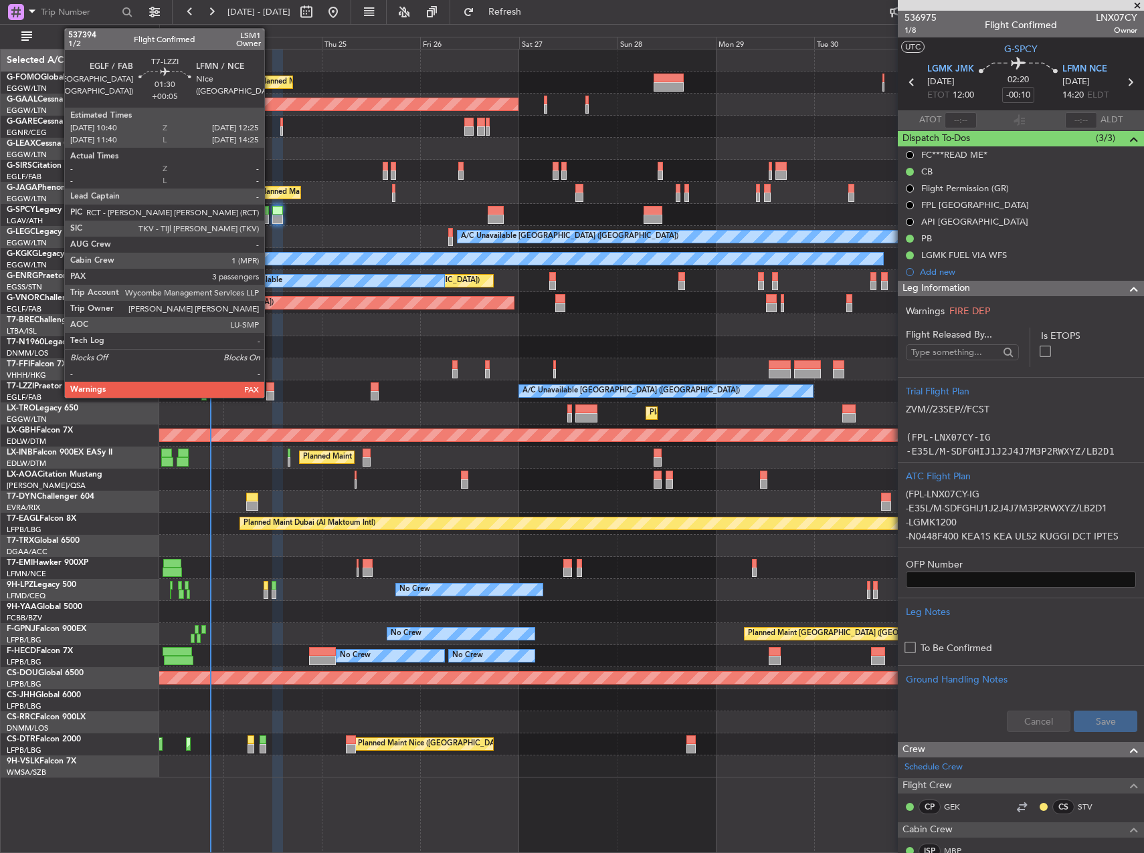
click at [270, 384] on div at bounding box center [269, 387] width 7 height 9
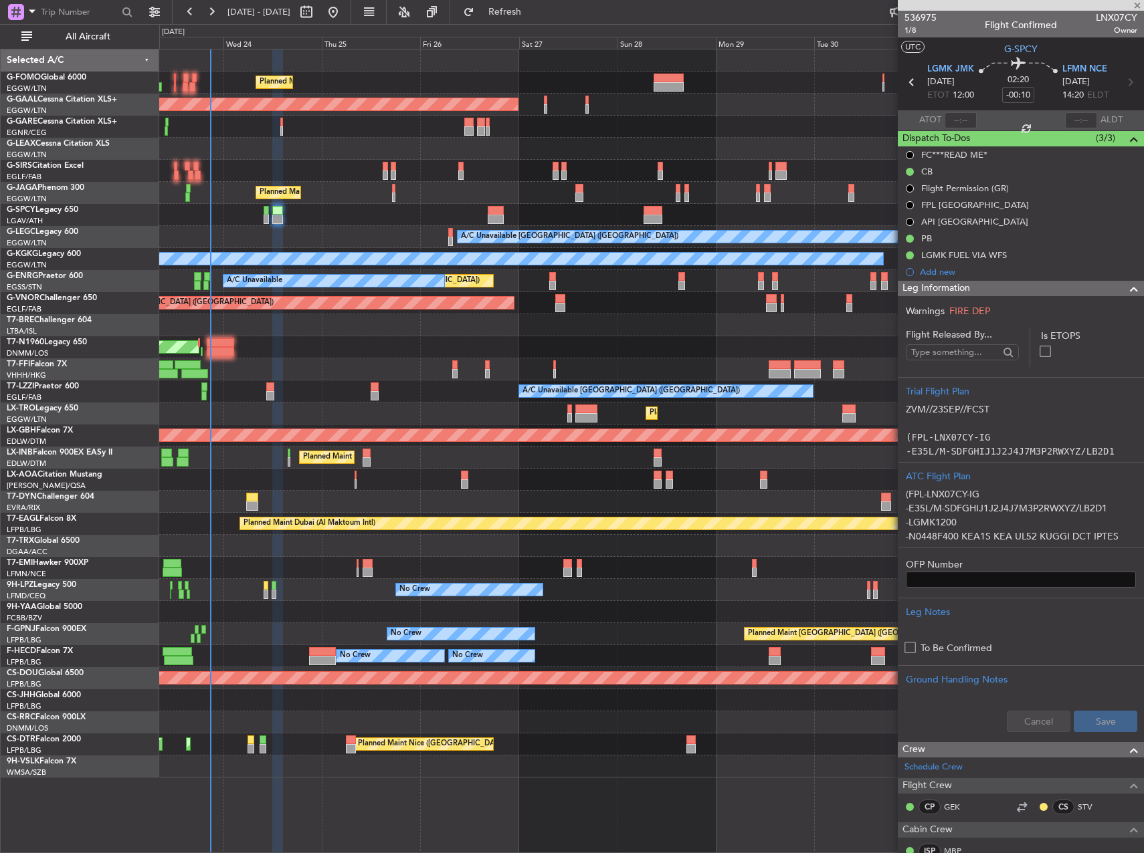
type input "+00:05"
type input "3"
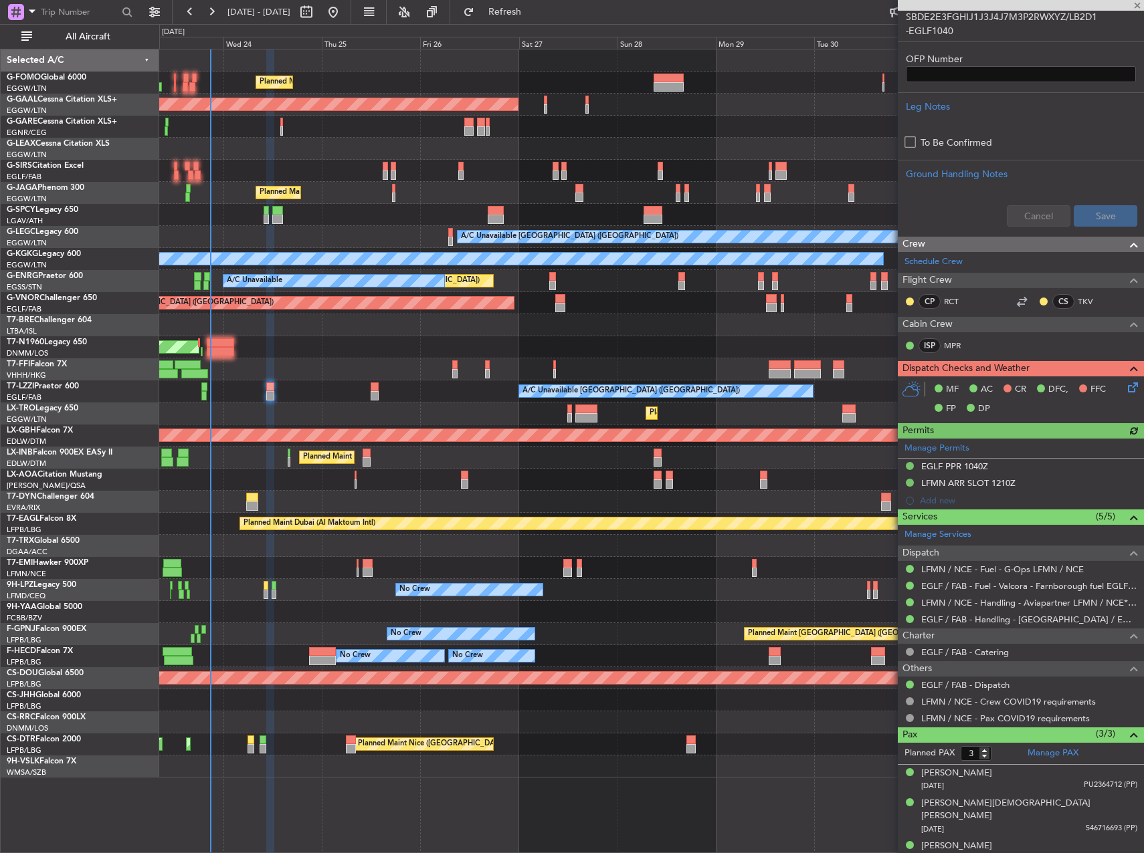
scroll to position [407, 0]
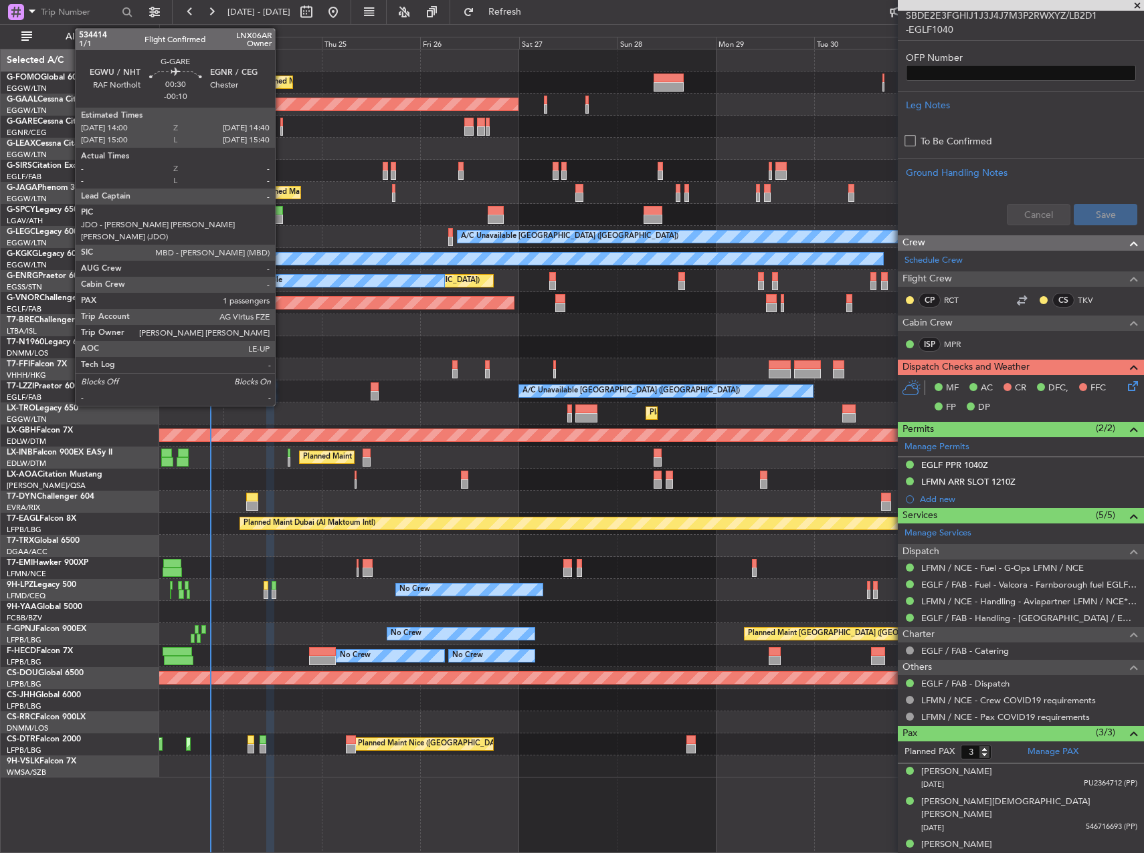
click at [281, 127] on div at bounding box center [281, 130] width 3 height 9
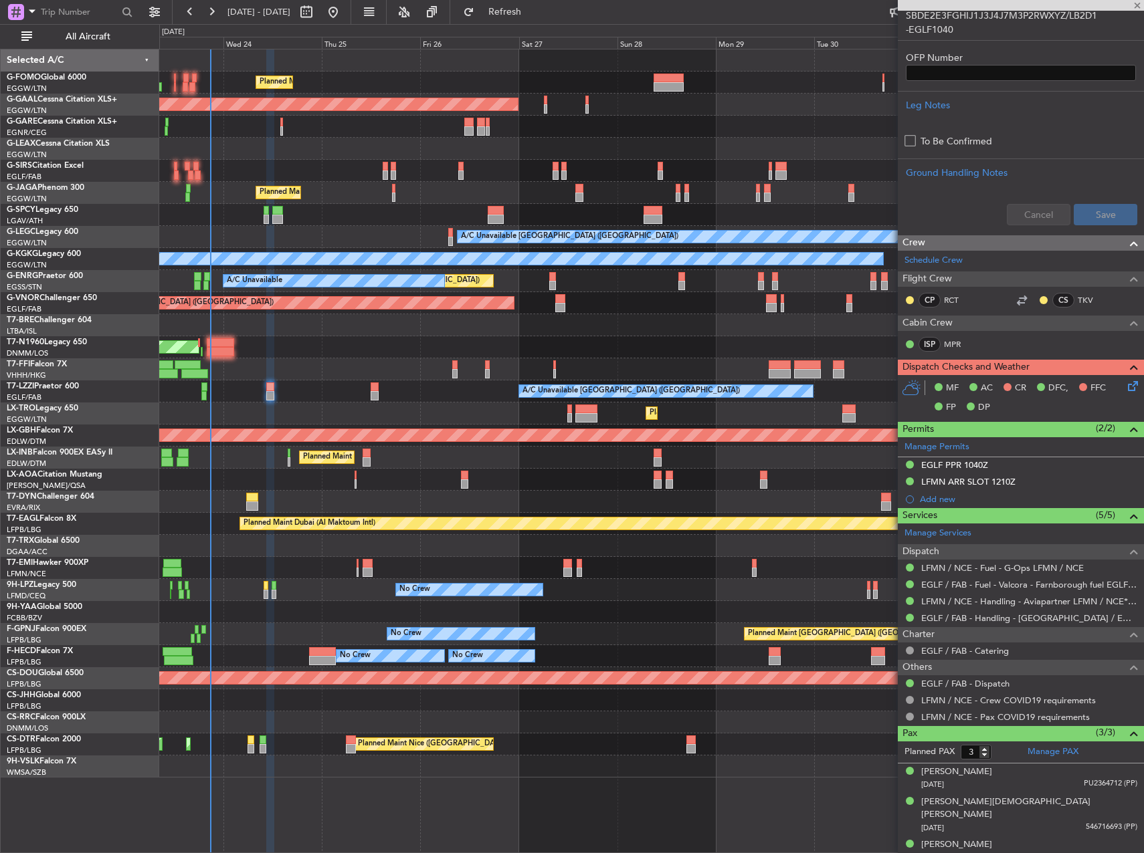
type input "-00:10"
type input "1"
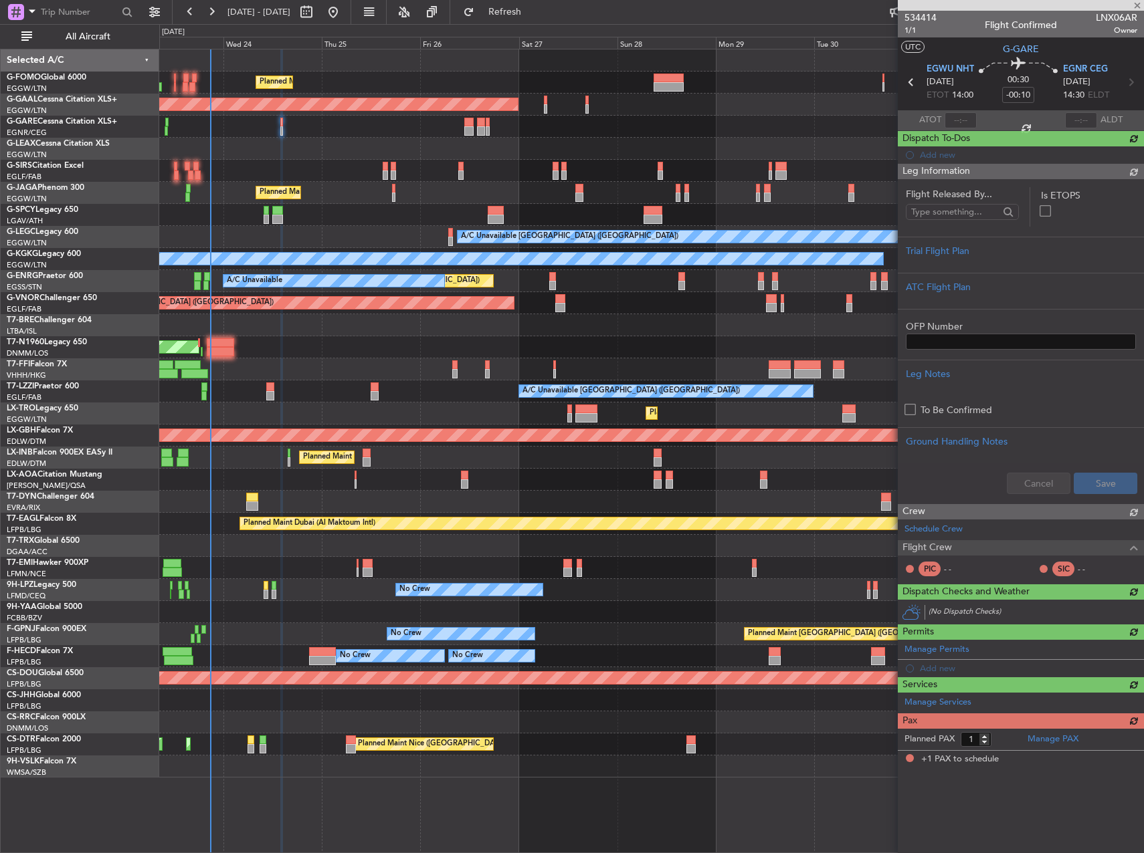
scroll to position [0, 0]
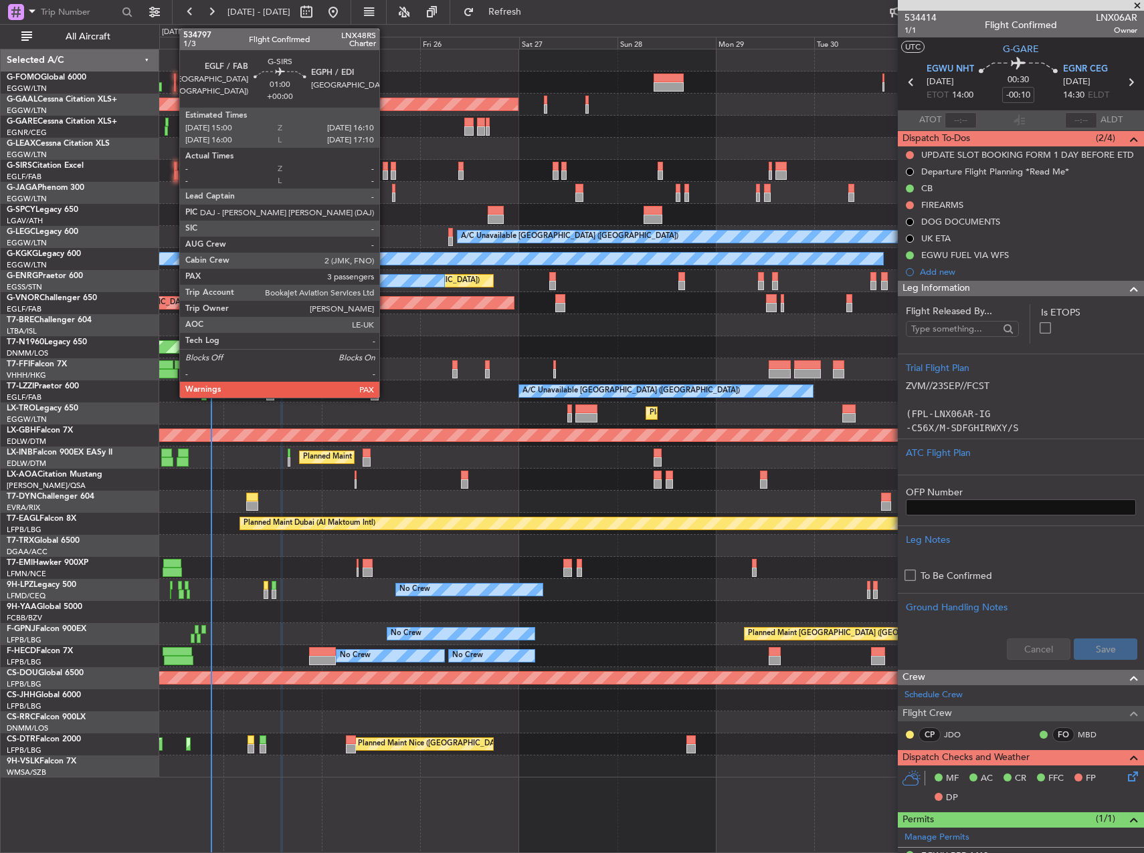
click at [385, 170] on div at bounding box center [385, 166] width 5 height 9
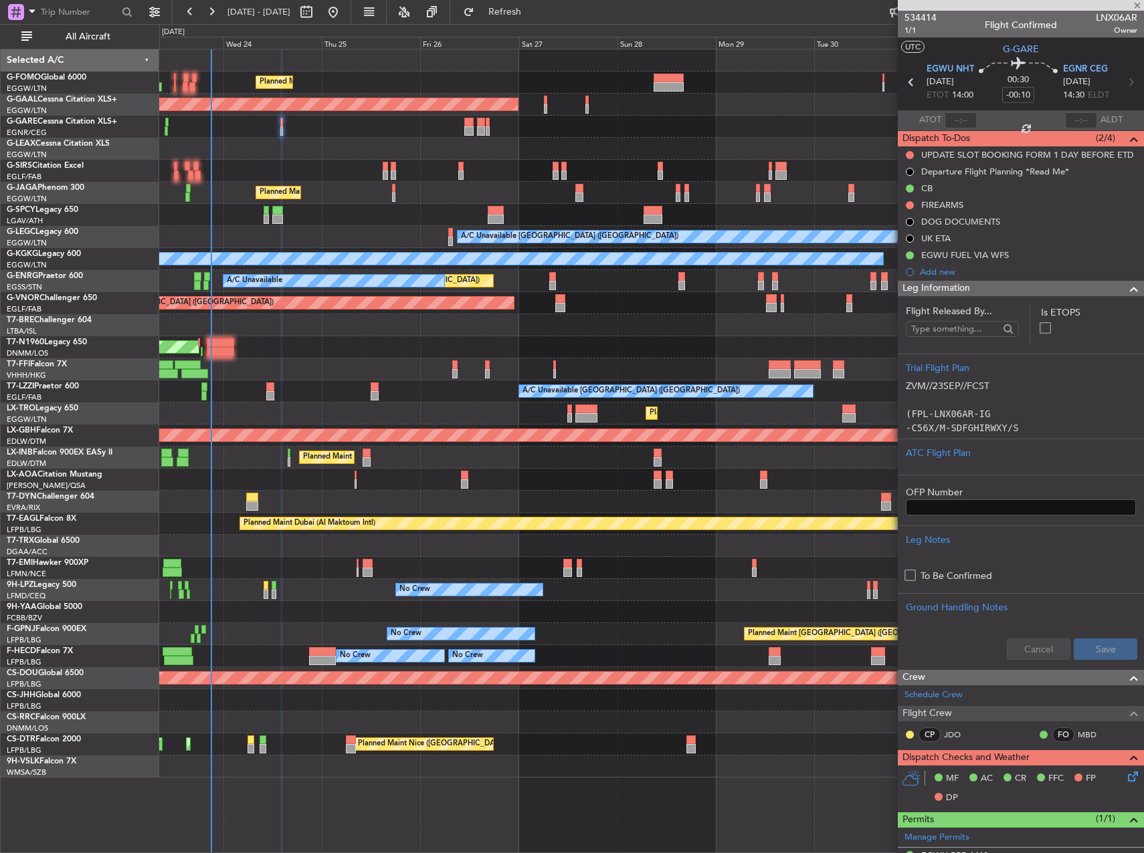
type input "5"
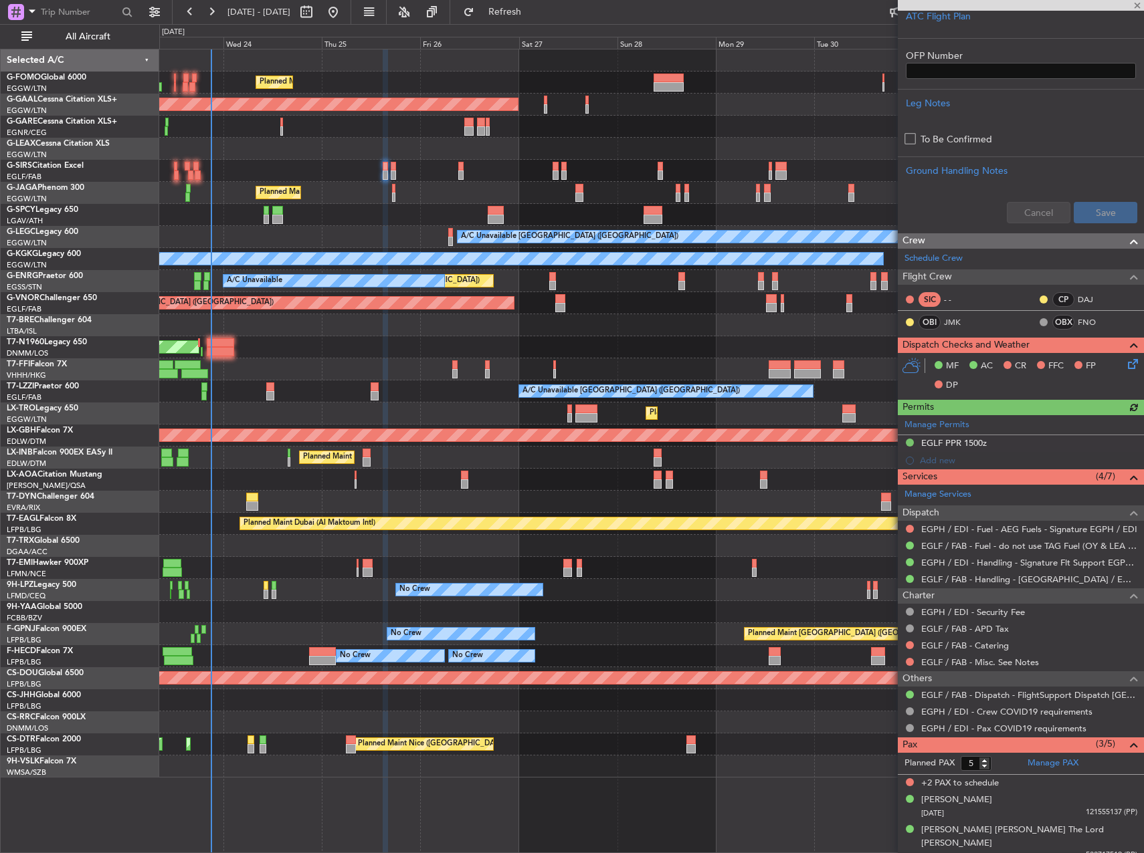
scroll to position [401, 0]
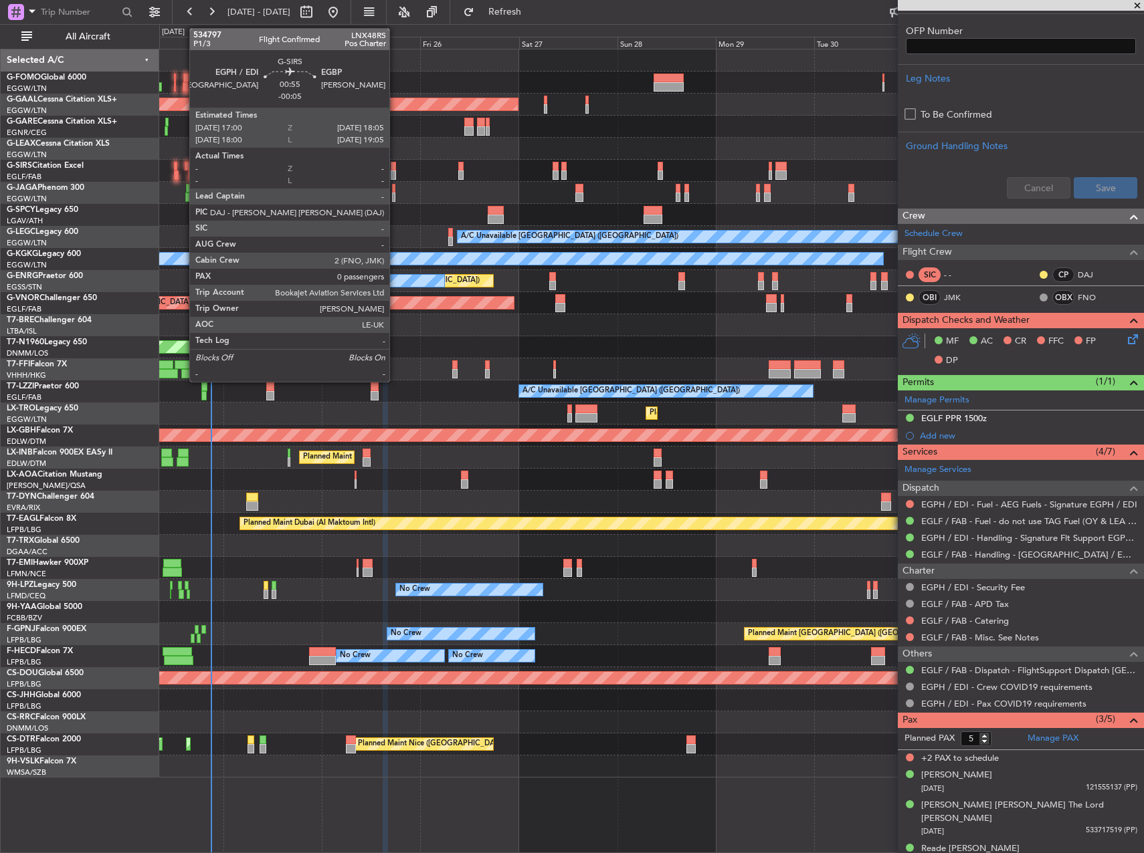
click at [395, 168] on div at bounding box center [393, 166] width 5 height 9
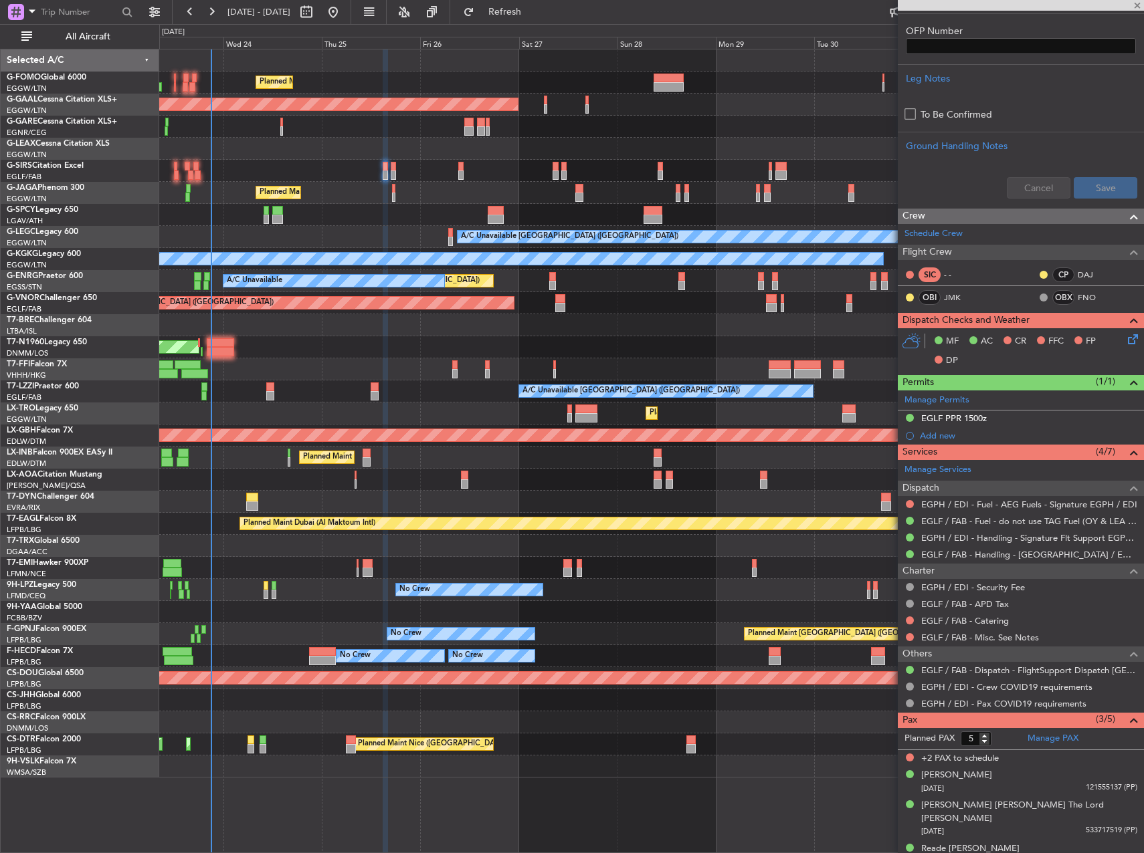
type input "-00:05"
type input "0"
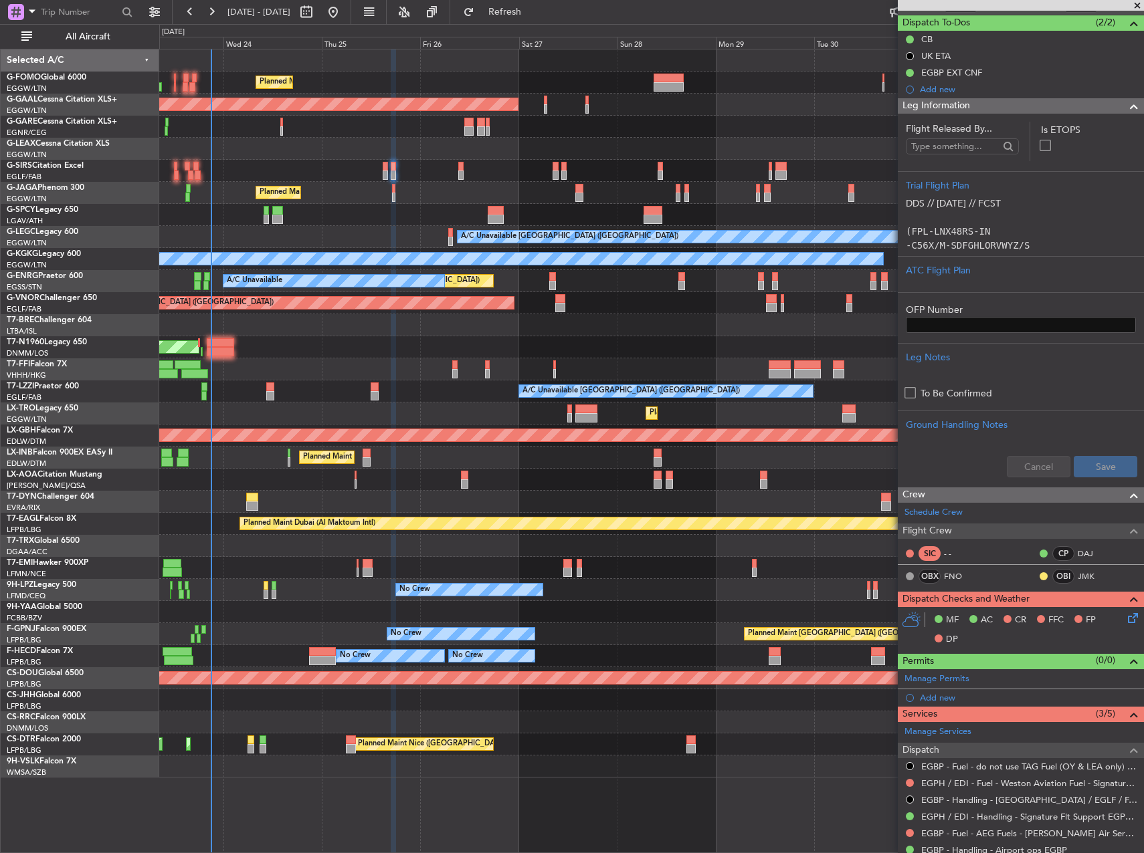
scroll to position [274, 0]
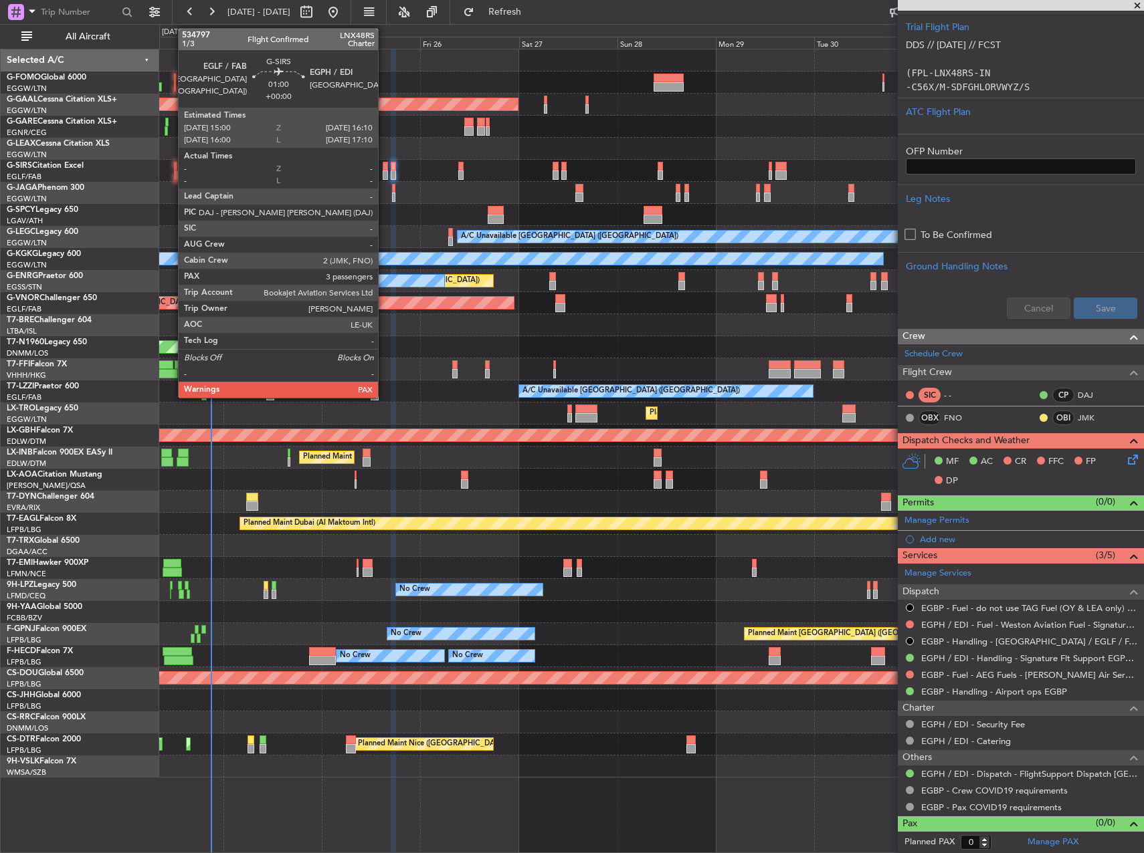
click at [384, 177] on div at bounding box center [385, 175] width 5 height 9
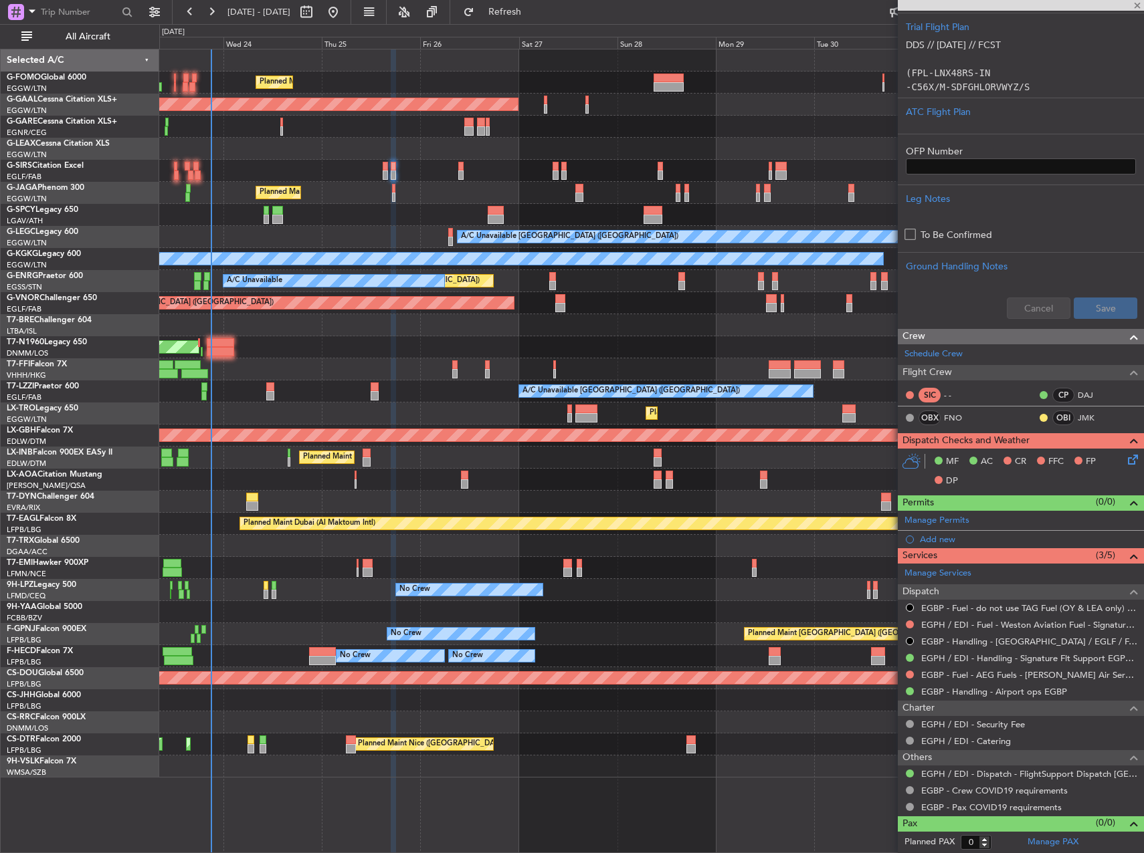
type input "5"
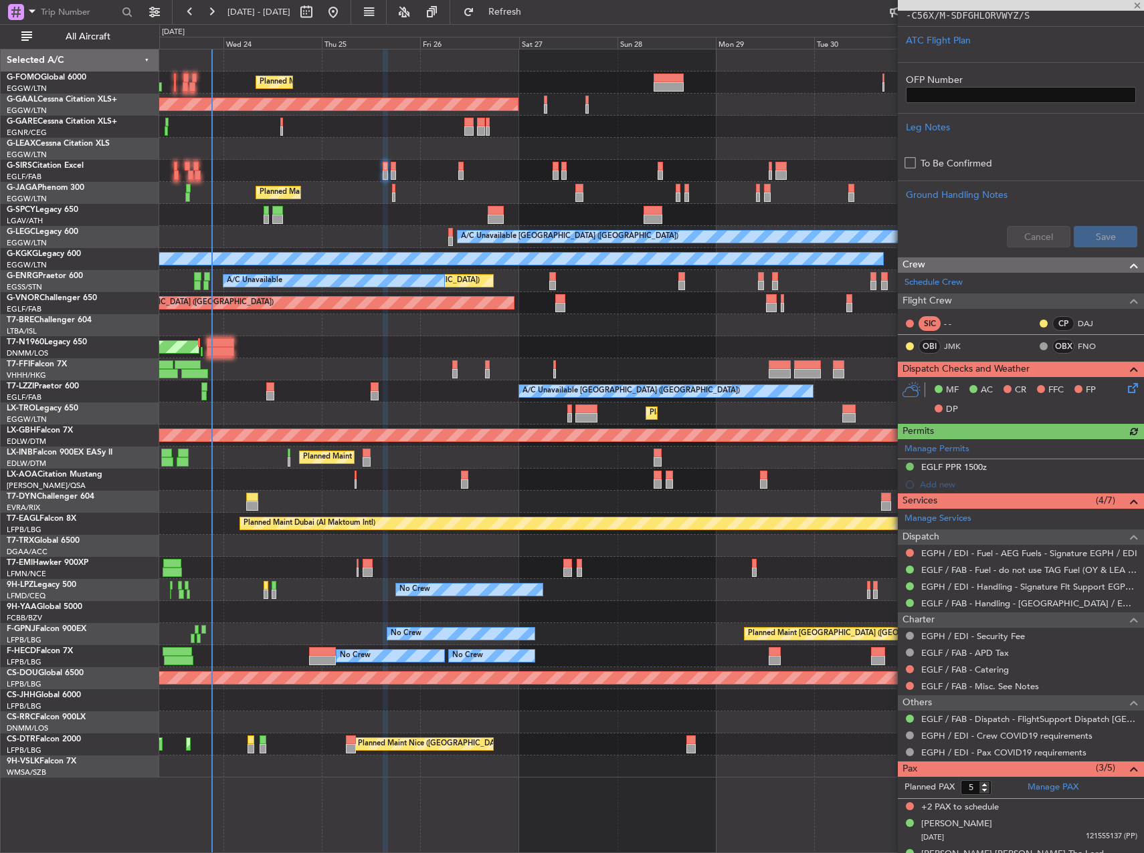
scroll to position [401, 0]
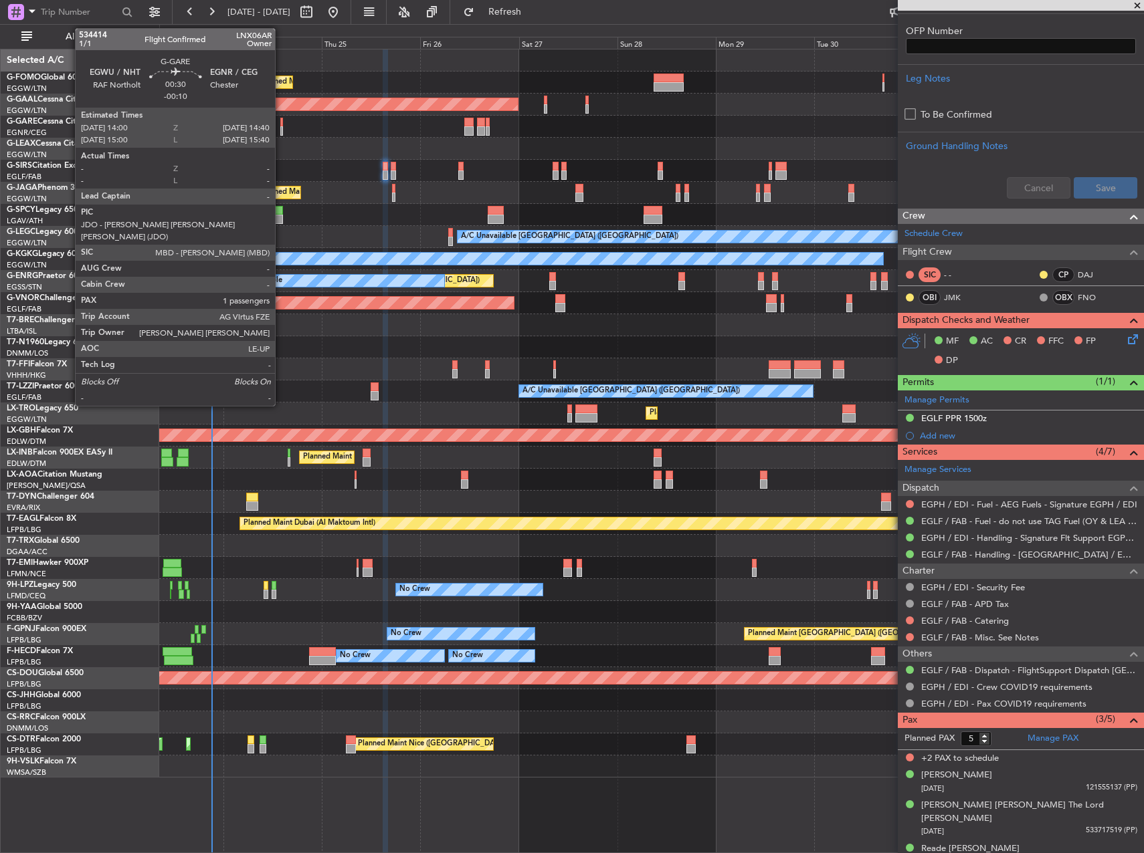
click at [281, 122] on div at bounding box center [281, 122] width 3 height 9
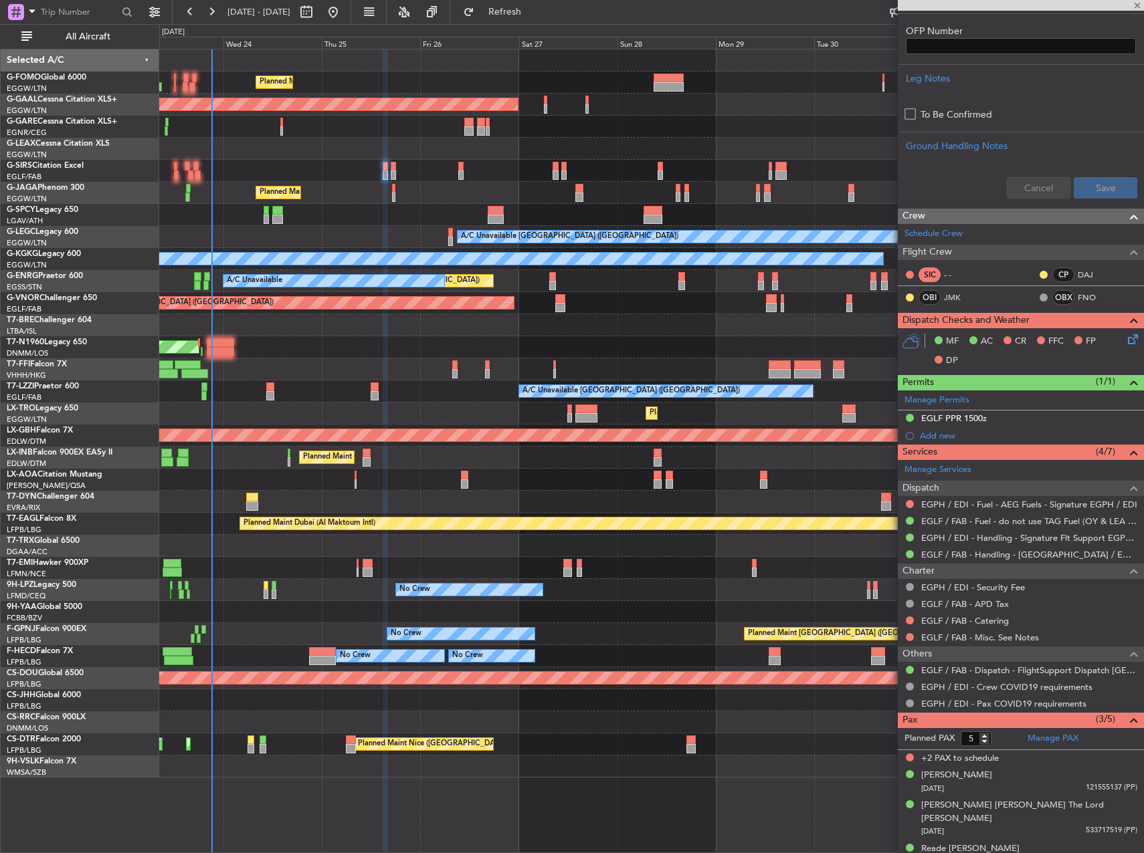
type input "-00:10"
type input "1"
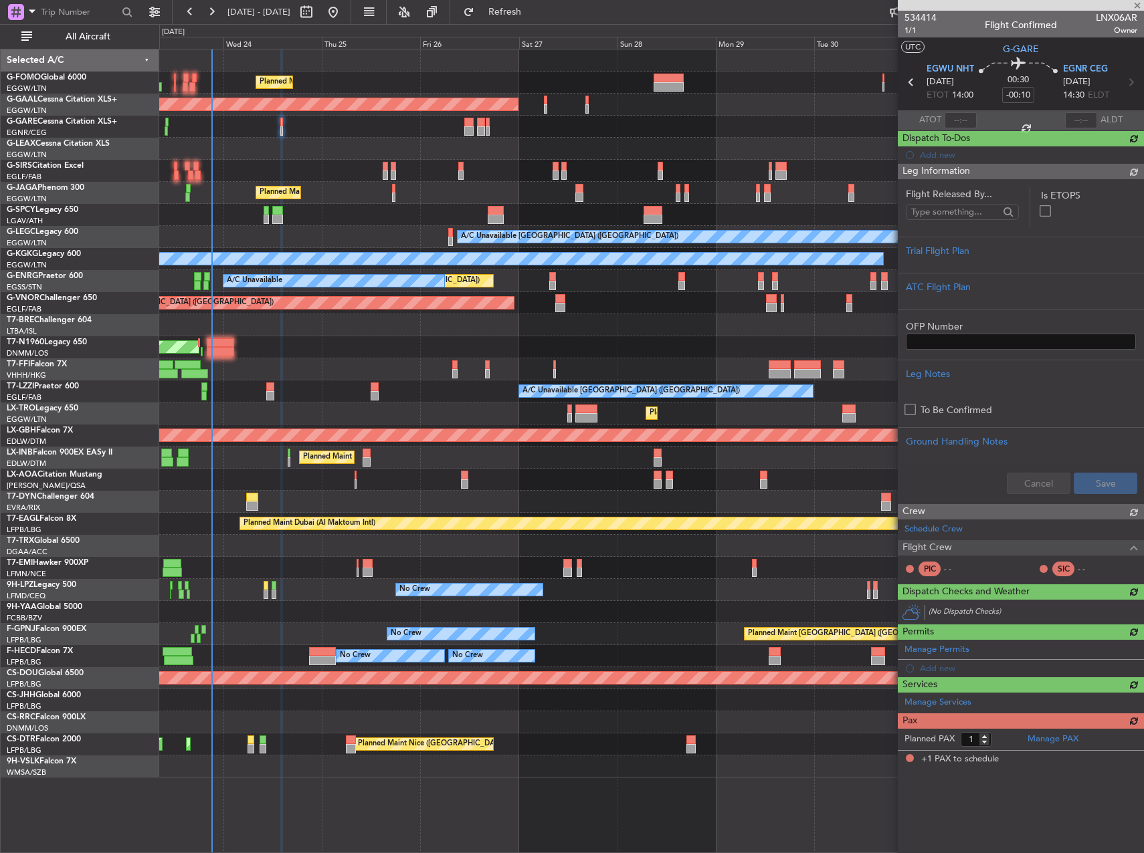
scroll to position [0, 0]
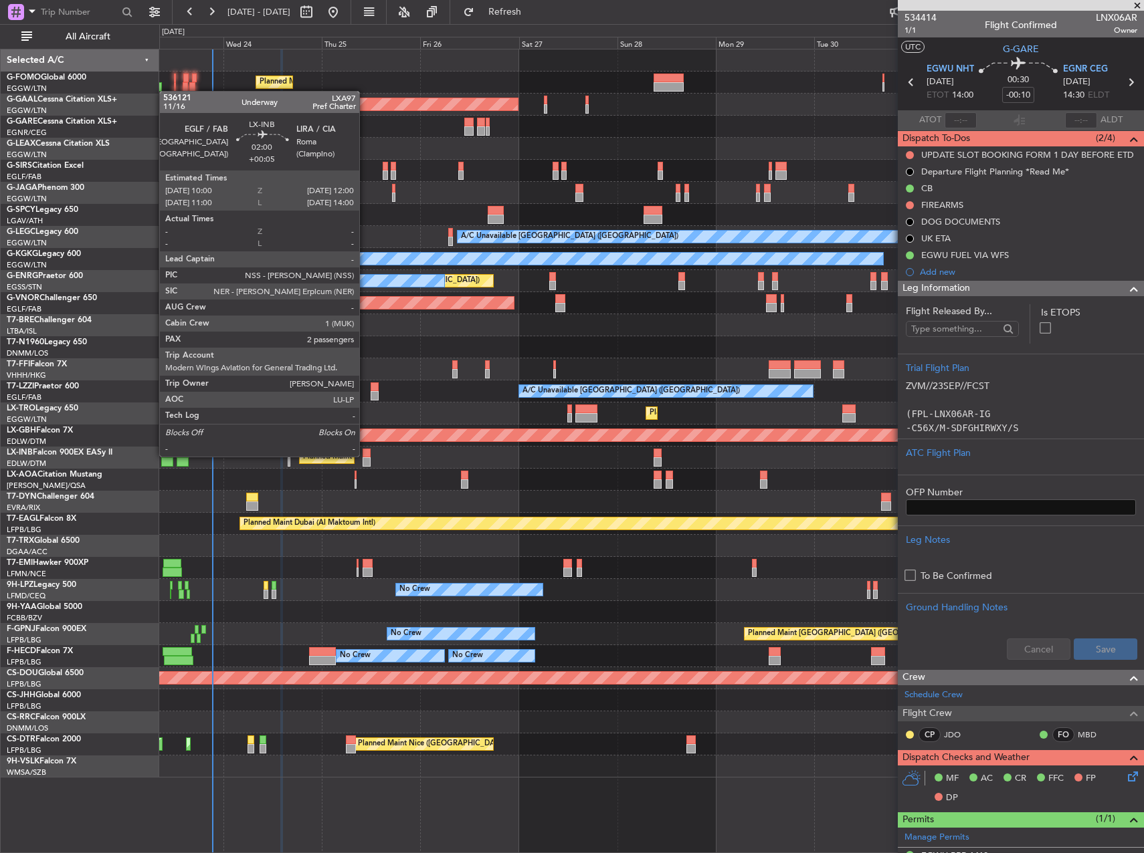
click at [365, 455] on div at bounding box center [367, 453] width 9 height 9
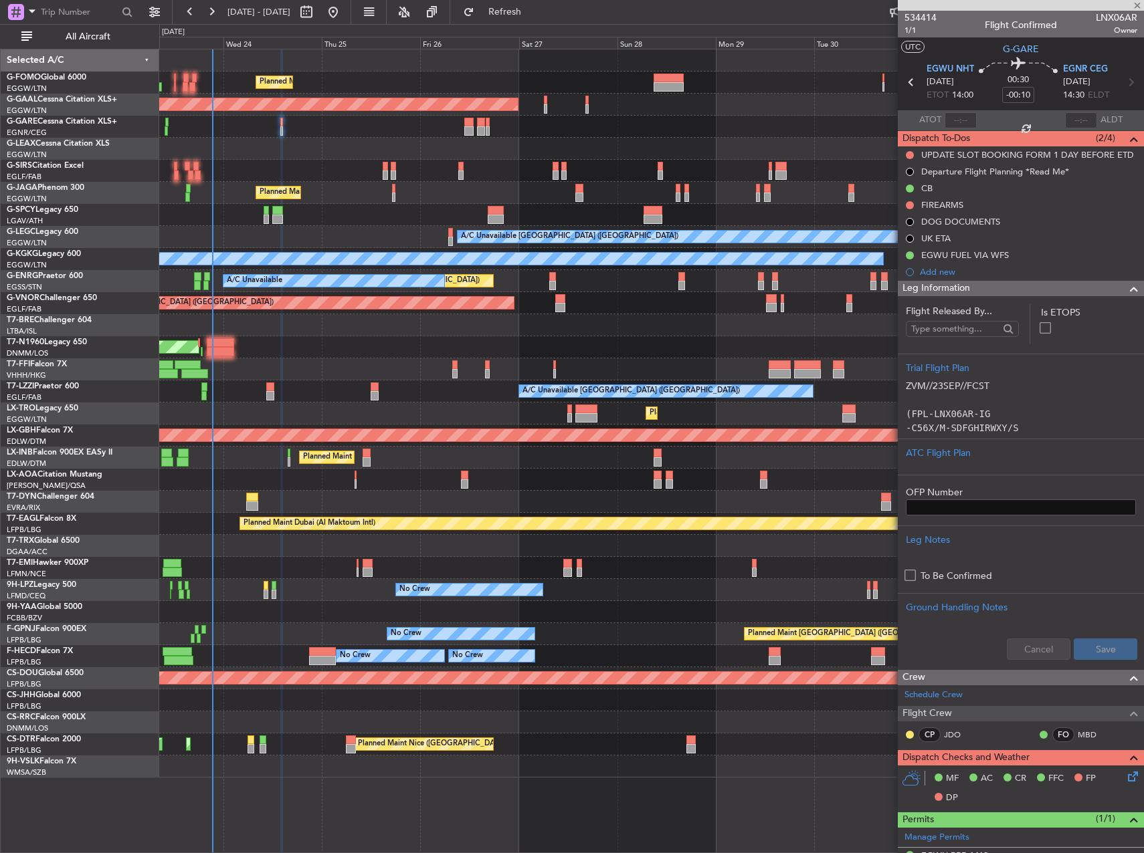
type input "+00:05"
type input "2"
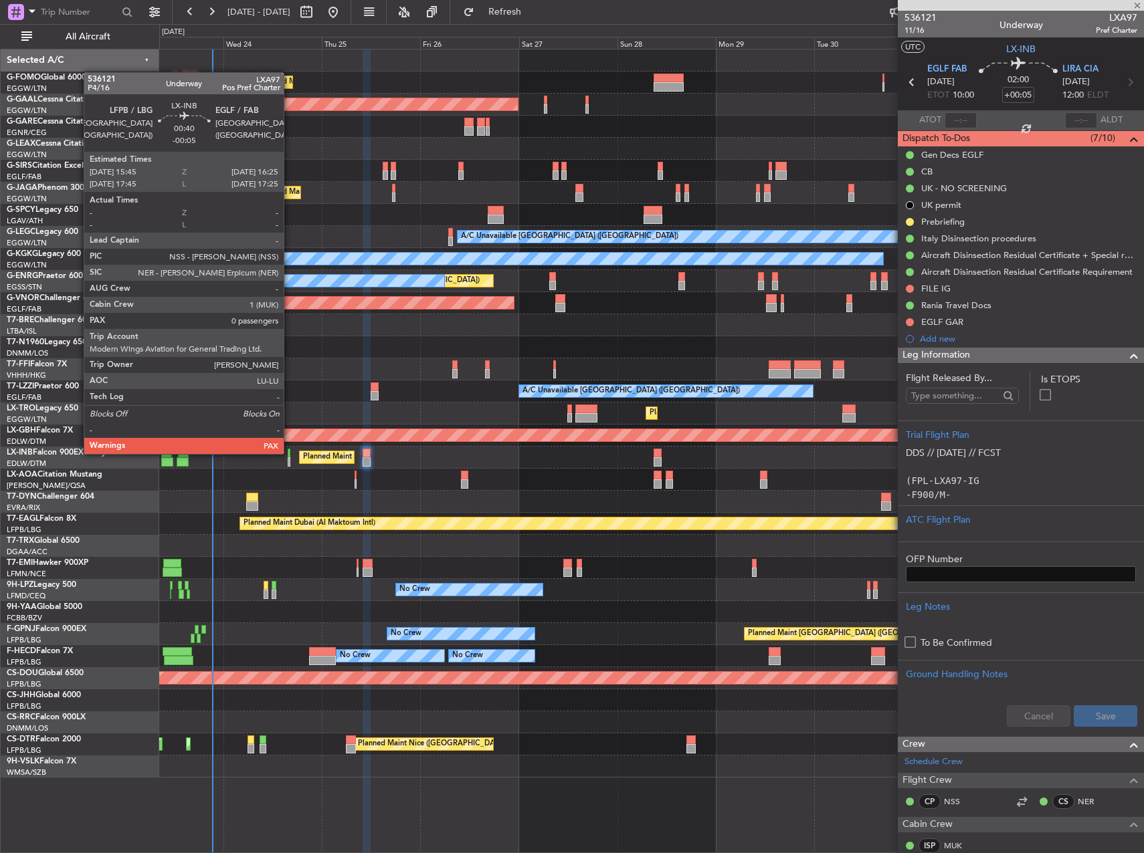
click at [290, 453] on div at bounding box center [289, 453] width 3 height 9
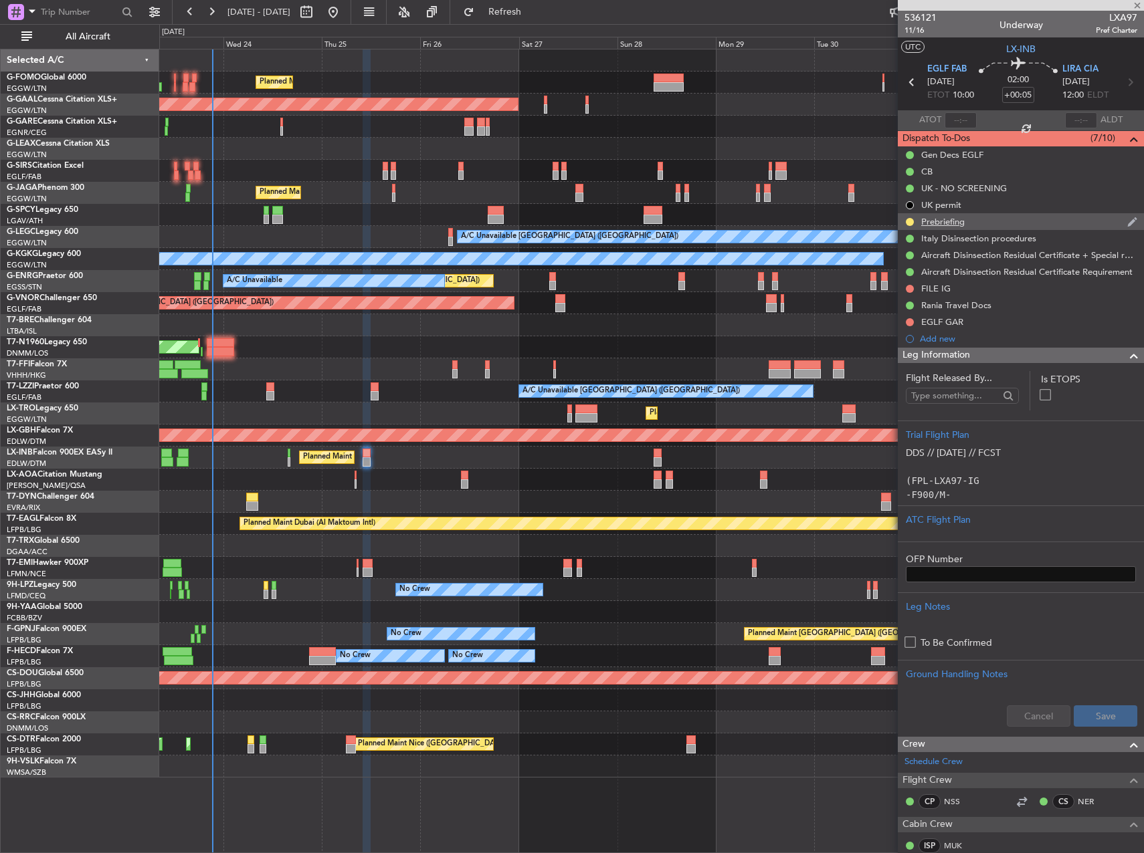
type input "-00:05"
type input "0"
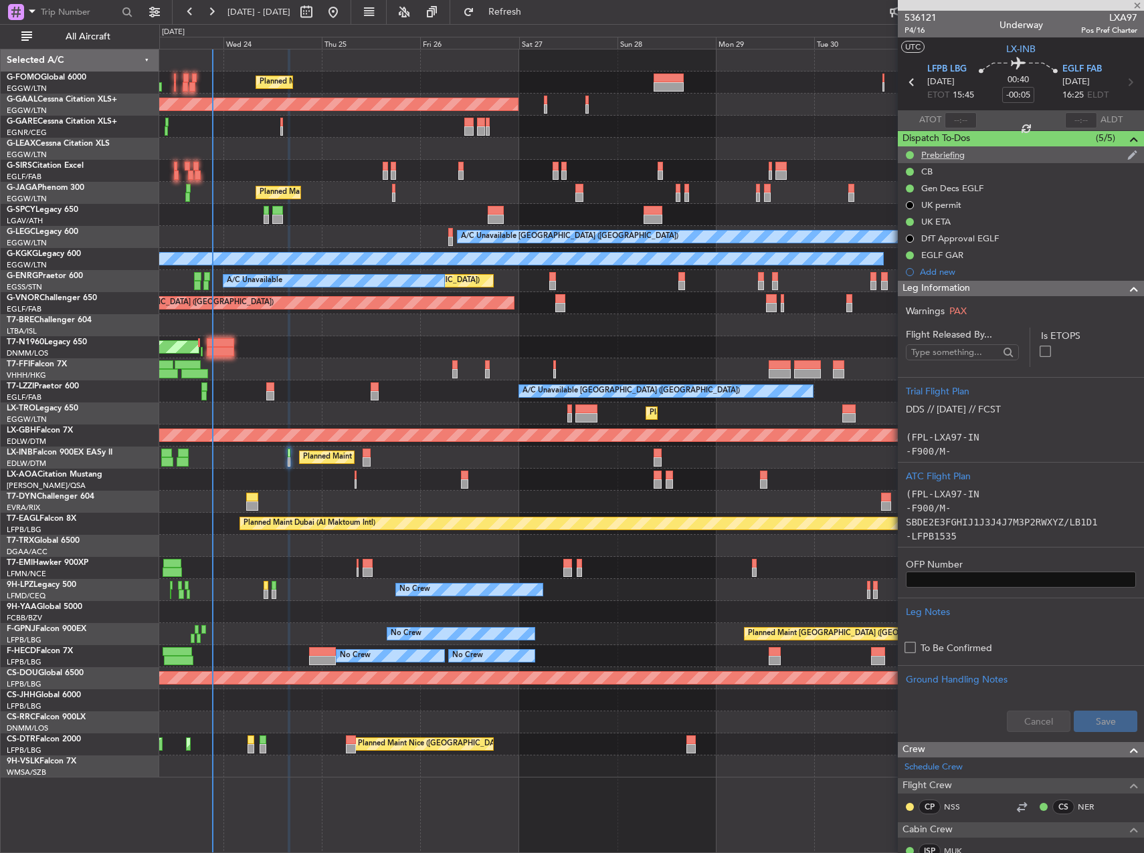
click at [940, 151] on div "Prebriefing" at bounding box center [942, 154] width 43 height 11
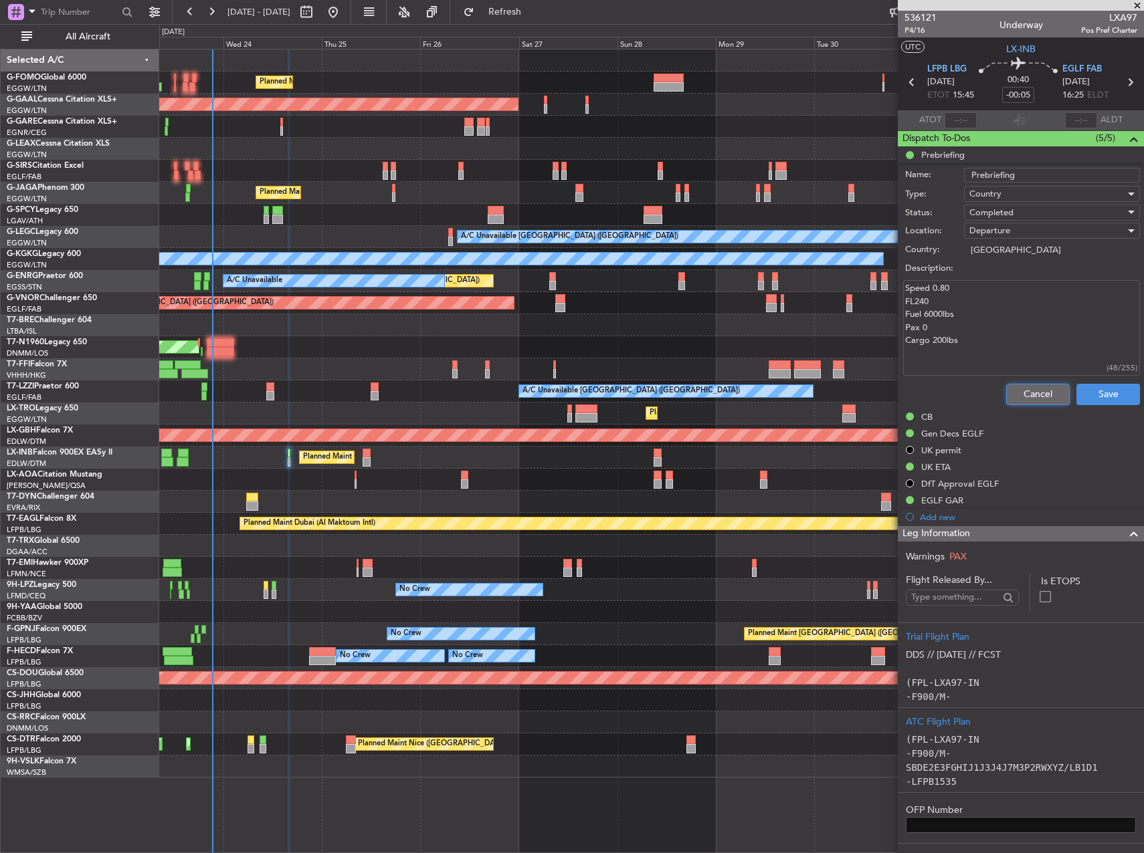
click at [1024, 389] on button "Cancel" at bounding box center [1038, 394] width 64 height 21
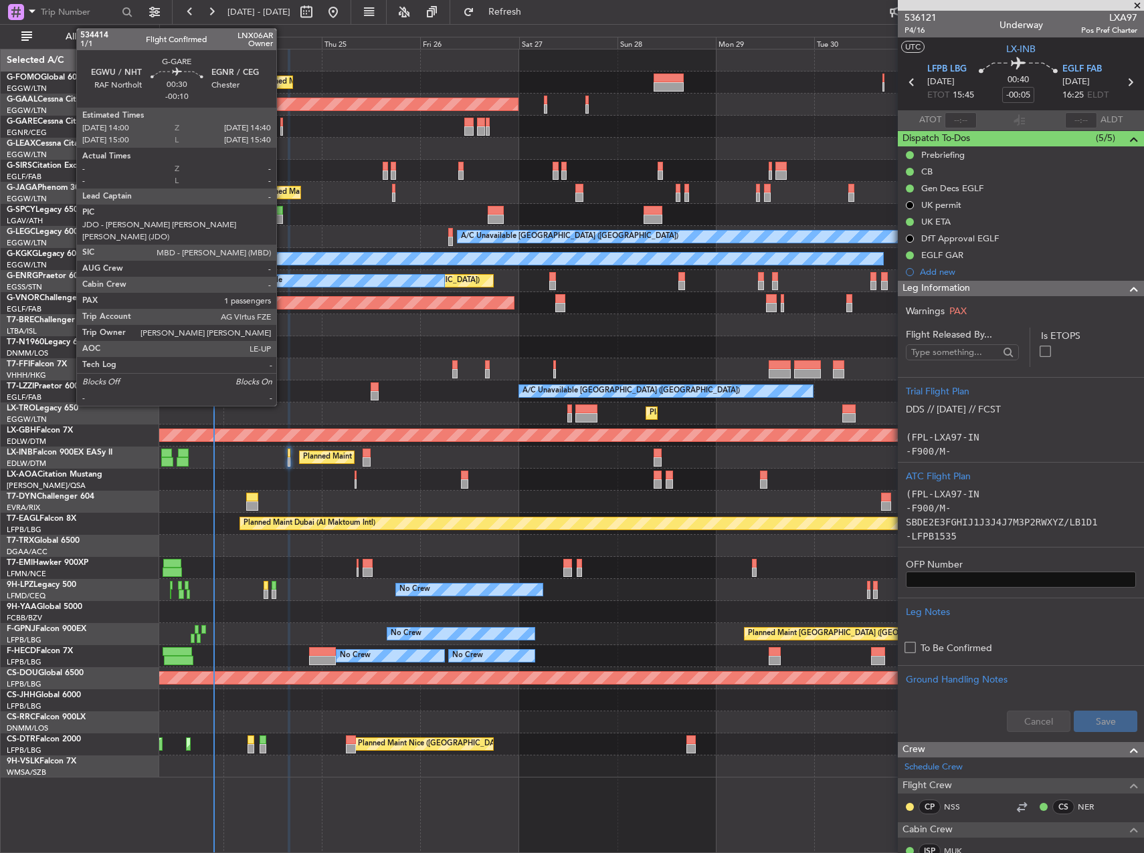
click at [282, 122] on div at bounding box center [281, 122] width 3 height 9
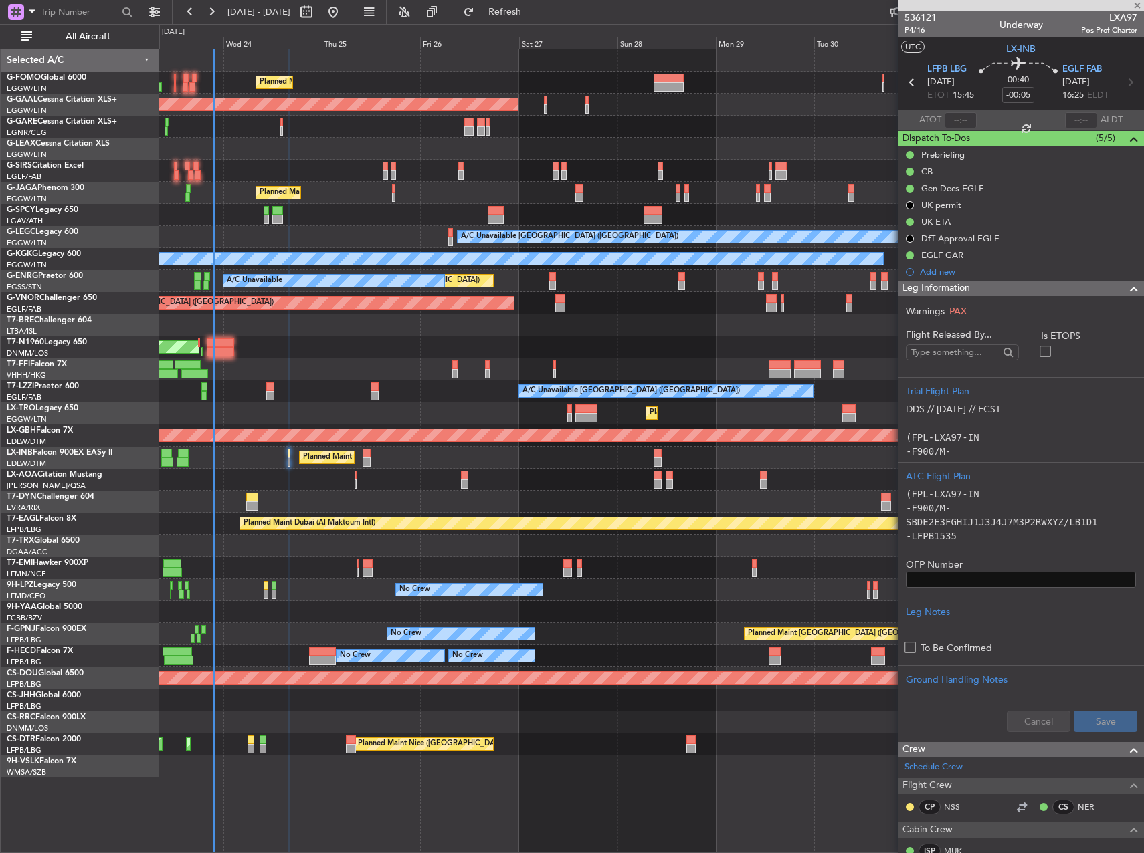
type input "-00:10"
type input "1"
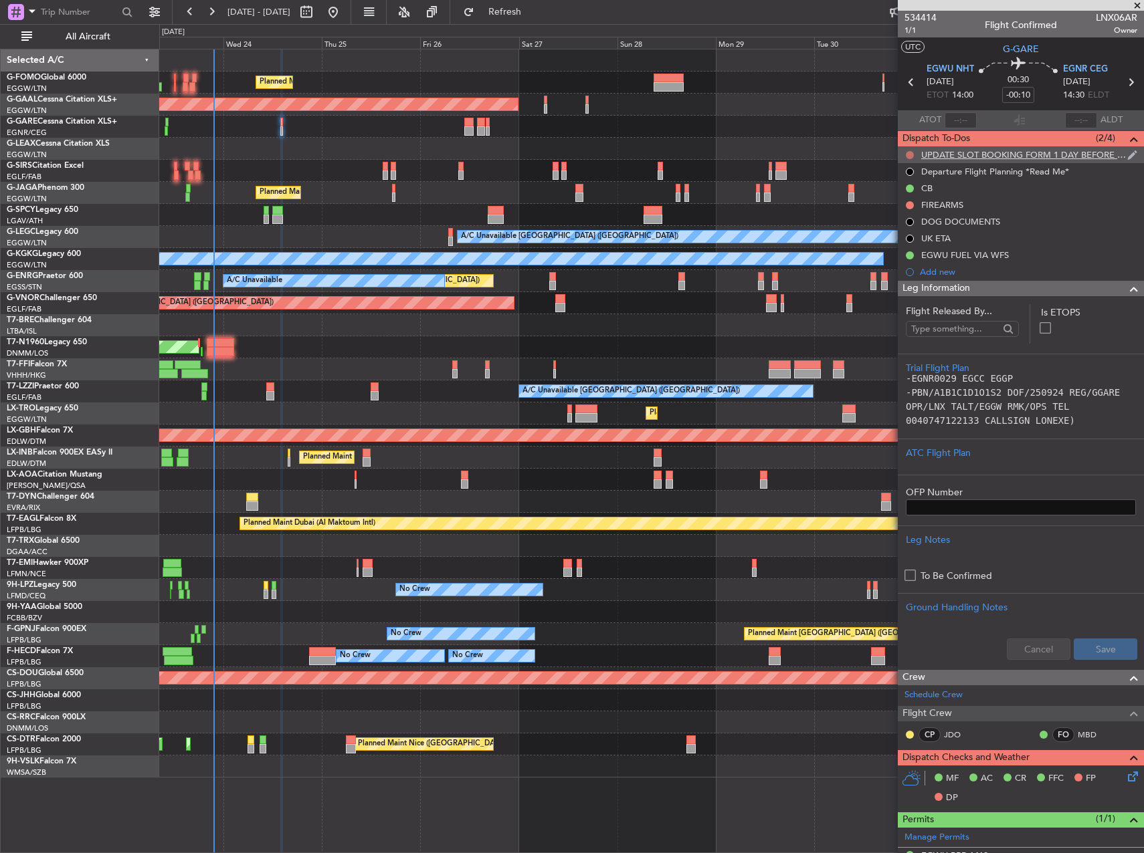
click at [911, 151] on button at bounding box center [910, 155] width 8 height 8
click at [918, 235] on span "Cancelled" at bounding box center [913, 233] width 38 height 13
click at [912, 201] on button at bounding box center [910, 205] width 8 height 8
click at [916, 280] on span "Cancelled" at bounding box center [913, 284] width 38 height 13
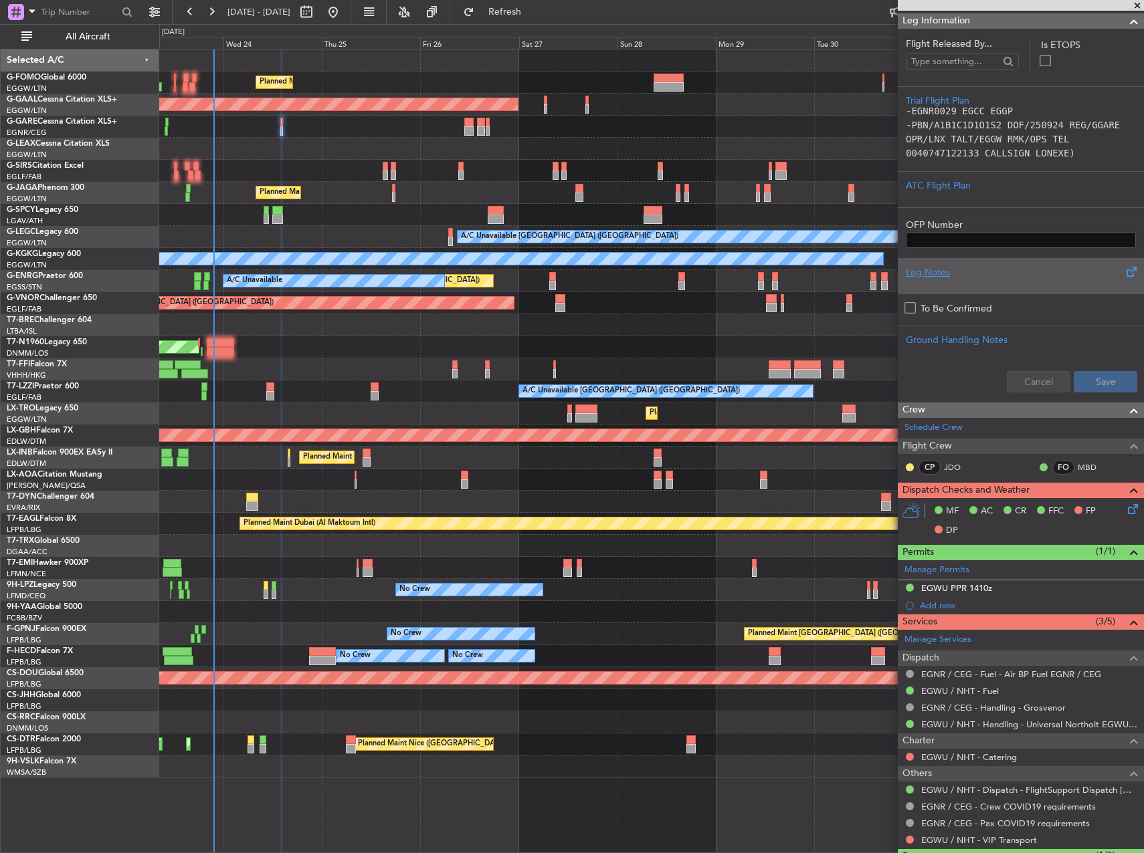
scroll to position [330, 0]
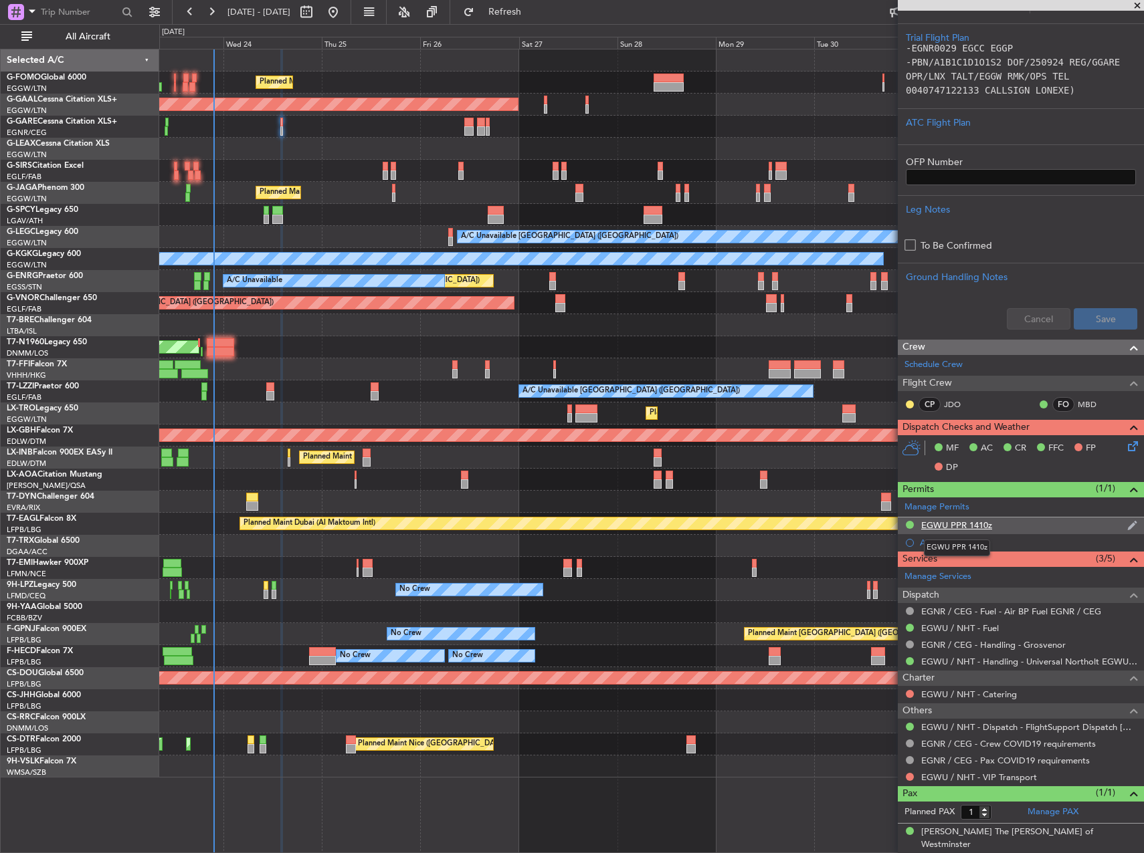
click at [932, 526] on div "EGWU PPR 1410z" at bounding box center [956, 525] width 71 height 11
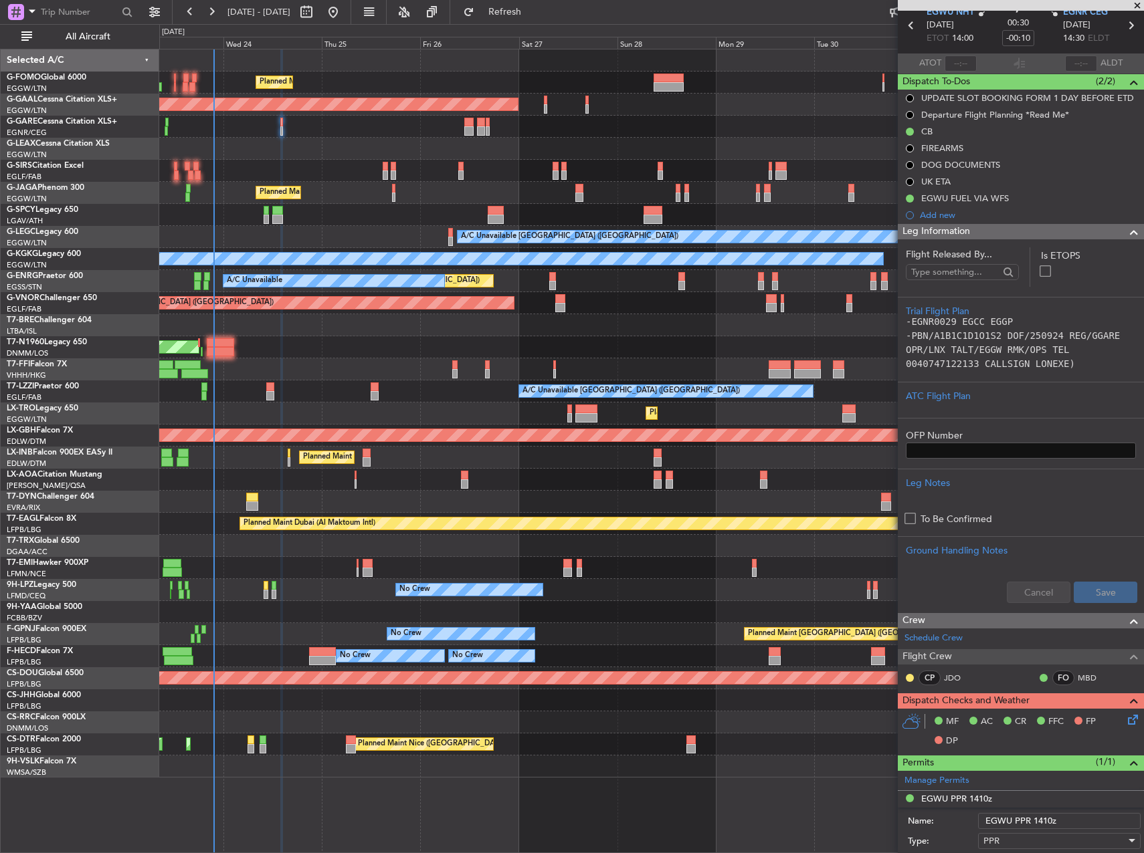
scroll to position [0, 0]
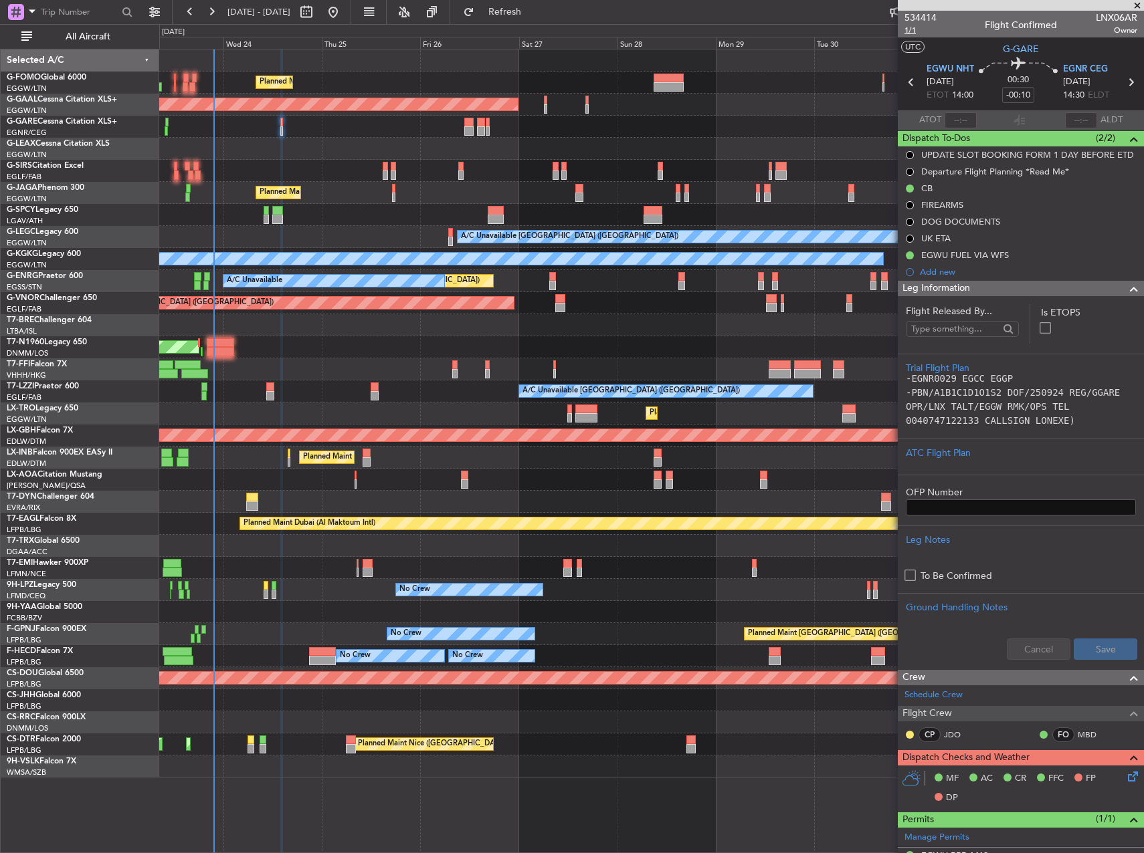
click at [905, 33] on span "1/1" at bounding box center [920, 30] width 32 height 11
click at [1026, 447] on div "ATC Flight Plan" at bounding box center [1021, 453] width 230 height 14
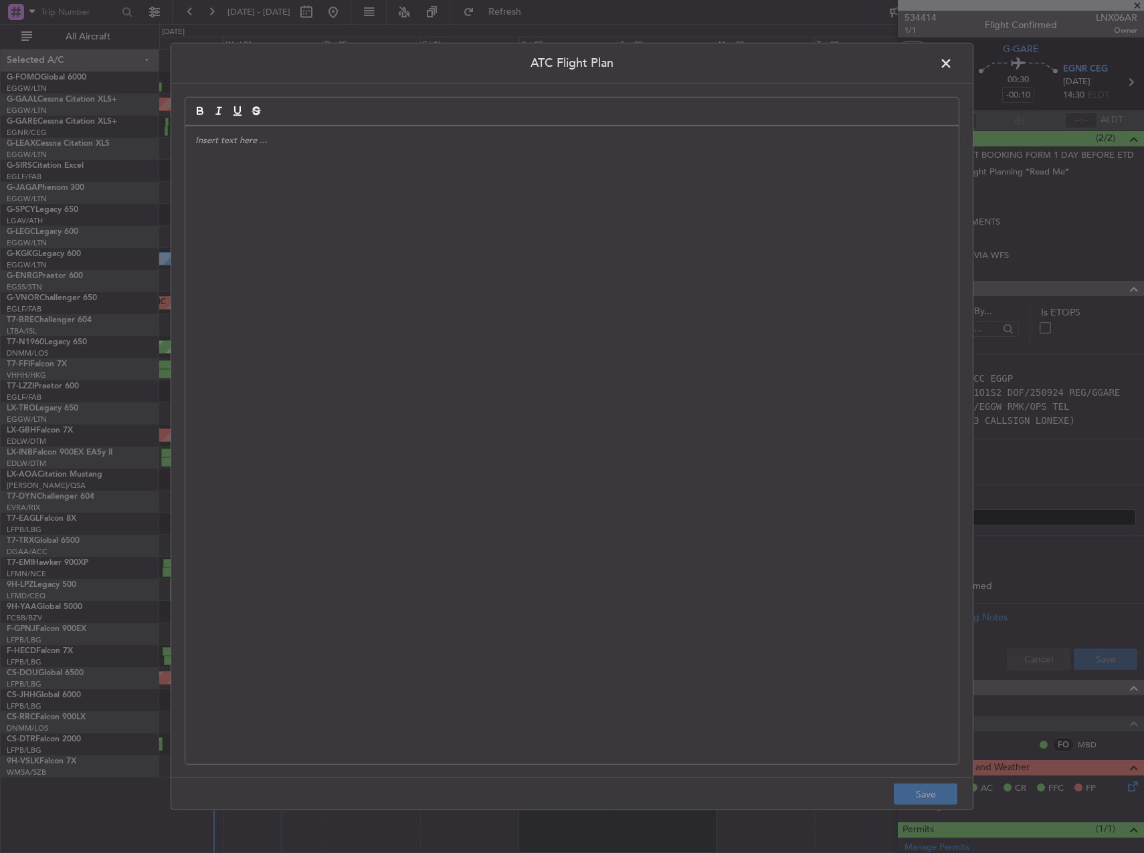
click at [445, 290] on div at bounding box center [571, 445] width 773 height 638
click at [629, 308] on div at bounding box center [571, 445] width 773 height 638
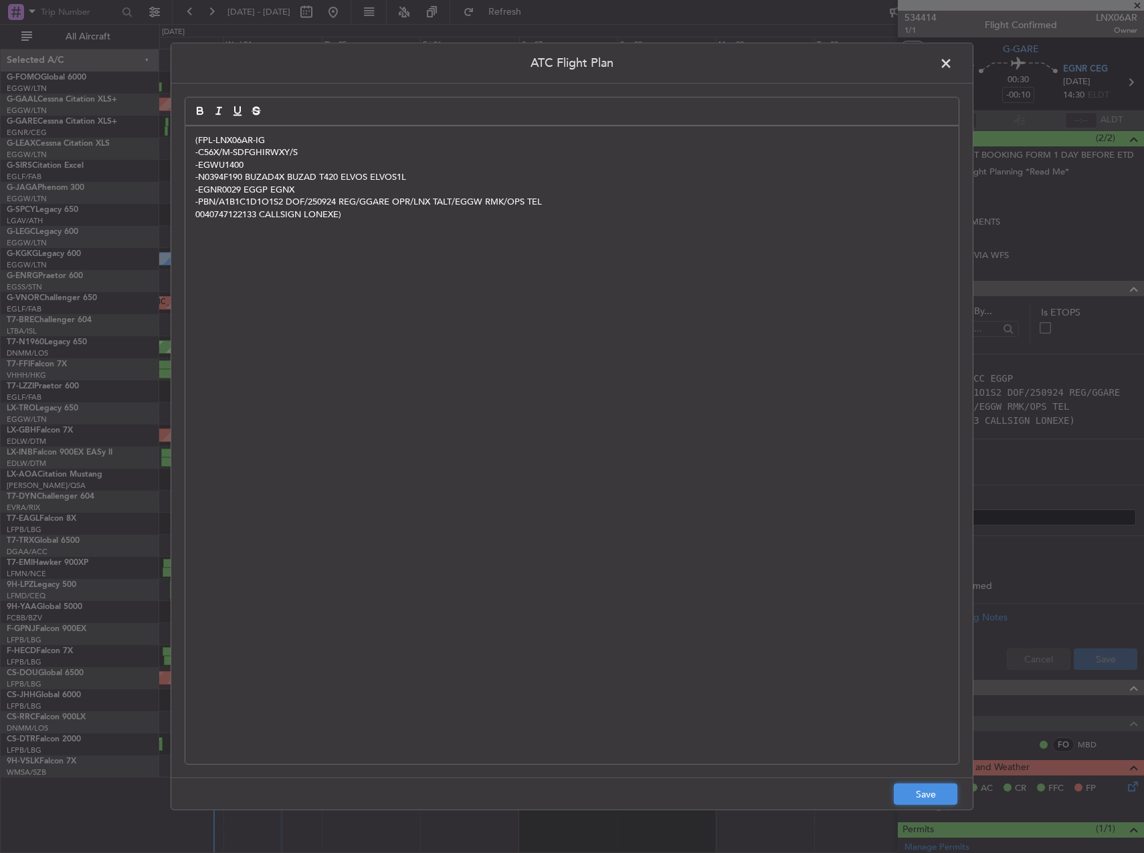
click at [934, 795] on button "Save" at bounding box center [926, 794] width 64 height 21
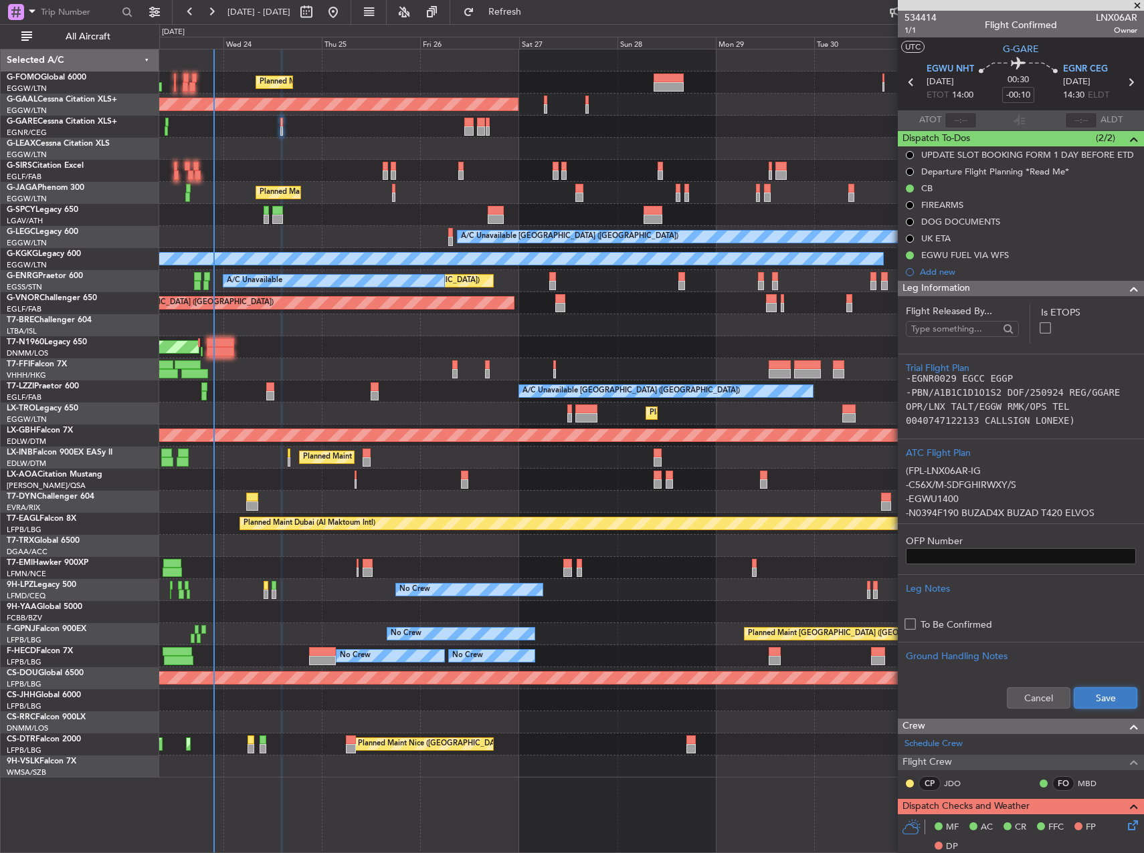
click at [1096, 694] on button "Save" at bounding box center [1105, 698] width 64 height 21
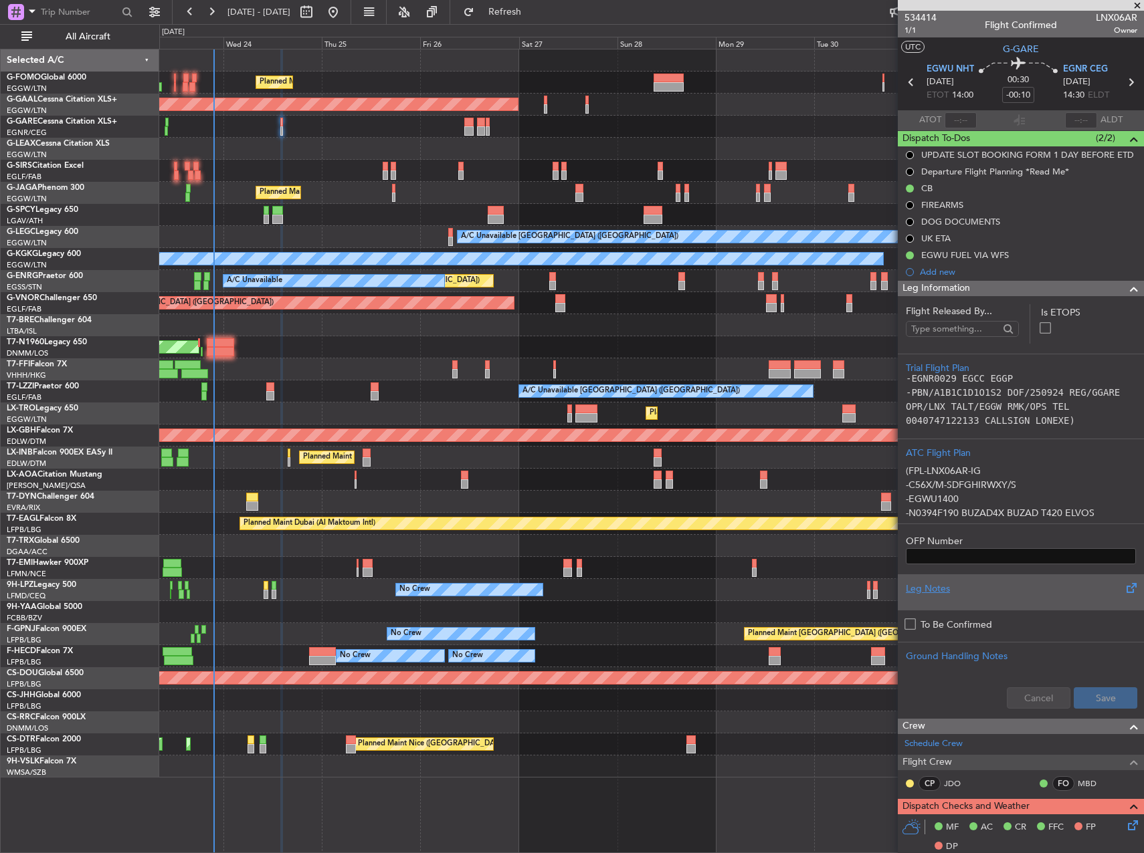
scroll to position [334, 0]
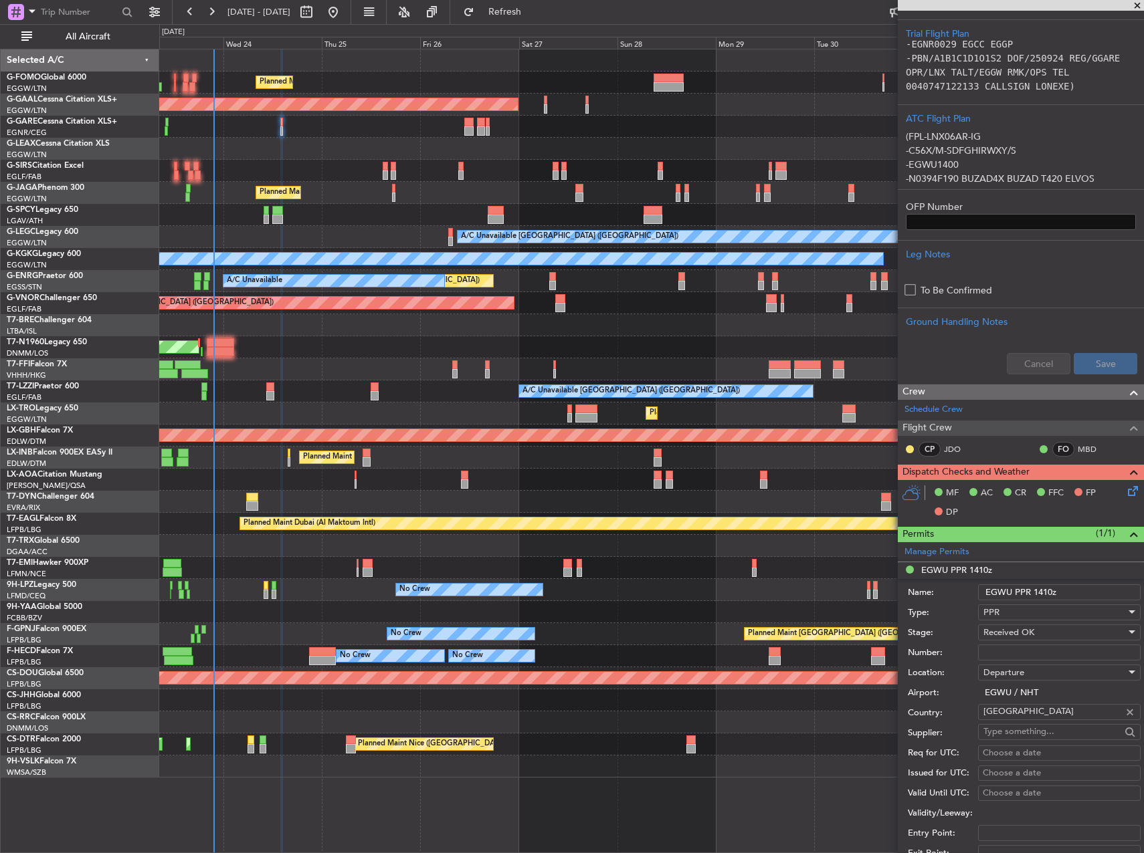
click at [1125, 488] on icon at bounding box center [1130, 489] width 11 height 11
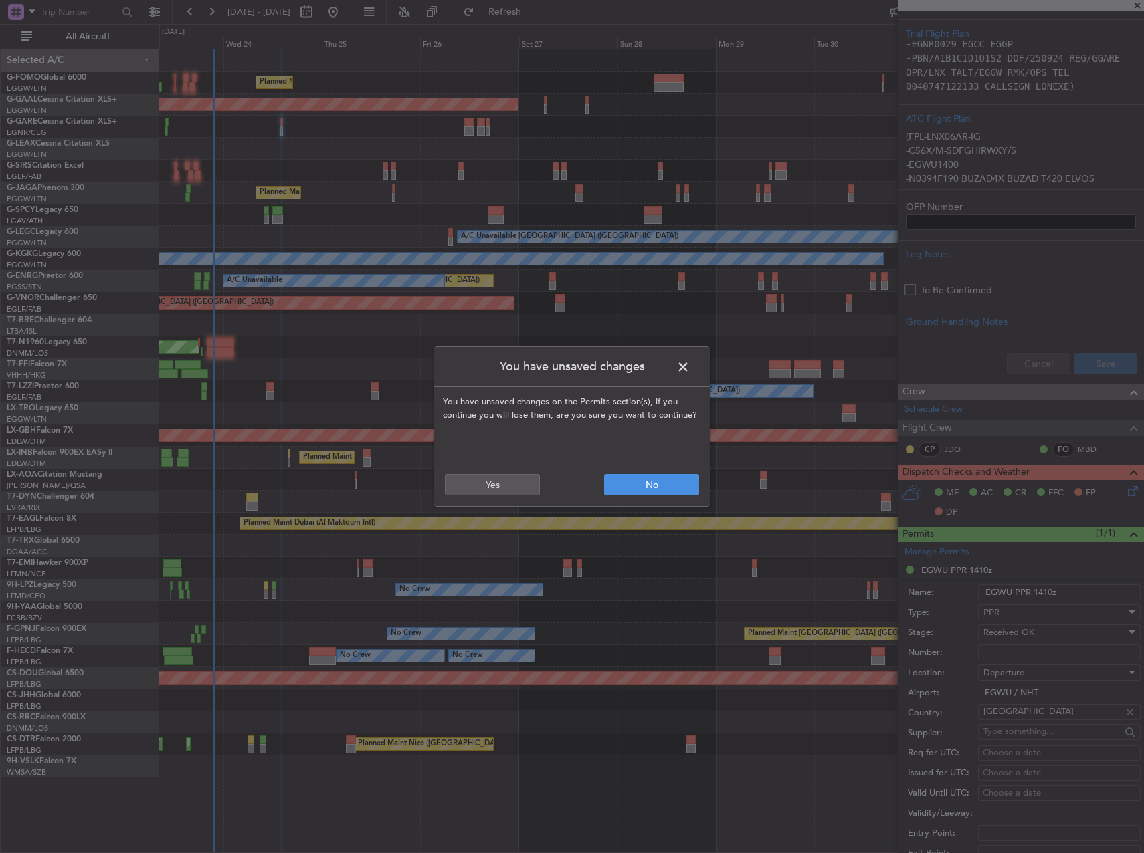
click at [690, 367] on span at bounding box center [690, 370] width 0 height 27
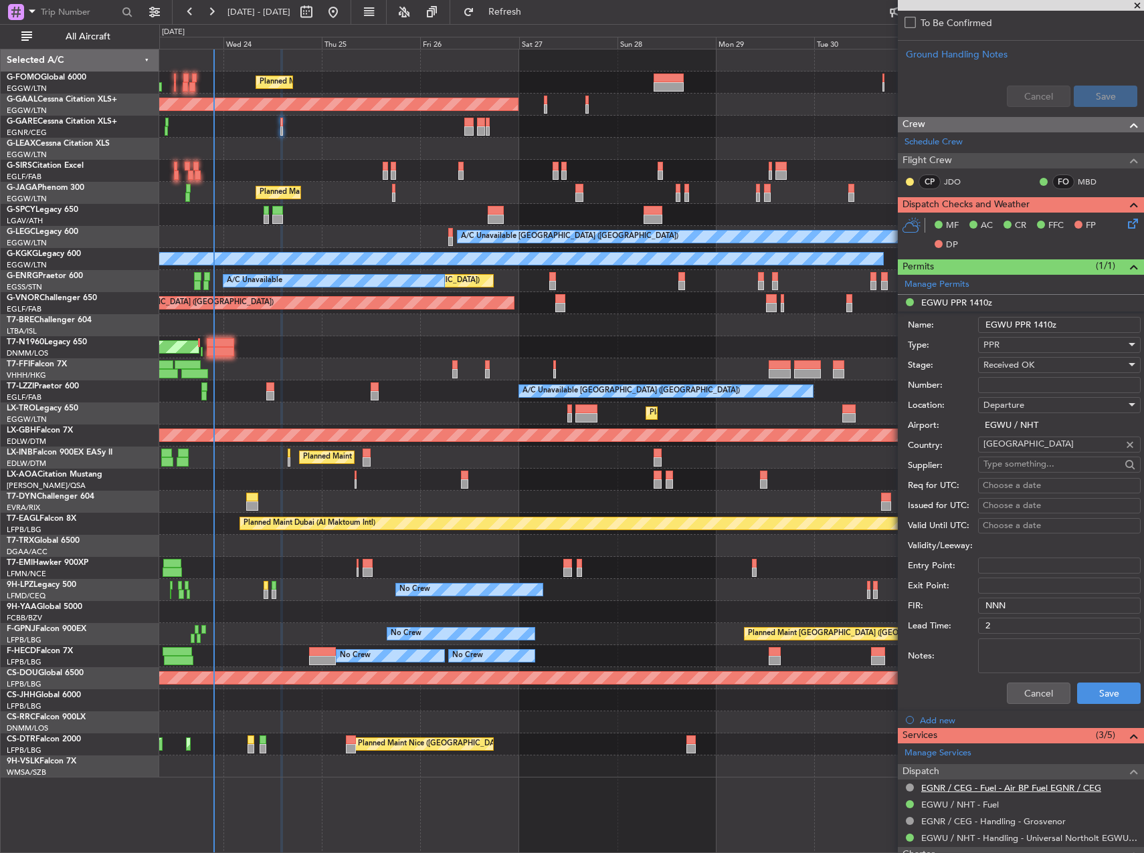
scroll to position [779, 0]
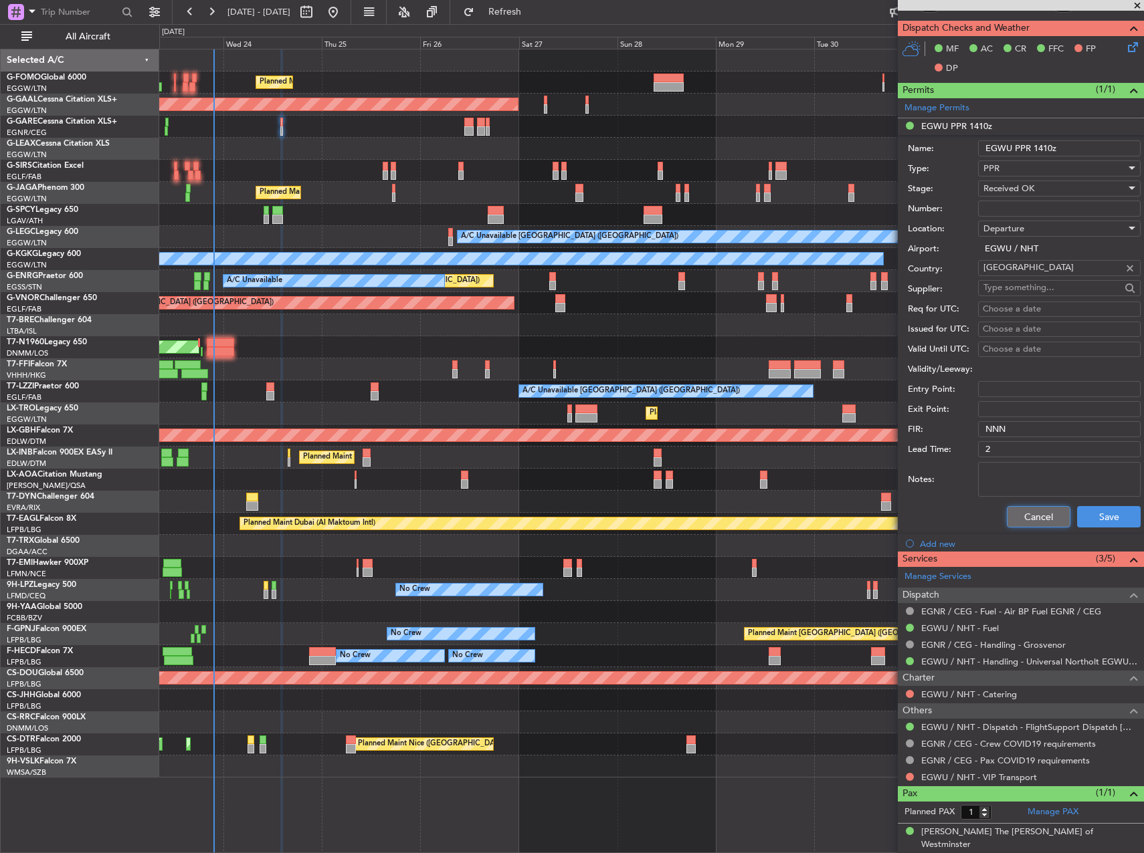
click at [1030, 518] on button "Cancel" at bounding box center [1039, 516] width 64 height 21
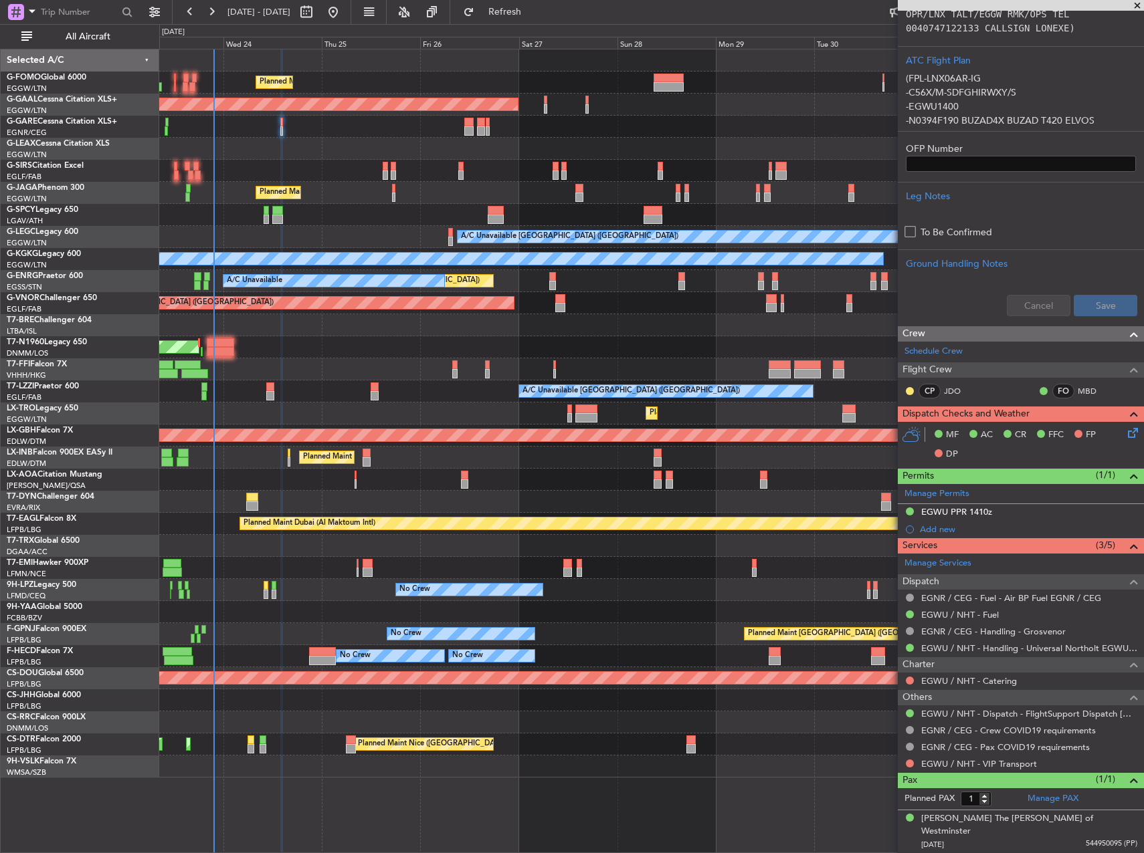
scroll to position [379, 0]
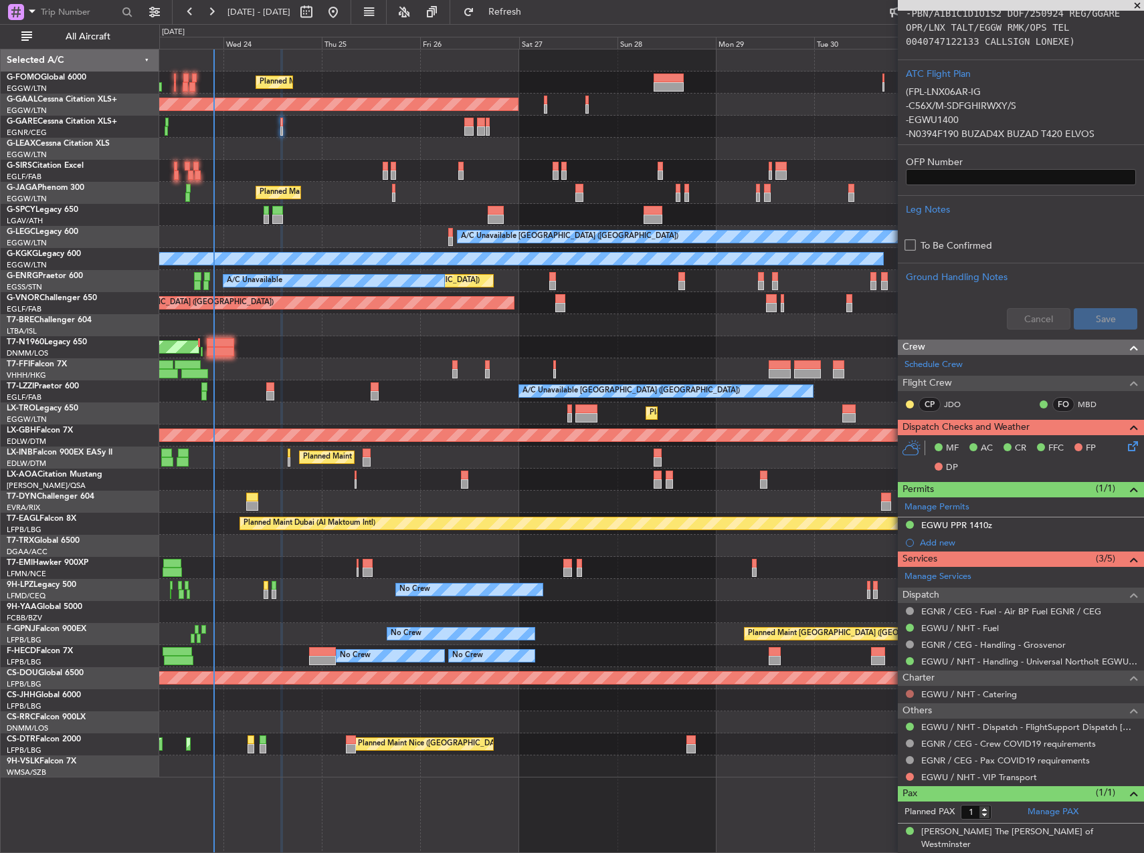
click at [909, 695] on button at bounding box center [910, 694] width 8 height 8
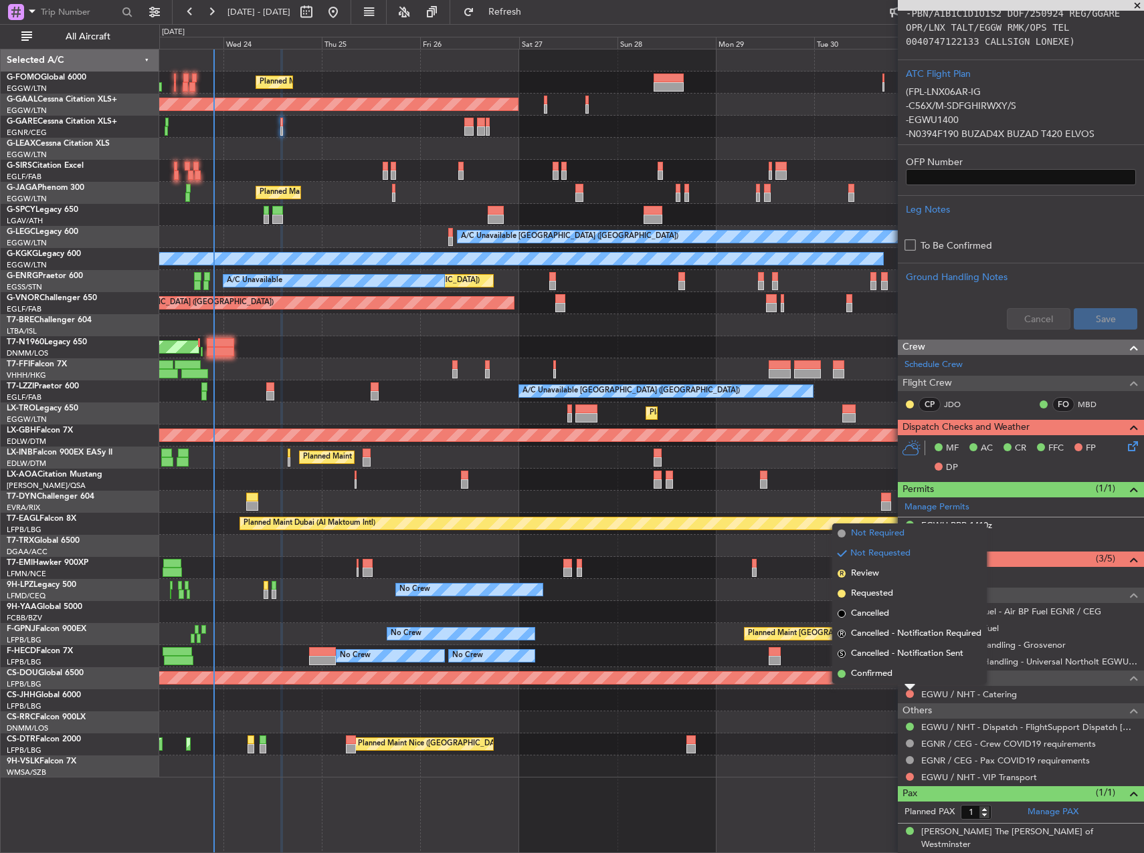
click at [867, 531] on span "Not Required" at bounding box center [878, 533] width 54 height 13
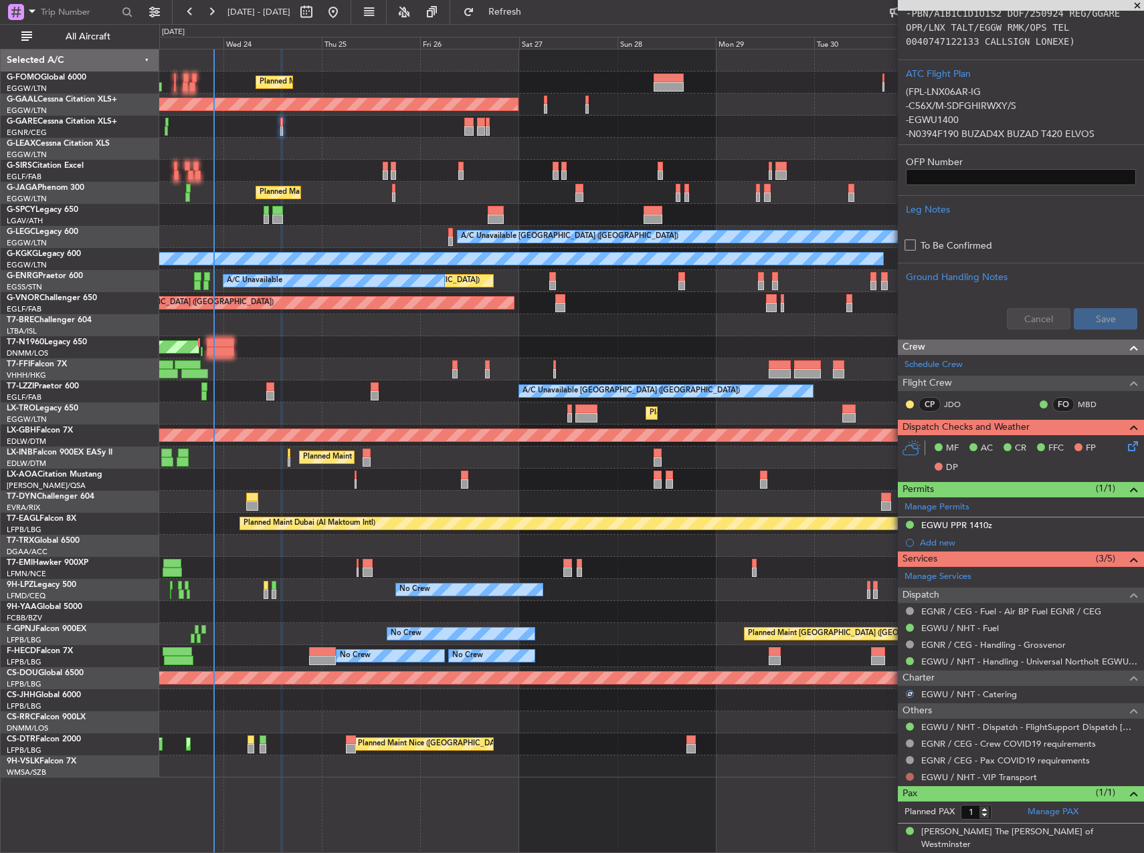
click at [910, 777] on button at bounding box center [910, 777] width 8 height 8
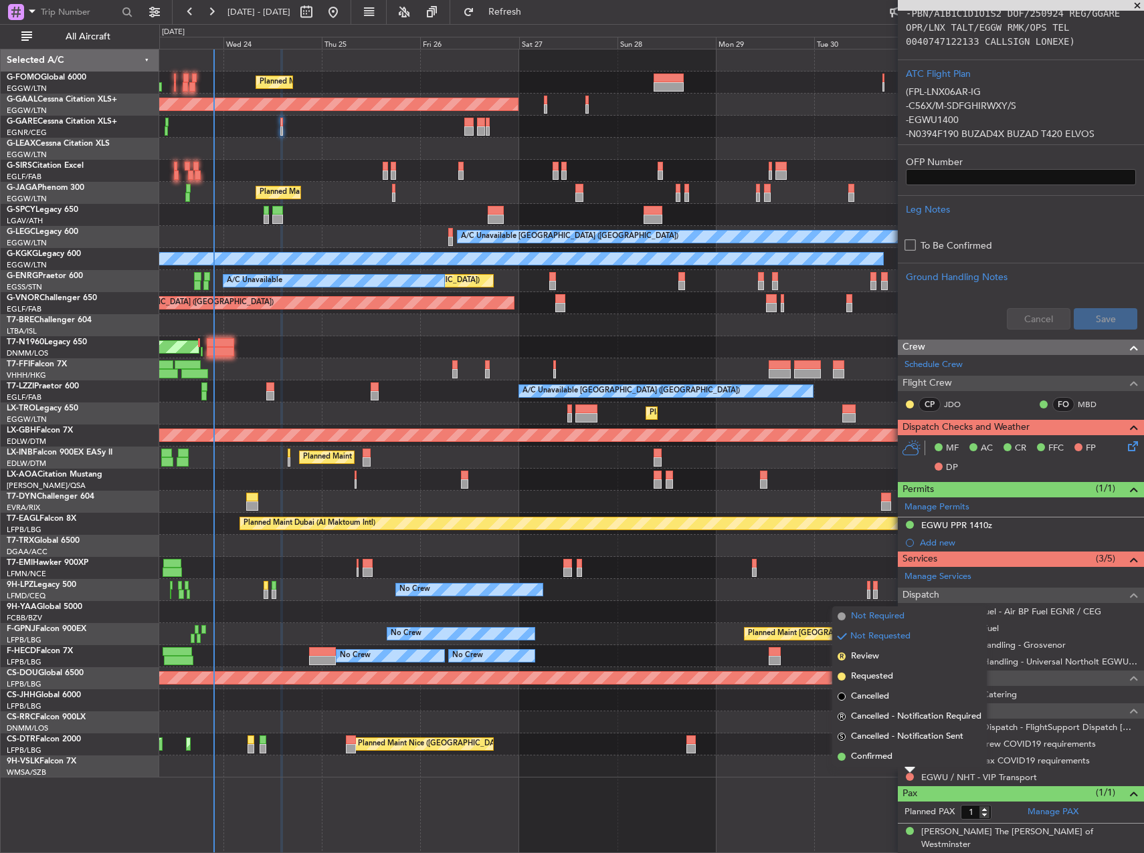
click at [891, 611] on span "Not Required" at bounding box center [878, 616] width 54 height 13
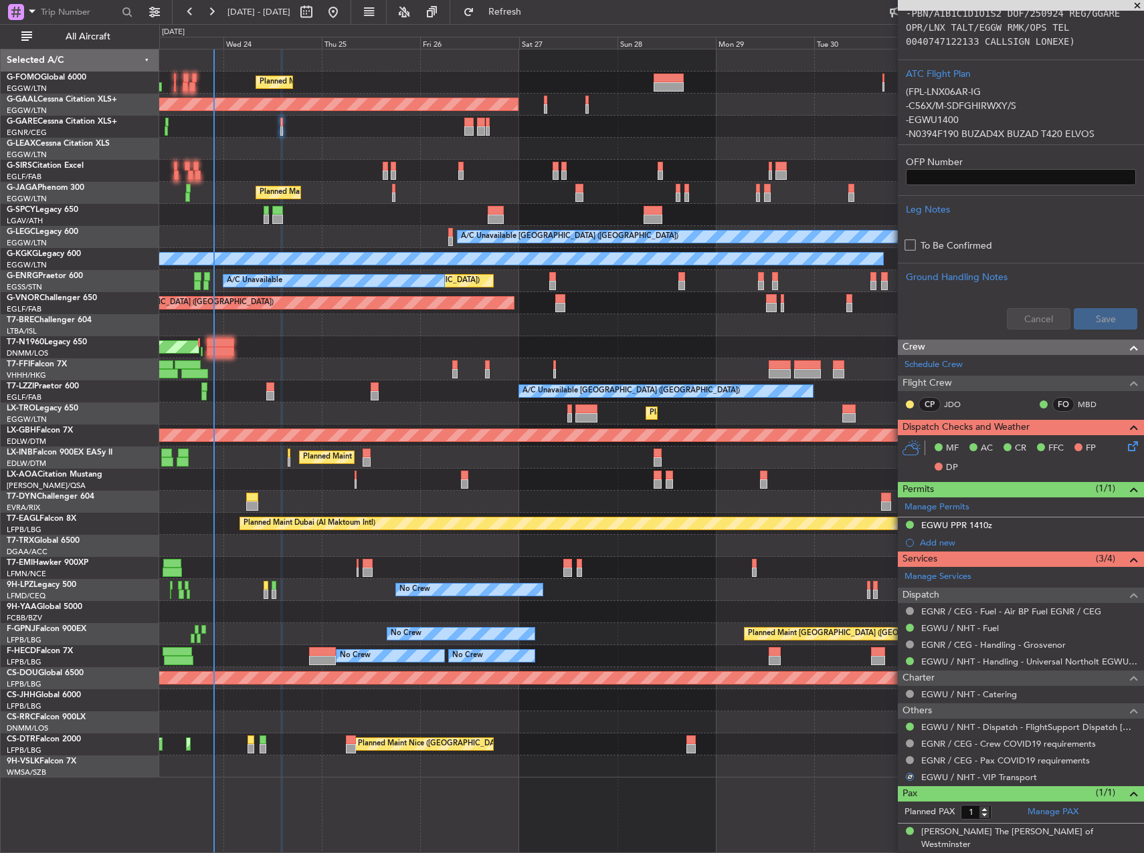
click at [1128, 448] on icon at bounding box center [1130, 444] width 11 height 11
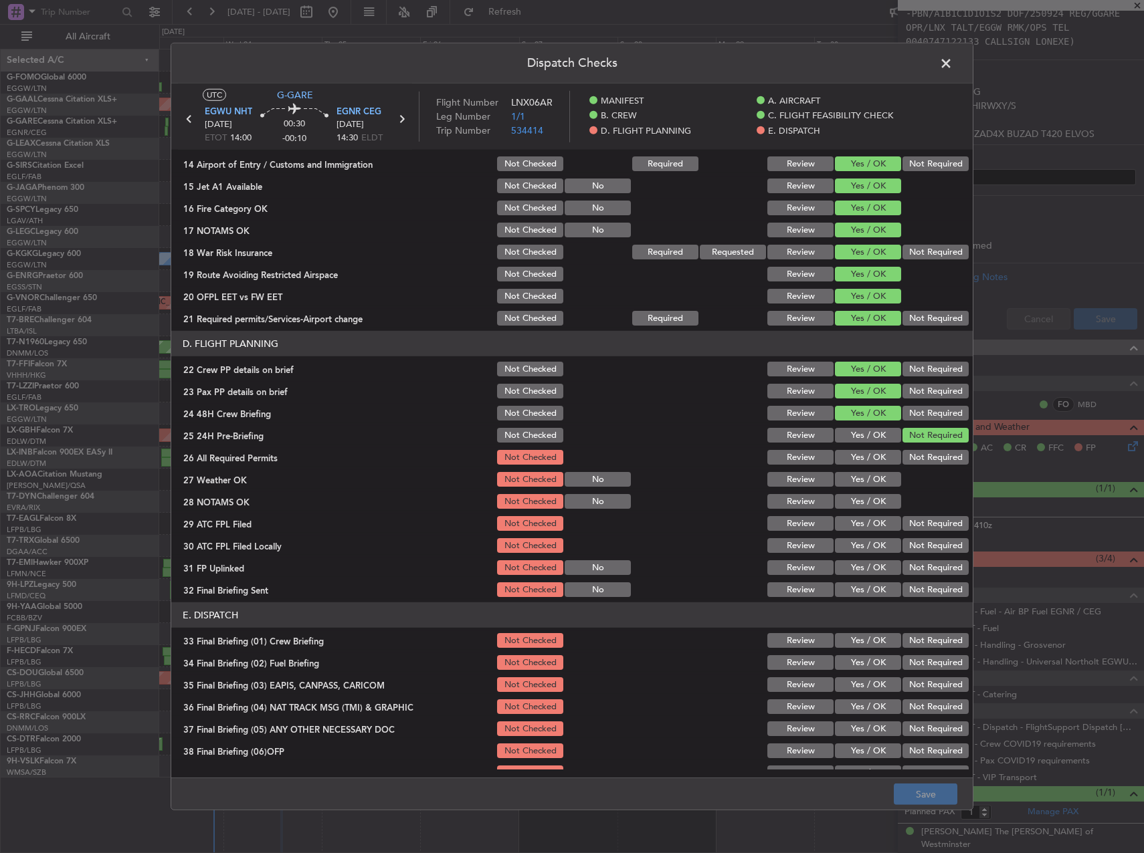
scroll to position [568, 0]
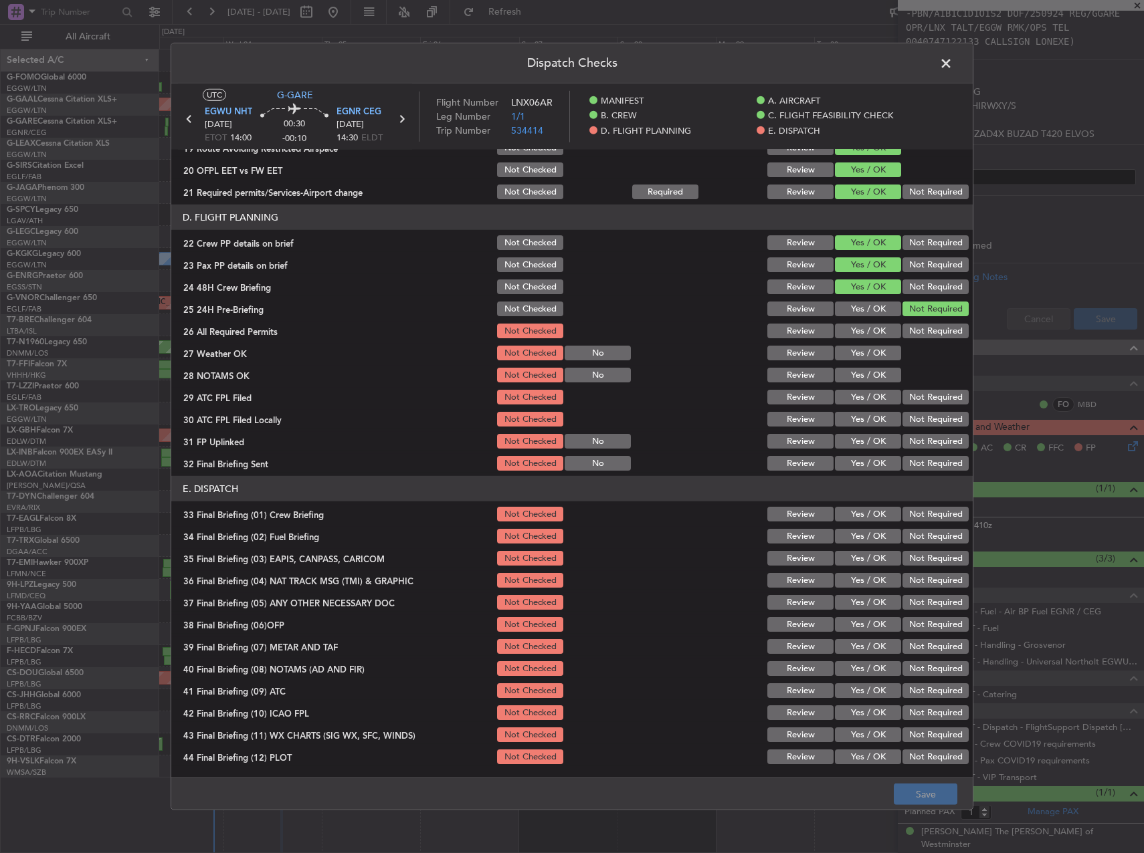
drag, startPoint x: 855, startPoint y: 332, endPoint x: 858, endPoint y: 352, distance: 20.9
click at [855, 333] on button "Yes / OK" at bounding box center [868, 331] width 66 height 15
click at [859, 354] on button "Yes / OK" at bounding box center [868, 353] width 66 height 15
click at [859, 369] on button "Yes / OK" at bounding box center [868, 375] width 66 height 15
click at [859, 383] on div "Yes / OK" at bounding box center [867, 375] width 68 height 19
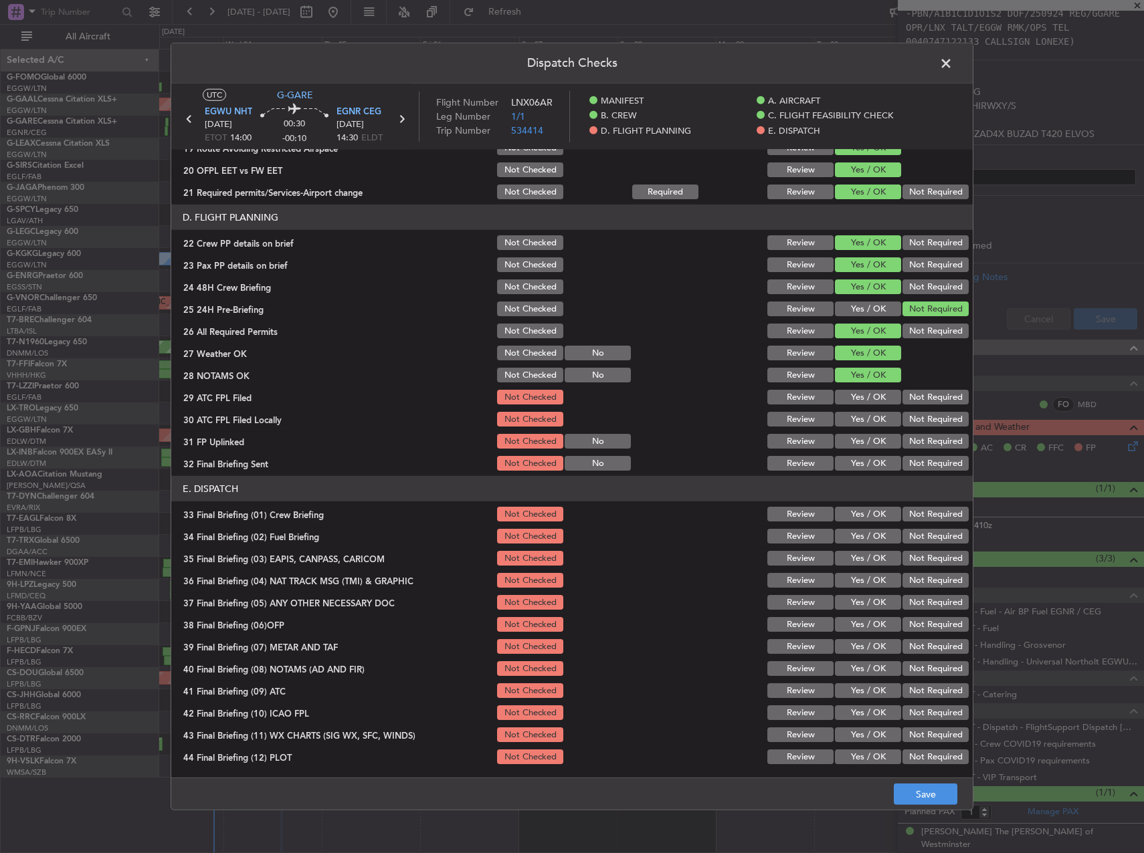
drag, startPoint x: 859, startPoint y: 393, endPoint x: 865, endPoint y: 408, distance: 16.8
click at [859, 393] on button "Yes / OK" at bounding box center [868, 397] width 66 height 15
click at [906, 418] on button "Not Required" at bounding box center [935, 419] width 66 height 15
click at [876, 440] on button "Yes / OK" at bounding box center [868, 441] width 66 height 15
click at [916, 459] on button "Not Required" at bounding box center [935, 463] width 66 height 15
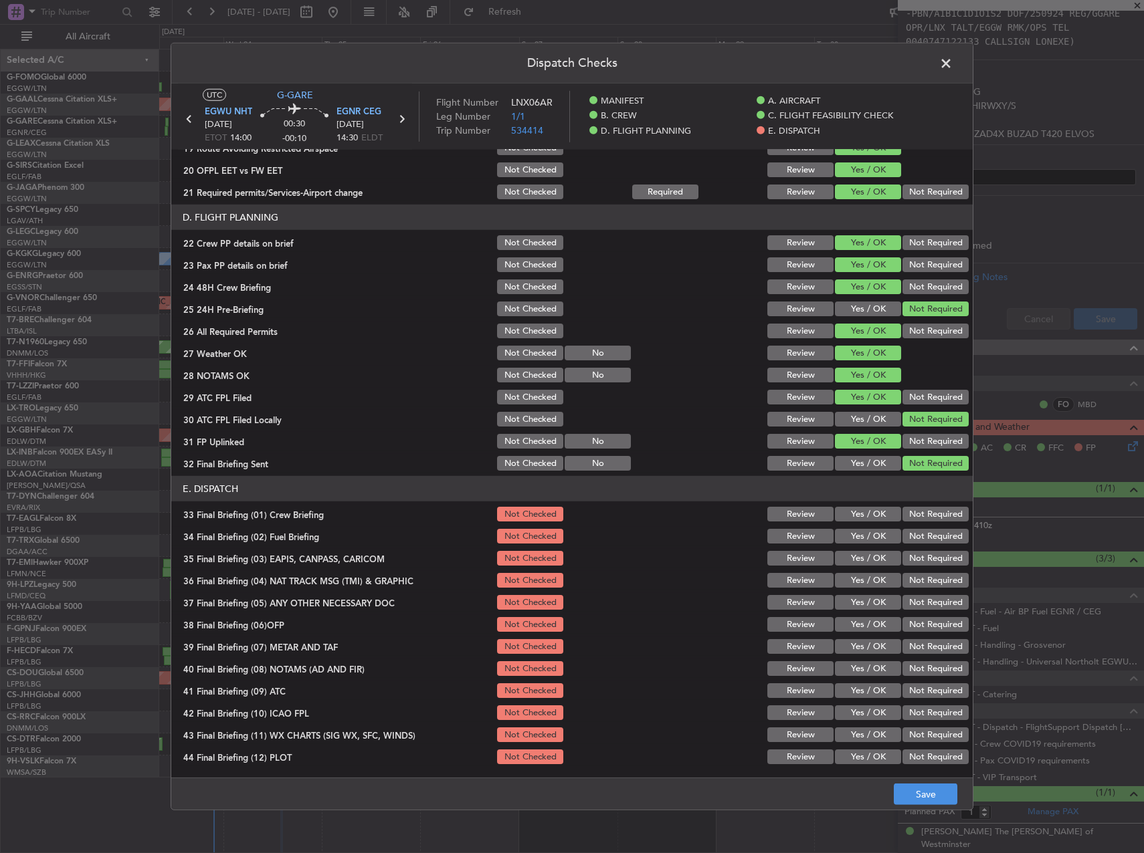
click at [880, 510] on button "Yes / OK" at bounding box center [868, 514] width 66 height 15
click at [879, 536] on button "Yes / OK" at bounding box center [868, 536] width 66 height 15
click at [902, 556] on button "Not Required" at bounding box center [935, 558] width 66 height 15
click at [906, 575] on button "Not Required" at bounding box center [935, 580] width 66 height 15
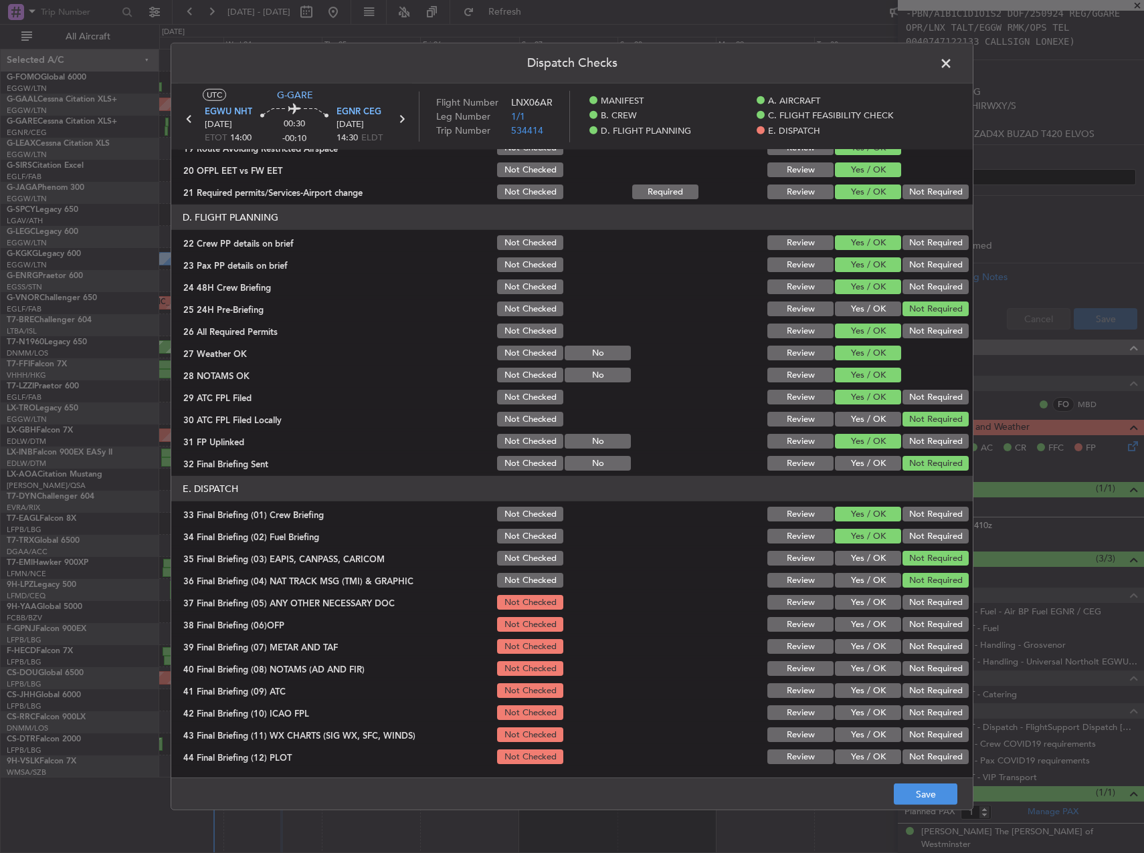
drag, startPoint x: 910, startPoint y: 599, endPoint x: 887, endPoint y: 619, distance: 30.8
click at [910, 599] on button "Not Required" at bounding box center [935, 602] width 66 height 15
click at [877, 624] on button "Yes / OK" at bounding box center [868, 624] width 66 height 15
click at [876, 643] on button "Yes / OK" at bounding box center [868, 646] width 66 height 15
click at [877, 660] on div "Yes / OK" at bounding box center [867, 668] width 68 height 19
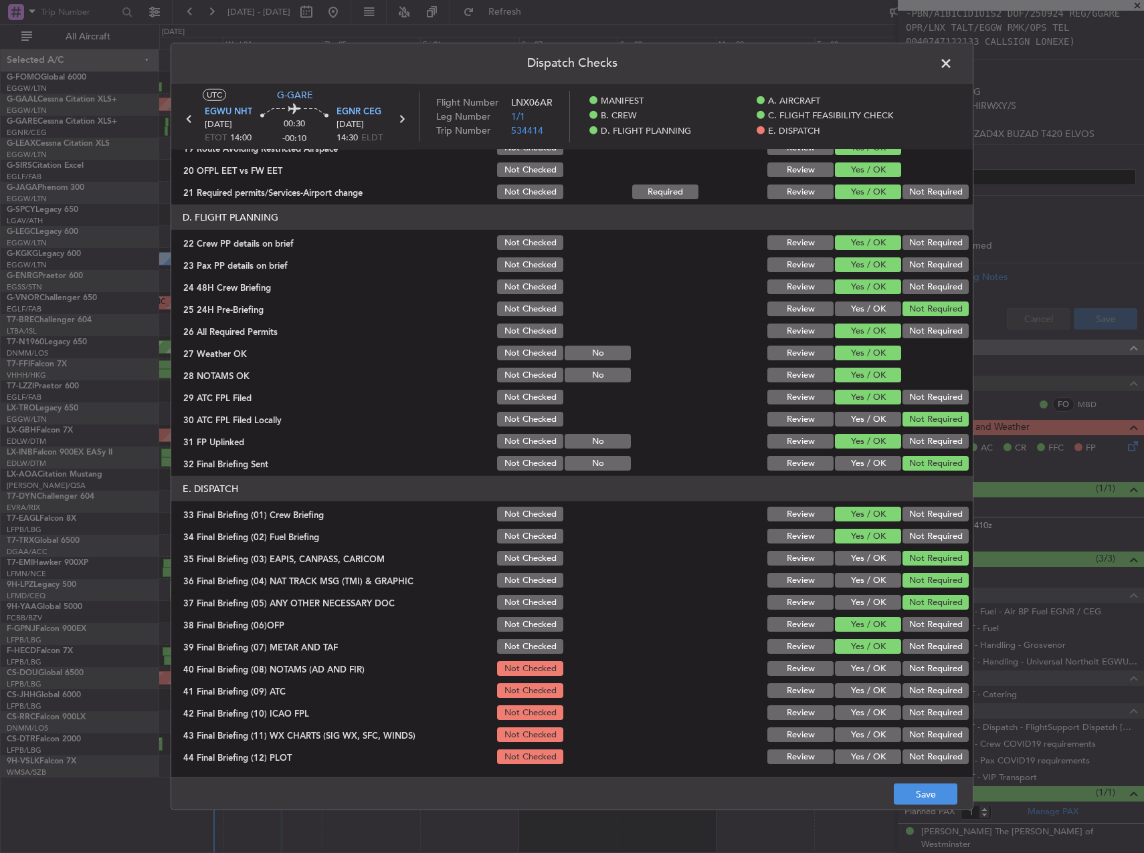
click at [878, 669] on button "Yes / OK" at bounding box center [868, 668] width 66 height 15
click at [878, 680] on section "E. DISPATCH 33 Final Briefing (01) Crew Briefing Not Checked Review Yes / OK No…" at bounding box center [571, 621] width 801 height 290
click at [880, 688] on button "Yes / OK" at bounding box center [868, 691] width 66 height 15
click at [910, 710] on button "Not Required" at bounding box center [935, 713] width 66 height 15
click at [871, 730] on button "Yes / OK" at bounding box center [868, 735] width 66 height 15
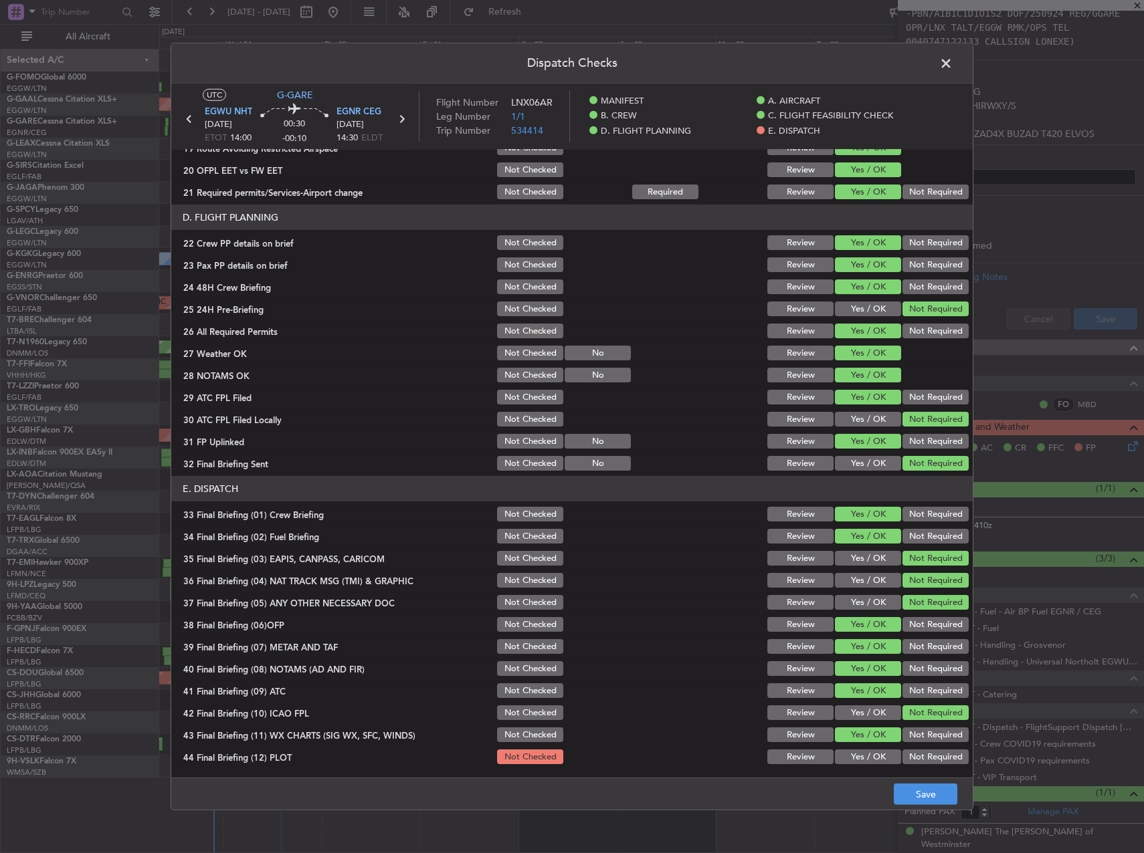
click at [873, 760] on button "Yes / OK" at bounding box center [868, 757] width 66 height 15
click at [924, 784] on button "Save" at bounding box center [926, 794] width 64 height 21
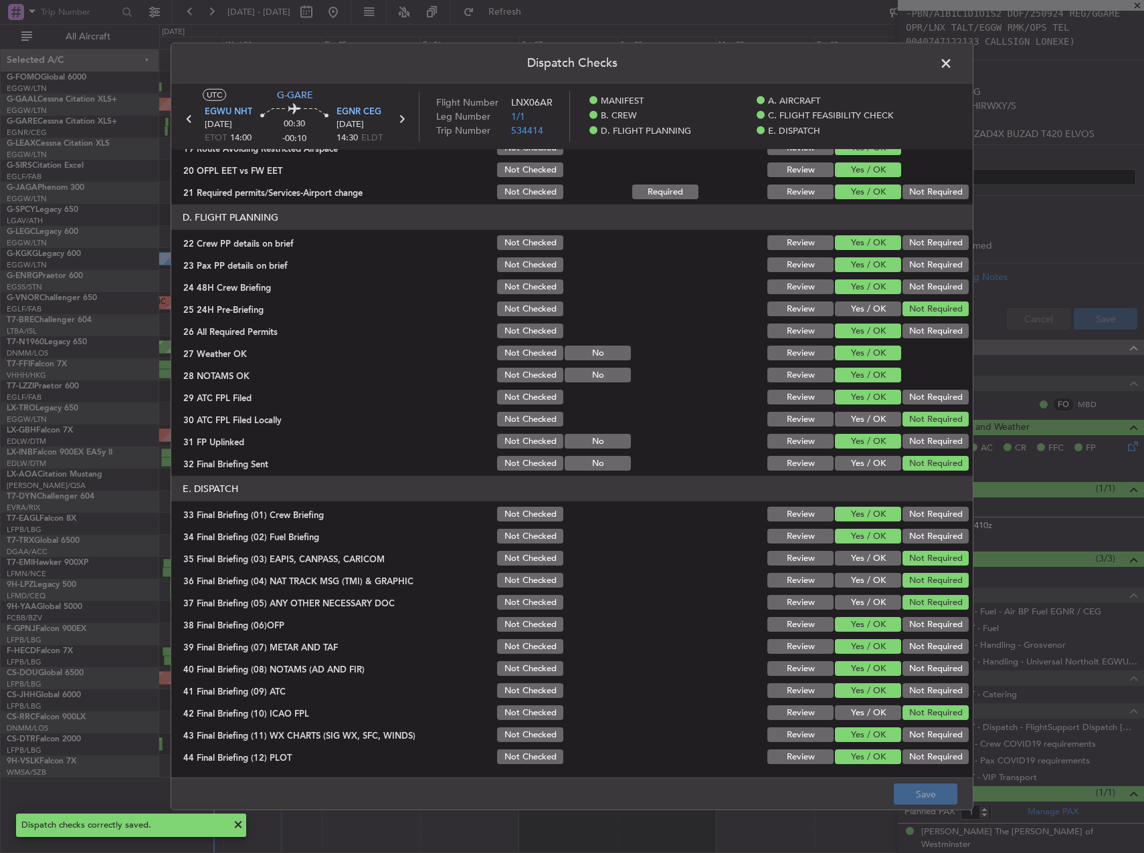
click at [952, 60] on span at bounding box center [952, 67] width 0 height 27
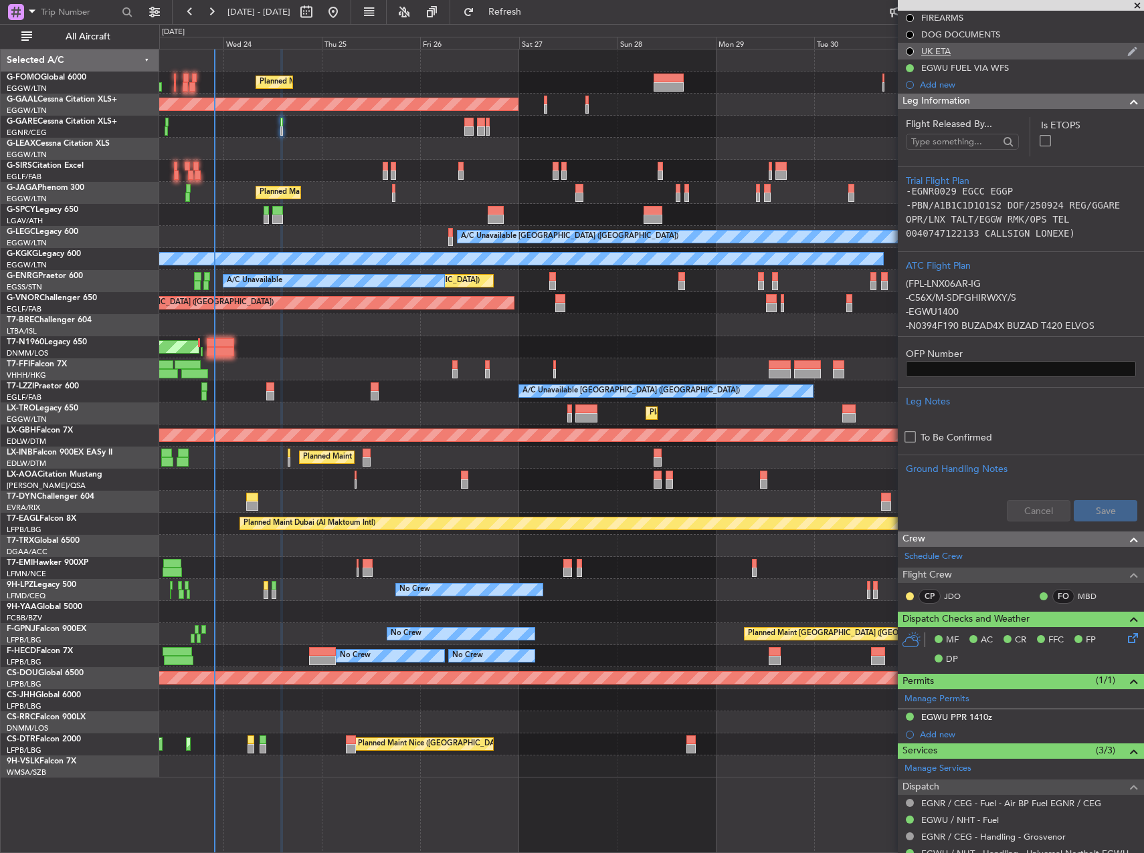
scroll to position [0, 0]
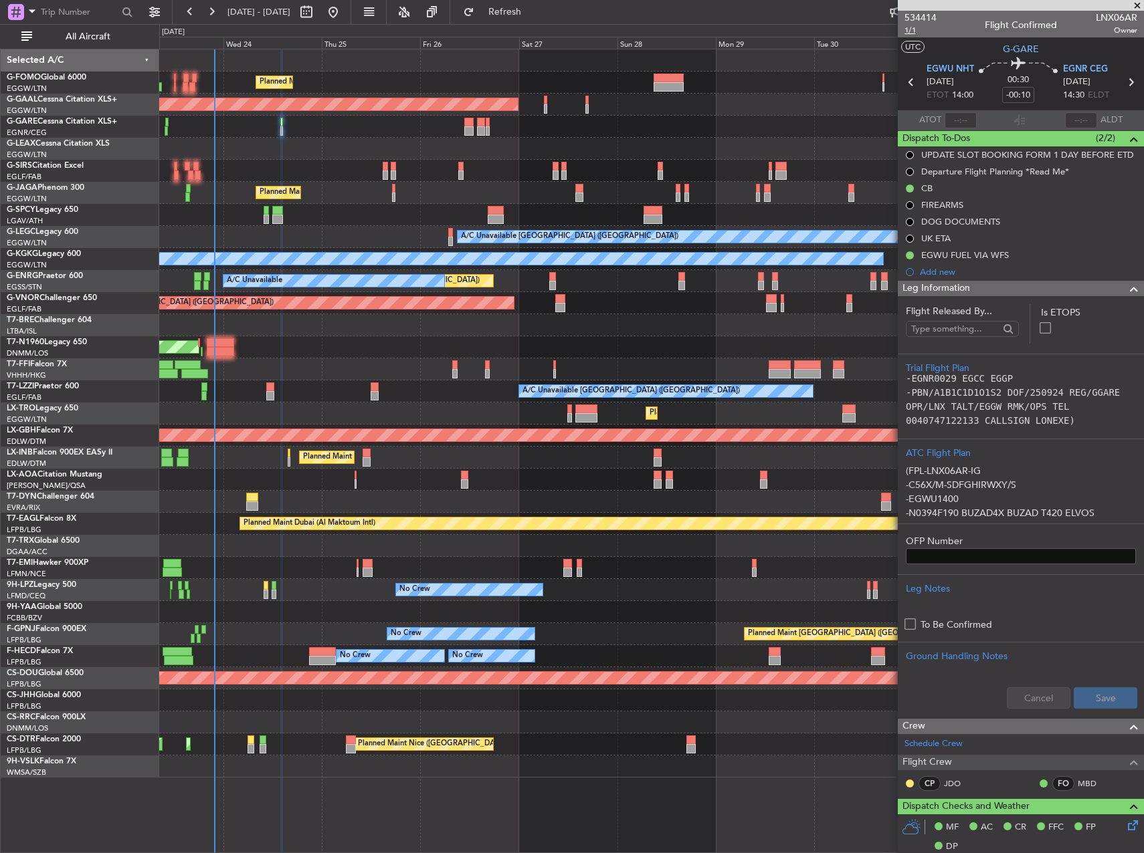
click at [910, 34] on span "1/1" at bounding box center [920, 30] width 32 height 11
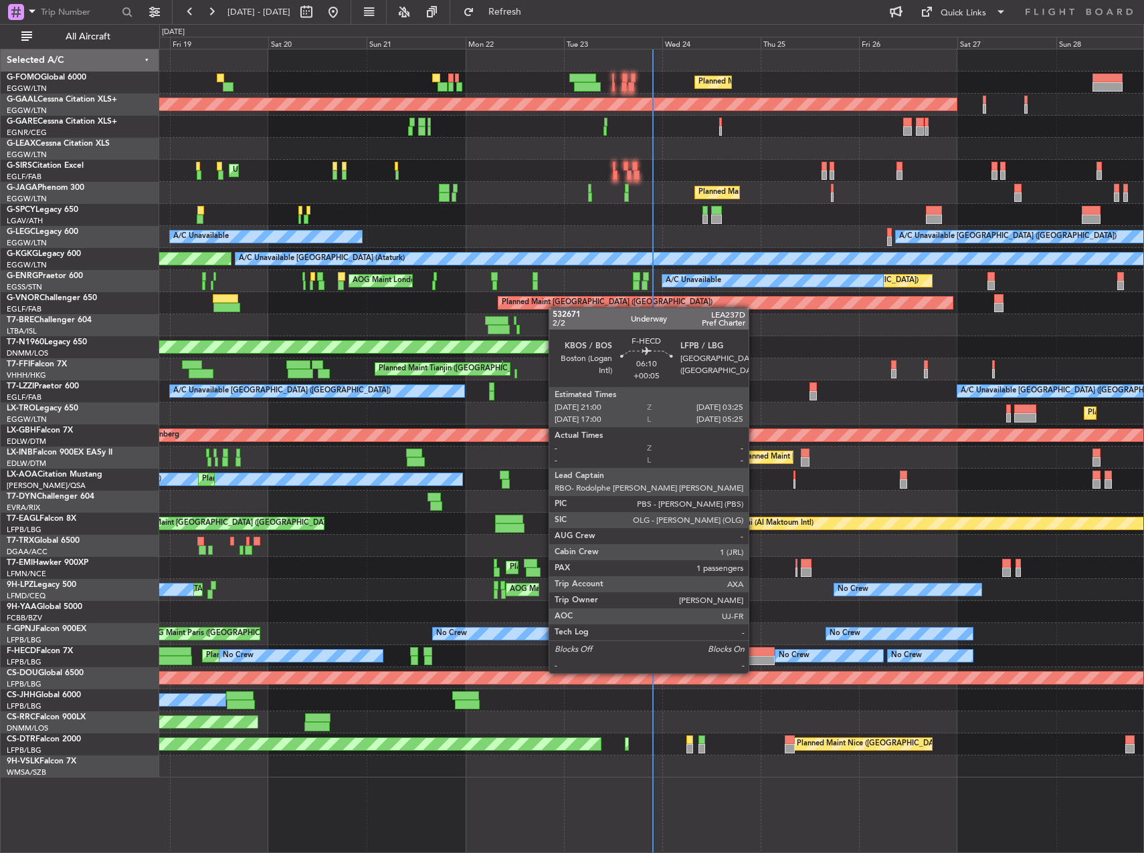
click at [754, 660] on div at bounding box center [761, 660] width 27 height 9
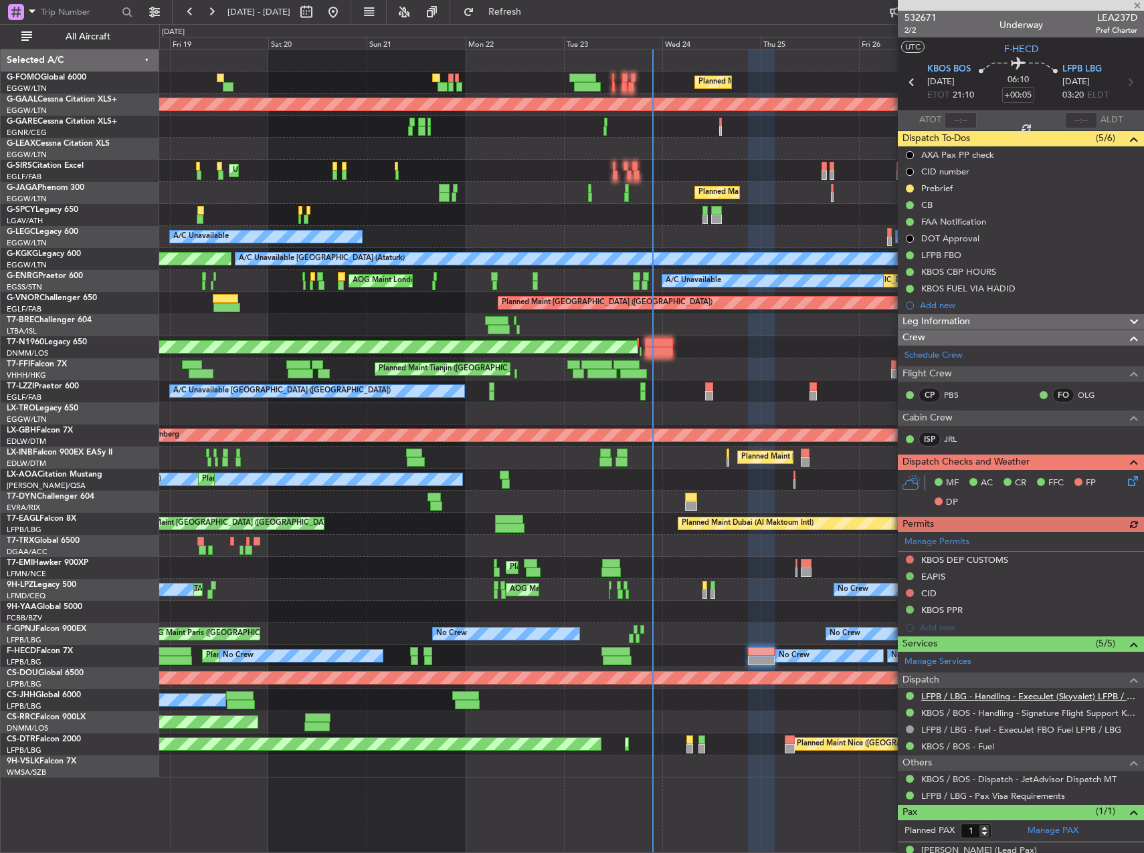
scroll to position [19, 0]
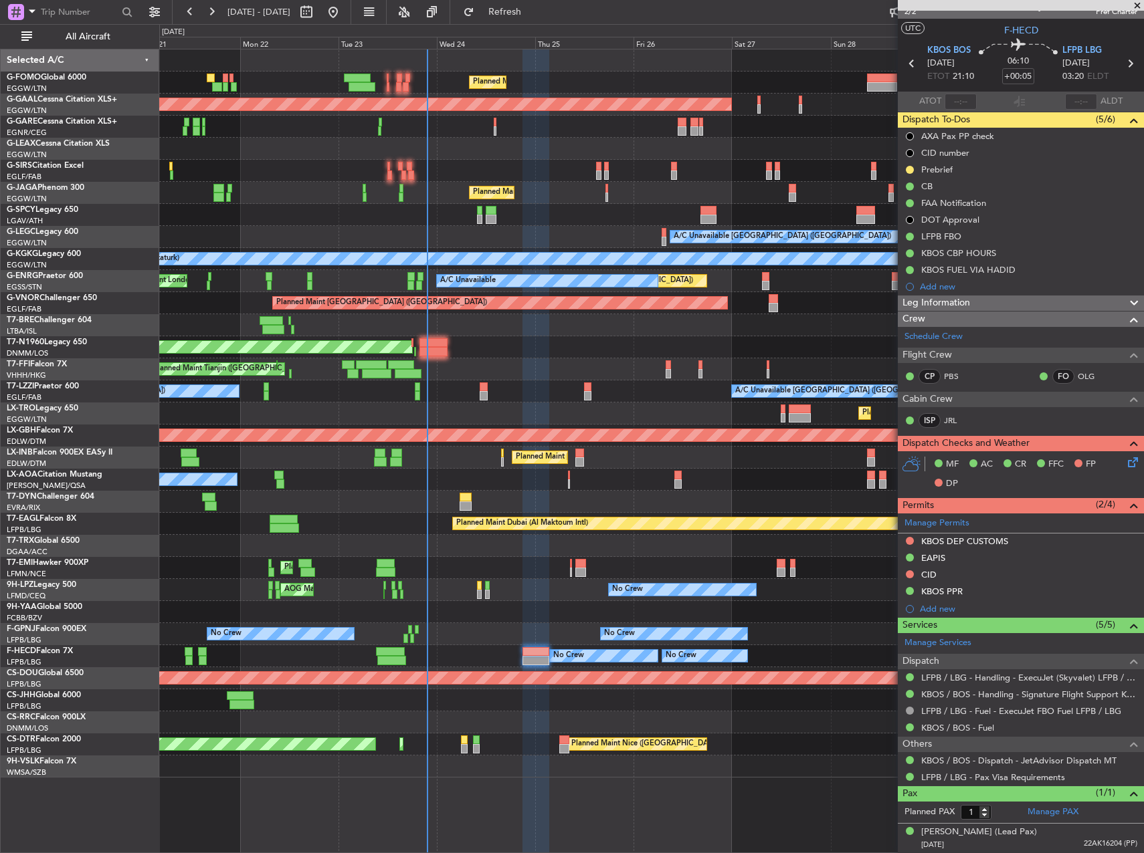
click at [611, 369] on div "Planned Maint London (Luton) Planned Maint Dusseldorf Unplanned Maint London (L…" at bounding box center [651, 413] width 984 height 728
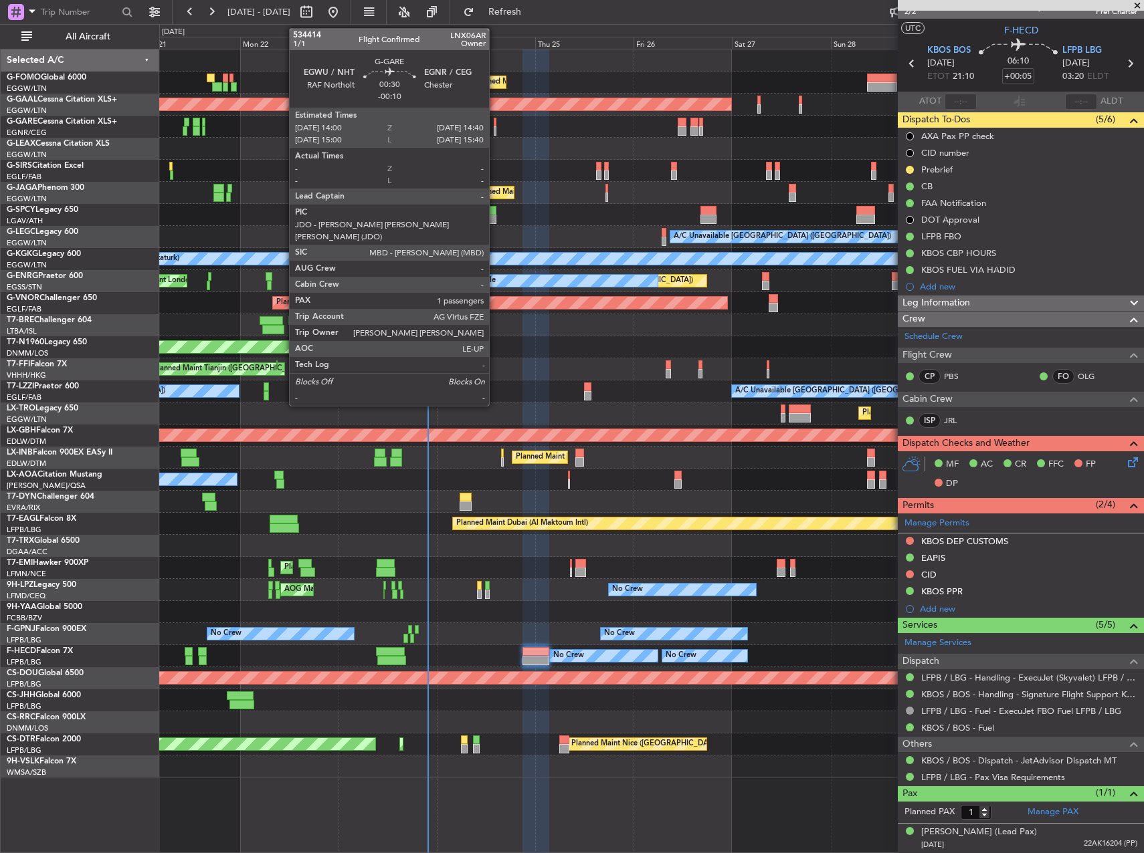
click at [495, 126] on div at bounding box center [495, 130] width 3 height 9
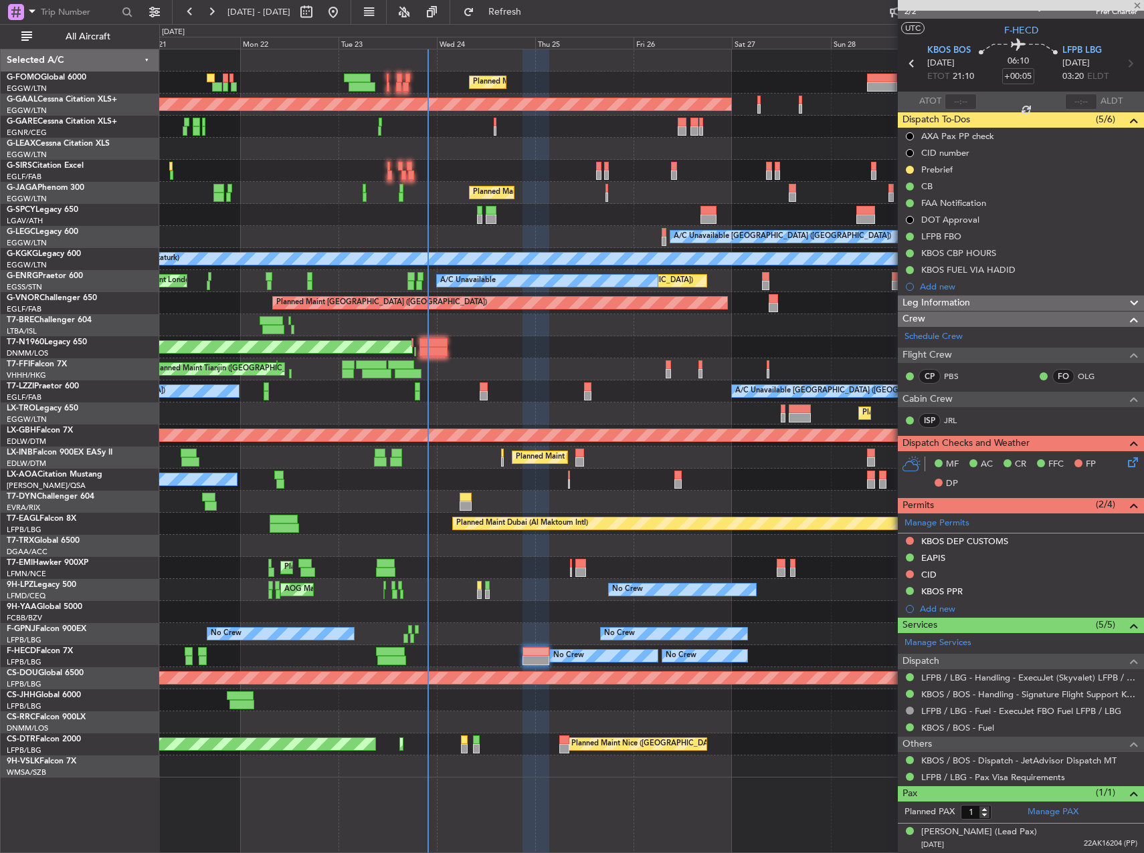
type input "-00:10"
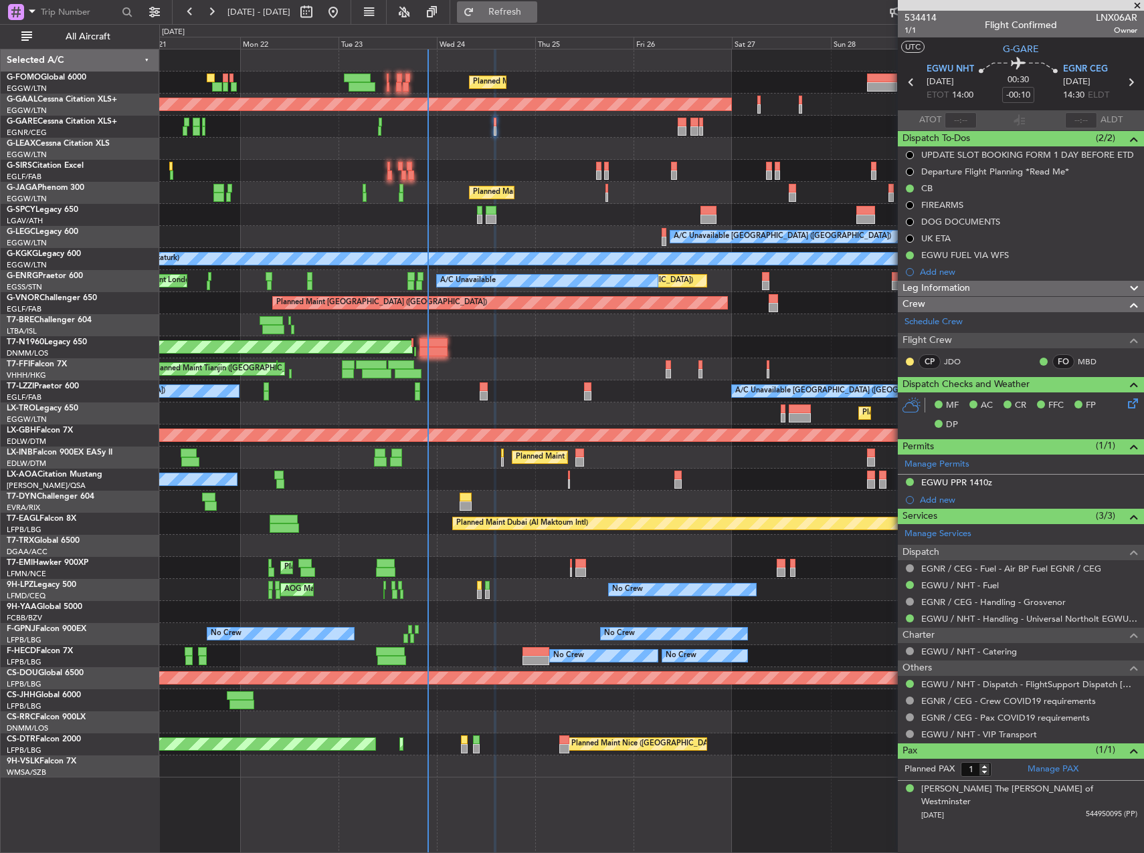
click at [518, 16] on button "Refresh" at bounding box center [497, 11] width 80 height 21
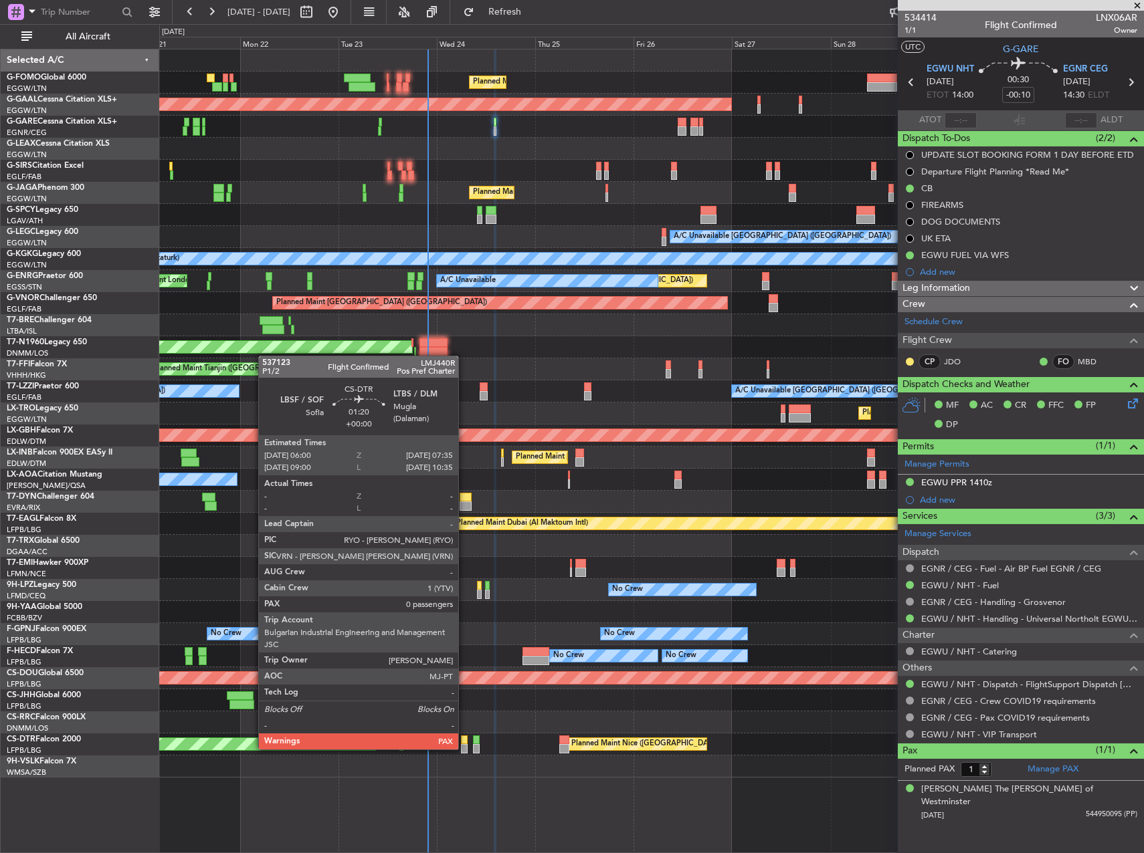
click at [464, 748] on div at bounding box center [464, 748] width 7 height 9
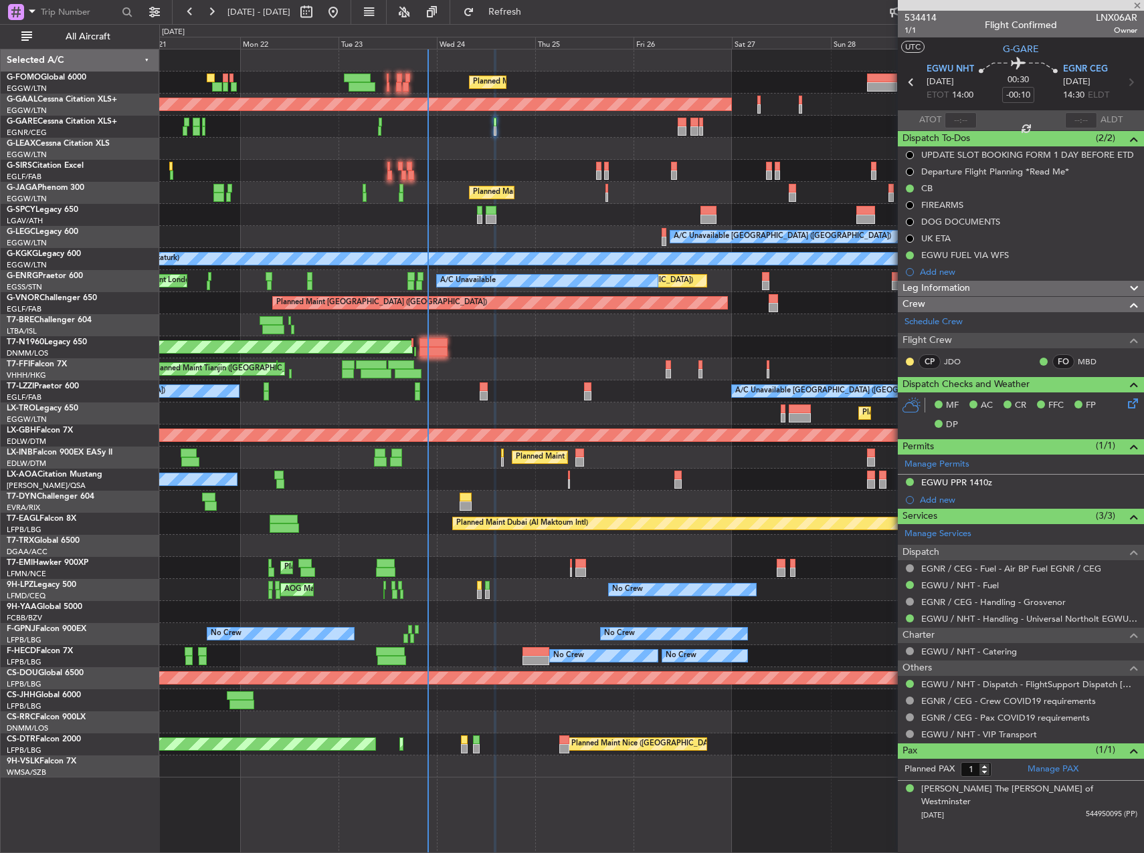
type input "0"
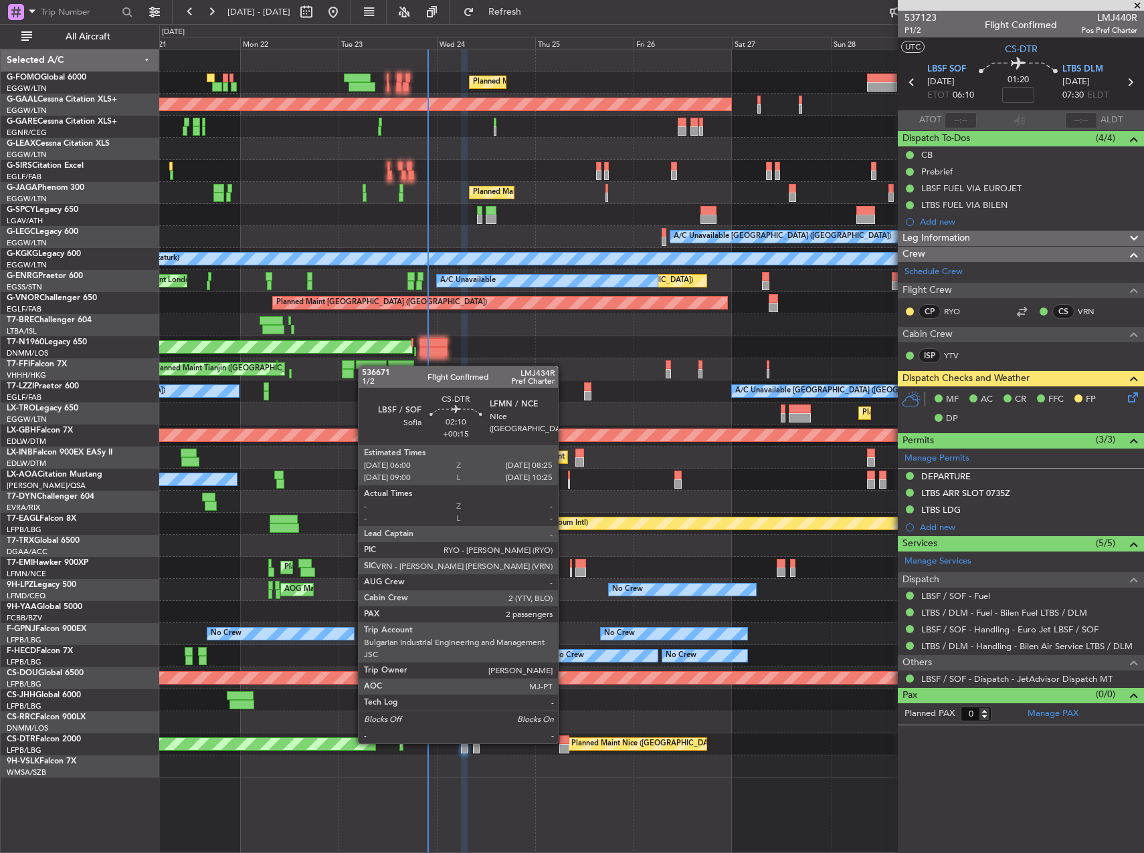
click at [564, 742] on div at bounding box center [564, 740] width 10 height 9
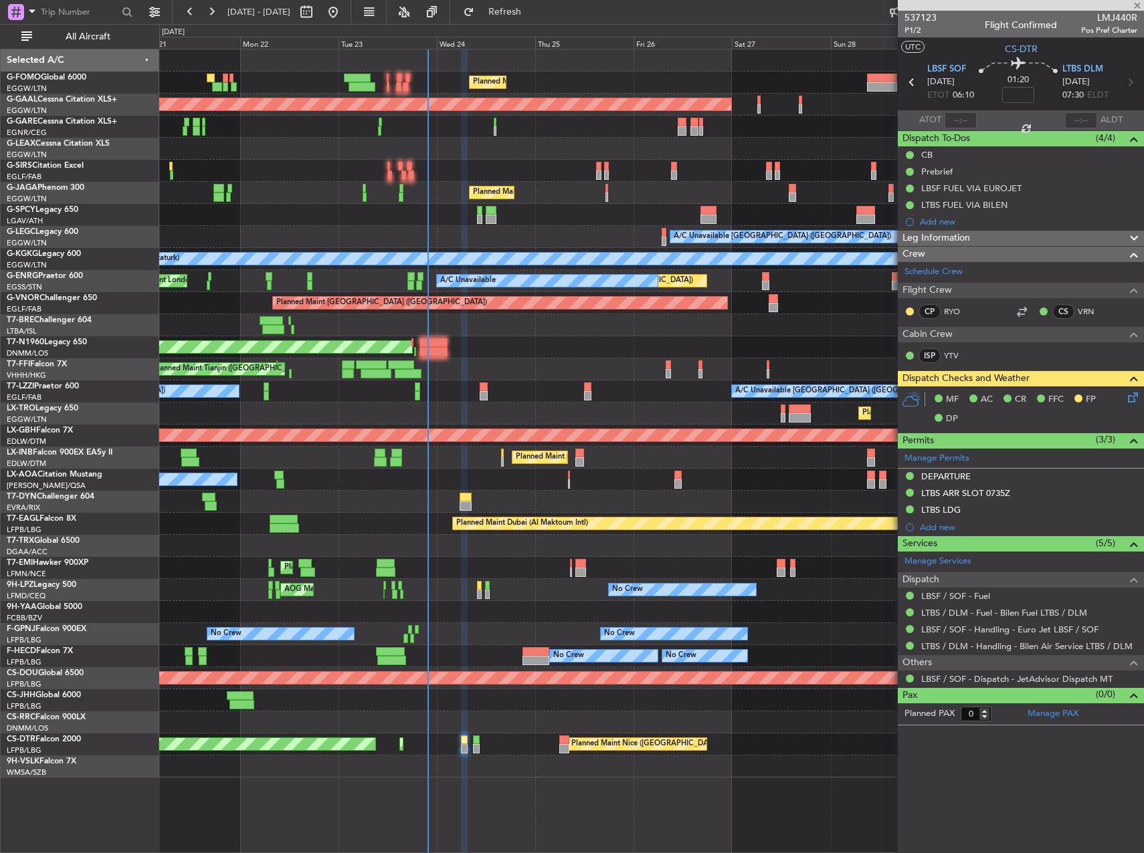
type input "+00:15"
type input "2"
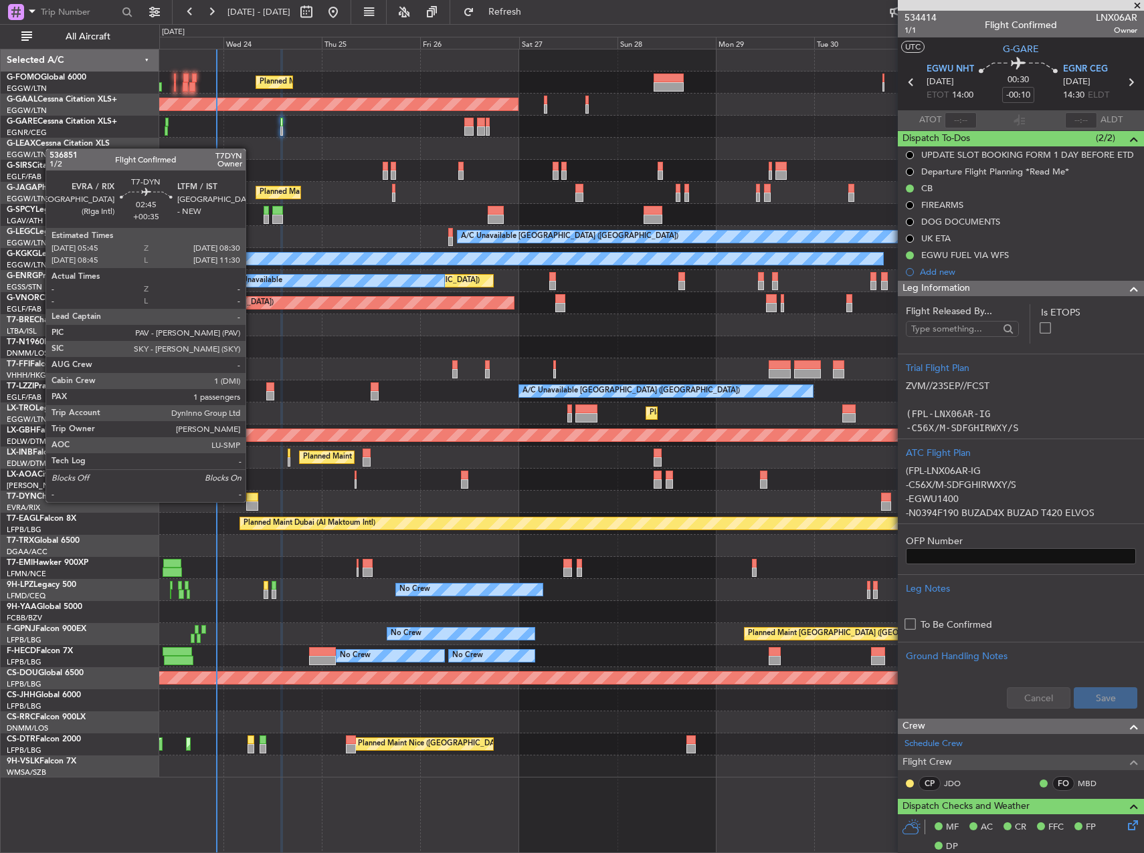
click at [251, 501] on div at bounding box center [251, 497] width 11 height 9
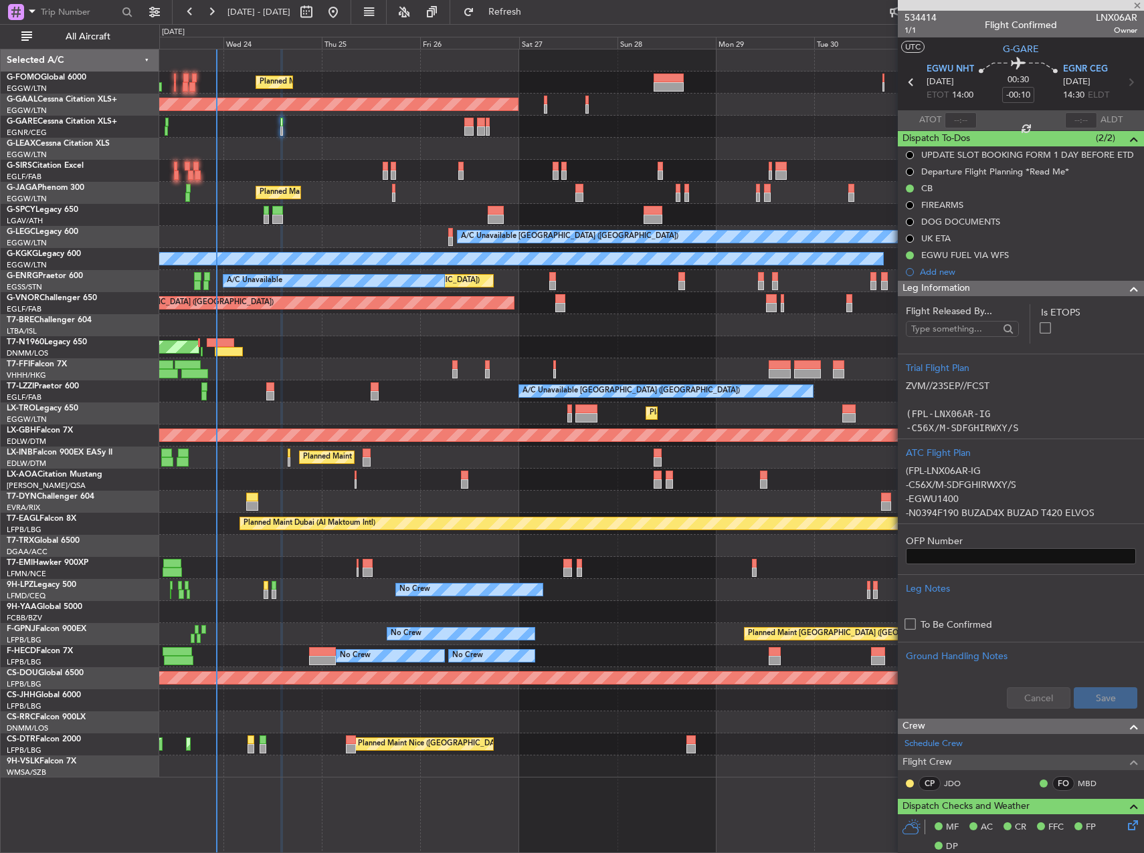
type input "+00:35"
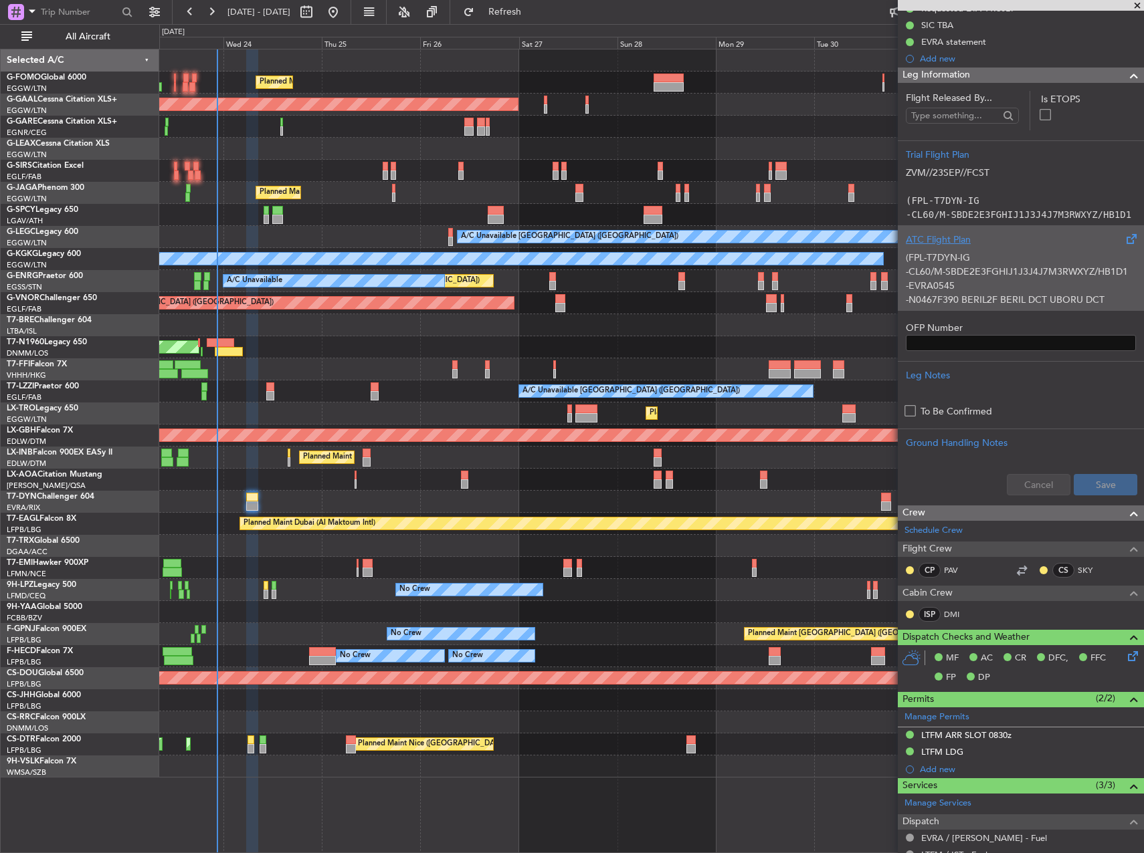
scroll to position [268, 0]
